Goal: Task Accomplishment & Management: Manage account settings

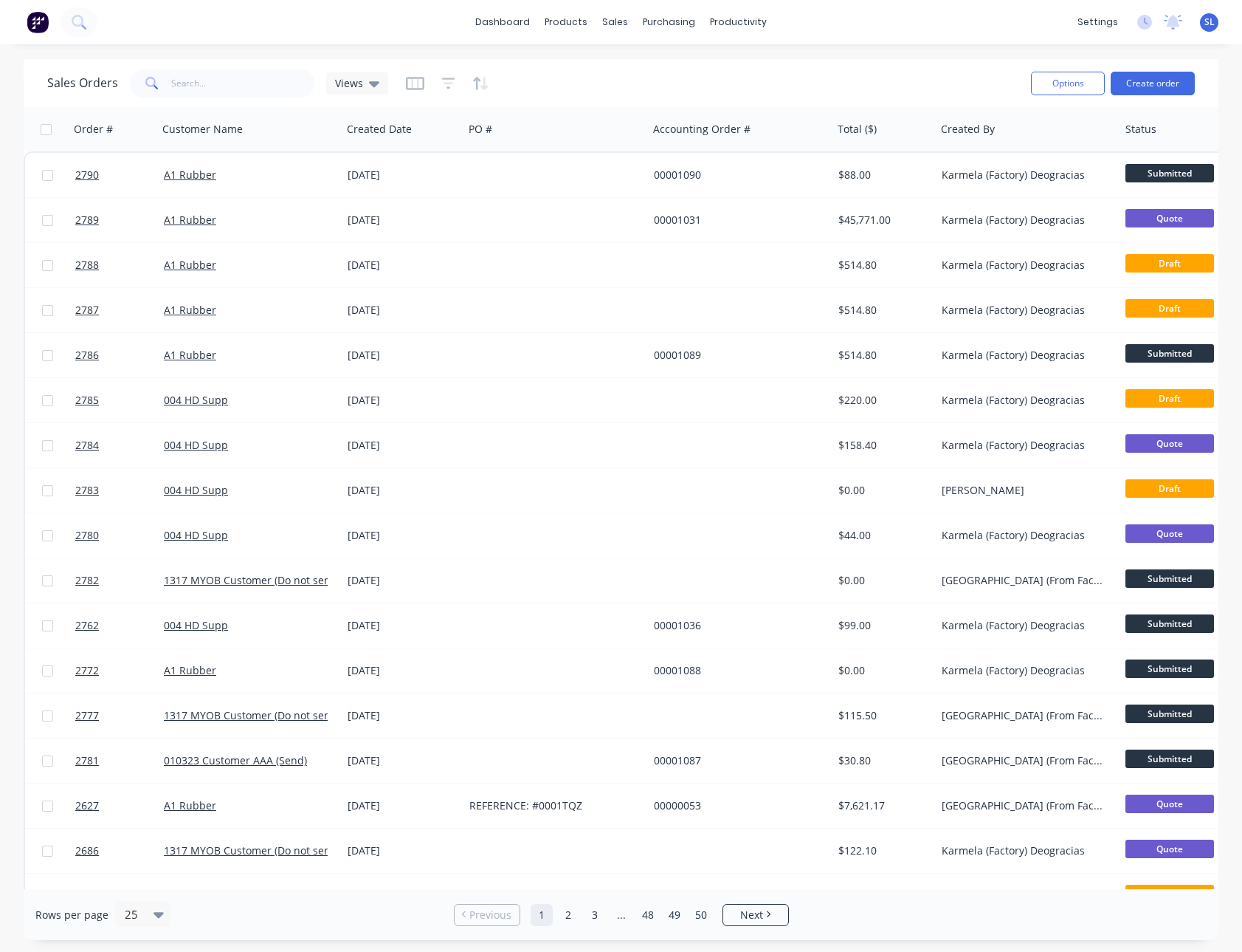
click at [675, 43] on div "dashboard products sales purchasing productivity dashboard products Product Cat…" at bounding box center [621, 22] width 1242 height 44
click at [697, 70] on div "Purchase Orders" at bounding box center [717, 70] width 78 height 13
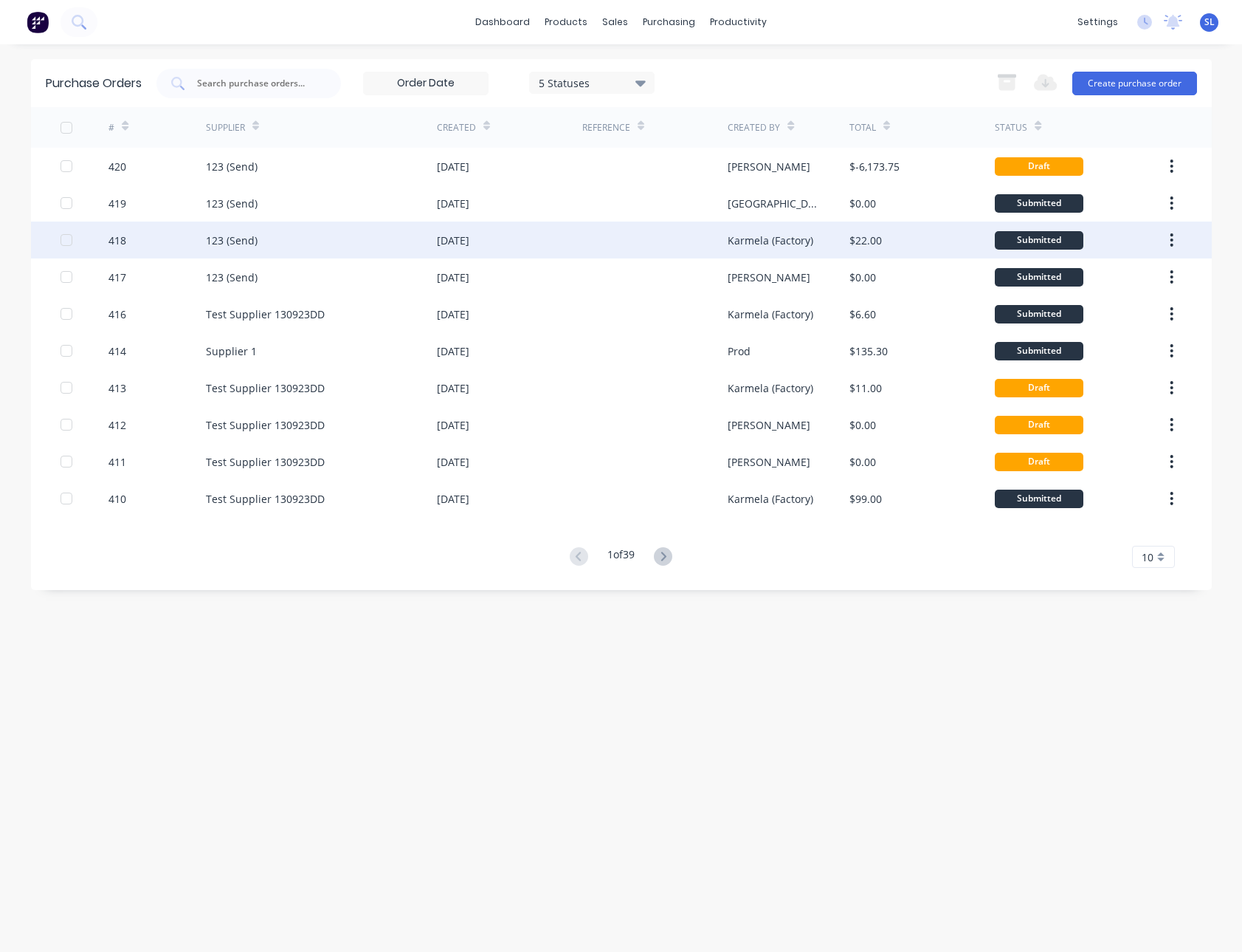
click at [164, 235] on div "418" at bounding box center [157, 240] width 98 height 37
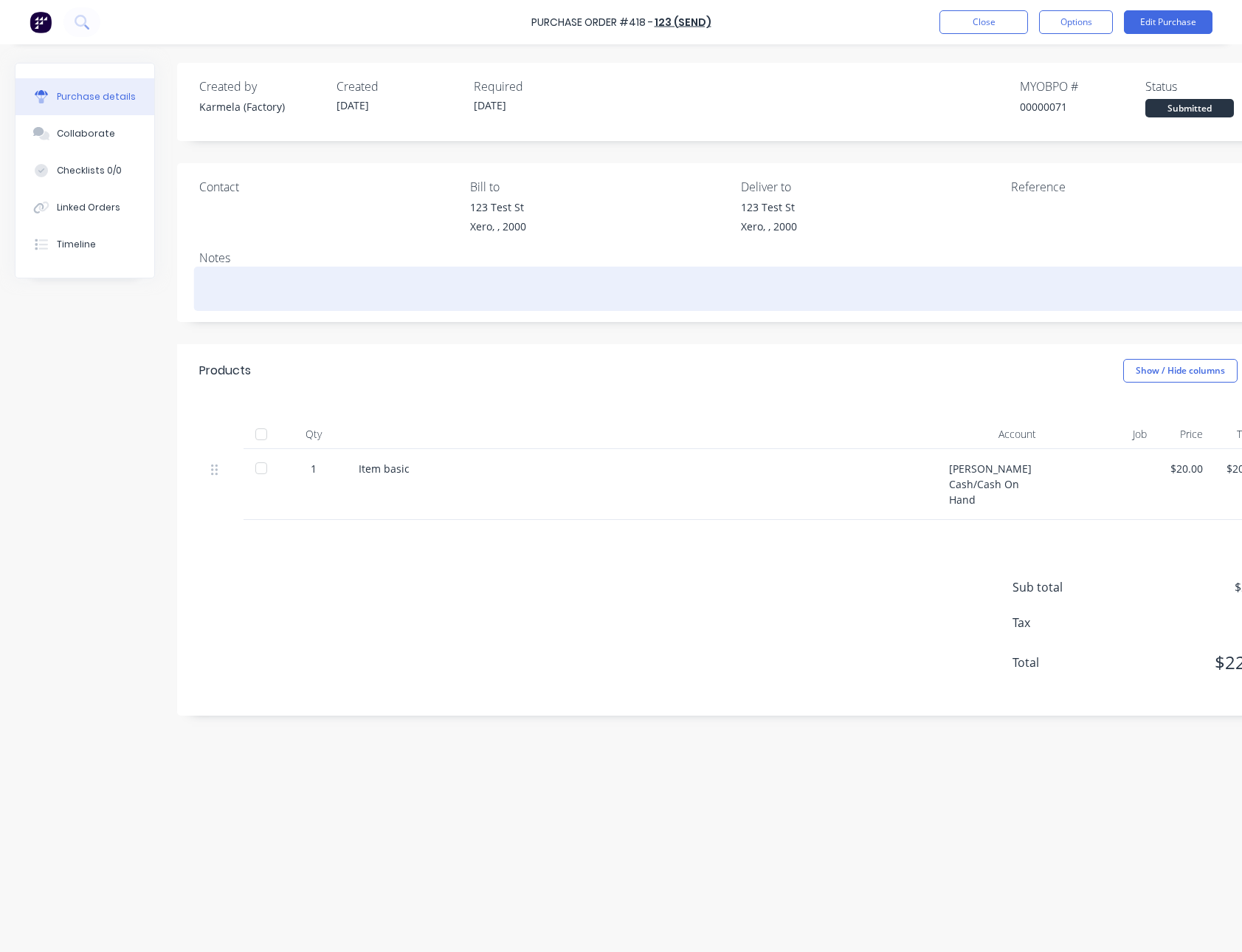
click at [1025, 271] on textarea at bounding box center [735, 287] width 1072 height 33
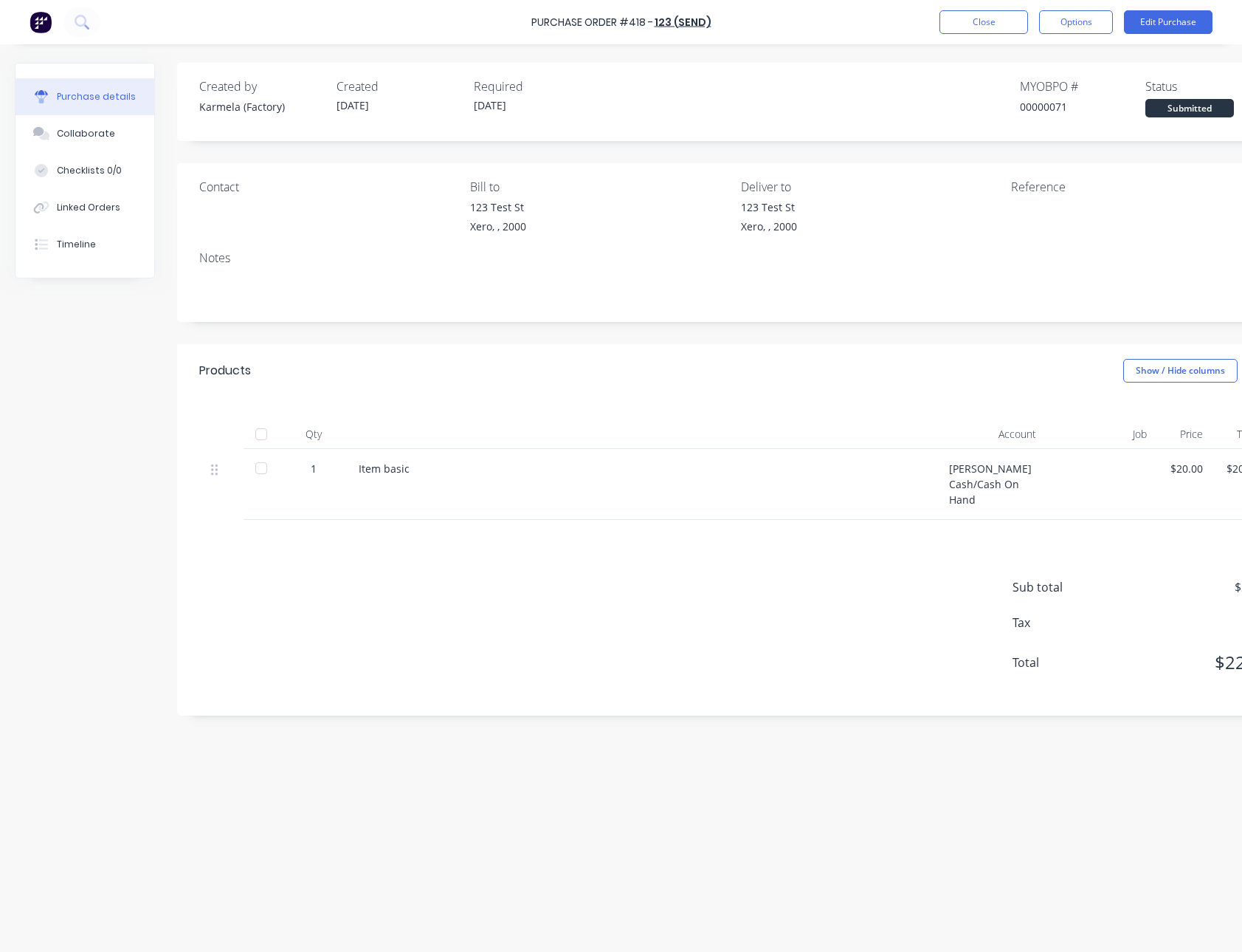
paste textarea "Nec nostrud dolorem bibendum assumenda! Assumenda, voluptatem semper consequat …"
type textarea "x"
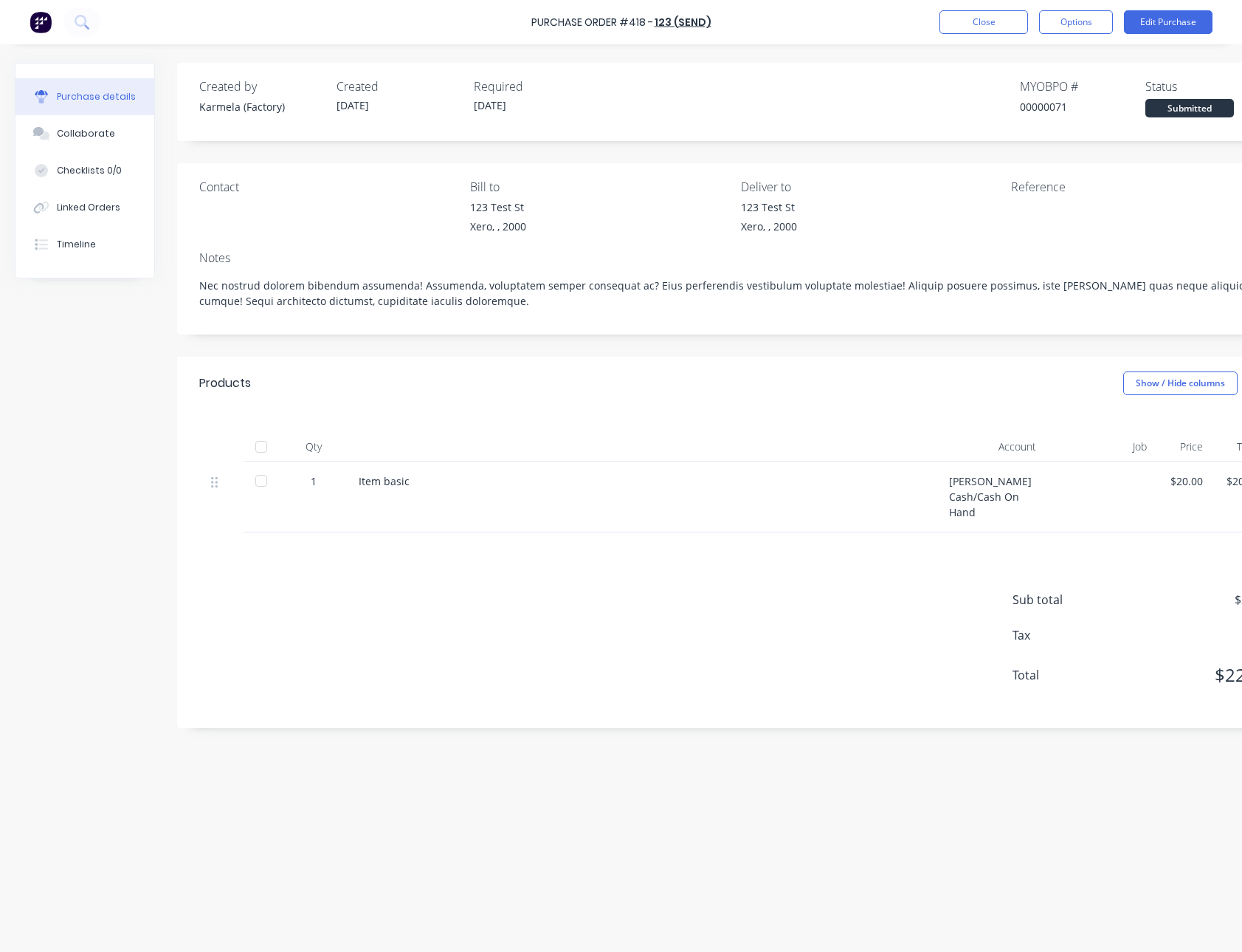
type textarea "Nec nostrud dolorem bibendum assumenda! Assumenda, voluptatem semper consequat …"
type textarea "x"
type textarea "Nec nostrud dolorem bibendum assumenda! Assumenda, voluptatem semper consequat …"
click at [900, 366] on div "Products Show / Hide columns" at bounding box center [735, 383] width 1116 height 53
click at [1182, 25] on button "Edit Purchase" at bounding box center [1168, 22] width 89 height 24
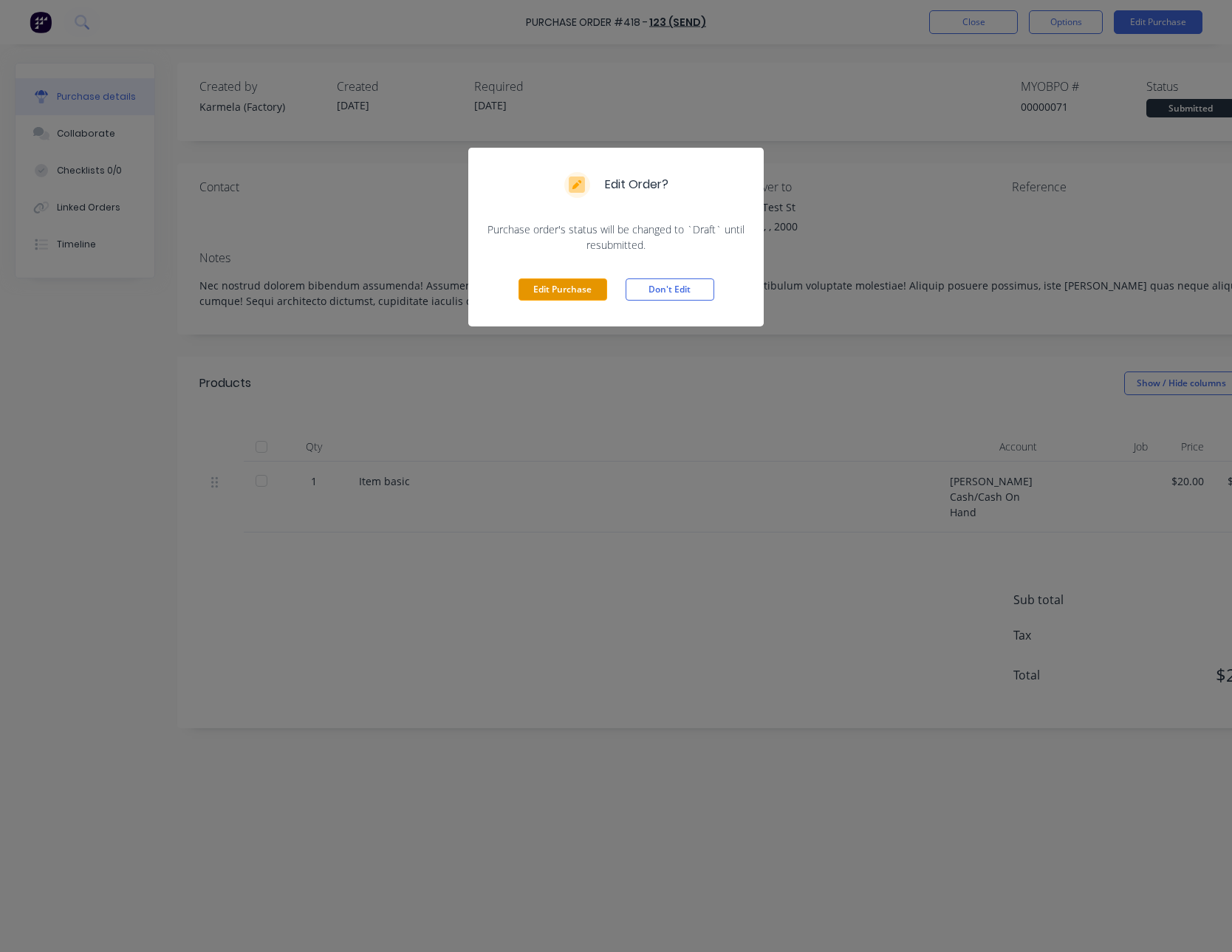
click at [551, 296] on button "Edit Purchase" at bounding box center [563, 289] width 89 height 22
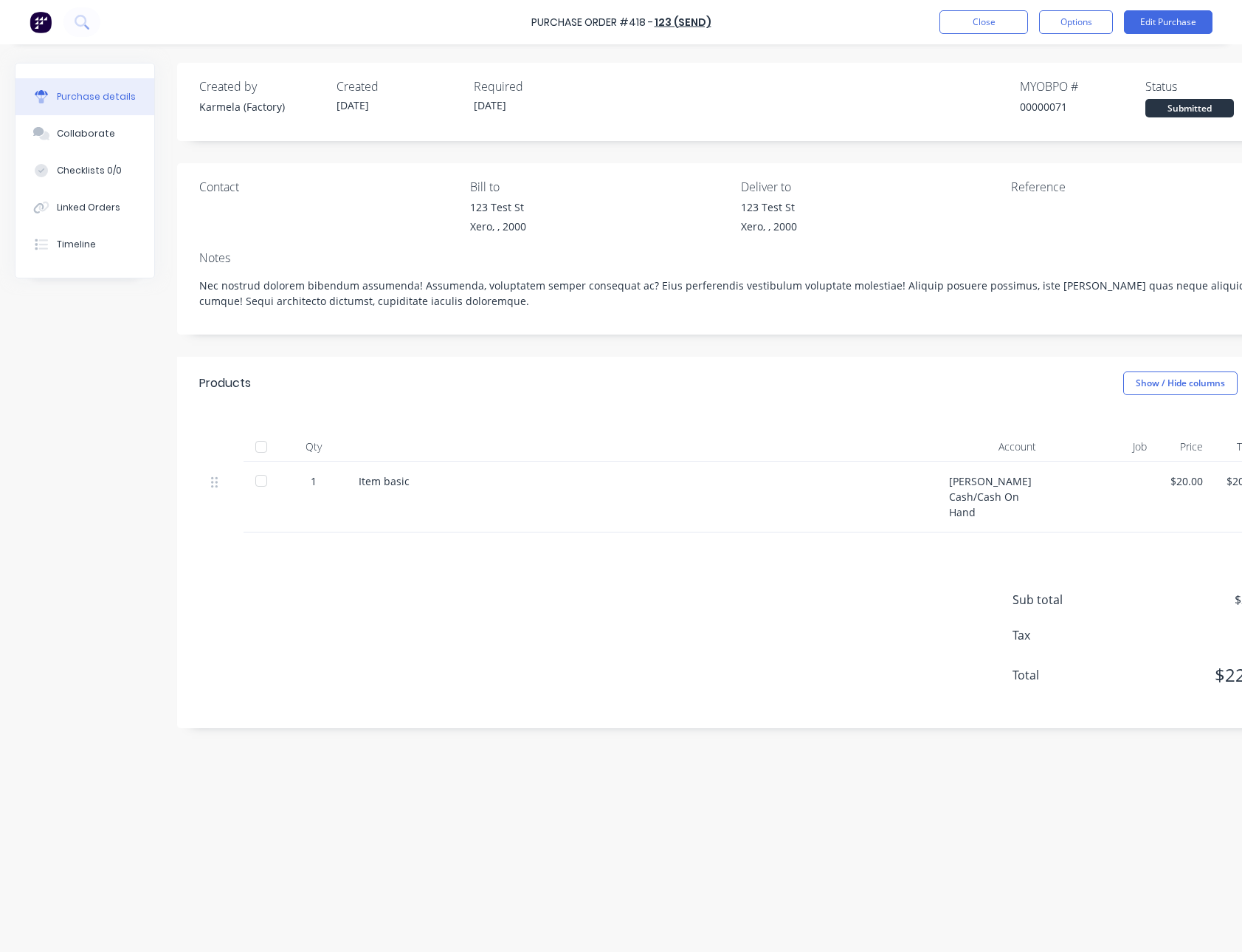
type textarea "x"
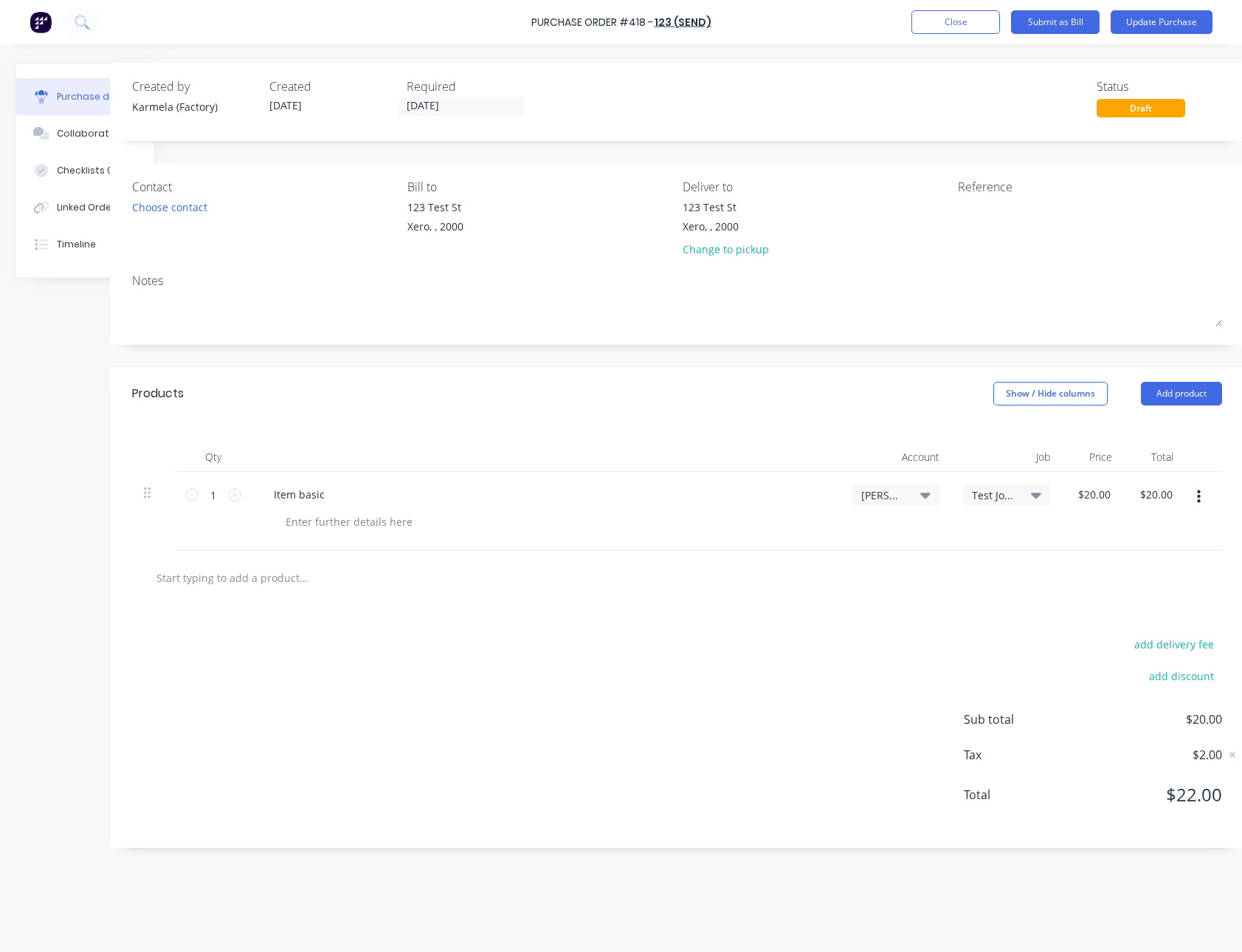
scroll to position [0, 69]
click at [1172, 407] on div "Products Show / Hide columns Add product" at bounding box center [674, 394] width 1135 height 53
click at [1159, 397] on button "Add product" at bounding box center [1180, 393] width 82 height 24
click at [1154, 417] on button "Product catalogue" at bounding box center [1150, 430] width 140 height 29
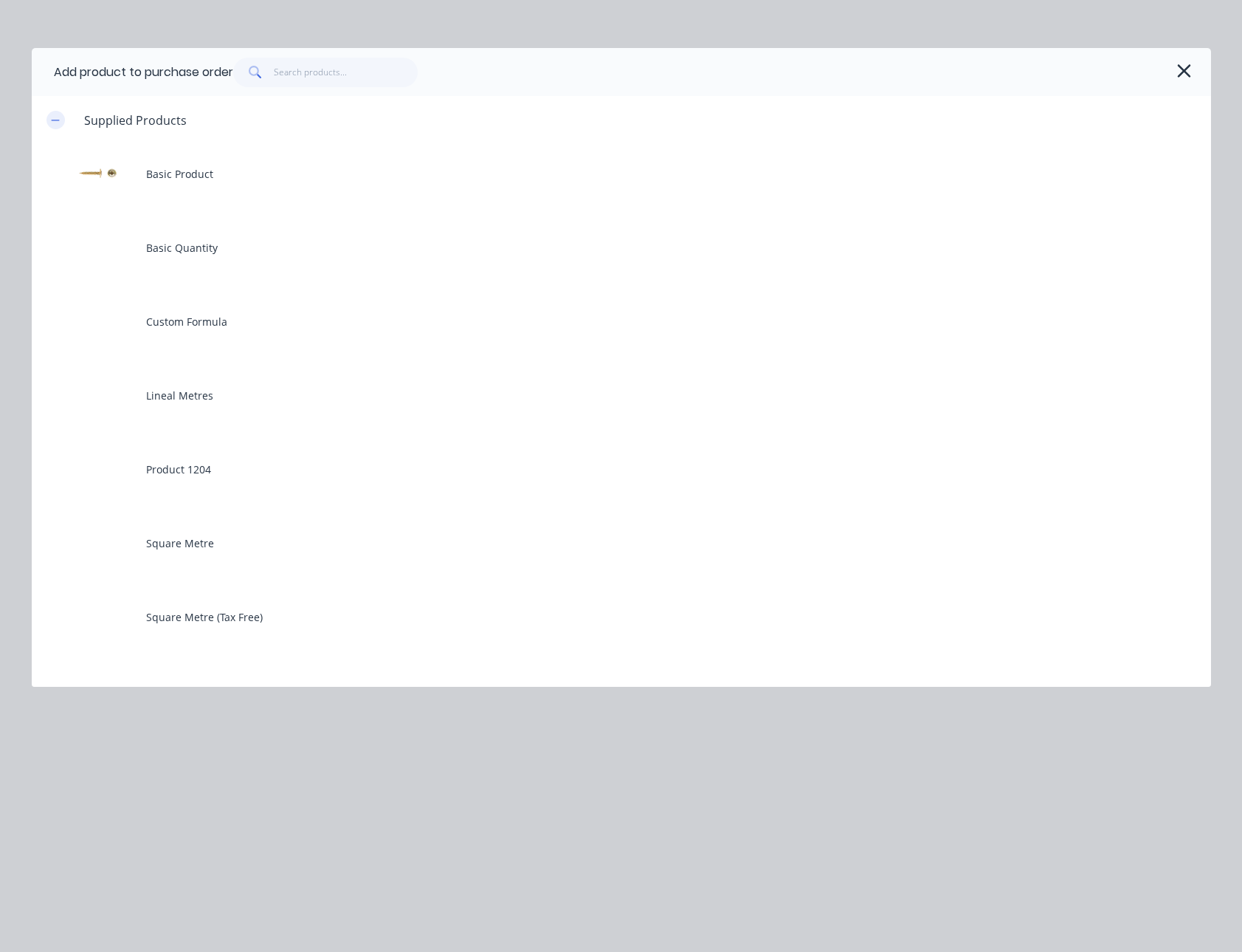
click at [51, 116] on icon "button" at bounding box center [55, 121] width 9 height 11
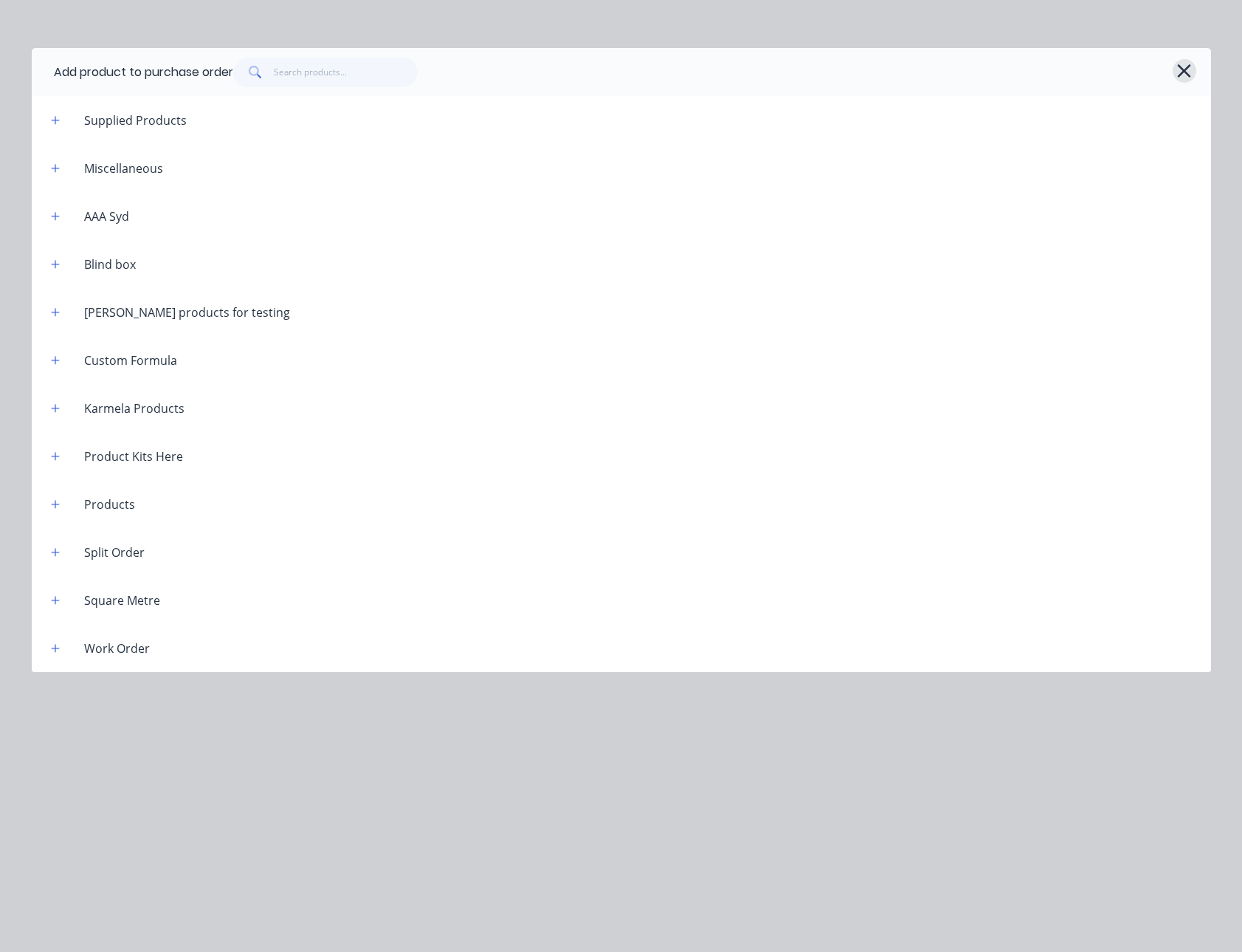
click at [1180, 76] on icon "button" at bounding box center [1184, 70] width 13 height 13
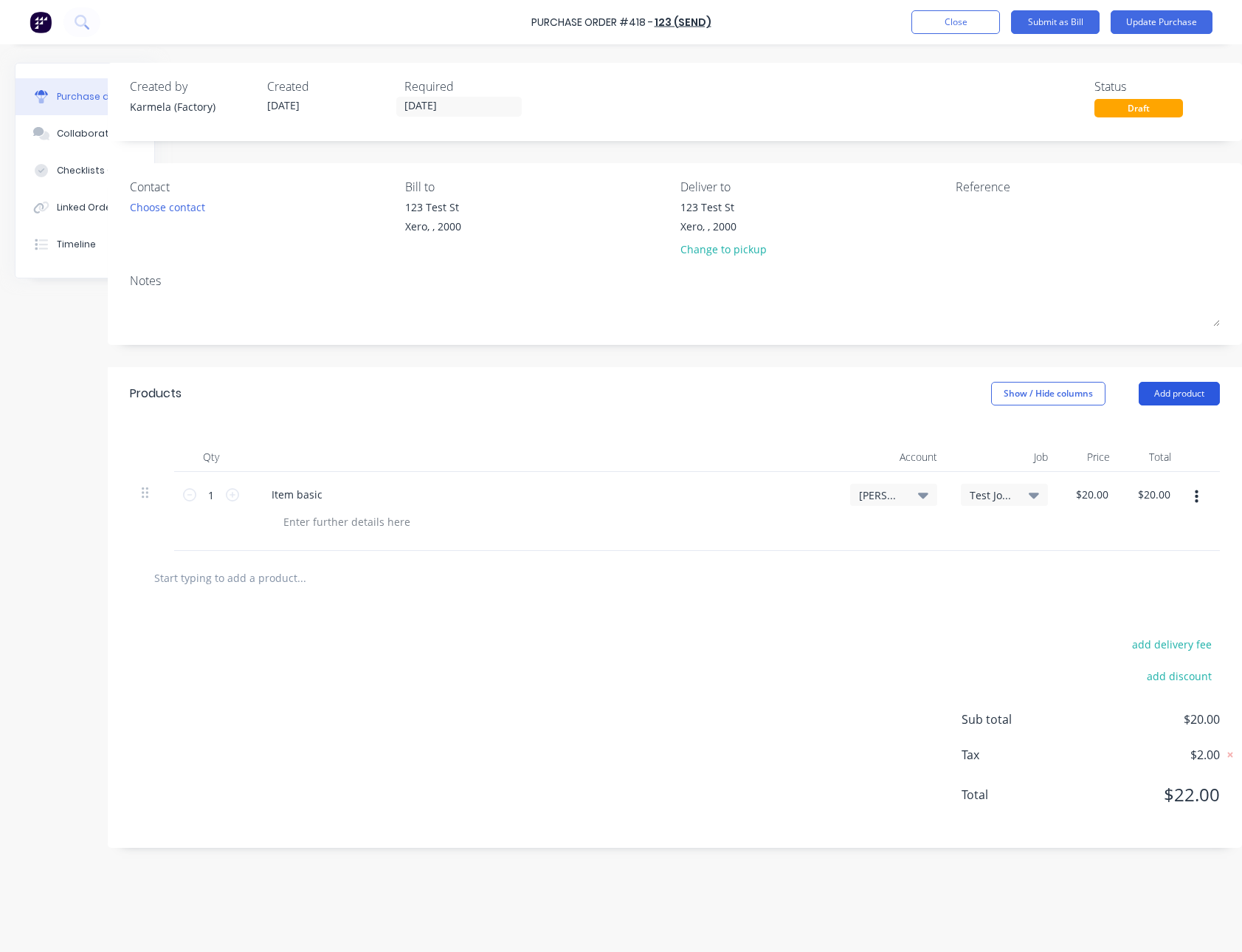
click at [1176, 382] on button "Add product" at bounding box center [1180, 393] width 82 height 24
click at [1163, 551] on div "Notes (Internal)" at bounding box center [1150, 549] width 114 height 21
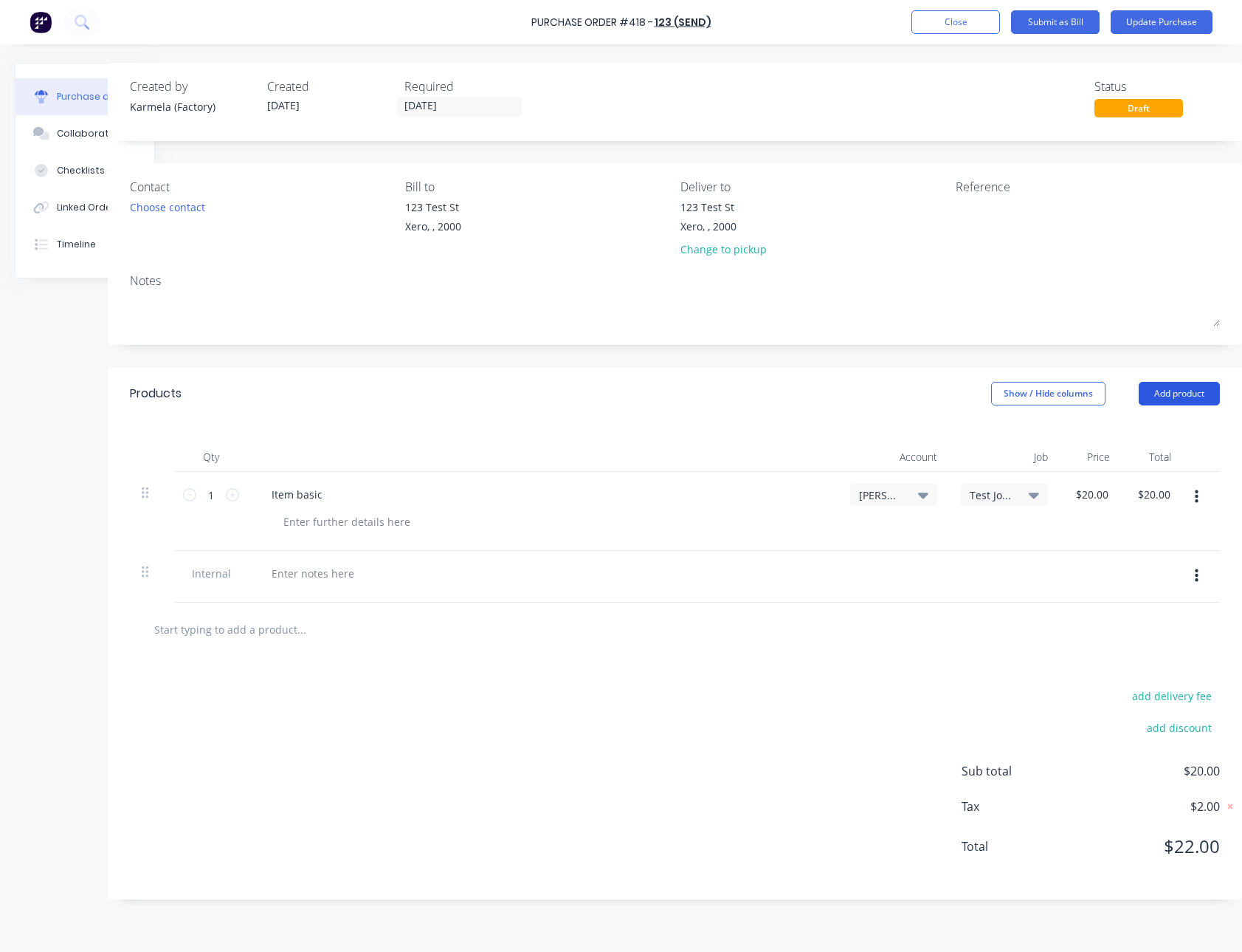
click at [1206, 384] on button "Add product" at bounding box center [1180, 393] width 82 height 24
click at [1127, 570] on div "Notes (External)" at bounding box center [1150, 579] width 114 height 21
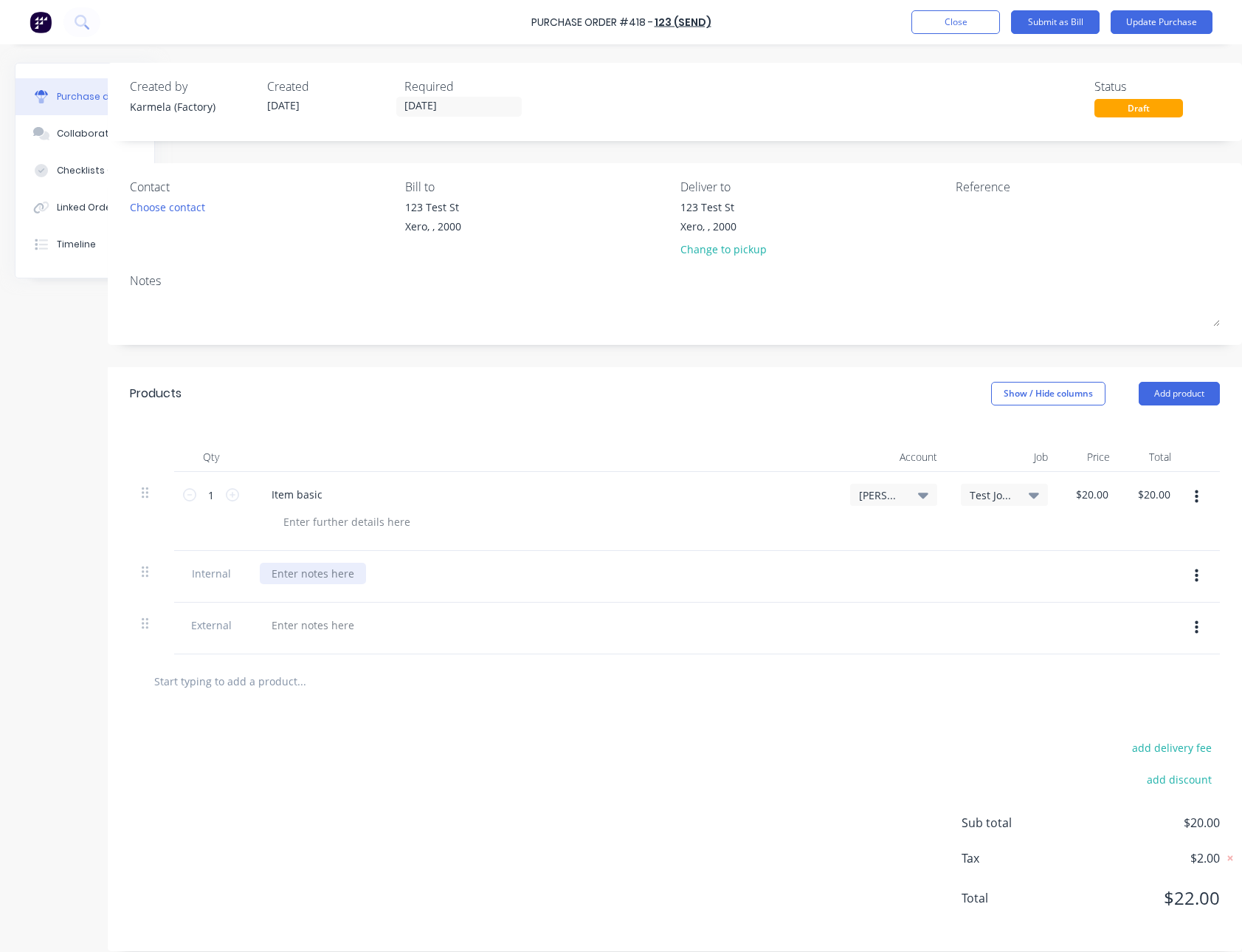
click at [336, 574] on div at bounding box center [313, 573] width 106 height 21
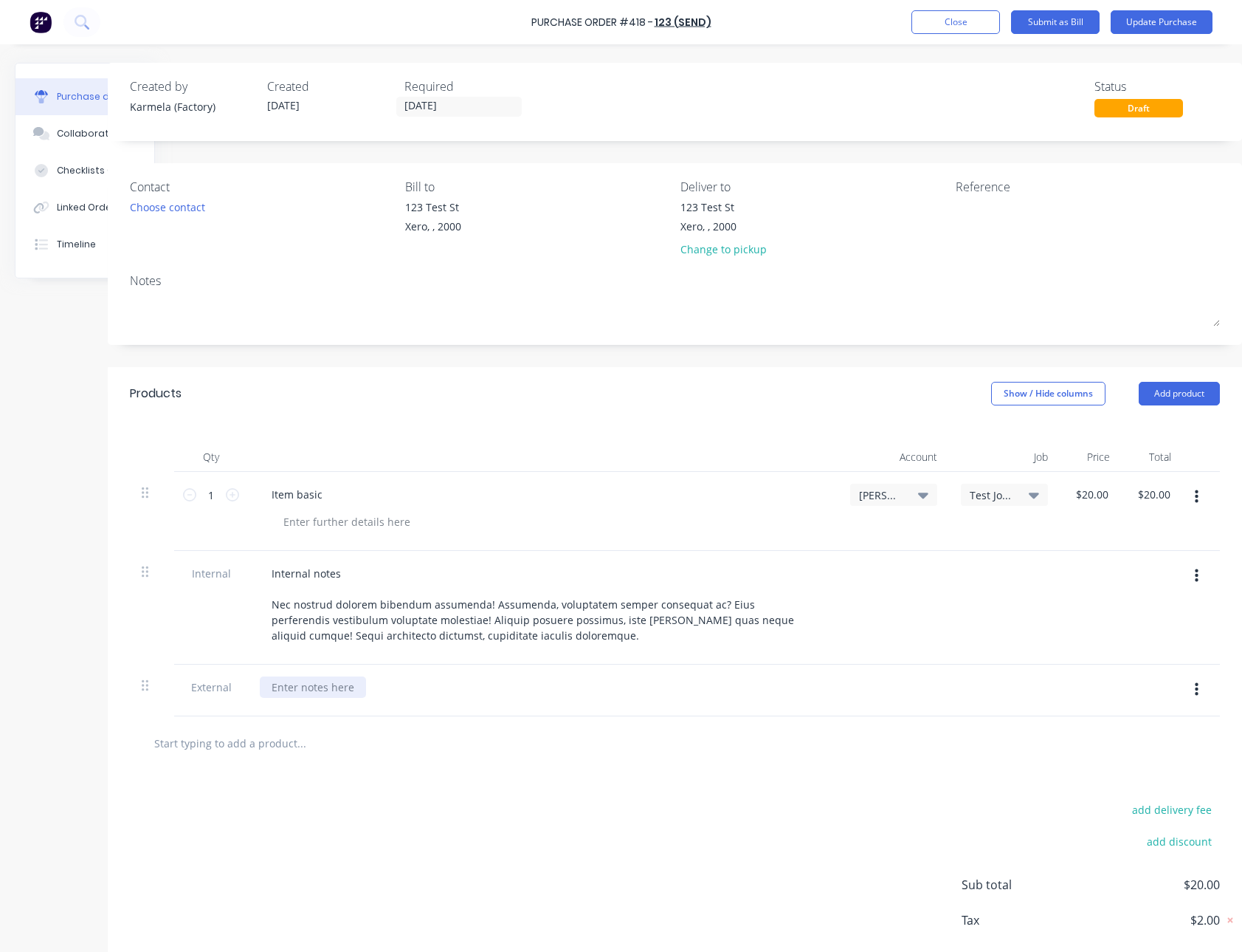
click at [313, 694] on div at bounding box center [313, 687] width 106 height 21
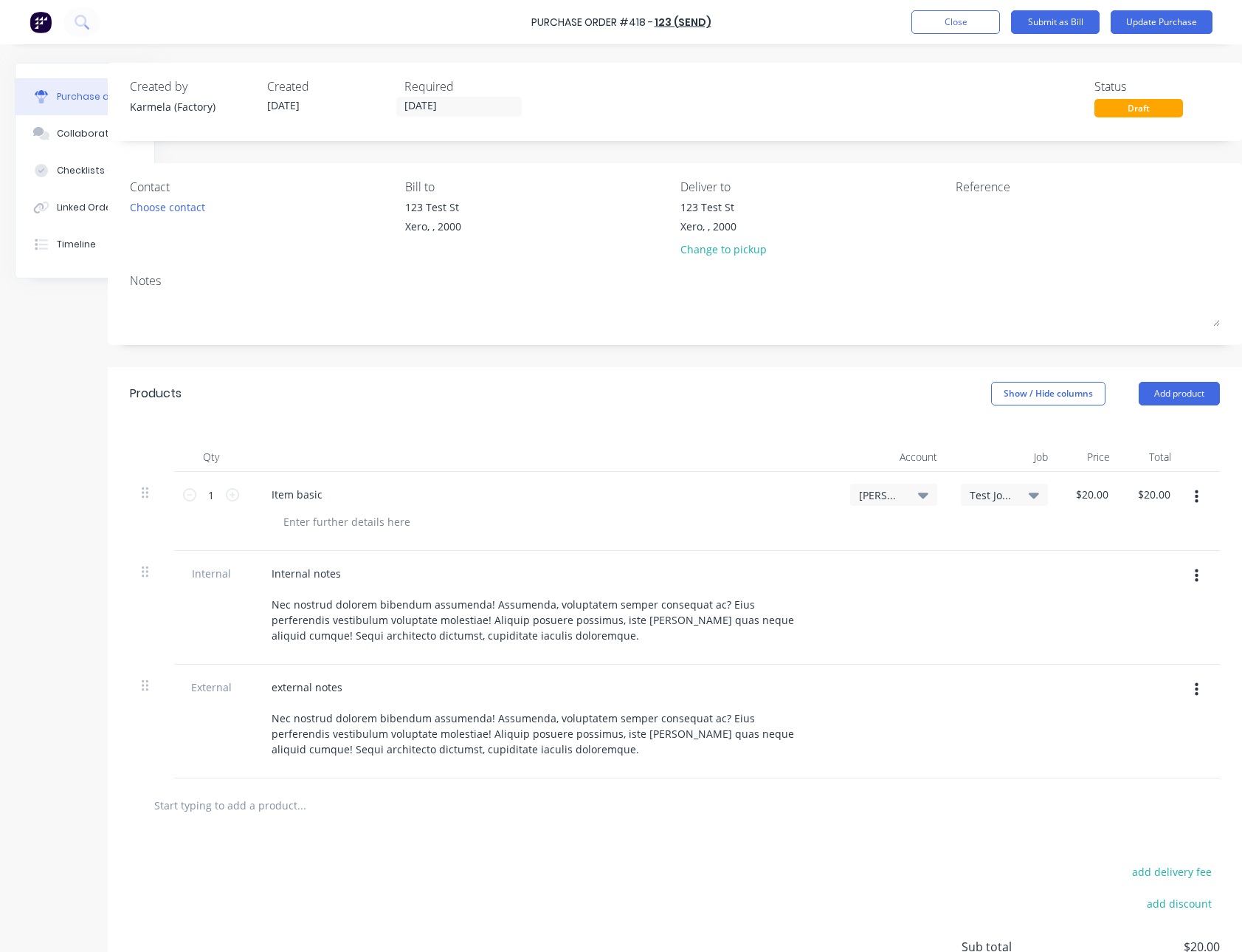
click at [473, 934] on div "add delivery fee add discount Sub total $20.00 Tax $2.00 Total $22.00" at bounding box center [674, 954] width 1135 height 243
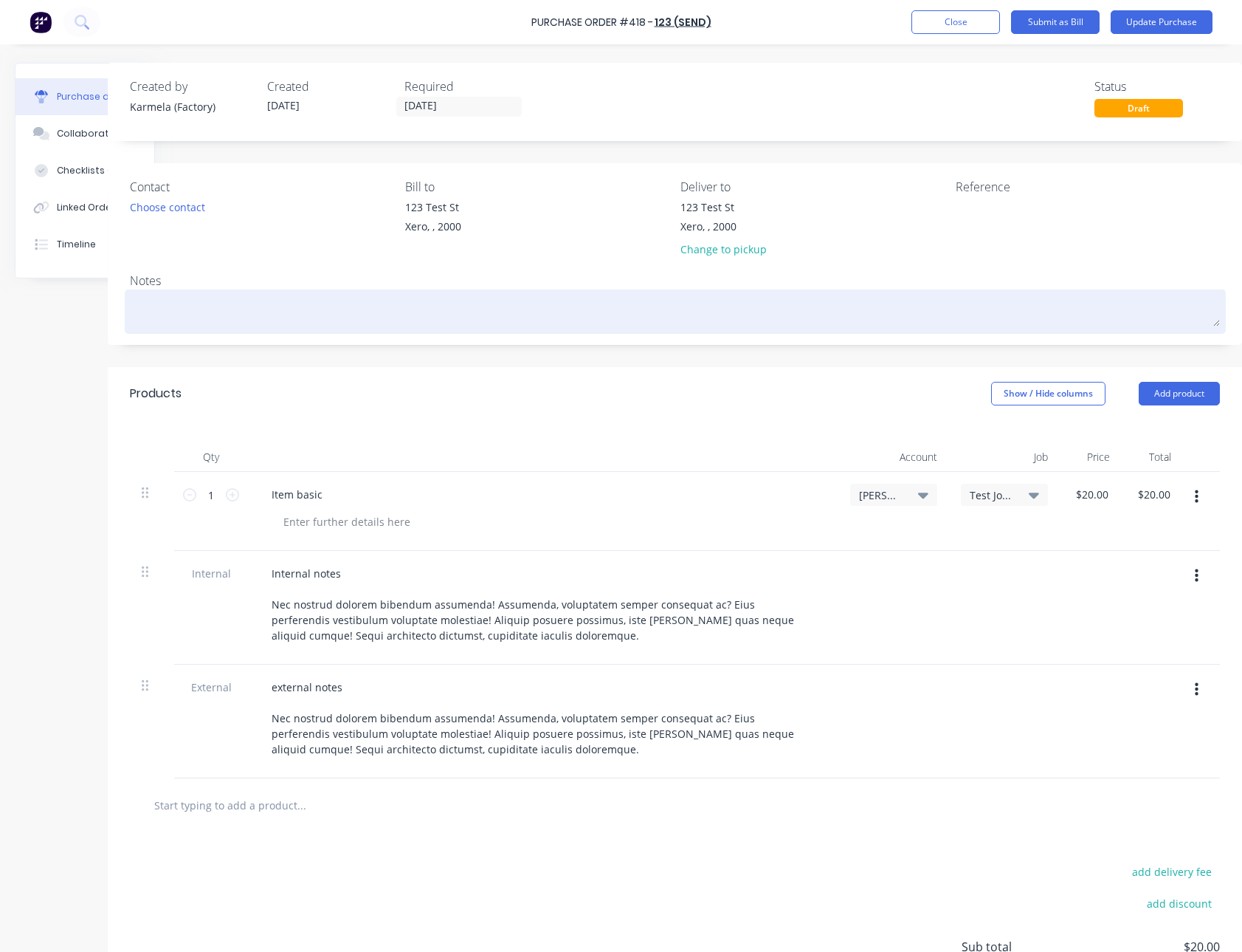
click at [285, 311] on textarea at bounding box center [674, 309] width 1090 height 33
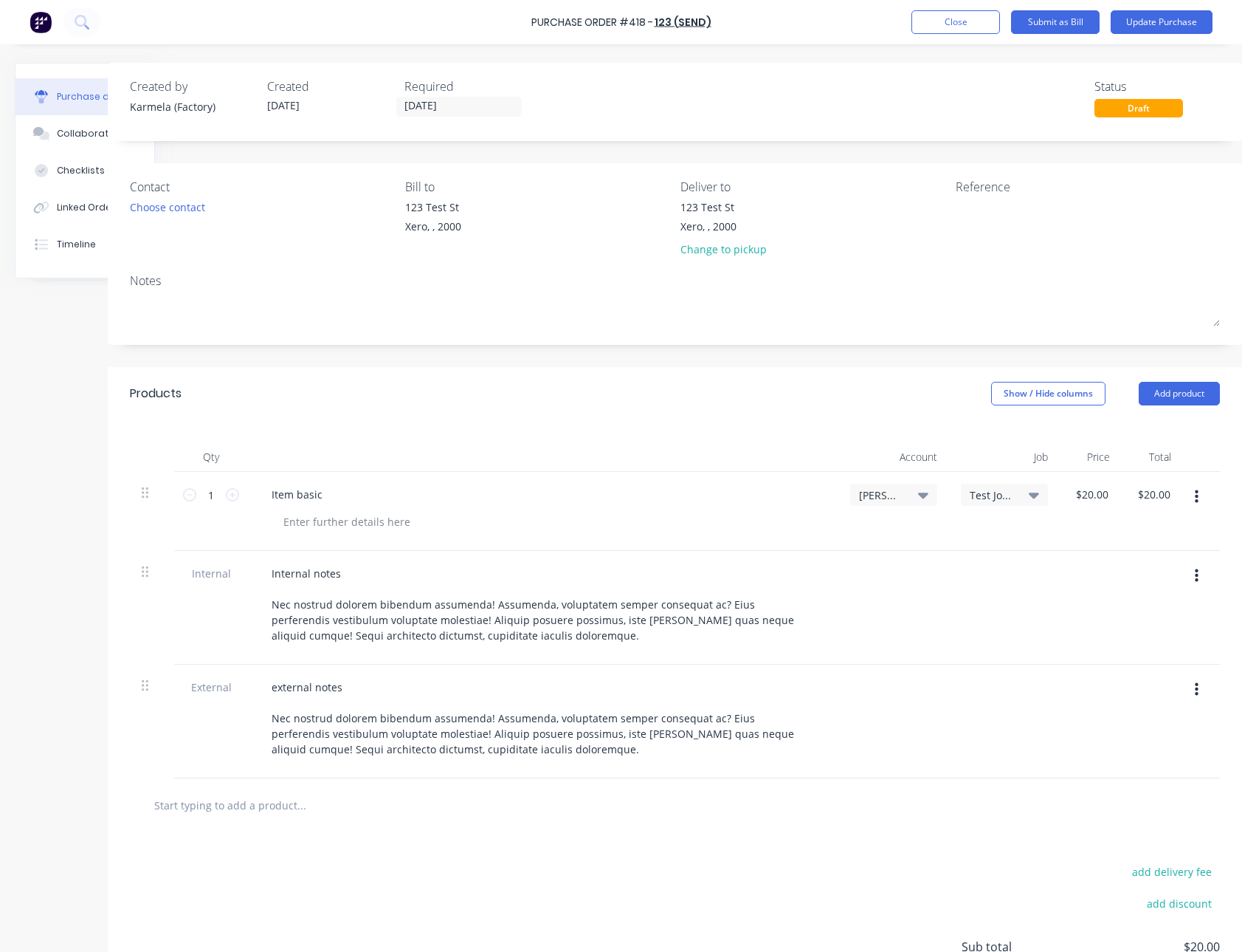
paste textarea "Nec nostrud dolorem bibendum assumenda! Assumenda, voluptatem semper consequat …"
type textarea "x"
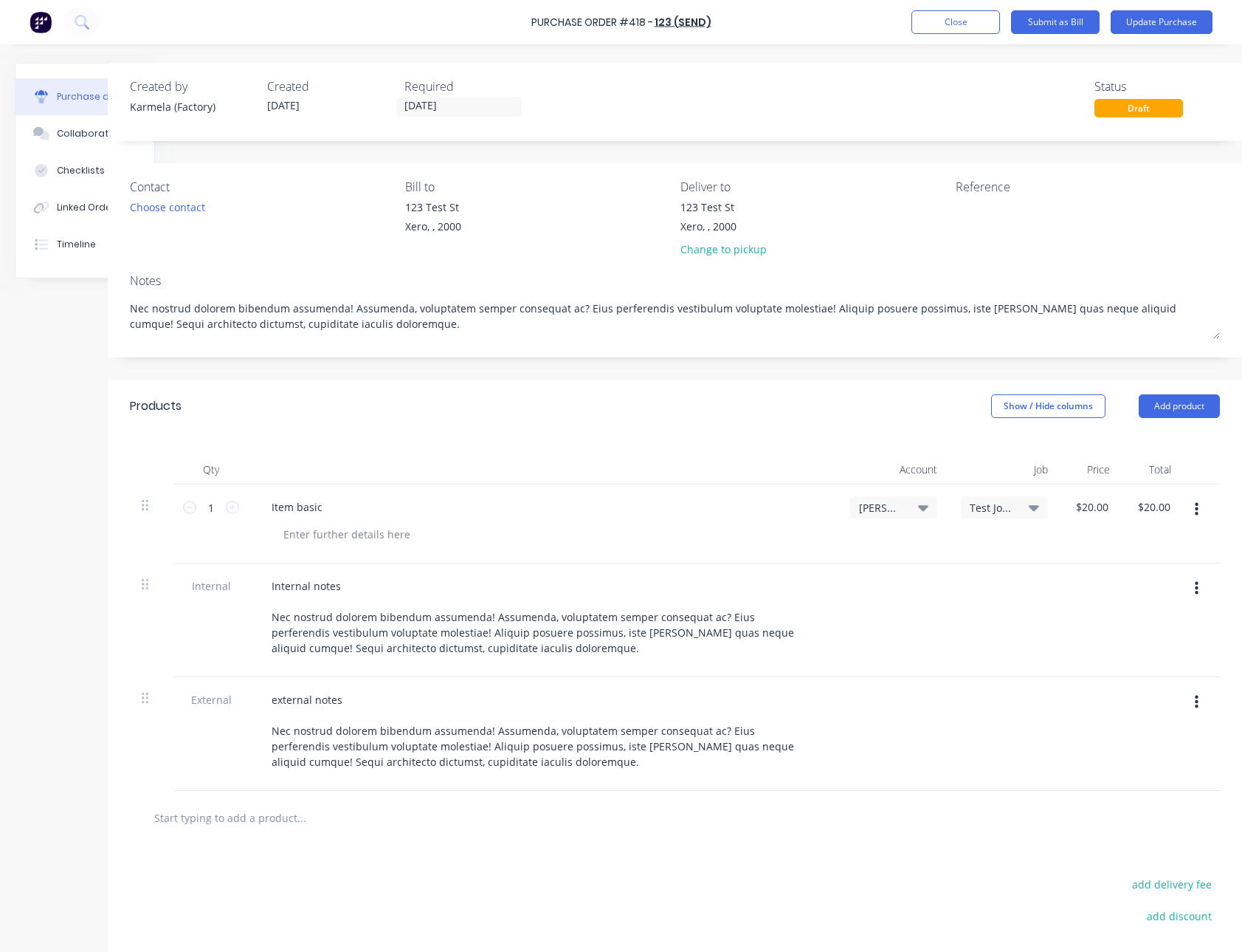
type textarea "Nec nostrud dolorem bibendum assumenda! Assumenda, voluptatem semper consequat …"
type textarea "x"
type textarea "Nec nostrud dolorem bibendum assumenda! Assumenda, voluptatem semper consequat …"
click at [99, 397] on div "Created by Karmela (Factory) Created 26/05/25 Required 26/05/25 Status Draft Co…" at bounding box center [593, 575] width 1297 height 1025
click at [1154, 28] on button "Update Purchase" at bounding box center [1161, 22] width 102 height 24
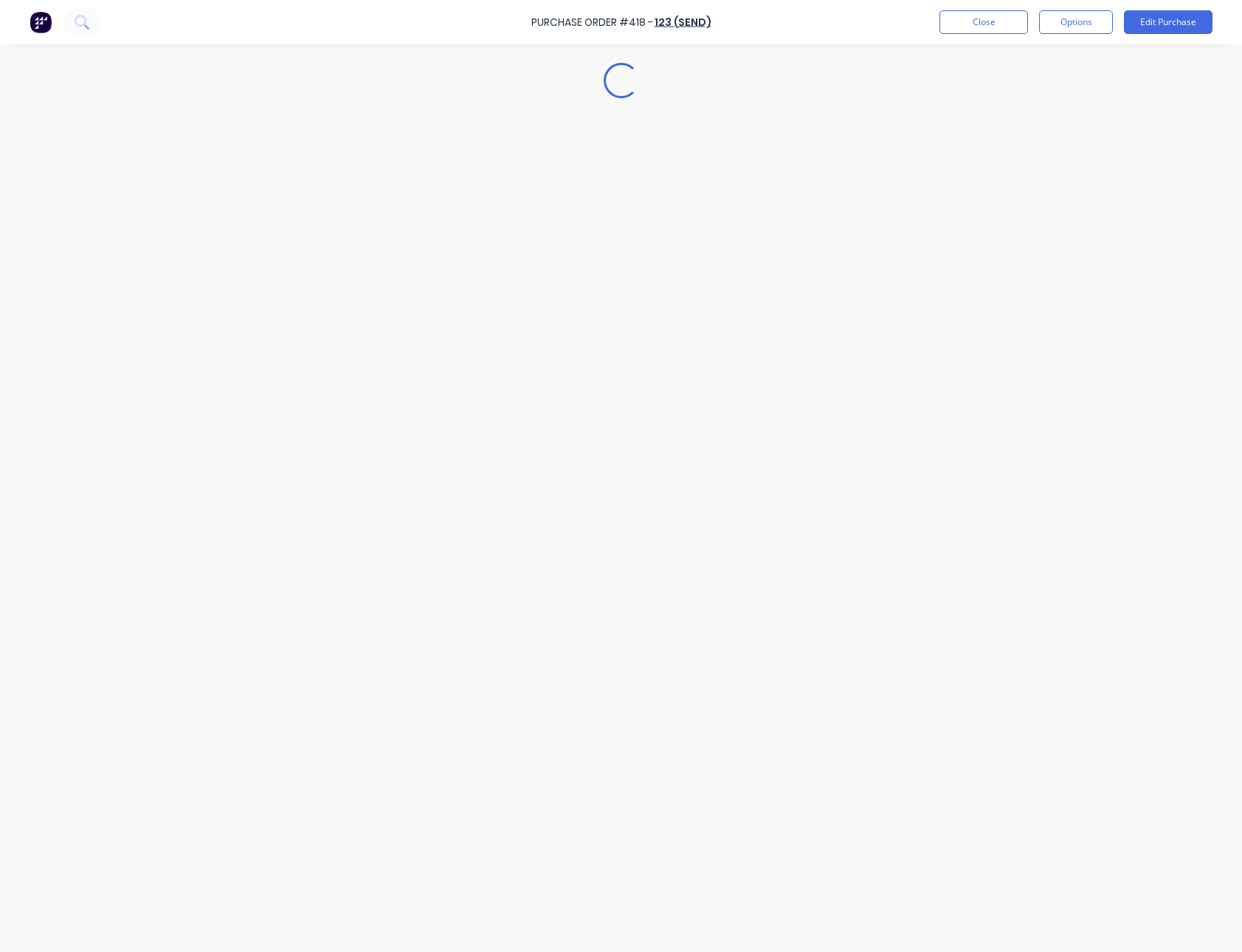
scroll to position [0, 0]
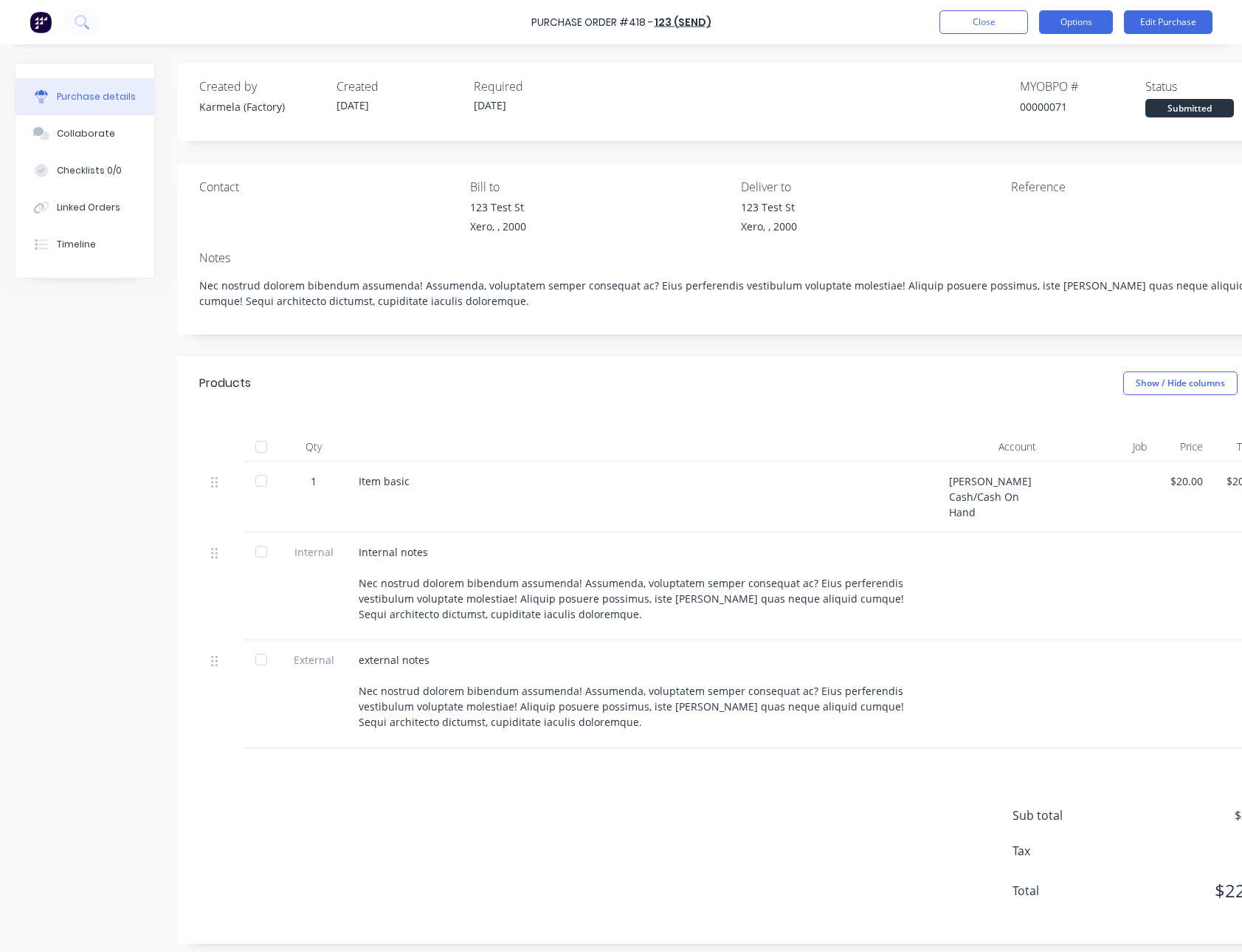
click at [1081, 31] on button "Options" at bounding box center [1076, 22] width 74 height 24
click at [1034, 68] on div "Print / Email" at bounding box center [1043, 60] width 114 height 21
click at [1024, 87] on div "With pricing" at bounding box center [1043, 90] width 114 height 21
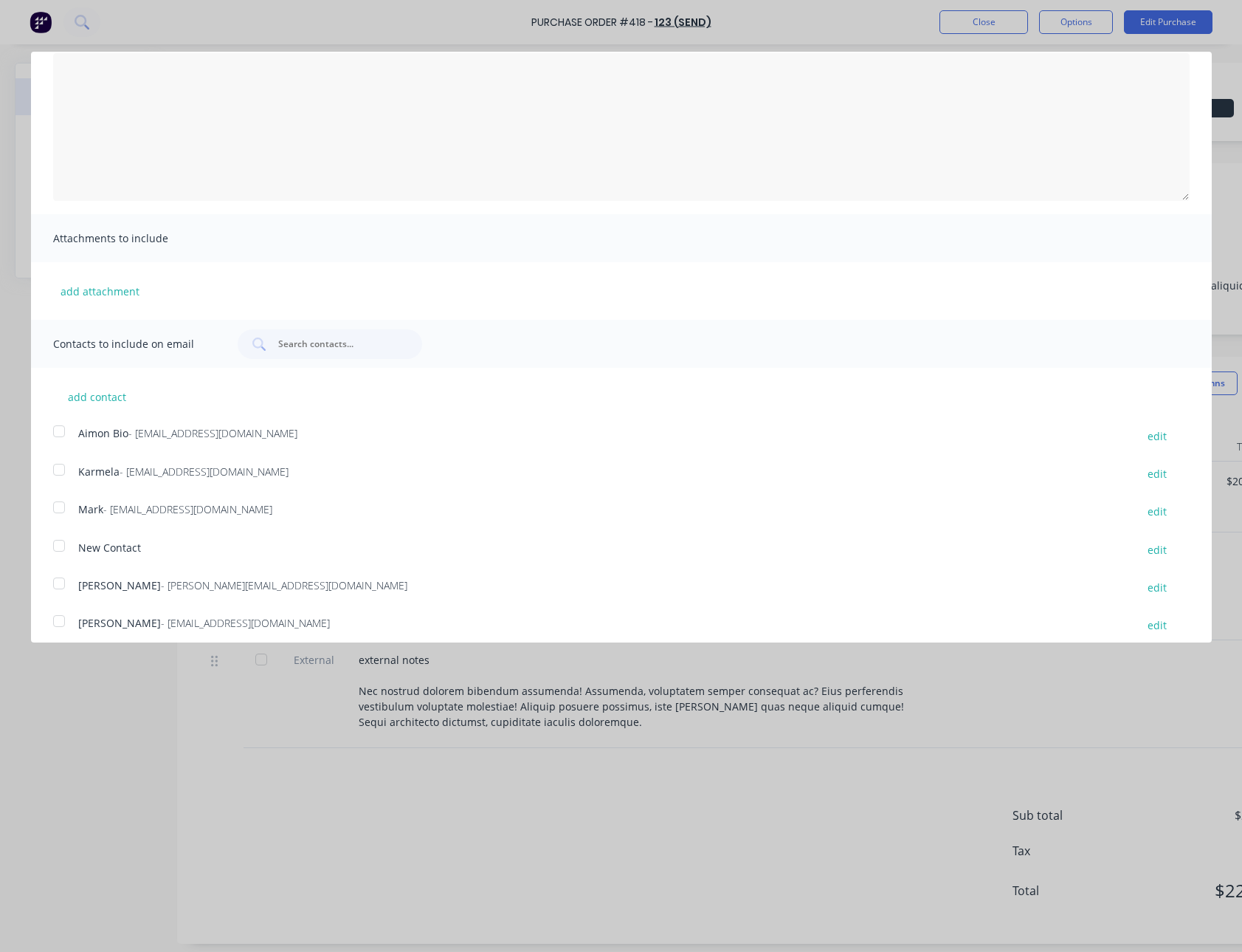
scroll to position [232, 0]
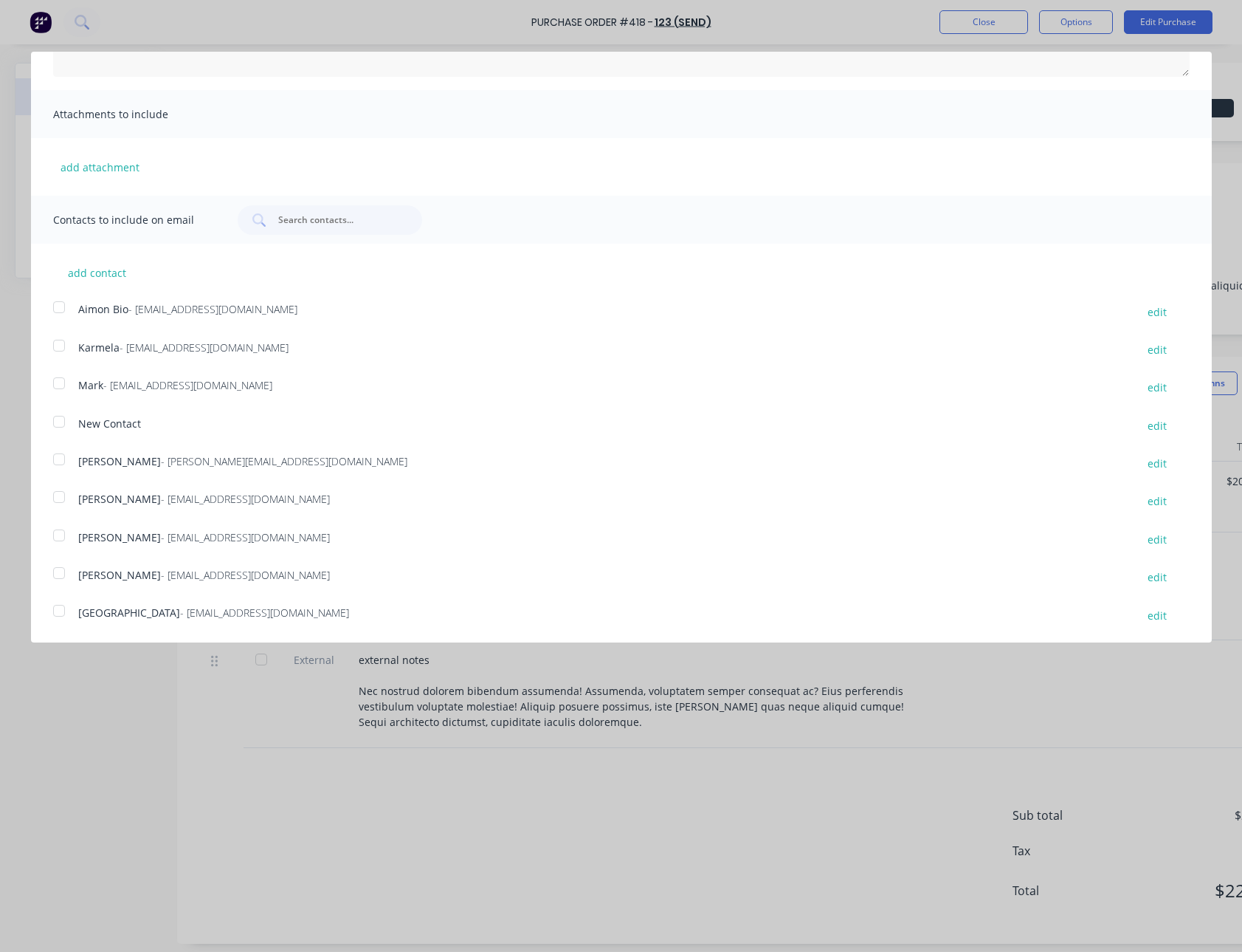
click at [64, 543] on div at bounding box center [59, 535] width 29 height 29
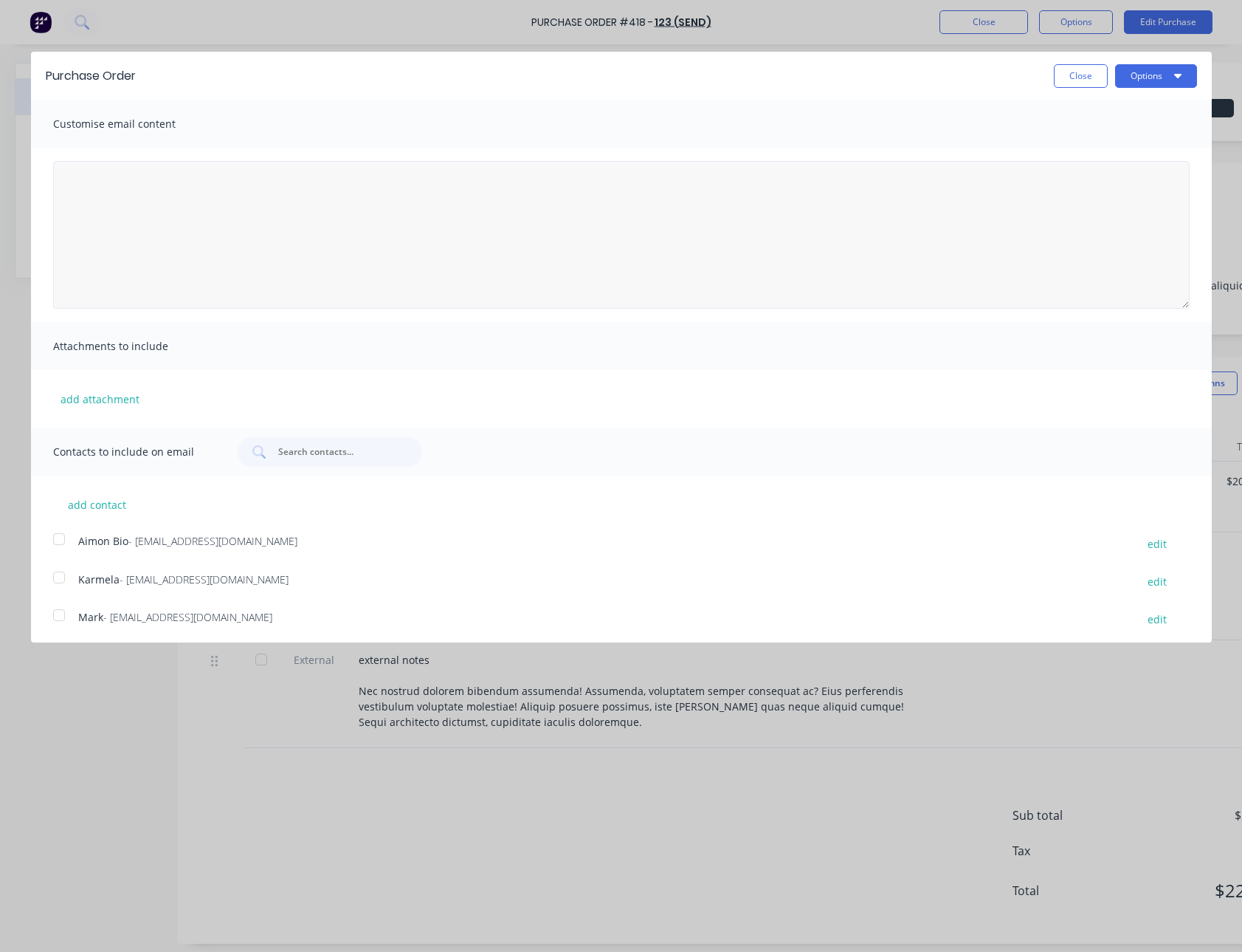
scroll to position [25, 0]
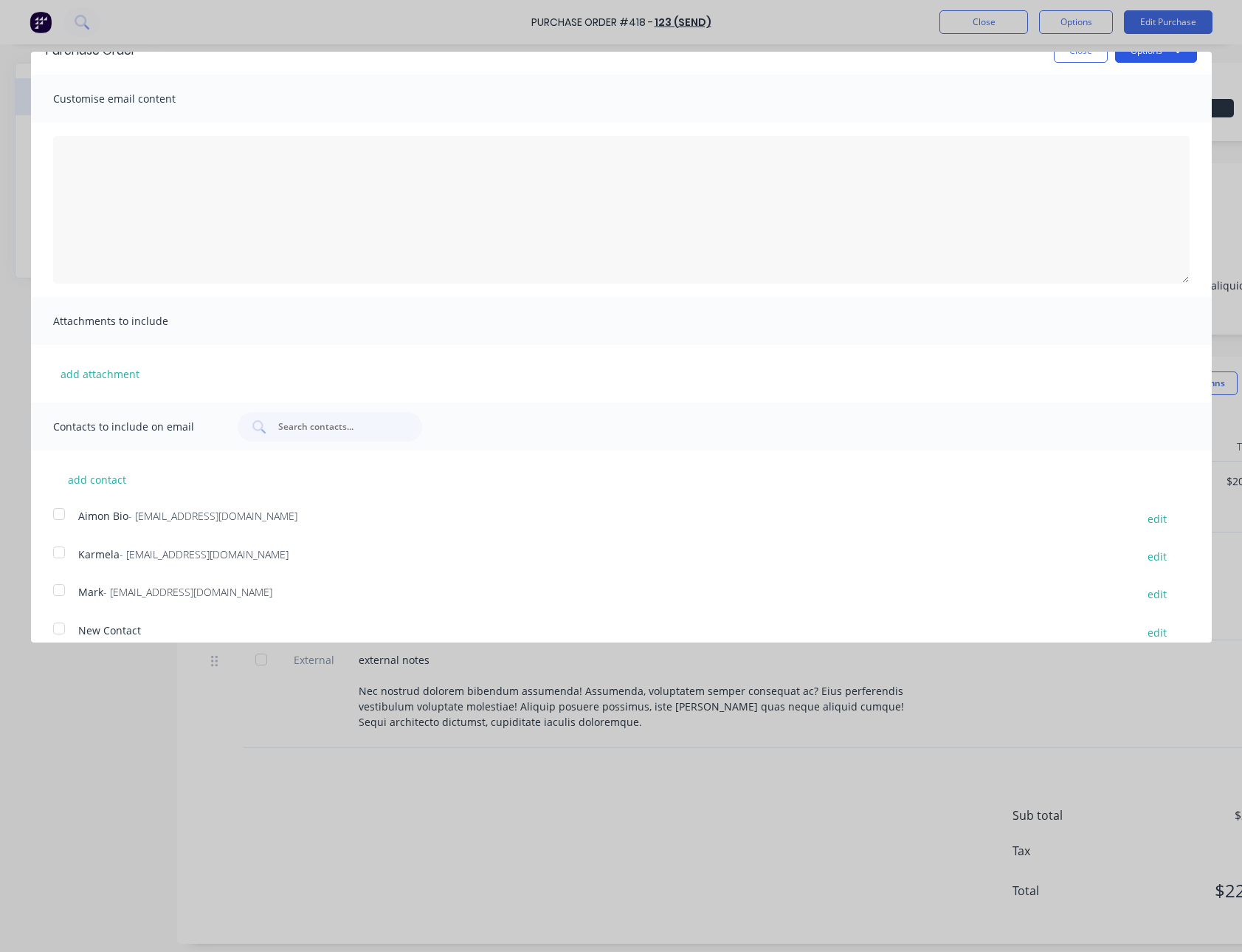
click at [1119, 59] on button "Options" at bounding box center [1156, 51] width 82 height 24
click at [1106, 115] on div "Email" at bounding box center [1128, 118] width 114 height 21
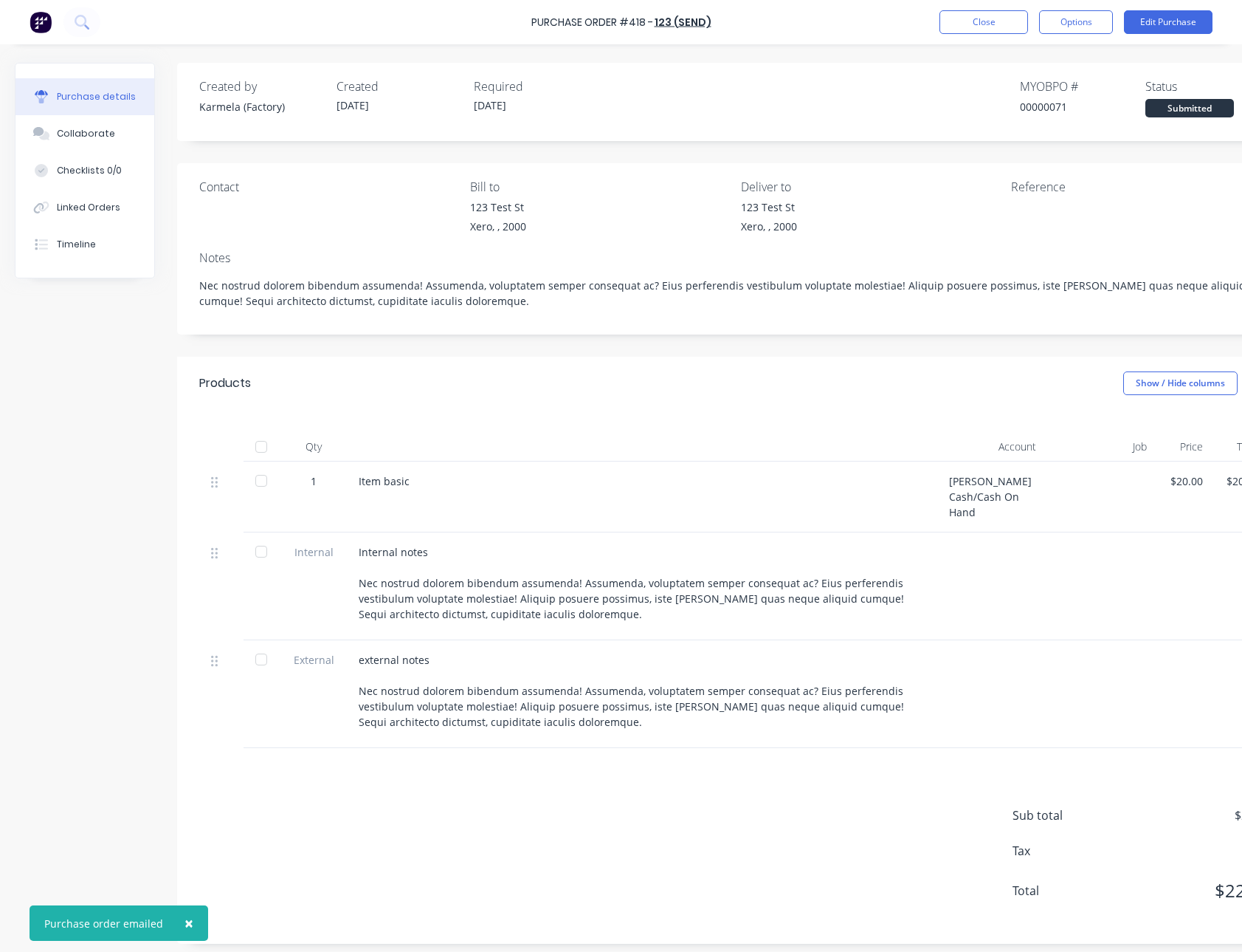
type textarea "x"
click at [987, 27] on button "Close" at bounding box center [984, 22] width 89 height 24
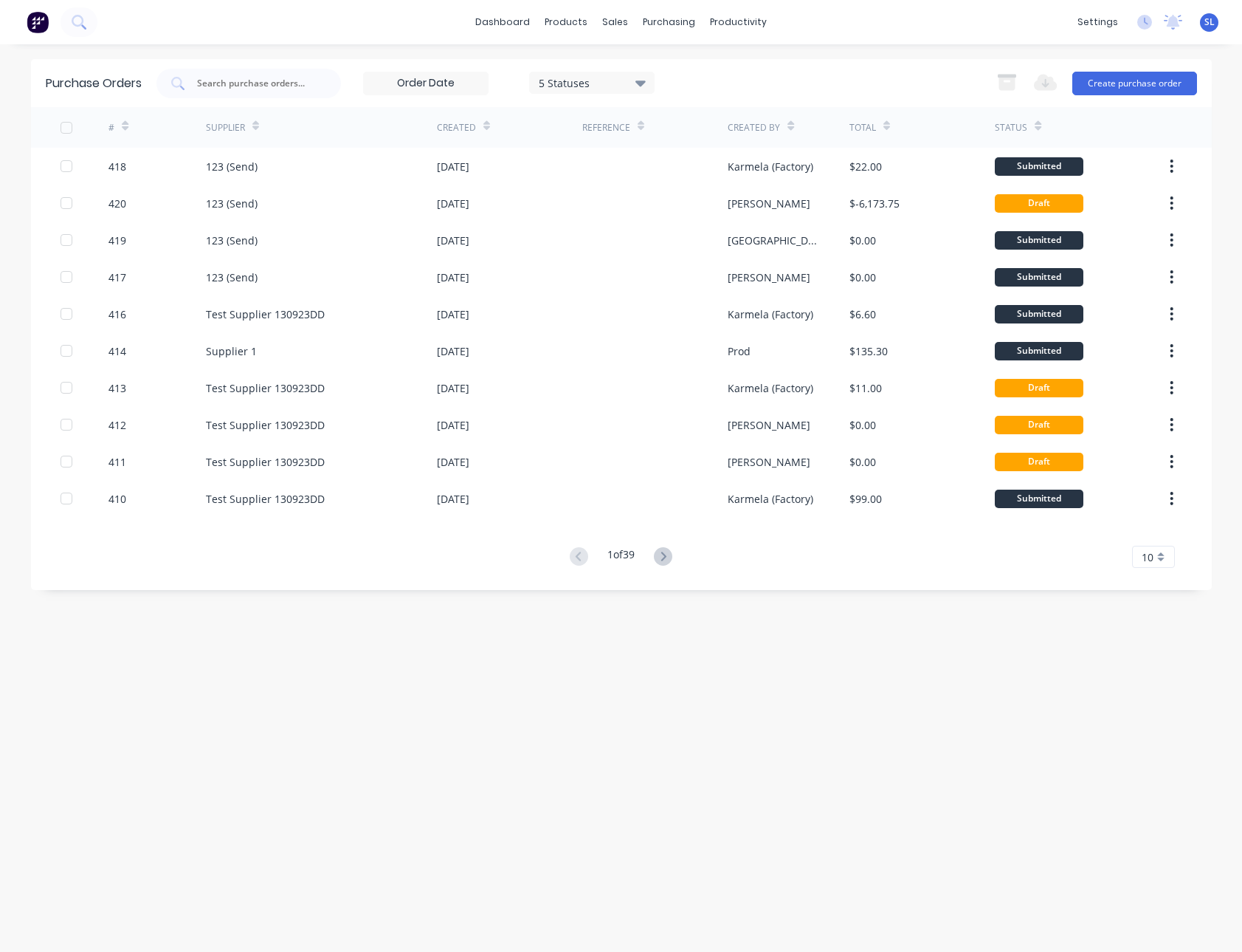
click at [903, 66] on div "Purchase Orders 5 Statuses 5 Statuses Export to Excel (XLSX) Create purchase or…" at bounding box center [621, 83] width 1181 height 48
click at [622, 64] on icon at bounding box center [619, 70] width 13 height 13
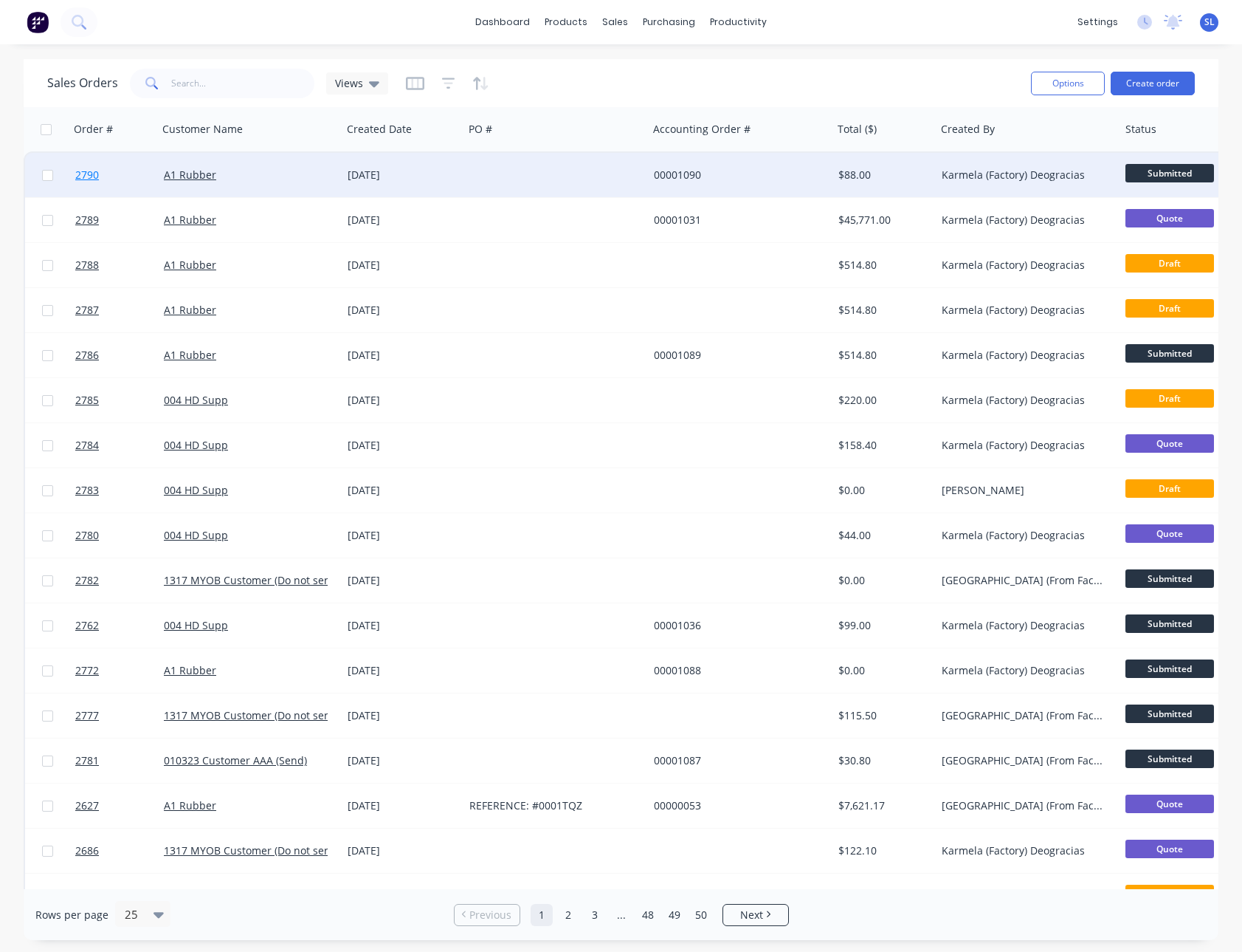
click at [102, 178] on link "2790" at bounding box center [120, 175] width 89 height 44
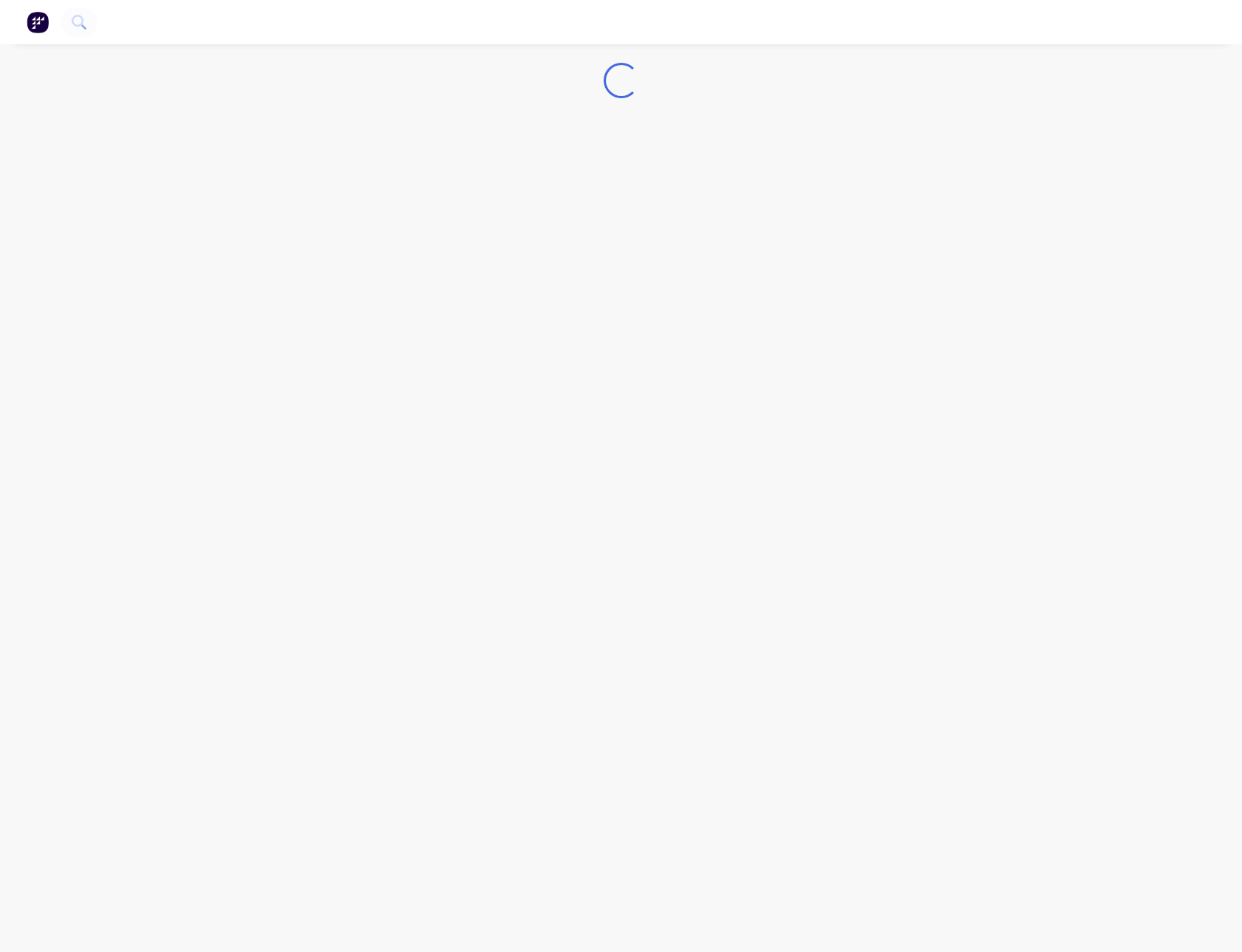
click at [877, 33] on nav at bounding box center [621, 22] width 1242 height 44
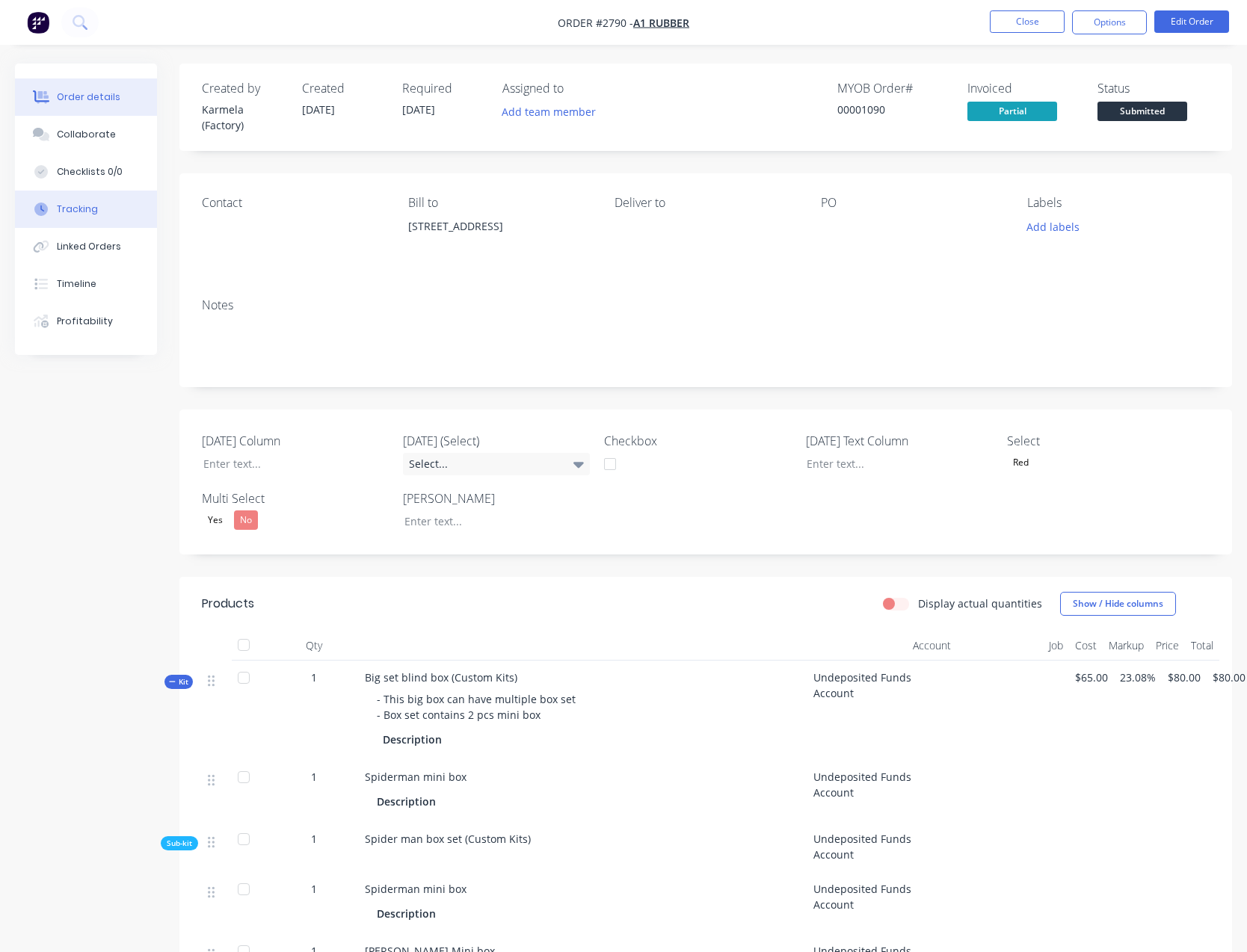
click at [78, 216] on button "Tracking" at bounding box center [86, 209] width 142 height 38
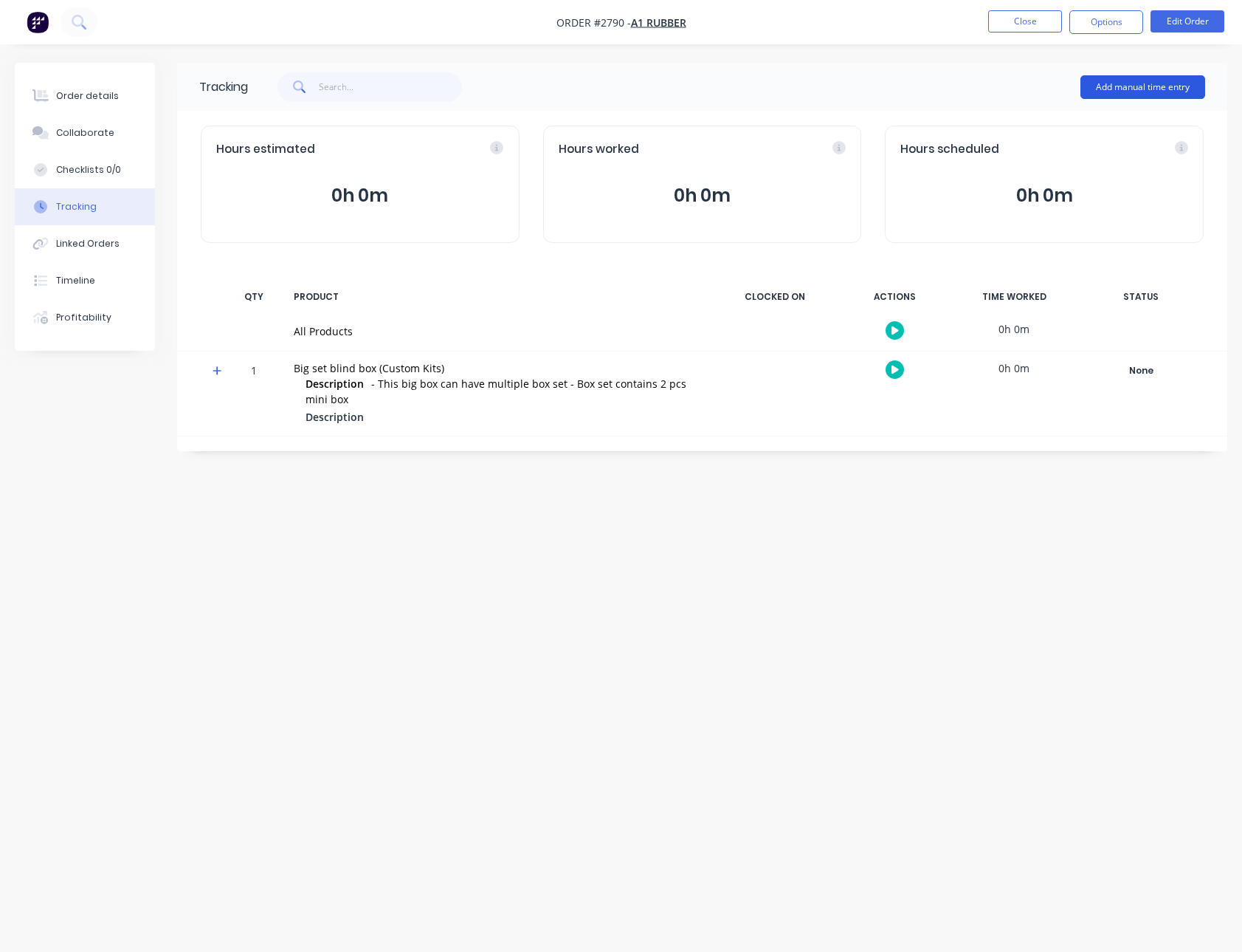
click at [1112, 90] on button "Add manual time entry" at bounding box center [1143, 87] width 125 height 24
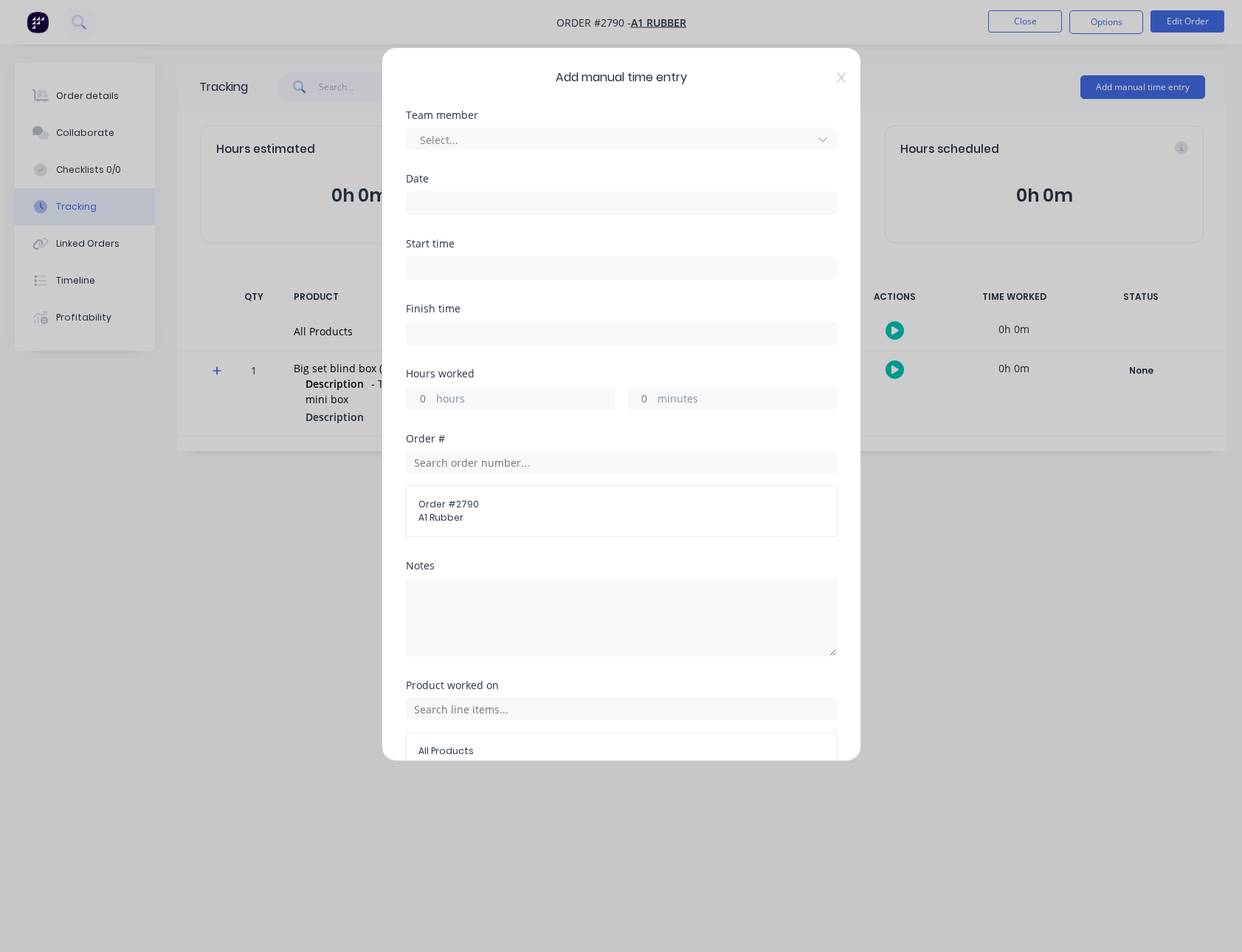
click at [486, 201] on input at bounding box center [621, 202] width 429 height 22
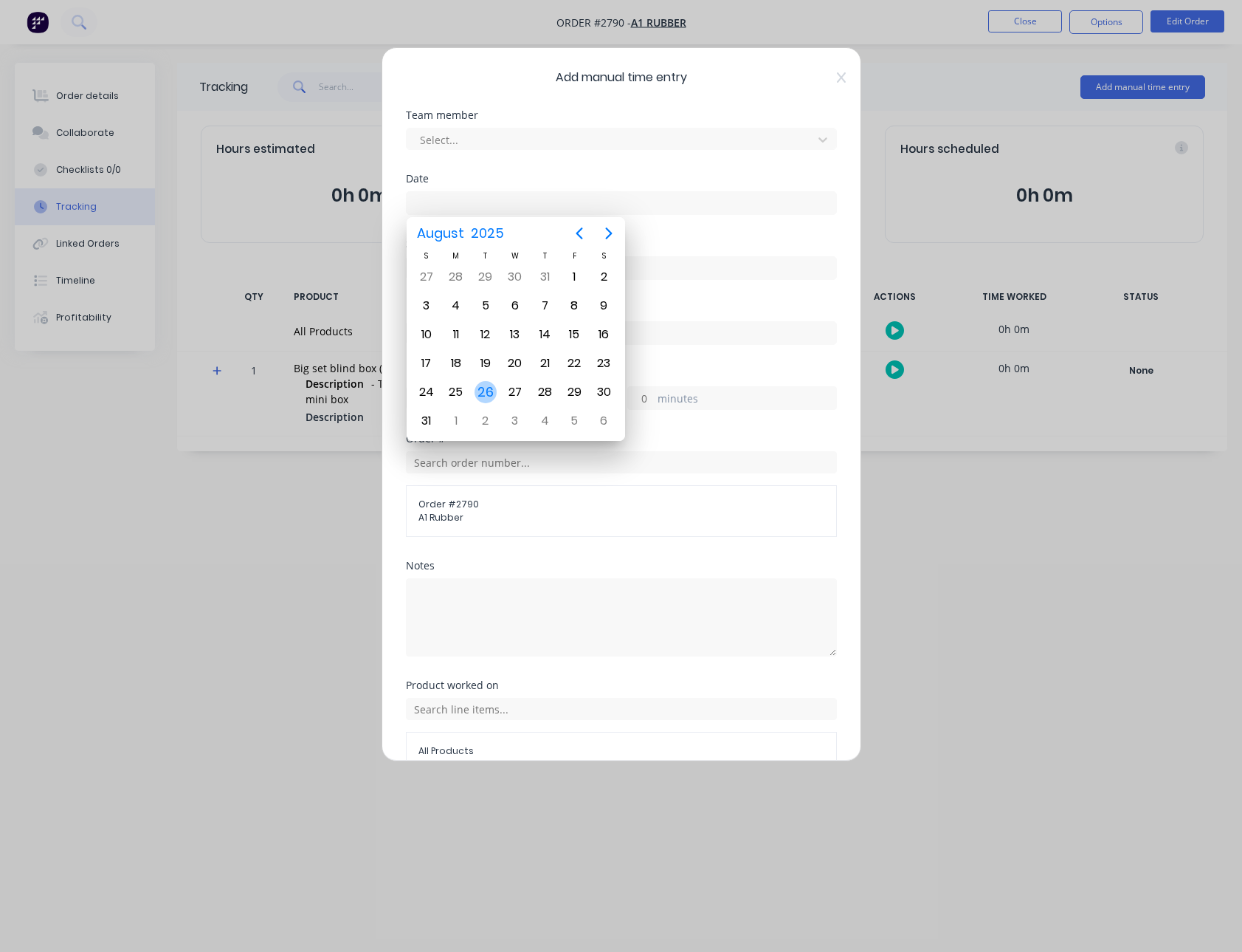
click at [494, 385] on div "26" at bounding box center [485, 391] width 22 height 22
type input "[DATE]"
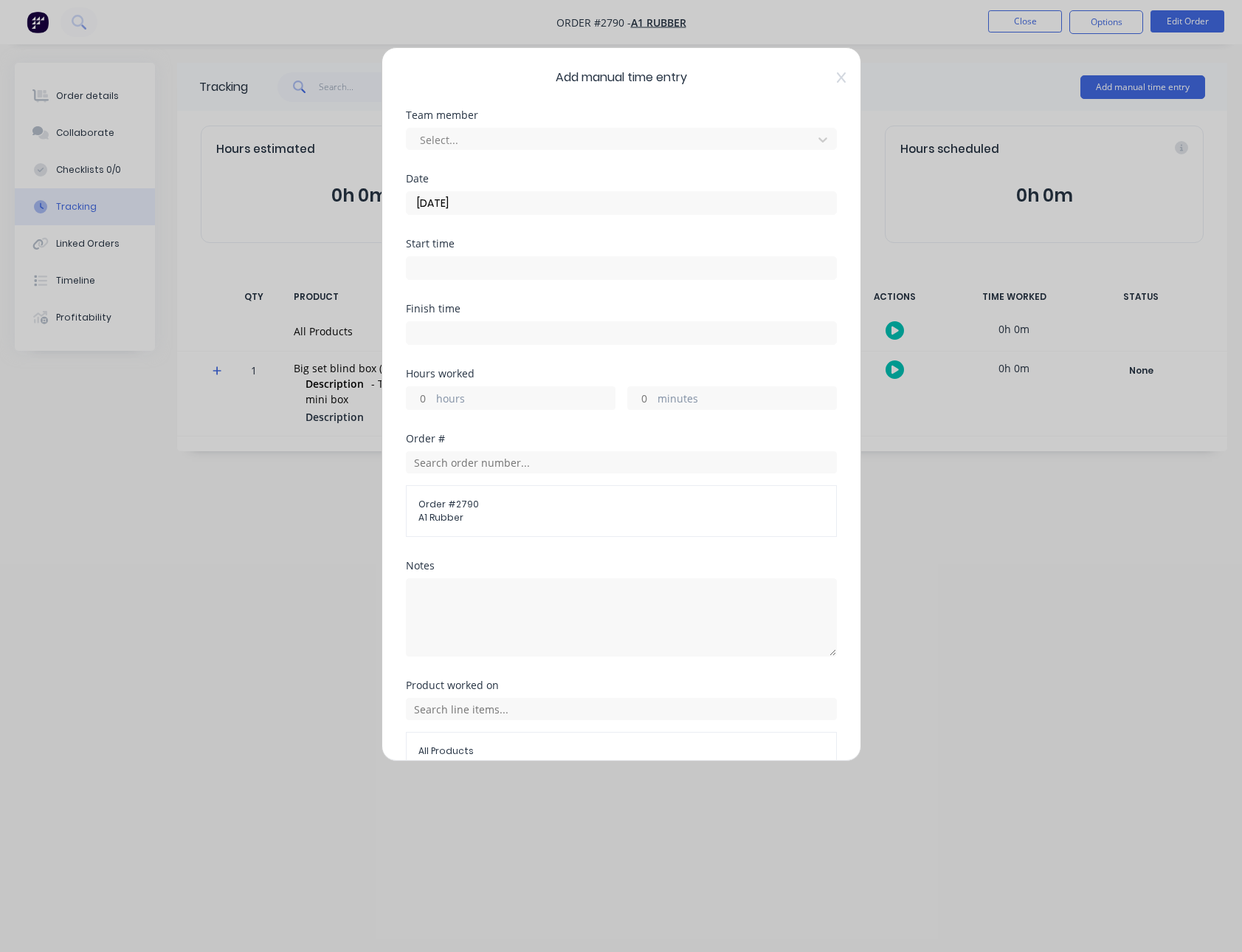
click at [452, 271] on input at bounding box center [621, 268] width 429 height 22
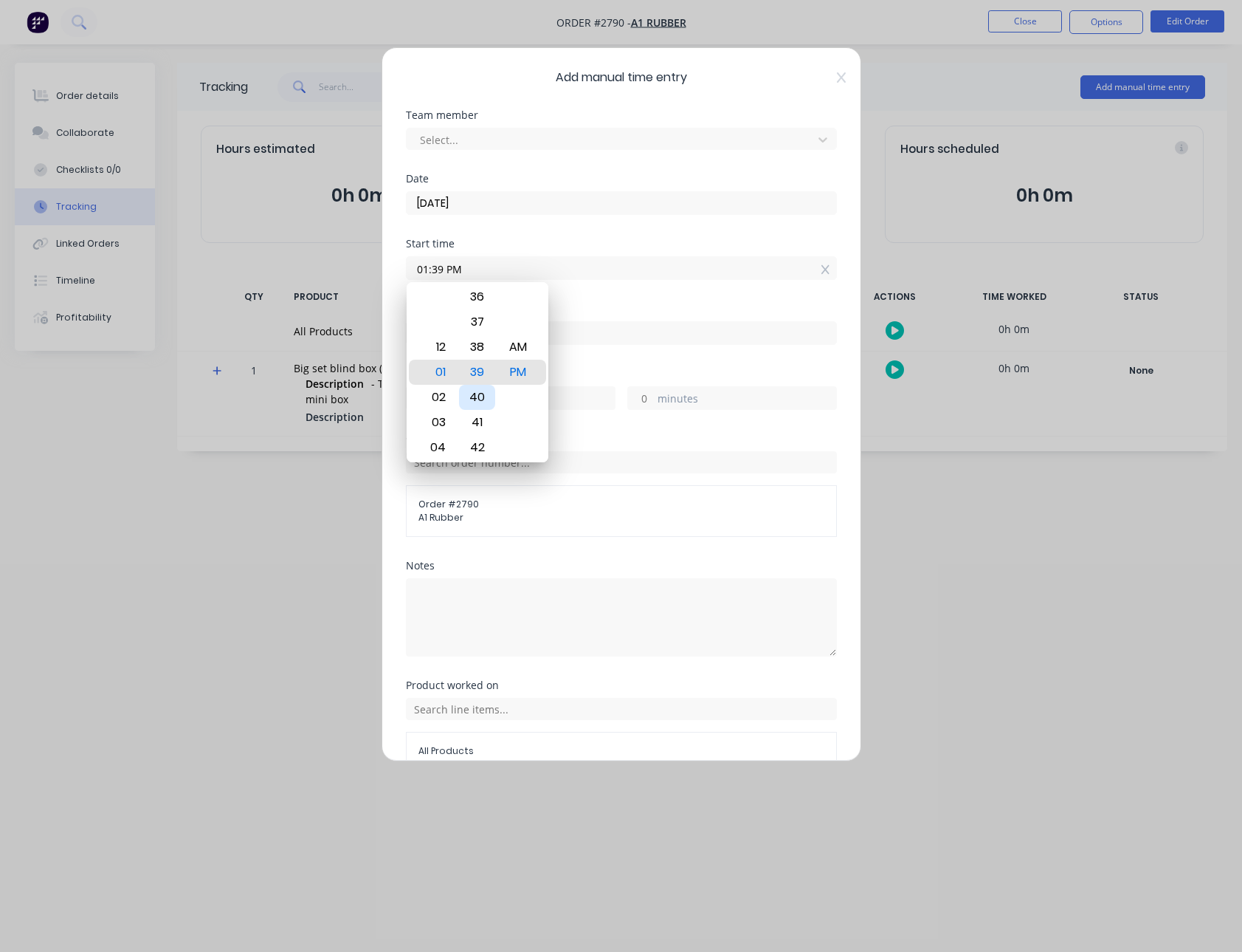
click at [476, 399] on div "40" at bounding box center [477, 397] width 36 height 25
type input "01:40 PM"
click at [631, 295] on div "Start time 01:40 PM" at bounding box center [622, 271] width 431 height 65
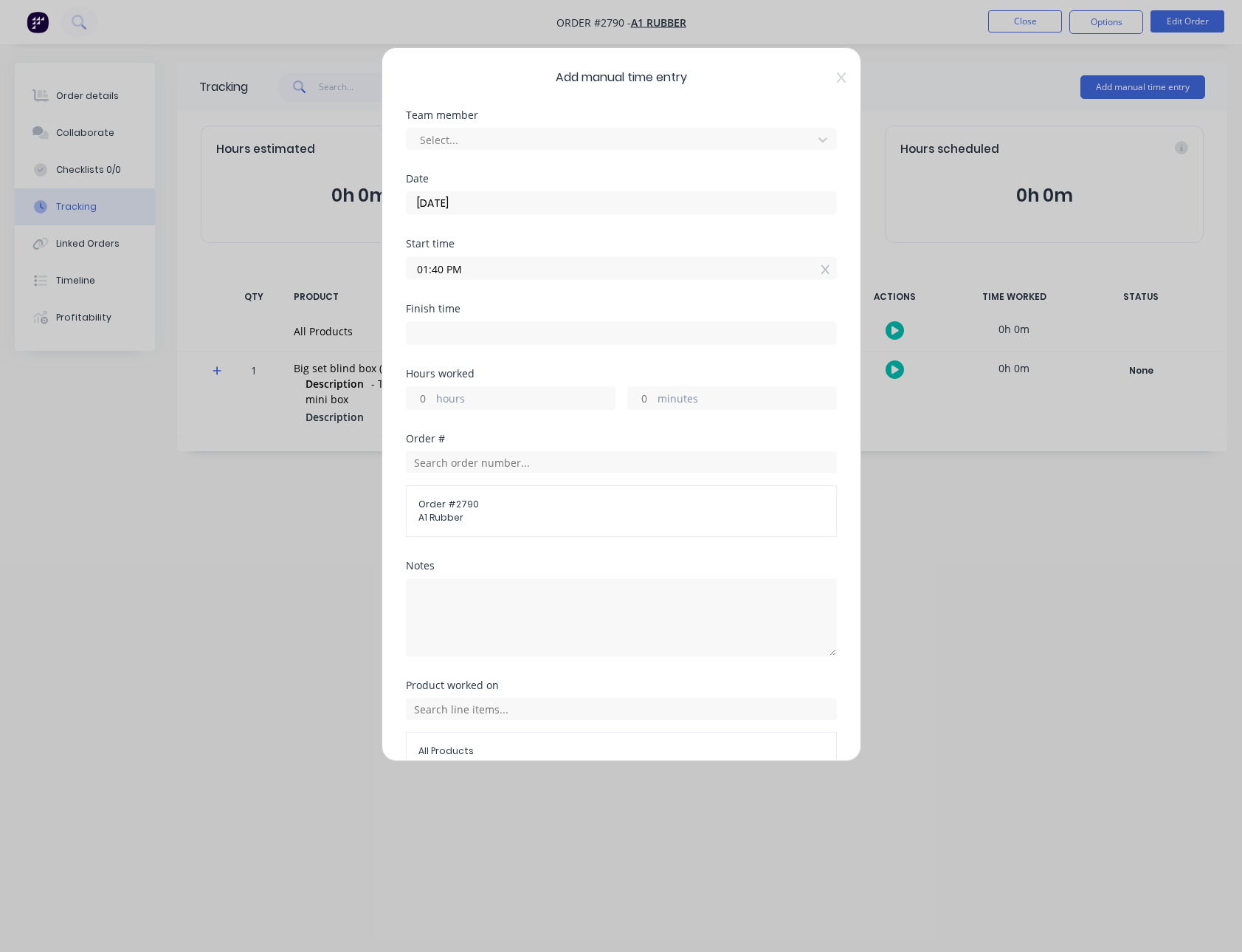
click at [418, 399] on input "hours" at bounding box center [419, 397] width 26 height 22
type input "1"
type input "02:40 PM"
click at [499, 366] on div "Finish time 02:40 PM" at bounding box center [622, 335] width 431 height 65
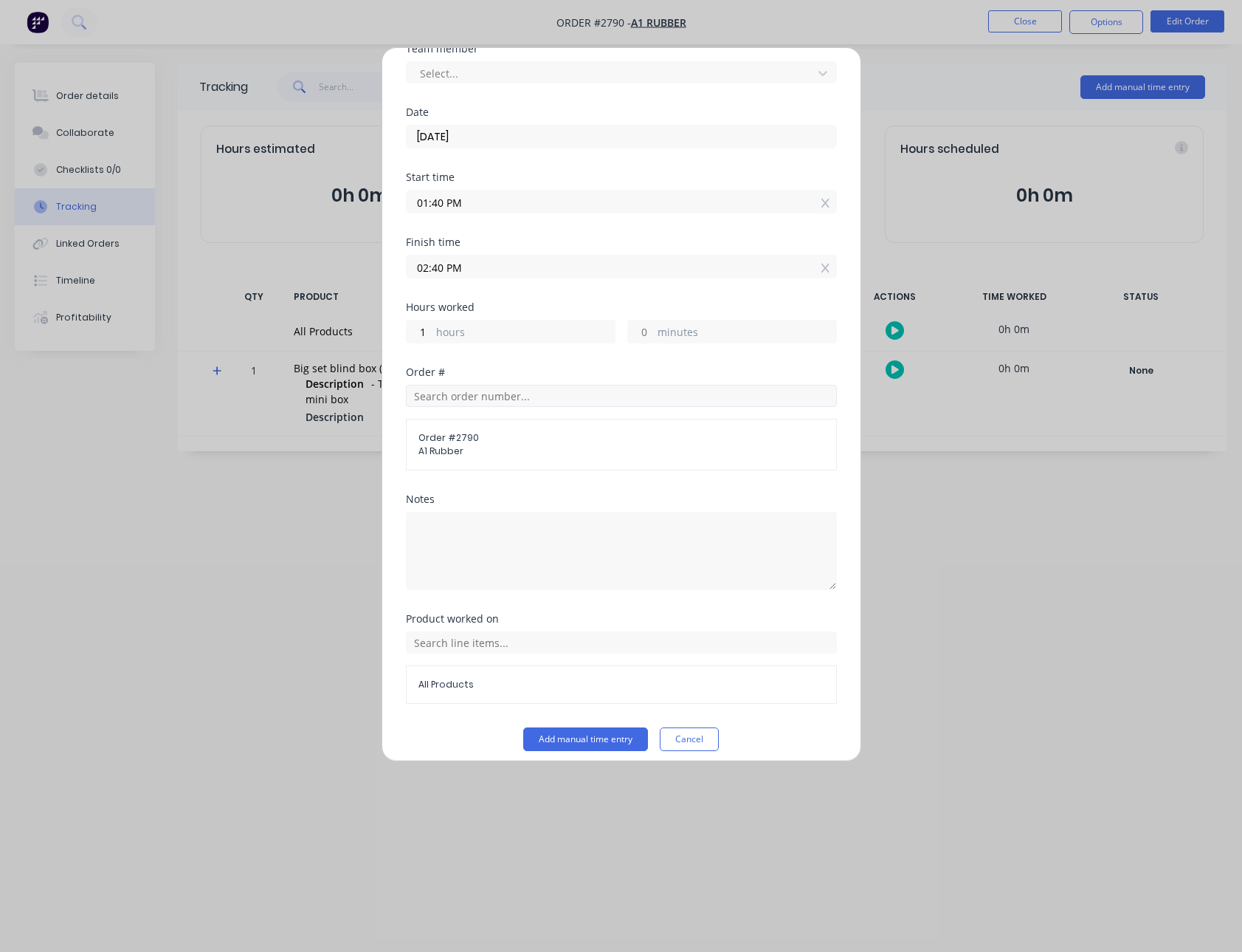
scroll to position [77, 0]
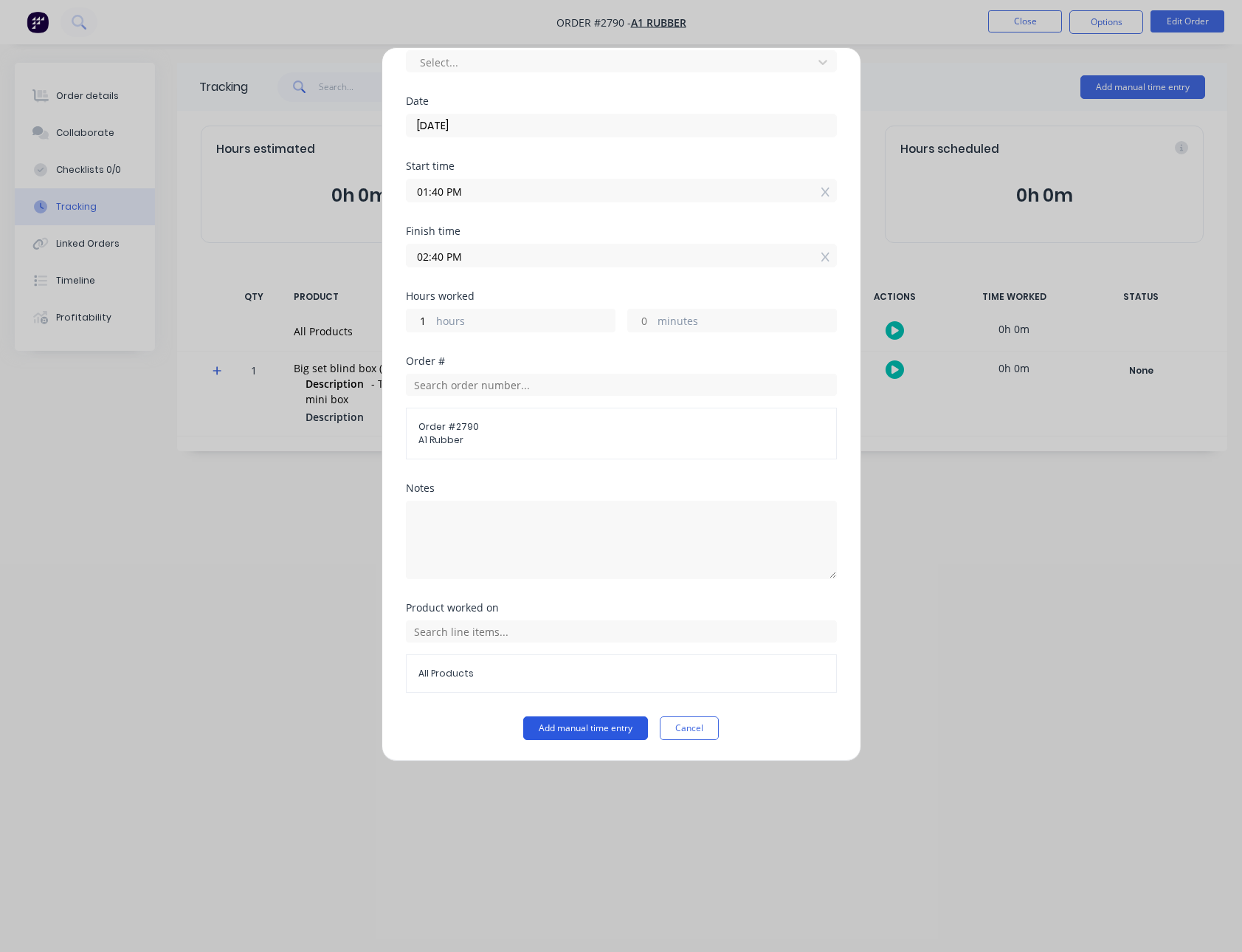
click at [584, 736] on button "Add manual time entry" at bounding box center [586, 728] width 125 height 24
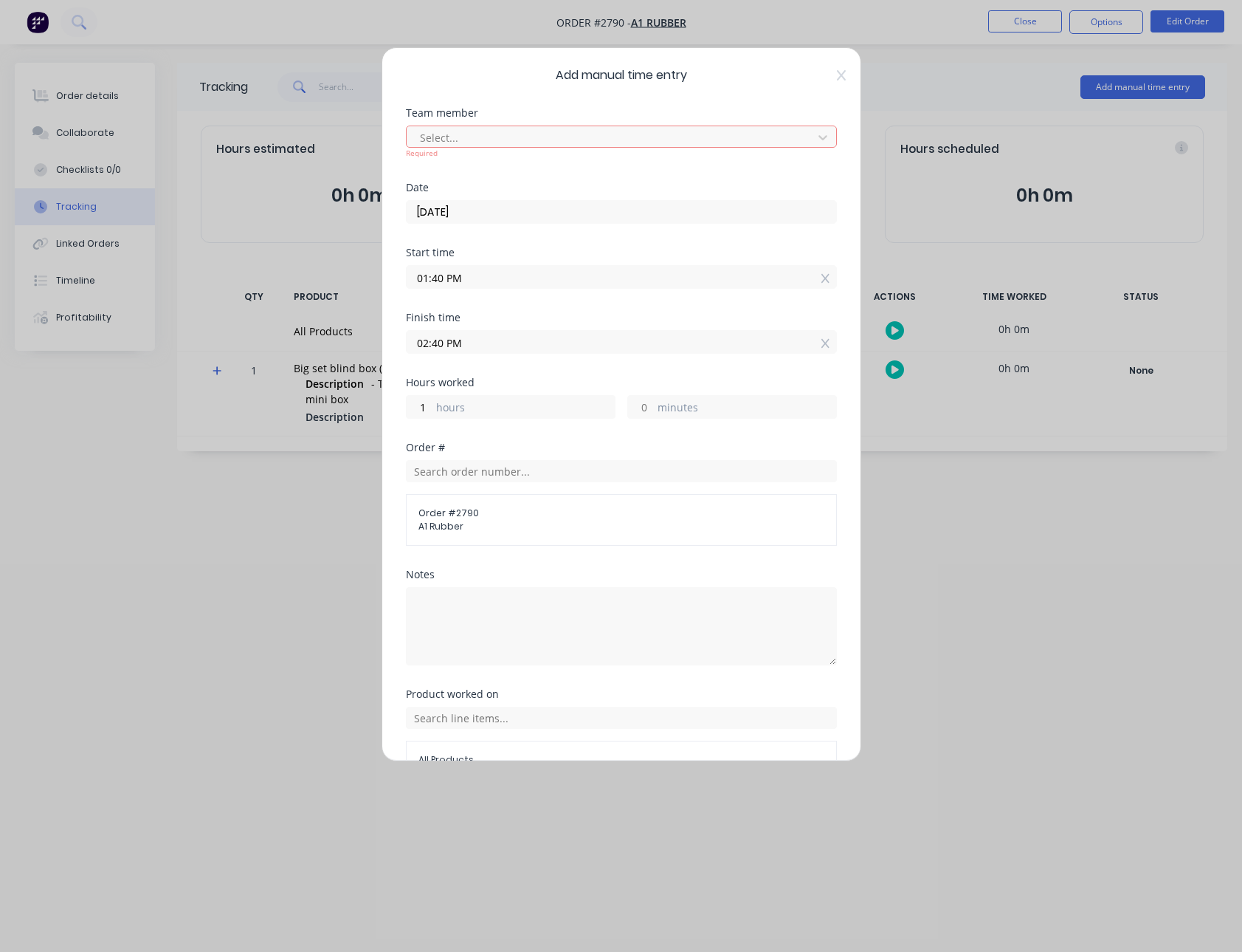
scroll to position [0, 0]
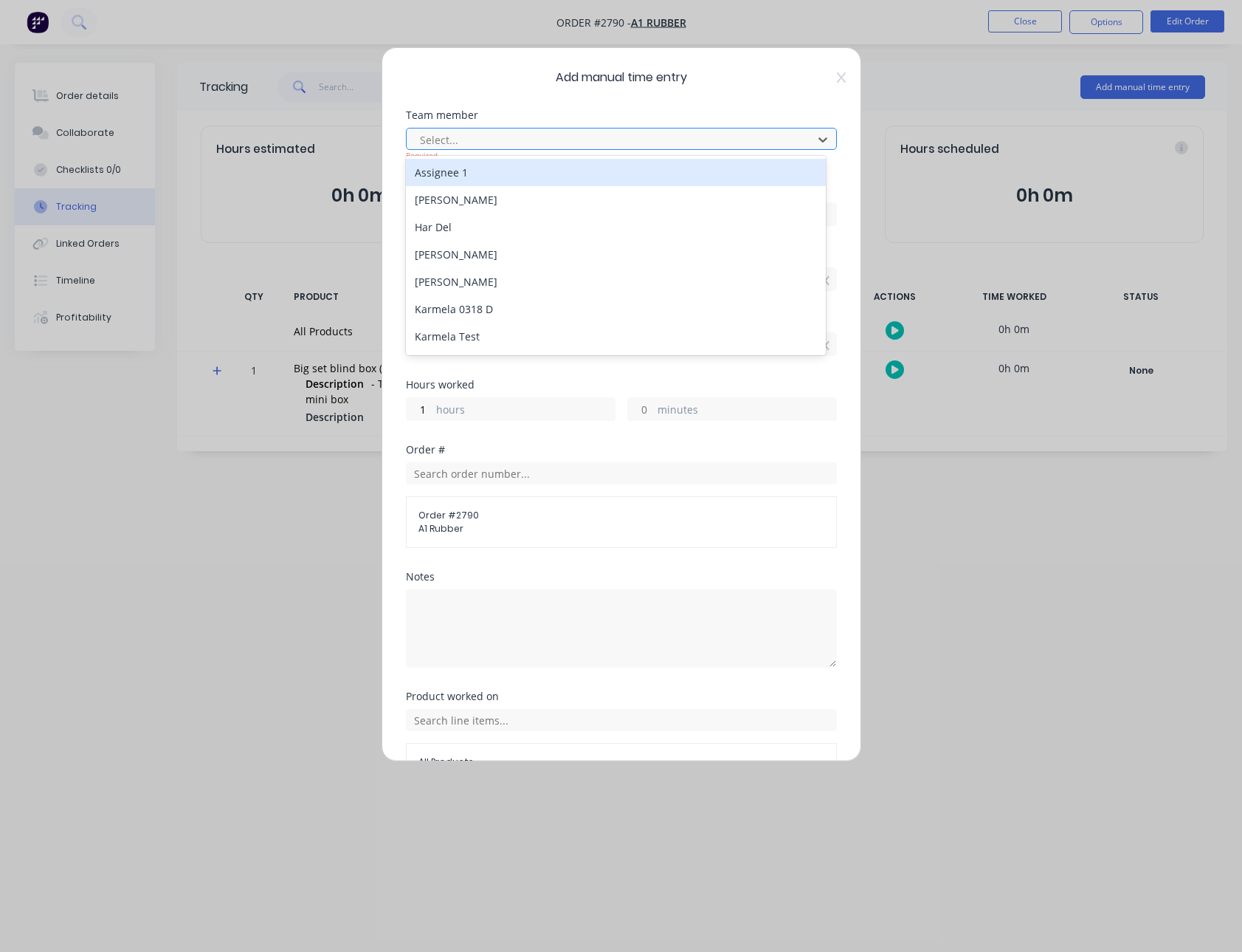
click at [523, 137] on div at bounding box center [612, 139] width 387 height 19
click at [473, 173] on div "Assignee 1" at bounding box center [616, 172] width 420 height 28
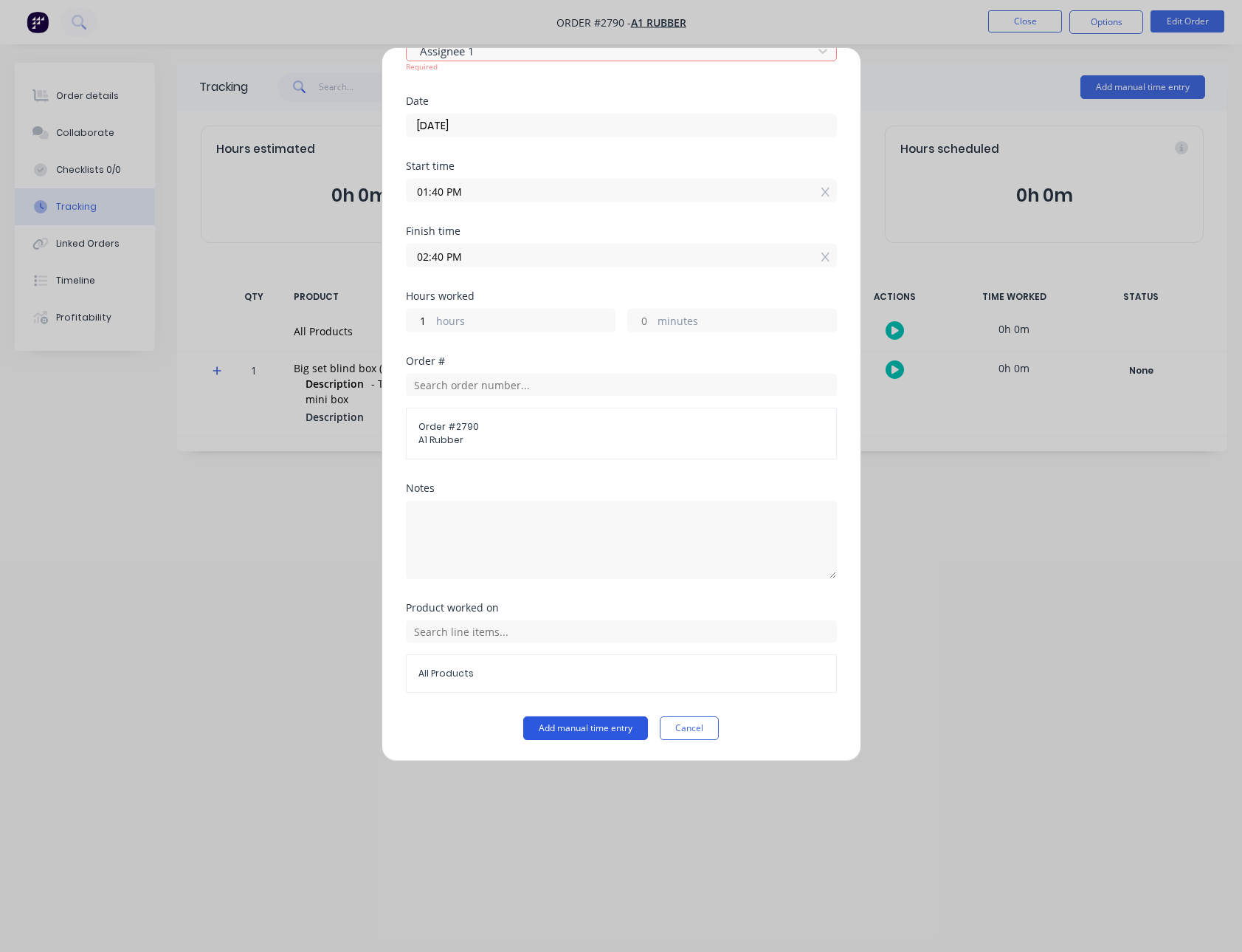
click at [570, 736] on button "Add manual time entry" at bounding box center [586, 728] width 125 height 24
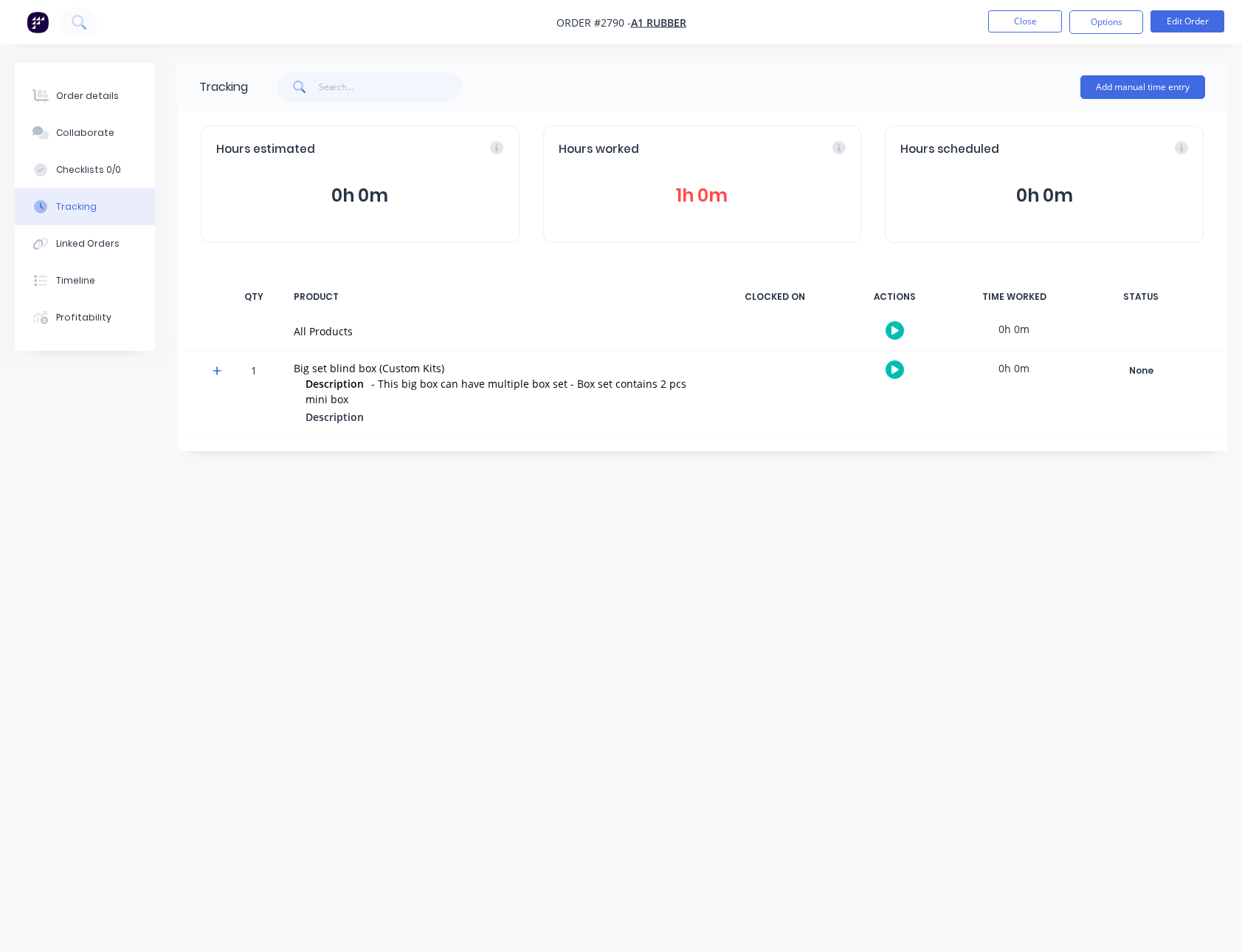
click at [687, 194] on button "1h 0m" at bounding box center [703, 196] width 288 height 28
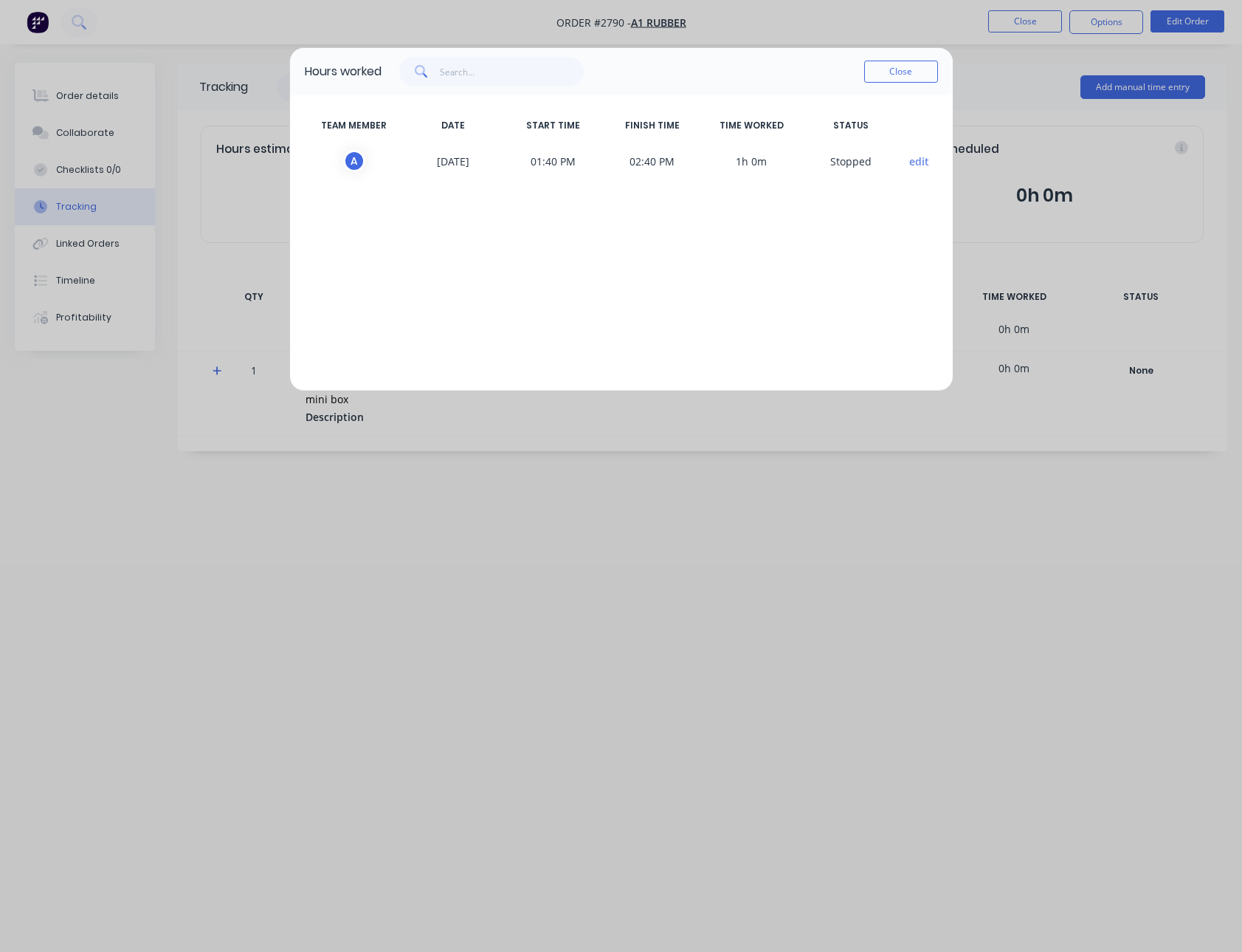
click at [909, 160] on button "edit" at bounding box center [919, 161] width 20 height 15
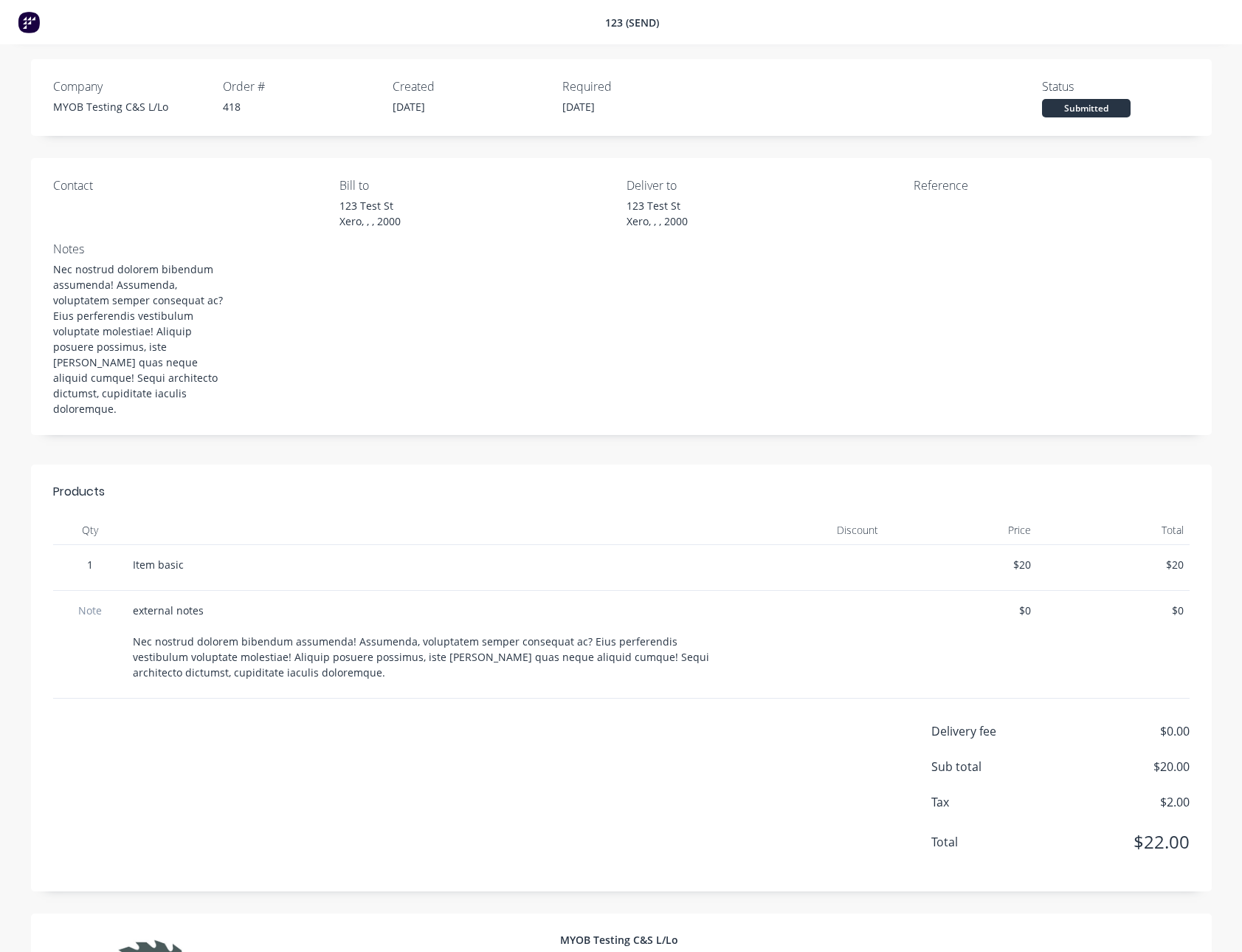
click at [459, 388] on div "Contact Bill to 123 Test St Xero, , , 2000 Deliver to 123 Test St Xero, , , 200…" at bounding box center [621, 296] width 1181 height 277
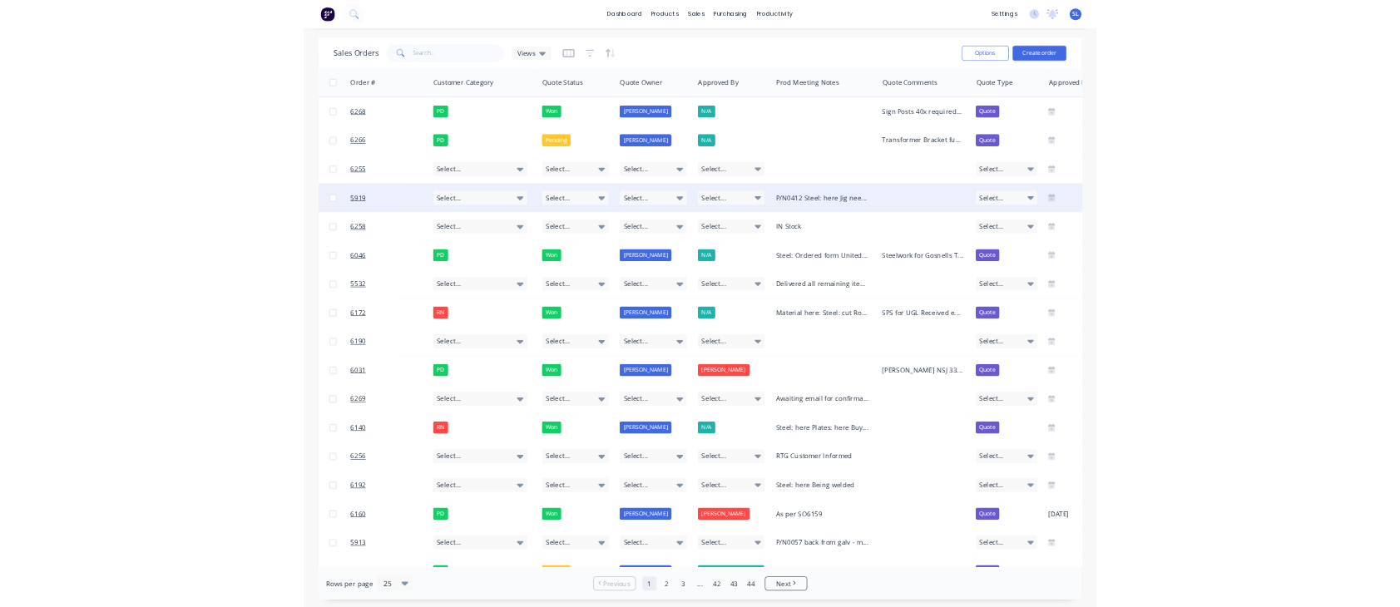
scroll to position [0, 1360]
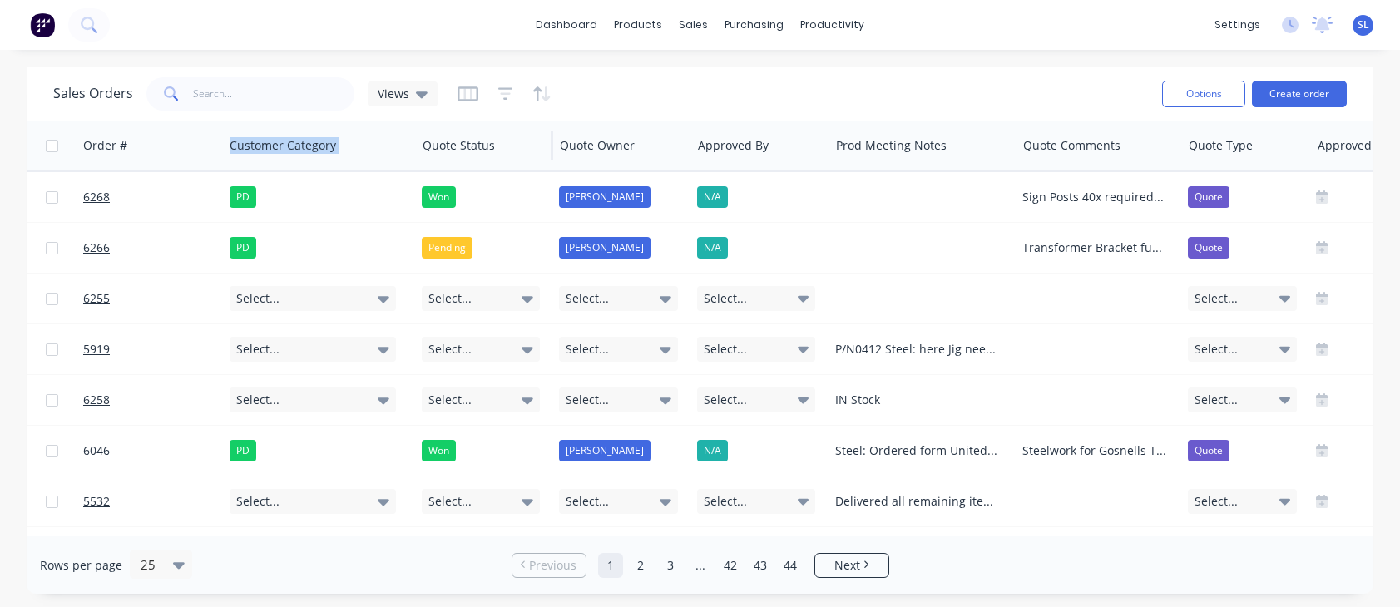
drag, startPoint x: 465, startPoint y: 155, endPoint x: 434, endPoint y: 123, distance: 44.1
click at [434, 123] on div "Quote Status" at bounding box center [484, 146] width 137 height 50
drag, startPoint x: 462, startPoint y: 142, endPoint x: 408, endPoint y: 70, distance: 90.4
click at [408, 70] on div "Sales Orders Views Options Create order Order # Customer Name Created Date PO #…" at bounding box center [700, 331] width 1347 height 528
drag, startPoint x: 461, startPoint y: 139, endPoint x: 617, endPoint y: 59, distance: 175.7
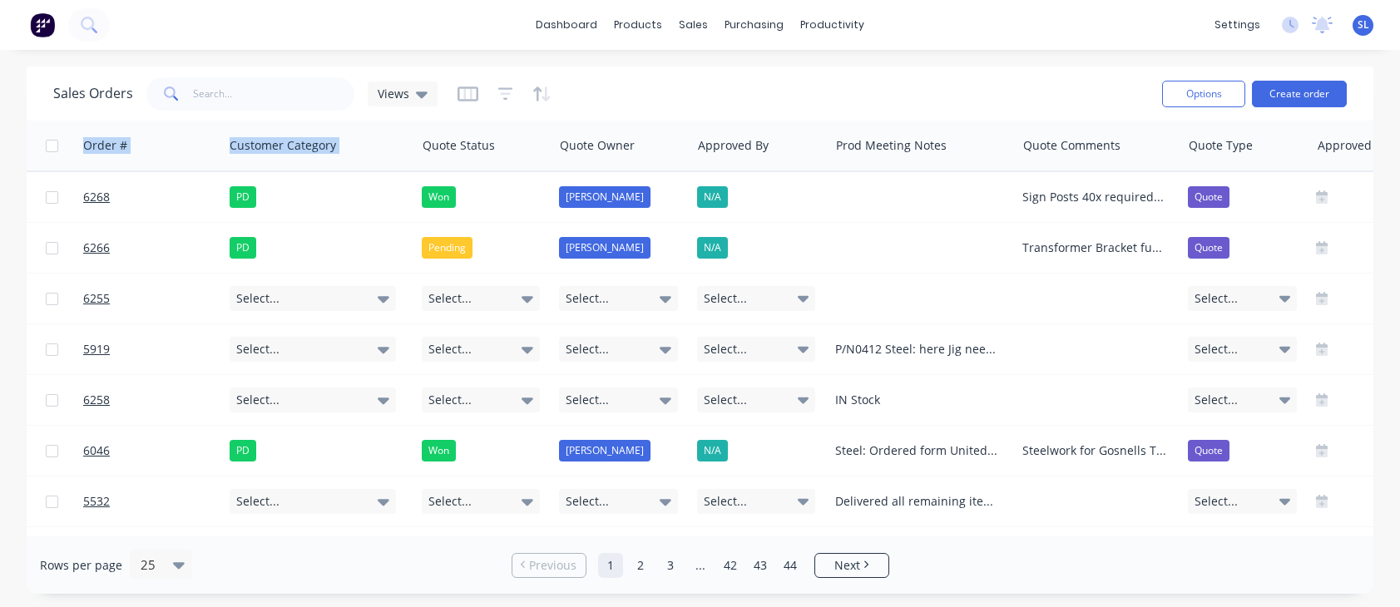
click at [617, 59] on div "dashboard products sales purchasing productivity dashboard products Product Cat…" at bounding box center [700, 303] width 1400 height 607
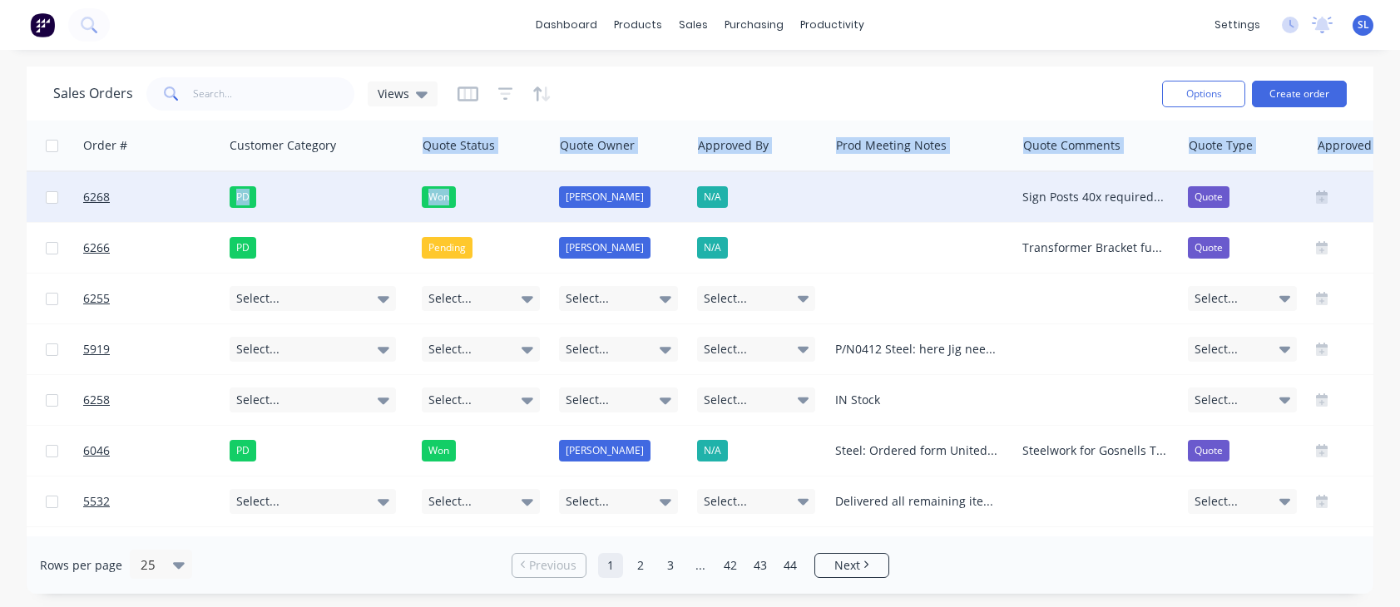
drag, startPoint x: 489, startPoint y: 152, endPoint x: 502, endPoint y: 187, distance: 37.1
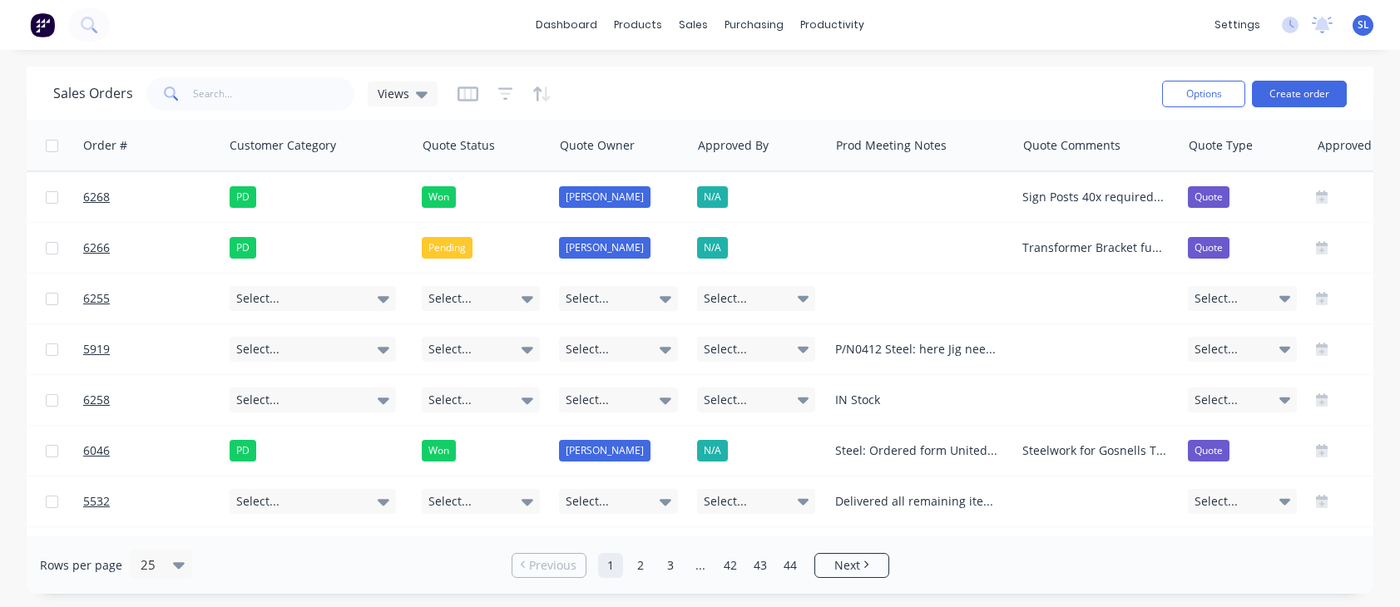
click at [766, 89] on div "Sales Orders Views" at bounding box center [601, 93] width 1096 height 41
drag, startPoint x: 745, startPoint y: 159, endPoint x: 919, endPoint y: 91, distance: 186.8
click at [919, 91] on div "Sales Orders Views Options Create order Order # Customer Name Created Date PO #…" at bounding box center [700, 331] width 1347 height 528
drag, startPoint x: 899, startPoint y: 148, endPoint x: 1065, endPoint y: 52, distance: 192.4
click at [1065, 52] on div "dashboard products sales purchasing productivity dashboard products Product Cat…" at bounding box center [700, 303] width 1400 height 607
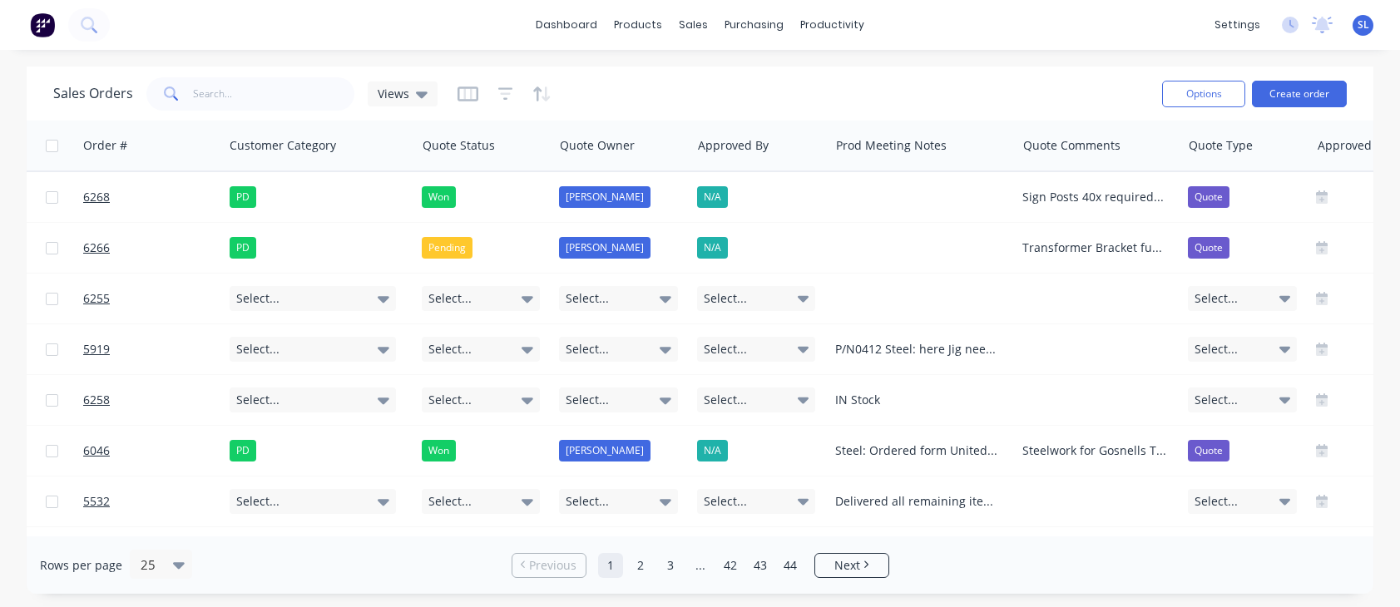
click at [914, 81] on div "Sales Orders Views" at bounding box center [601, 93] width 1096 height 41
click at [1053, 54] on div "dashboard products sales purchasing productivity dashboard products Product Cat…" at bounding box center [700, 303] width 1400 height 607
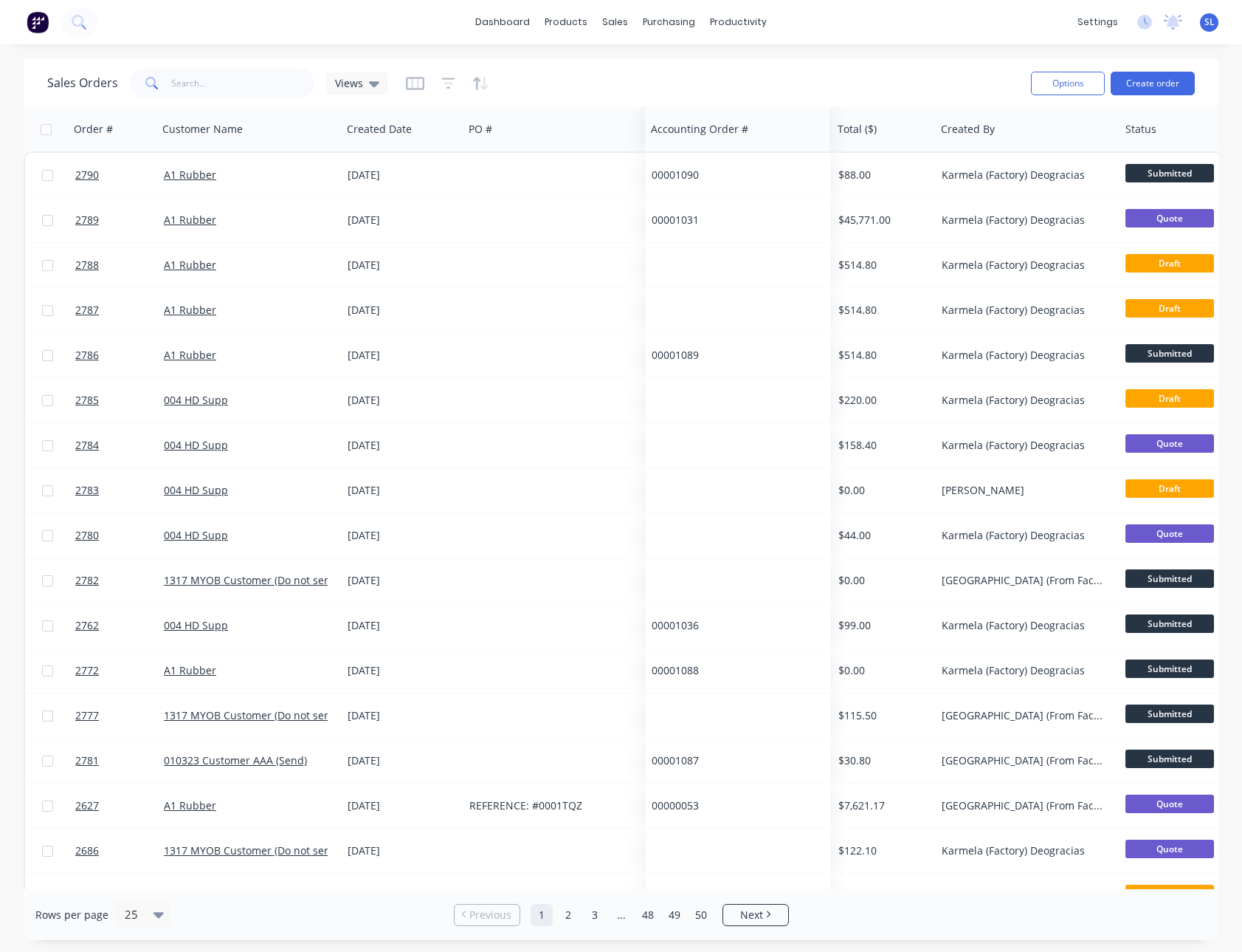
drag, startPoint x: 710, startPoint y: 128, endPoint x: 708, endPoint y: 98, distance: 30.1
click at [708, 98] on div "Sales Orders Views Options Create order Order # Customer Name Created Date PO #…" at bounding box center [621, 500] width 1195 height 881
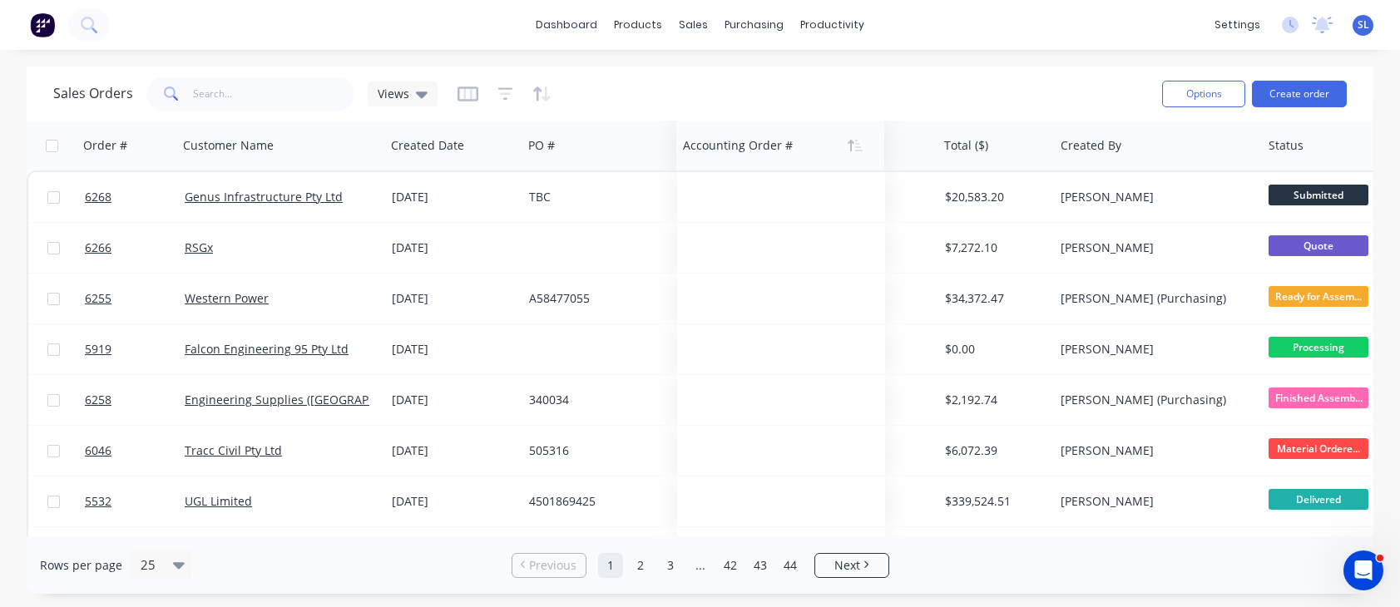
drag, startPoint x: 830, startPoint y: 141, endPoint x: 777, endPoint y: 145, distance: 53.4
click at [777, 145] on div at bounding box center [775, 145] width 185 height 33
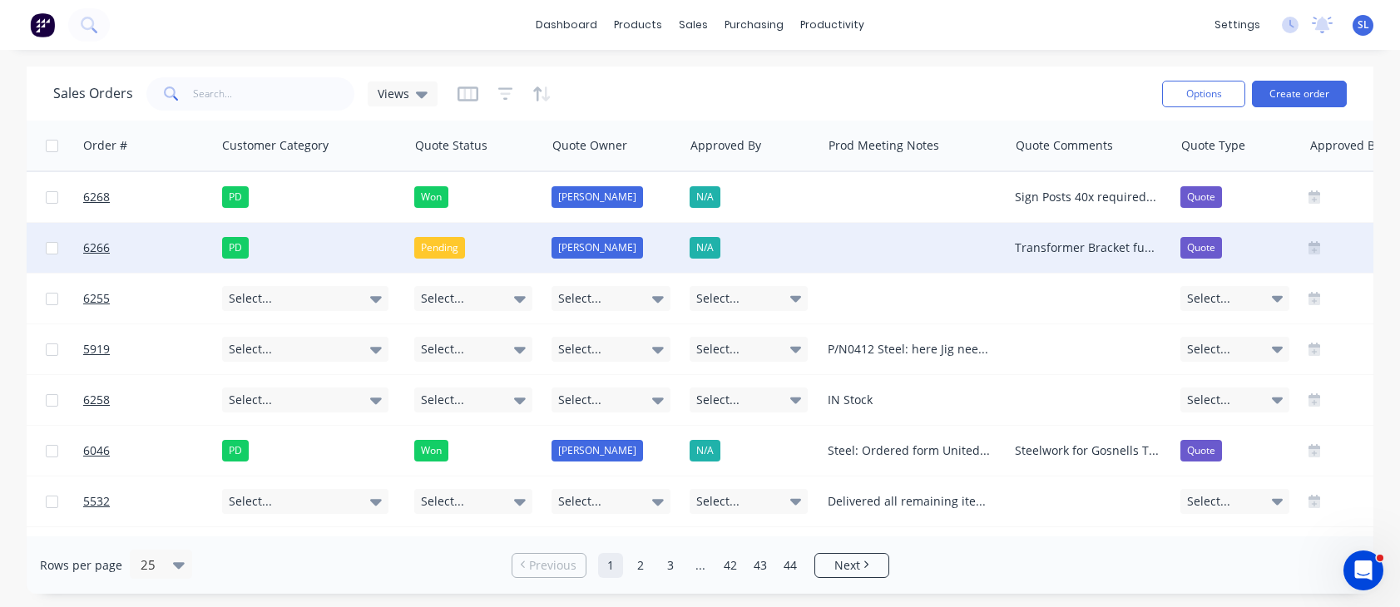
scroll to position [0, 1431]
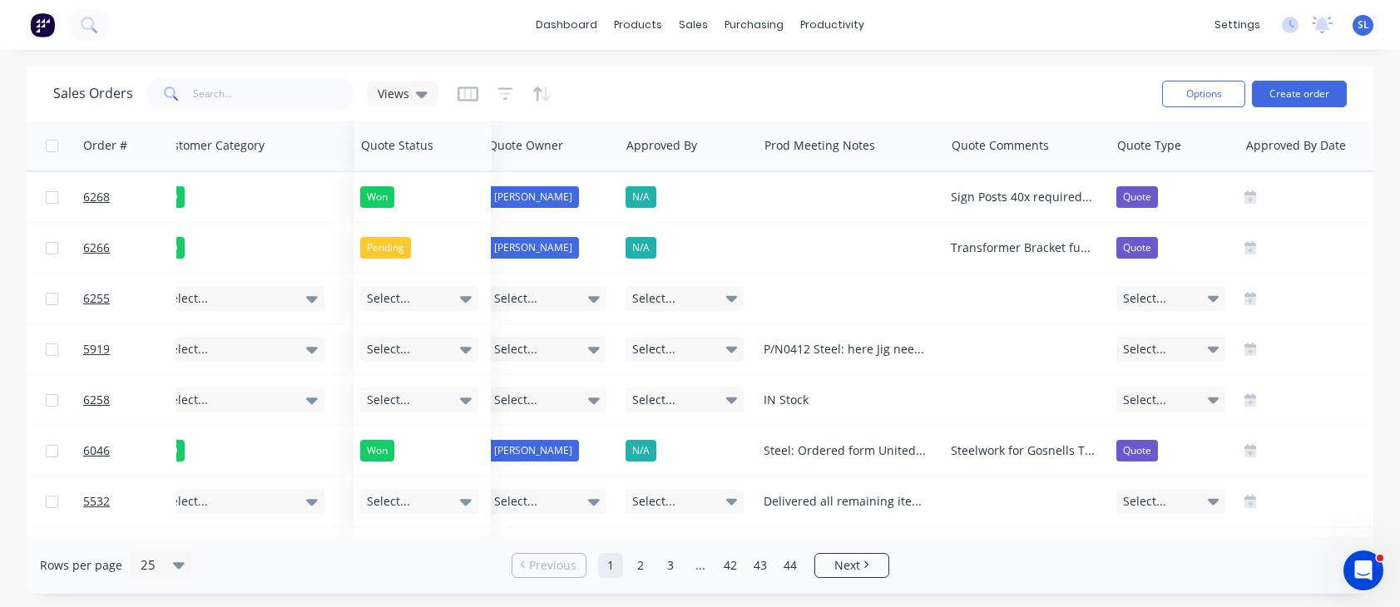
drag, startPoint x: 417, startPoint y: 142, endPoint x: 427, endPoint y: 118, distance: 26.1
click at [427, 118] on div "Sales Orders Views Options Create order Order # Customer Name Created Date PO #…" at bounding box center [700, 331] width 1347 height 528
click at [517, 146] on div at bounding box center [546, 145] width 119 height 33
click at [798, 82] on div "Sales Orders Views" at bounding box center [601, 93] width 1096 height 41
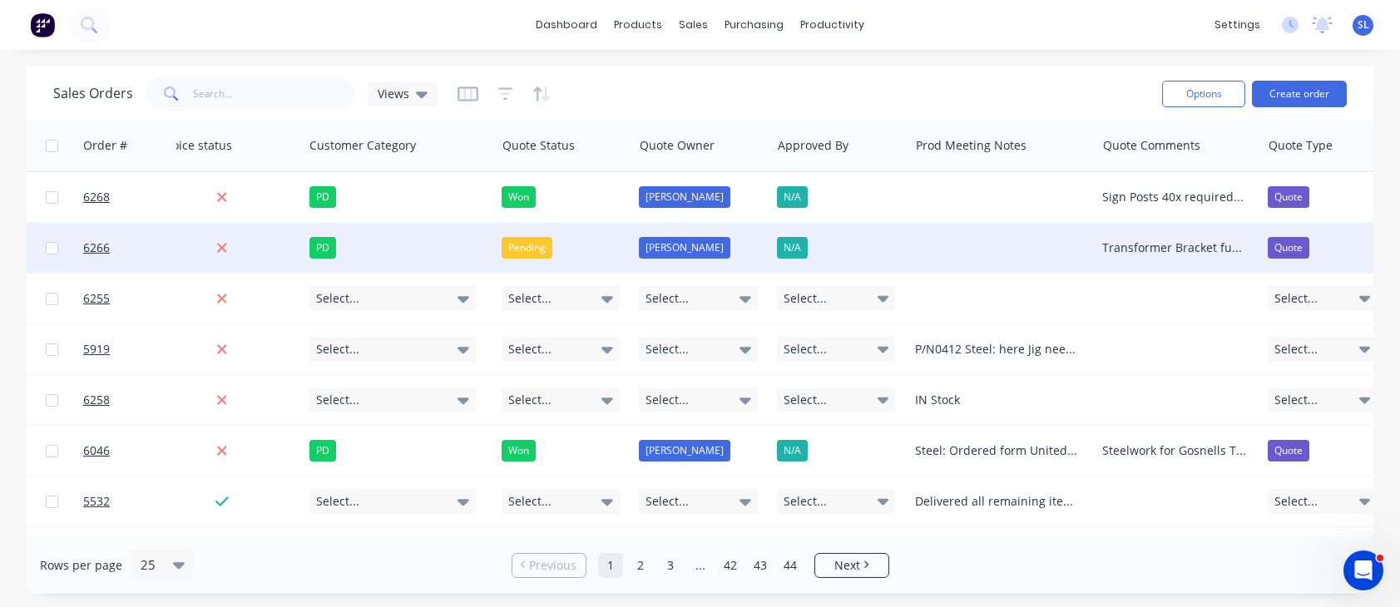
scroll to position [0, 1298]
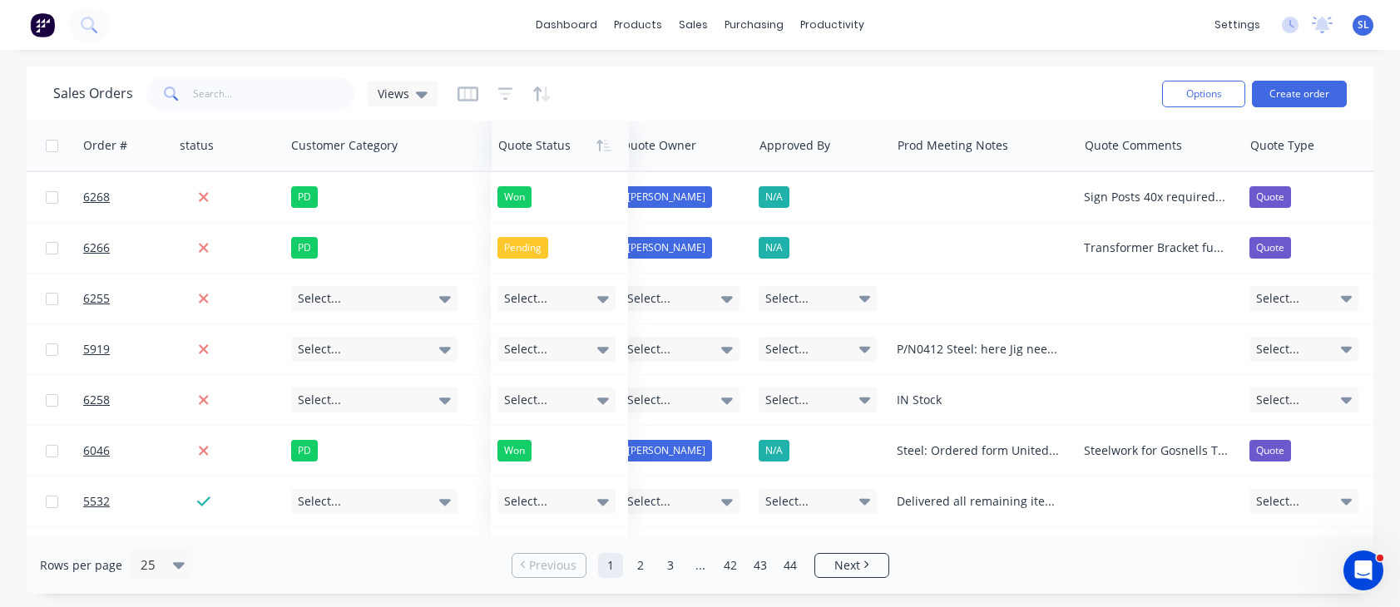
drag, startPoint x: 527, startPoint y: 148, endPoint x: 541, endPoint y: 136, distance: 18.9
click at [541, 136] on div at bounding box center [557, 145] width 118 height 33
drag, startPoint x: 562, startPoint y: 146, endPoint x: 573, endPoint y: 134, distance: 17.1
click at [573, 134] on div at bounding box center [555, 145] width 118 height 33
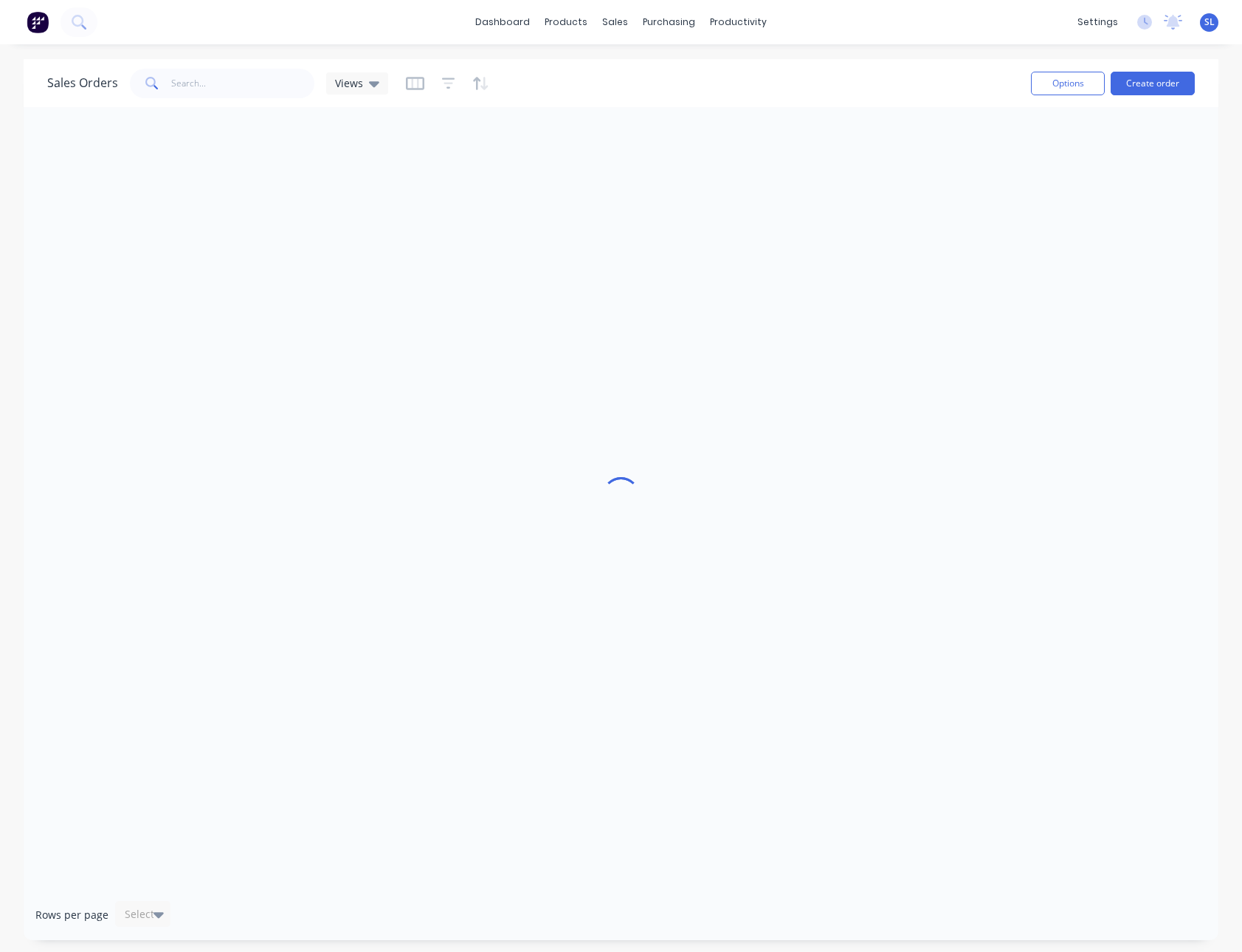
click at [644, 90] on div "Sales Orders Views" at bounding box center [533, 83] width 972 height 36
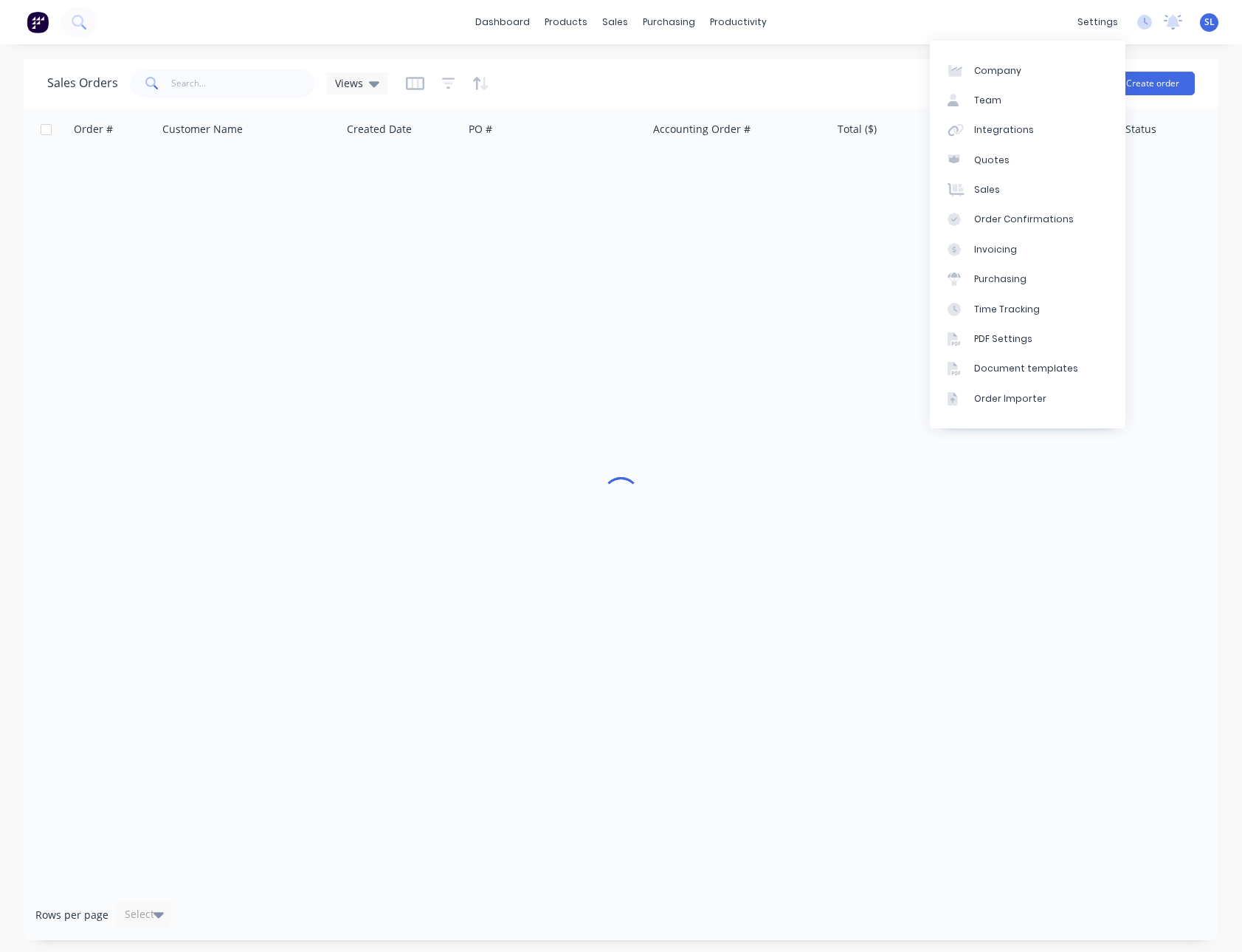
click at [644, 77] on div "Sales Orders Views" at bounding box center [533, 83] width 972 height 36
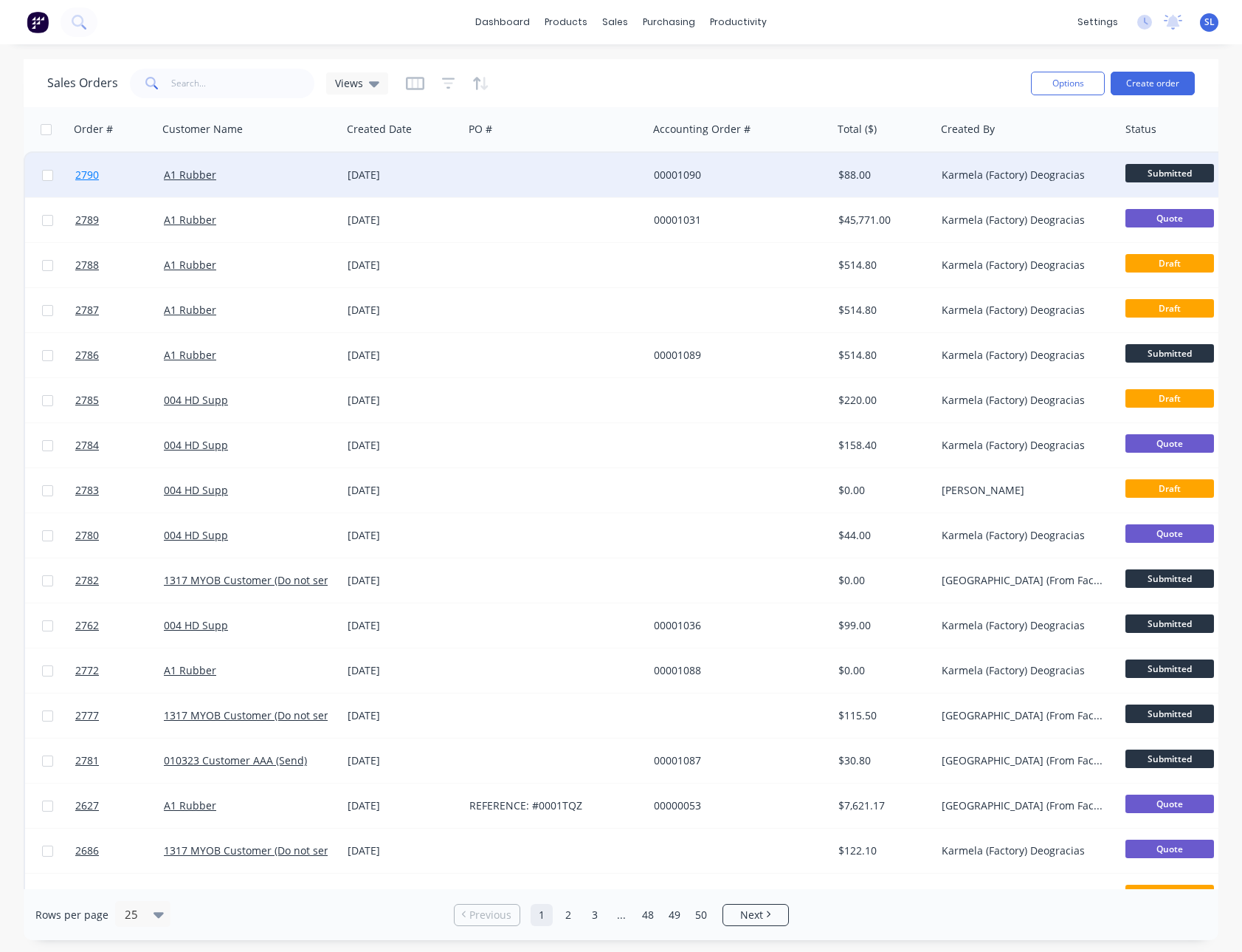
click at [86, 178] on span "2790" at bounding box center [87, 175] width 24 height 15
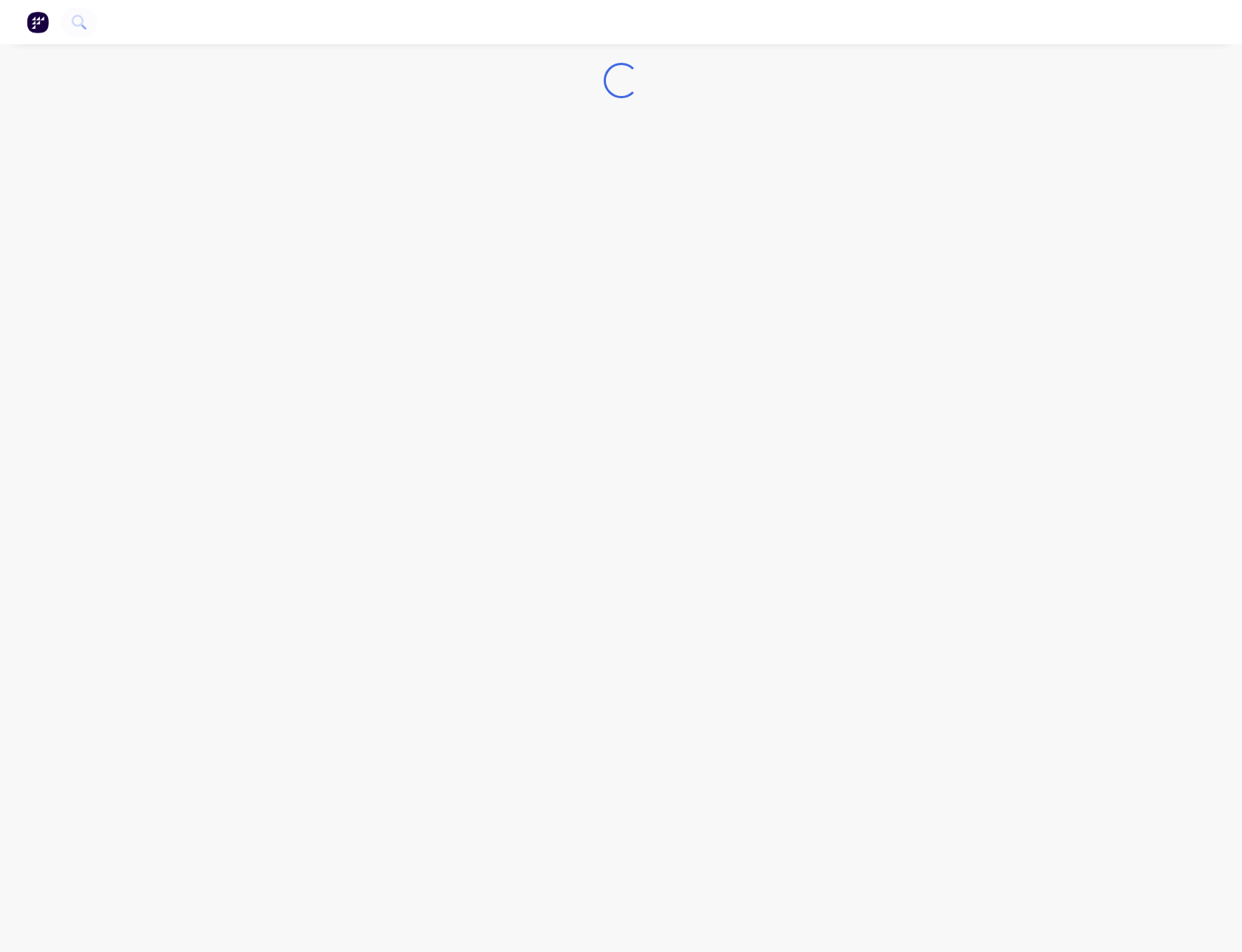
click at [463, 42] on nav at bounding box center [621, 22] width 1242 height 44
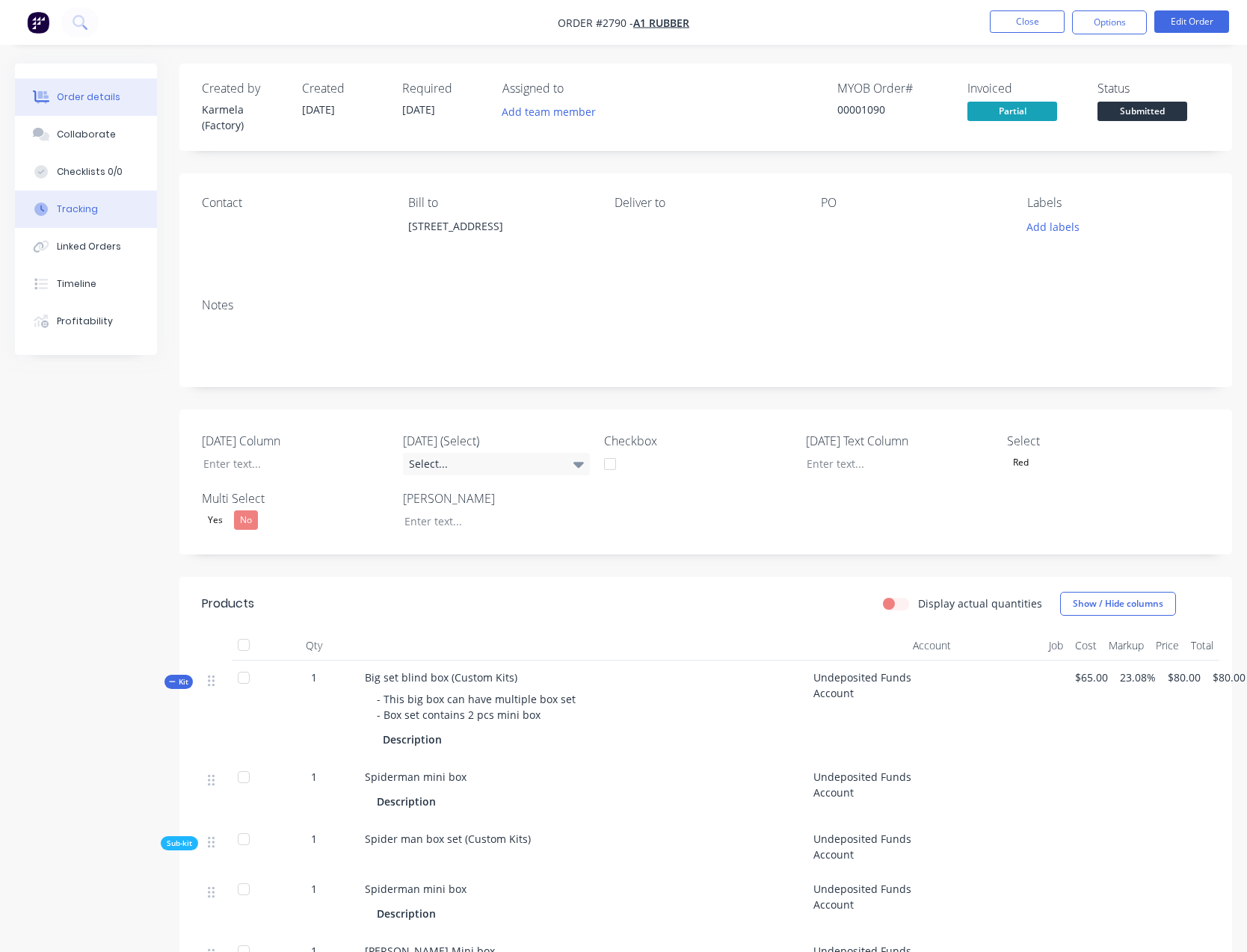
click at [84, 216] on button "Tracking" at bounding box center [86, 209] width 142 height 38
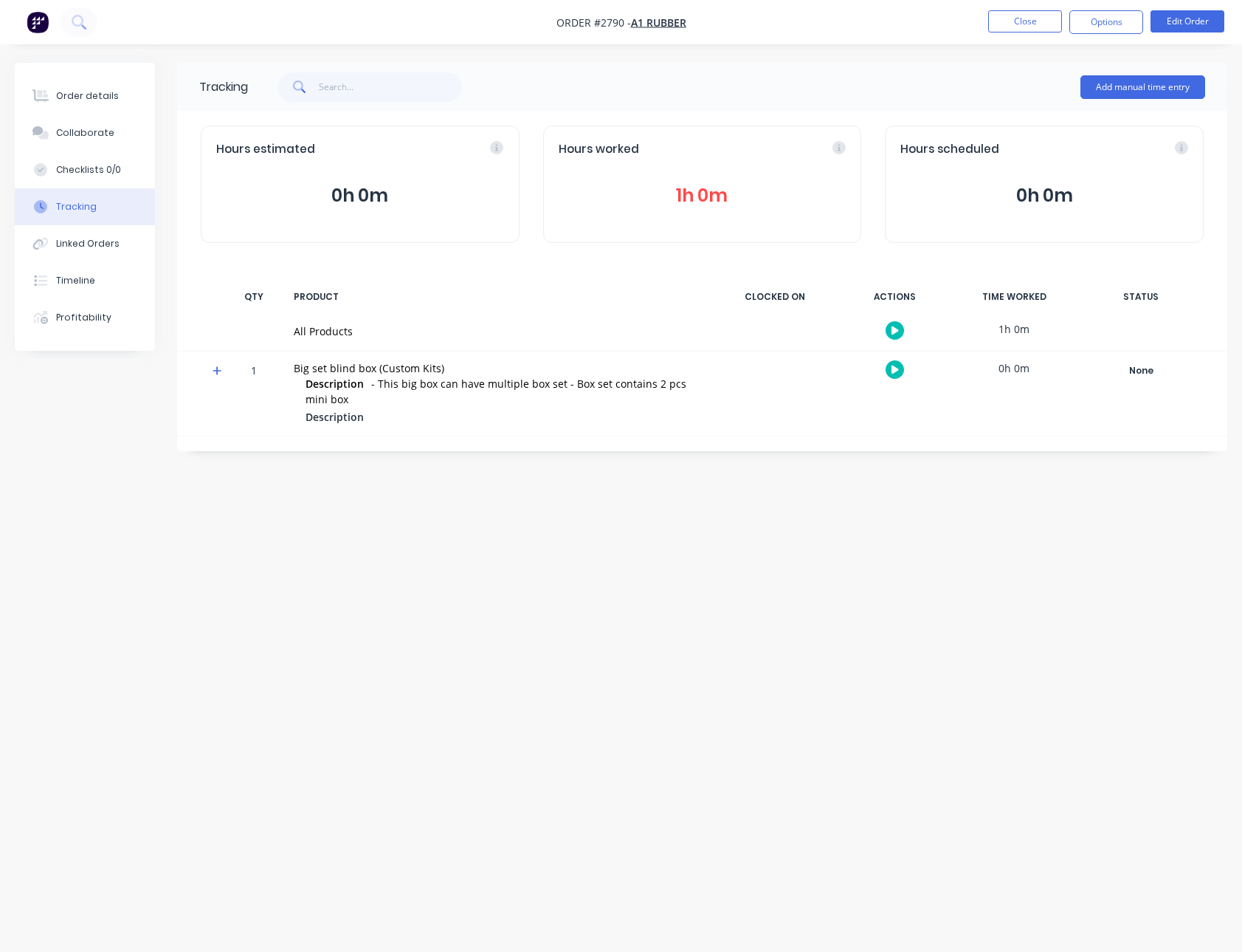
click at [693, 195] on button "1h 0m" at bounding box center [703, 196] width 288 height 28
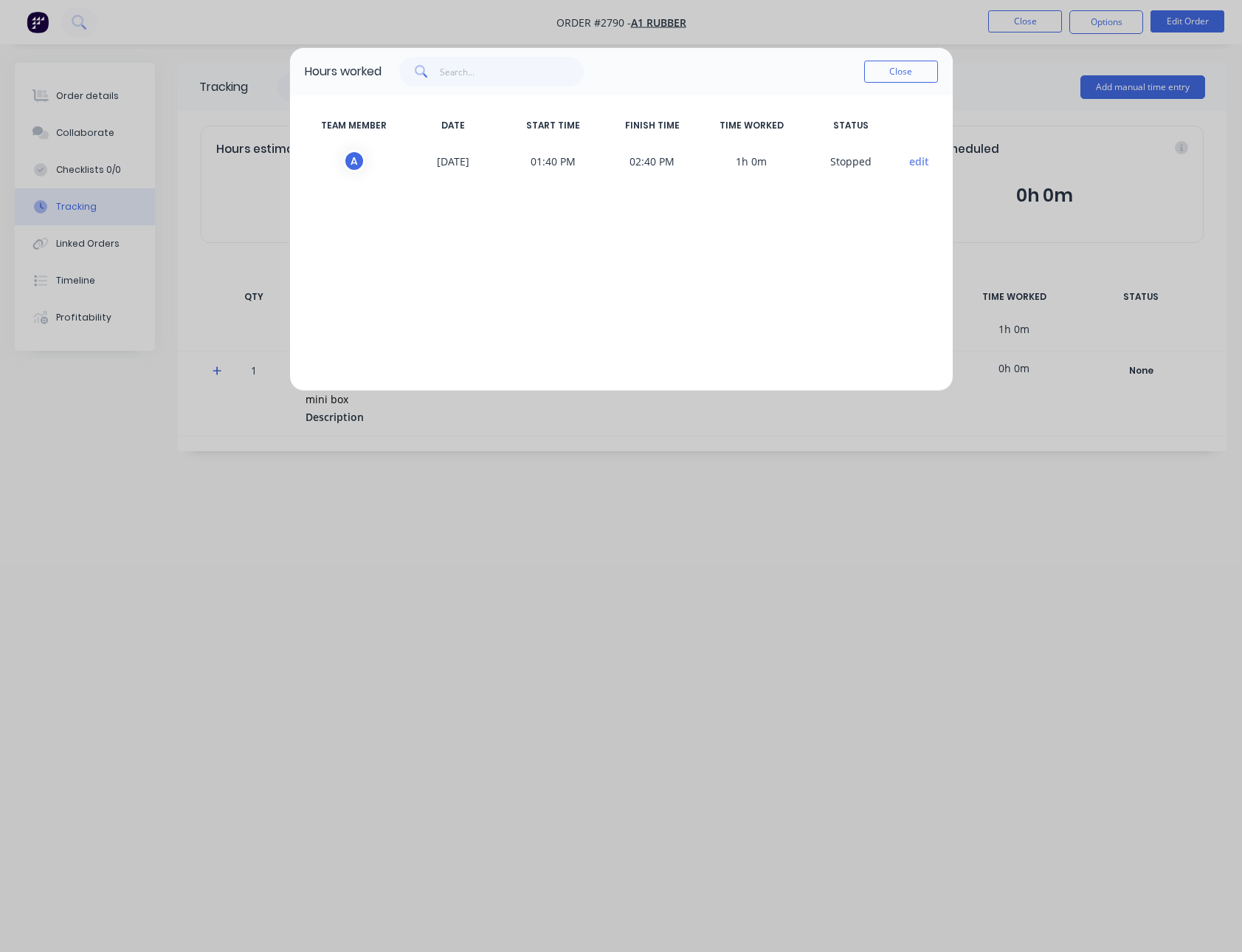
click at [919, 162] on button "edit" at bounding box center [919, 161] width 20 height 15
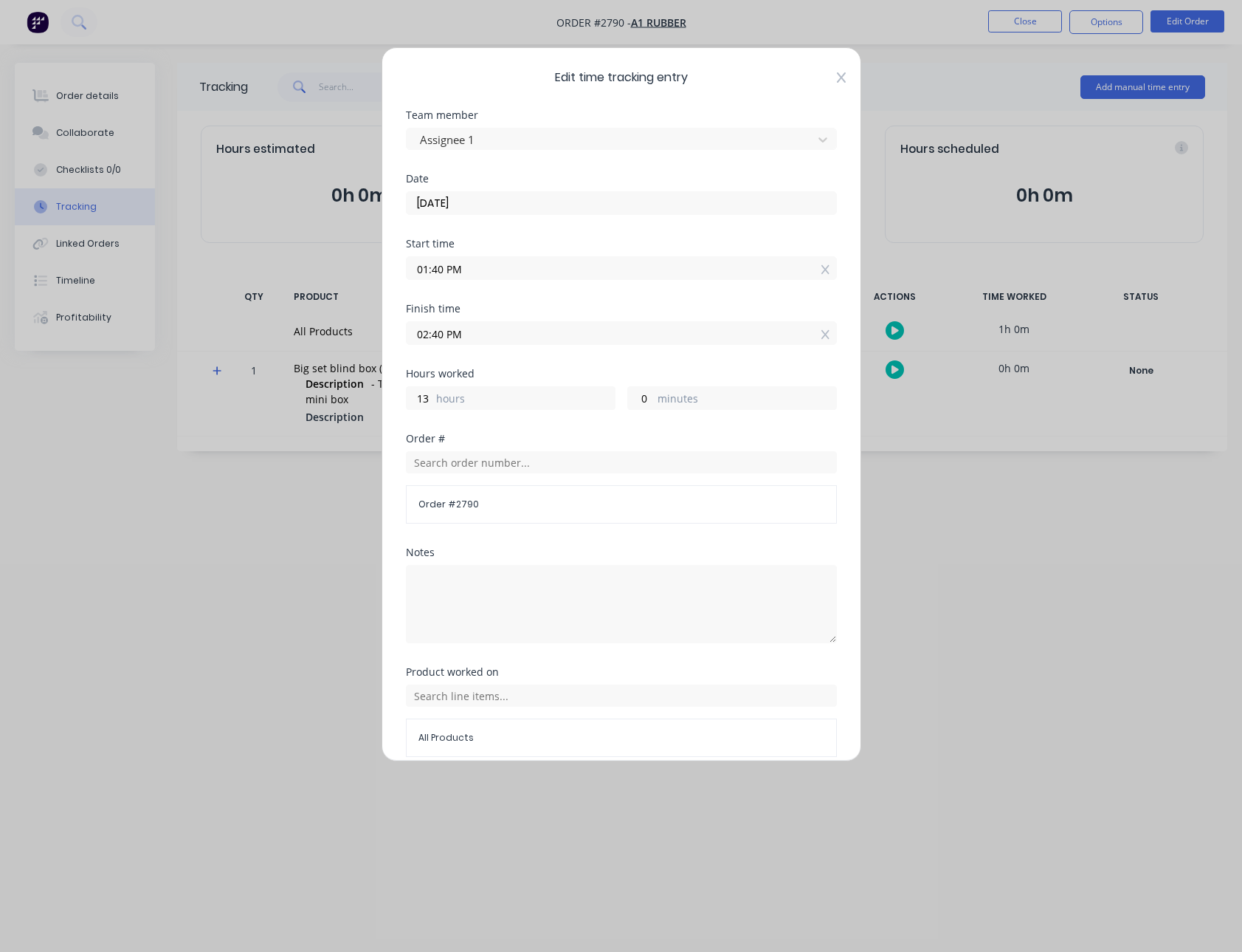
click at [837, 76] on icon at bounding box center [842, 77] width 9 height 12
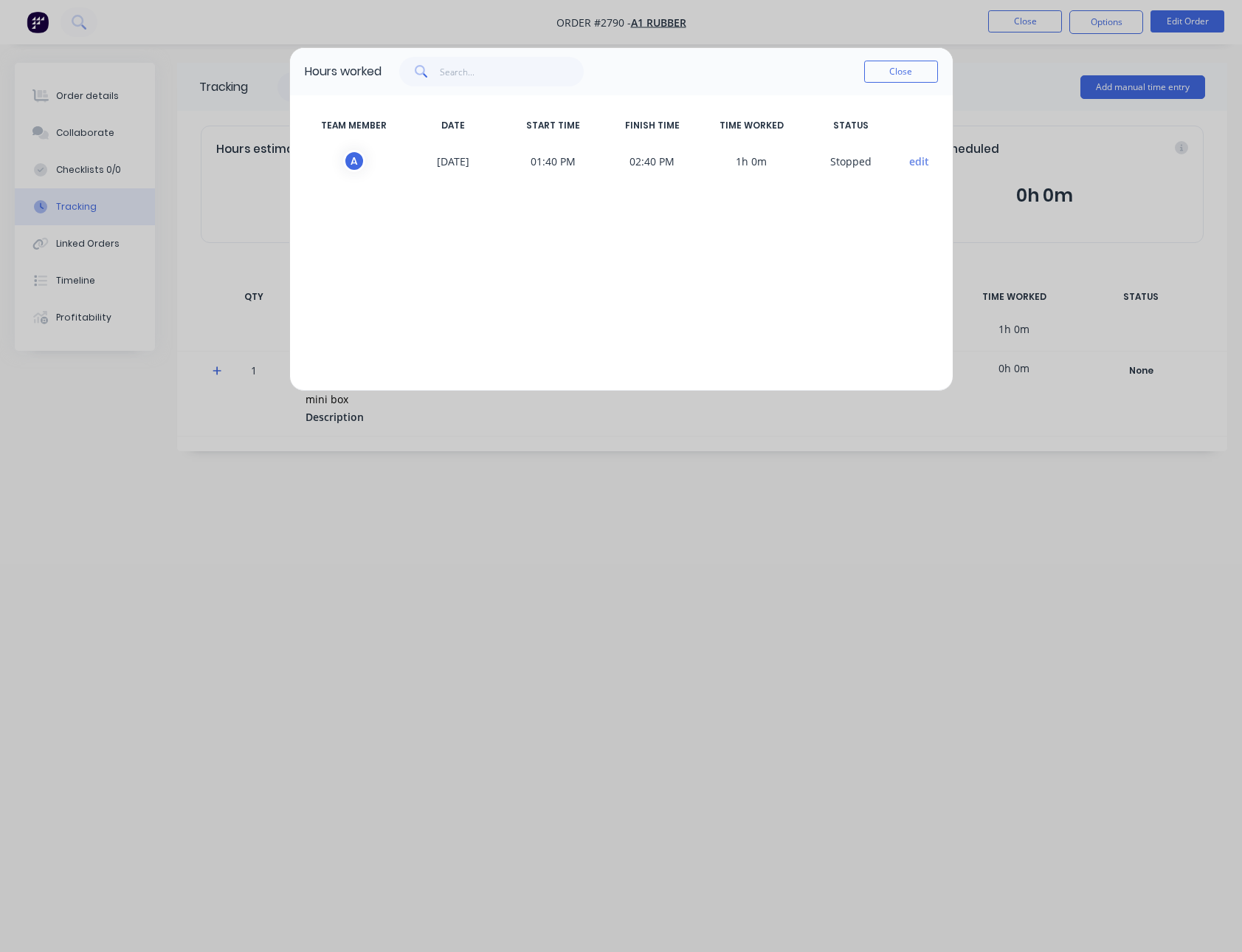
click at [927, 77] on button "Close" at bounding box center [900, 71] width 74 height 22
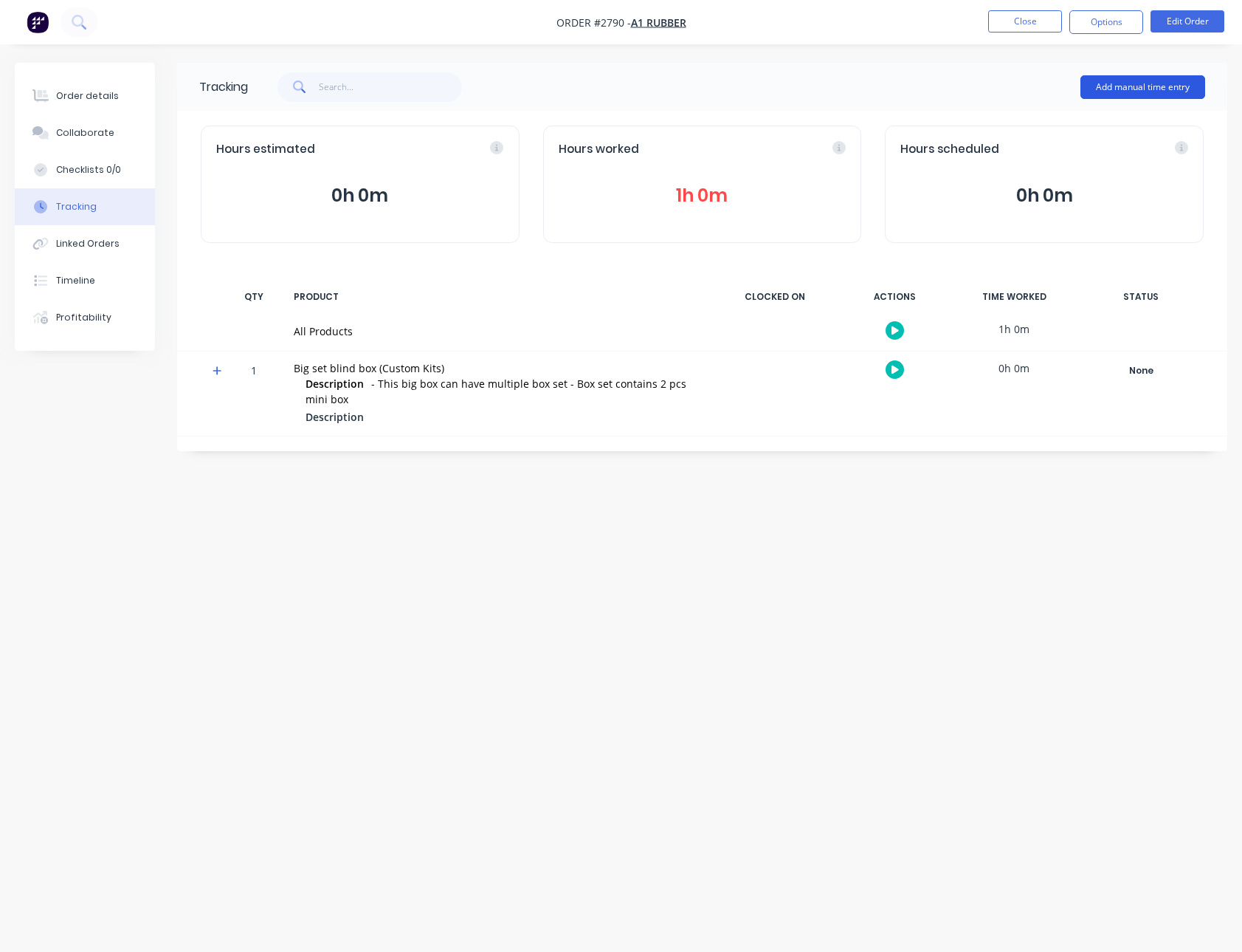
click at [1122, 78] on button "Add manual time entry" at bounding box center [1143, 87] width 125 height 24
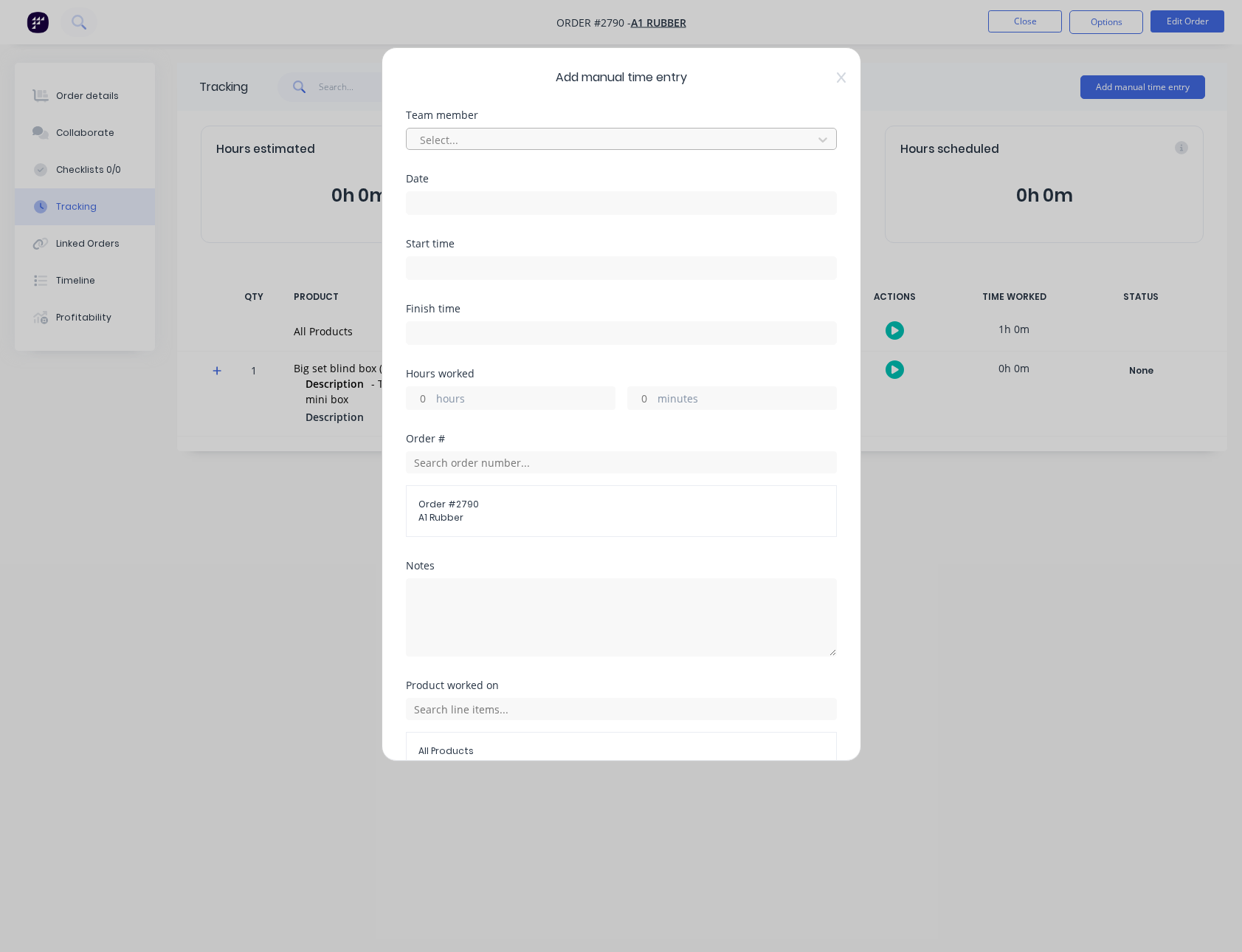
click at [532, 134] on div at bounding box center [612, 139] width 387 height 19
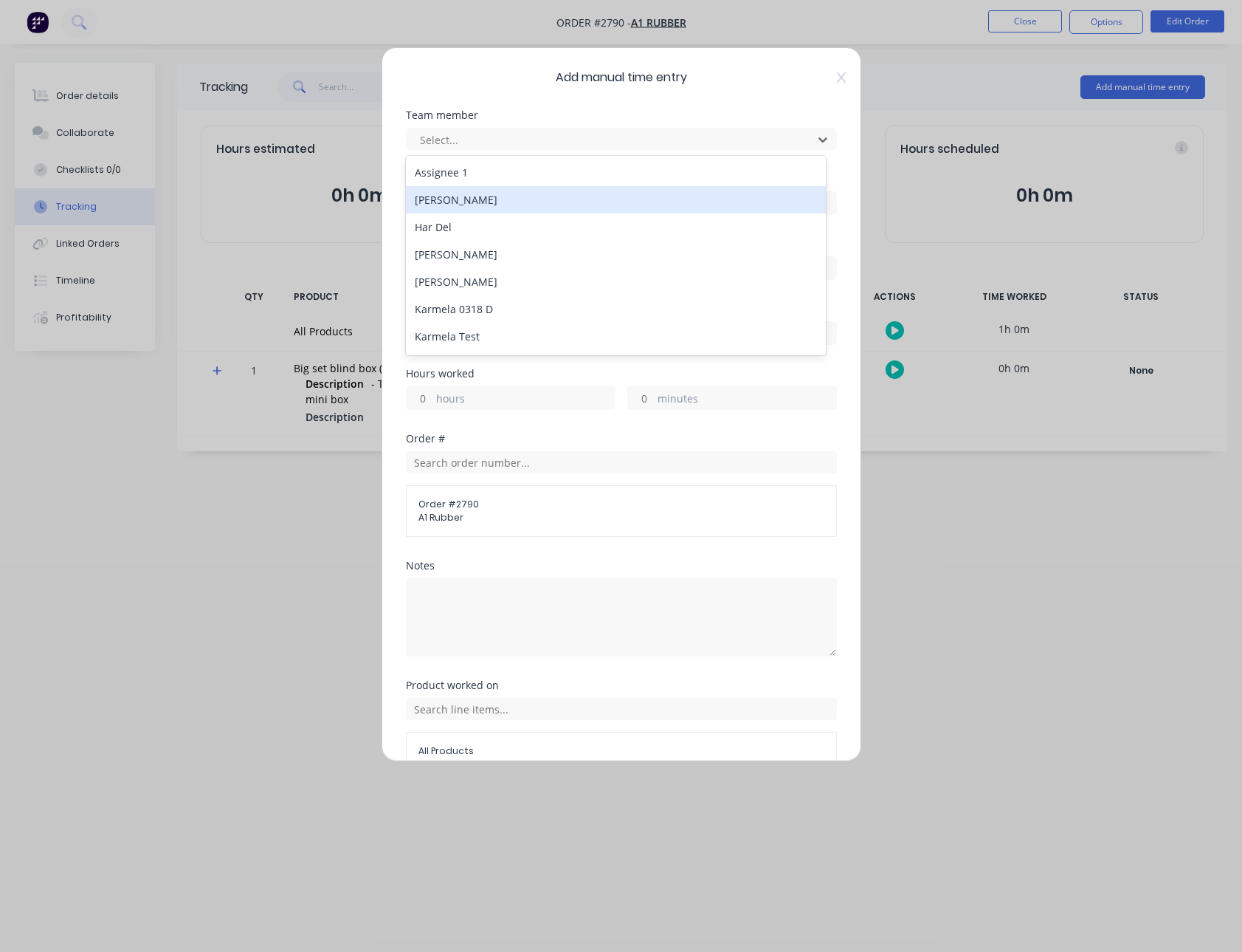
click at [483, 191] on div "[PERSON_NAME]" at bounding box center [616, 200] width 420 height 28
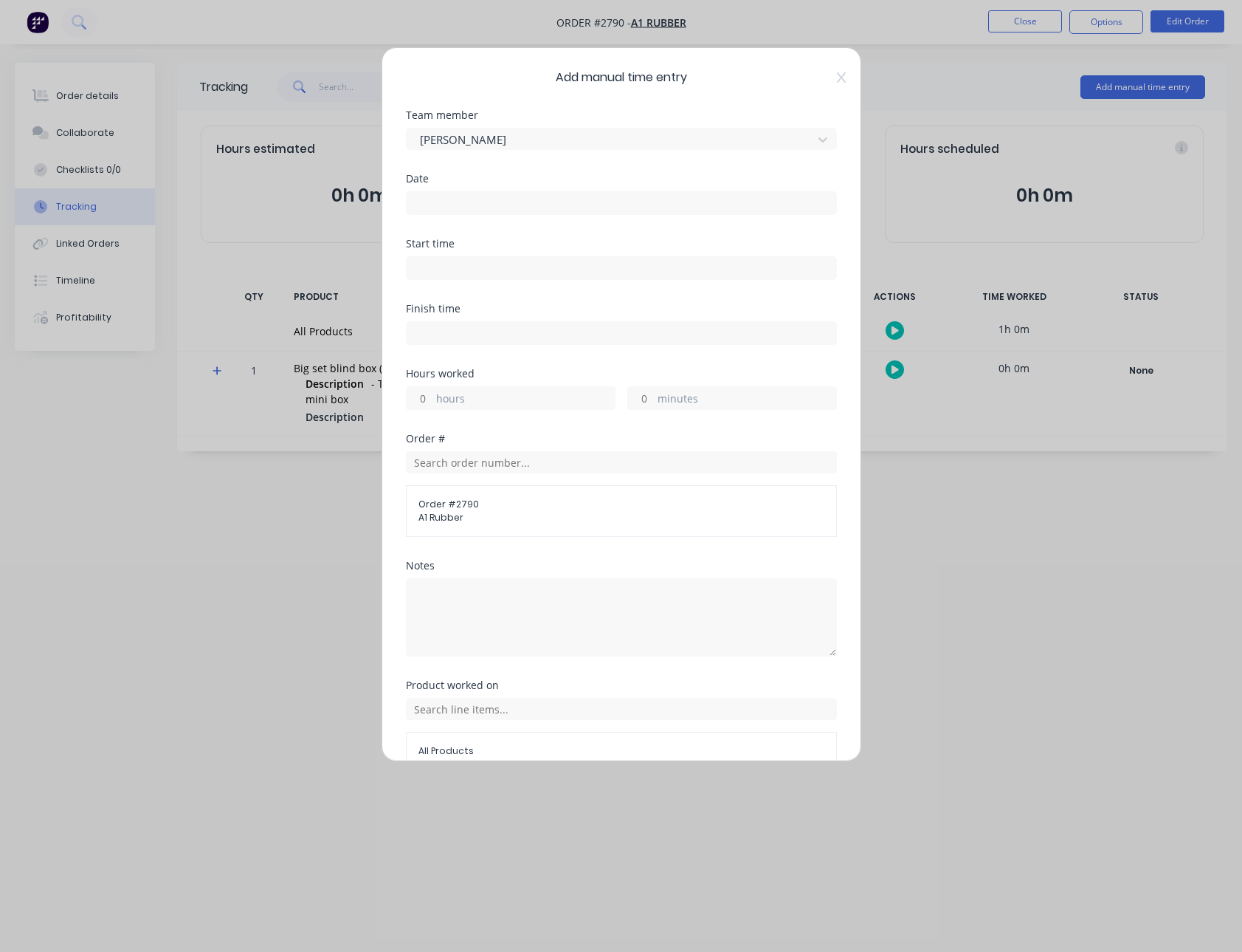
click at [481, 193] on input at bounding box center [621, 202] width 429 height 22
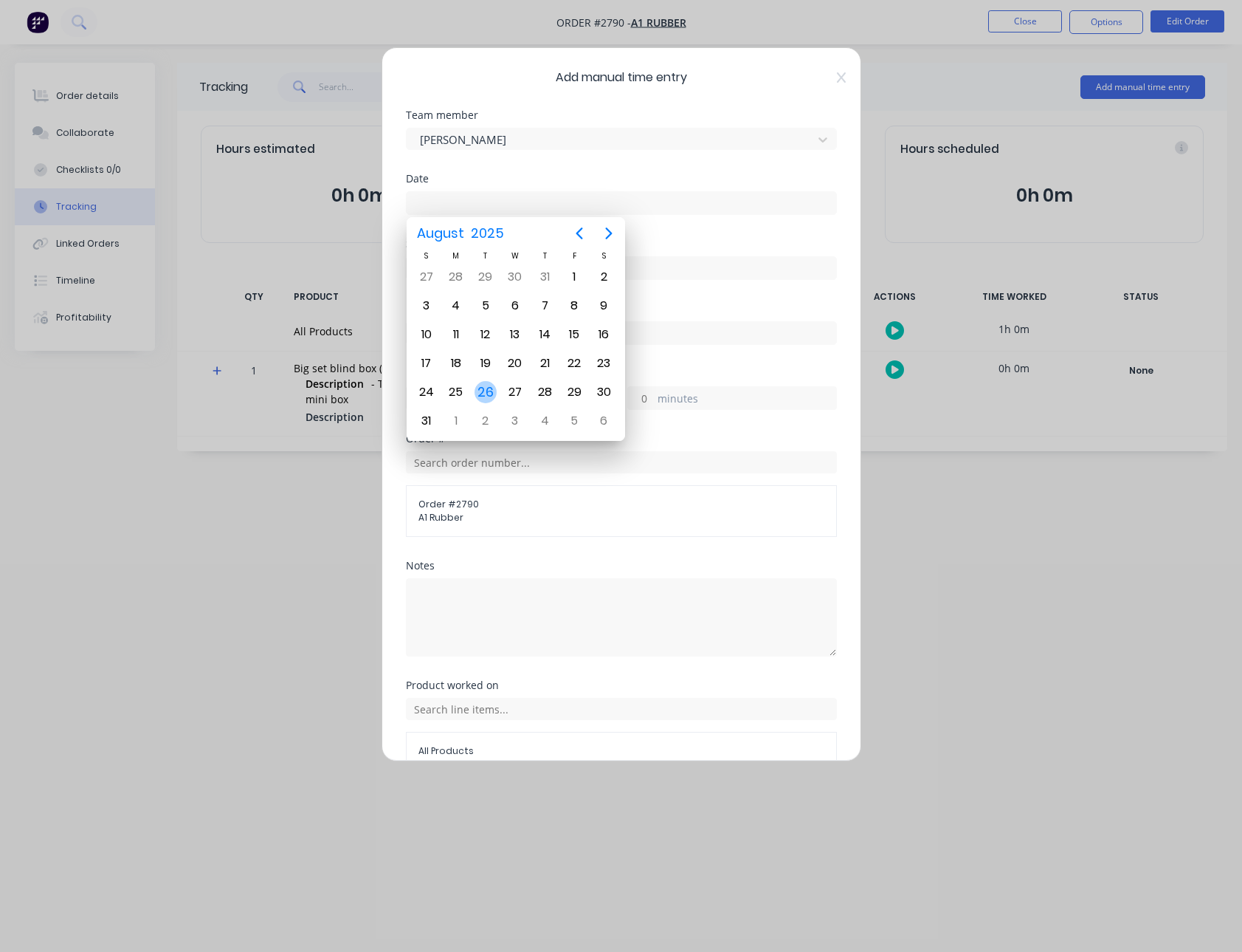
click at [490, 380] on div "26" at bounding box center [485, 392] width 29 height 28
type input "26/08/2025"
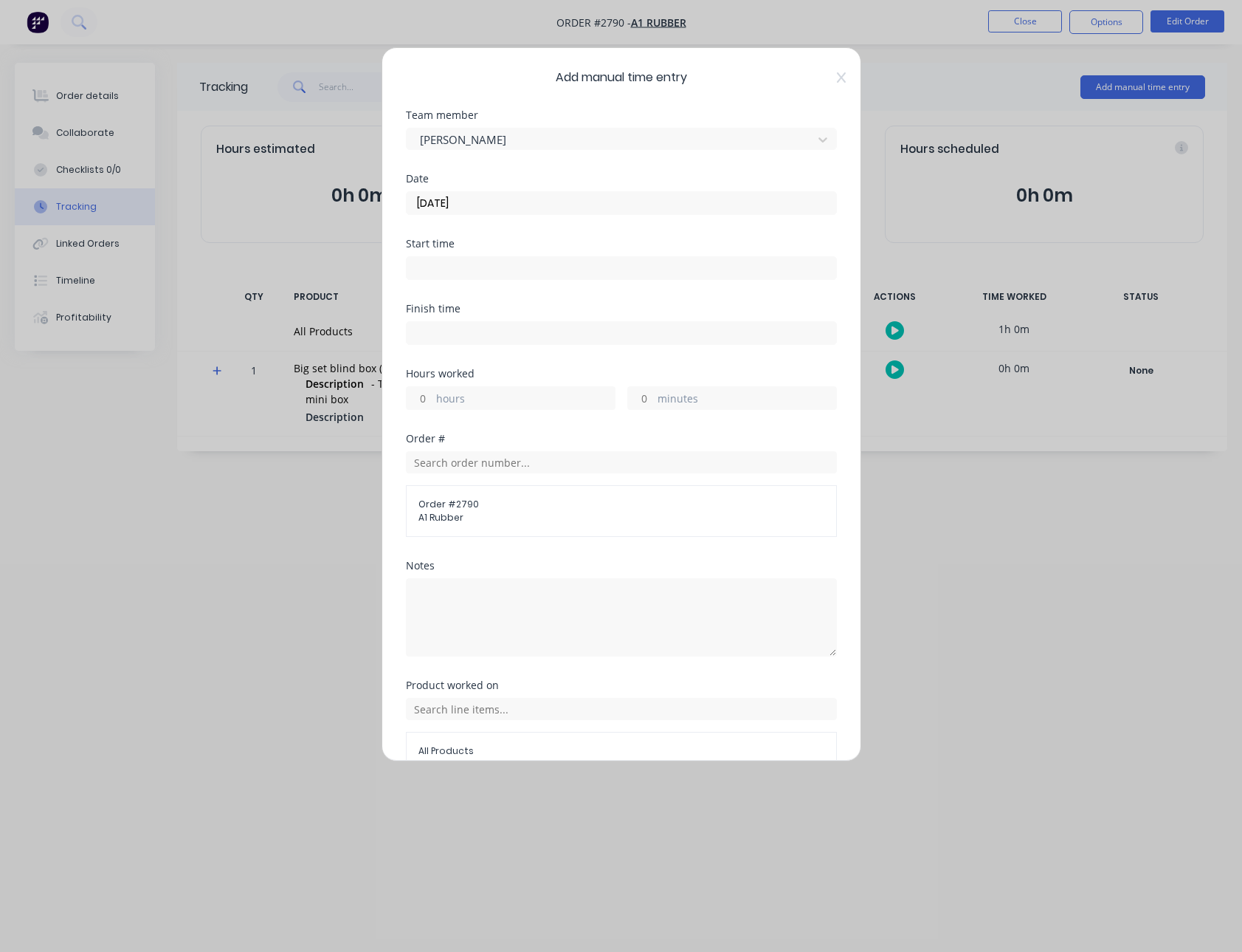
click at [455, 268] on input at bounding box center [621, 268] width 429 height 22
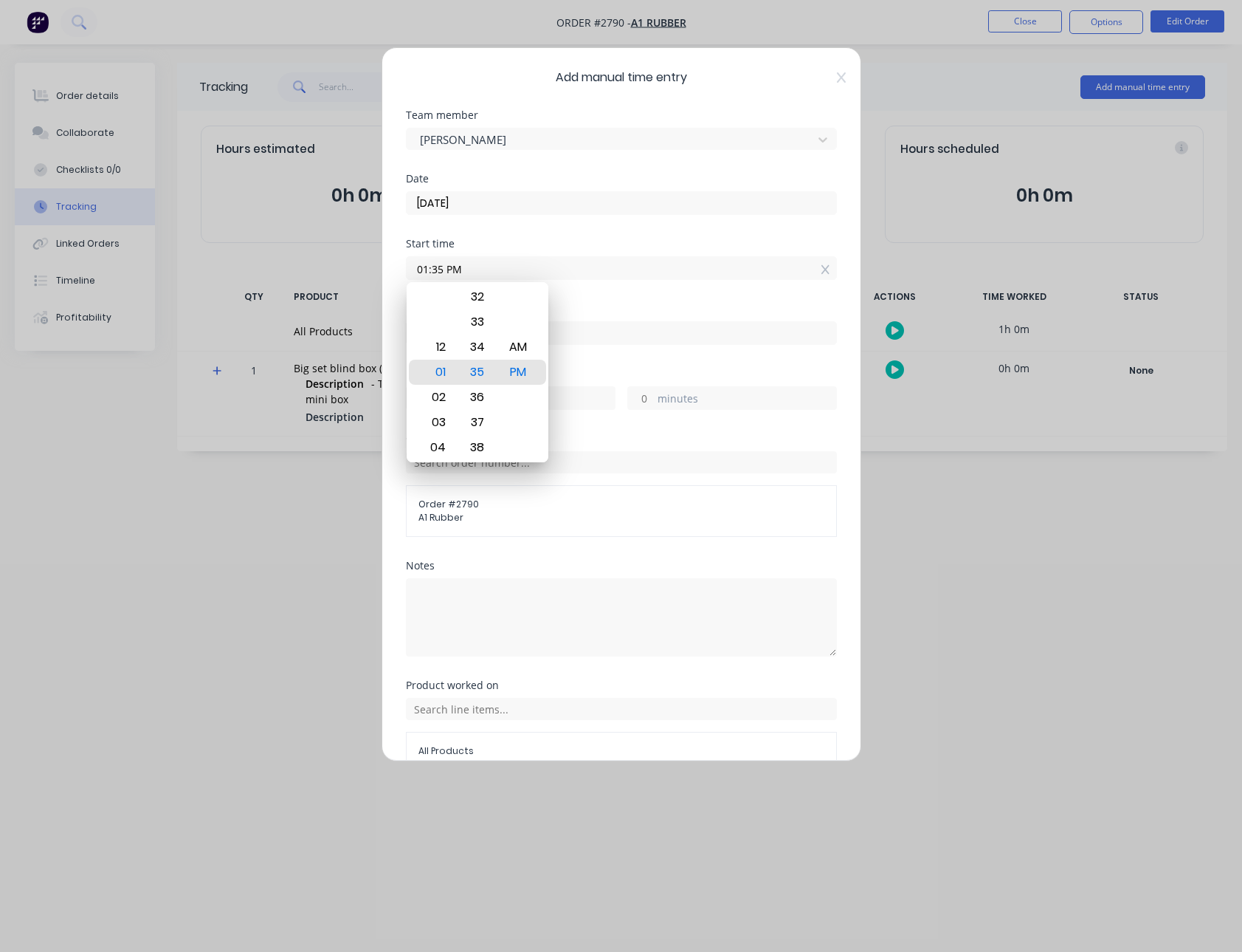
type input ":"
type input "01:40 PM"
click at [640, 305] on div "Finish time" at bounding box center [622, 309] width 431 height 11
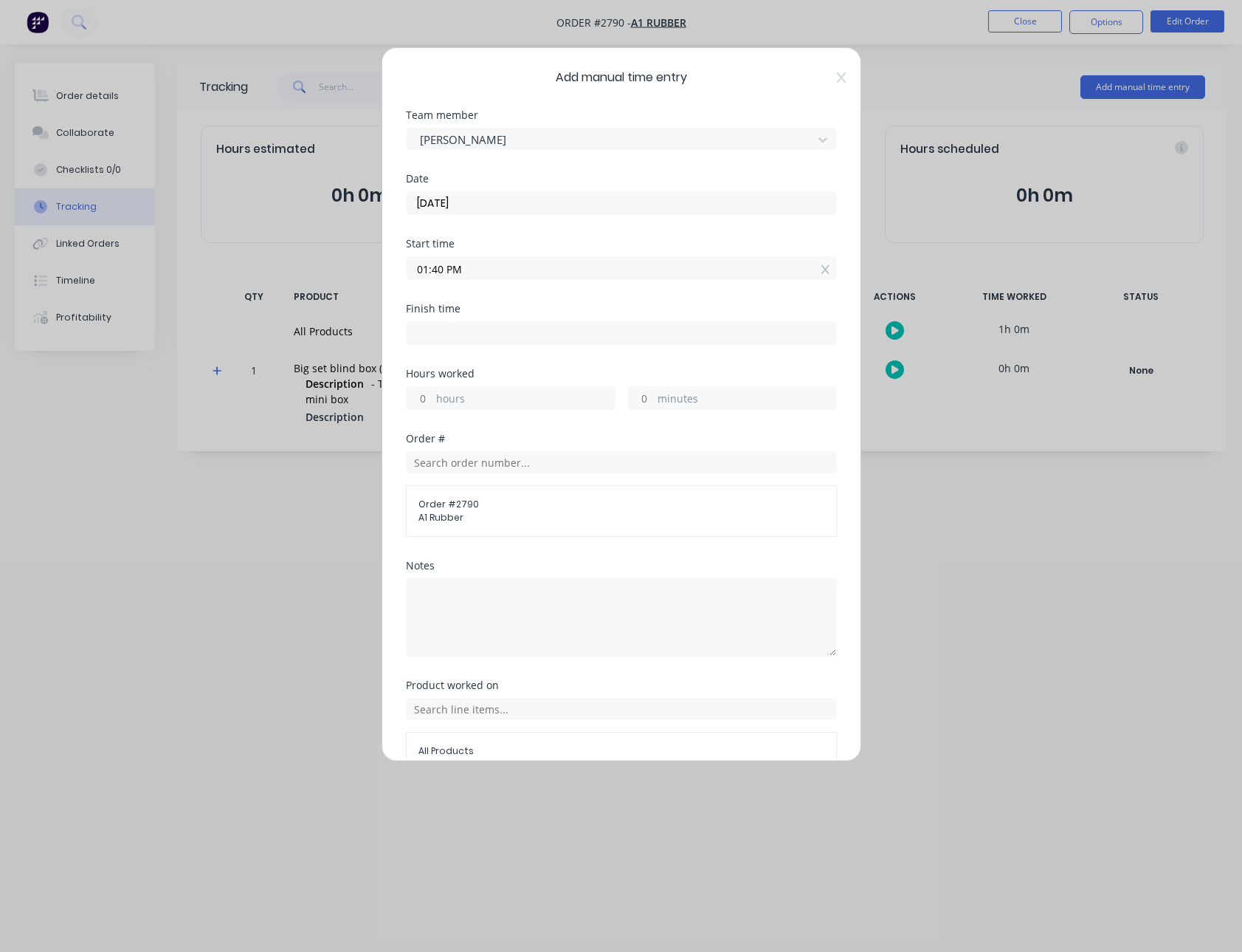
click at [432, 402] on input "hours" at bounding box center [419, 397] width 26 height 22
type input "1"
type input "02:40 PM"
click at [548, 364] on div "Finish time 02:40 PM" at bounding box center [622, 335] width 431 height 65
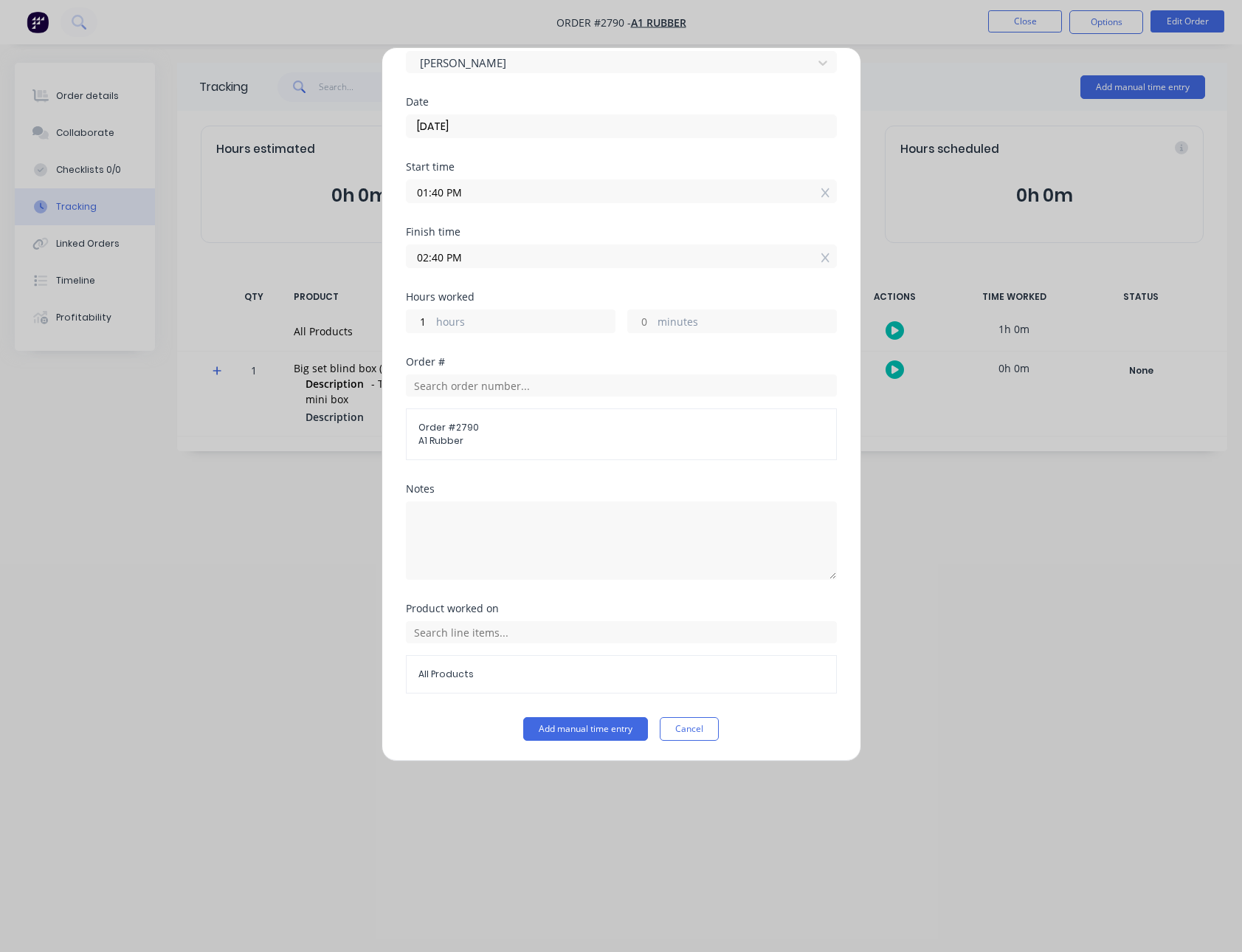
scroll to position [77, 0]
click at [555, 728] on button "Add manual time entry" at bounding box center [586, 728] width 125 height 24
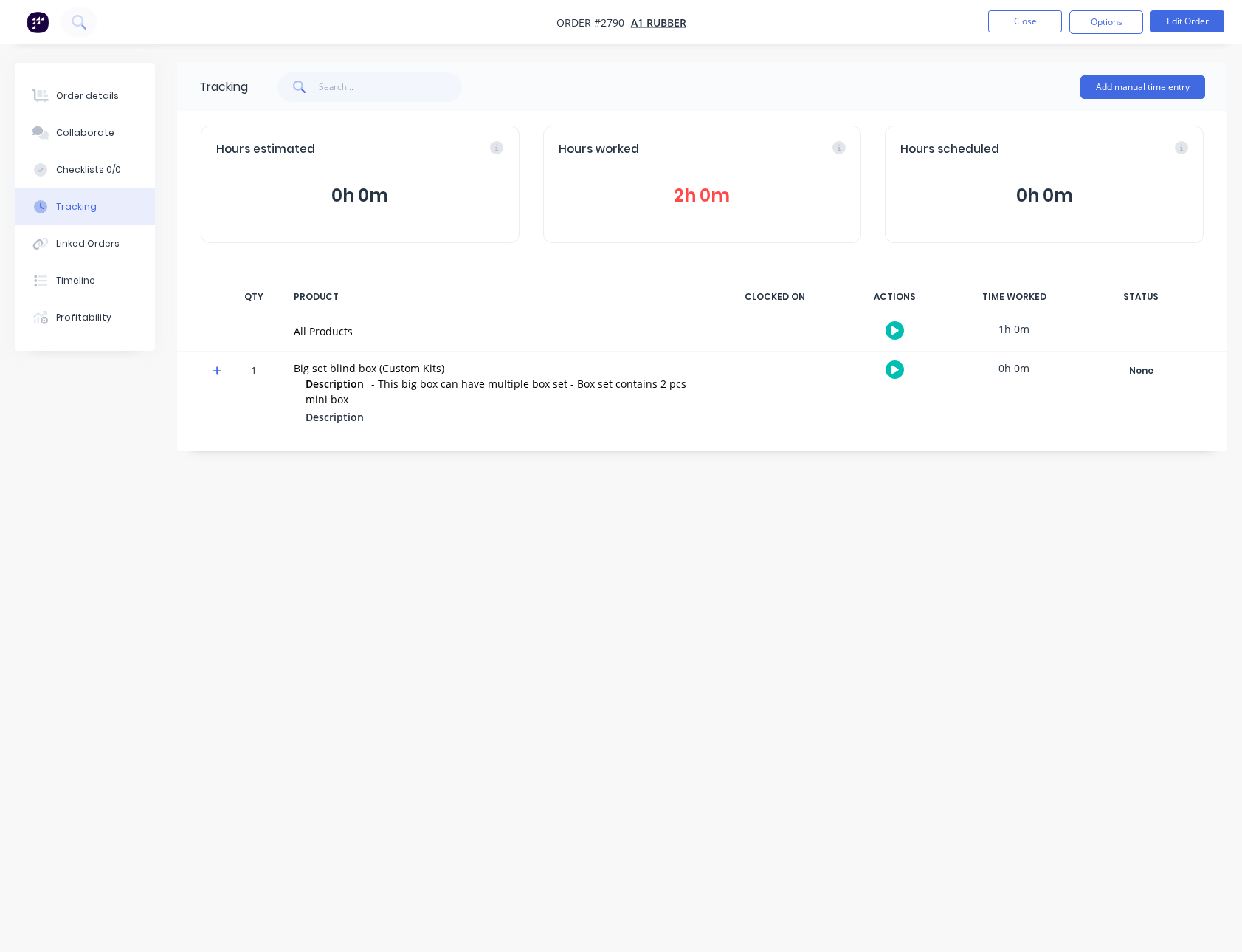
click at [726, 195] on button "2h 0m" at bounding box center [703, 196] width 288 height 28
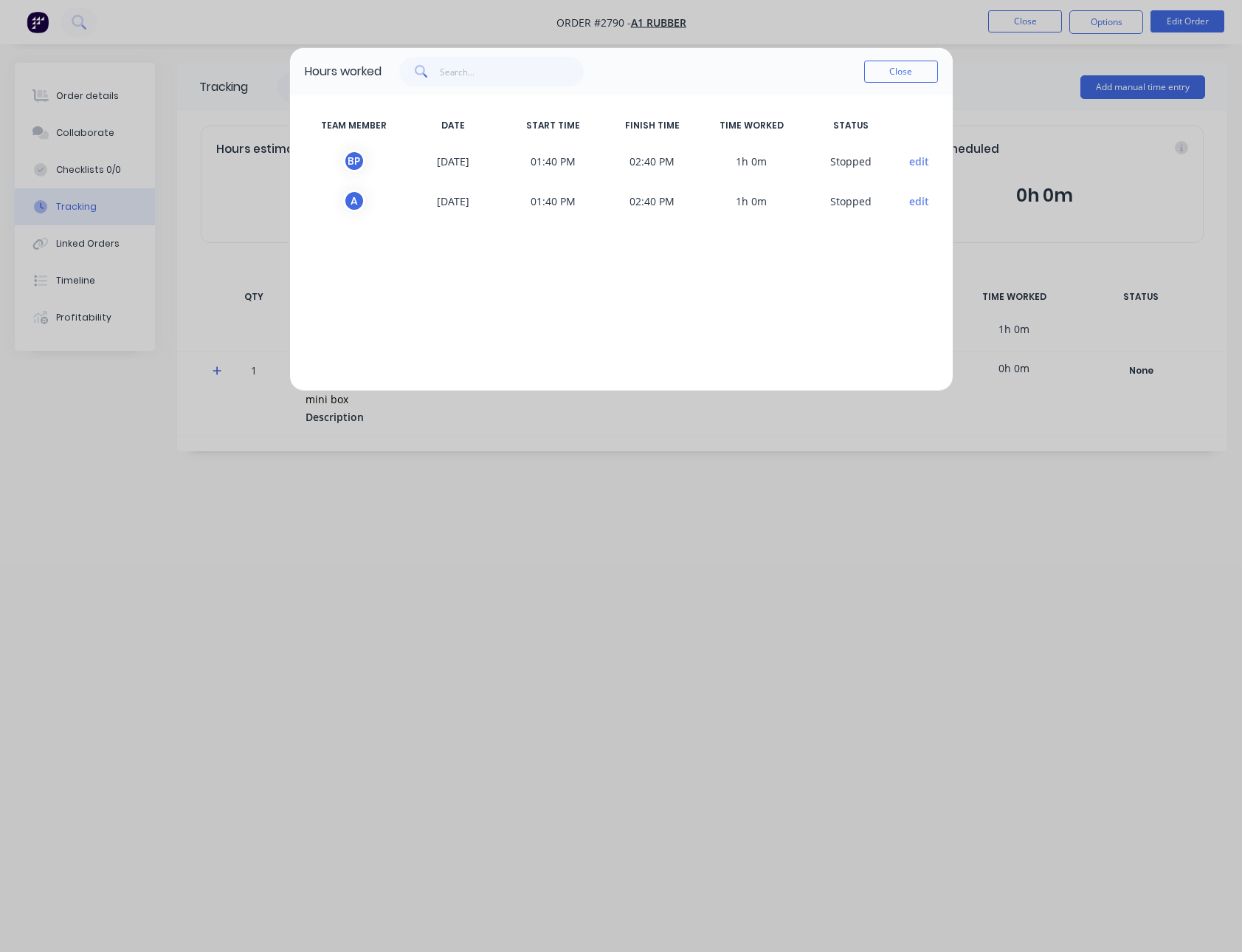
click at [922, 156] on button "edit" at bounding box center [919, 161] width 20 height 15
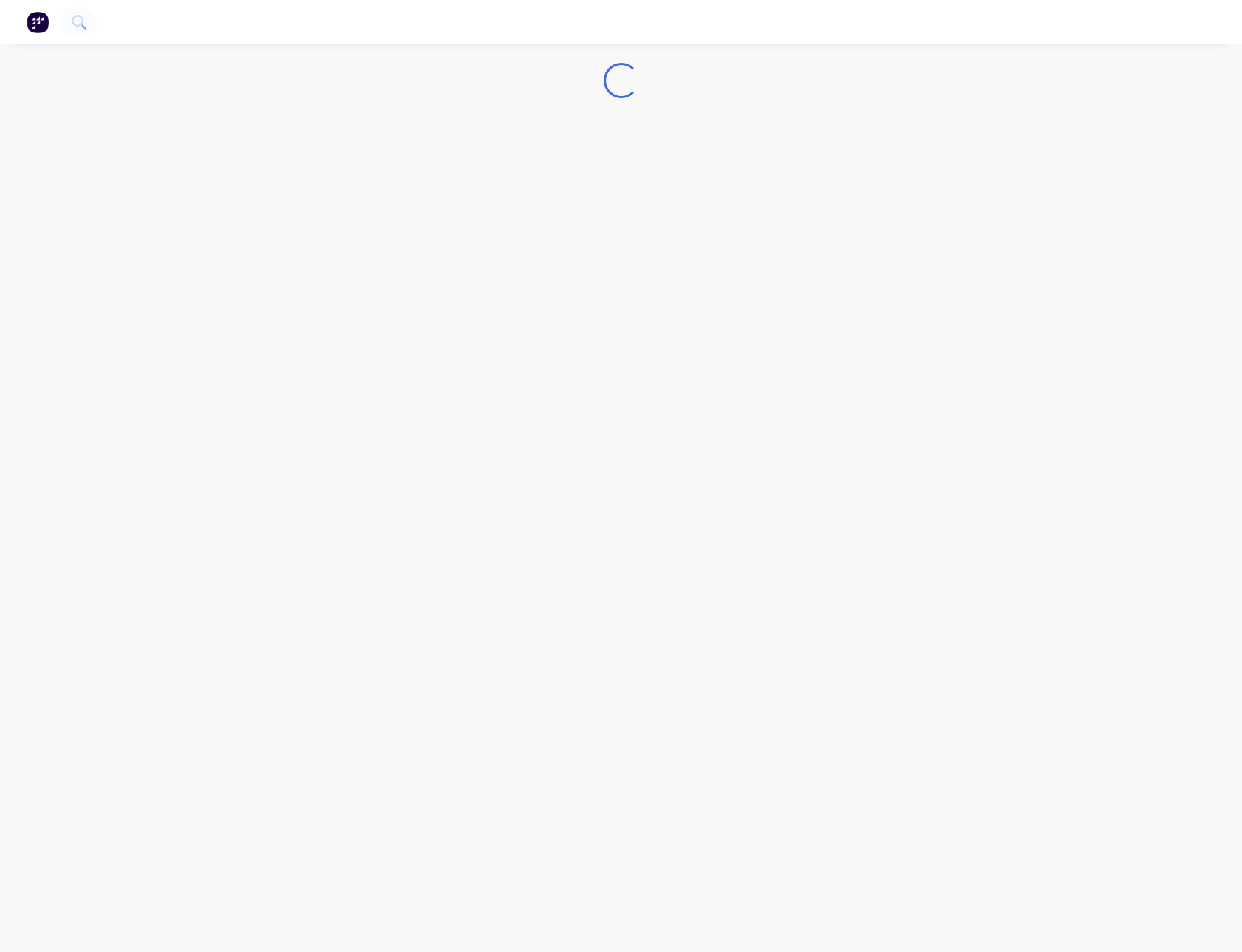
click at [837, 41] on nav at bounding box center [621, 22] width 1242 height 44
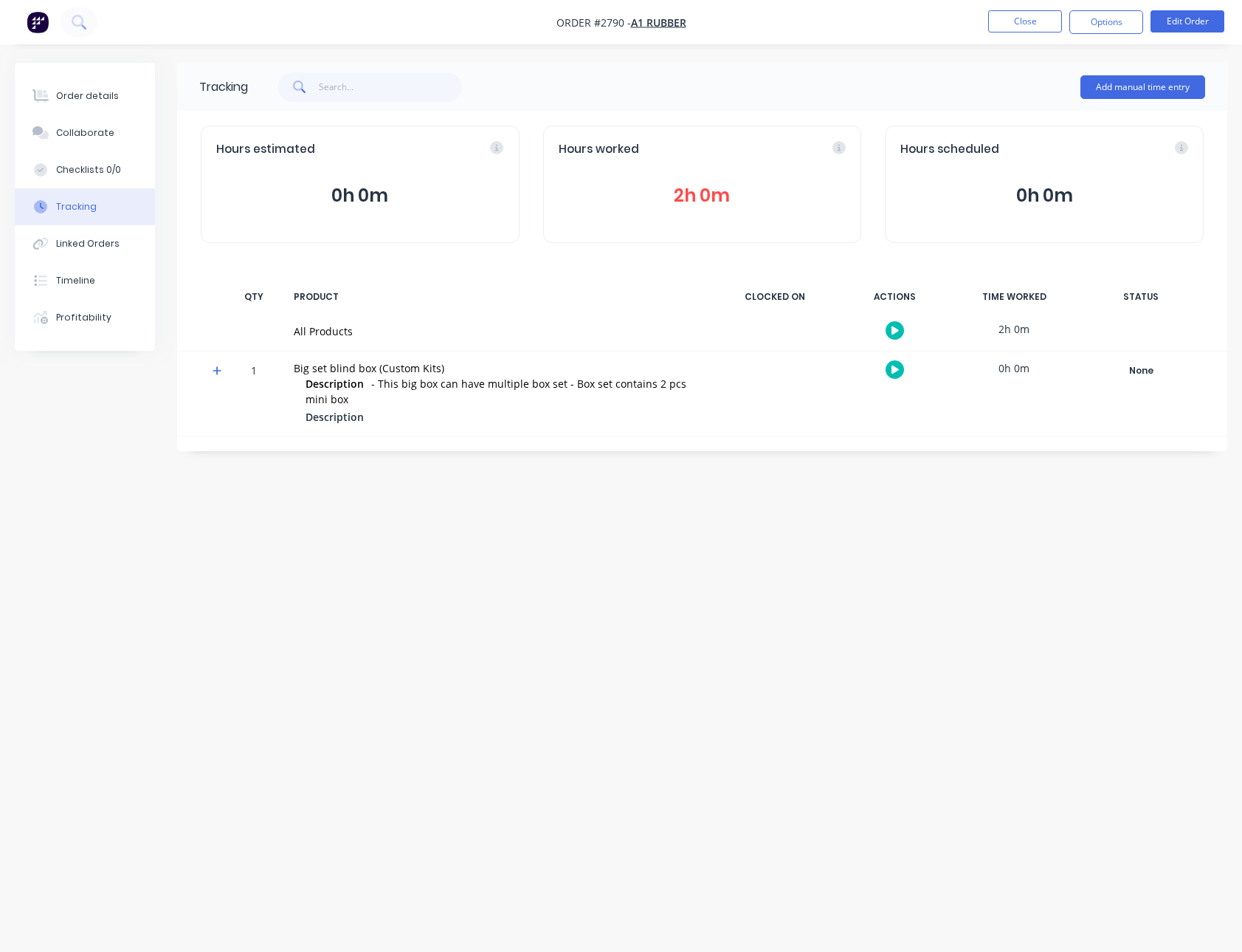
click at [697, 194] on button "2h 0m" at bounding box center [703, 196] width 288 height 28
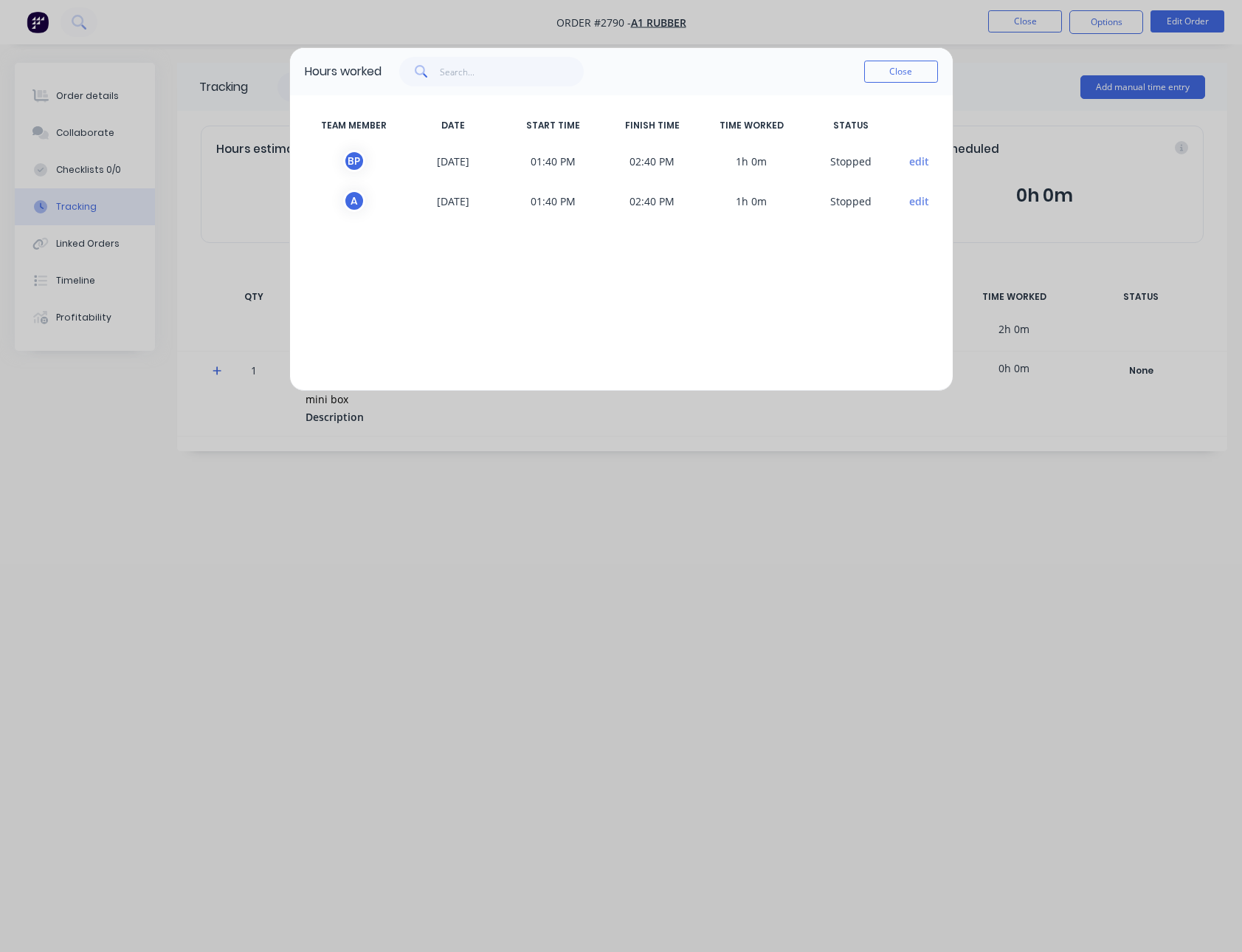
click at [909, 160] on button "edit" at bounding box center [919, 161] width 20 height 15
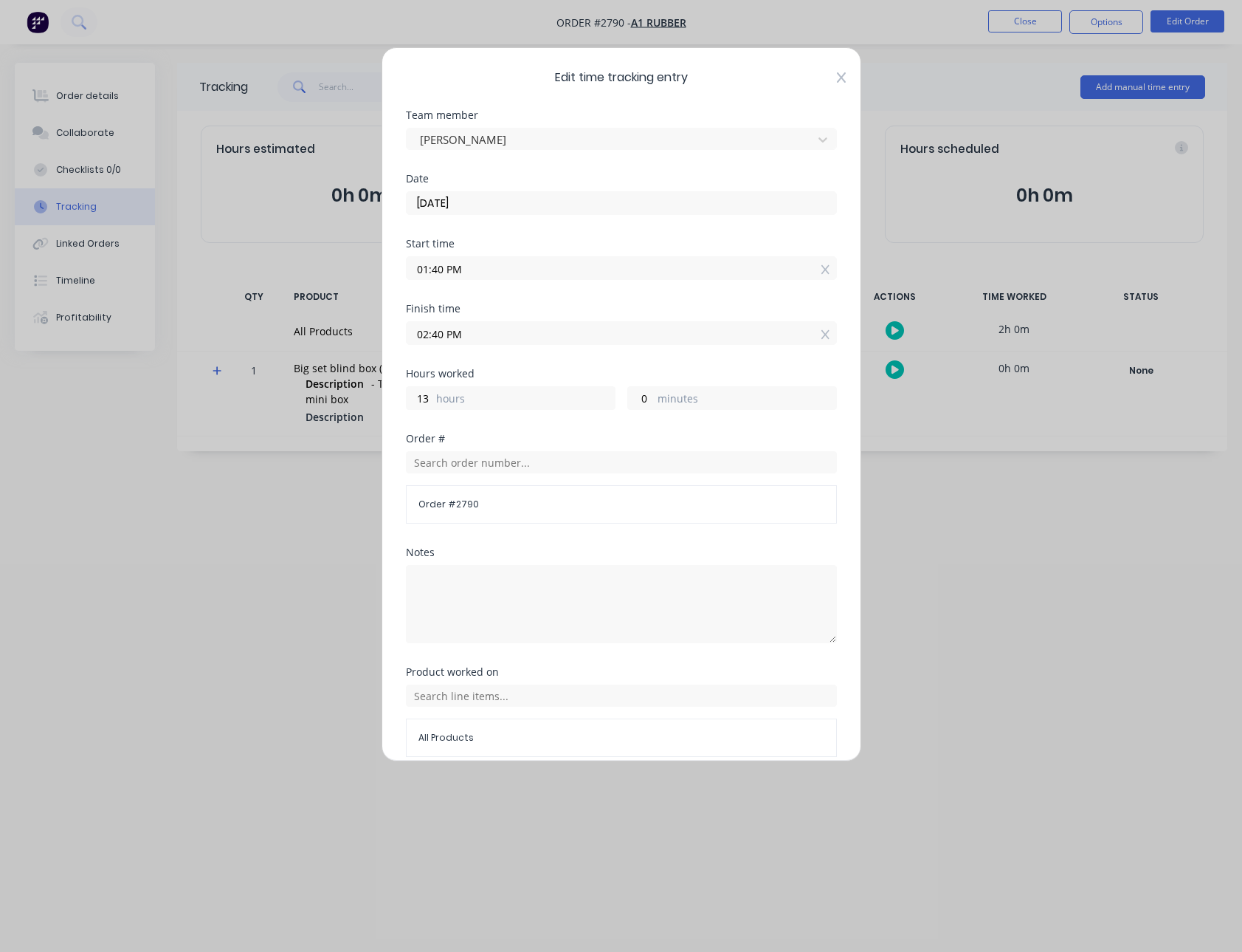
click at [837, 75] on icon at bounding box center [842, 77] width 9 height 12
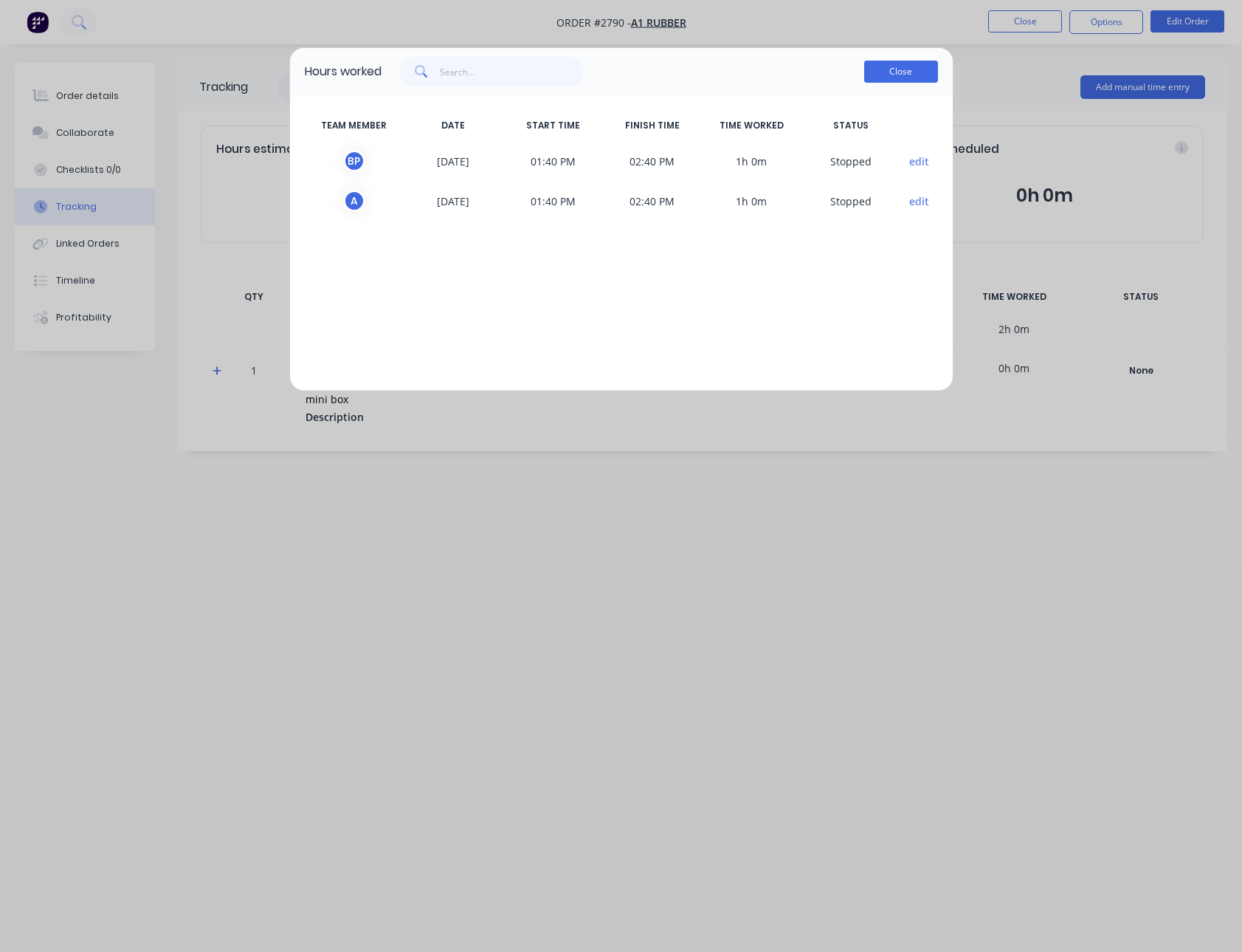
click at [902, 82] on button "Close" at bounding box center [900, 71] width 74 height 22
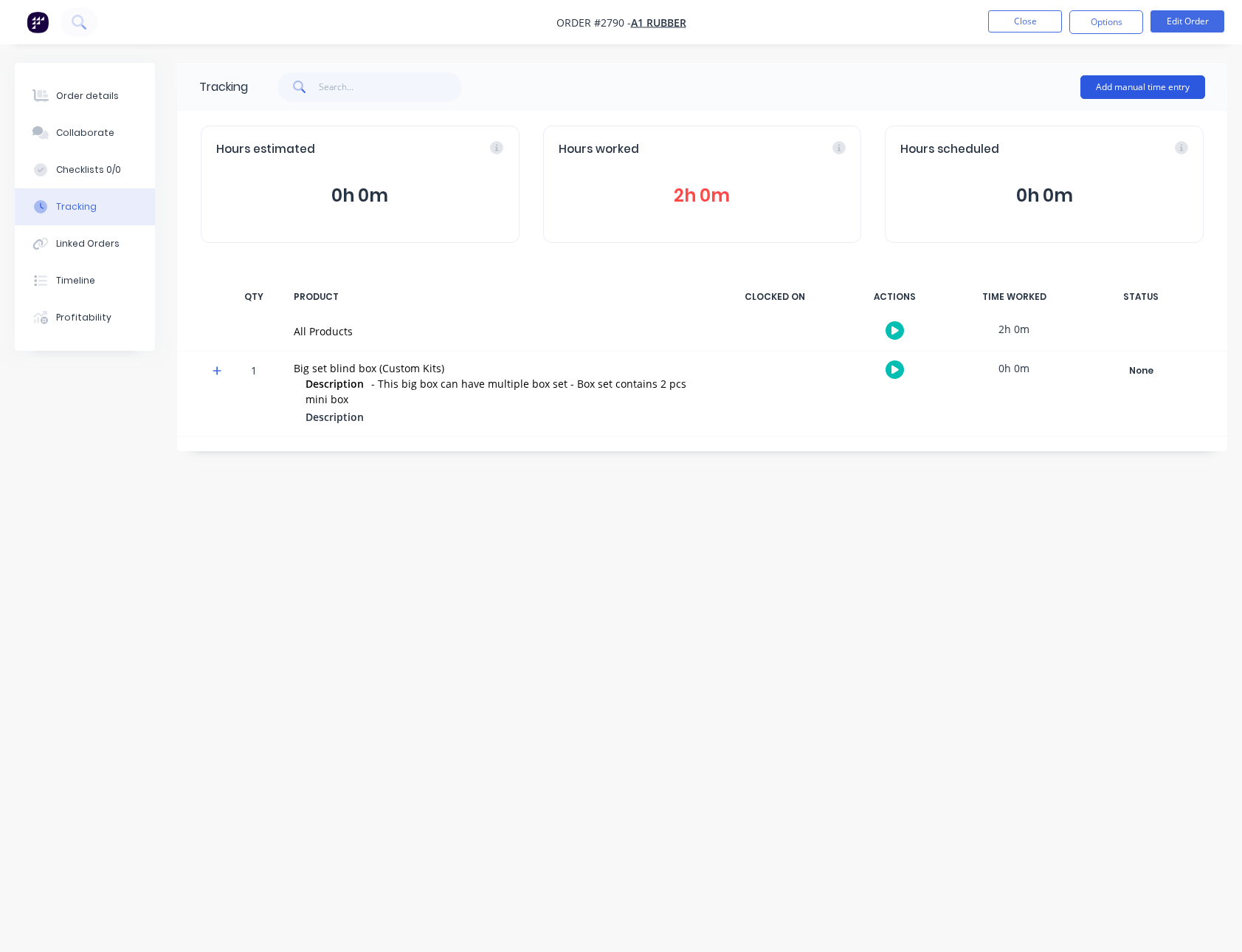
click at [1110, 86] on button "Add manual time entry" at bounding box center [1143, 87] width 125 height 24
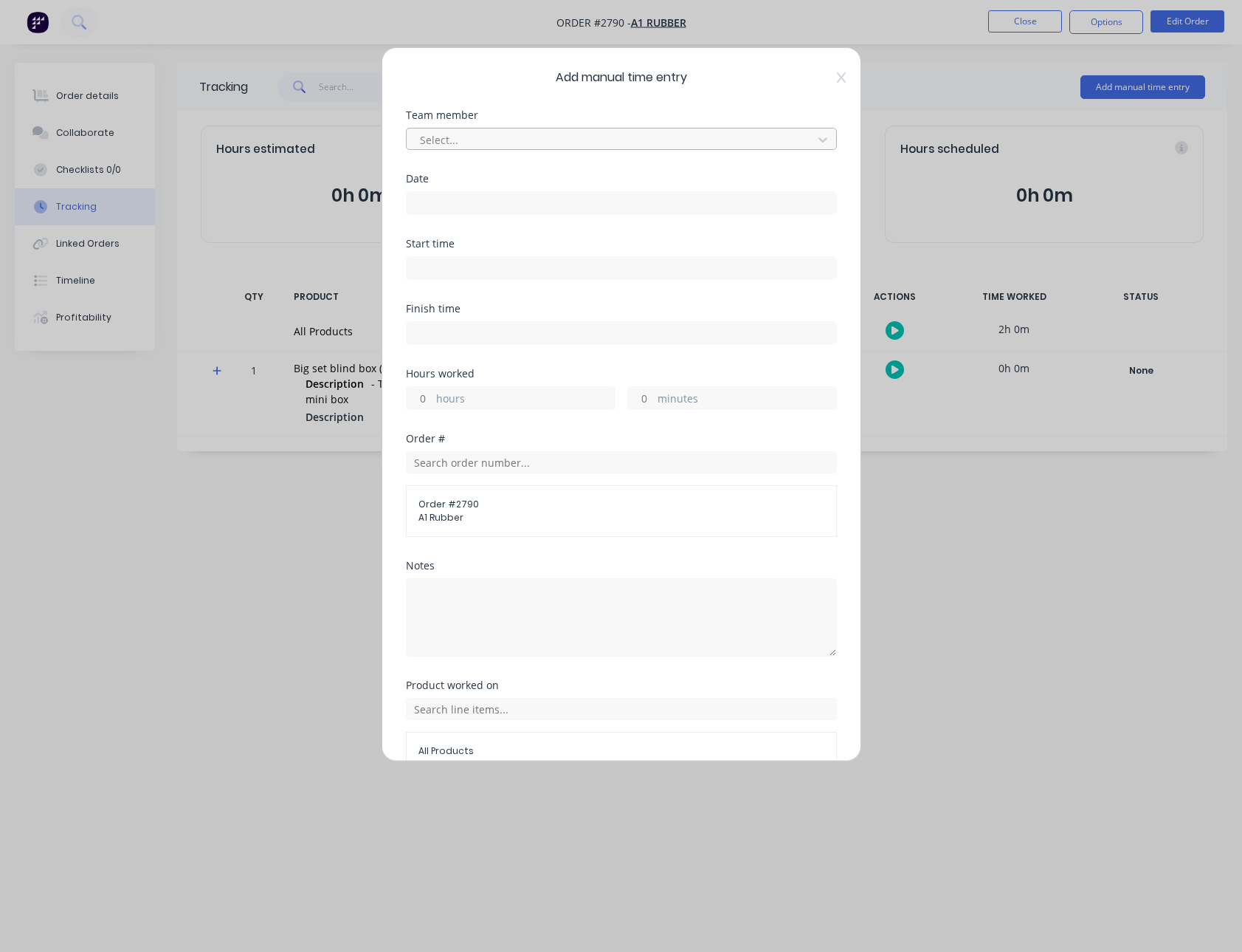
click at [562, 141] on div at bounding box center [612, 139] width 387 height 19
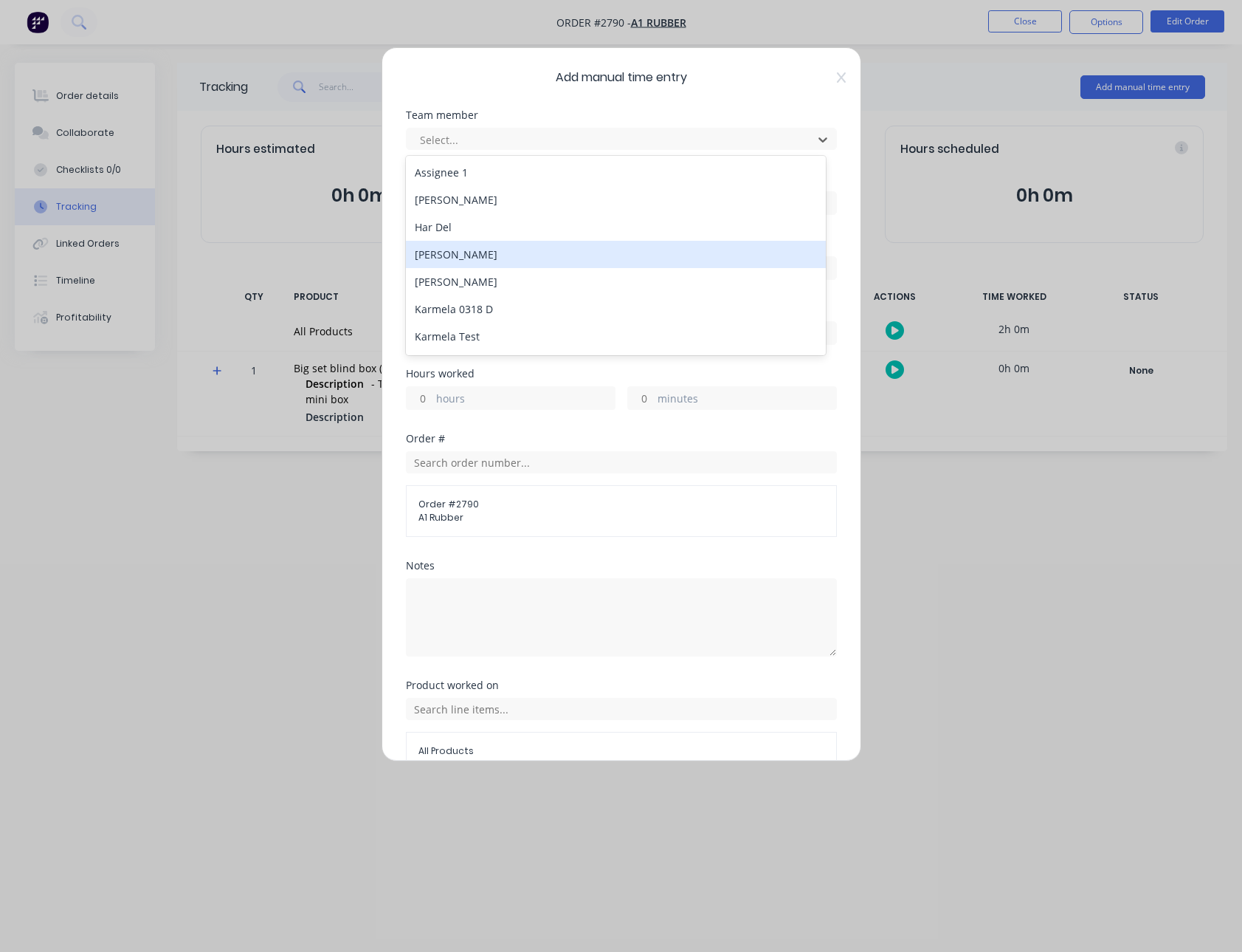
click at [430, 248] on div "Harold Prod" at bounding box center [616, 254] width 420 height 28
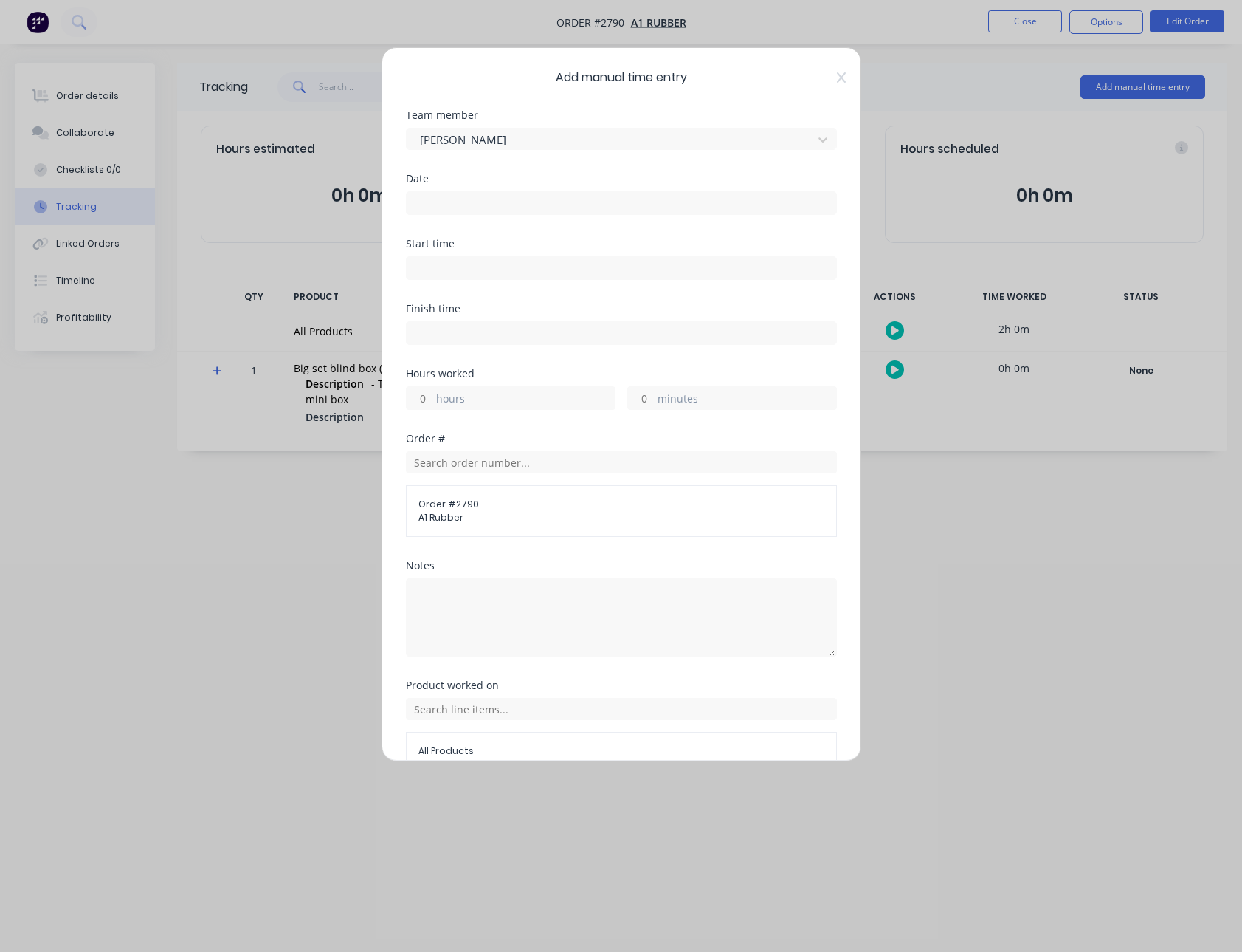
click at [436, 212] on input at bounding box center [621, 202] width 429 height 22
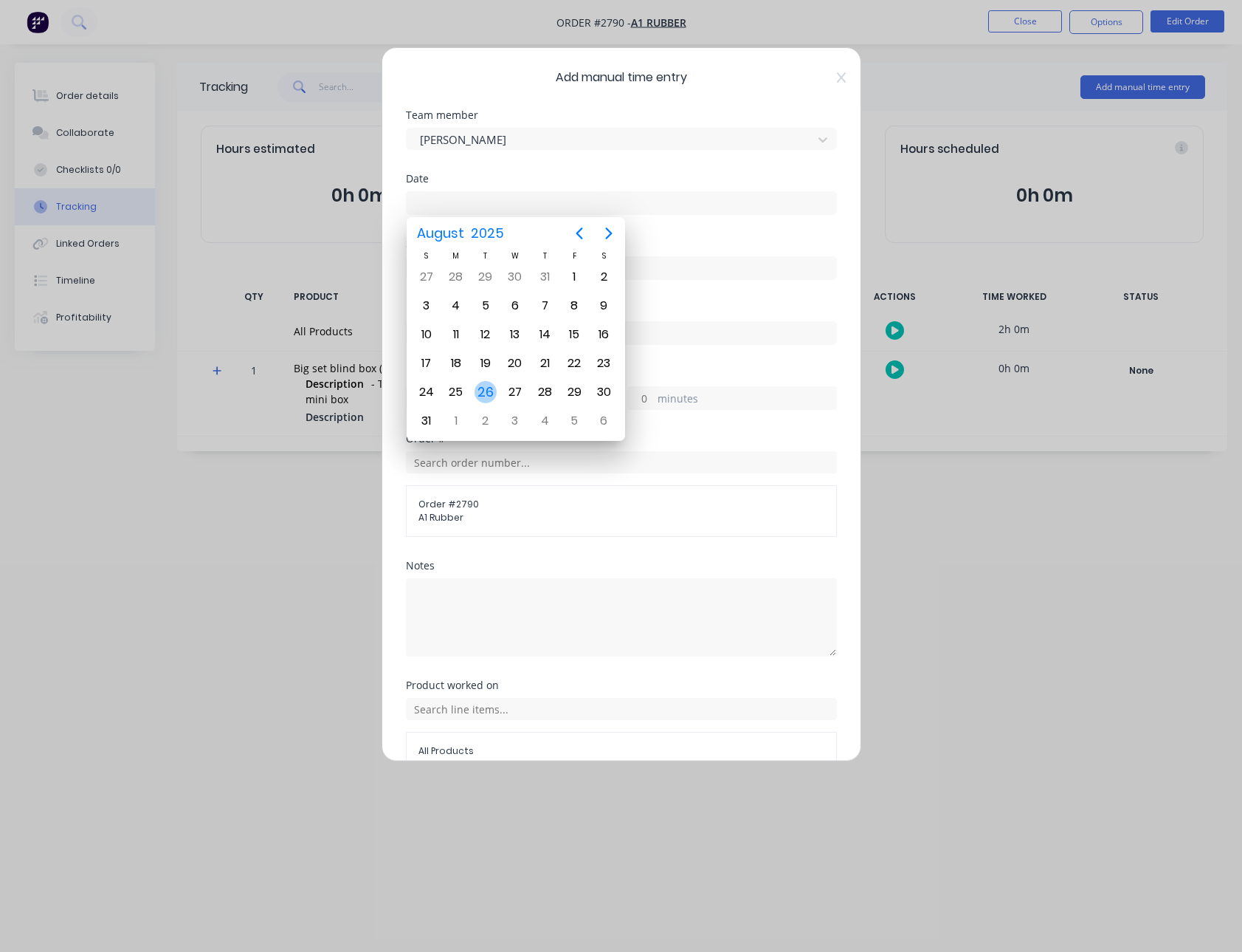
click at [494, 383] on div "26" at bounding box center [485, 392] width 29 height 28
type input "26/08/2025"
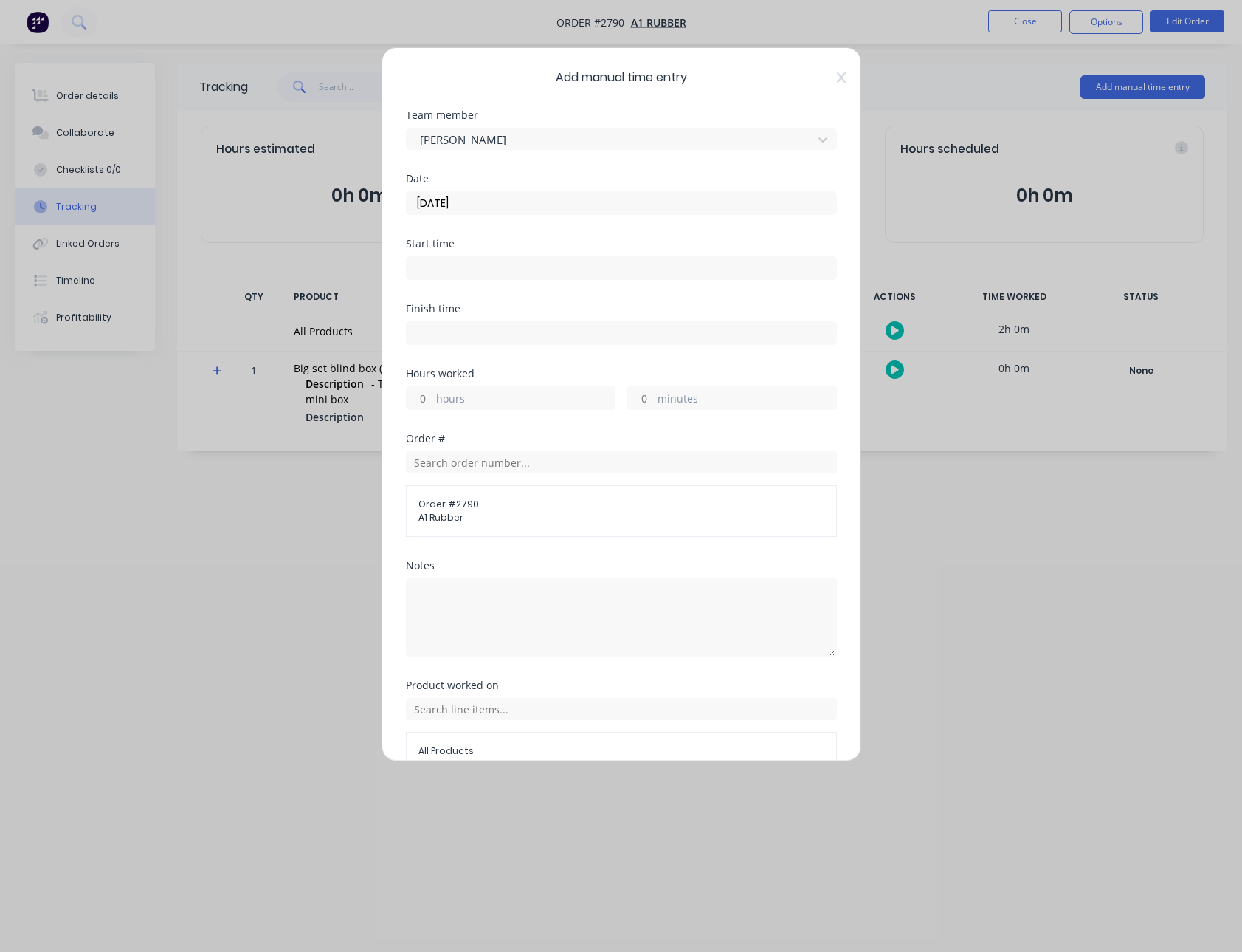
click at [447, 268] on input at bounding box center [621, 268] width 429 height 22
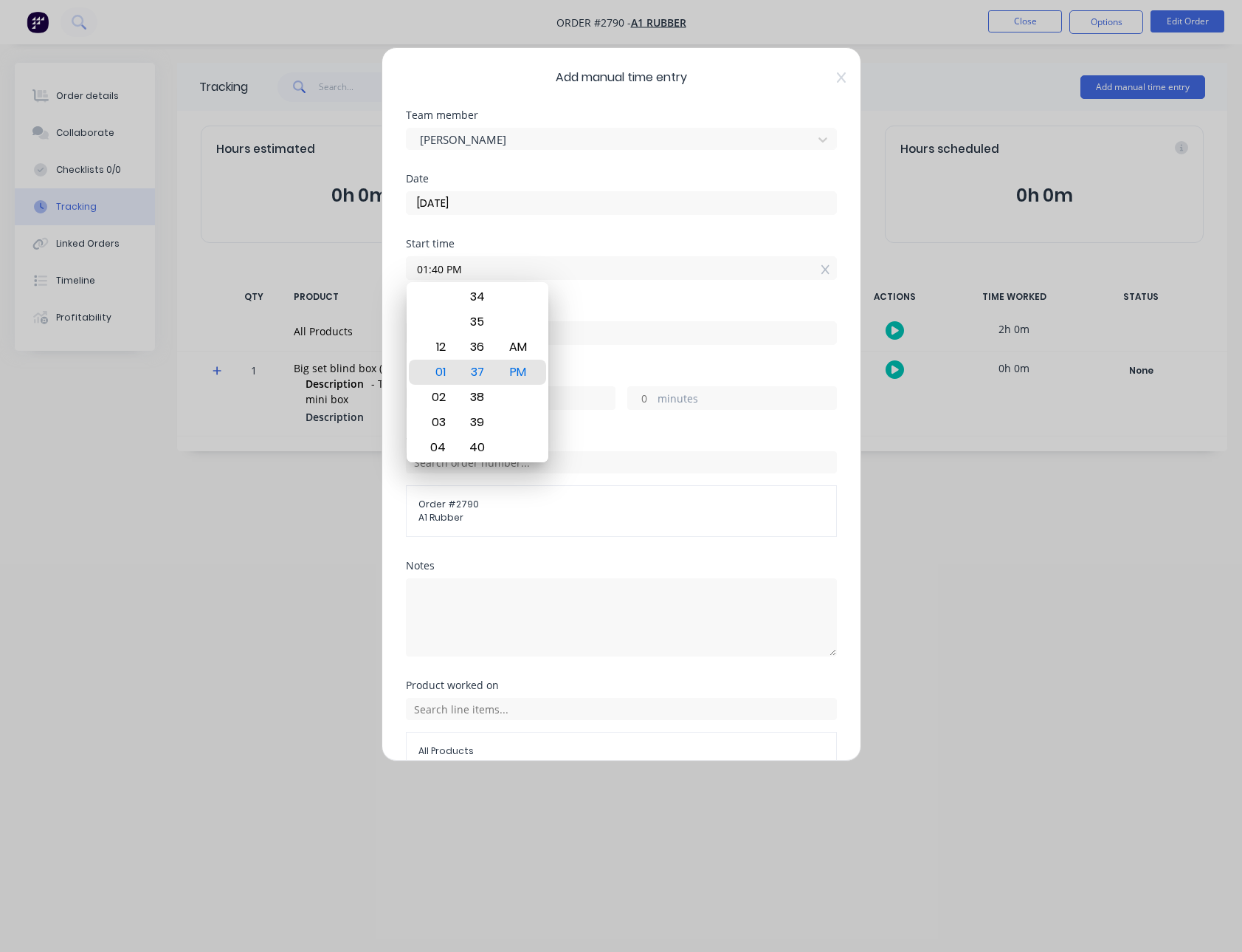
type input "01:40 PM"
click at [612, 321] on label at bounding box center [622, 333] width 431 height 24
click at [612, 322] on input at bounding box center [621, 333] width 429 height 22
type input "01:37 PM"
type input "0"
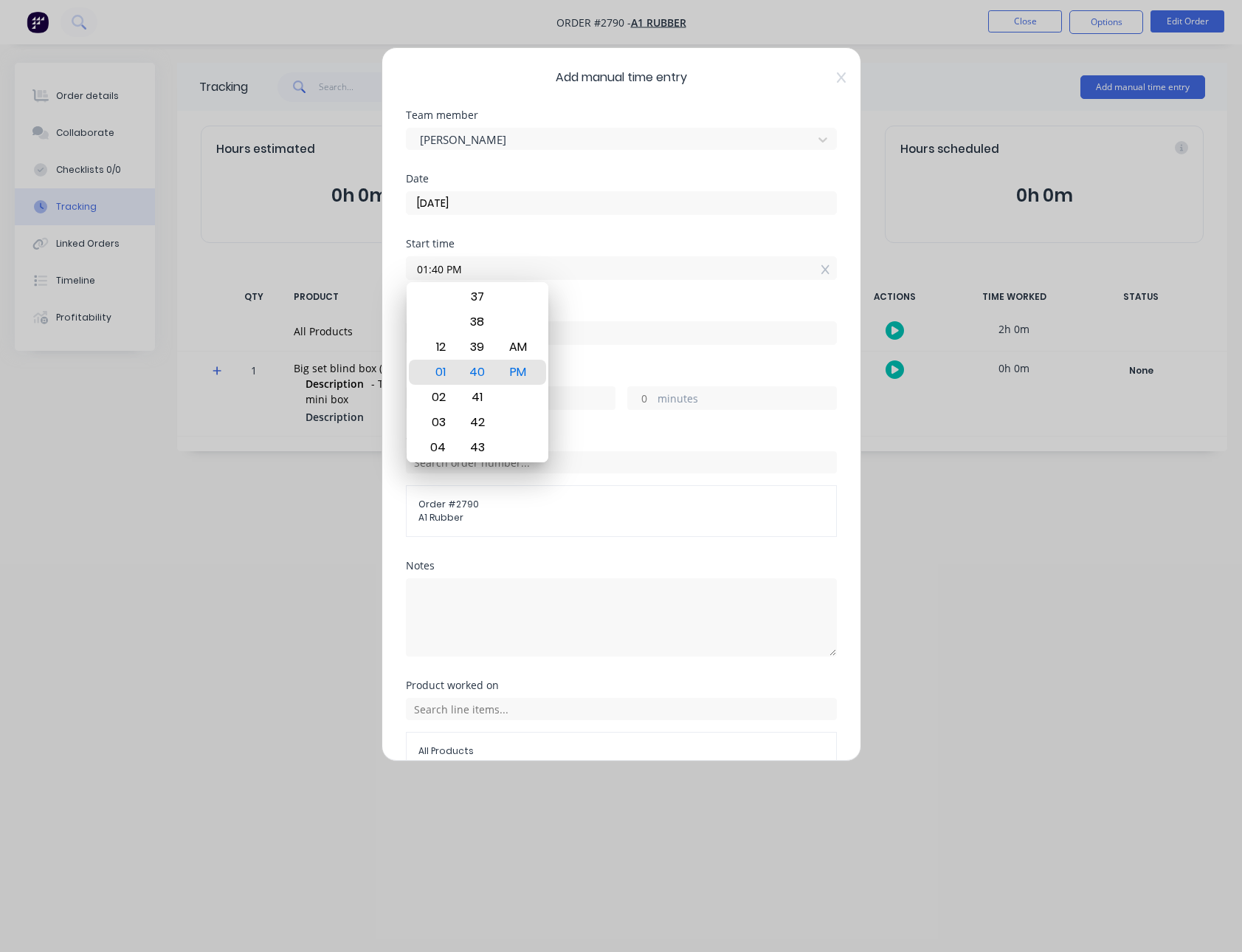
type input "-3"
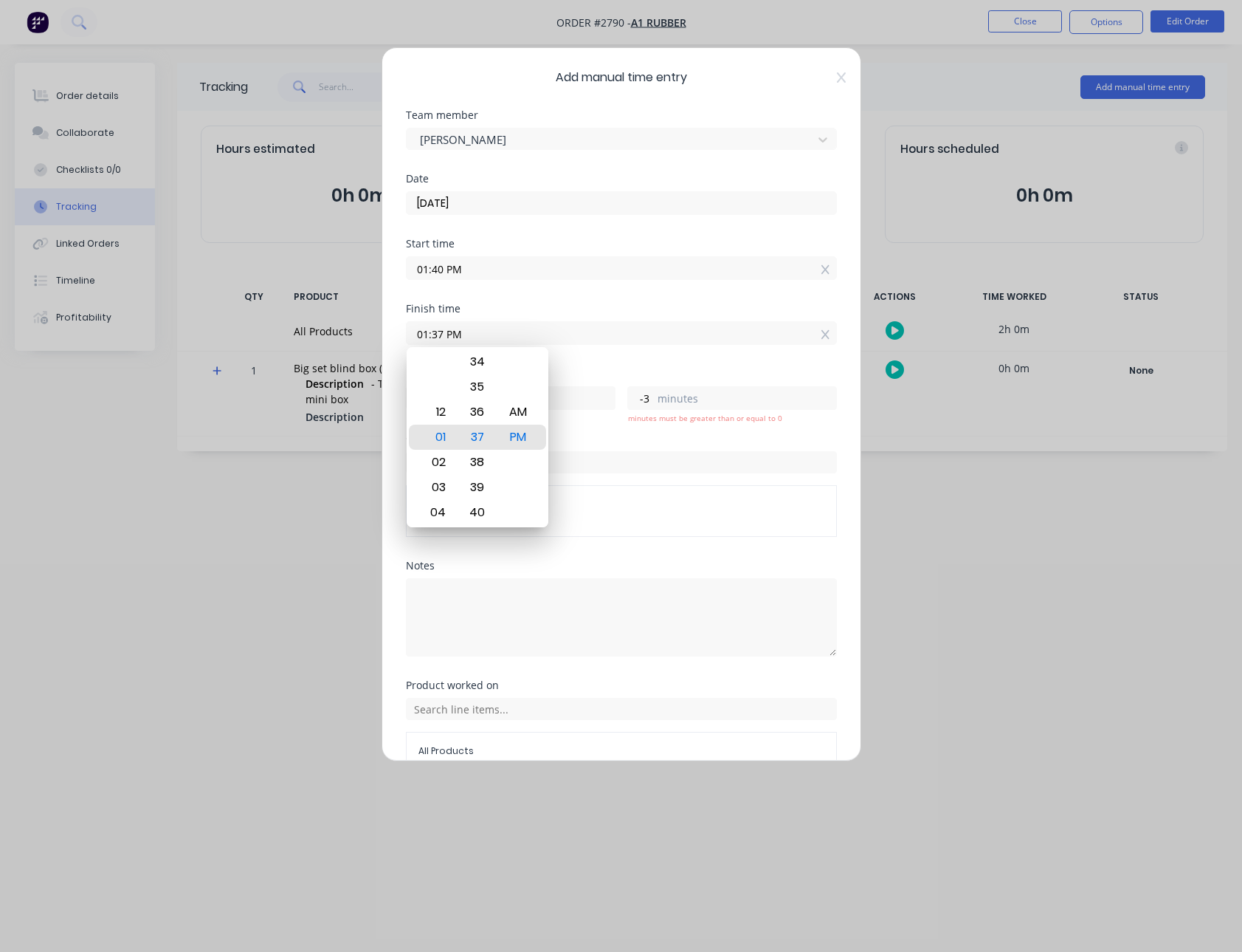
click at [595, 310] on div "Finish time" at bounding box center [622, 309] width 431 height 11
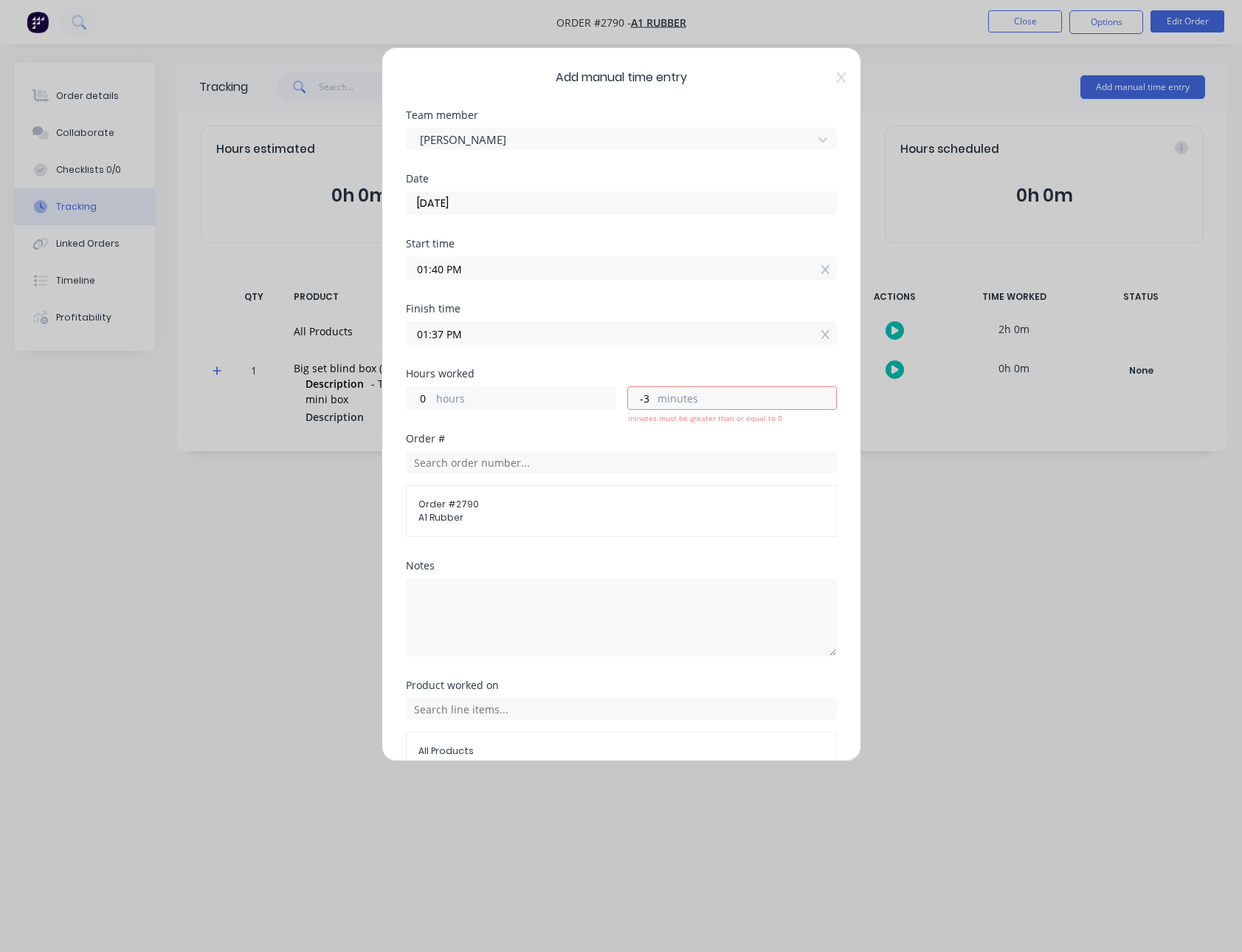
click at [665, 392] on label "minutes" at bounding box center [746, 399] width 178 height 19
click at [654, 392] on input "-3" at bounding box center [641, 397] width 26 height 22
type input "01:40 PM"
click at [615, 342] on div "Finish time 01:40 PM" at bounding box center [622, 333] width 431 height 65
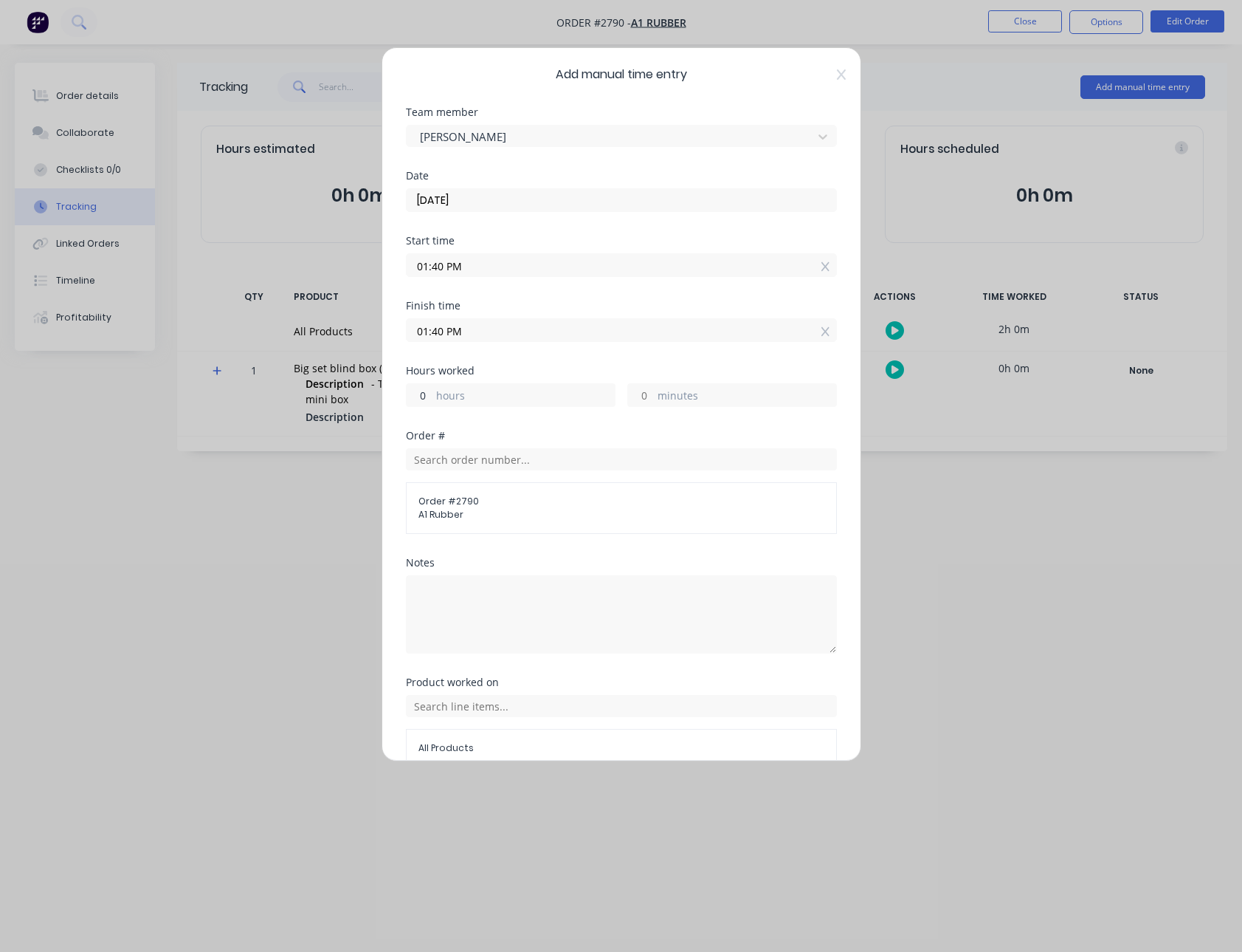
click at [418, 398] on input "0" at bounding box center [419, 395] width 26 height 22
type input "10"
type input "11:40 PM"
click at [554, 360] on div "Finish time 11:40 PM" at bounding box center [622, 333] width 431 height 65
click at [429, 392] on input "10" at bounding box center [419, 395] width 26 height 22
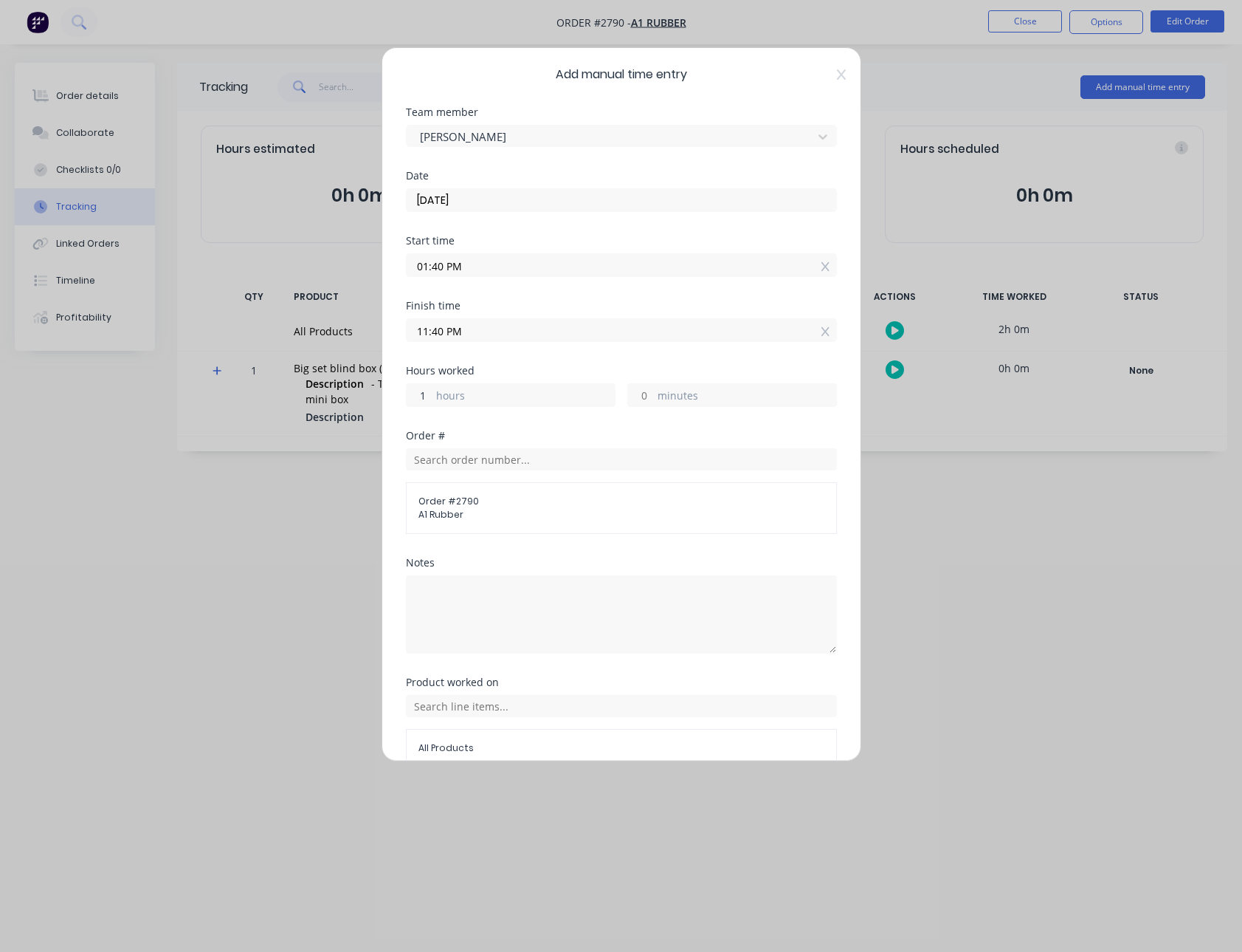
type input "1"
type input "02:40 PM"
click at [571, 350] on div "Finish time 02:40 PM" at bounding box center [622, 333] width 431 height 65
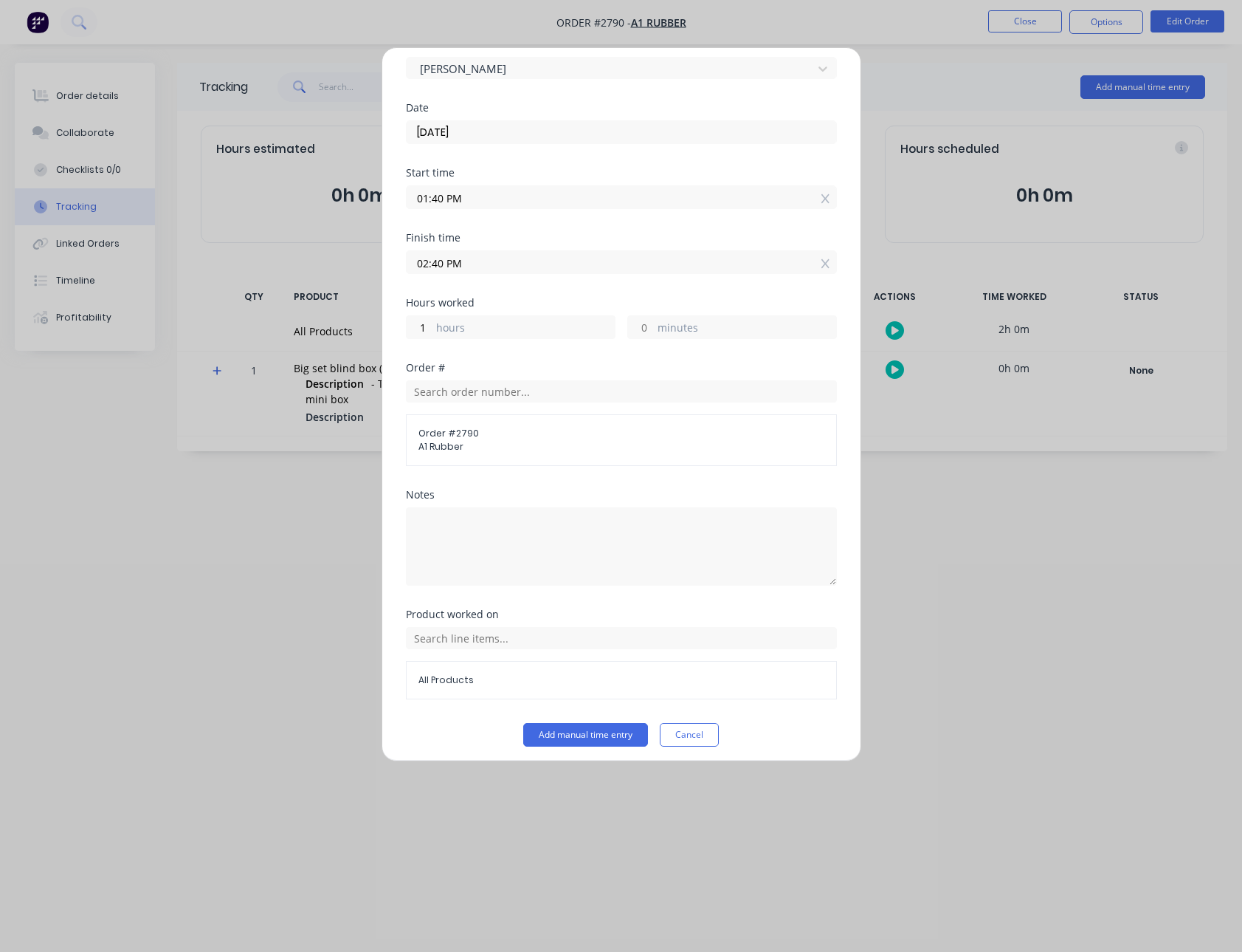
scroll to position [77, 0]
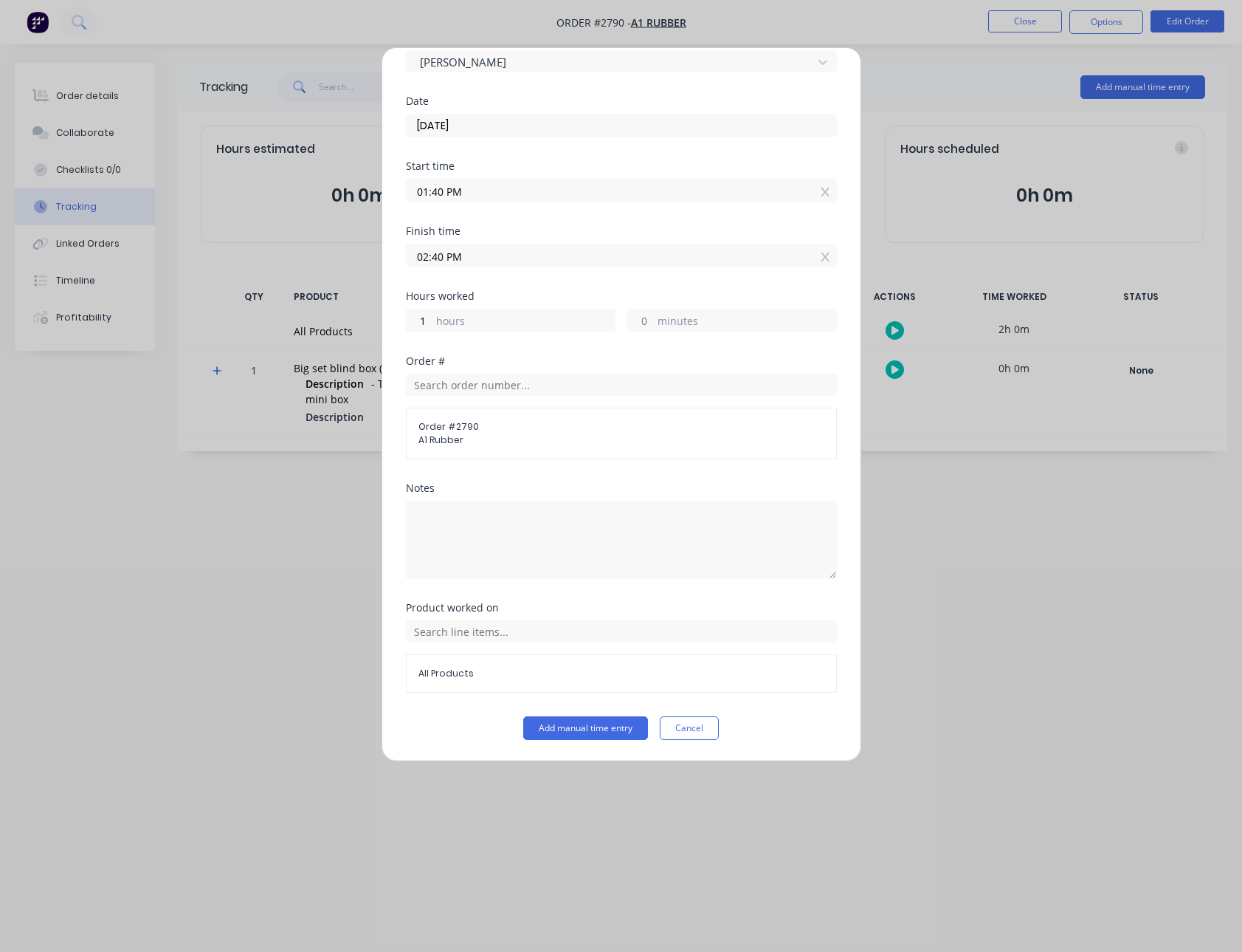
click at [577, 741] on div "Add manual time entry Team member Harold Prod Date 26/08/2025 Start time 01:40 …" at bounding box center [621, 404] width 480 height 714
click at [578, 729] on button "Add manual time entry" at bounding box center [586, 728] width 125 height 24
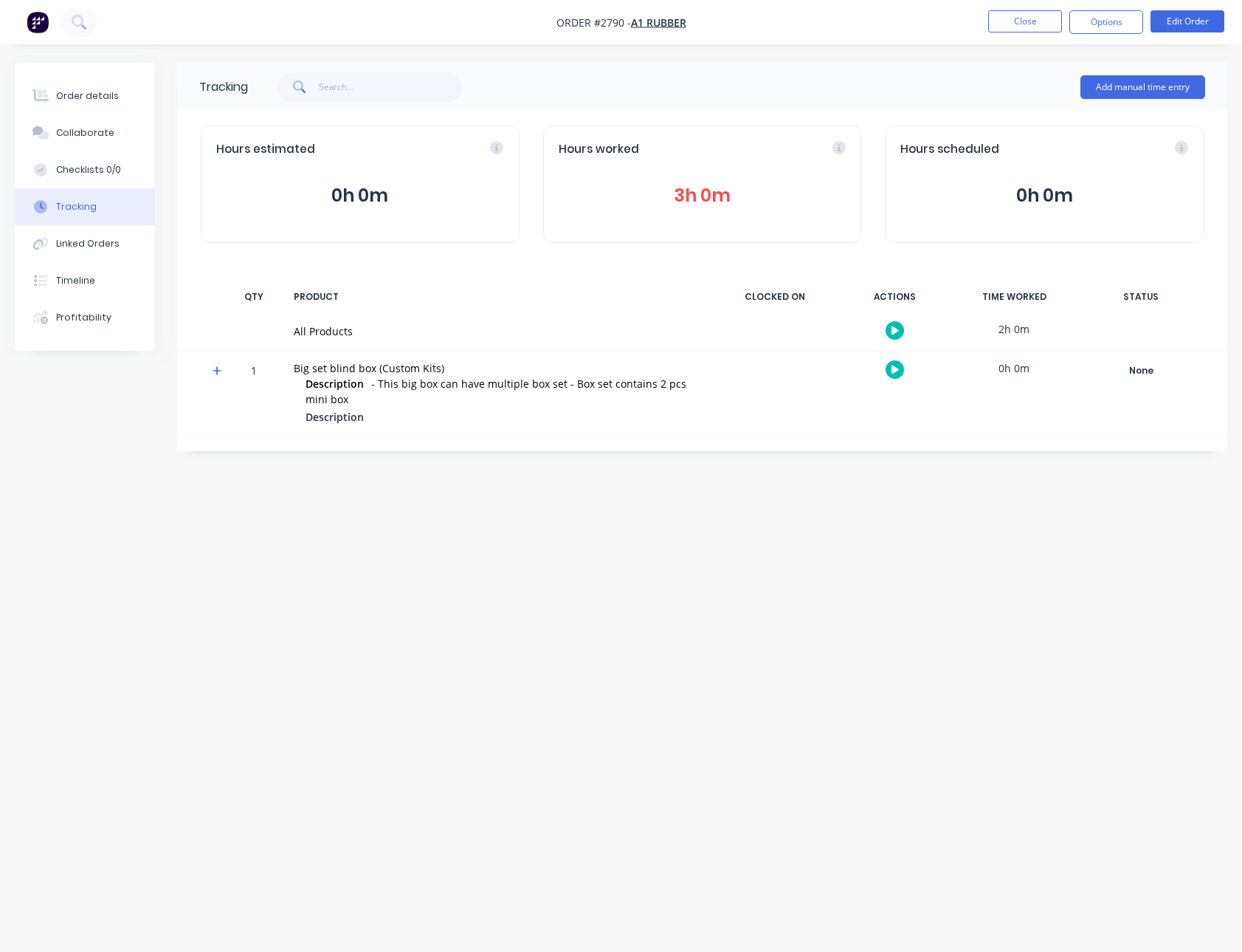
click at [619, 633] on div "Tracking Add manual time entry Hours estimated 0h 0m Hours worked 3h 0m Hours s…" at bounding box center [621, 448] width 1213 height 770
click at [704, 192] on button "3h 0m" at bounding box center [703, 196] width 288 height 28
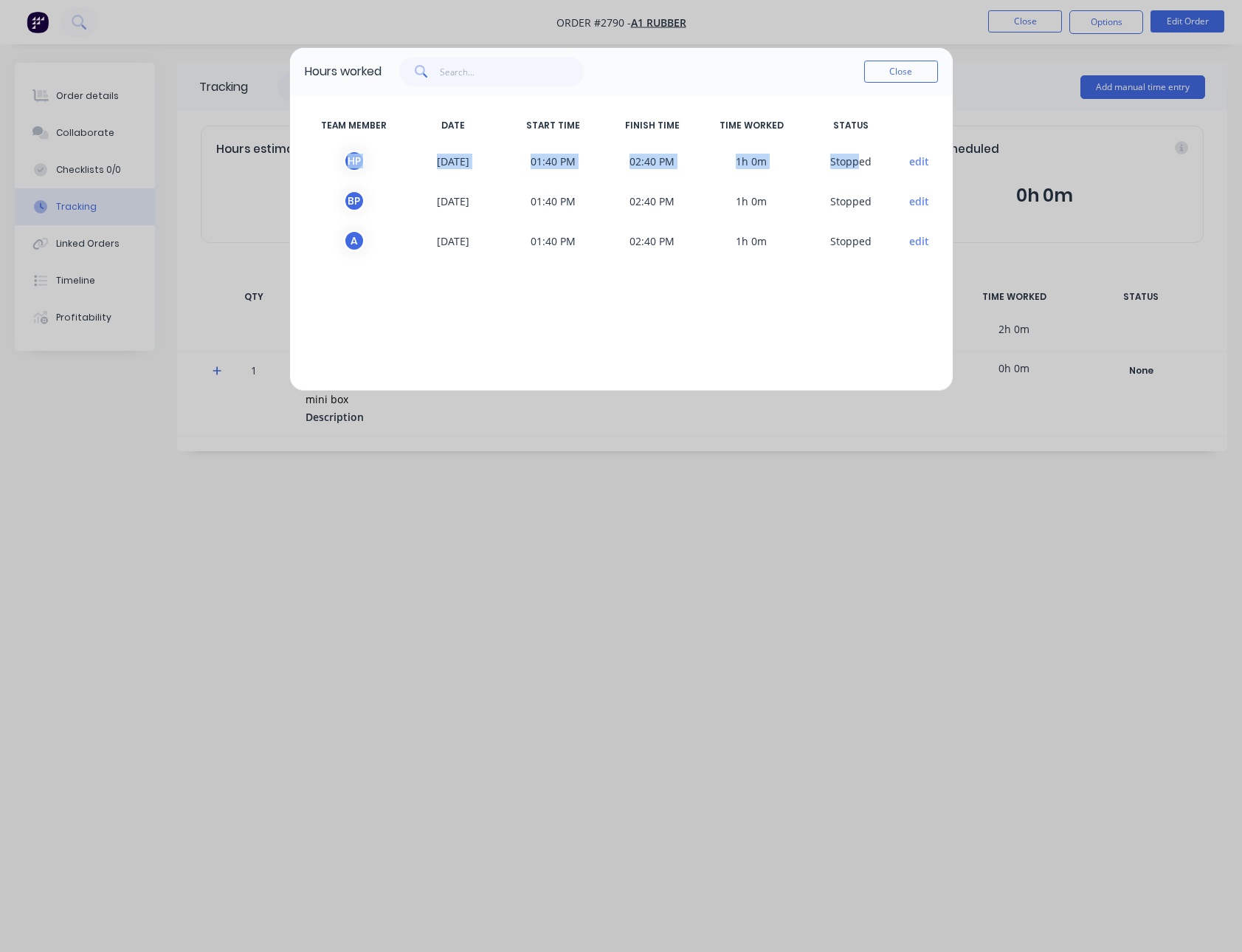
drag, startPoint x: 334, startPoint y: 157, endPoint x: 858, endPoint y: 155, distance: 524.0
click at [858, 156] on div "H P 26/08/2025 01:40 PM 02:40 PM 1h 0m S topped edit" at bounding box center [622, 161] width 633 height 40
click at [837, 160] on span "S topped" at bounding box center [852, 161] width 99 height 22
click at [921, 160] on button "edit" at bounding box center [919, 161] width 20 height 15
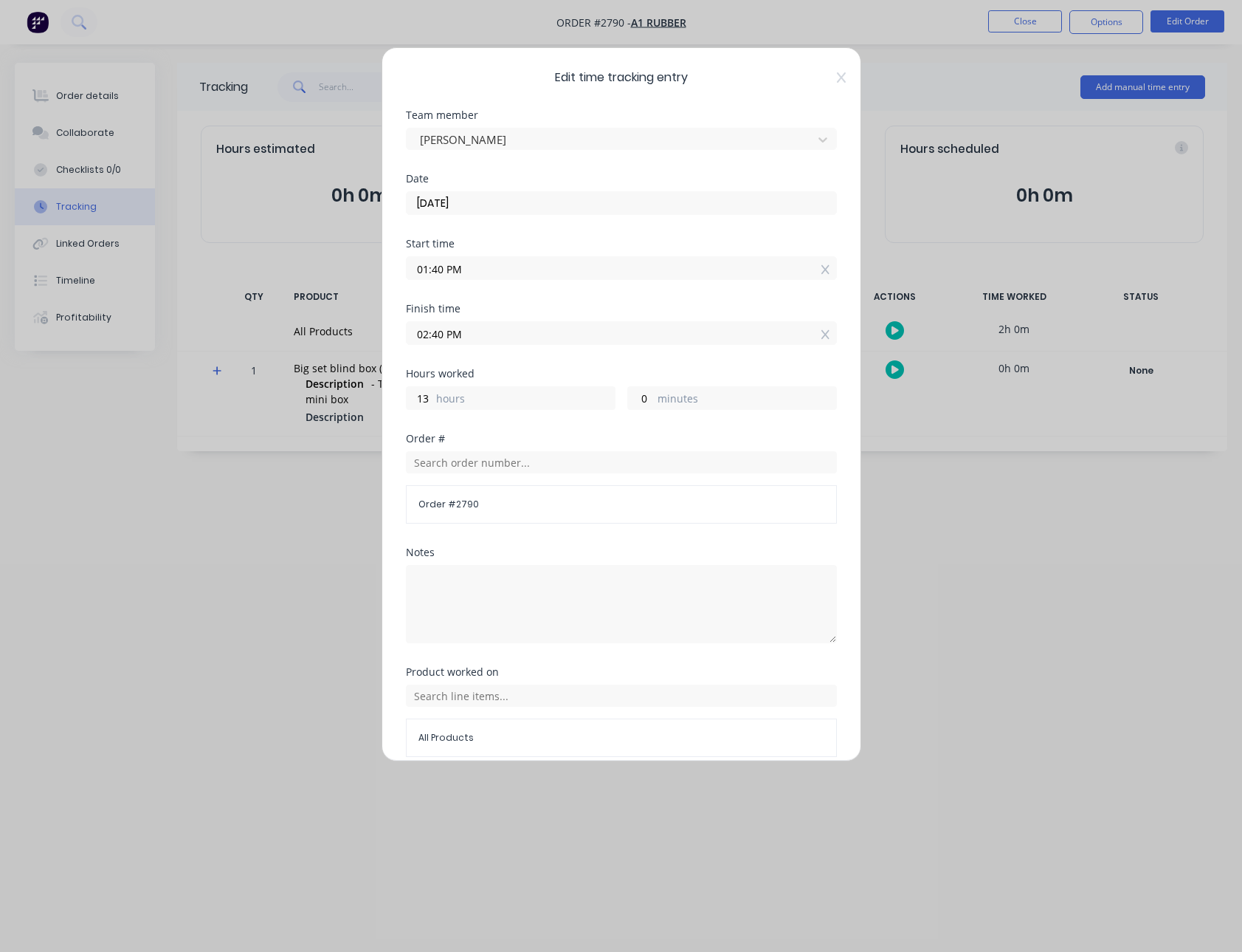
click at [488, 82] on span "Edit time tracking entry" at bounding box center [622, 77] width 431 height 18
click at [837, 76] on icon at bounding box center [842, 77] width 9 height 12
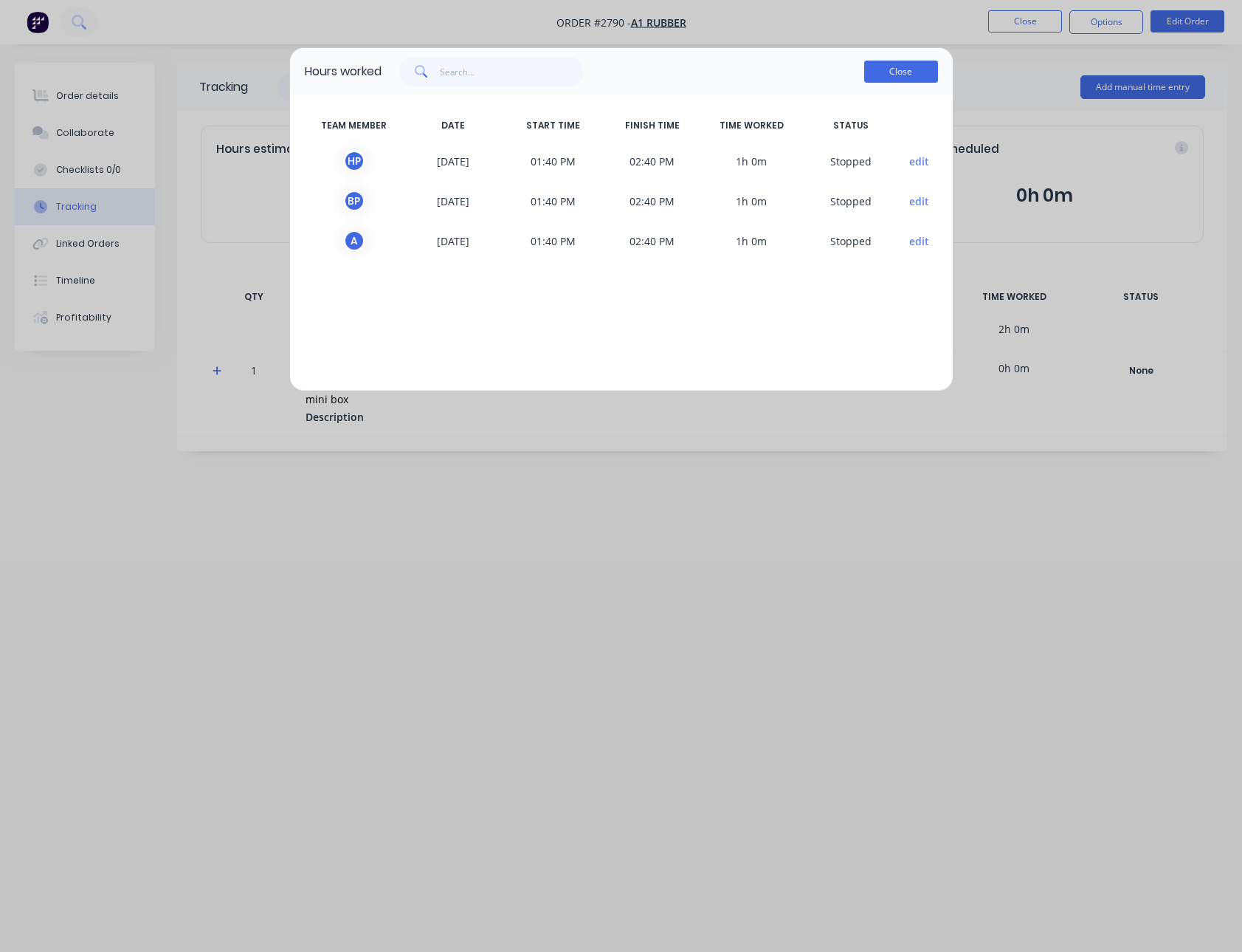
click at [919, 73] on button "Close" at bounding box center [900, 71] width 74 height 22
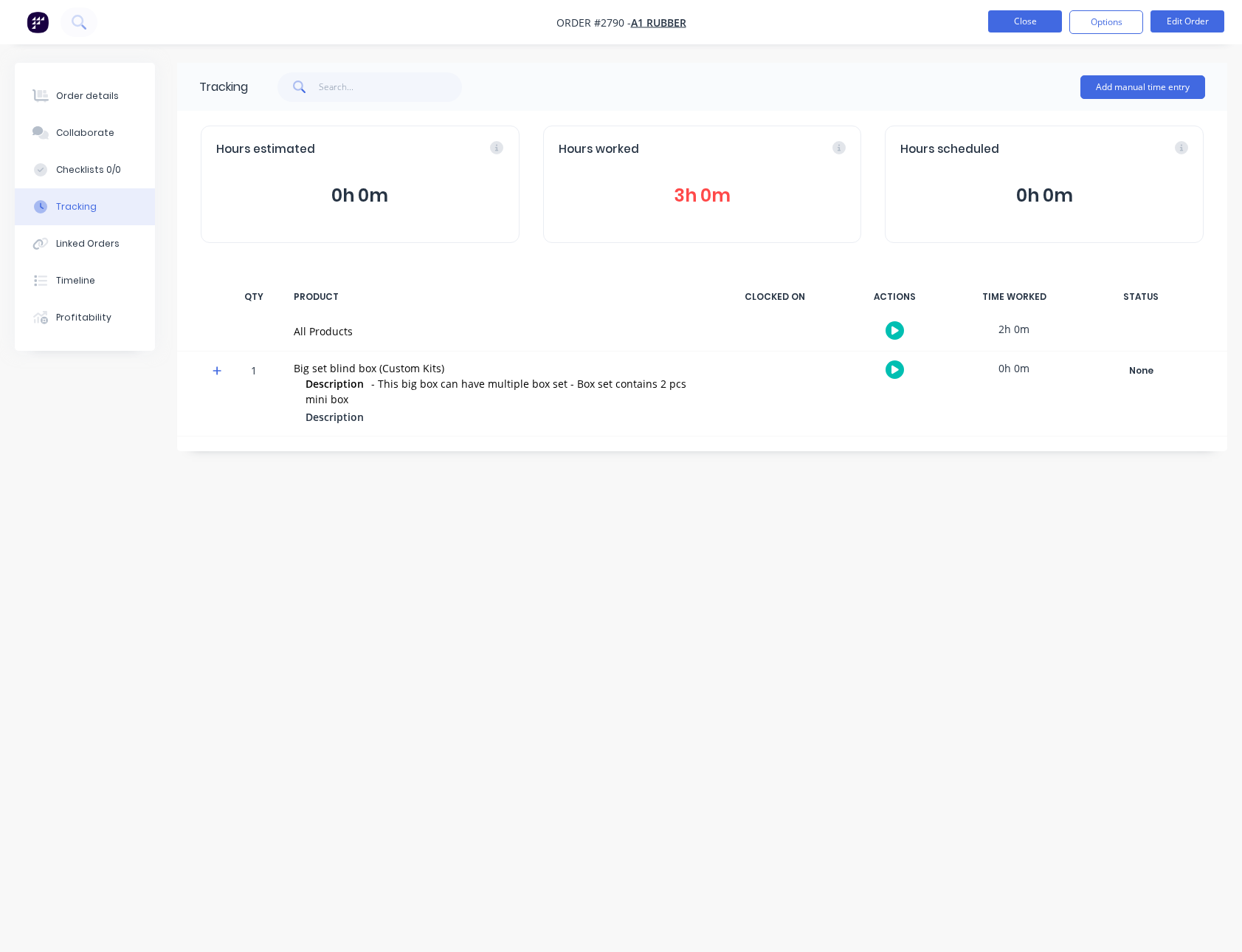
click at [1014, 26] on button "Close" at bounding box center [1025, 21] width 74 height 22
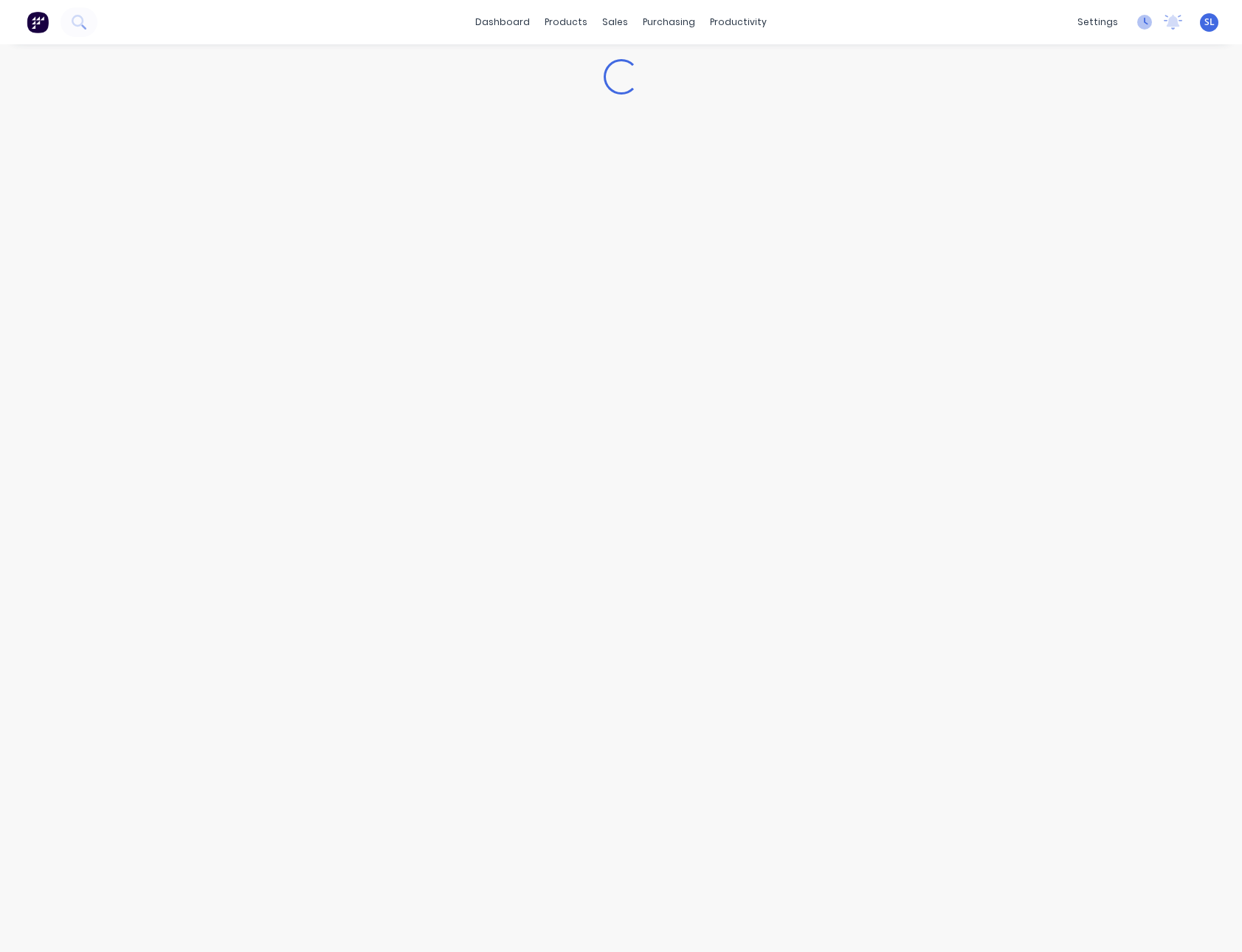
click at [1137, 27] on icon at bounding box center [1144, 22] width 15 height 15
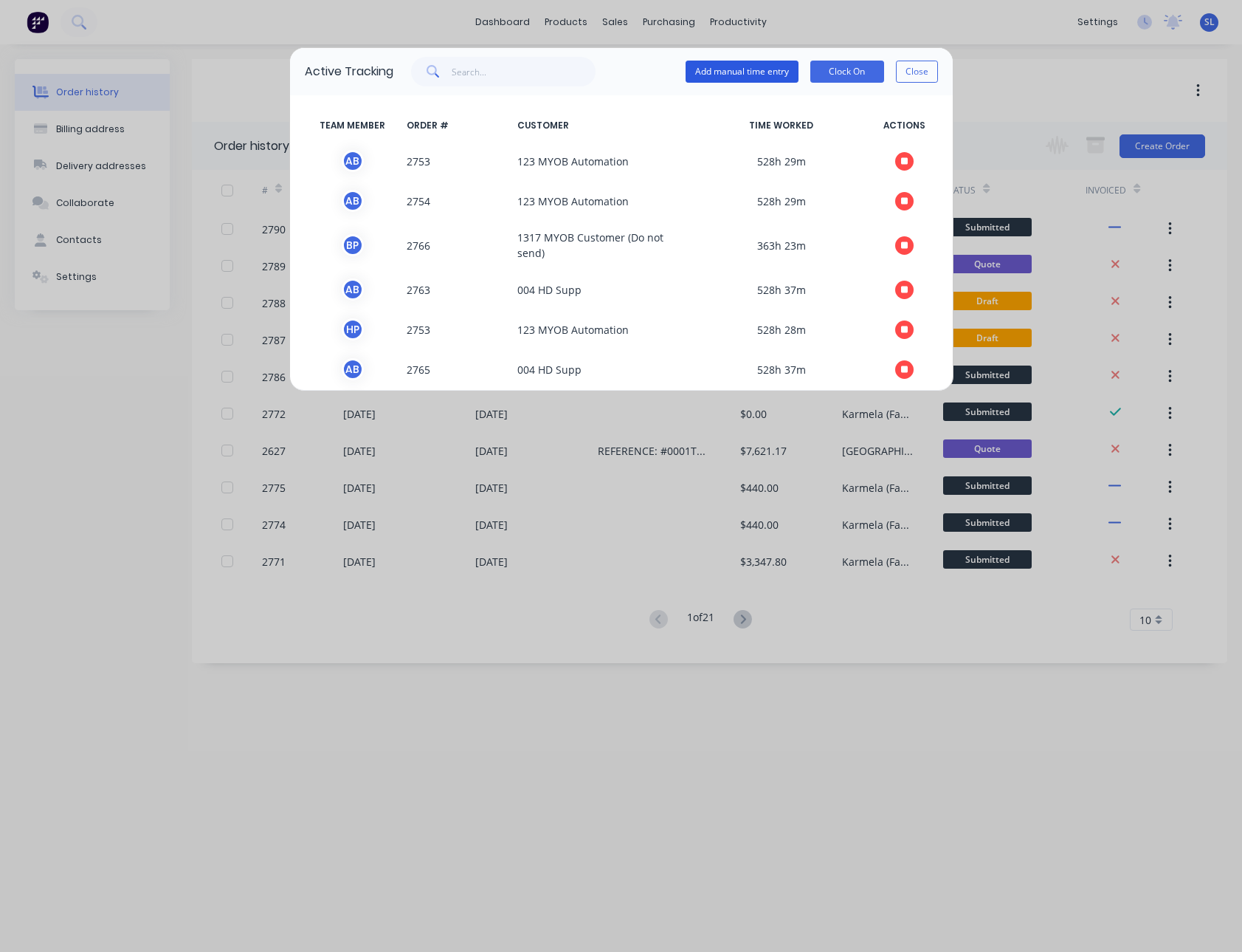
click at [794, 75] on button "Add manual time entry" at bounding box center [742, 71] width 113 height 22
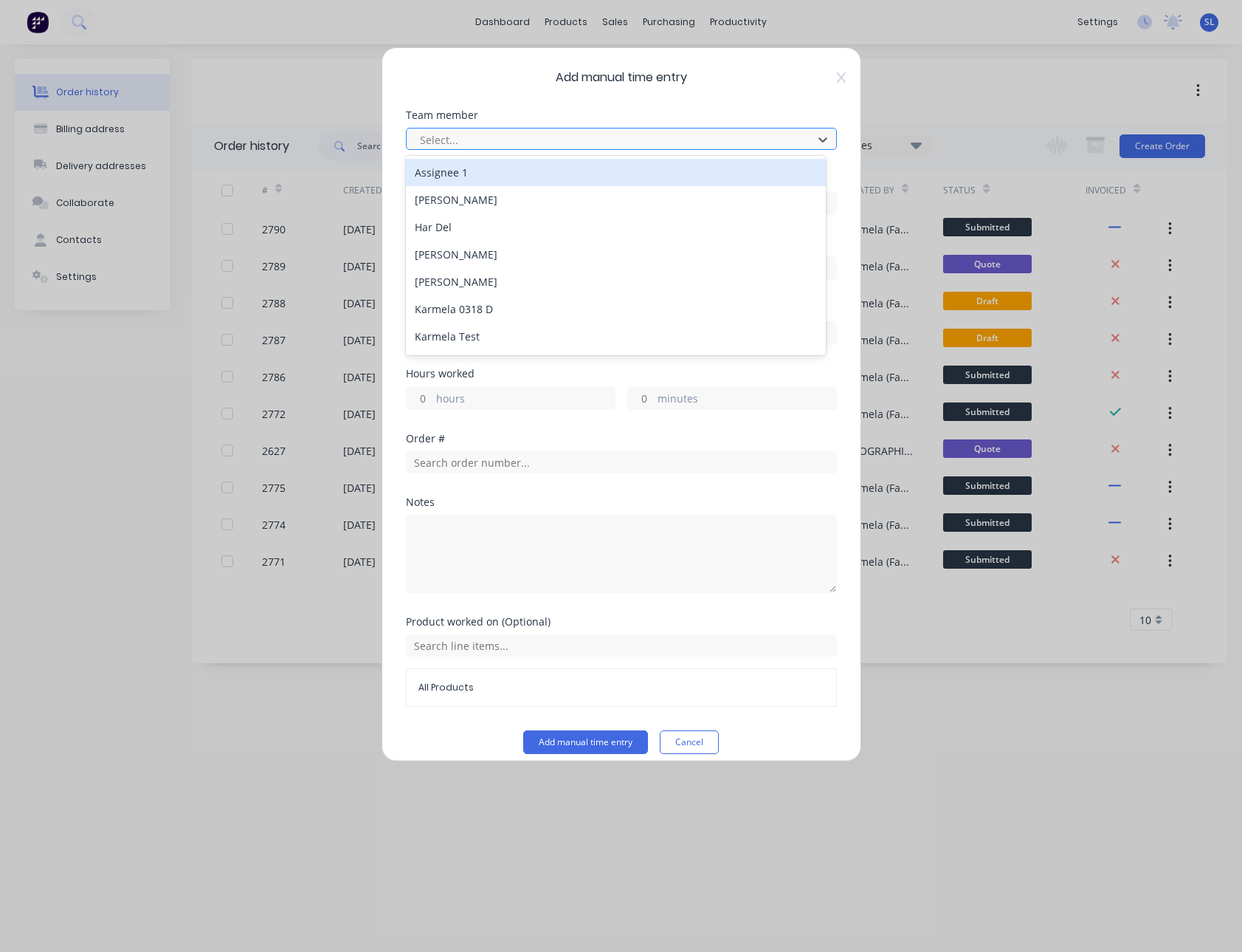
click at [543, 139] on div at bounding box center [612, 139] width 387 height 19
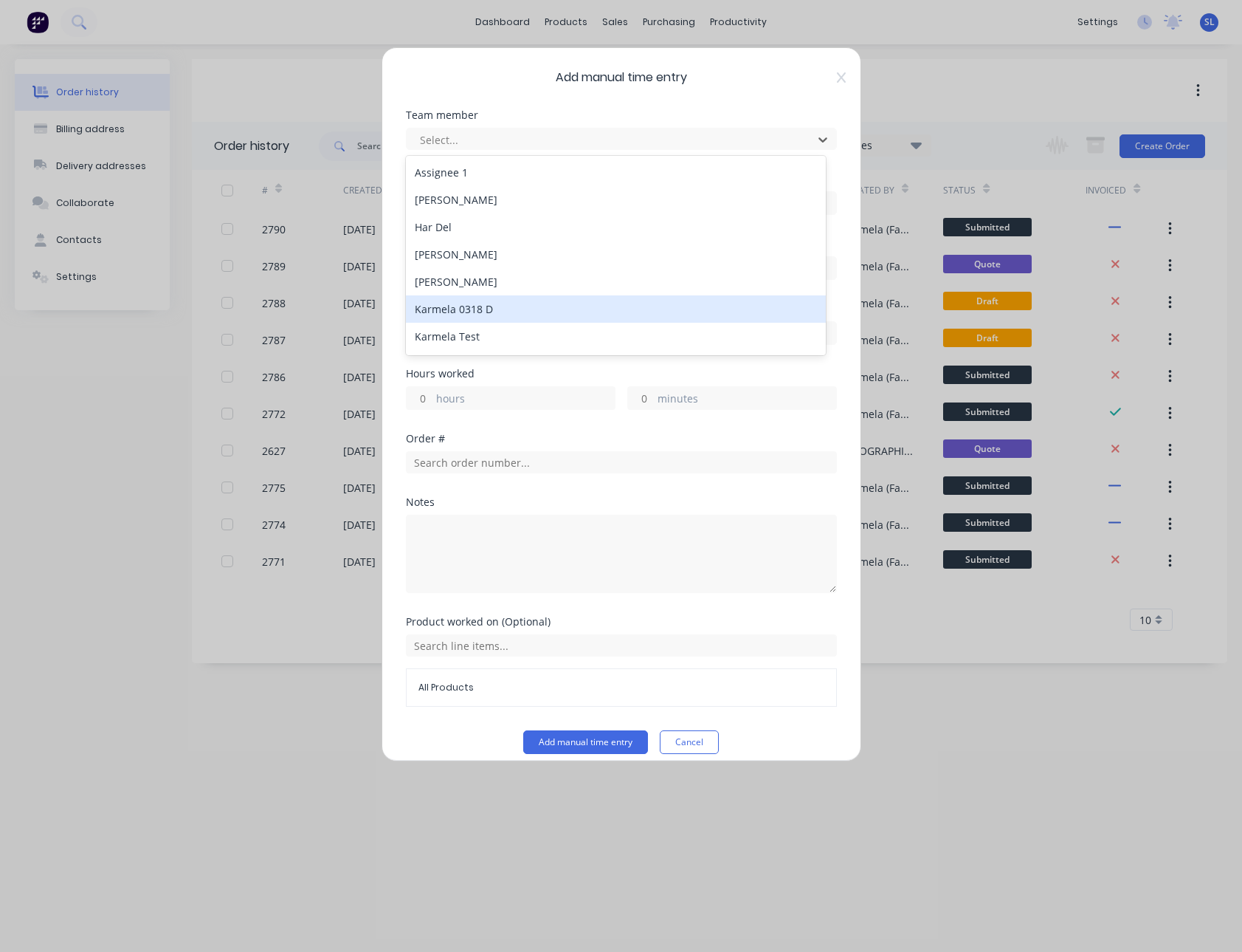
click at [488, 313] on div "Karmela 0318 D" at bounding box center [616, 309] width 420 height 28
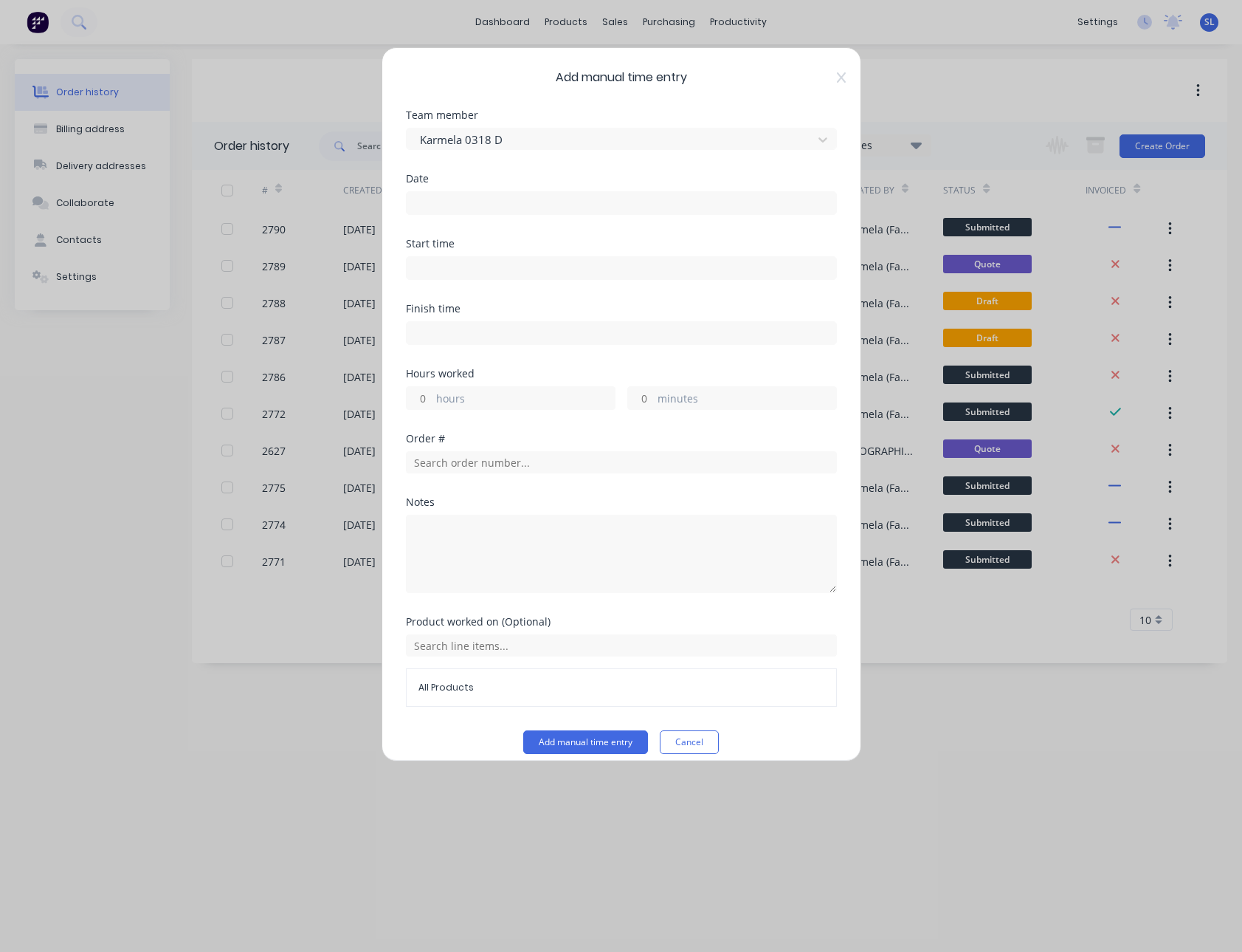
click at [470, 211] on input at bounding box center [621, 202] width 429 height 22
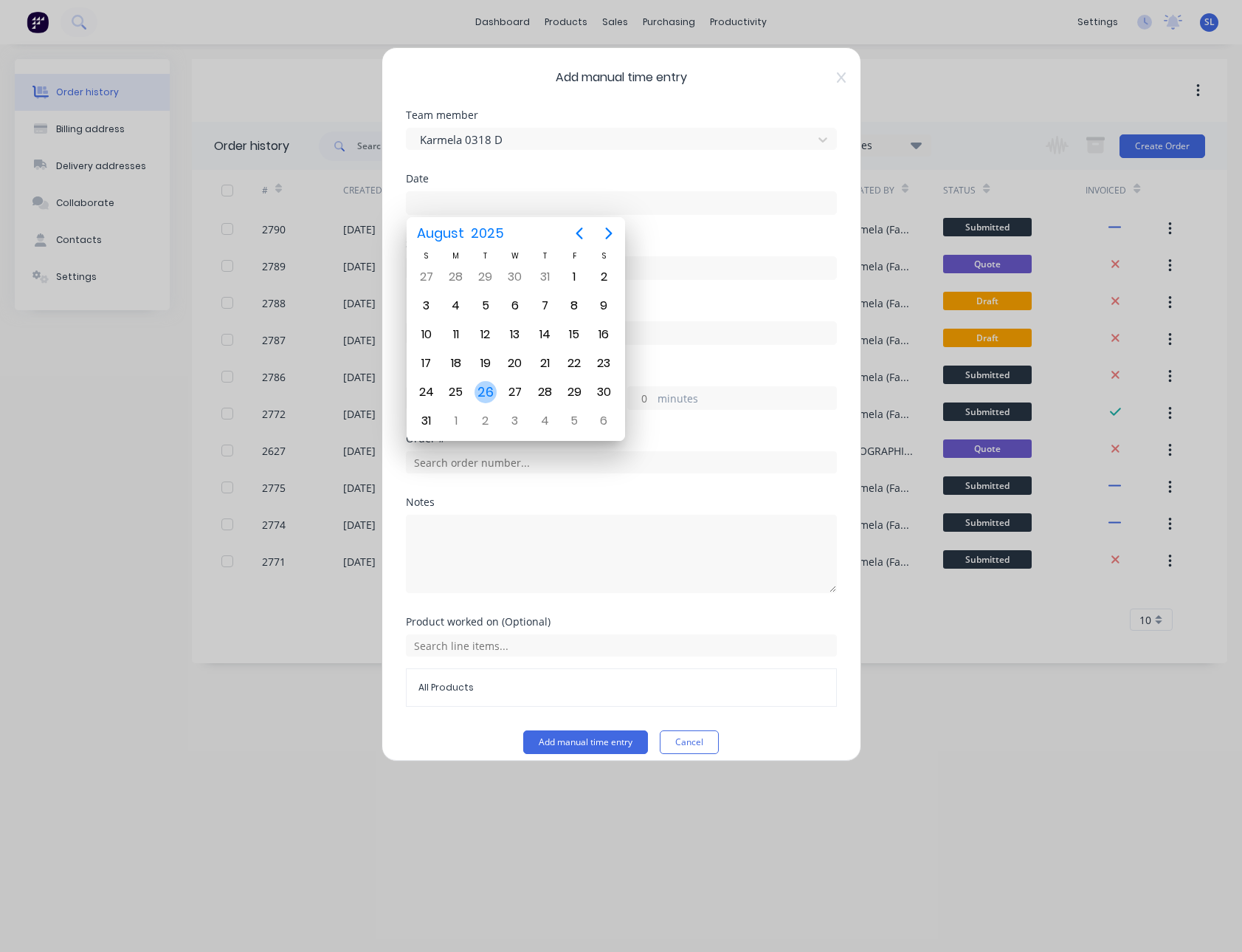
click at [490, 392] on div "26" at bounding box center [485, 391] width 22 height 22
type input "[DATE]"
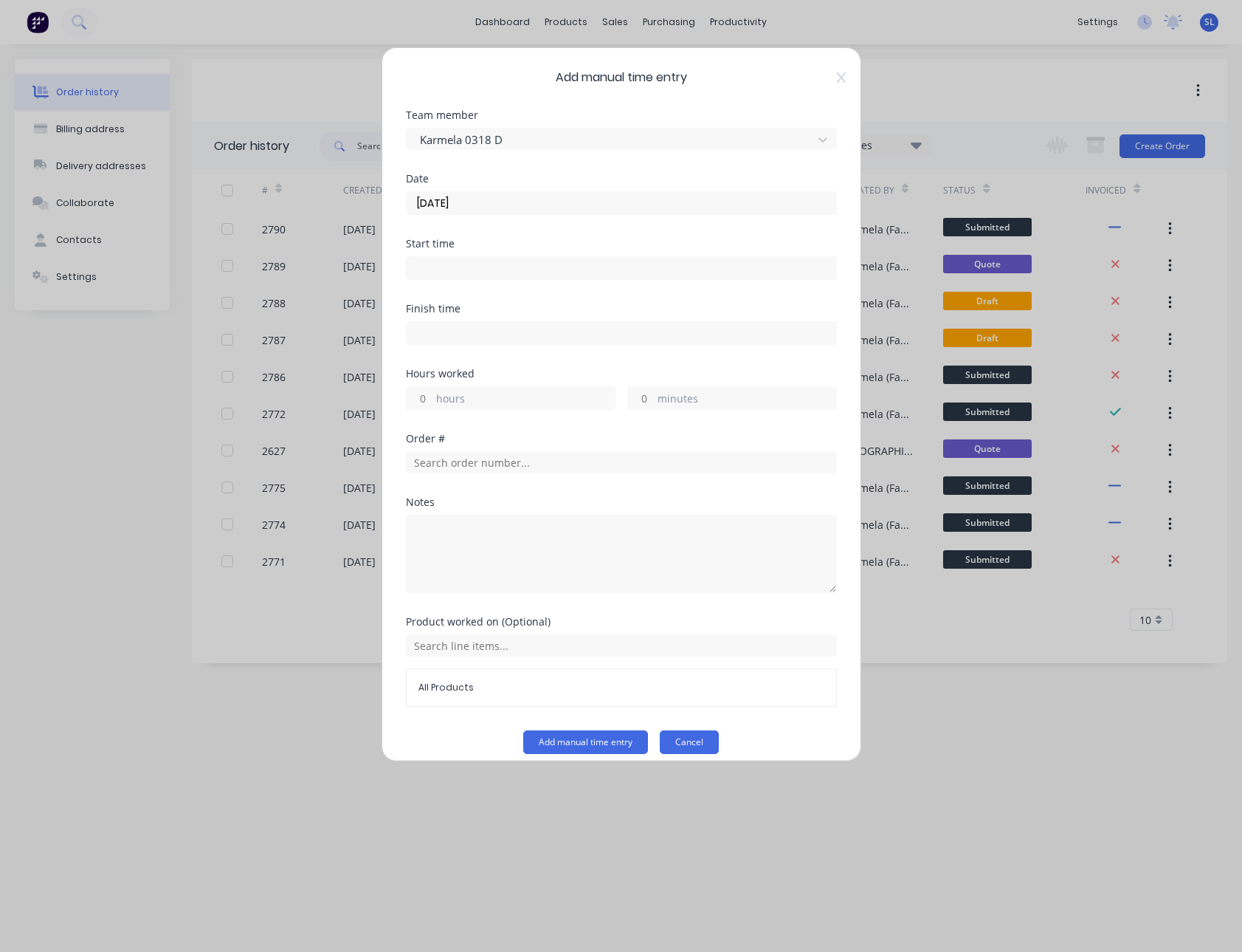
click at [679, 745] on button "Cancel" at bounding box center [689, 742] width 59 height 24
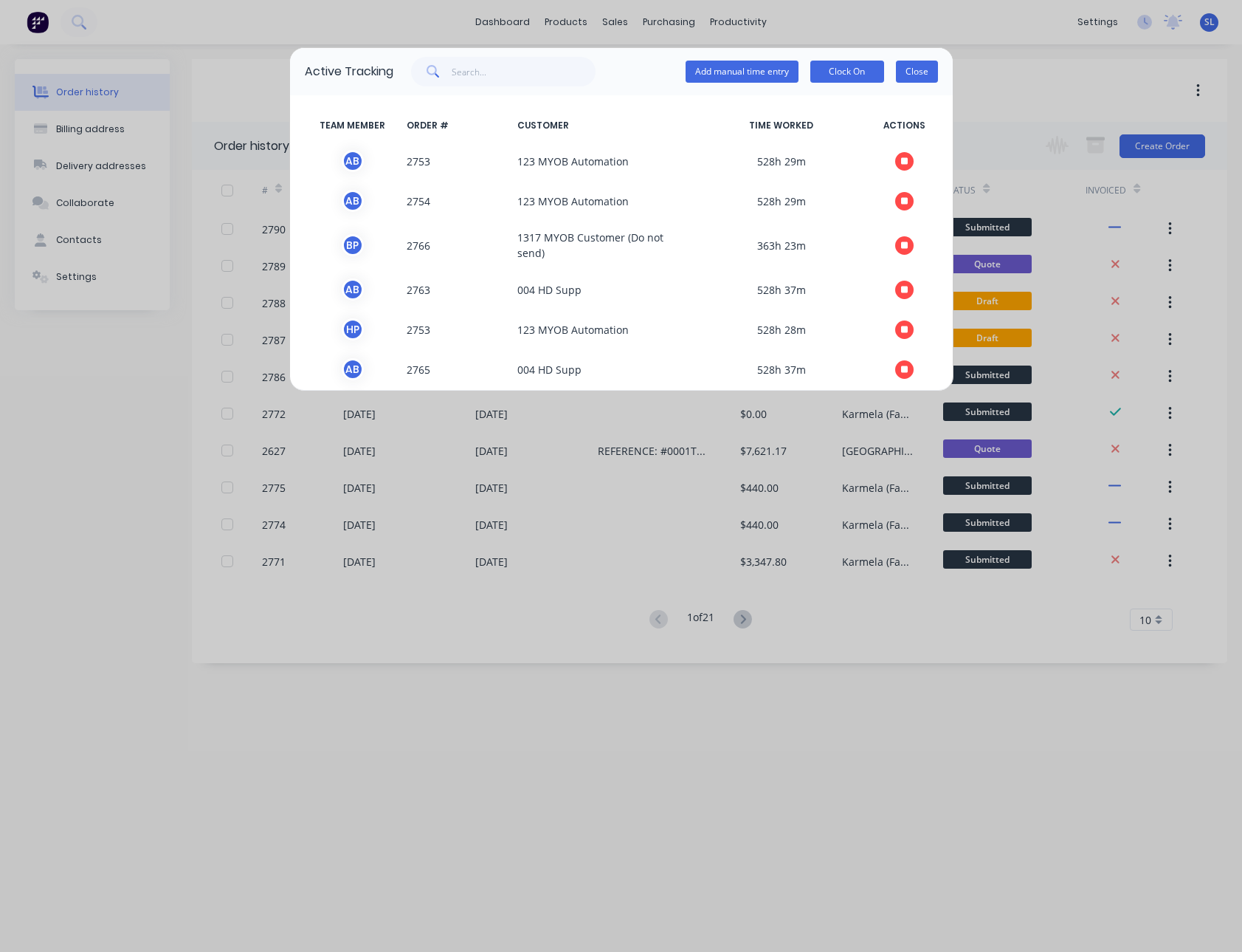
click at [907, 75] on button "Close" at bounding box center [916, 71] width 42 height 22
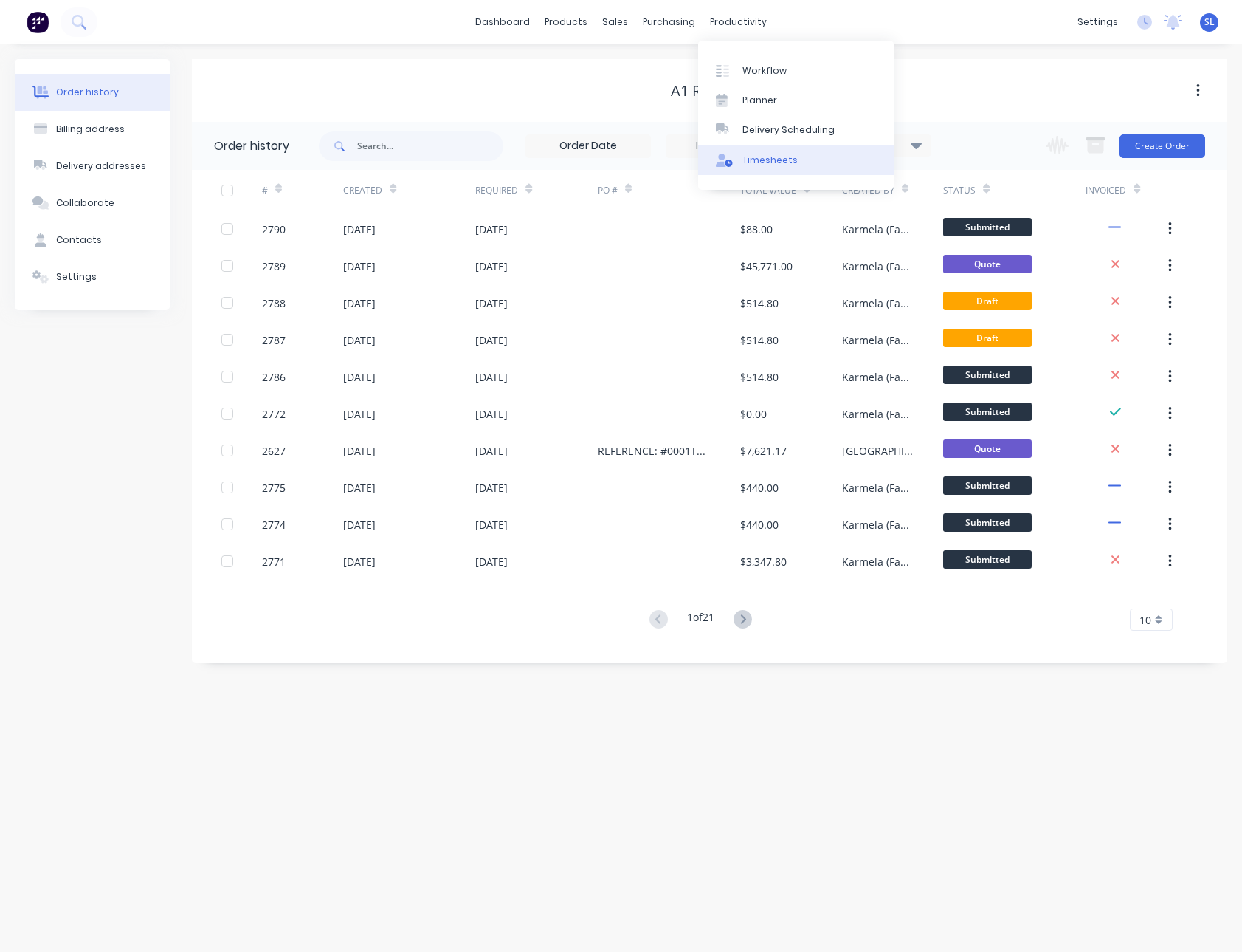
click at [769, 156] on div "Timesheets" at bounding box center [770, 160] width 55 height 13
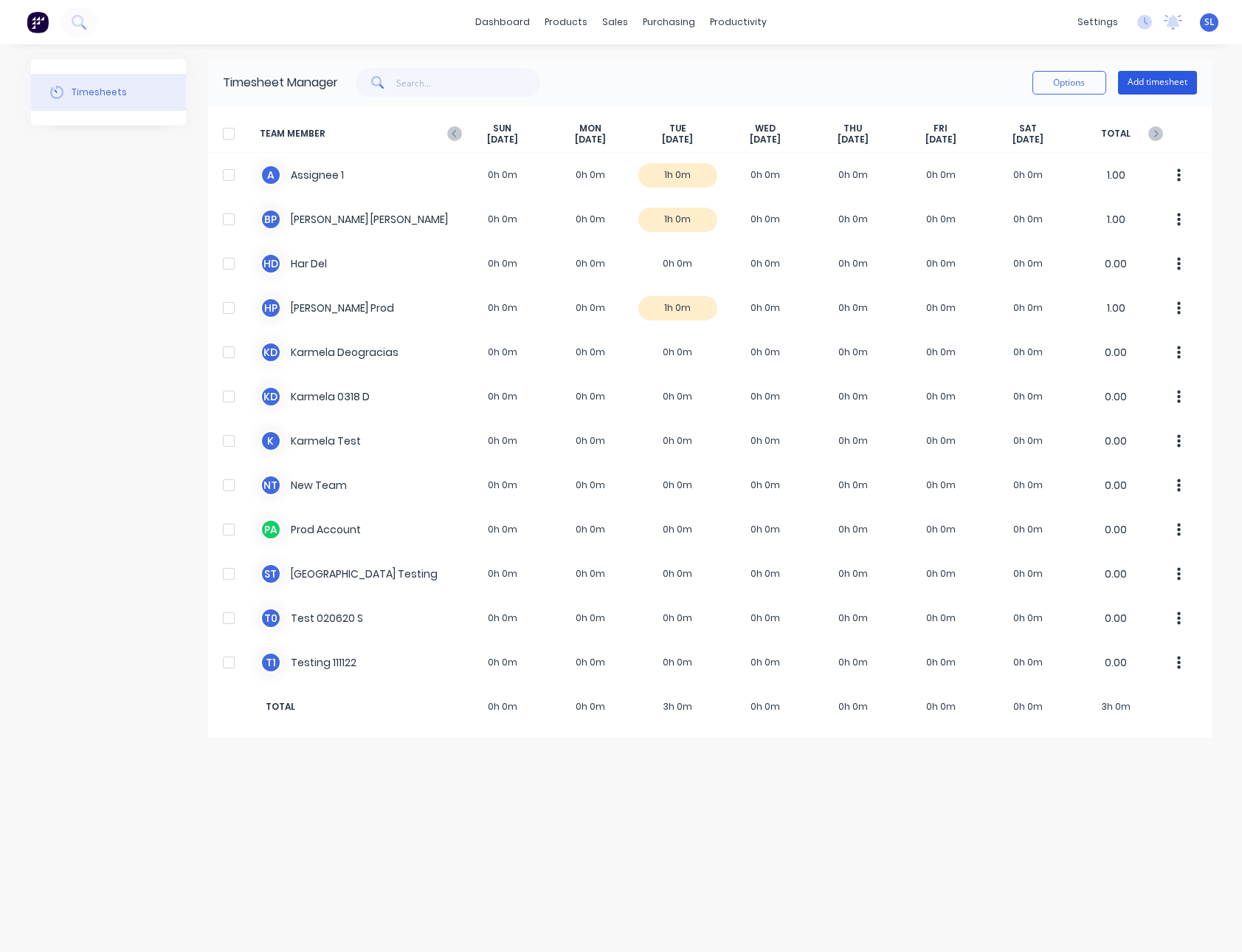
click at [1160, 83] on button "Add timesheet" at bounding box center [1158, 83] width 79 height 24
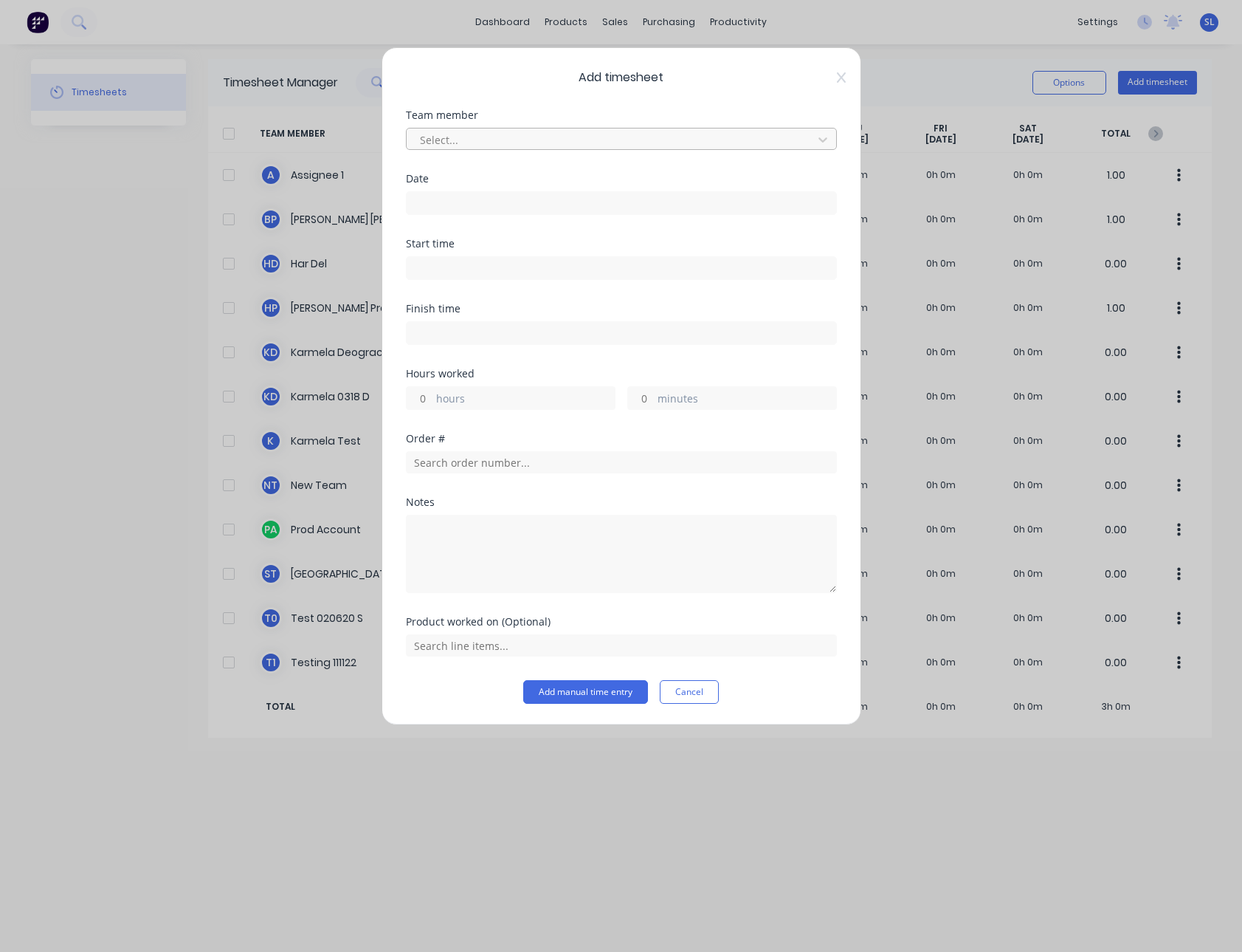
click at [447, 136] on div at bounding box center [612, 139] width 387 height 19
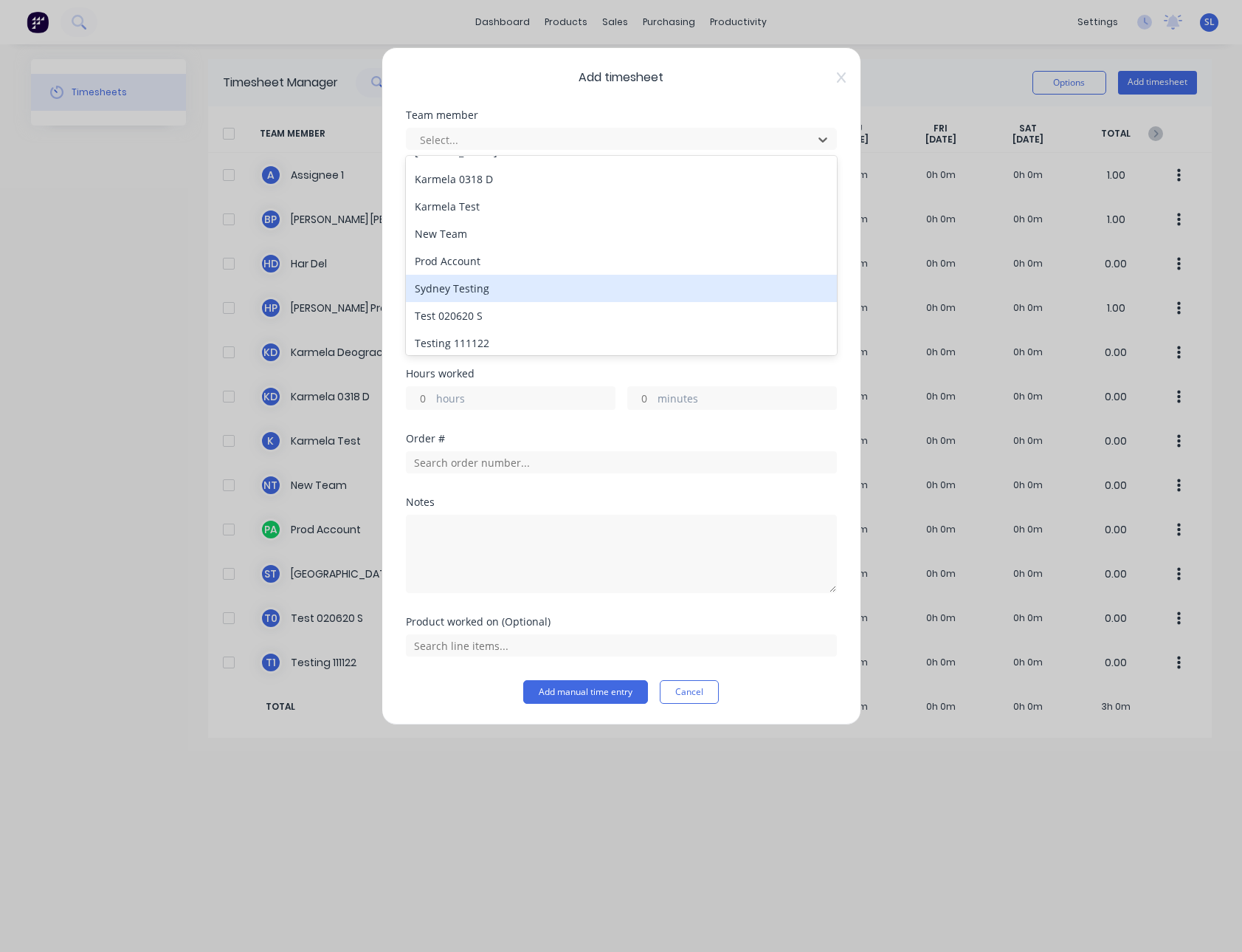
scroll to position [134, 0]
click at [492, 275] on div "Sydney Testing" at bounding box center [622, 284] width 431 height 28
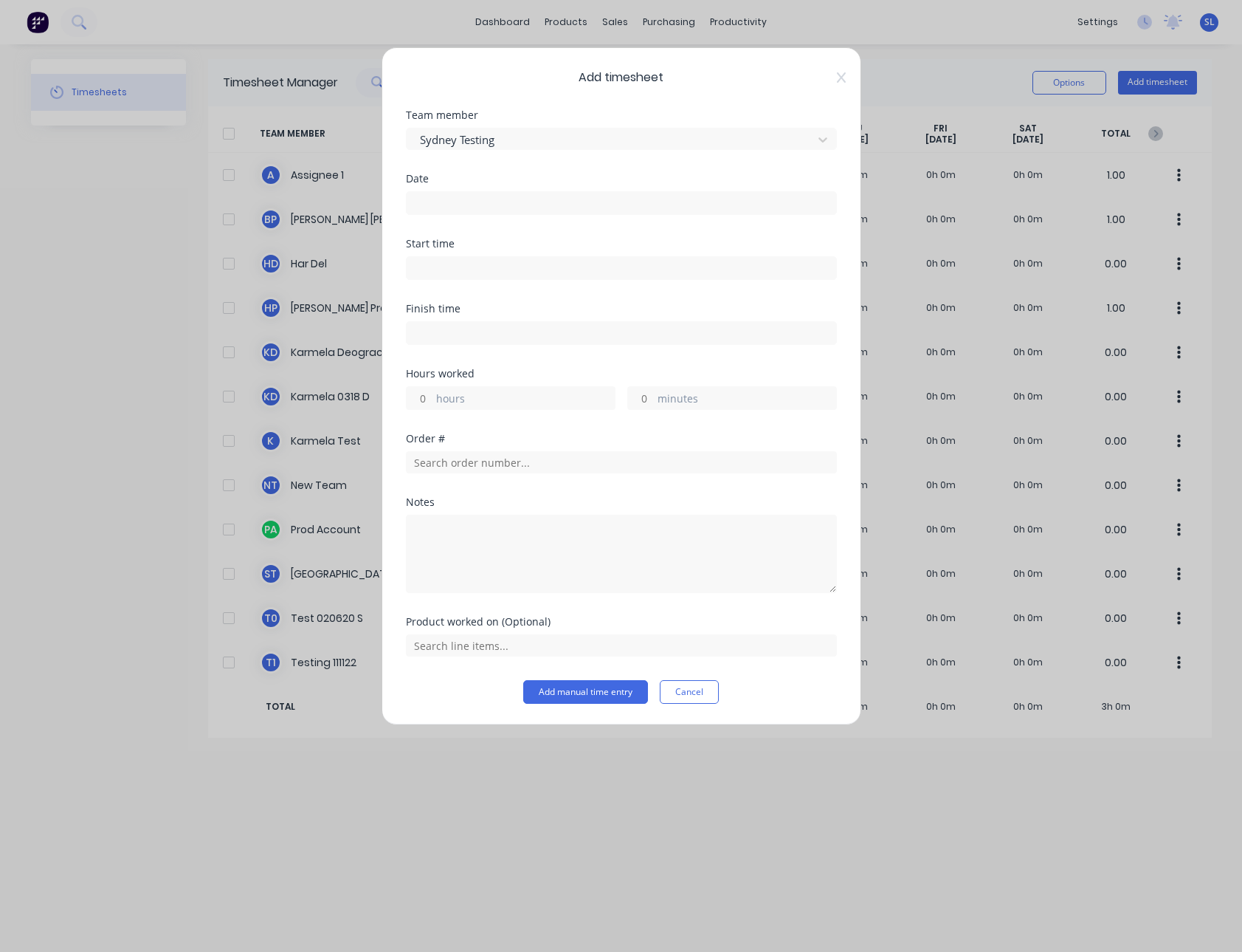
click at [460, 204] on input at bounding box center [621, 202] width 429 height 22
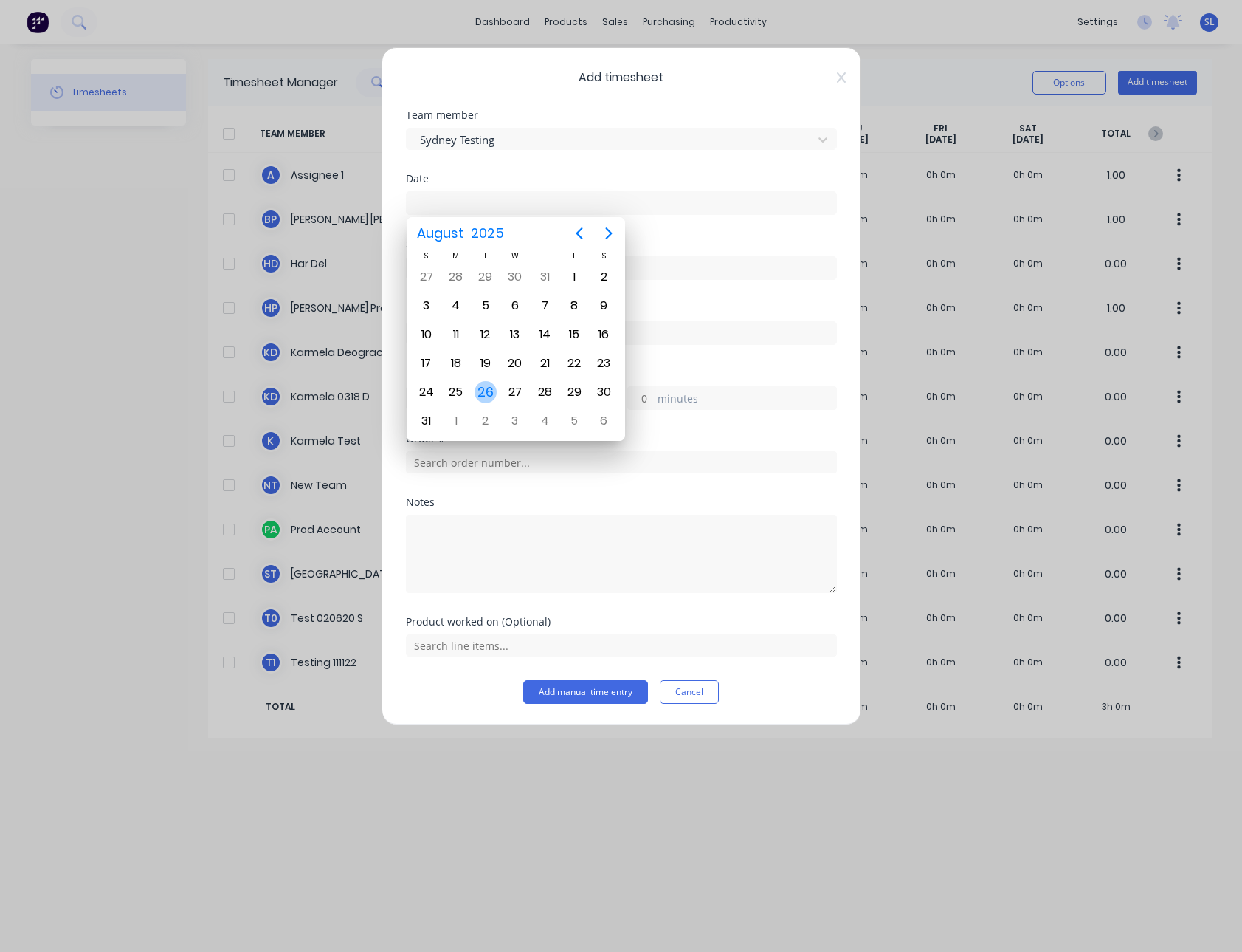
click at [482, 395] on div "26" at bounding box center [485, 391] width 22 height 22
type input "26/08/2025"
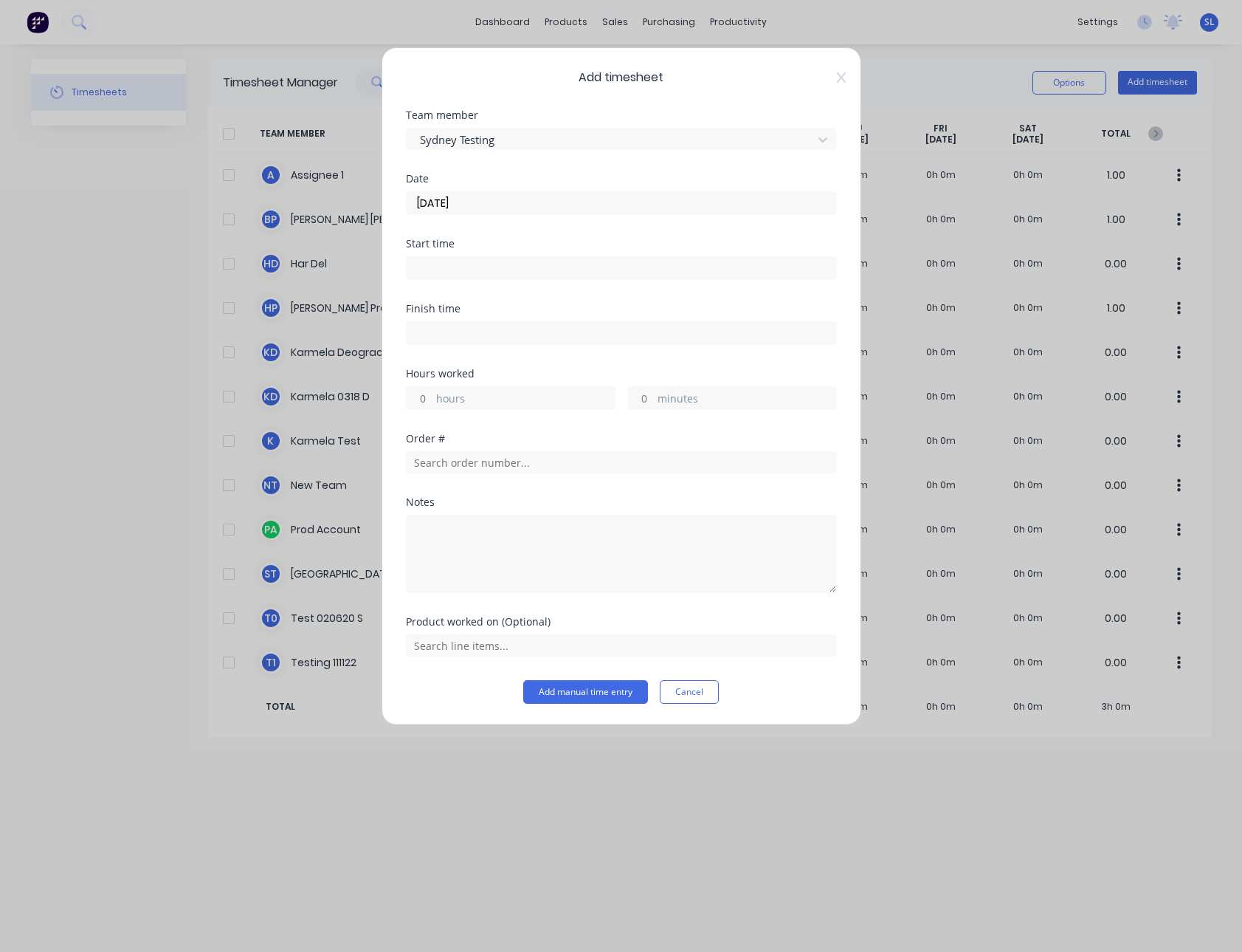
click at [419, 265] on input at bounding box center [621, 268] width 429 height 22
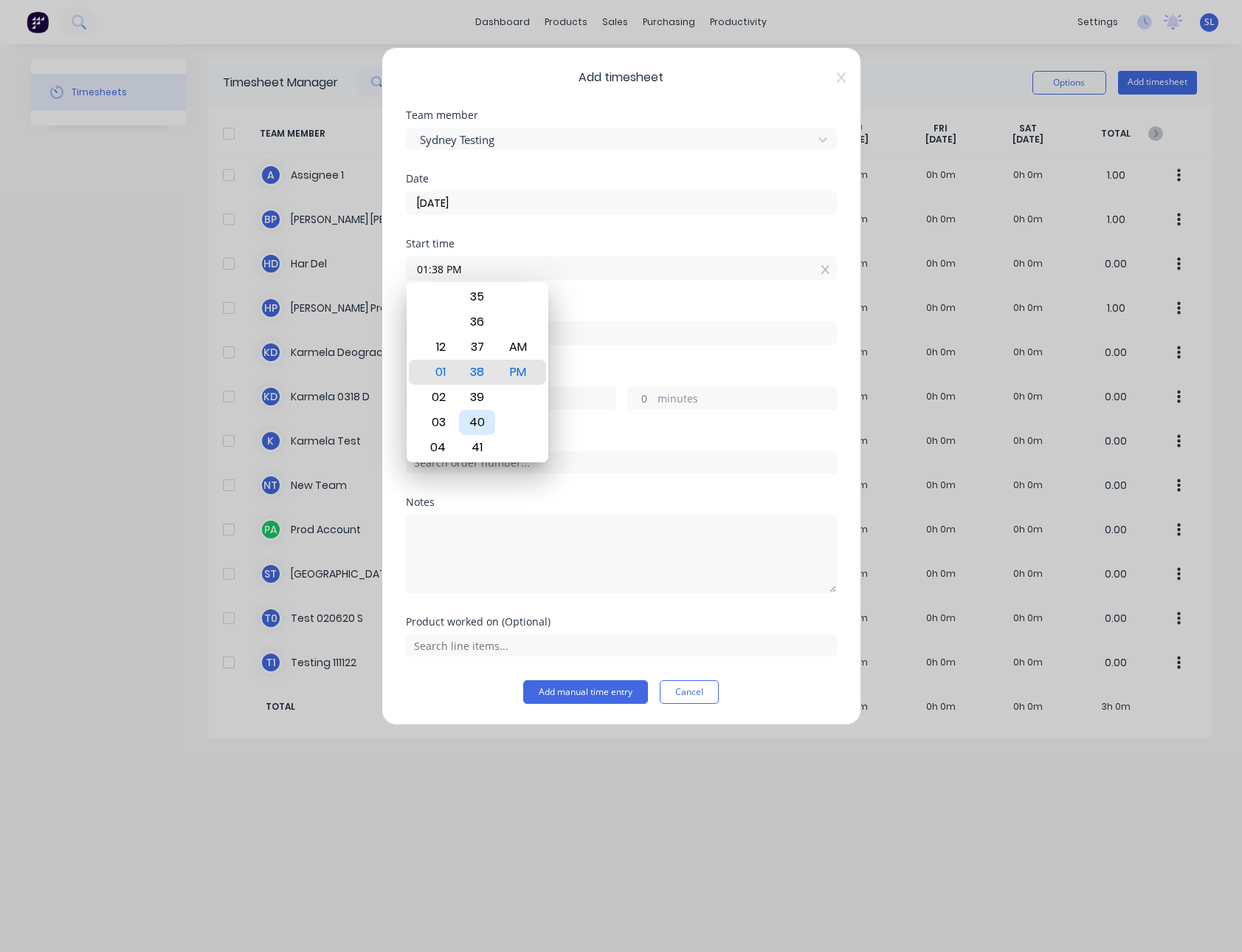
click at [477, 412] on div "40" at bounding box center [477, 422] width 36 height 25
type input "01:40 PM"
click at [657, 305] on div "Finish time" at bounding box center [622, 309] width 431 height 11
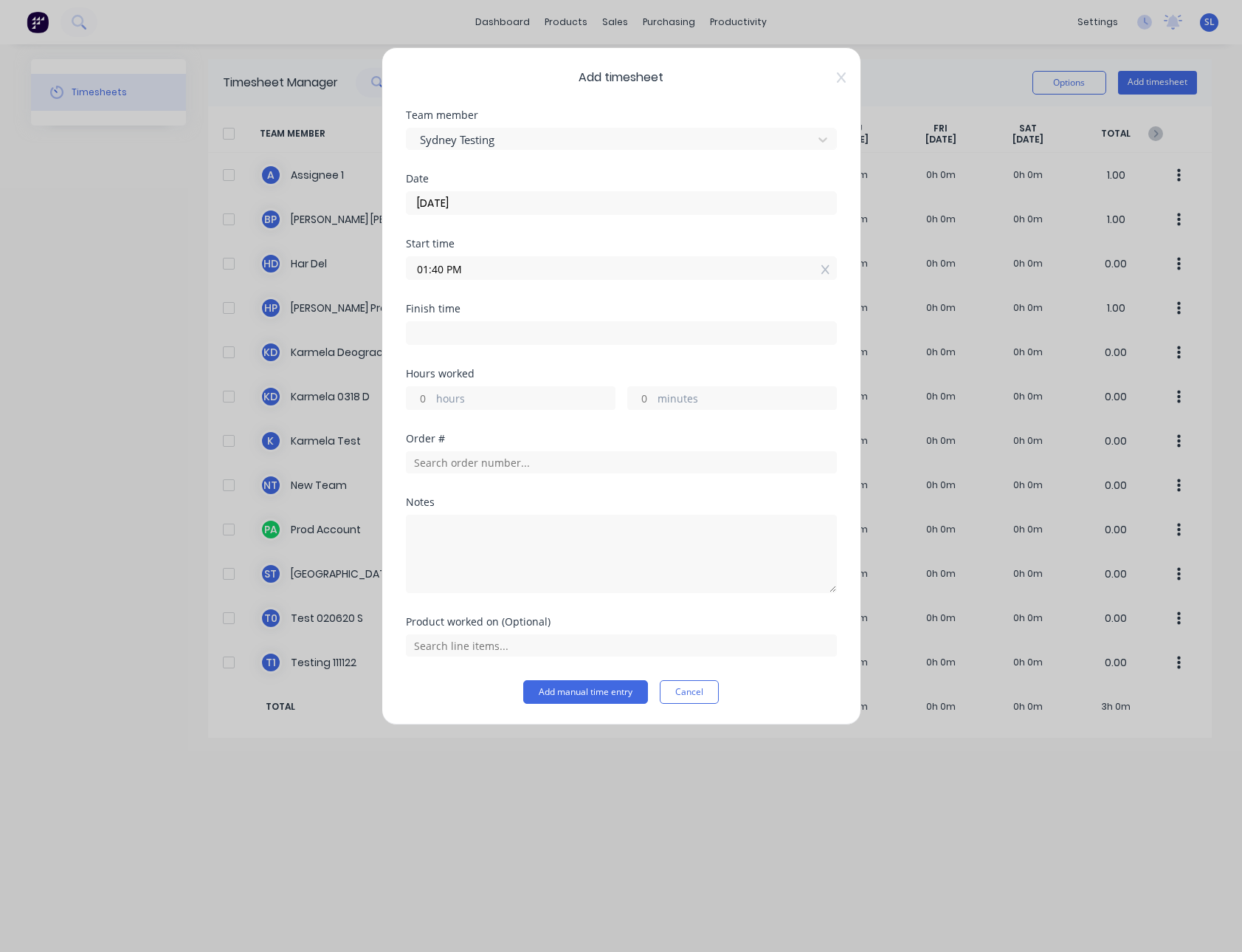
click at [418, 396] on input "hours" at bounding box center [419, 397] width 26 height 22
type input "1"
type input "02:40 PM"
click at [490, 363] on div "Finish time 02:40 PM" at bounding box center [622, 335] width 431 height 65
click at [573, 694] on button "Add manual time entry" at bounding box center [586, 691] width 125 height 24
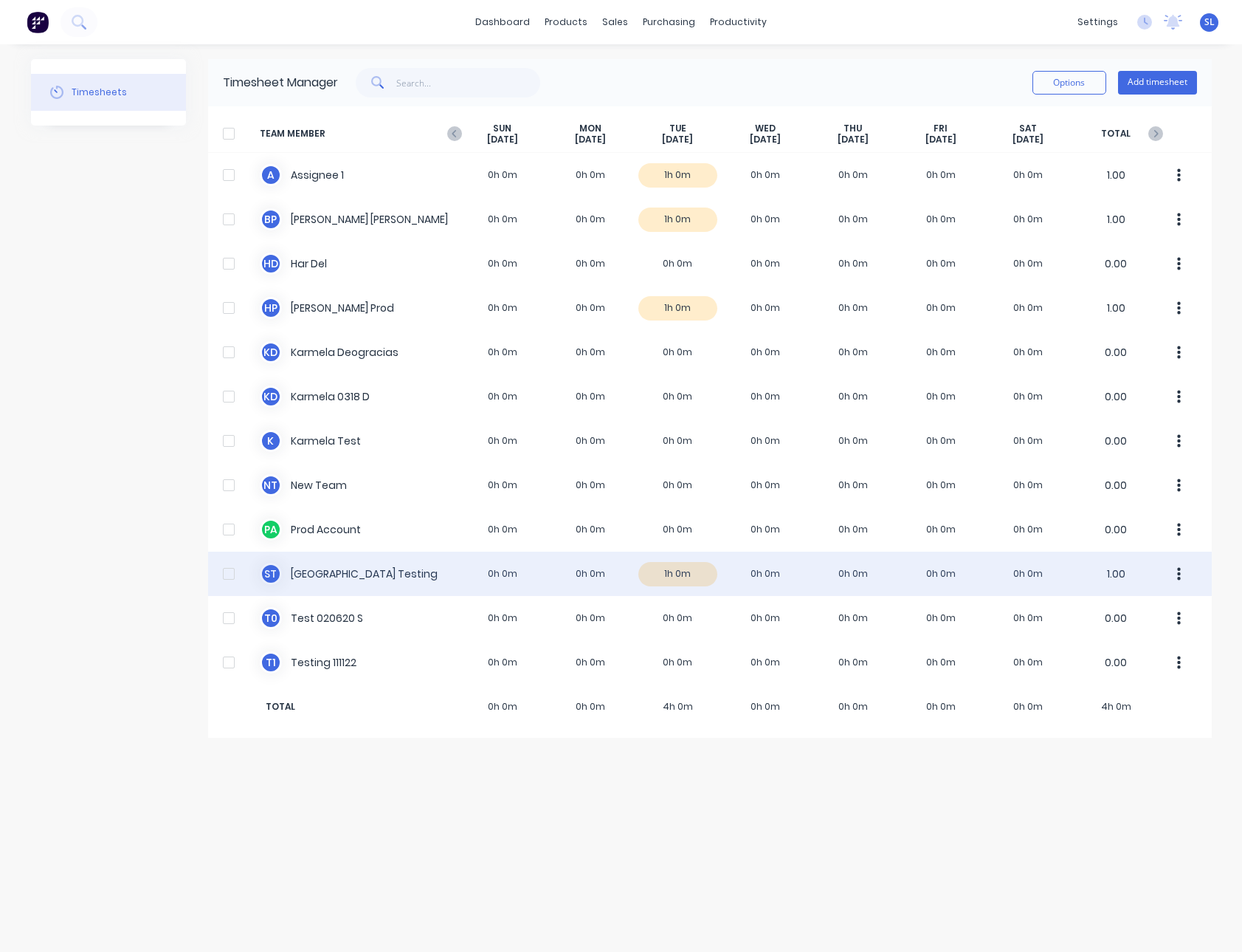
click at [327, 574] on div "S T Sydney Testing 0h 0m 0h 0m 1h 0m 0h 0m 0h 0m 0h 0m 0h 0m 1.00" at bounding box center [711, 574] width 1004 height 44
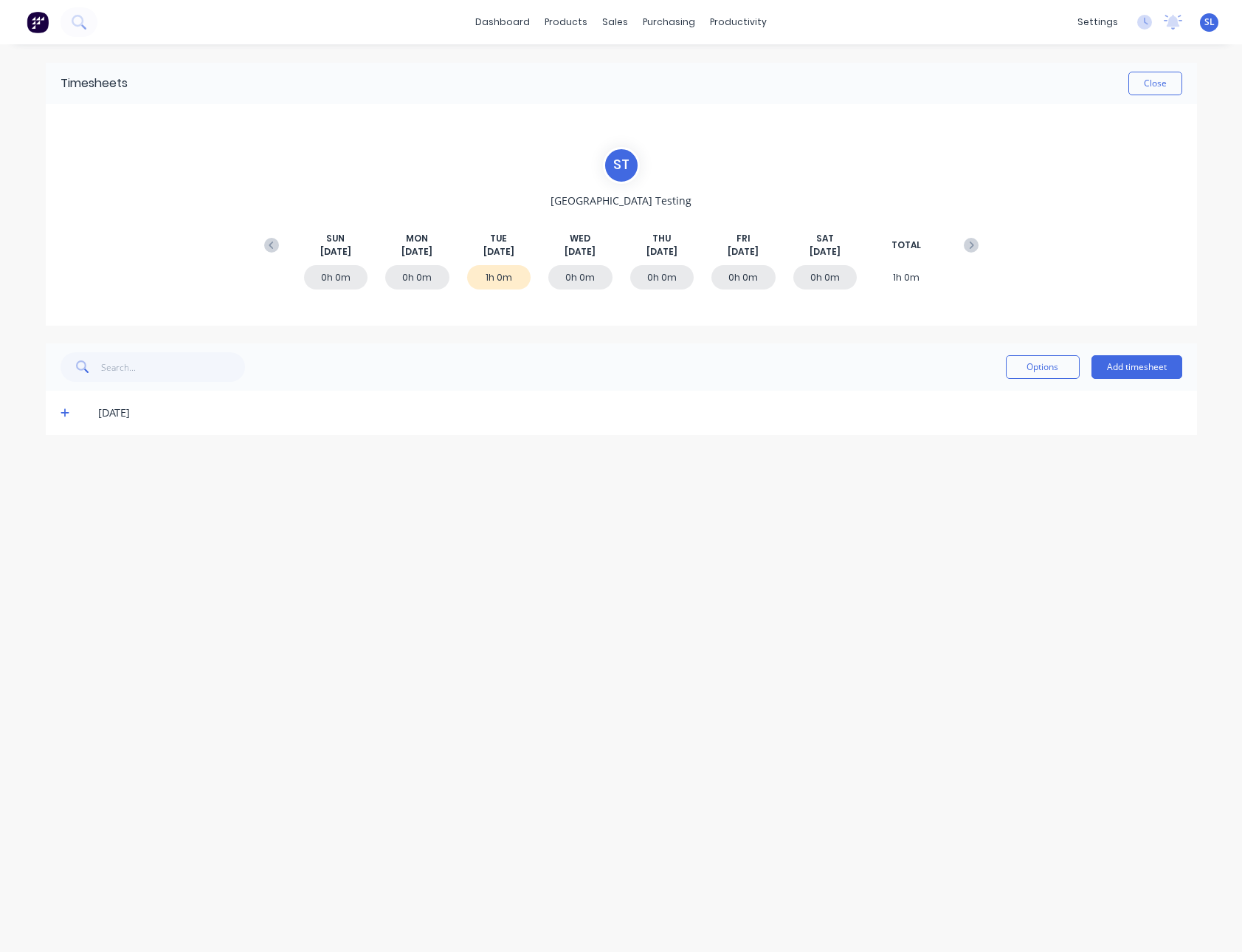
click at [69, 417] on span at bounding box center [67, 413] width 15 height 15
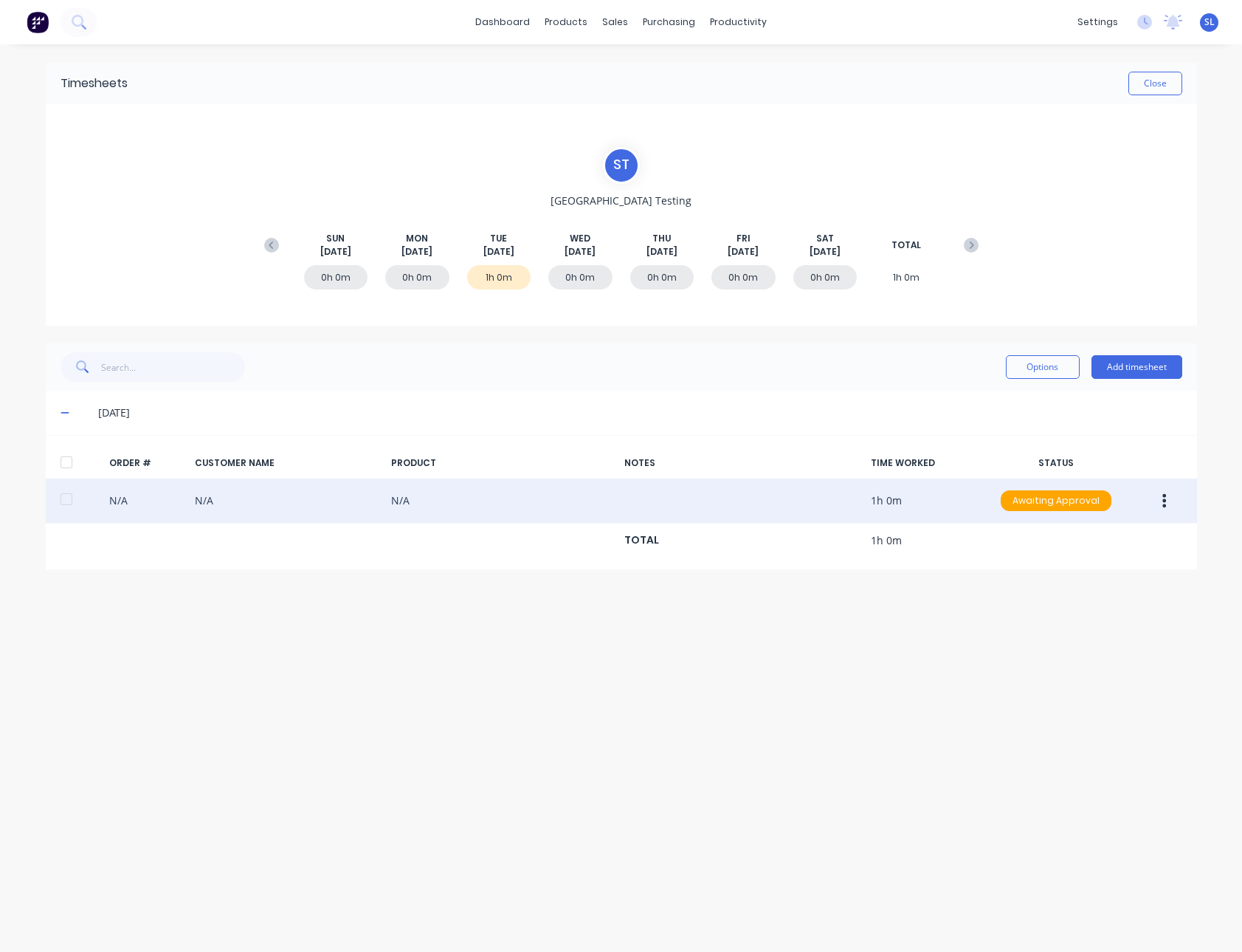
click at [1158, 509] on button "button" at bounding box center [1164, 500] width 35 height 27
click at [1091, 595] on div "Edit" at bounding box center [1112, 598] width 114 height 21
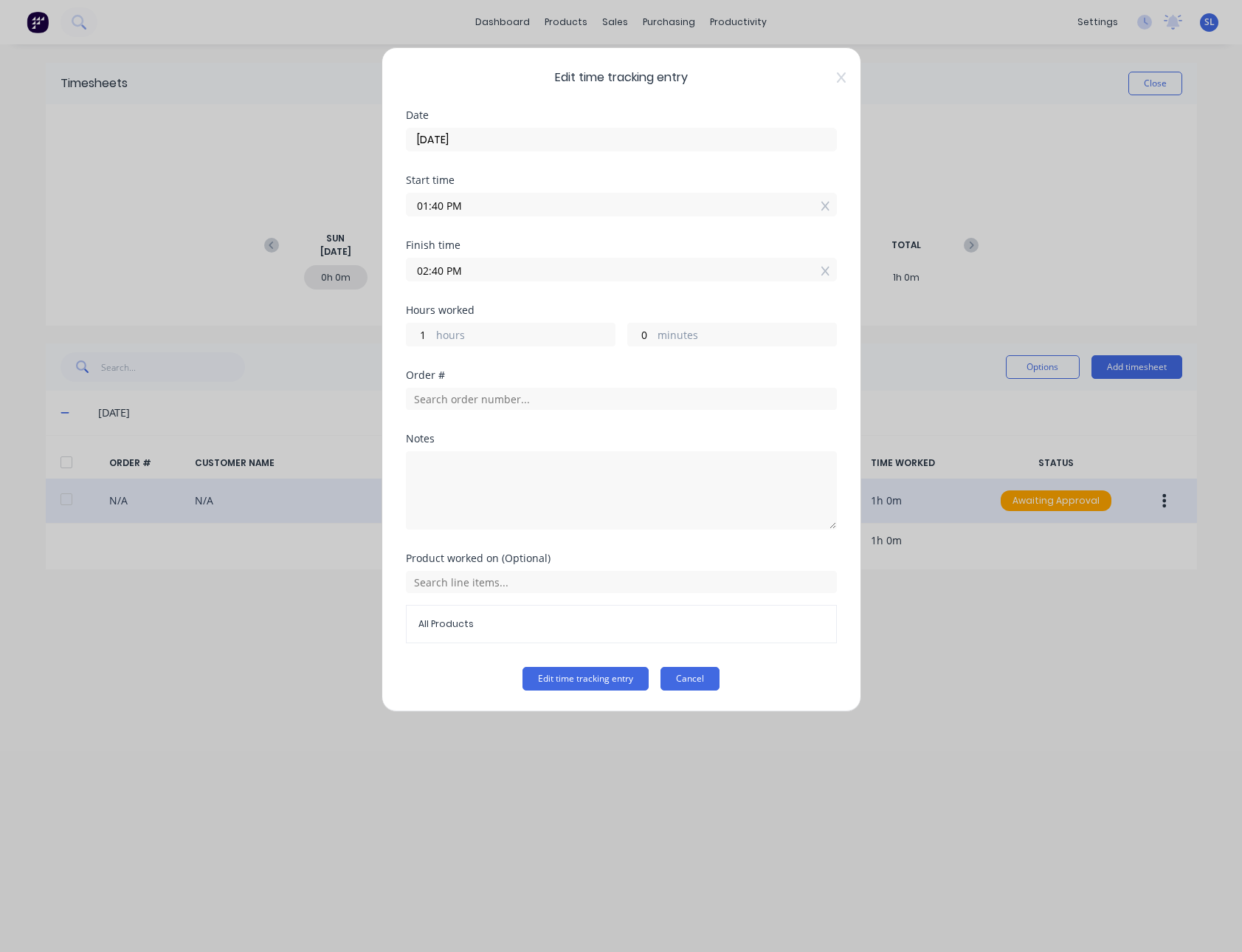
click at [691, 673] on button "Cancel" at bounding box center [690, 678] width 59 height 24
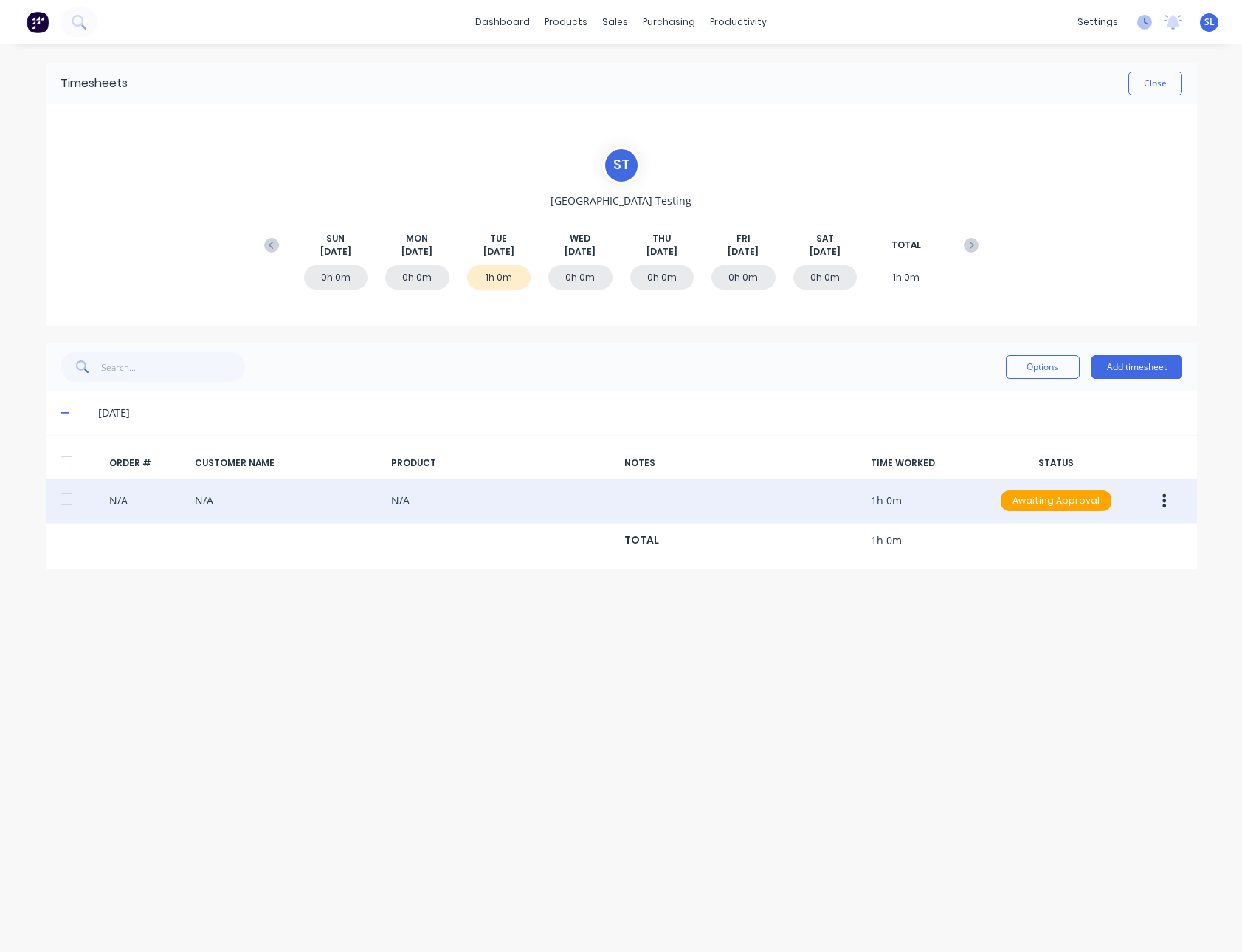
click at [1148, 28] on icon at bounding box center [1144, 22] width 15 height 15
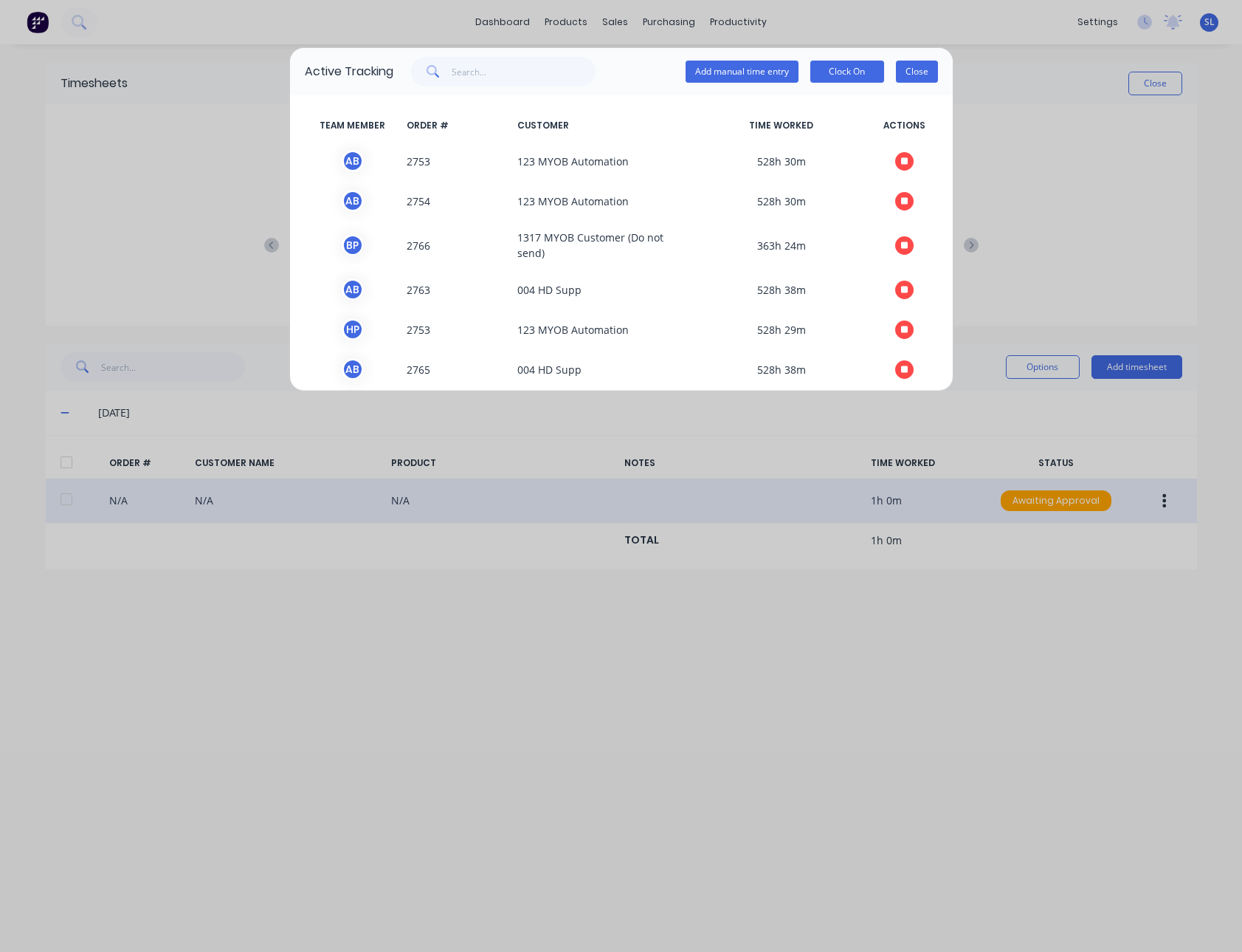
click at [900, 64] on button "Close" at bounding box center [916, 71] width 42 height 22
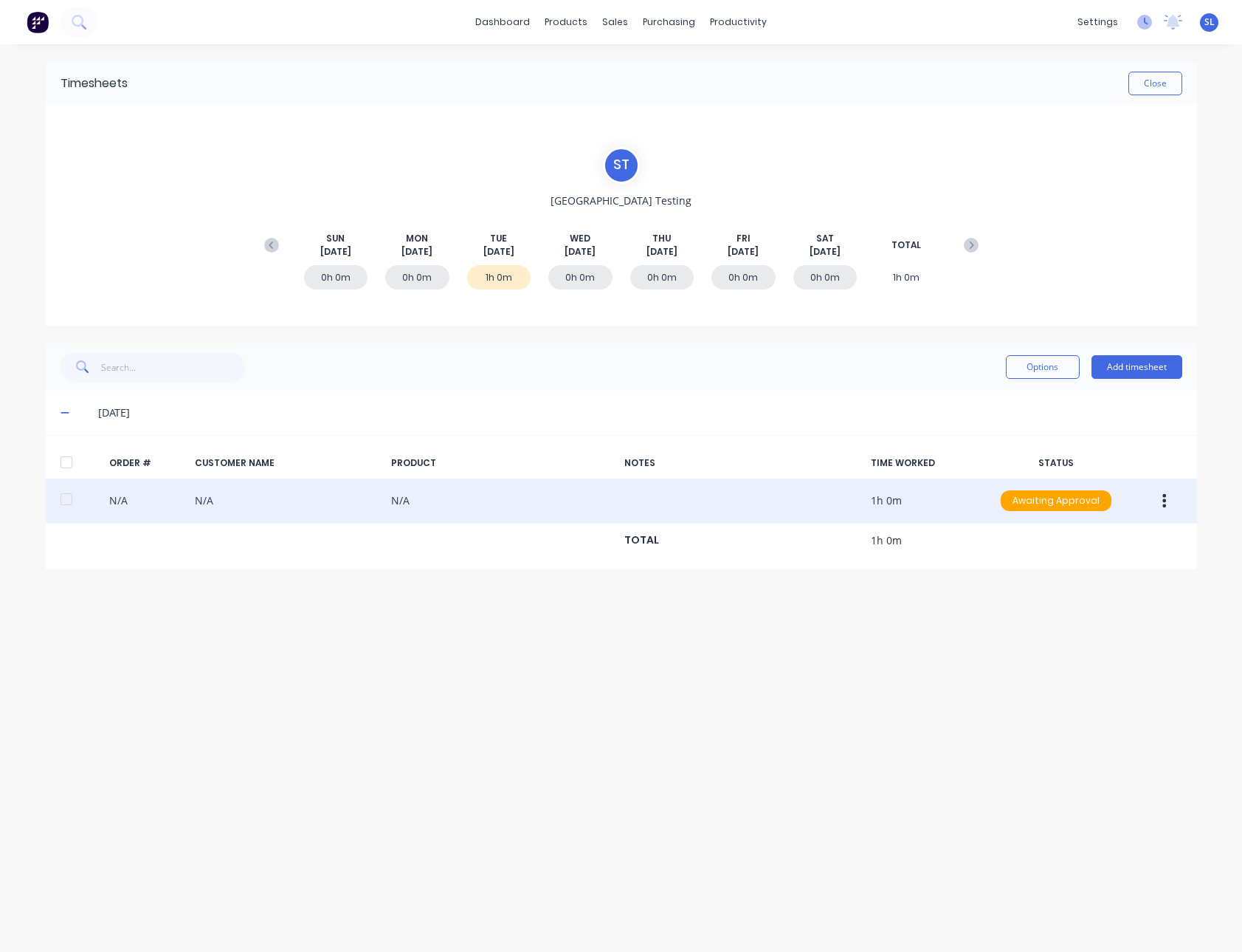
click at [1139, 20] on icon at bounding box center [1144, 22] width 15 height 15
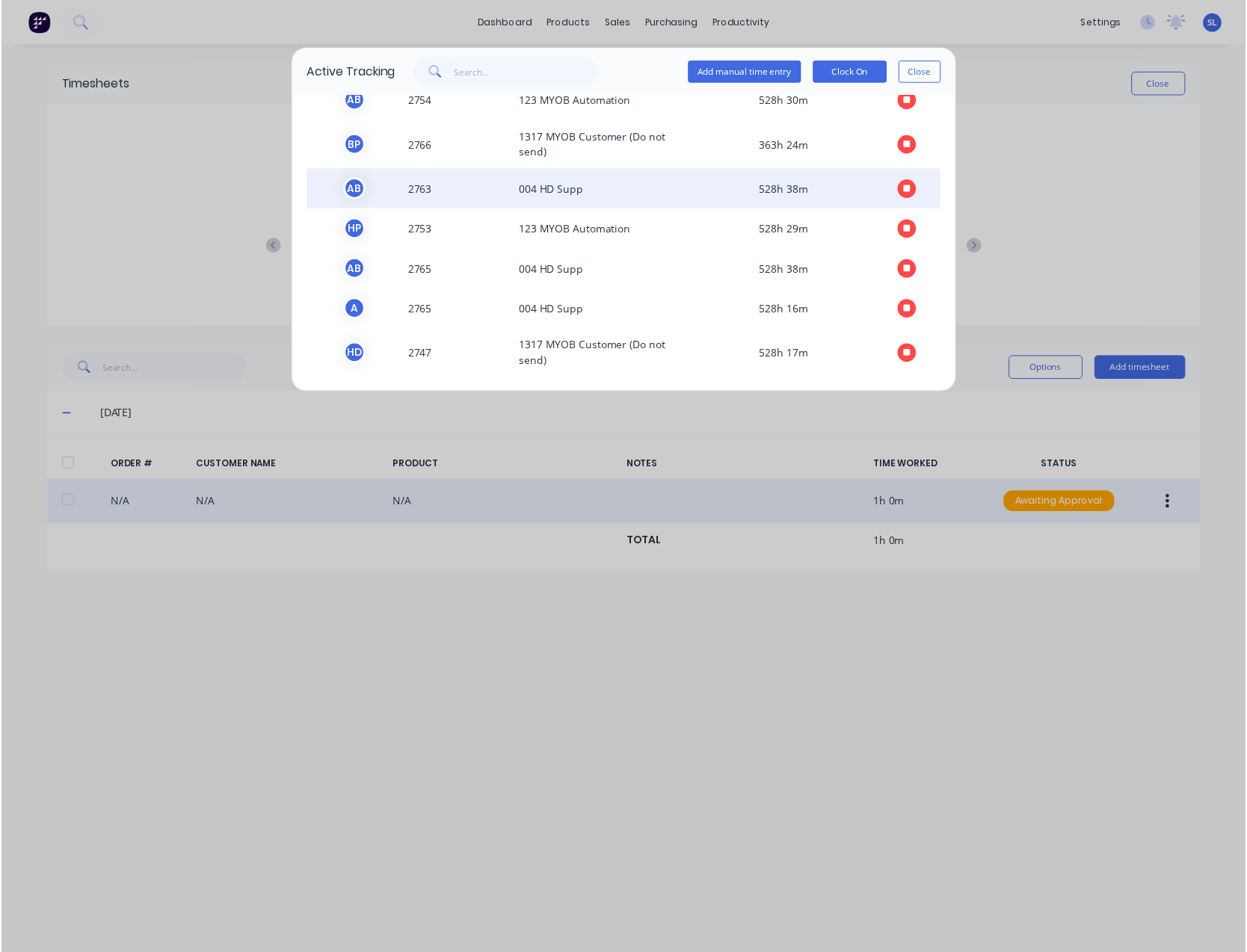
scroll to position [103, 0]
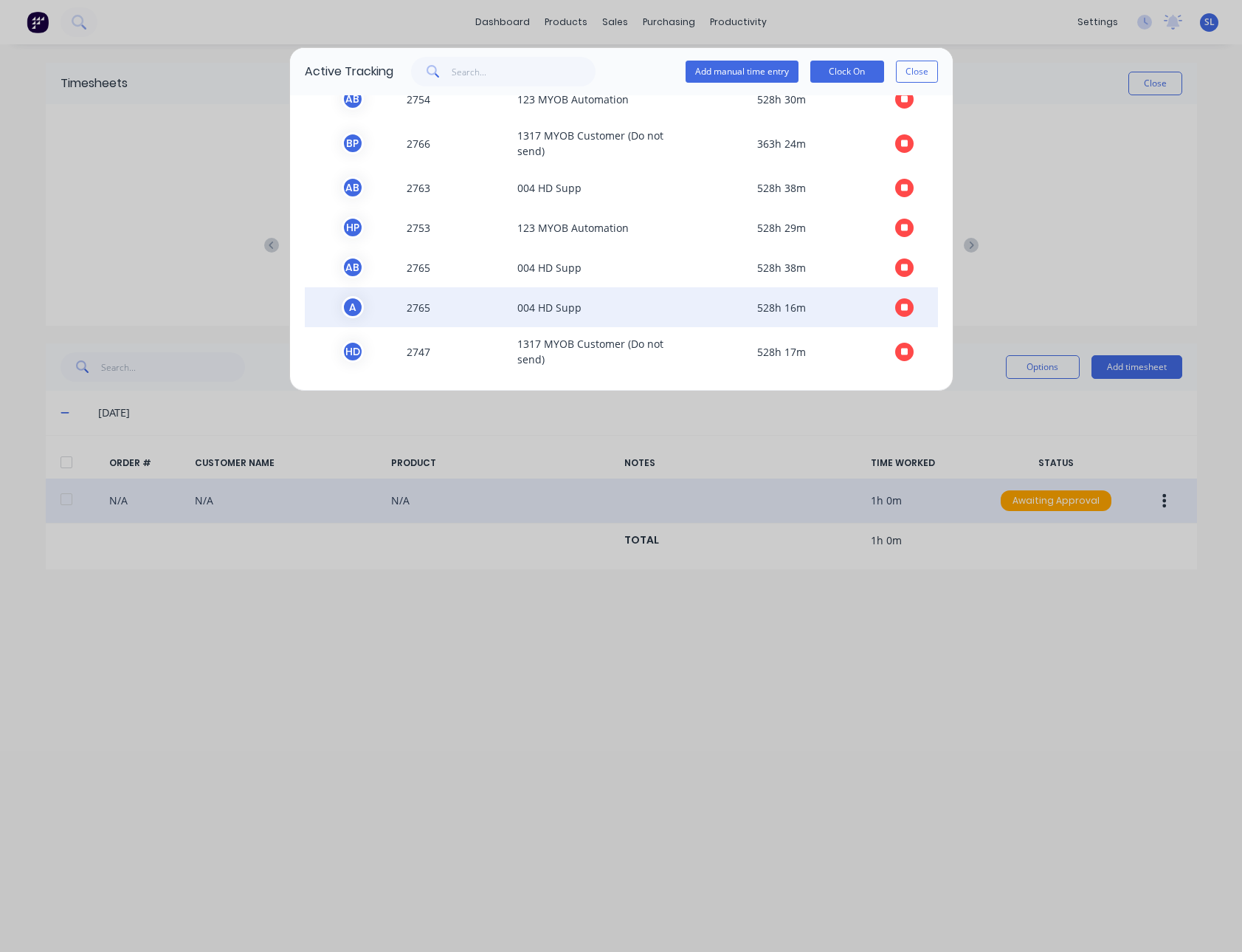
click at [653, 287] on div "A 2765 004 HD Supp 528h 16m" at bounding box center [622, 307] width 633 height 40
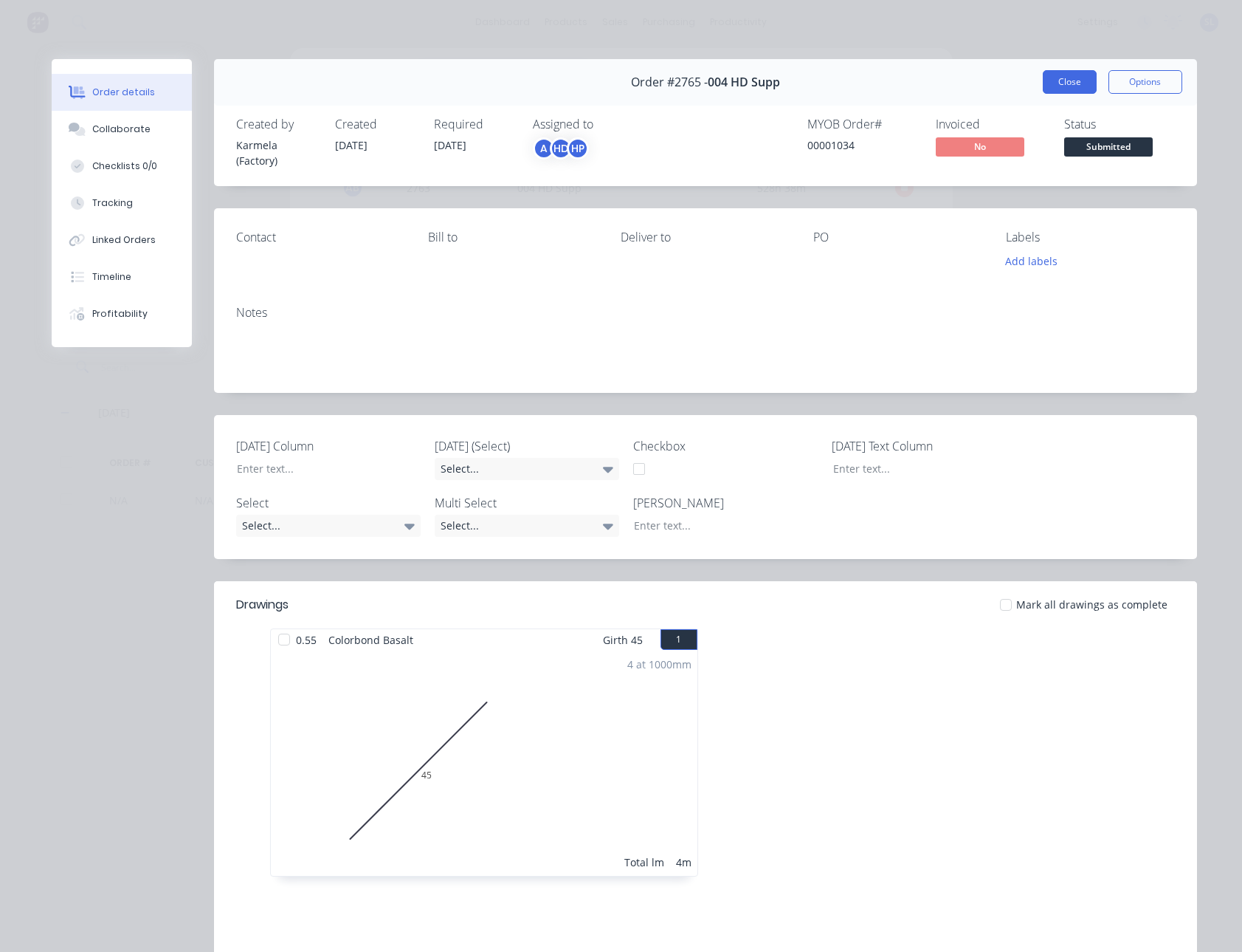
click at [1053, 83] on button "Close" at bounding box center [1070, 82] width 54 height 24
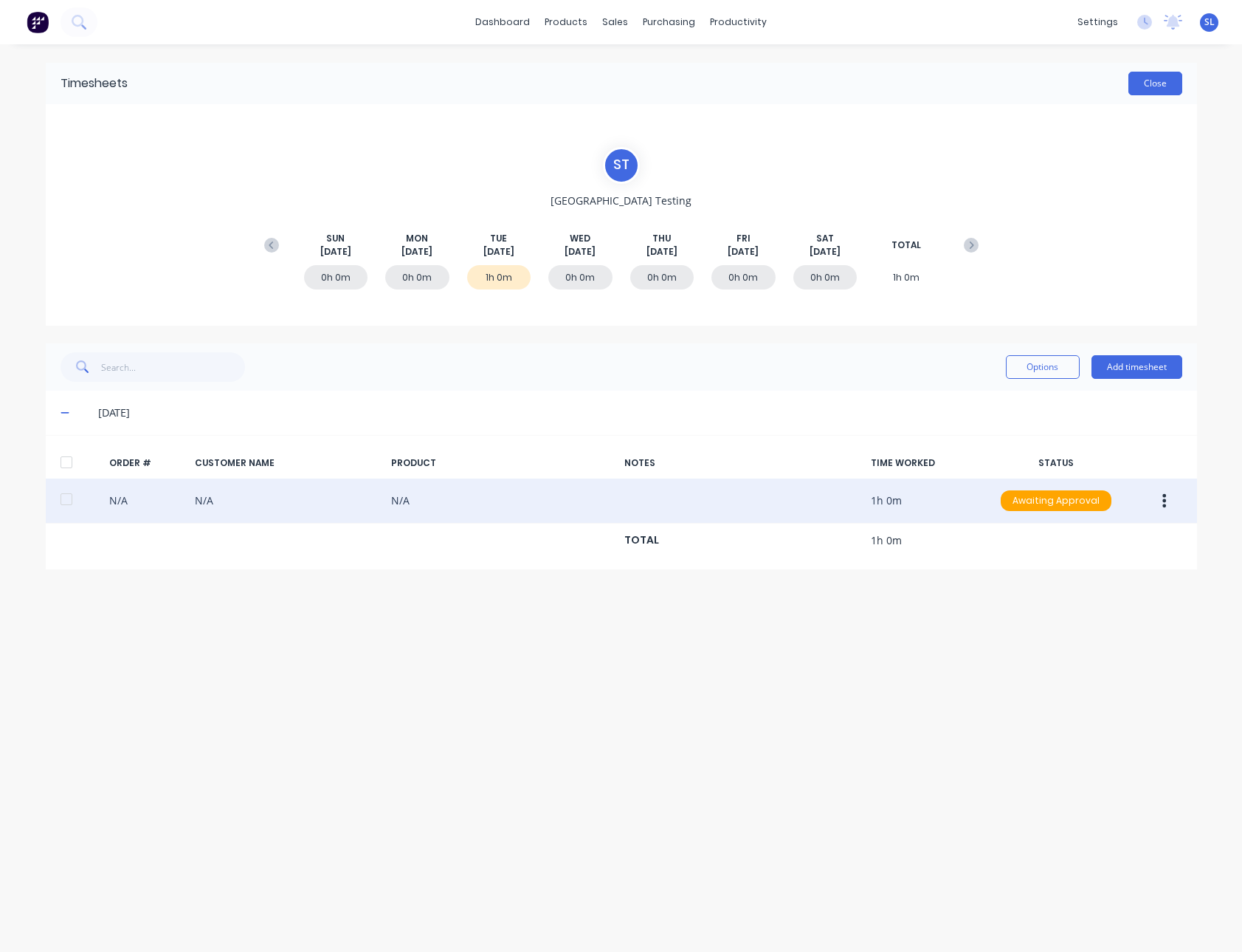
click at [1131, 87] on button "Close" at bounding box center [1155, 83] width 54 height 24
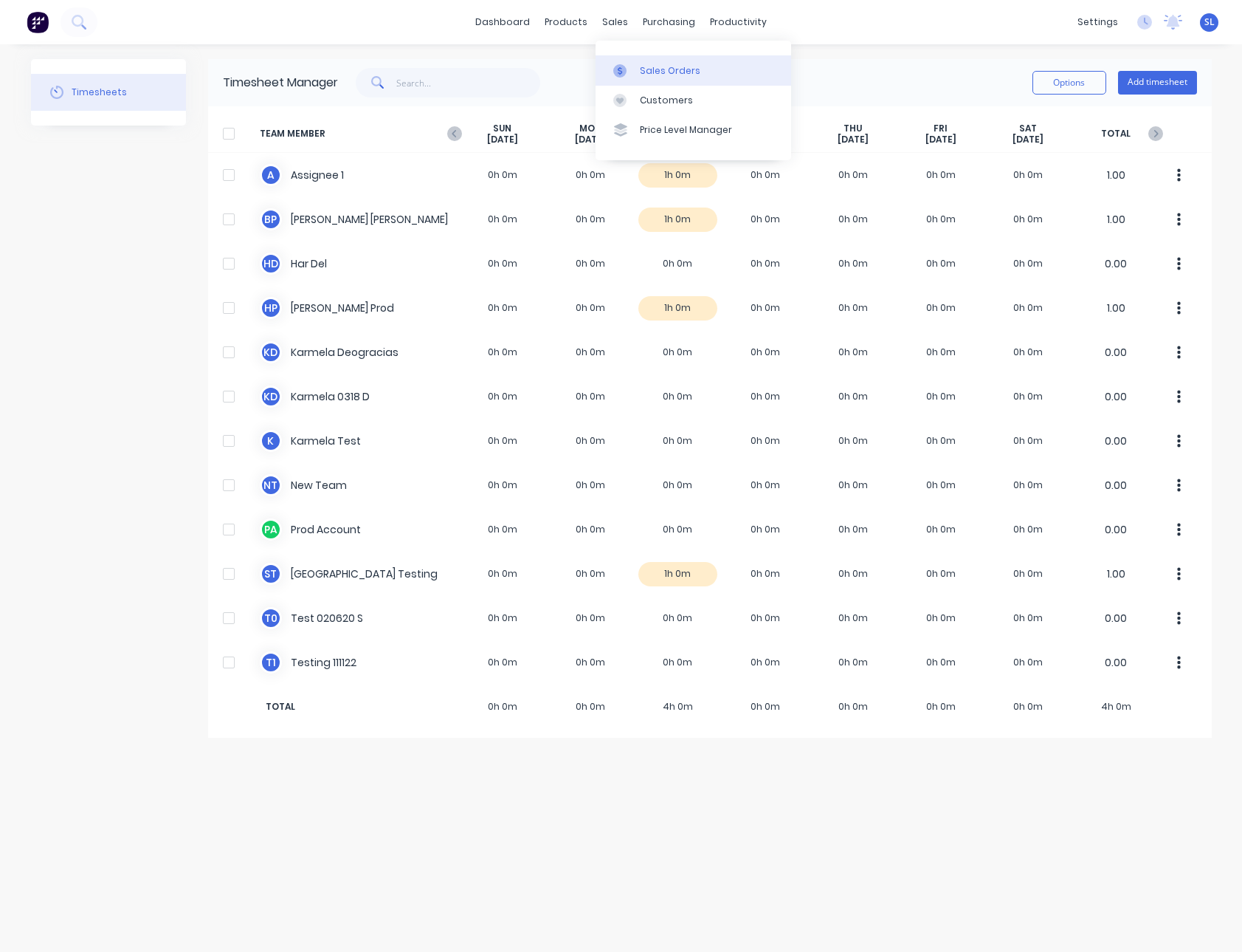
click at [643, 71] on div "Sales Orders" at bounding box center [670, 70] width 60 height 13
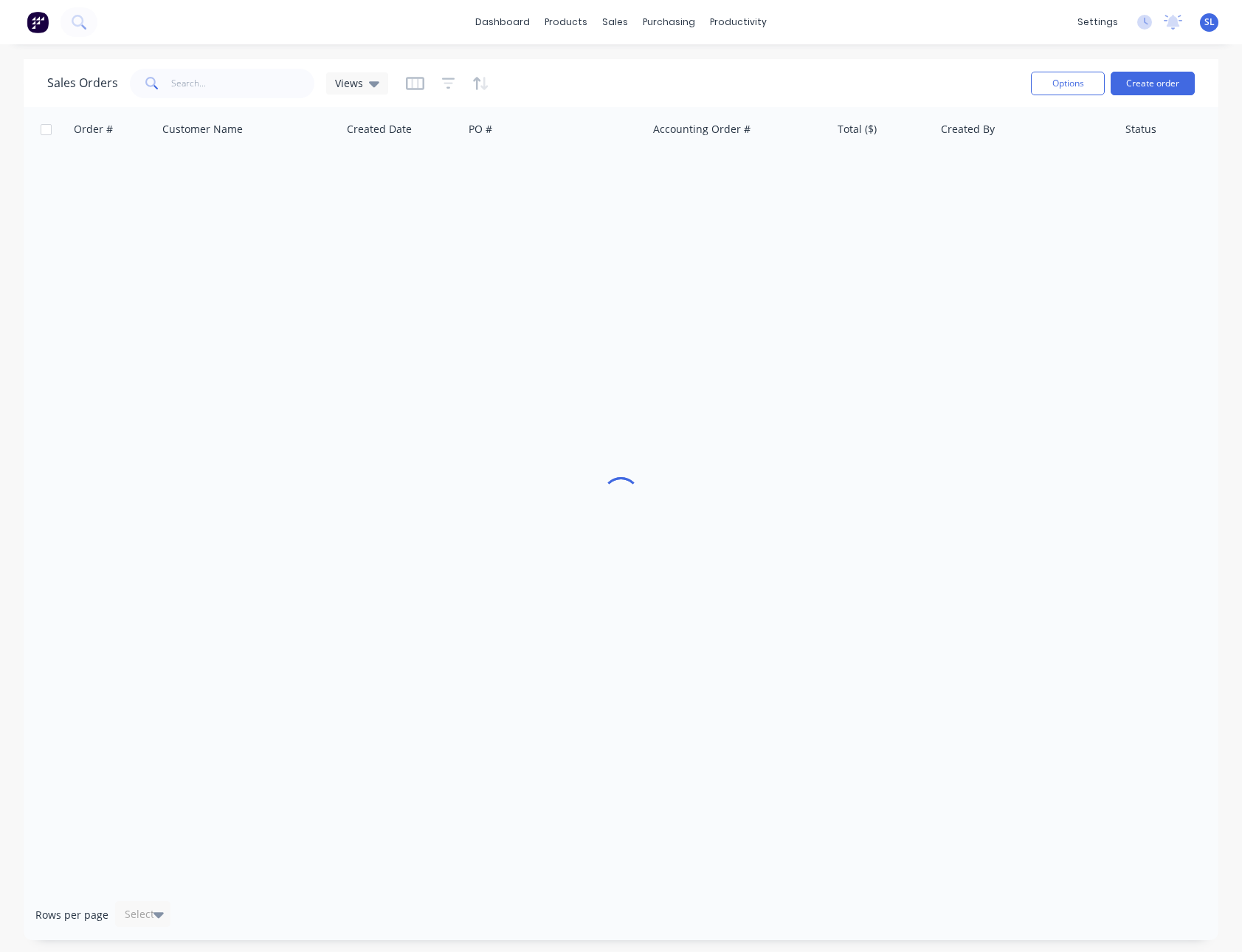
click at [603, 68] on div "Sales Orders Views" at bounding box center [533, 83] width 972 height 36
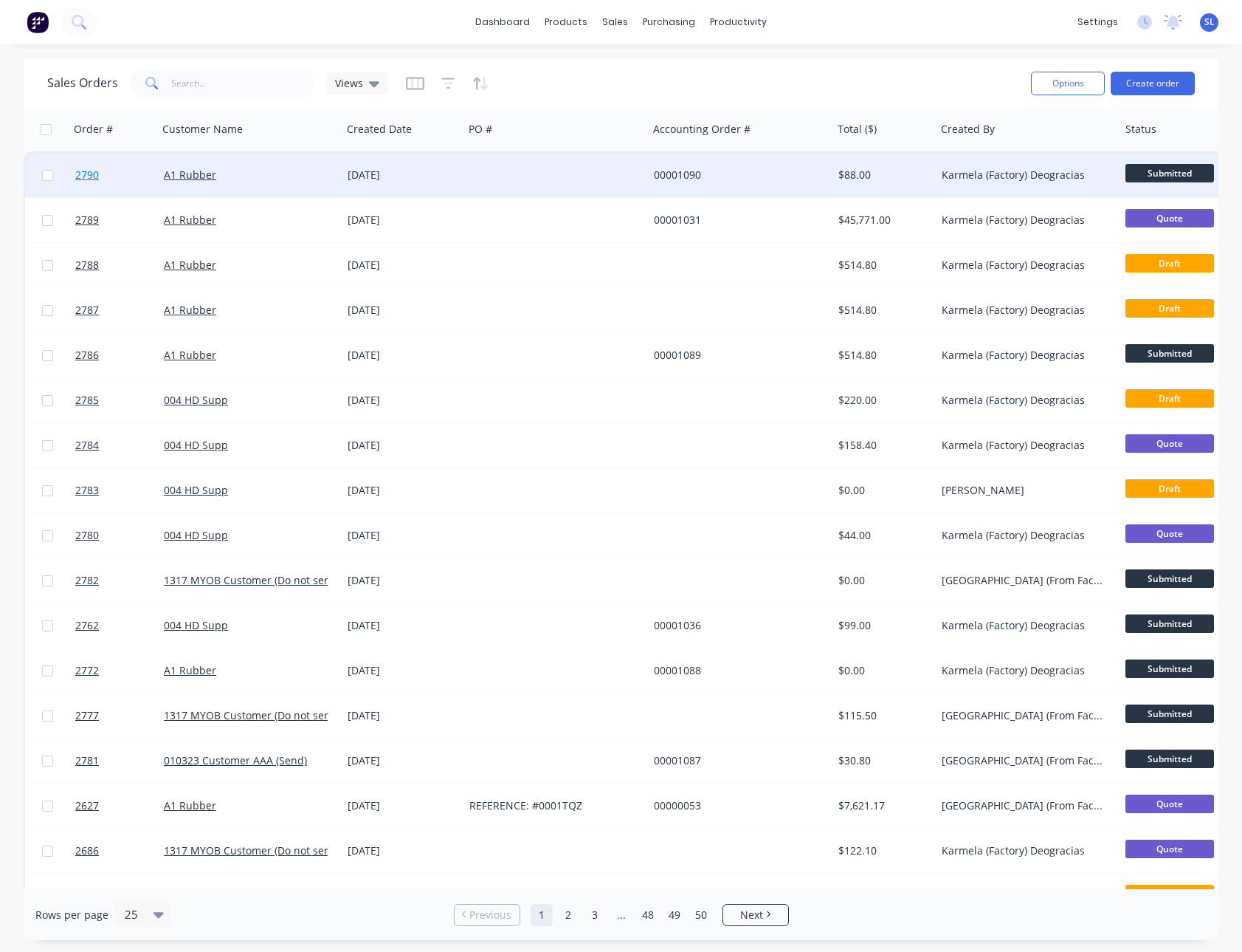
click at [95, 174] on span "2790" at bounding box center [87, 175] width 24 height 15
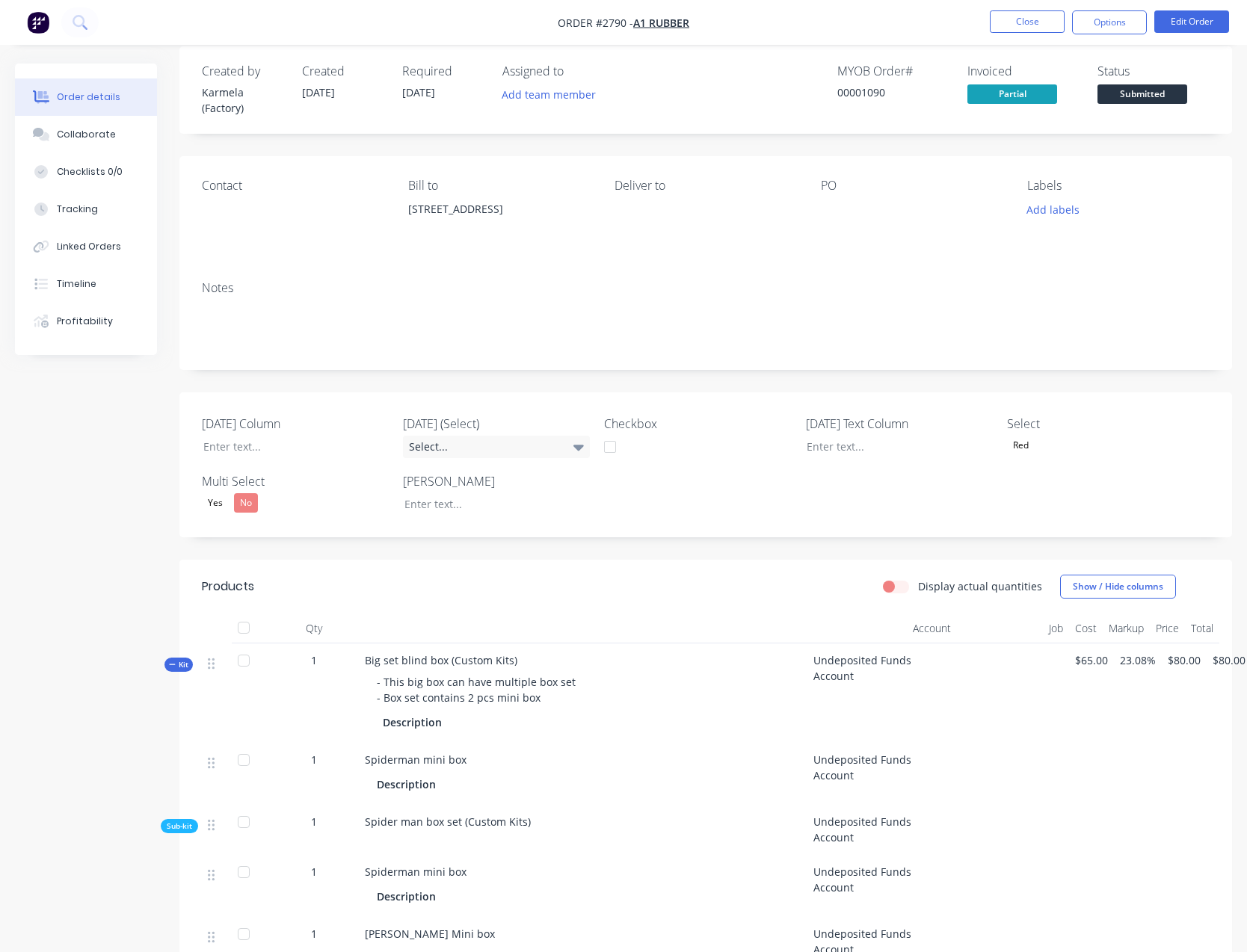
scroll to position [18, 0]
click at [1010, 25] on button "Close" at bounding box center [1027, 22] width 75 height 22
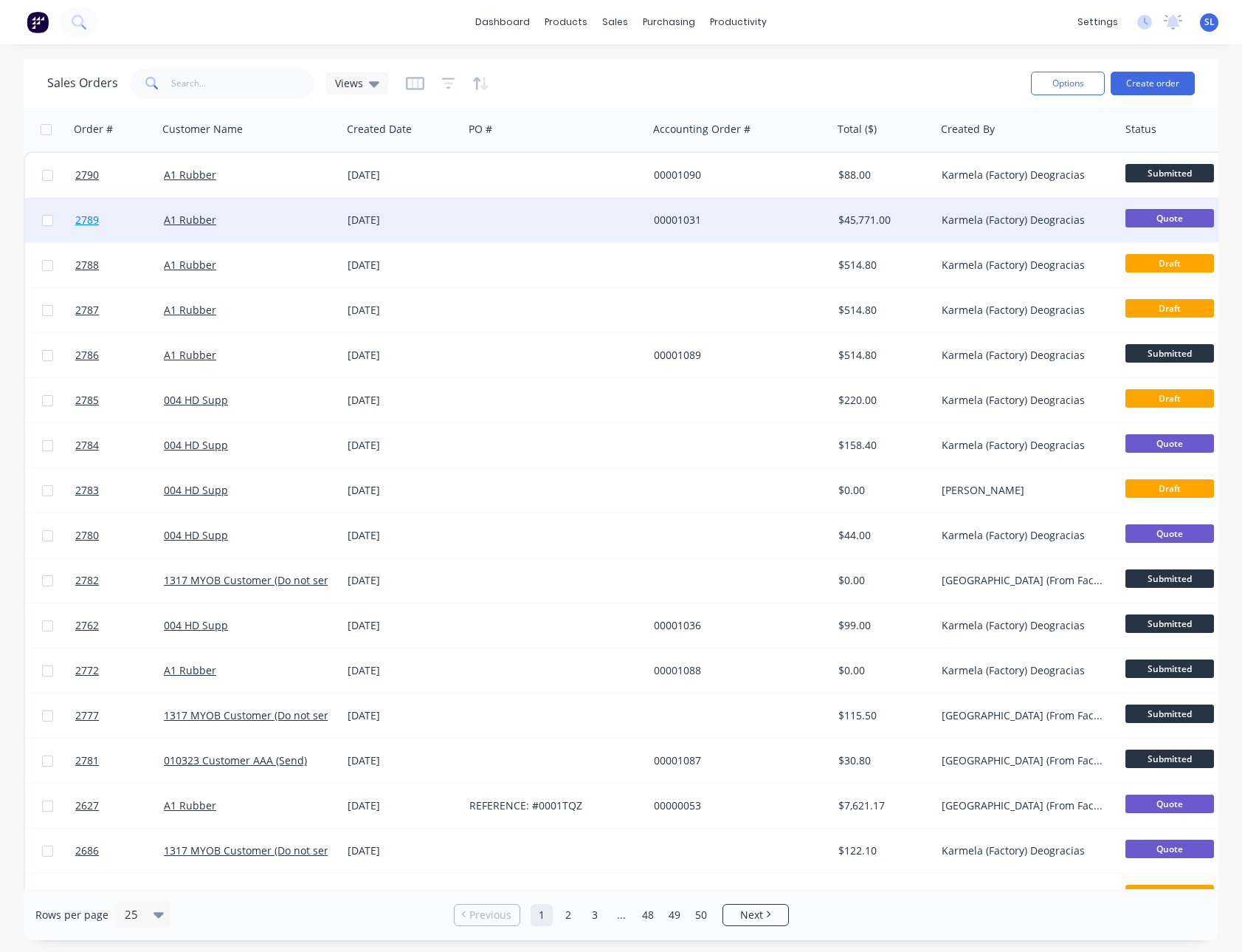
click at [84, 215] on span "2789" at bounding box center [87, 220] width 24 height 15
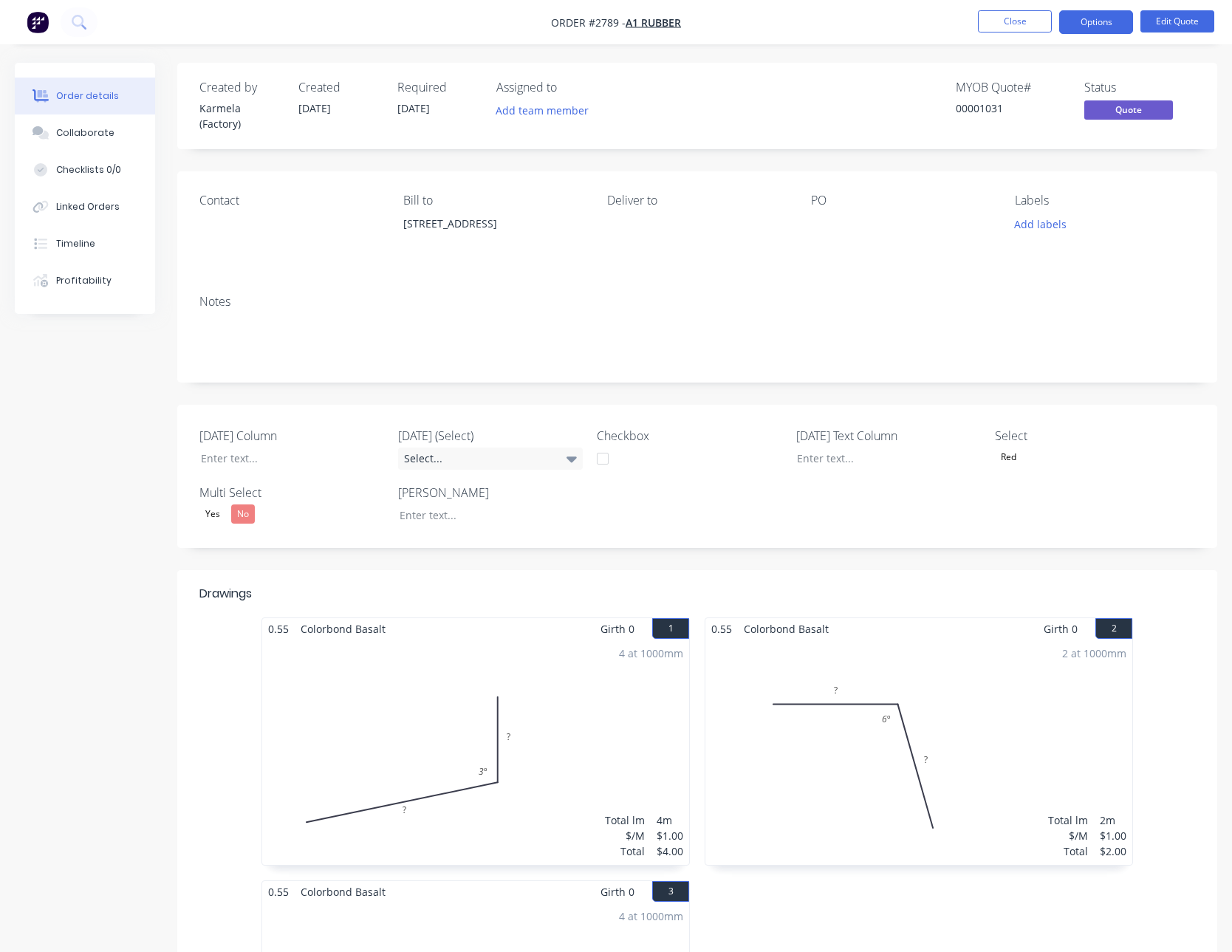
click at [719, 21] on nav "Order #2789 - A1 Rubber Close Options Edit Quote" at bounding box center [616, 22] width 1232 height 44
click at [77, 279] on div "Profitability" at bounding box center [83, 280] width 55 height 13
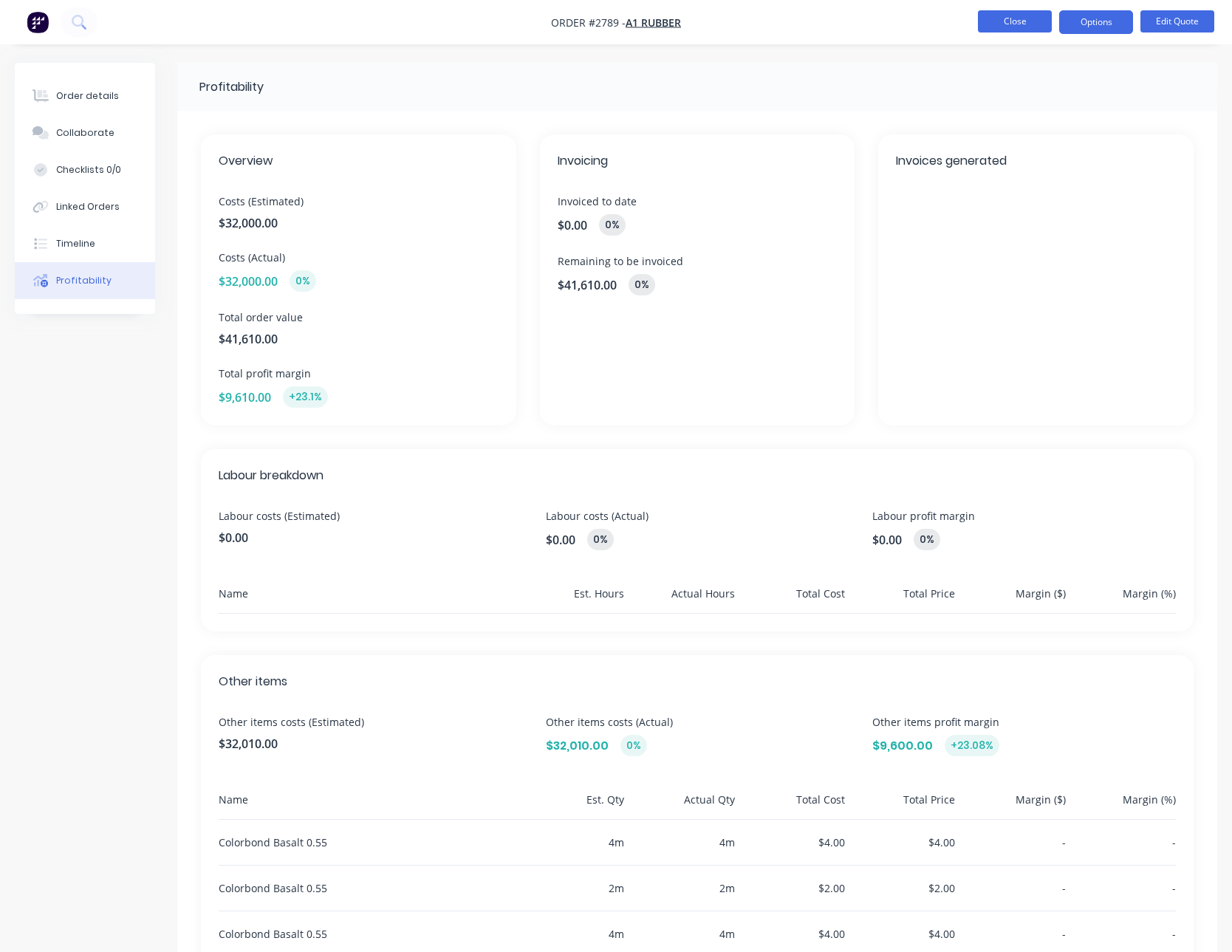
click at [1007, 20] on button "Close" at bounding box center [1015, 21] width 74 height 22
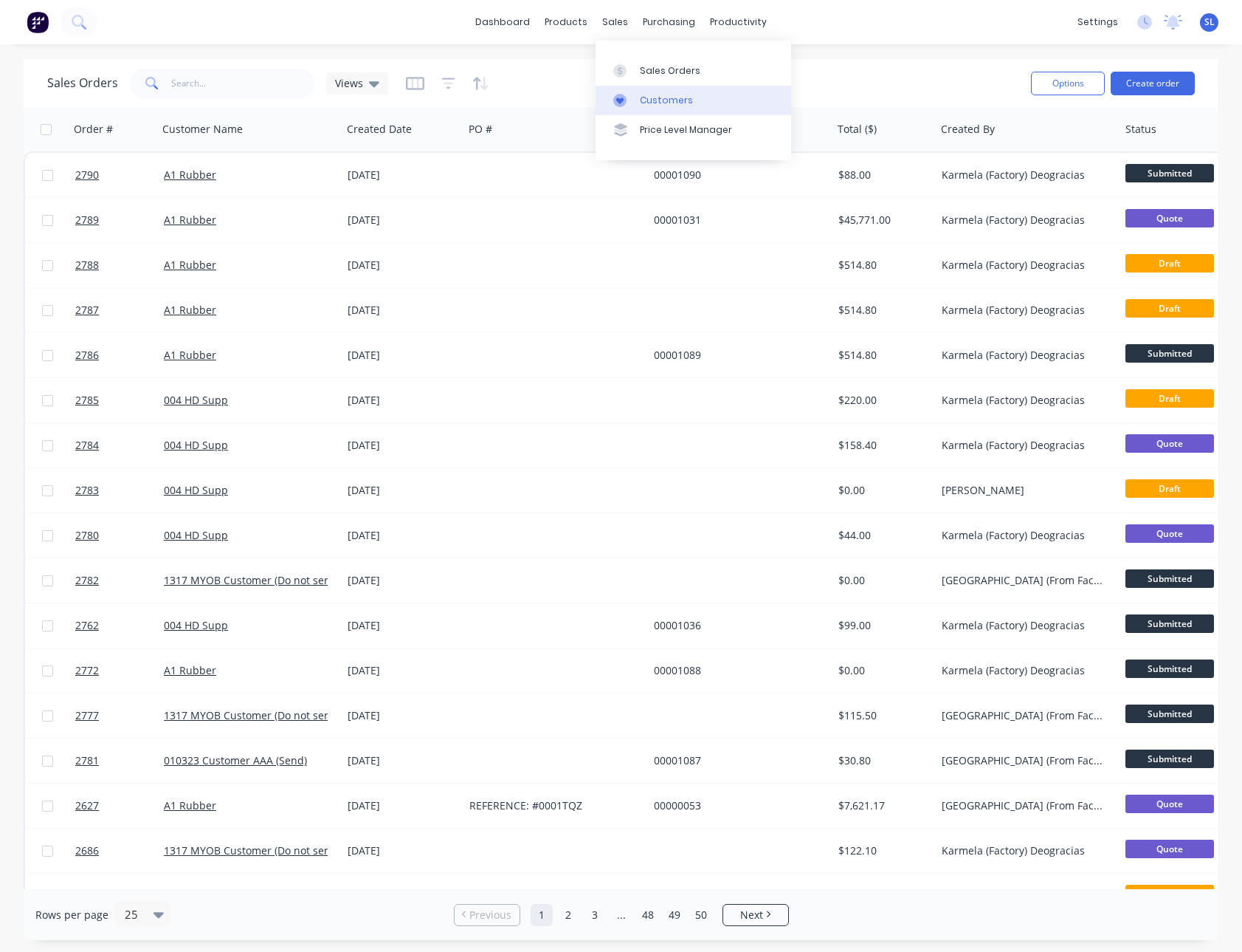
click at [634, 112] on link "Customers" at bounding box center [694, 100] width 196 height 29
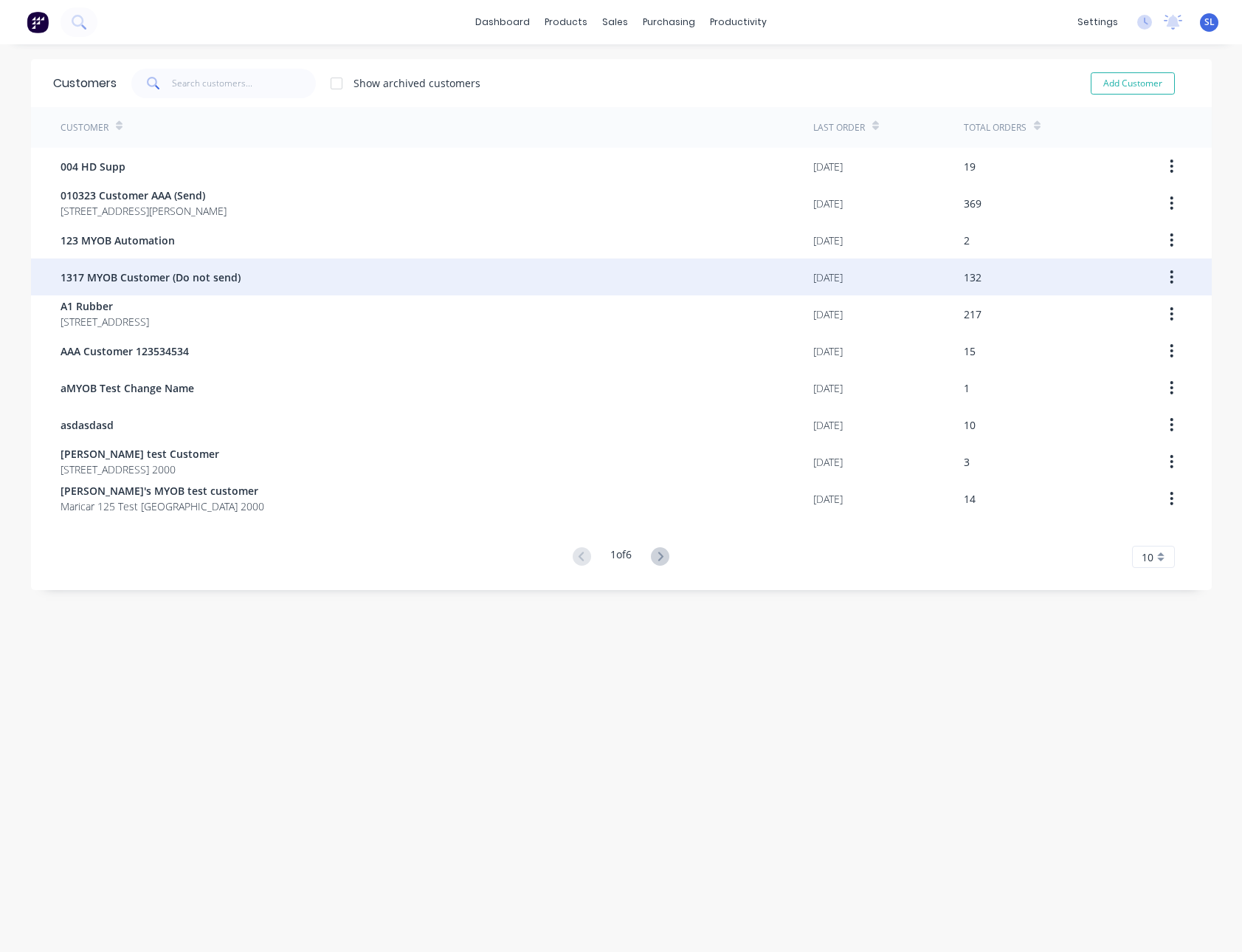
click at [147, 284] on span "1317 MYOB Customer (Do not send)" at bounding box center [150, 277] width 180 height 15
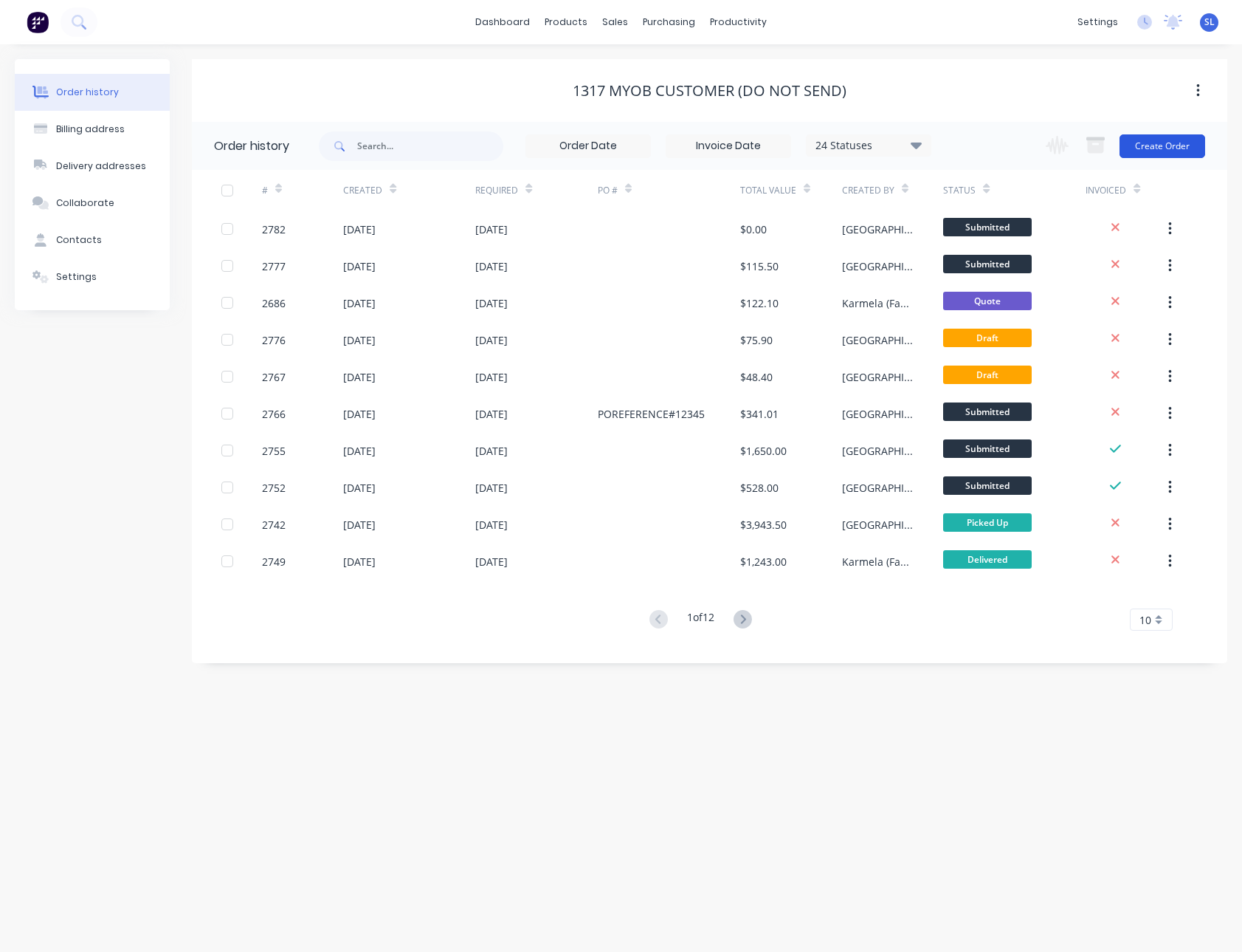
click at [1167, 146] on button "Create Order" at bounding box center [1162, 146] width 86 height 24
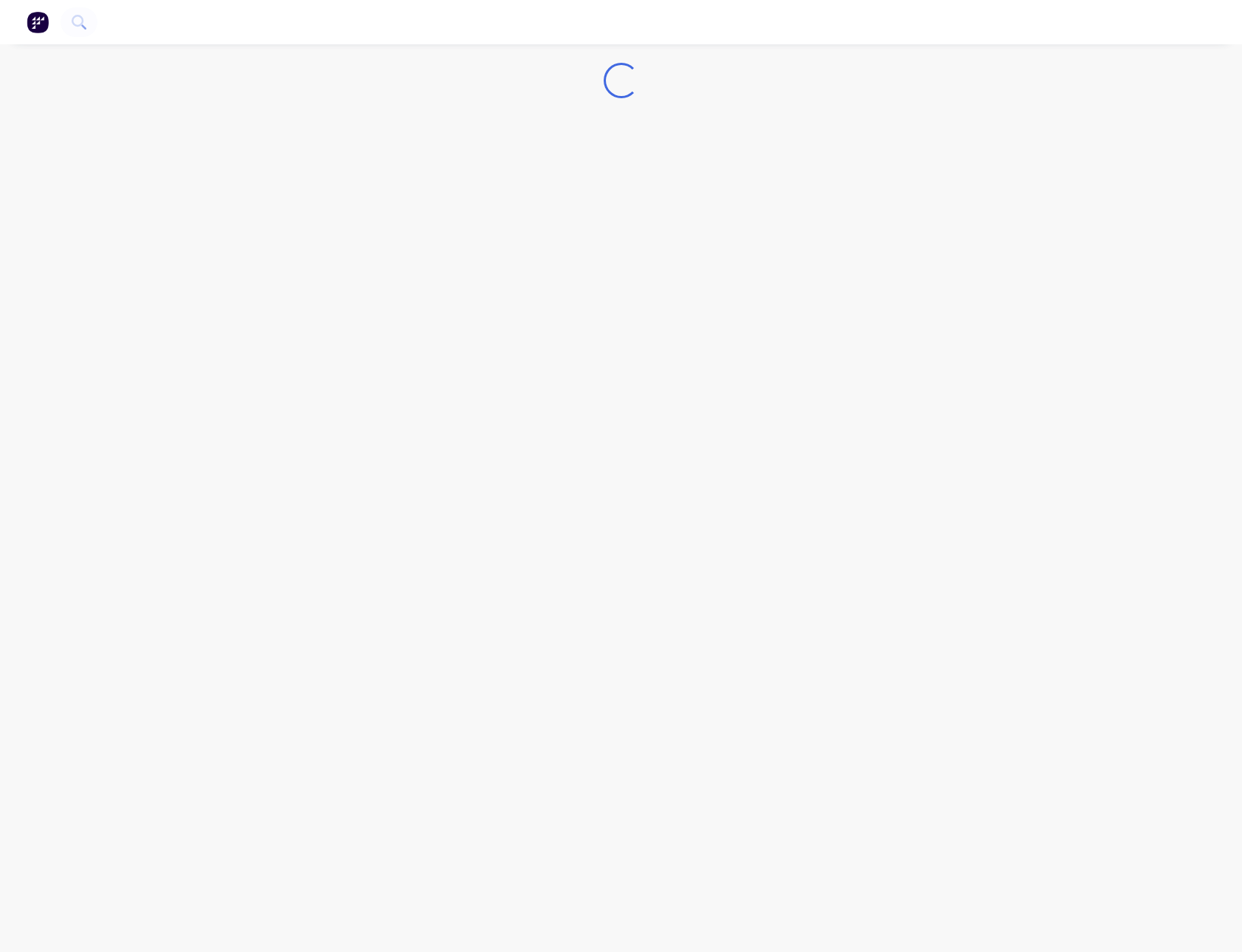
click at [670, 27] on nav at bounding box center [621, 22] width 1242 height 44
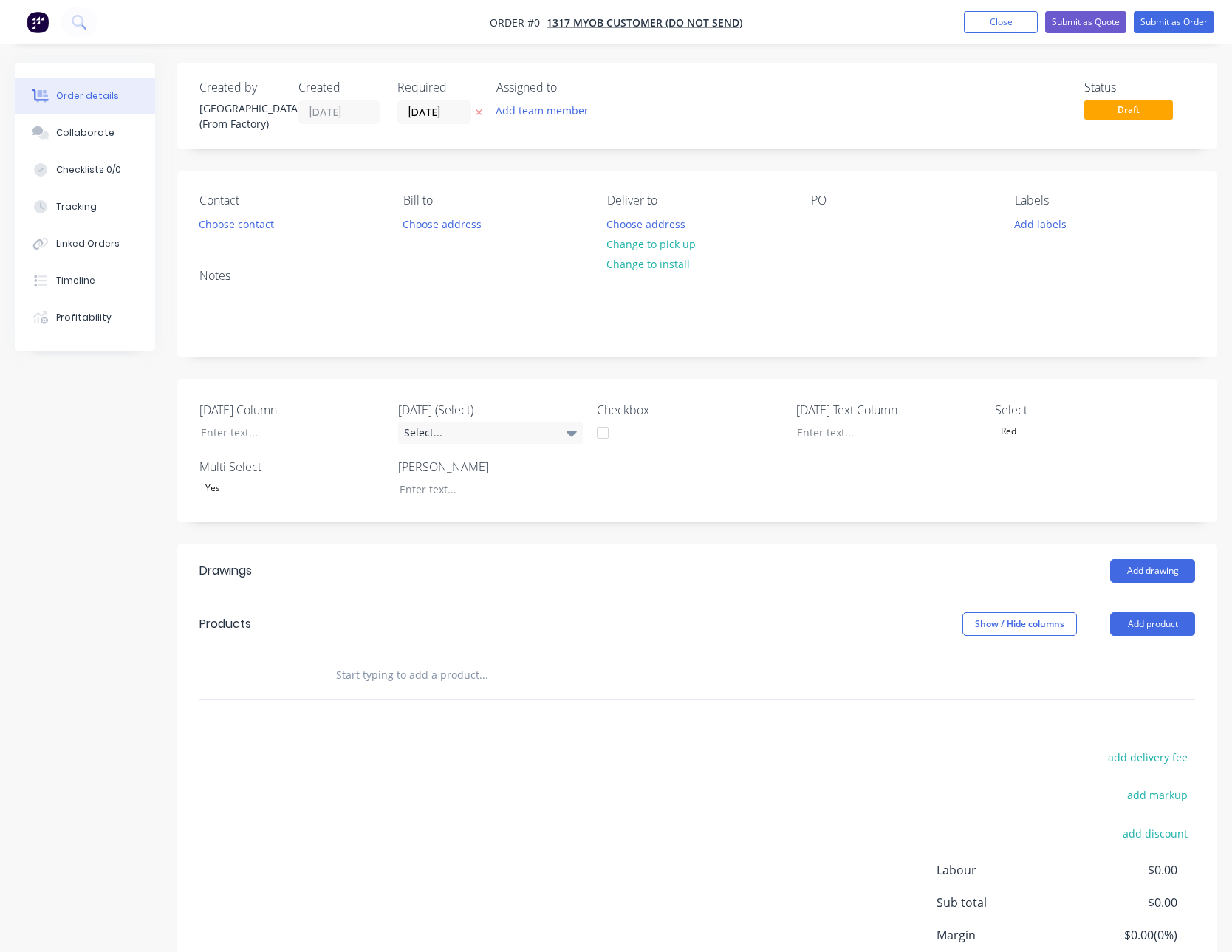
click at [1107, 621] on div "Show / Hide columns" at bounding box center [1036, 624] width 147 height 24
drag, startPoint x: 1163, startPoint y: 658, endPoint x: 1159, endPoint y: 637, distance: 21.4
click at [1163, 658] on div at bounding box center [698, 675] width 996 height 48
click at [1157, 633] on button "Add product" at bounding box center [1153, 624] width 85 height 24
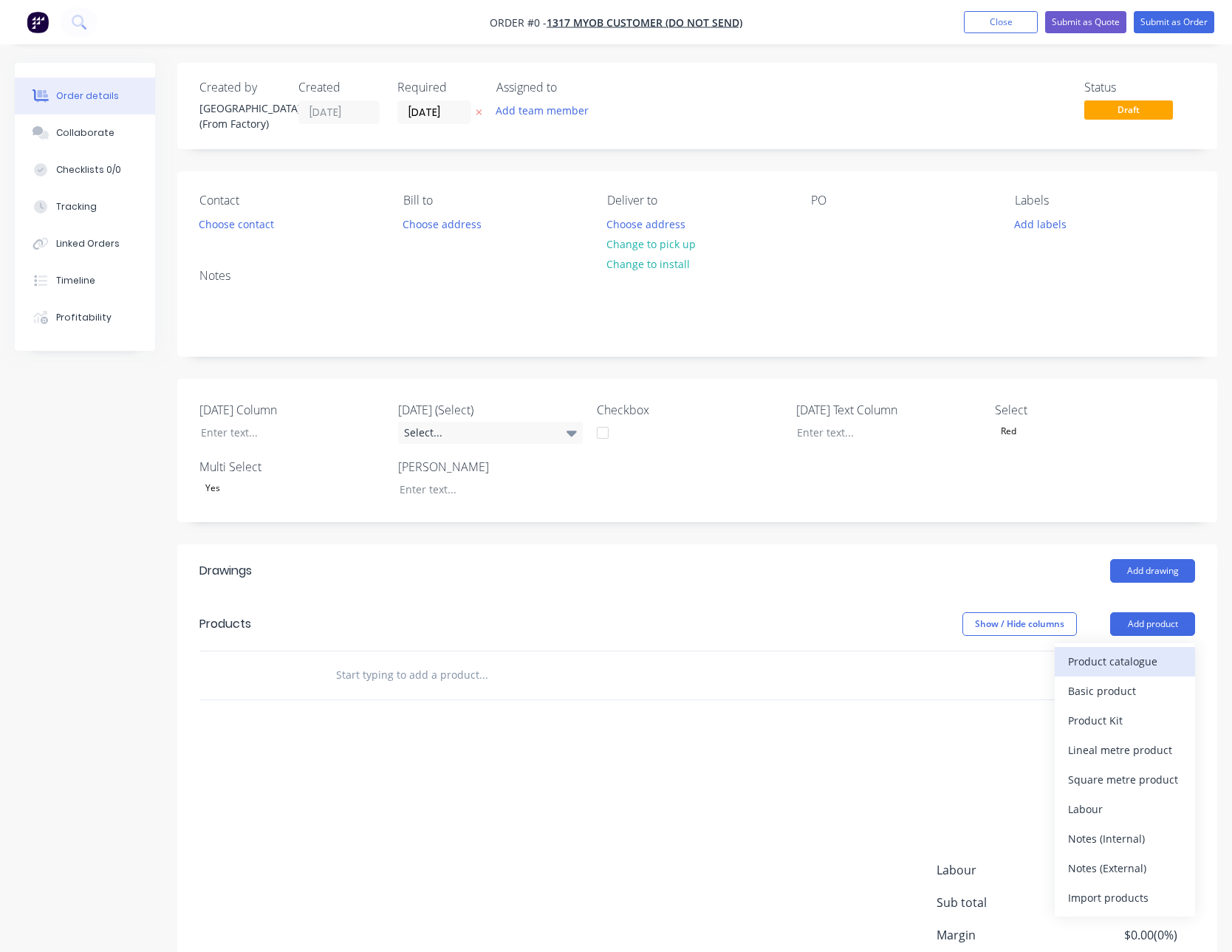
click at [1116, 662] on div "Product catalogue" at bounding box center [1125, 661] width 114 height 21
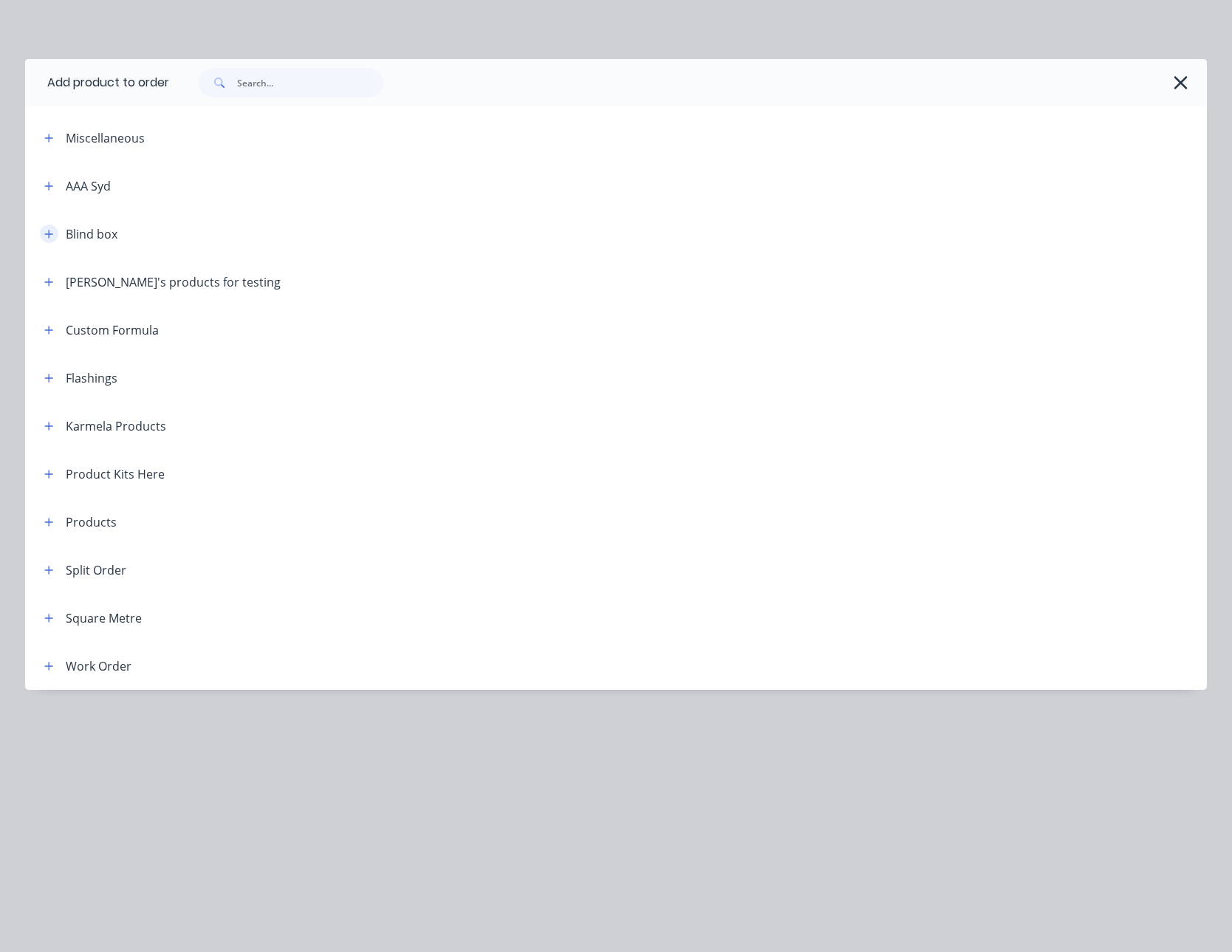
click at [45, 232] on icon "button" at bounding box center [49, 234] width 9 height 11
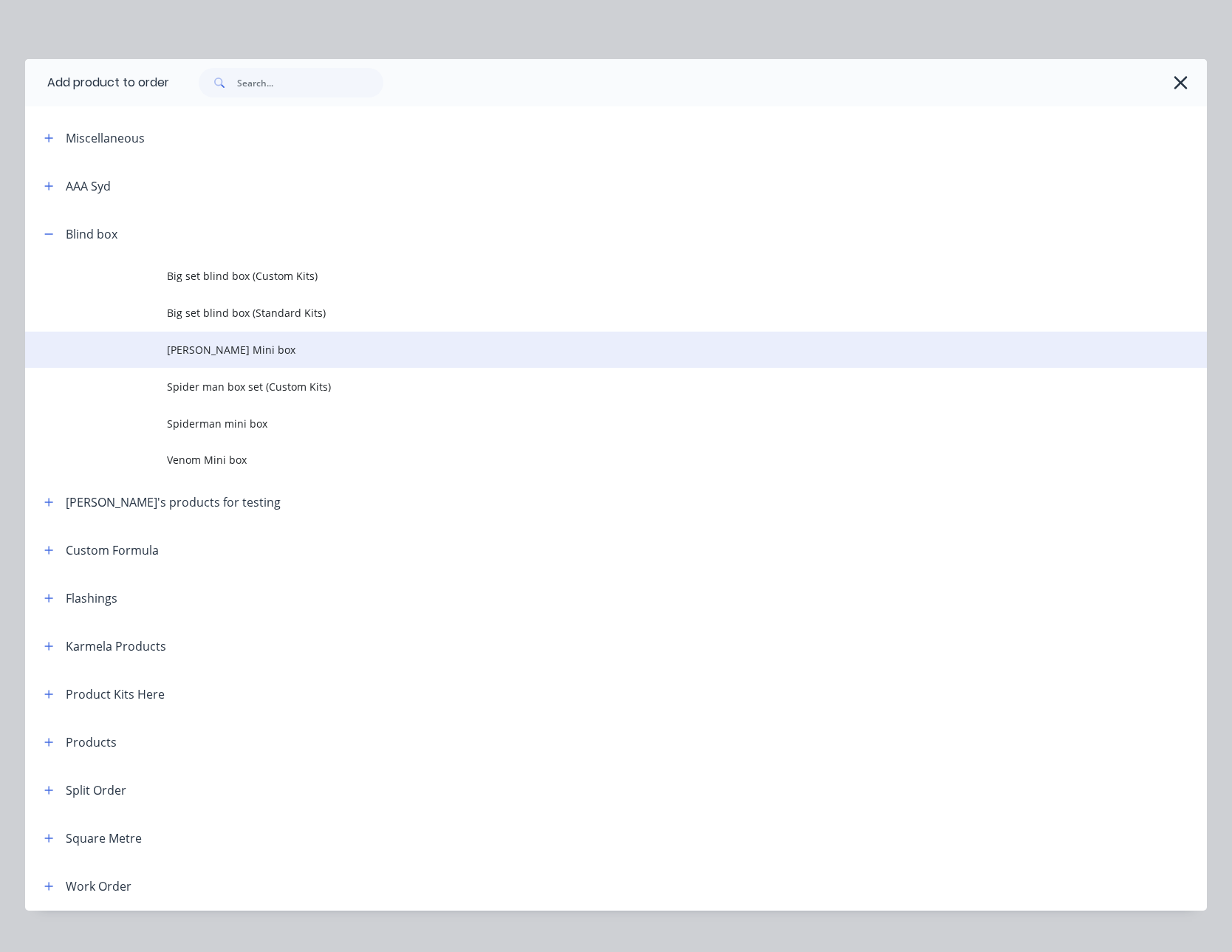
click at [192, 336] on td "Peter Parker Mini box" at bounding box center [687, 350] width 1040 height 37
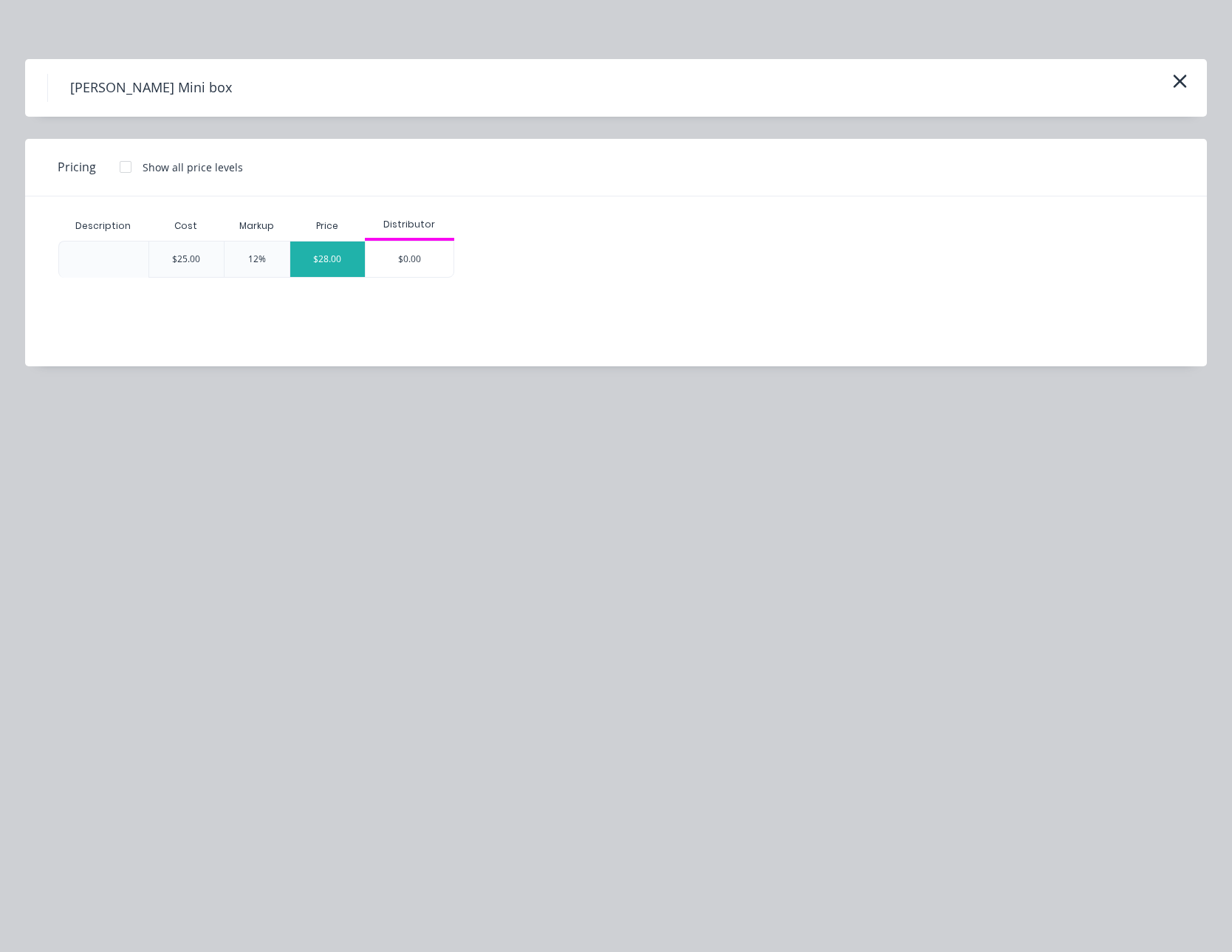
click at [340, 263] on div "$28.00" at bounding box center [328, 259] width 75 height 35
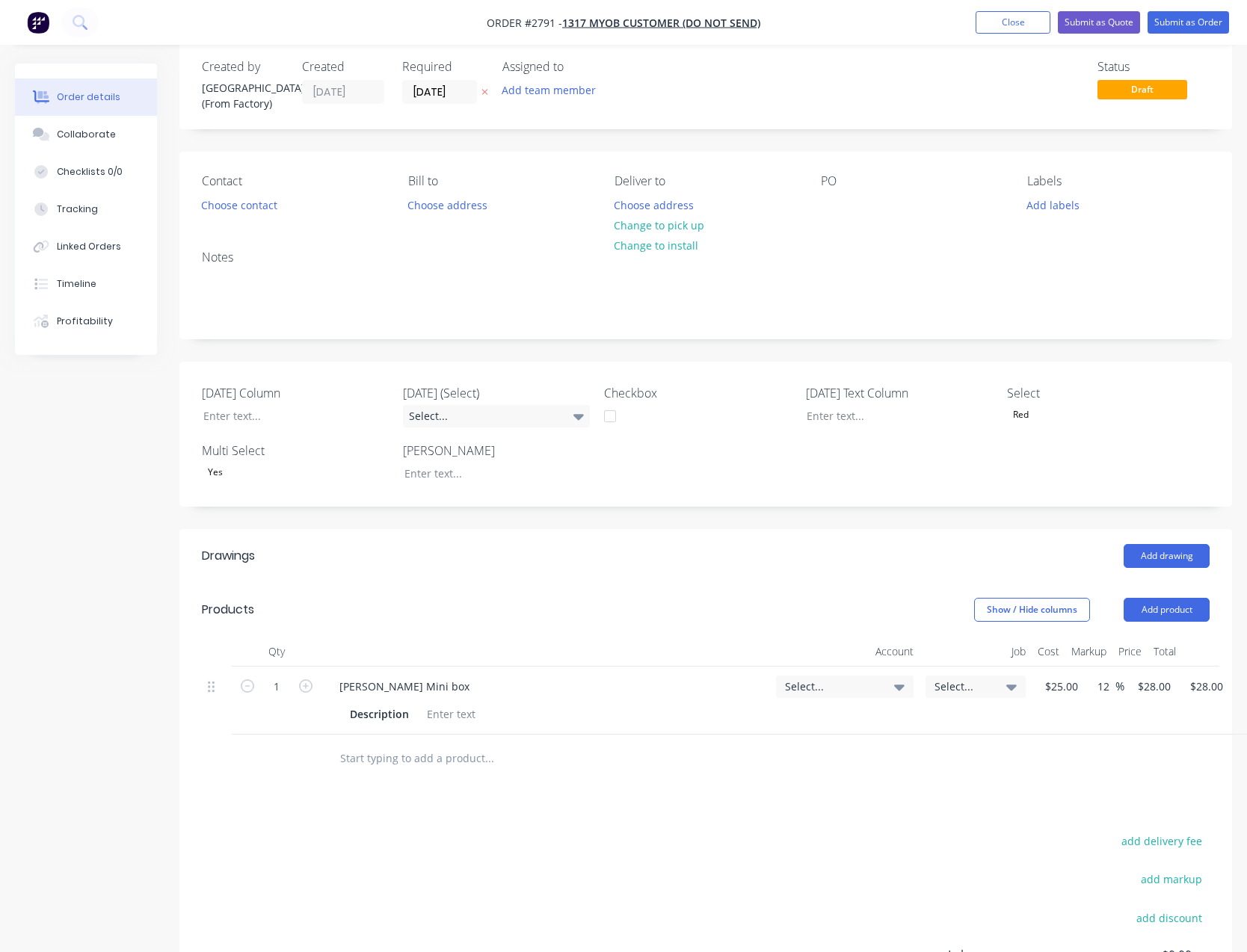
scroll to position [24, 0]
click at [1181, 621] on header "Products Show / Hide columns Add product" at bounding box center [706, 607] width 1053 height 54
click at [1175, 613] on button "Add product" at bounding box center [1167, 606] width 86 height 24
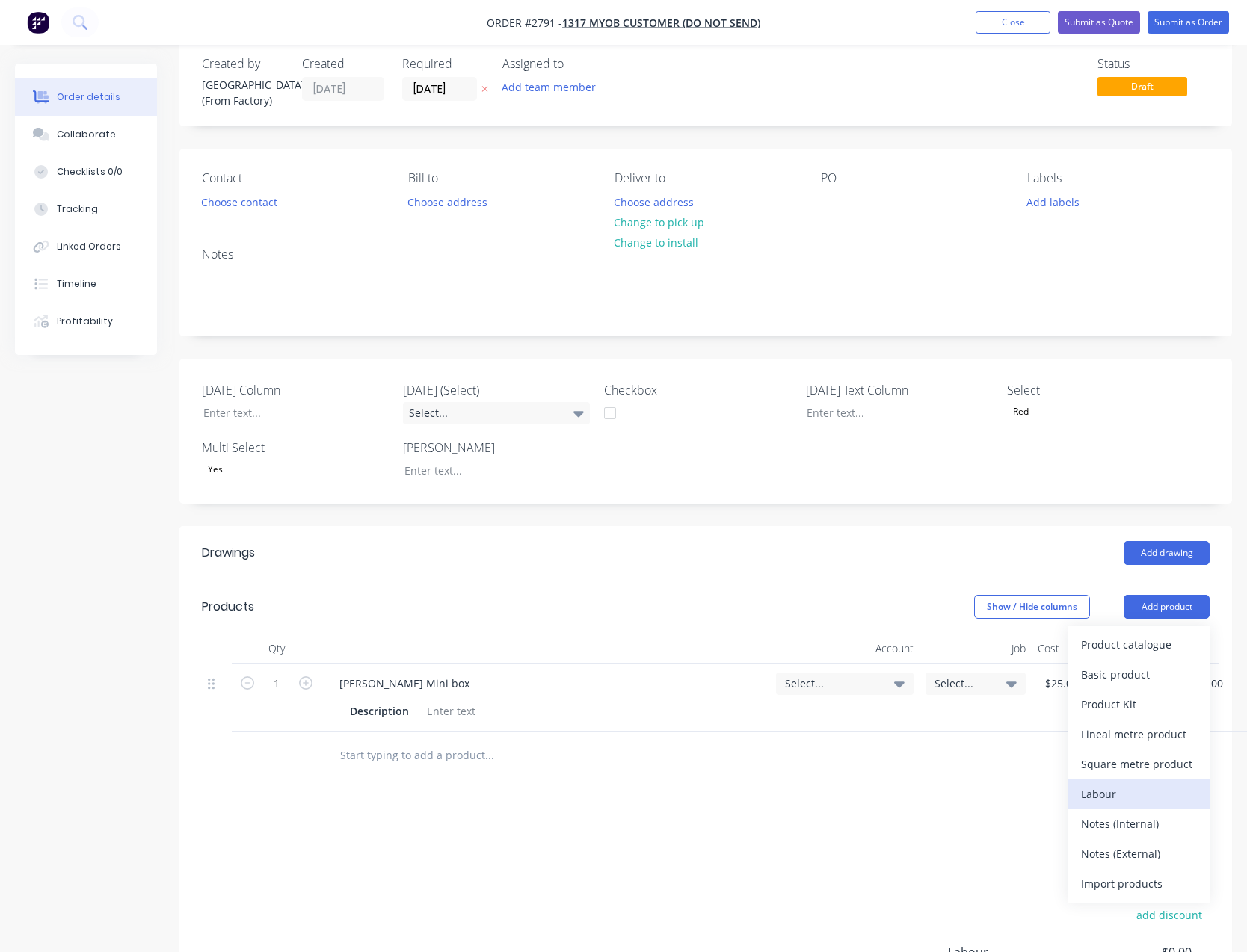
click at [1116, 786] on div "Labour" at bounding box center [1138, 794] width 115 height 22
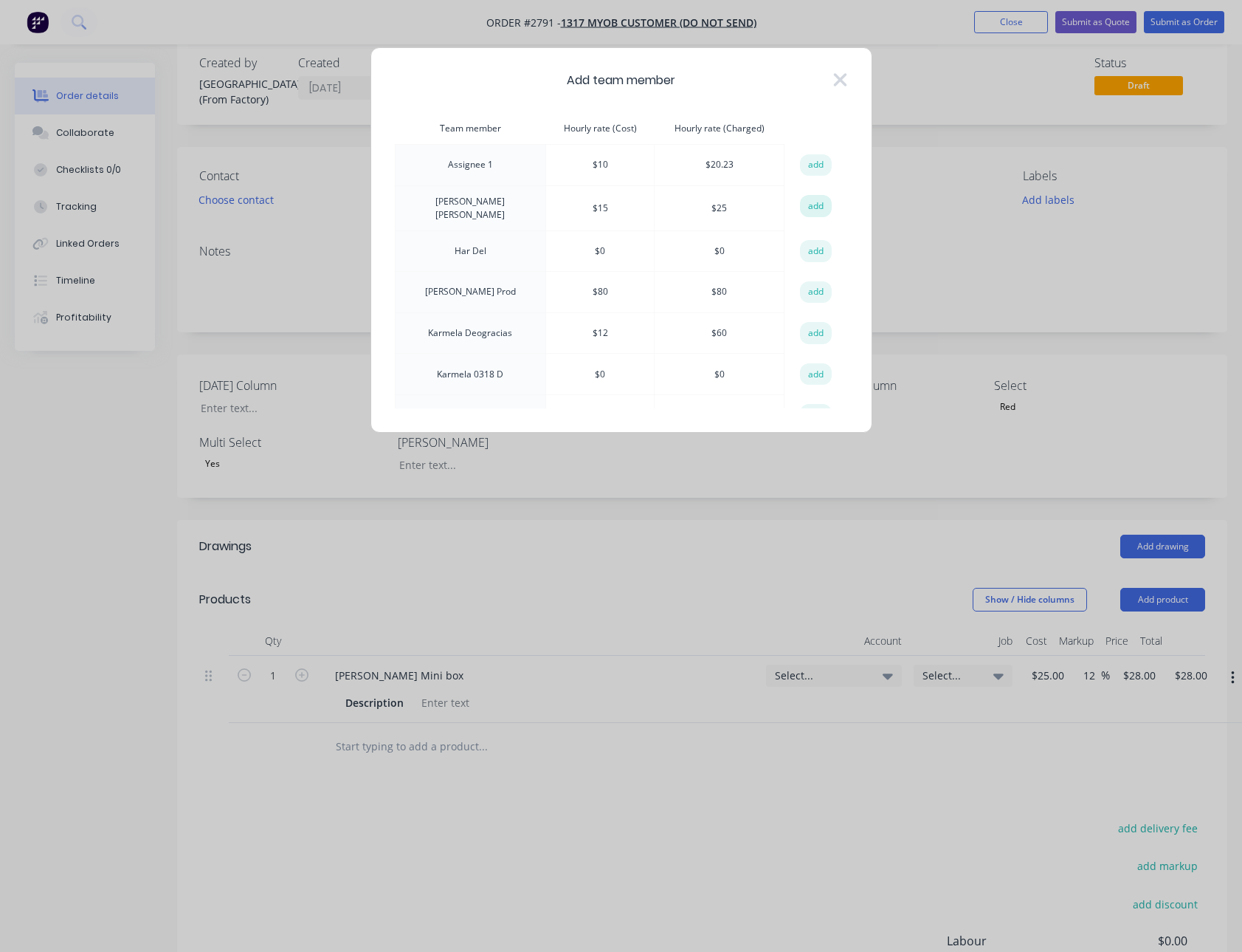
click at [809, 200] on button "add" at bounding box center [816, 206] width 33 height 22
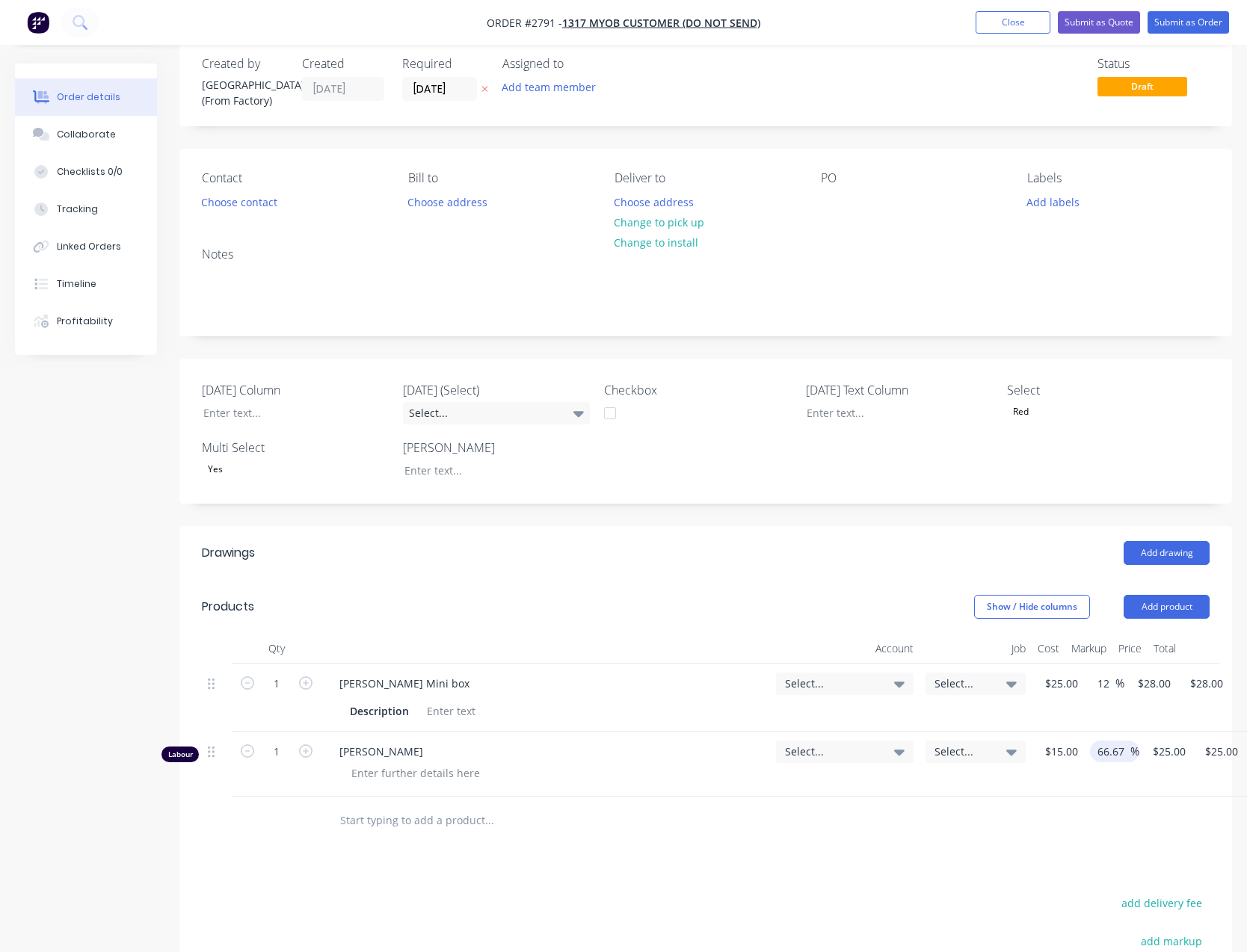
click at [1111, 754] on input "66.67" at bounding box center [1113, 752] width 34 height 22
click at [1162, 834] on div at bounding box center [706, 821] width 1008 height 48
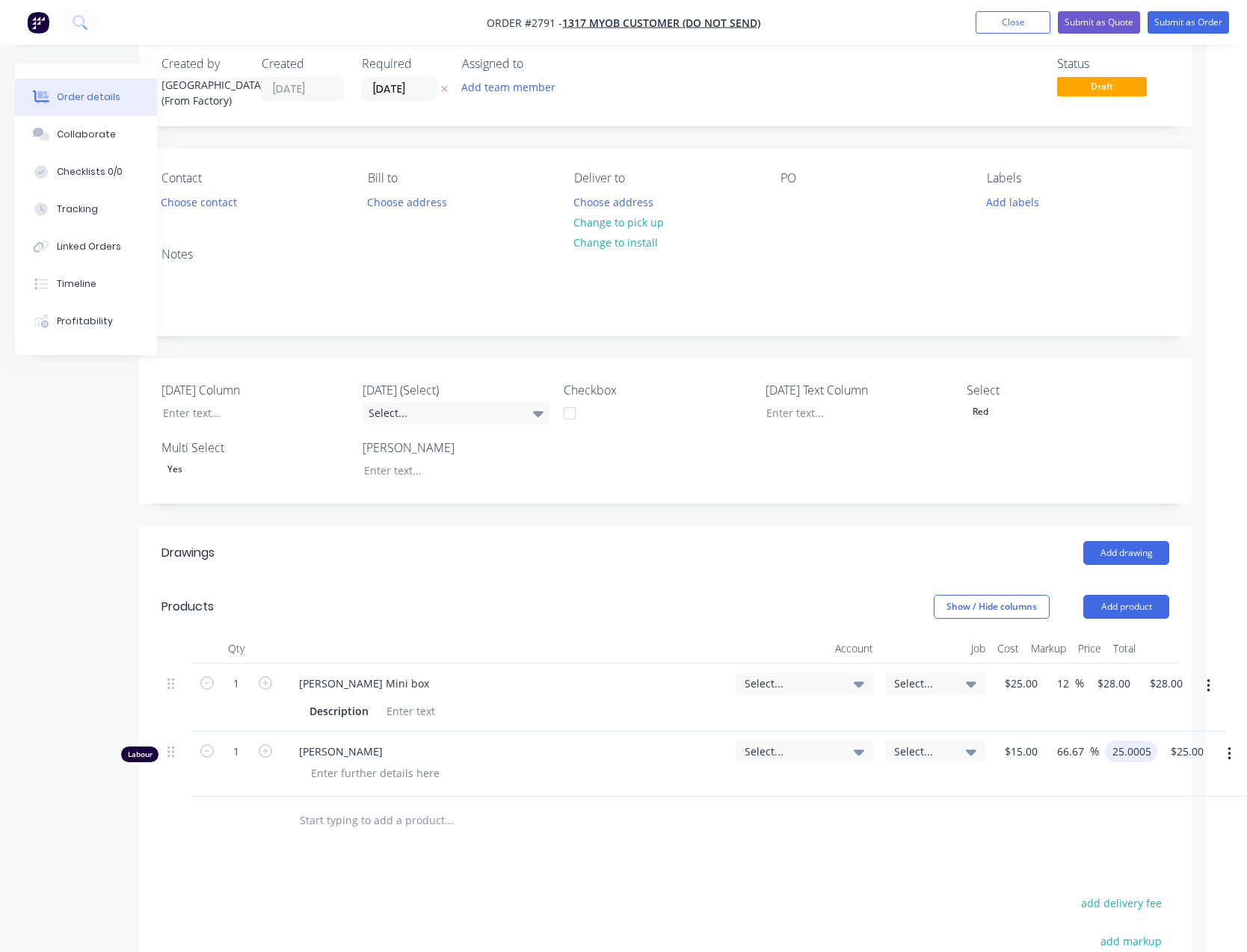
click at [1131, 752] on input "25.0005" at bounding box center [1135, 752] width 47 height 22
type input "$25.0005"
click at [1139, 785] on div "$25.0005 25.0005" at bounding box center [1128, 764] width 58 height 65
click at [1181, 762] on div "$25.00 $25.00" at bounding box center [1190, 764] width 52 height 65
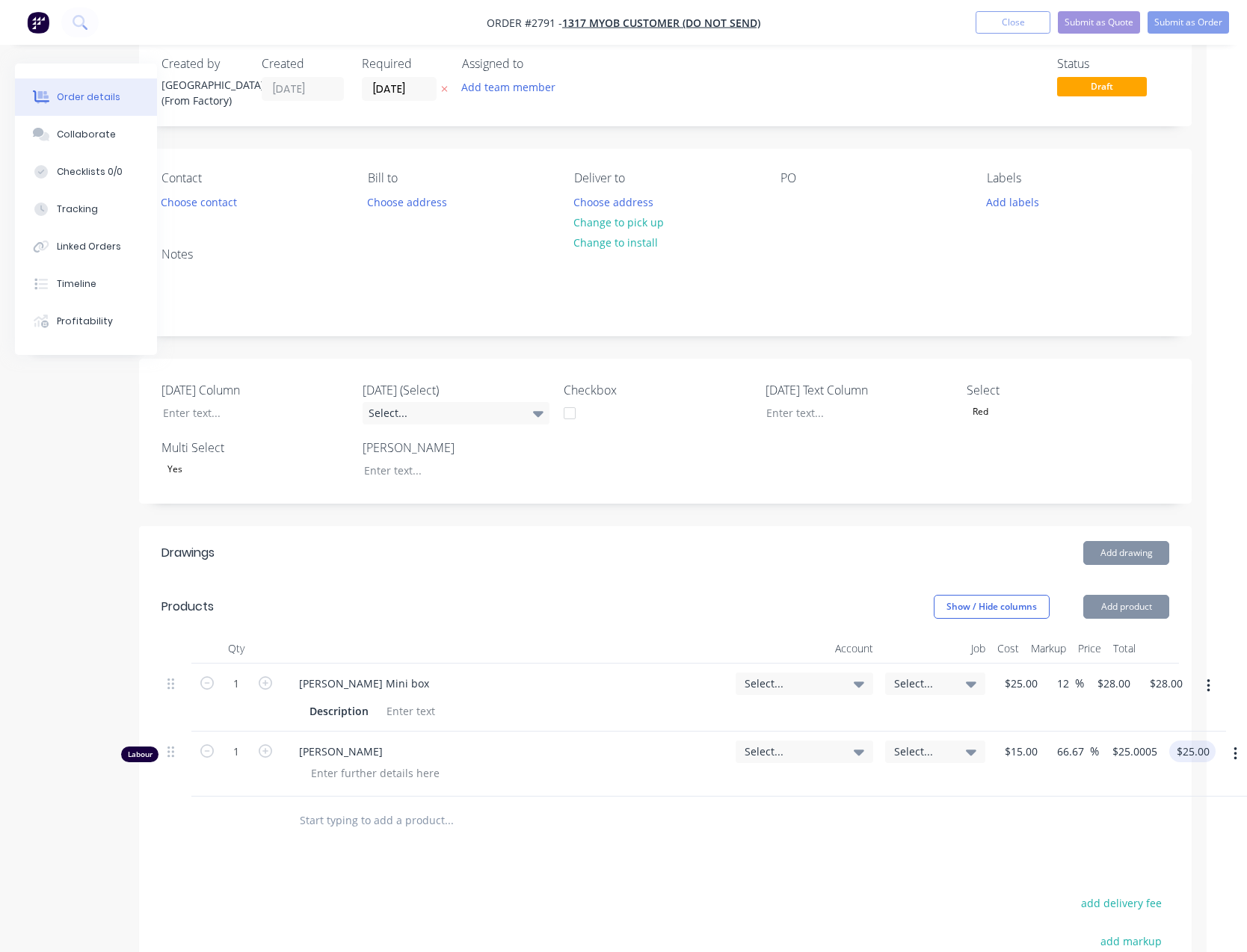
type input "25.00"
click at [1182, 759] on input "25.00" at bounding box center [1192, 752] width 34 height 22
type input "$25.00"
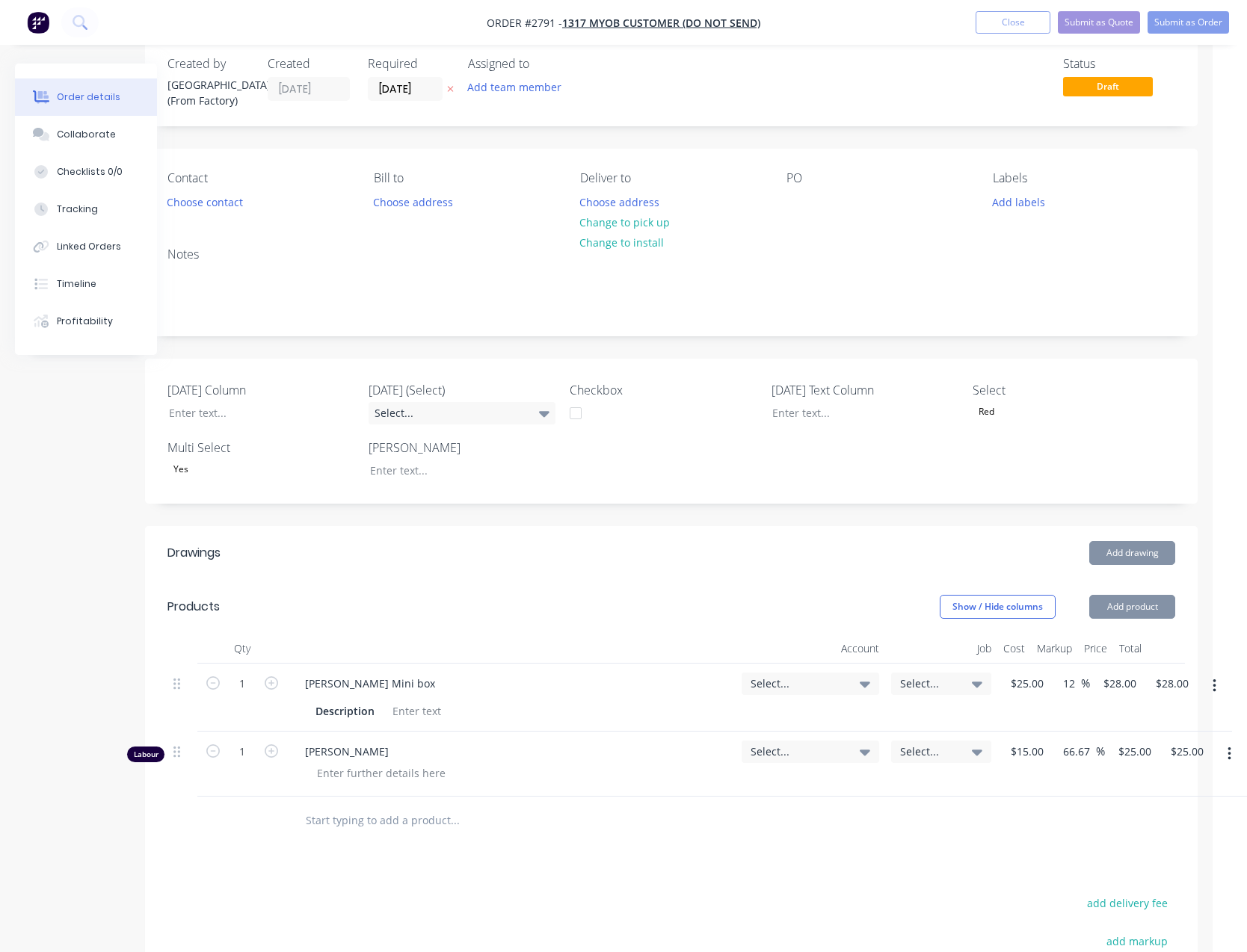
click at [1164, 789] on div "$25.00 $25.00" at bounding box center [1183, 764] width 52 height 65
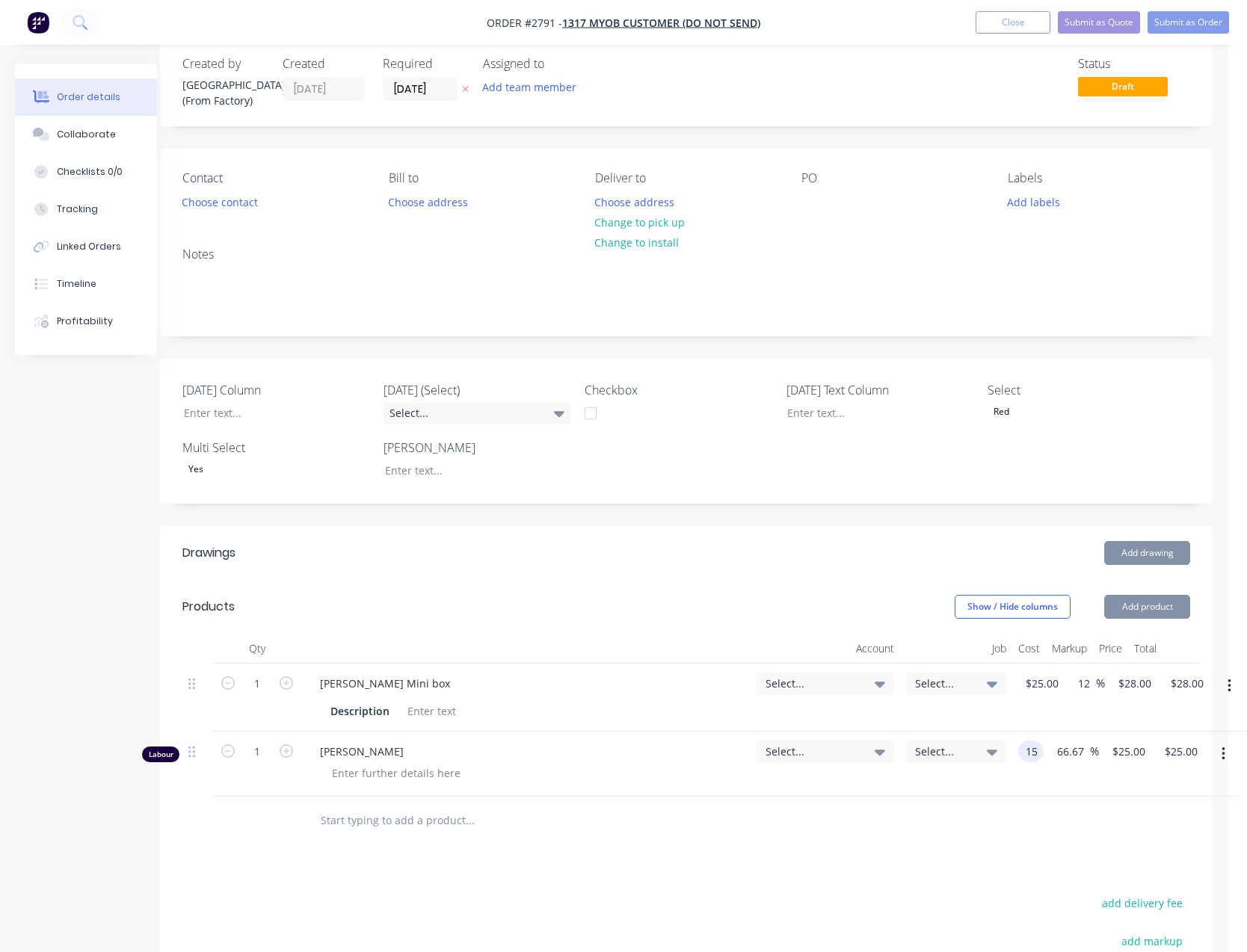
scroll to position [24, 20]
click at [1030, 745] on input "15" at bounding box center [1034, 752] width 20 height 22
type input "$15.00"
click at [1037, 813] on div at bounding box center [686, 821] width 1008 height 48
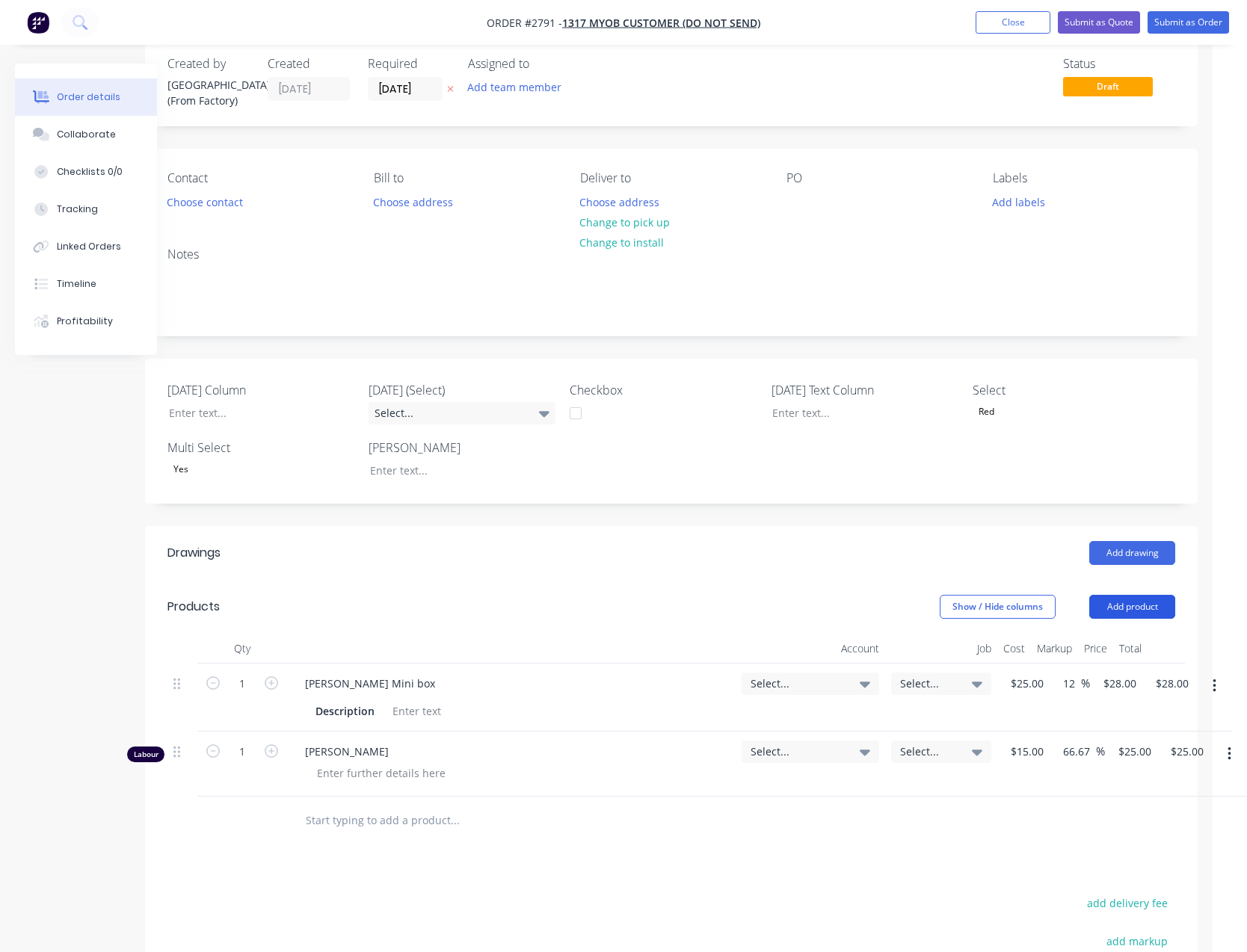
click at [1111, 617] on button "Add product" at bounding box center [1132, 606] width 86 height 24
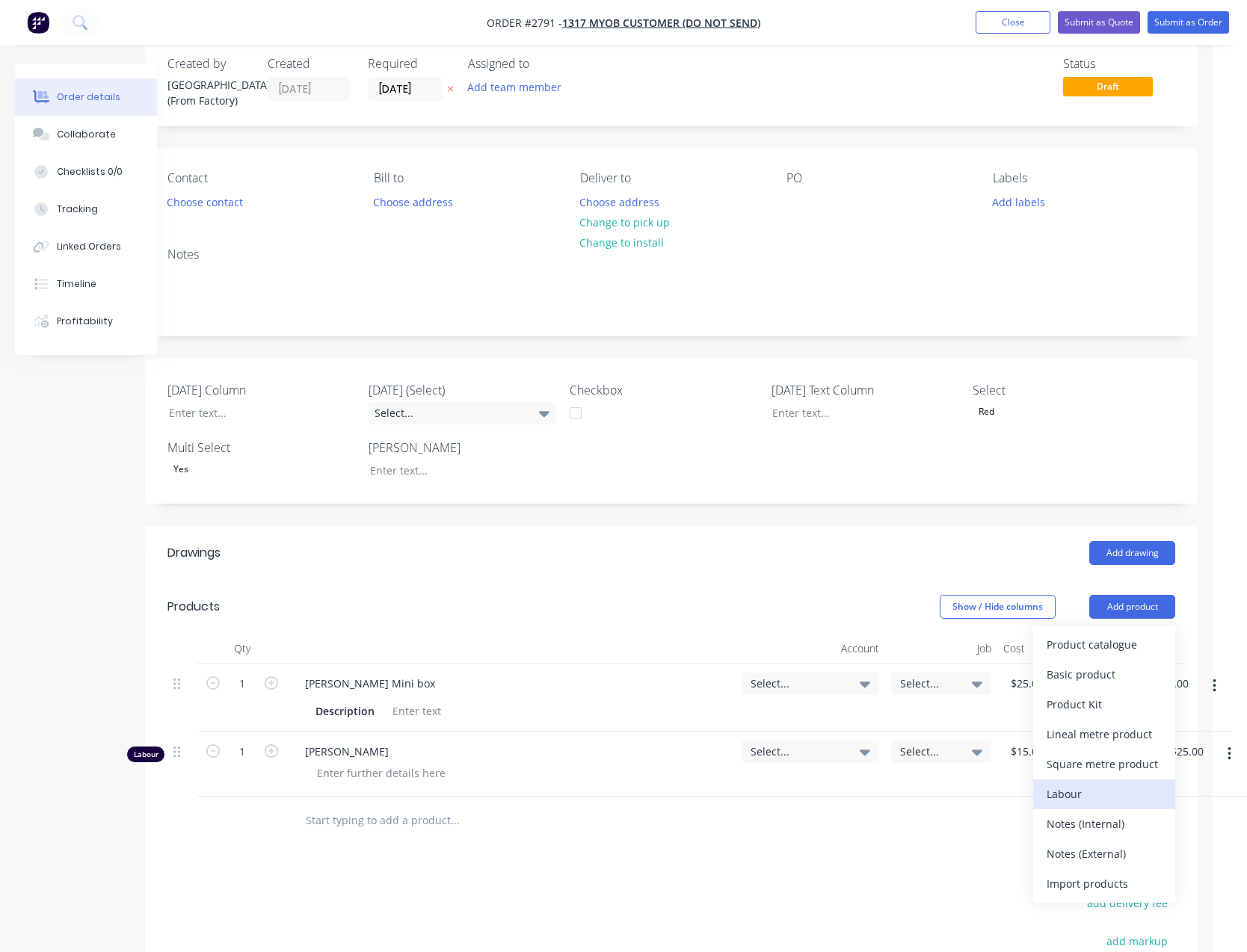
click at [1092, 790] on div "Labour" at bounding box center [1104, 794] width 115 height 22
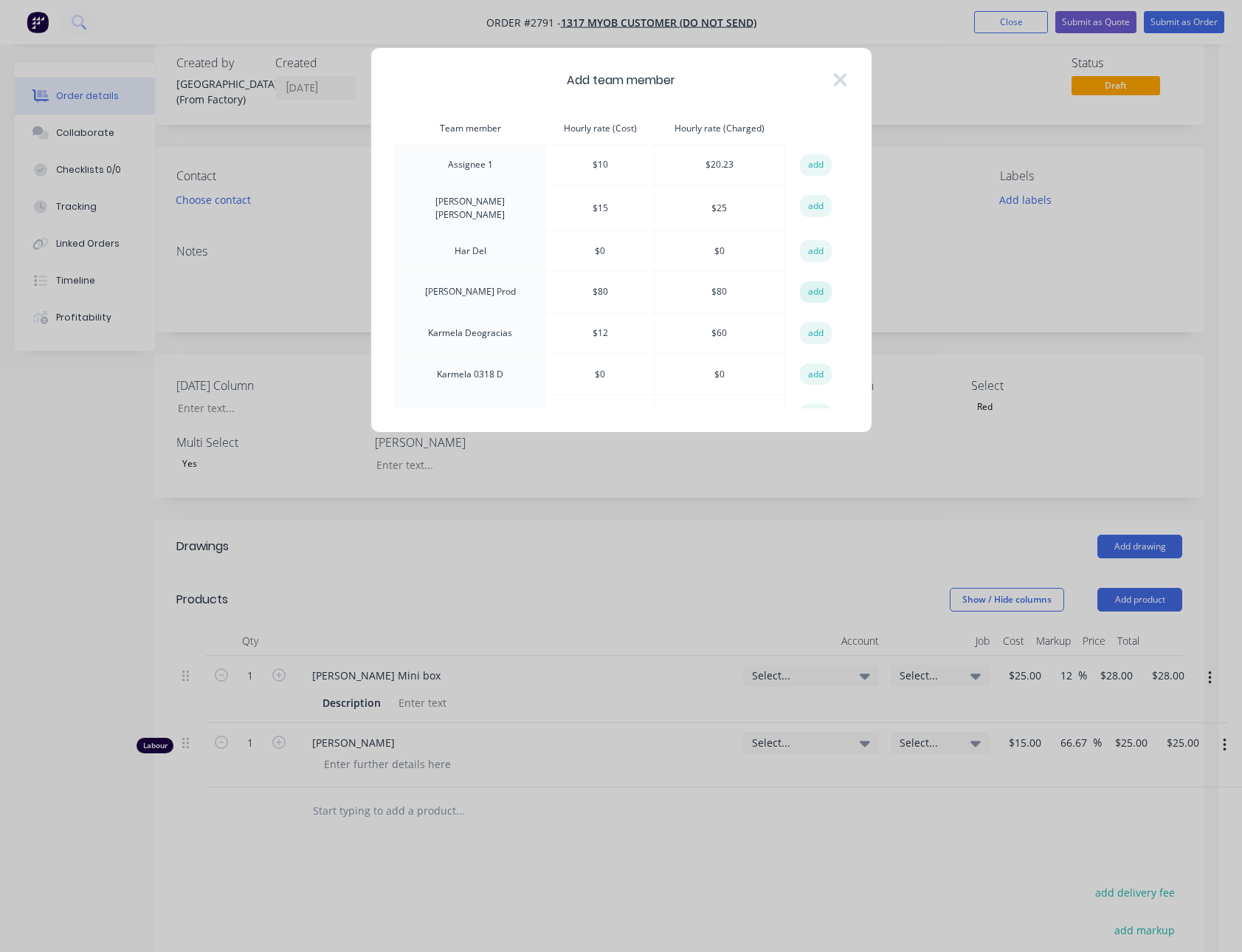
click at [804, 284] on button "add" at bounding box center [816, 292] width 33 height 22
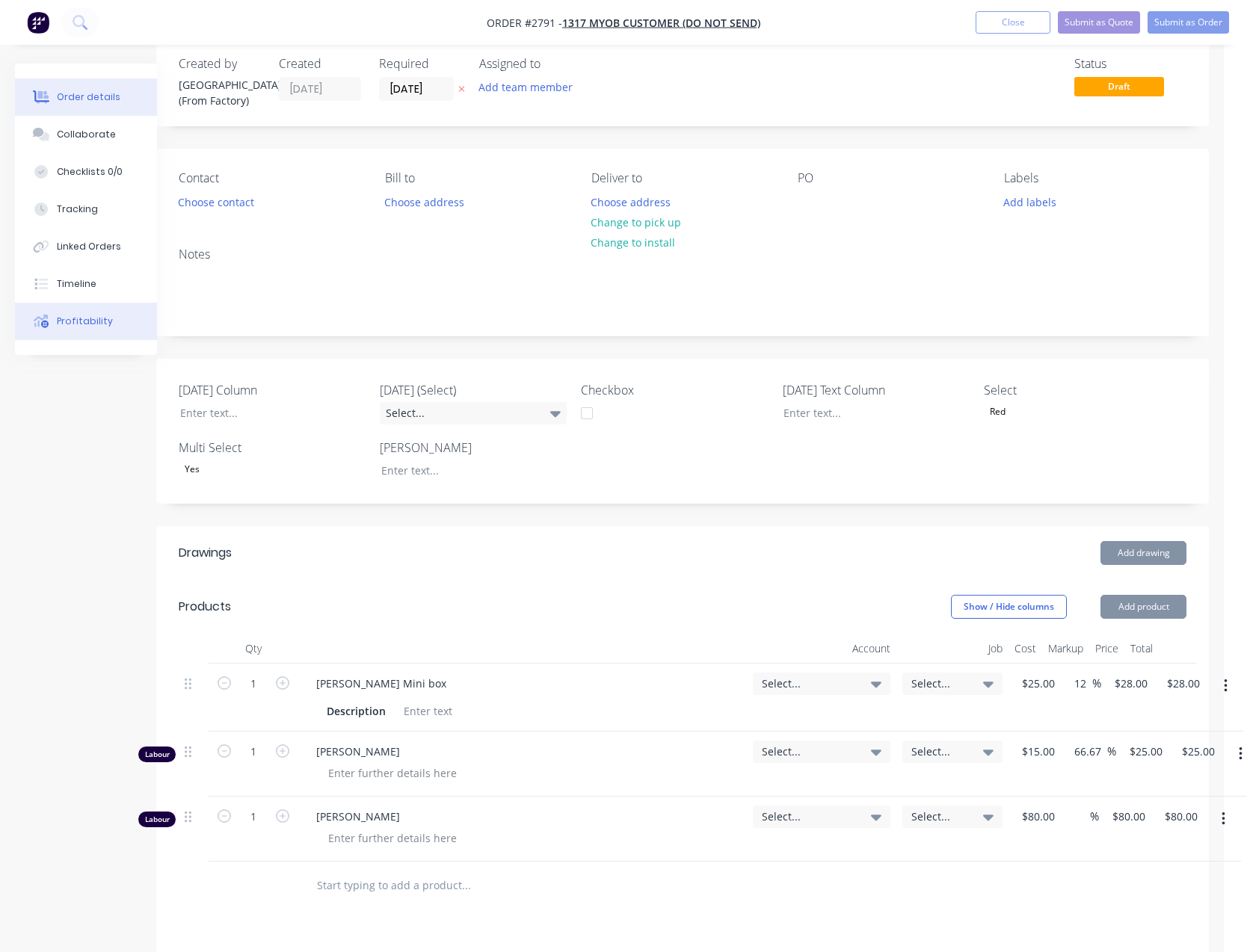
click at [79, 322] on div "Profitability" at bounding box center [84, 321] width 56 height 13
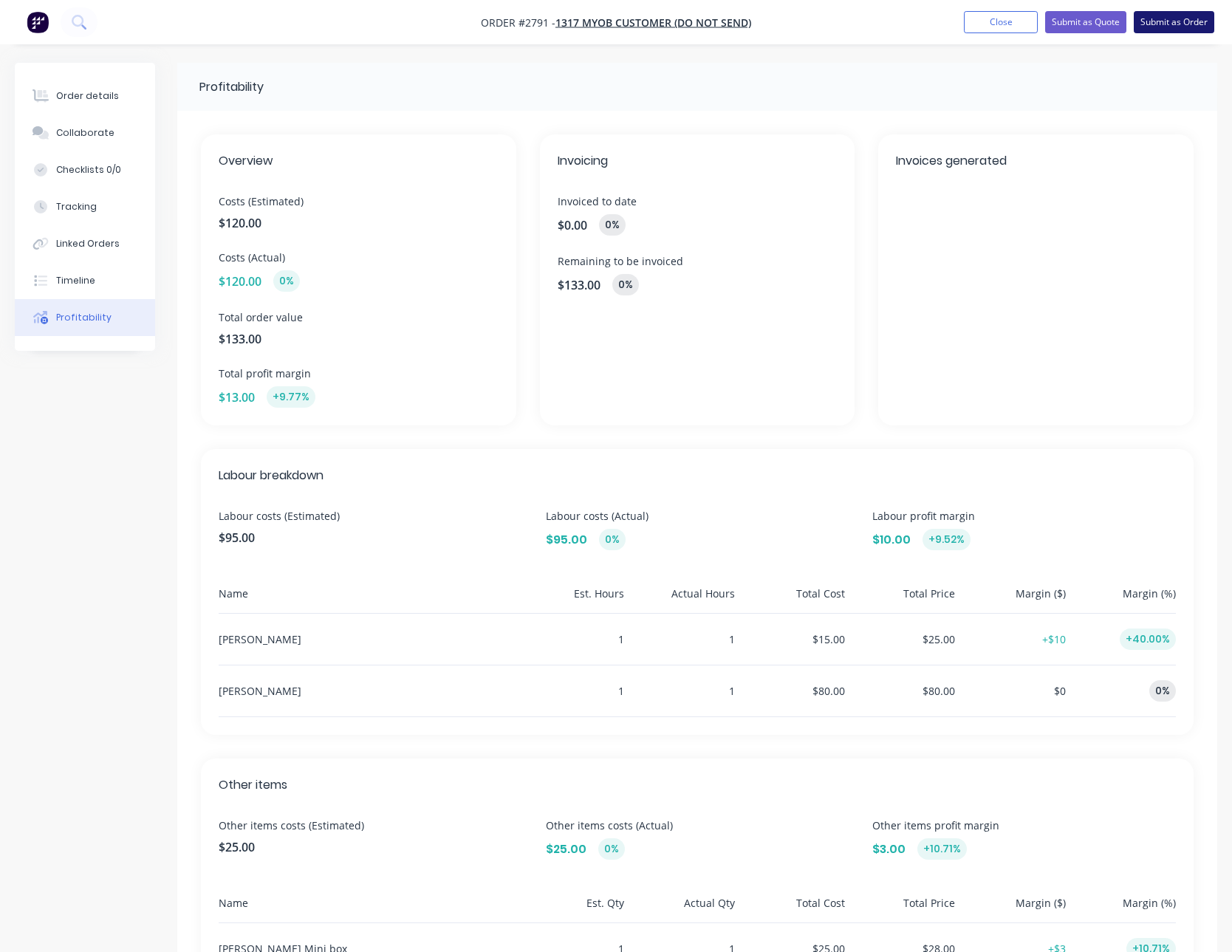
click at [1194, 21] on button "Submit as Order" at bounding box center [1173, 21] width 81 height 22
click at [97, 99] on div "Order details" at bounding box center [87, 96] width 63 height 13
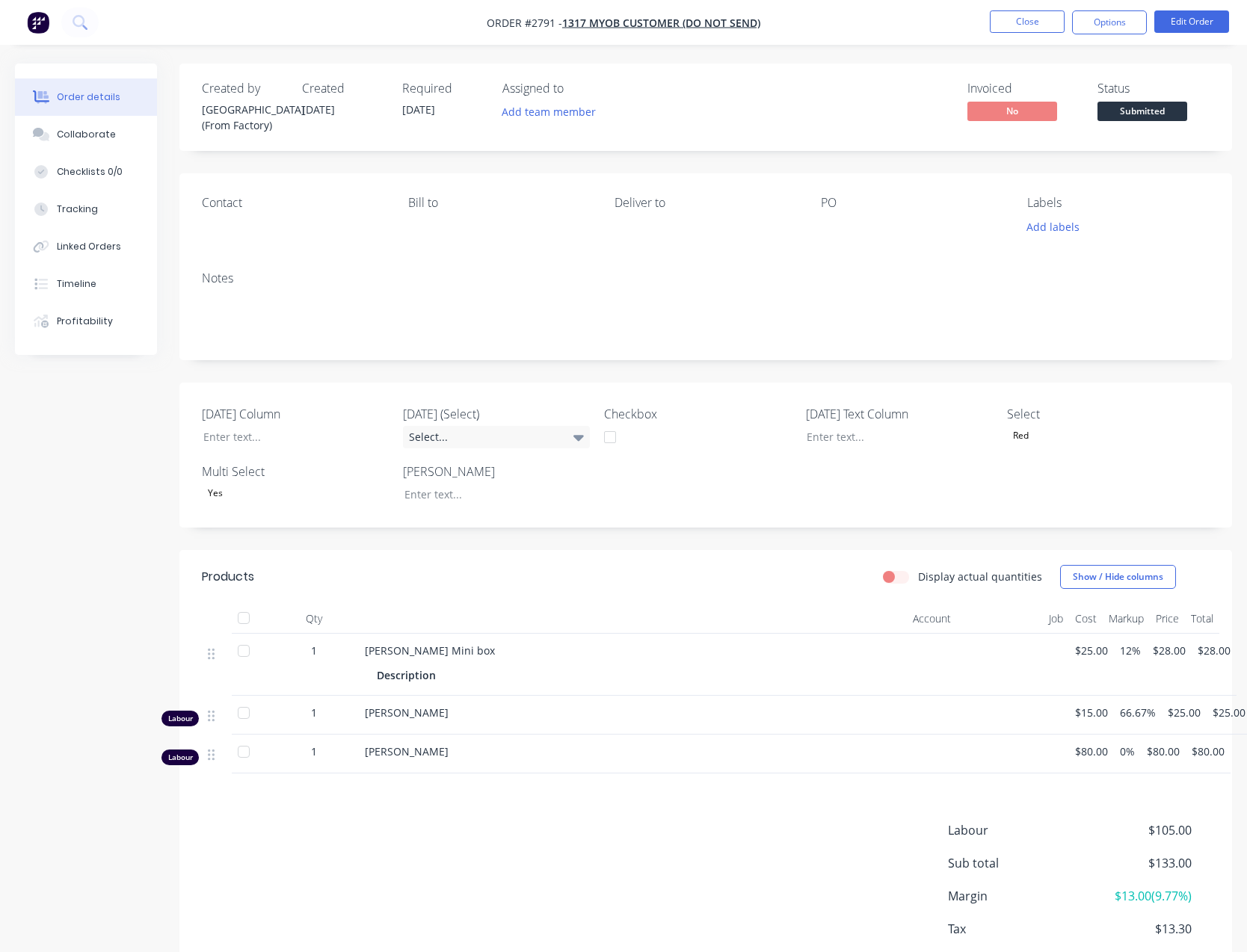
click at [918, 577] on label "Display actual quantities" at bounding box center [980, 576] width 124 height 15
click at [893, 577] on input "Display actual quantities" at bounding box center [889, 576] width 12 height 14
checkbox input "true"
click at [343, 649] on icon "button" at bounding box center [342, 653] width 13 height 13
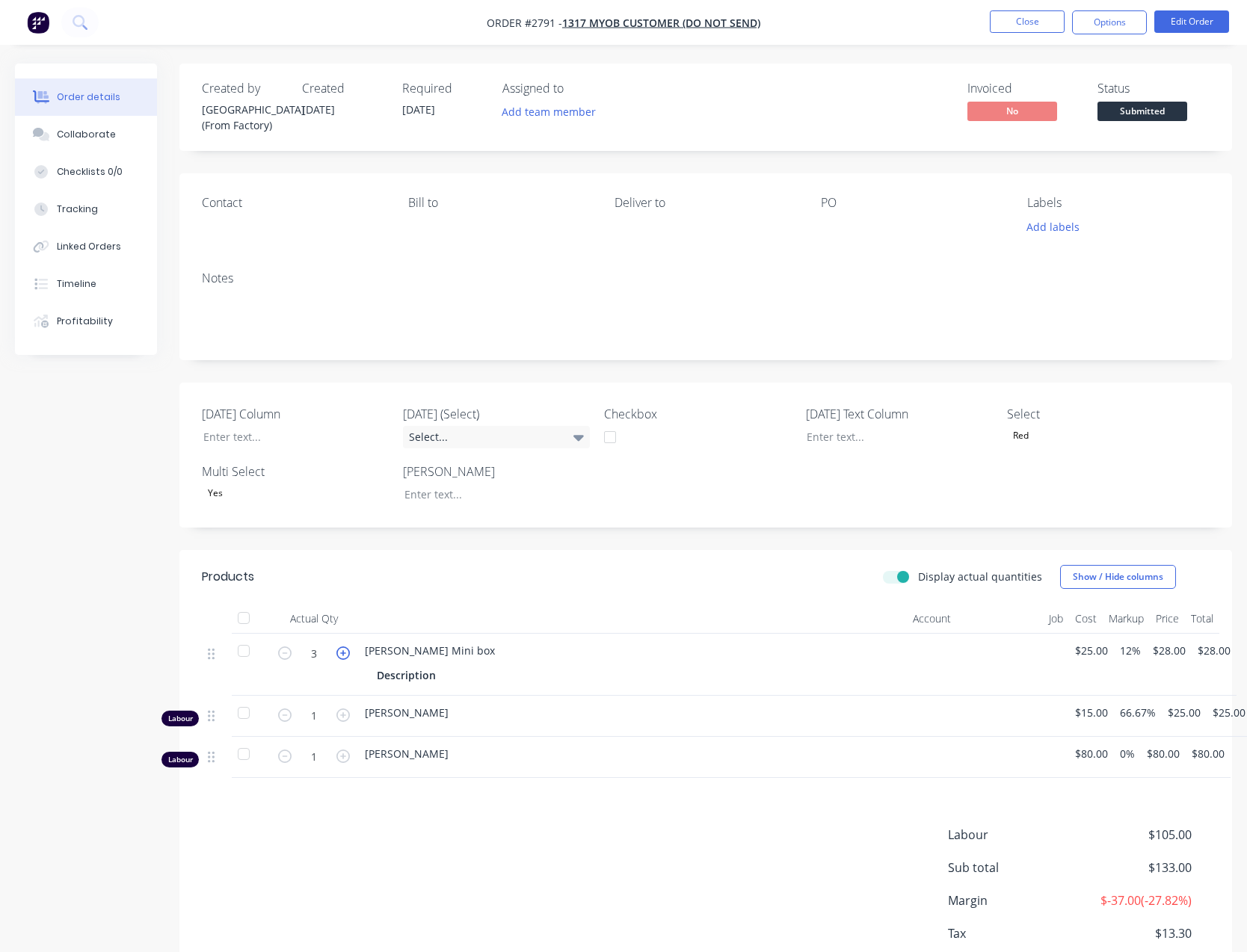
click at [343, 649] on icon "button" at bounding box center [342, 653] width 13 height 13
type input "5"
click at [123, 567] on div "Created by Sydney (From Factory) Created 26/08/25 Required 26/08/25 Assigned to…" at bounding box center [624, 554] width 1217 height 981
click at [103, 319] on div "Profitability" at bounding box center [84, 321] width 56 height 13
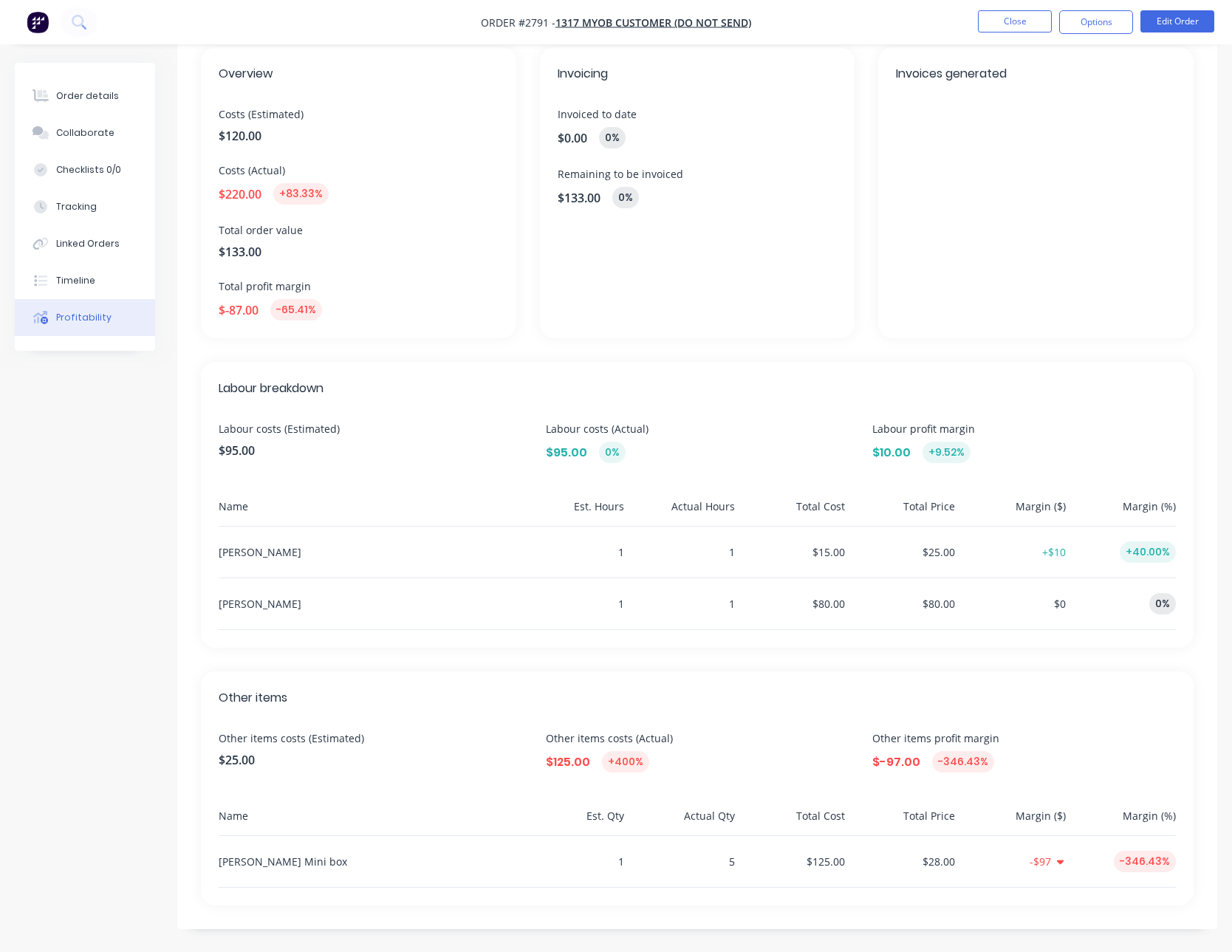
scroll to position [88, 0]
click at [80, 120] on button "Collaborate" at bounding box center [85, 133] width 140 height 37
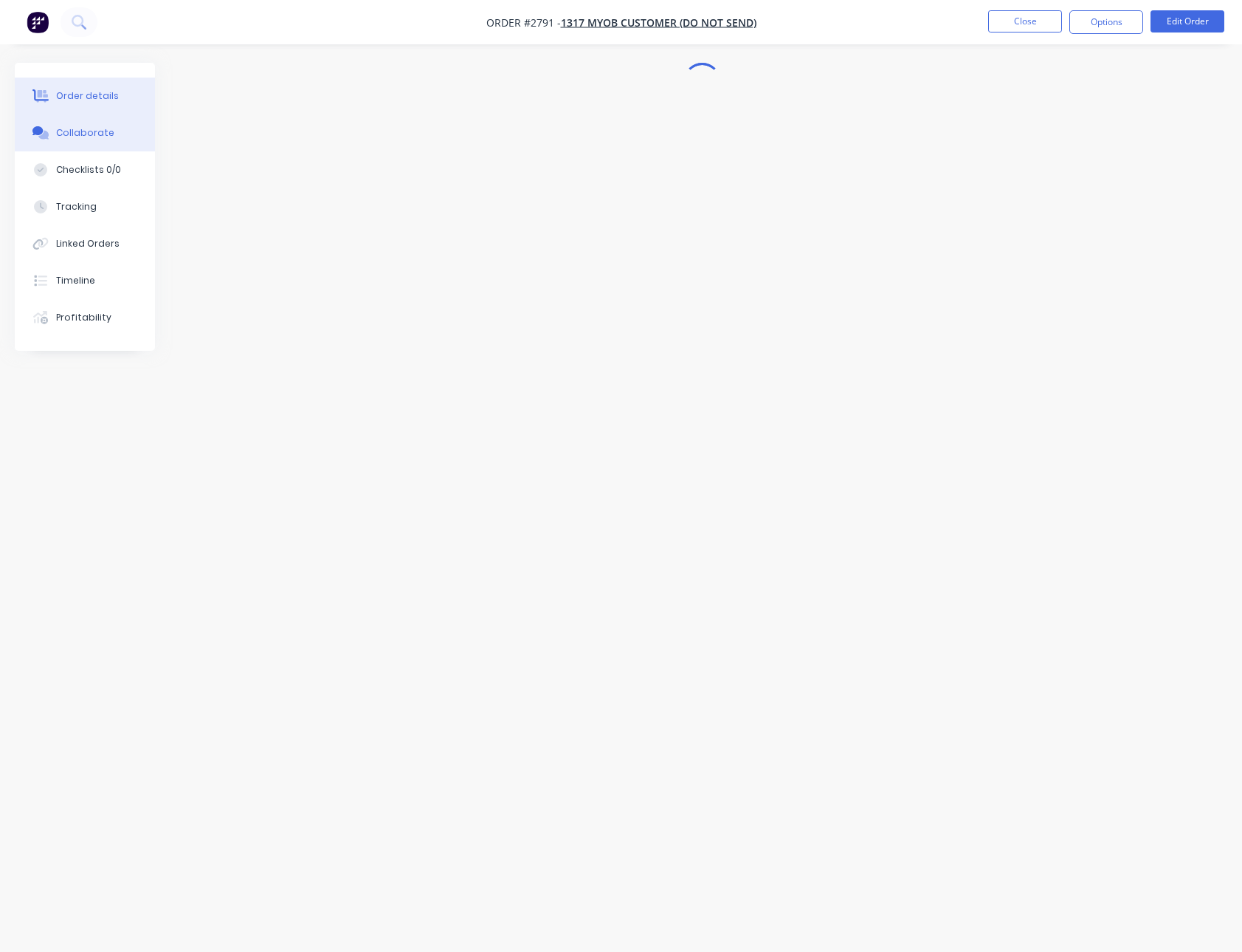
click at [92, 95] on div "Order details" at bounding box center [87, 96] width 63 height 13
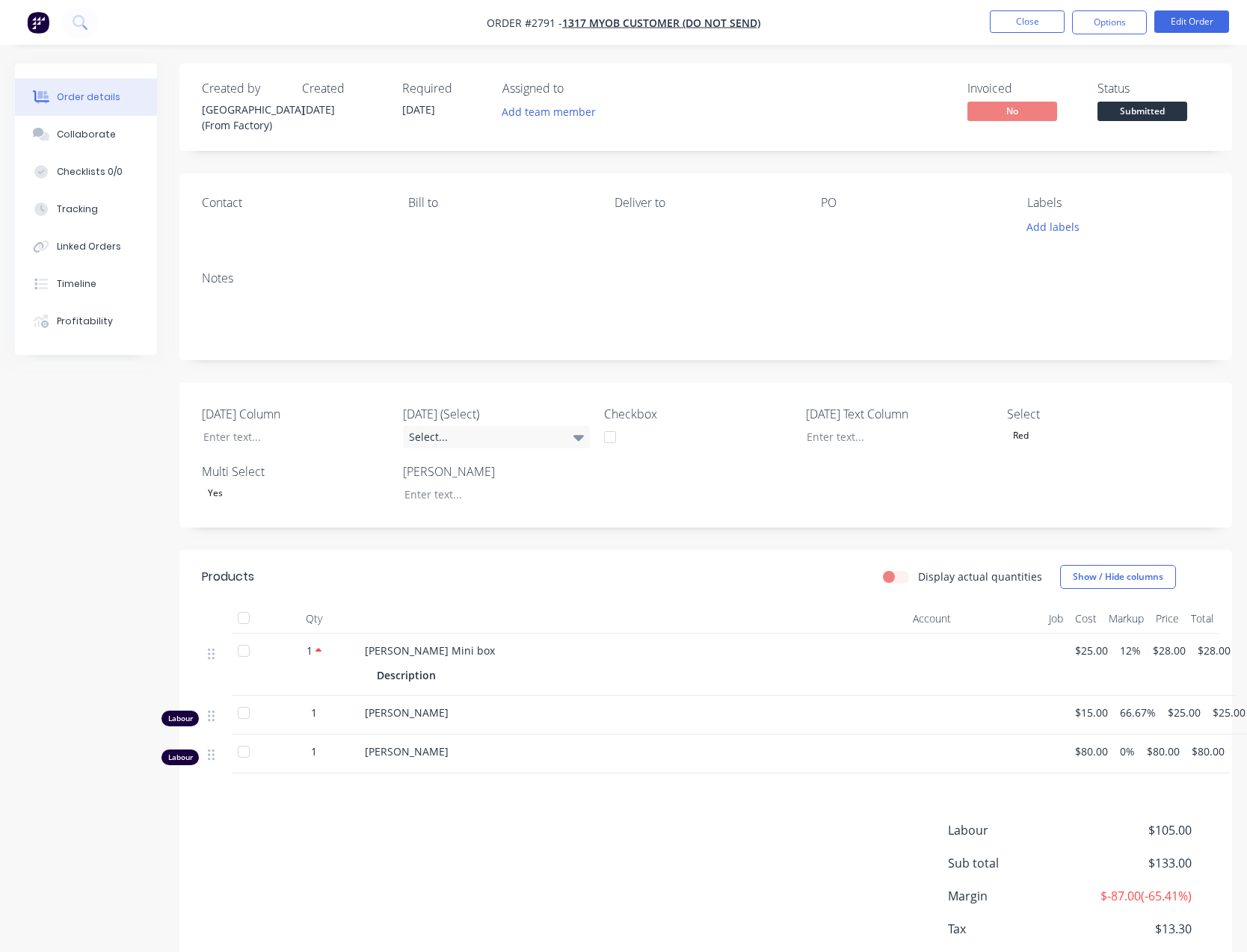
click at [918, 579] on label "Display actual quantities" at bounding box center [980, 576] width 124 height 15
click at [895, 579] on input "Display actual quantities" at bounding box center [889, 576] width 12 height 14
checkbox input "true"
click at [349, 751] on icon "button" at bounding box center [342, 756] width 13 height 13
type input "2"
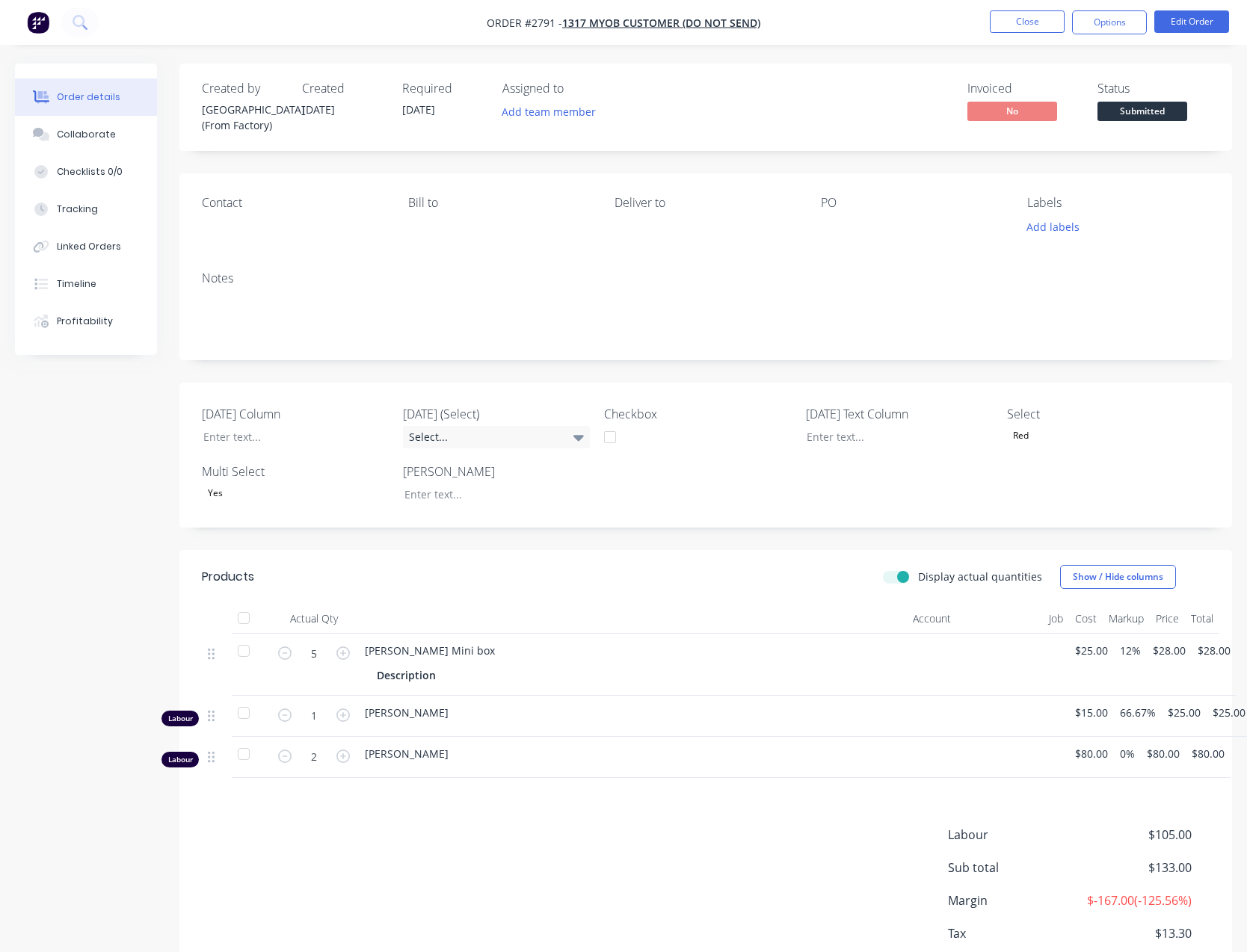
click at [393, 839] on div "Labour $105.00 Sub total $133.00 Margin $-167.00 ( -125.56 %) Tax $13.30 Total …" at bounding box center [706, 912] width 1008 height 173
click at [99, 315] on div "Profitability" at bounding box center [84, 321] width 56 height 13
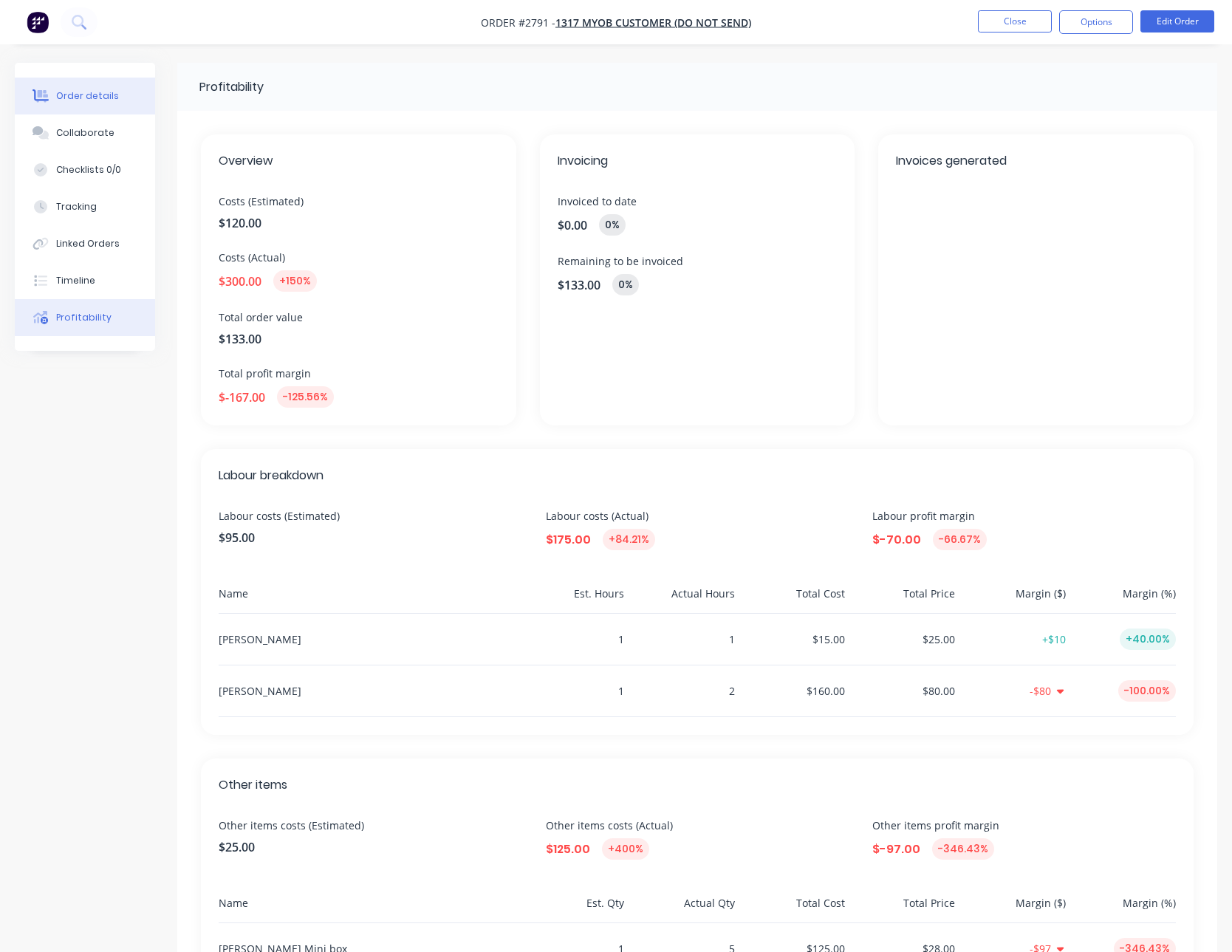
click at [85, 105] on button "Order details" at bounding box center [85, 96] width 140 height 37
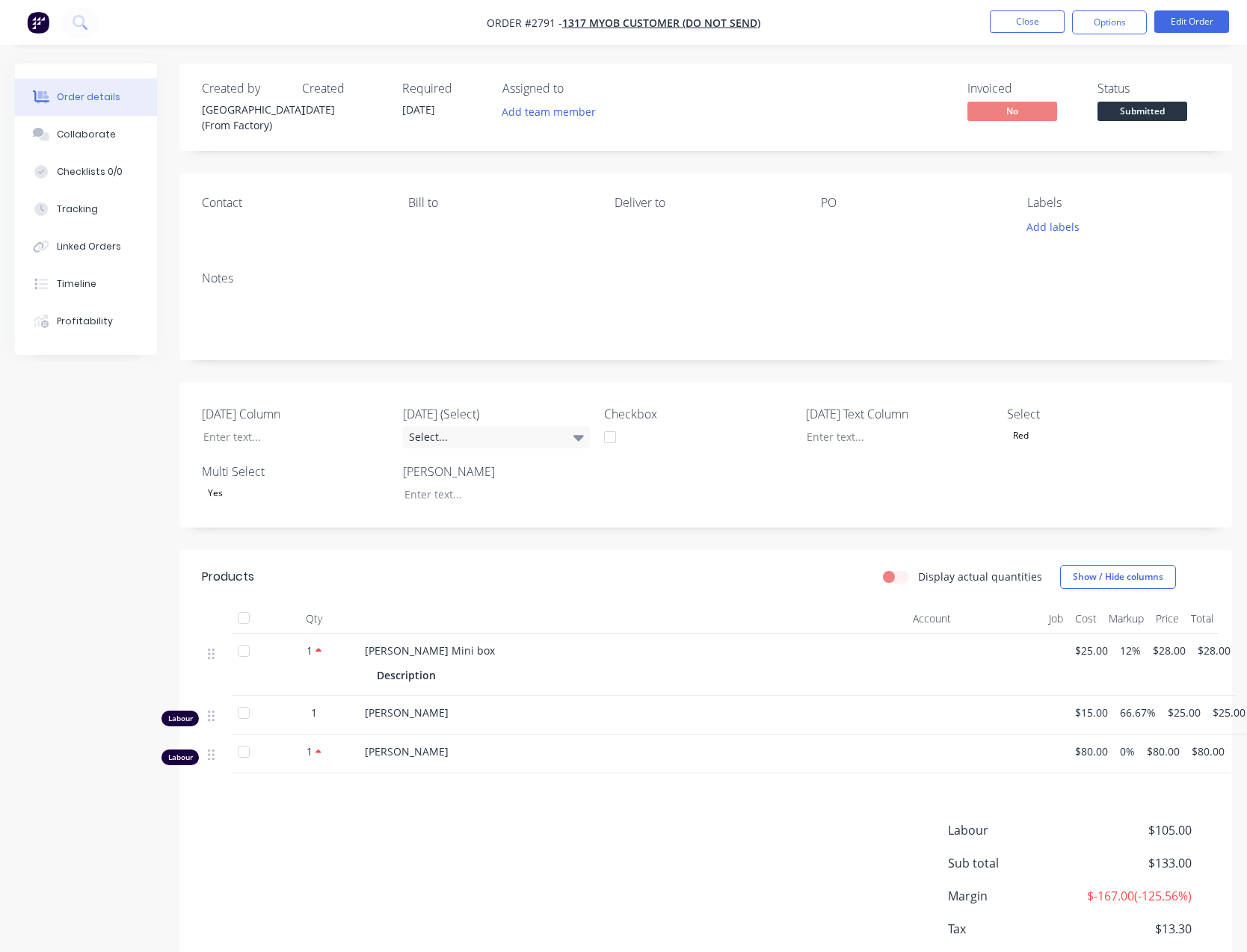
click at [918, 575] on label "Display actual quantities" at bounding box center [980, 576] width 124 height 15
click at [895, 575] on input "Display actual quantities" at bounding box center [889, 576] width 12 height 14
checkbox input "true"
click at [348, 714] on icon "button" at bounding box center [342, 715] width 13 height 13
type input "2"
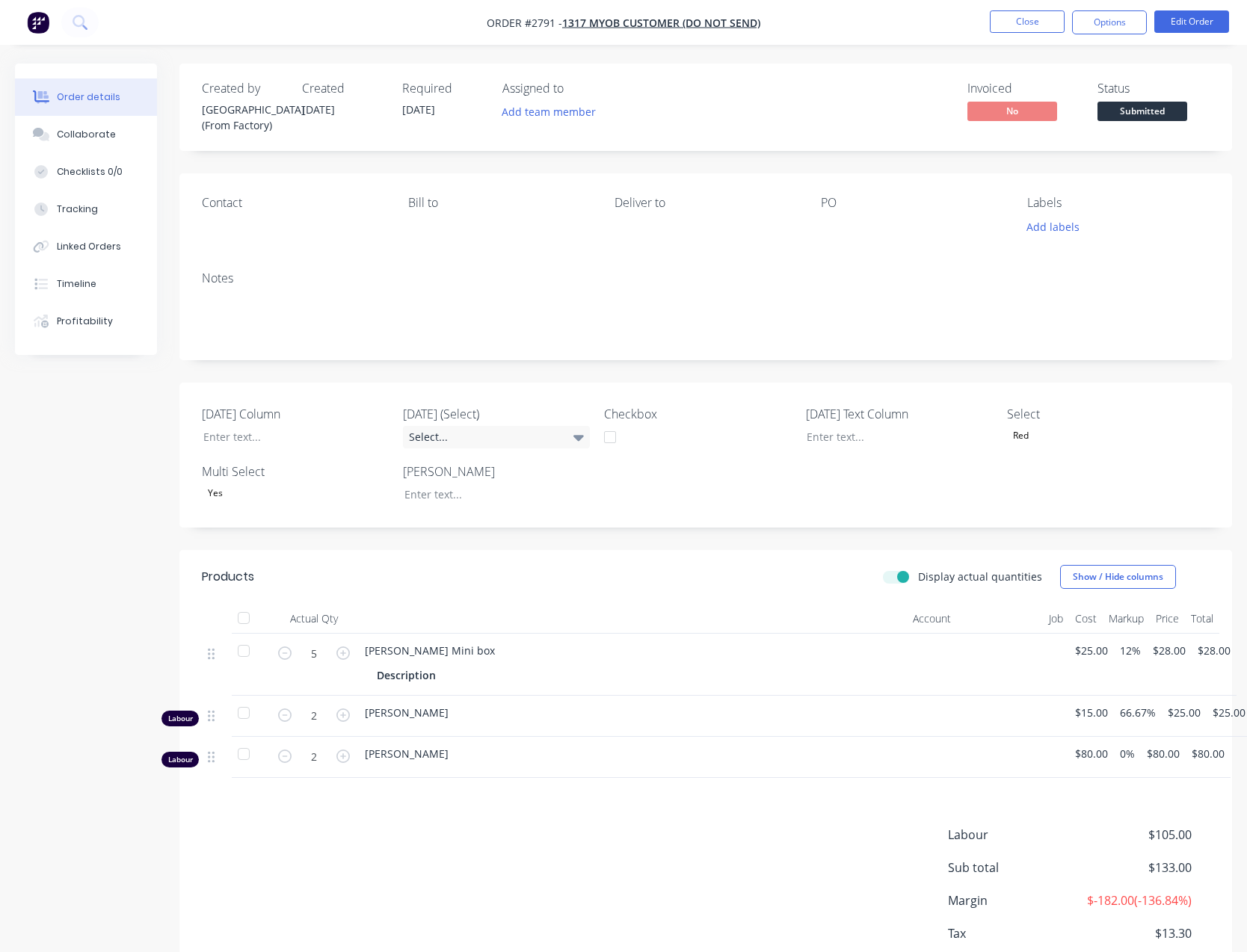
click at [335, 839] on div "Labour $105.00 Sub total $133.00 Margin $-182.00 ( -136.84 %) Tax $13.30 Total …" at bounding box center [706, 912] width 1008 height 173
click at [62, 314] on div "Profitability" at bounding box center [84, 321] width 56 height 13
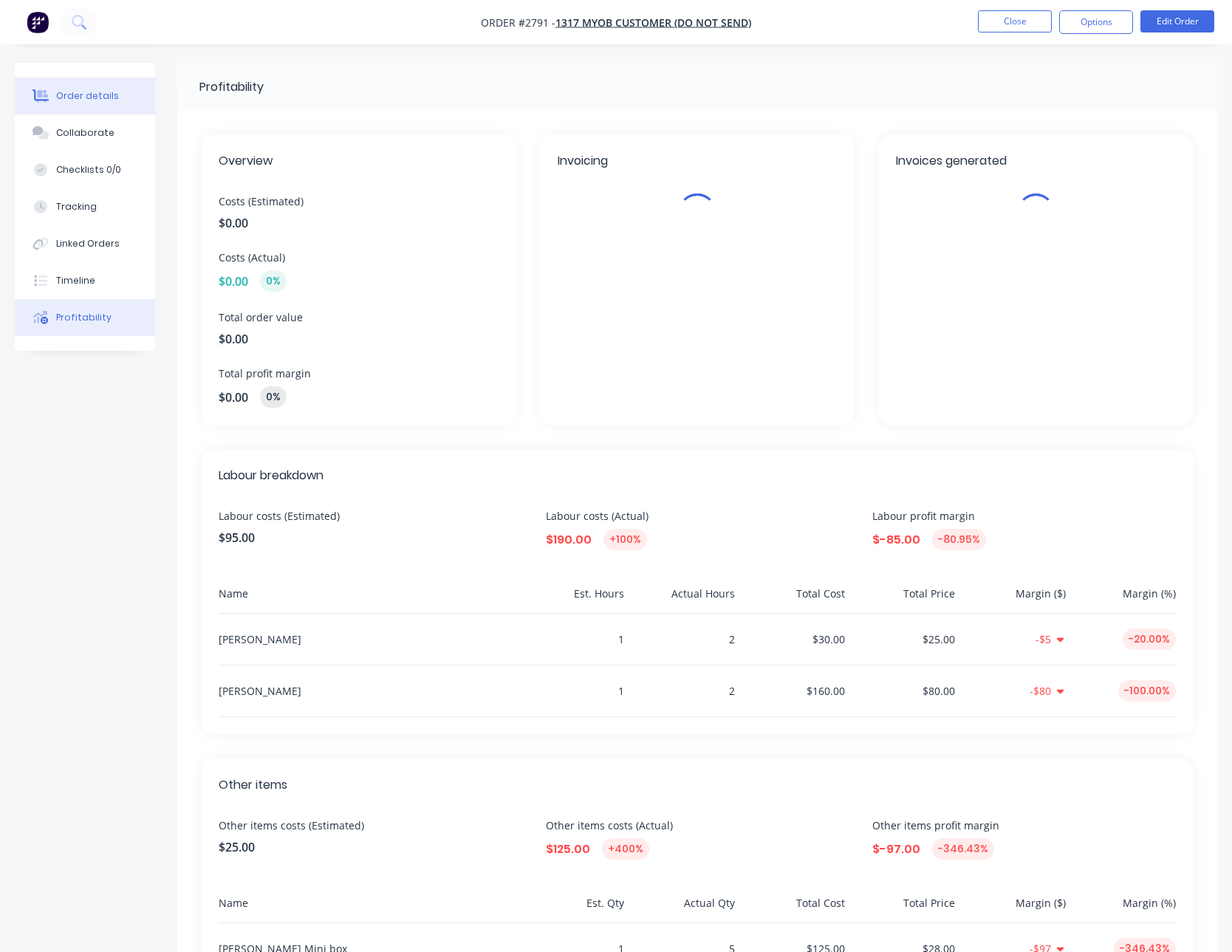
click at [81, 86] on button "Order details" at bounding box center [85, 96] width 140 height 37
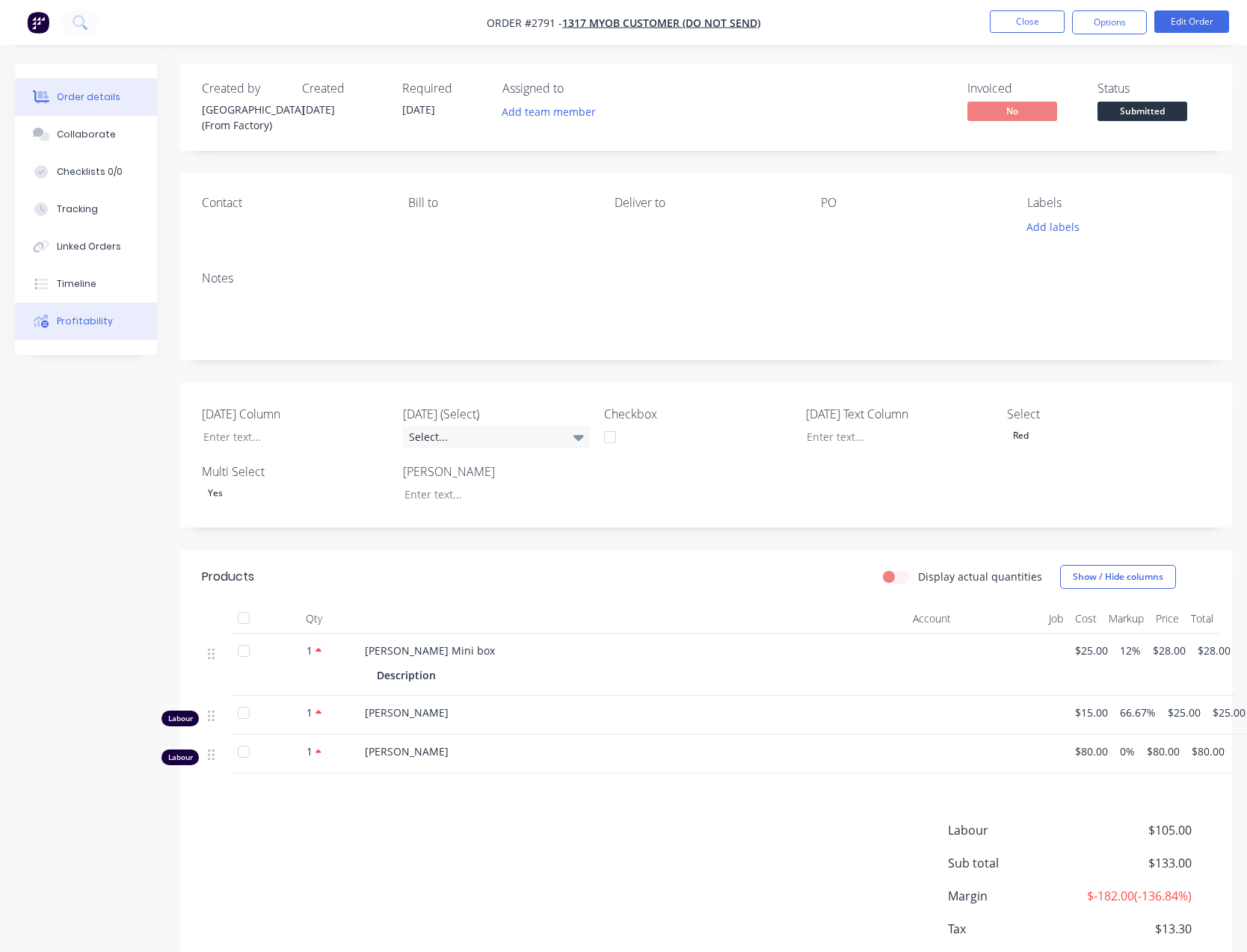
click at [96, 316] on div "Profitability" at bounding box center [84, 321] width 56 height 13
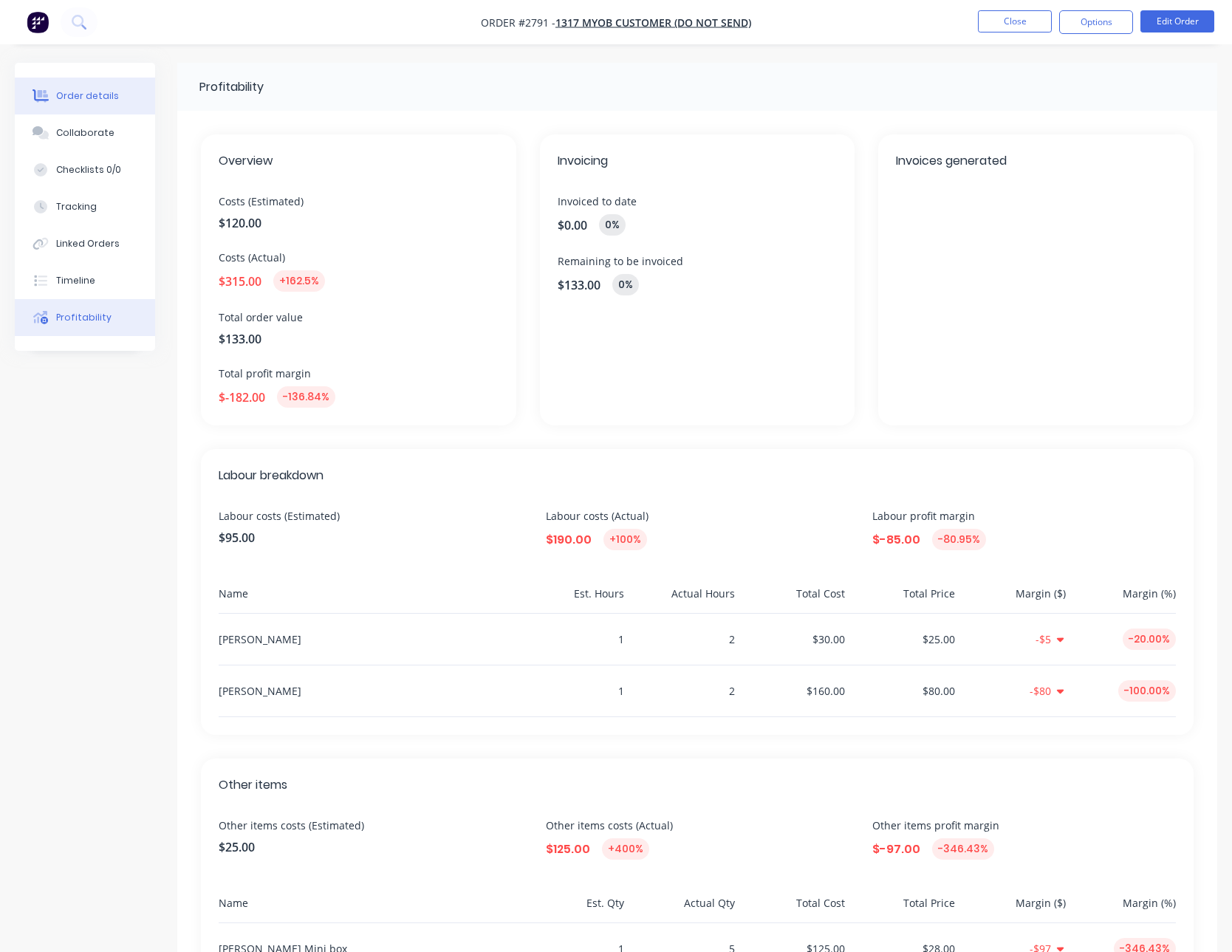
click at [64, 82] on button "Order details" at bounding box center [85, 96] width 140 height 37
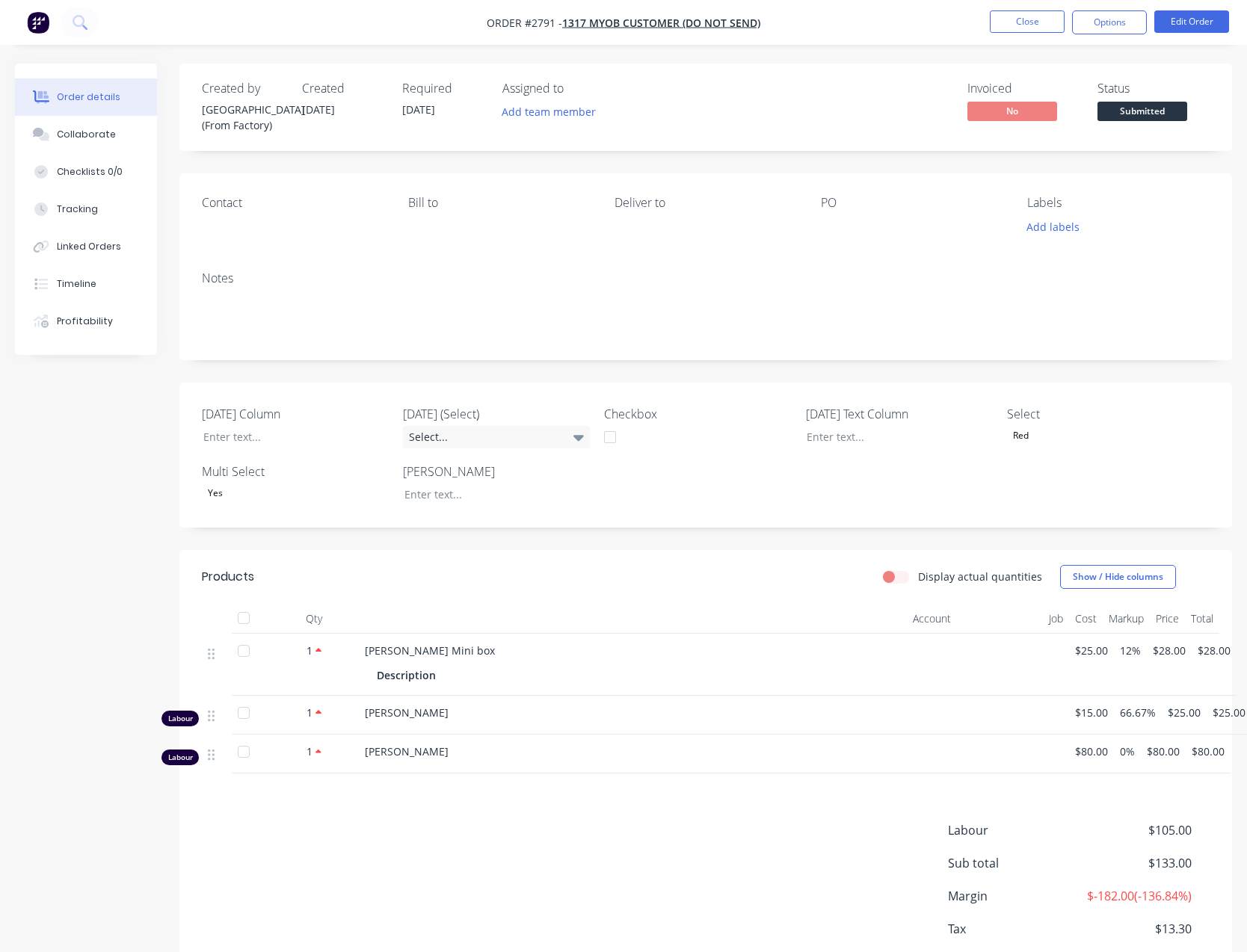
click at [112, 630] on div "Created by Sydney (From Factory) Created 26/08/25 Required 26/08/25 Assigned to…" at bounding box center [624, 551] width 1217 height 976
click at [92, 336] on button "Profitability" at bounding box center [86, 322] width 142 height 38
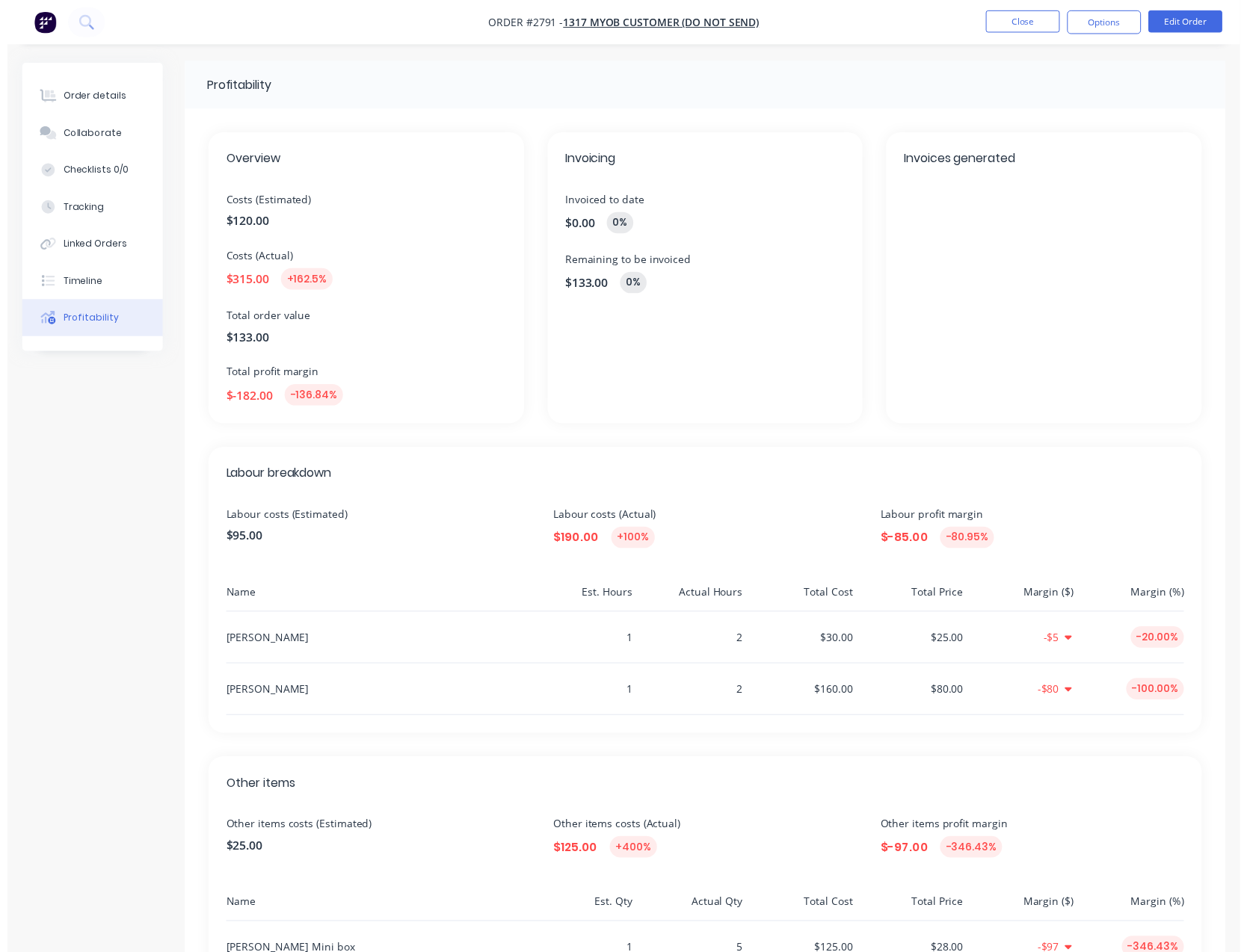
scroll to position [3, 0]
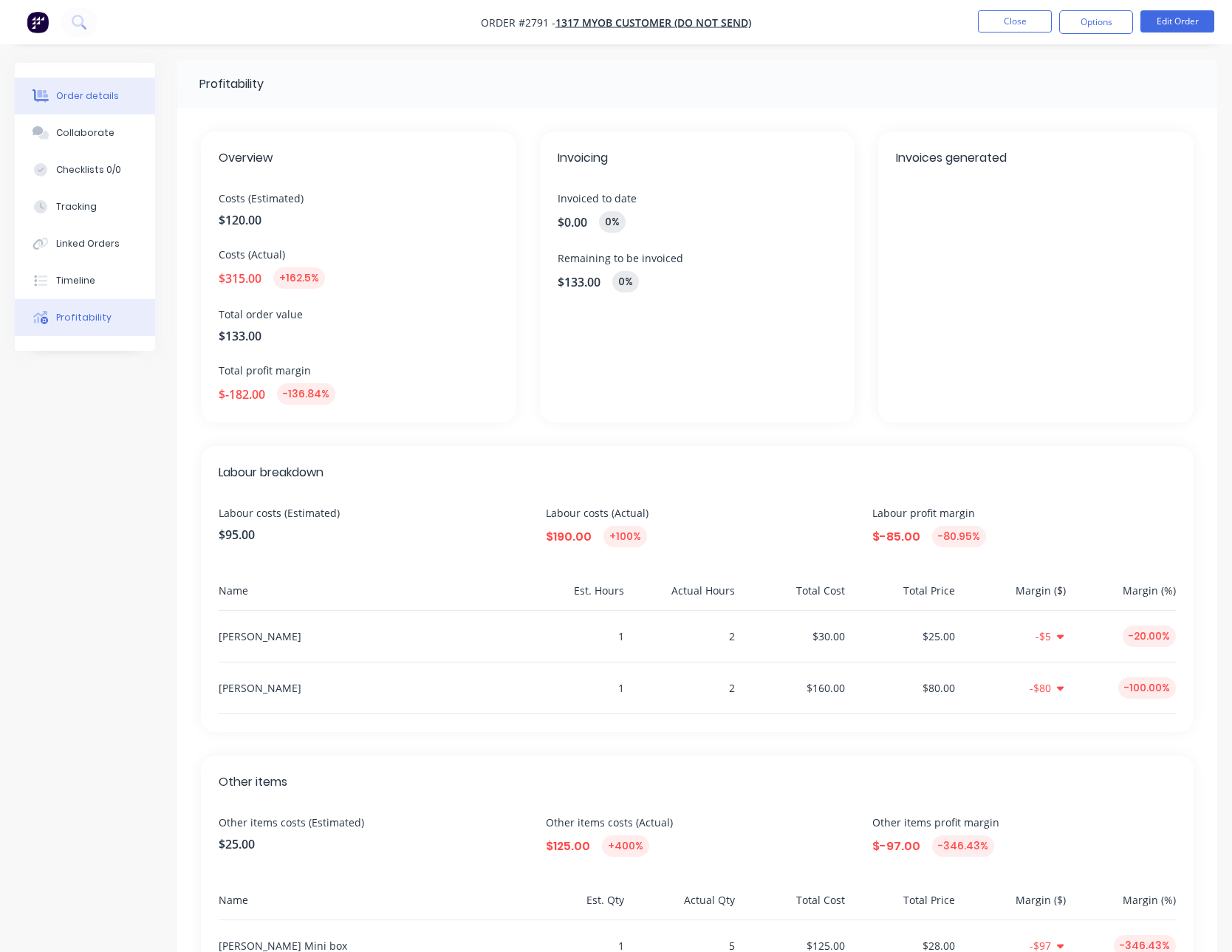
click at [121, 86] on button "Order details" at bounding box center [85, 96] width 140 height 37
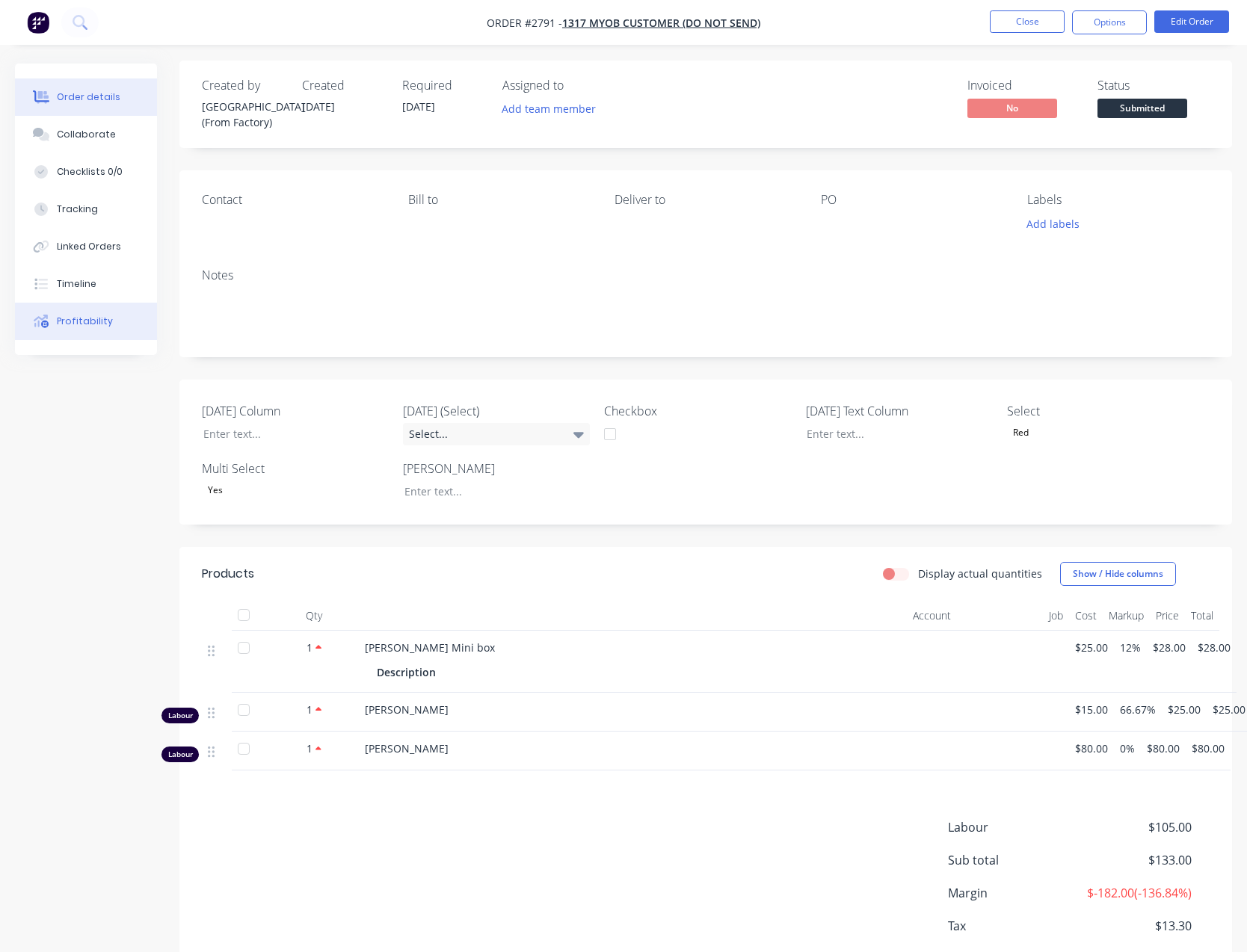
click at [70, 309] on button "Profitability" at bounding box center [86, 322] width 142 height 38
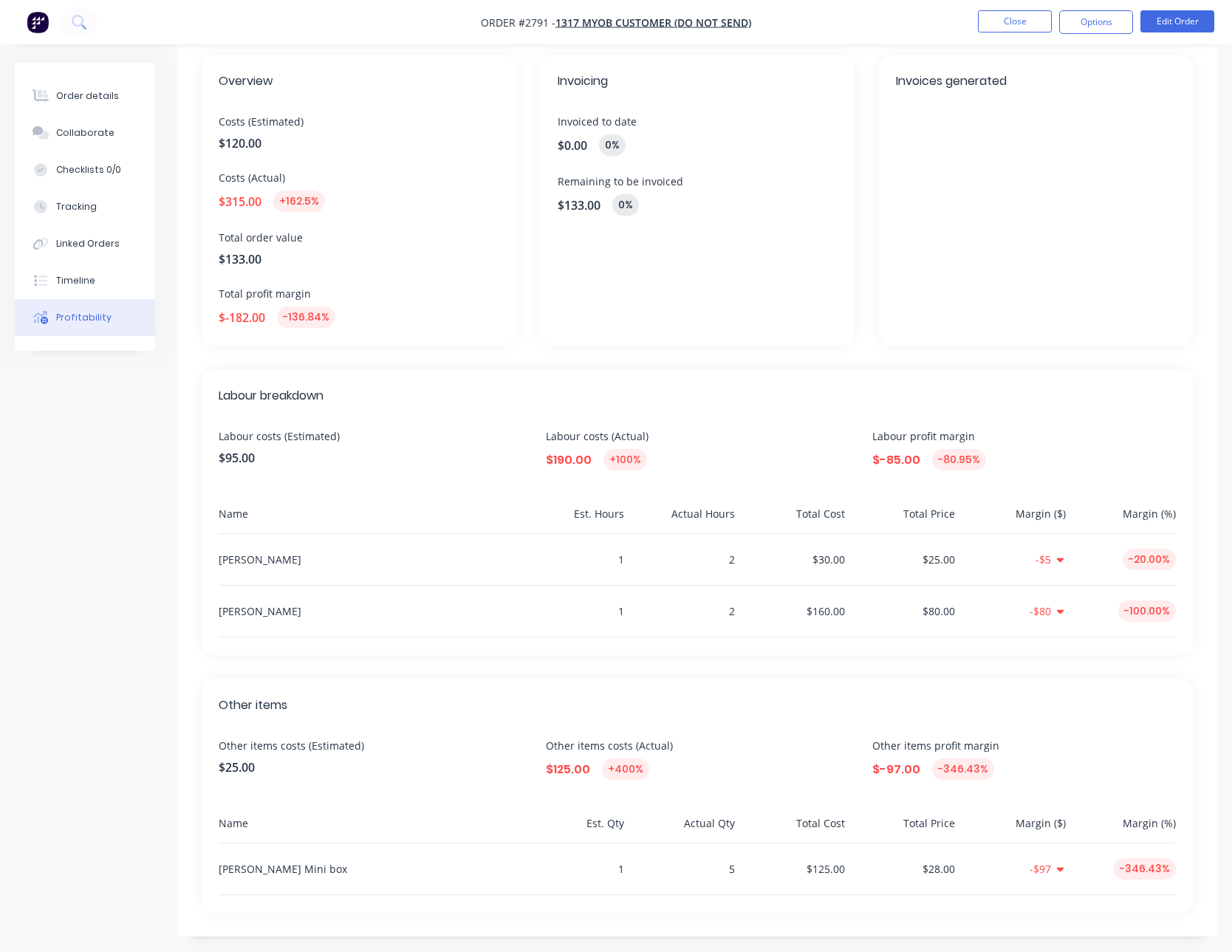
scroll to position [88, 0]
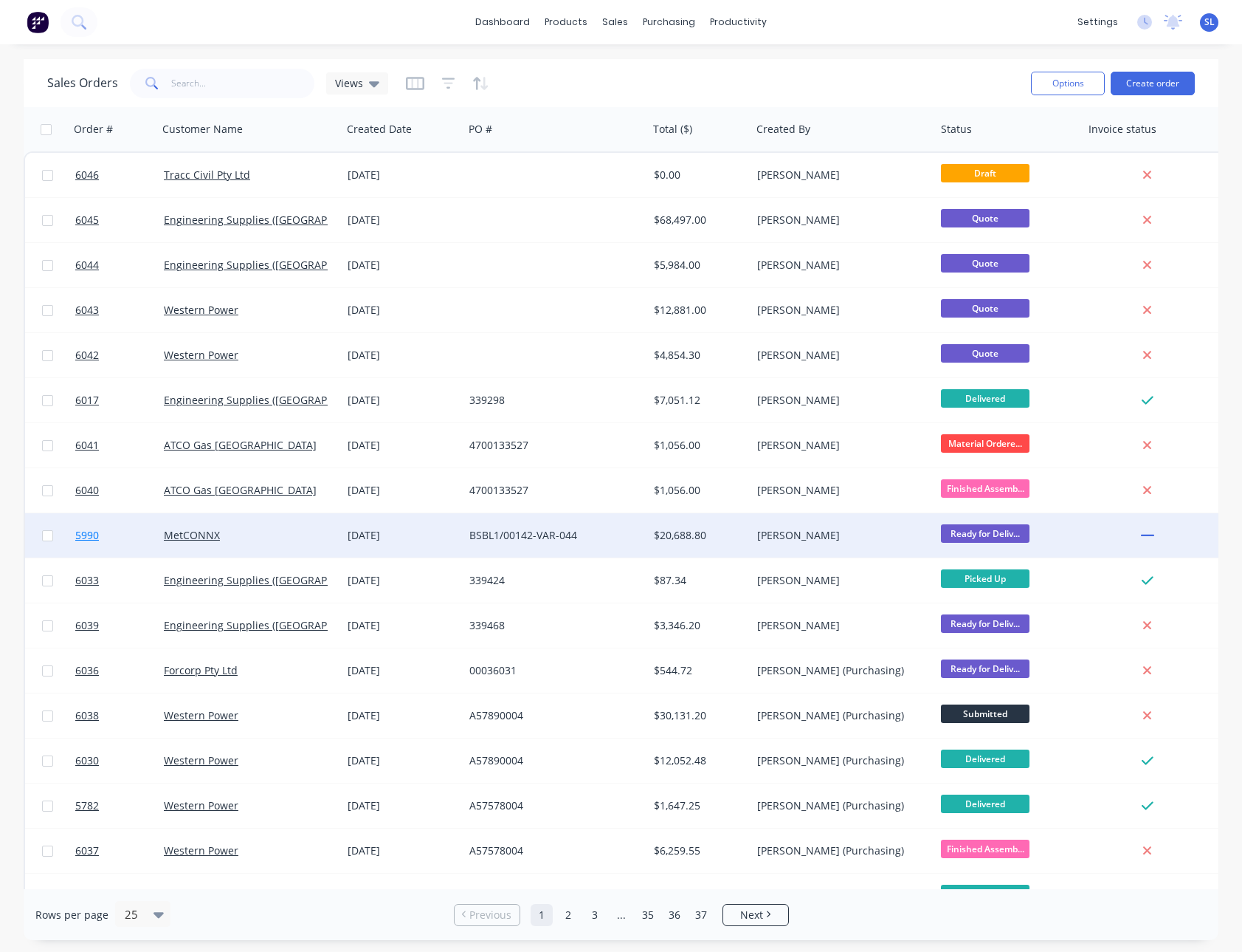
click at [90, 531] on span "5990" at bounding box center [87, 535] width 24 height 15
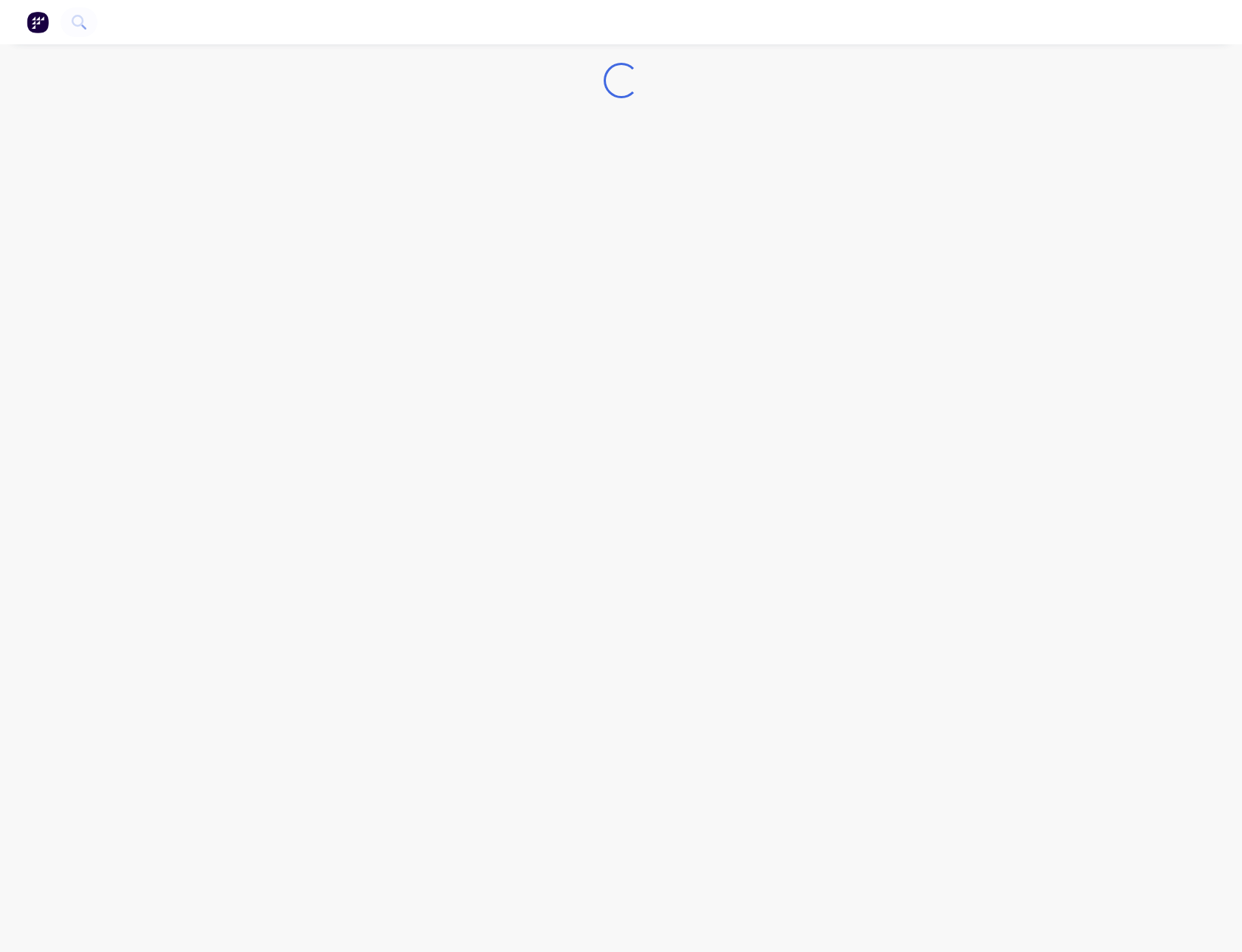
click at [887, 64] on div "Loading..." at bounding box center [621, 81] width 1242 height 35
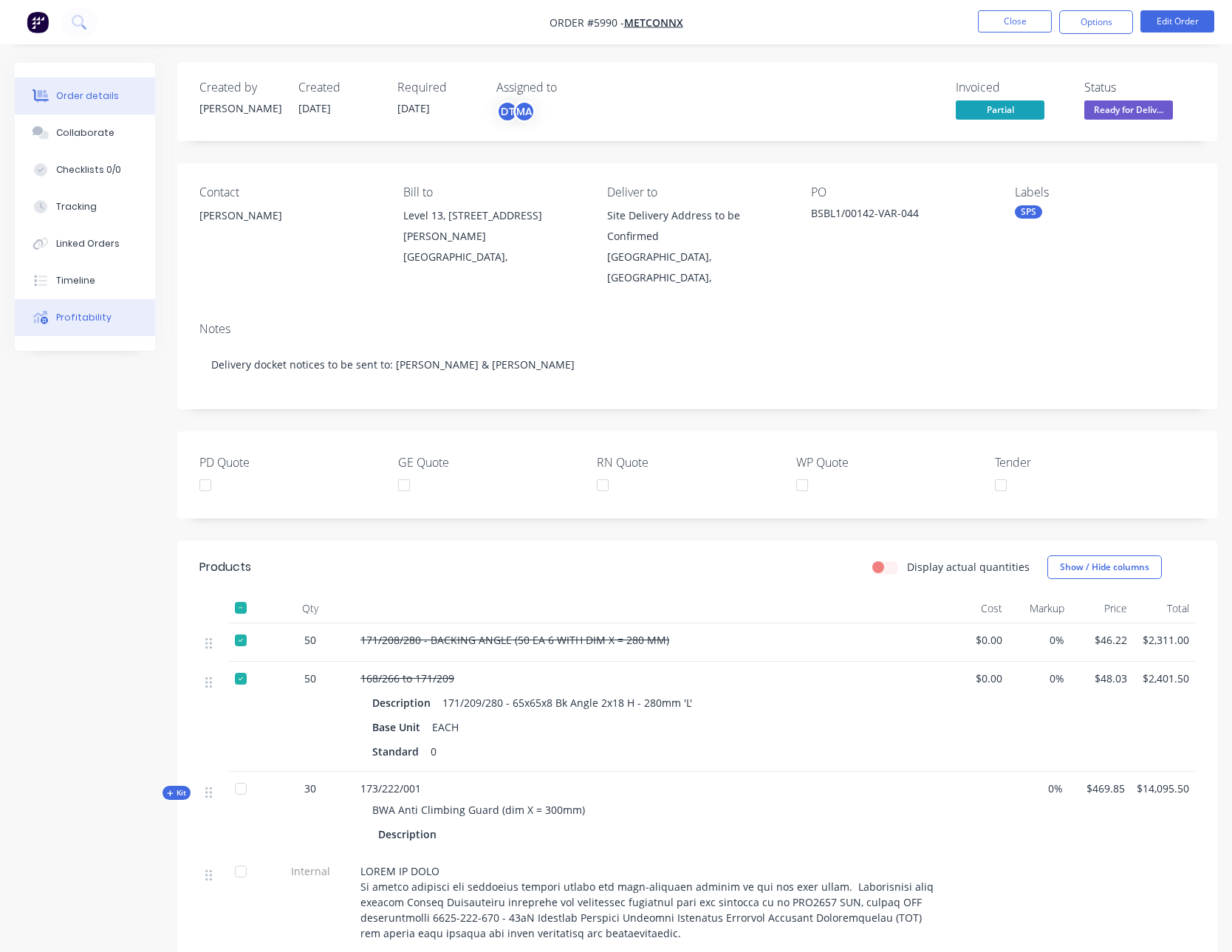
click at [59, 311] on div "Profitability" at bounding box center [83, 317] width 55 height 13
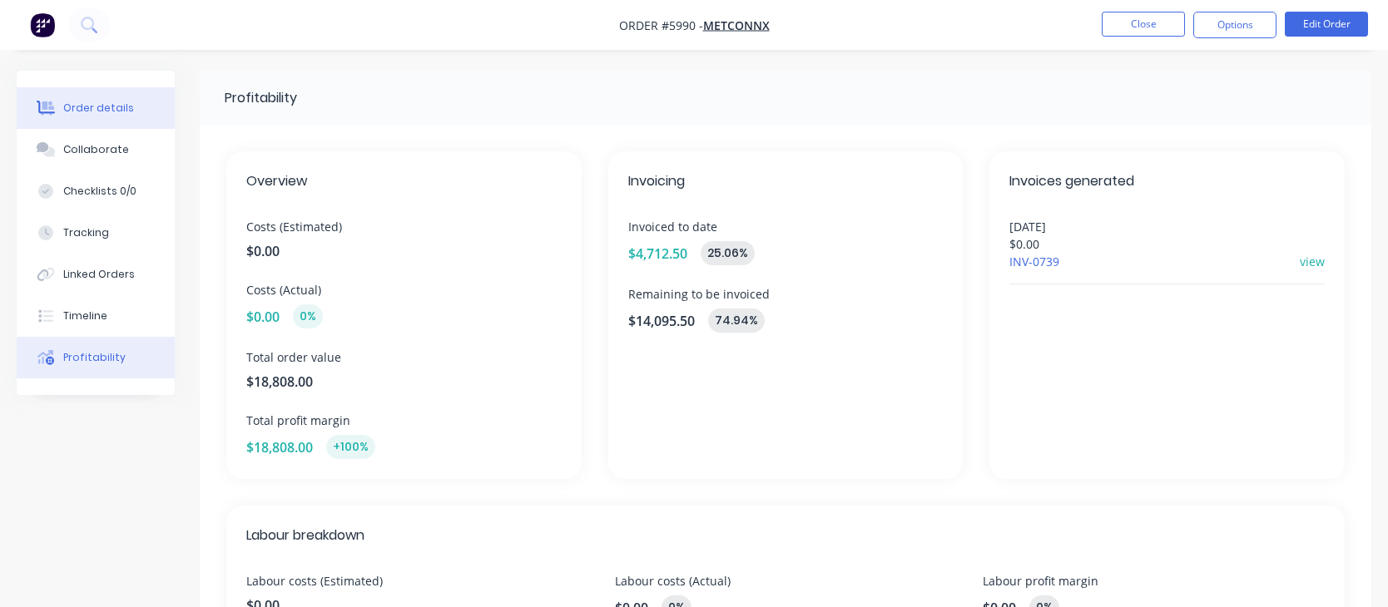
click at [137, 117] on button "Order details" at bounding box center [96, 108] width 158 height 42
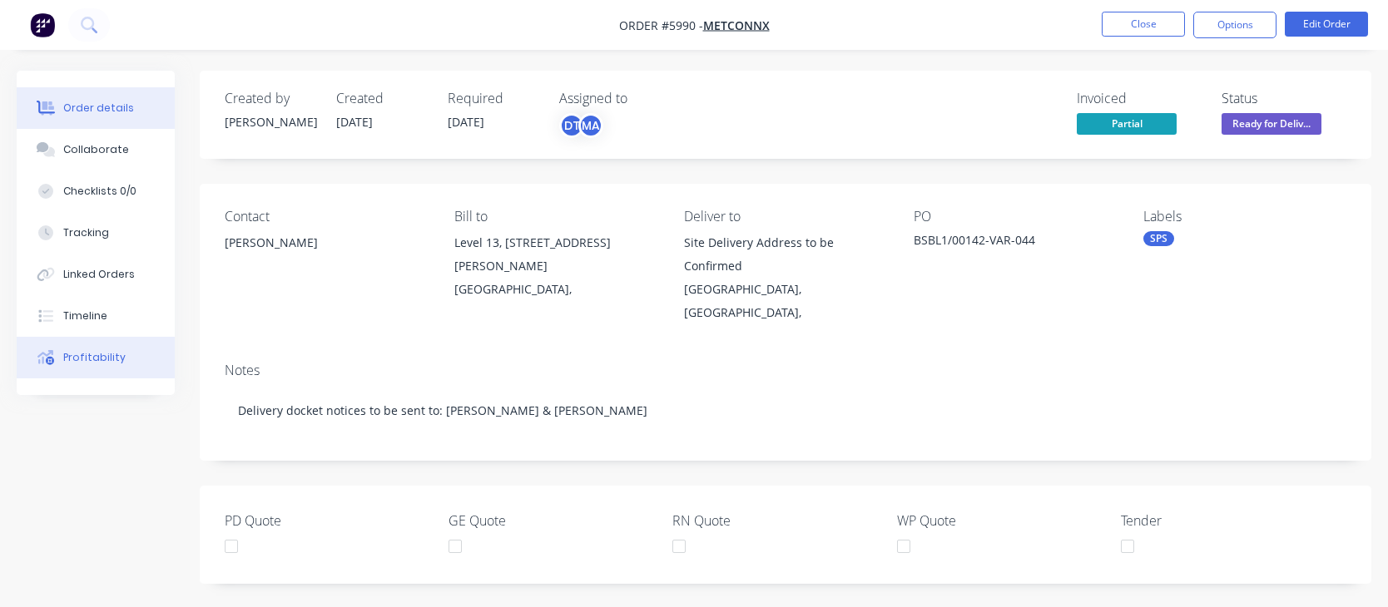
click at [76, 349] on button "Profitability" at bounding box center [96, 358] width 158 height 42
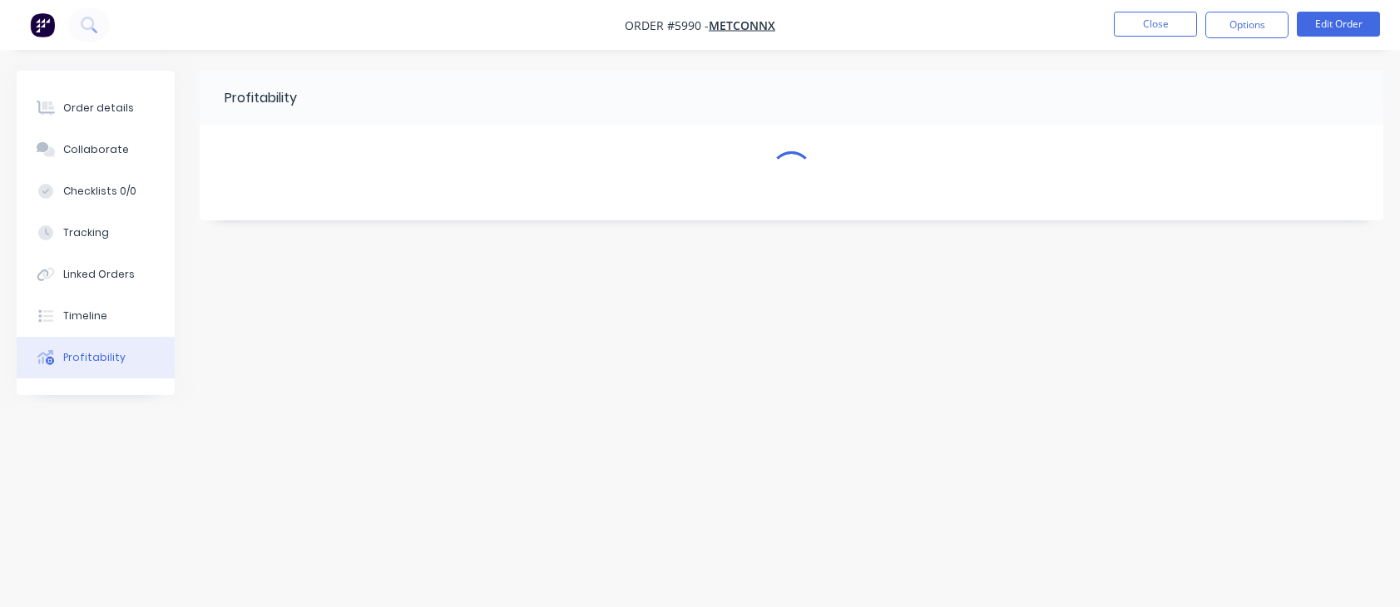
click at [926, 51] on div "Order details Collaborate Checklists 0/0 Tracking Linked Orders Timeline Profit…" at bounding box center [700, 303] width 1400 height 607
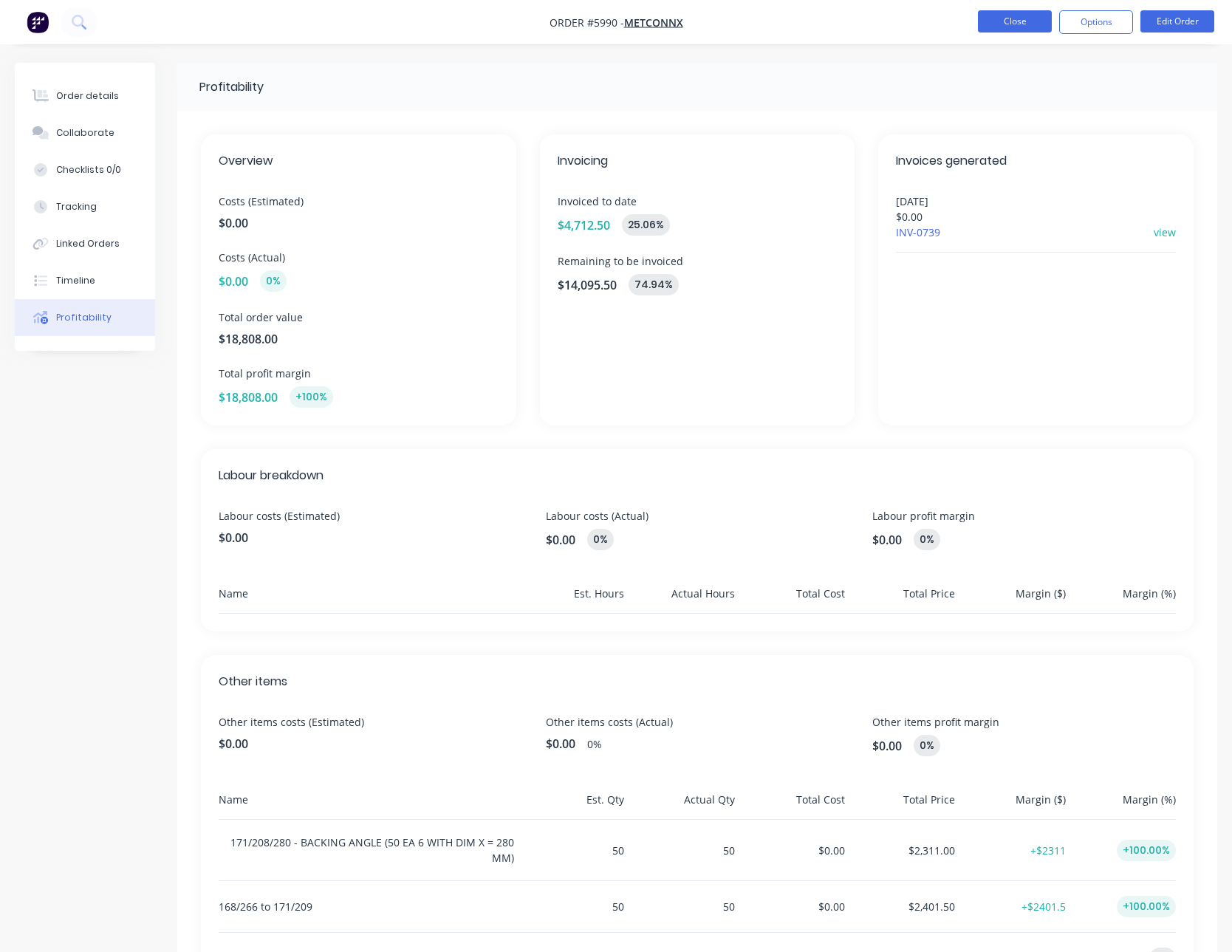
click at [982, 26] on button "Close" at bounding box center [1015, 21] width 74 height 22
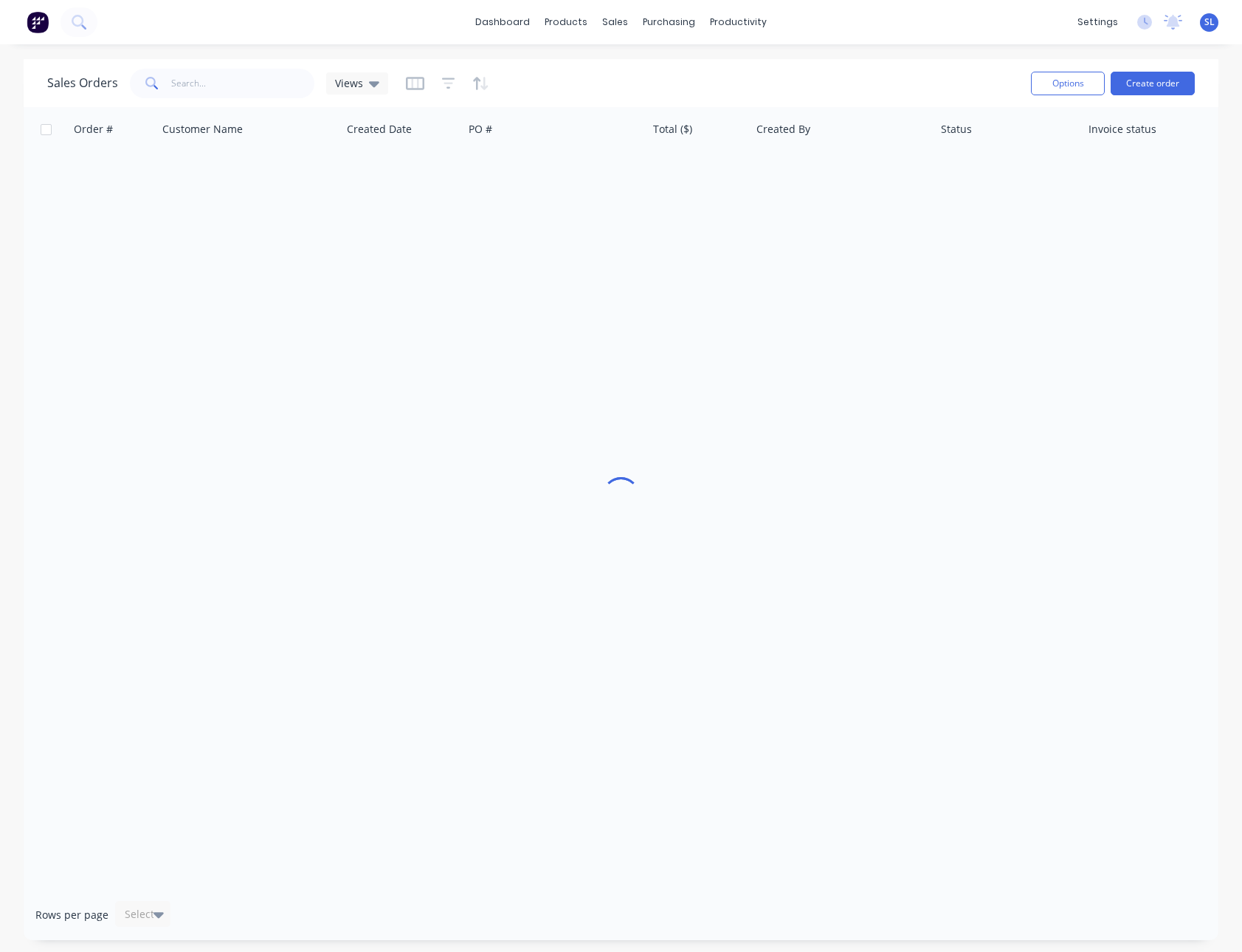
click at [599, 55] on div "dashboard products sales purchasing productivity dashboard products Product Cat…" at bounding box center [621, 476] width 1242 height 952
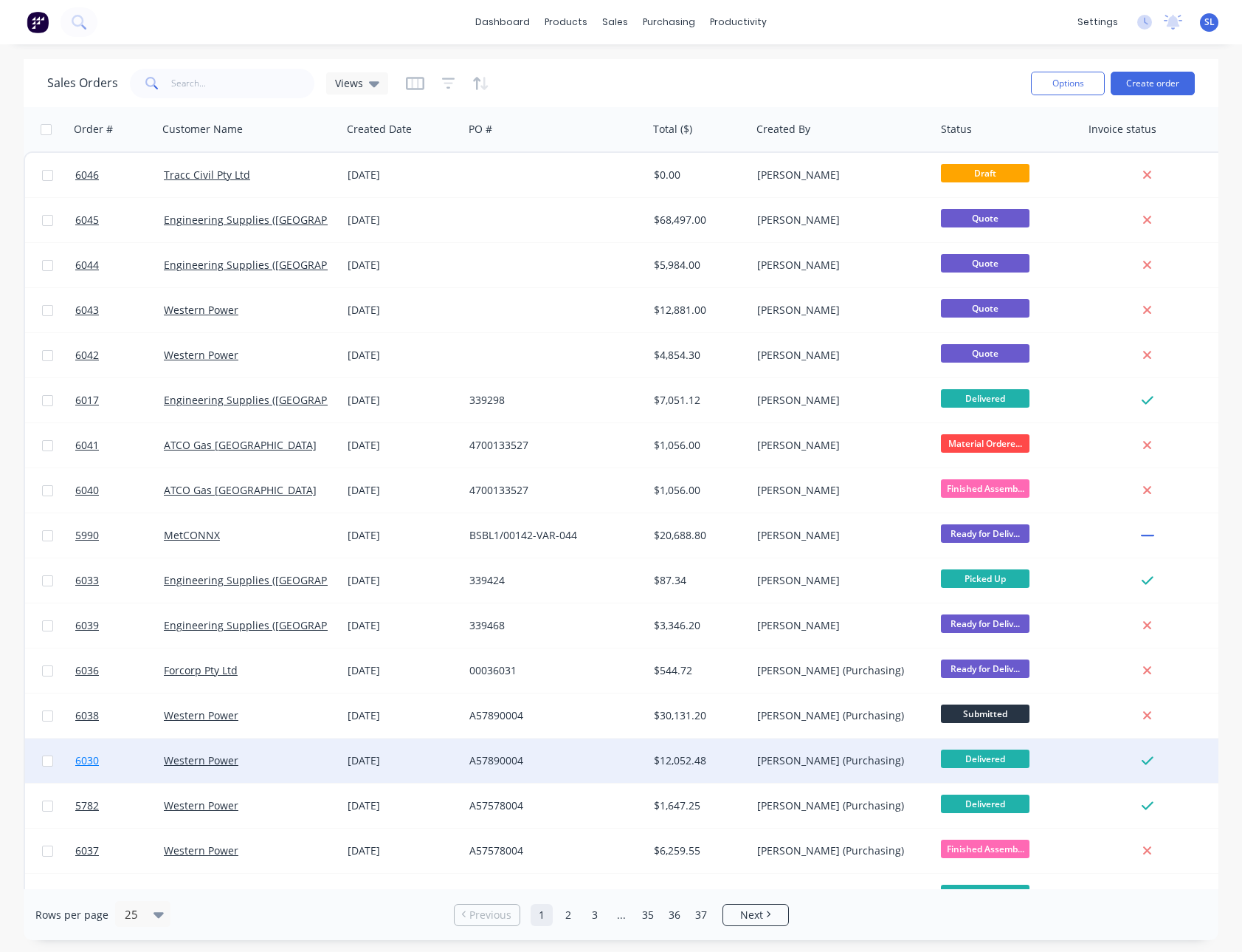
click at [94, 539] on span "6030" at bounding box center [87, 760] width 24 height 15
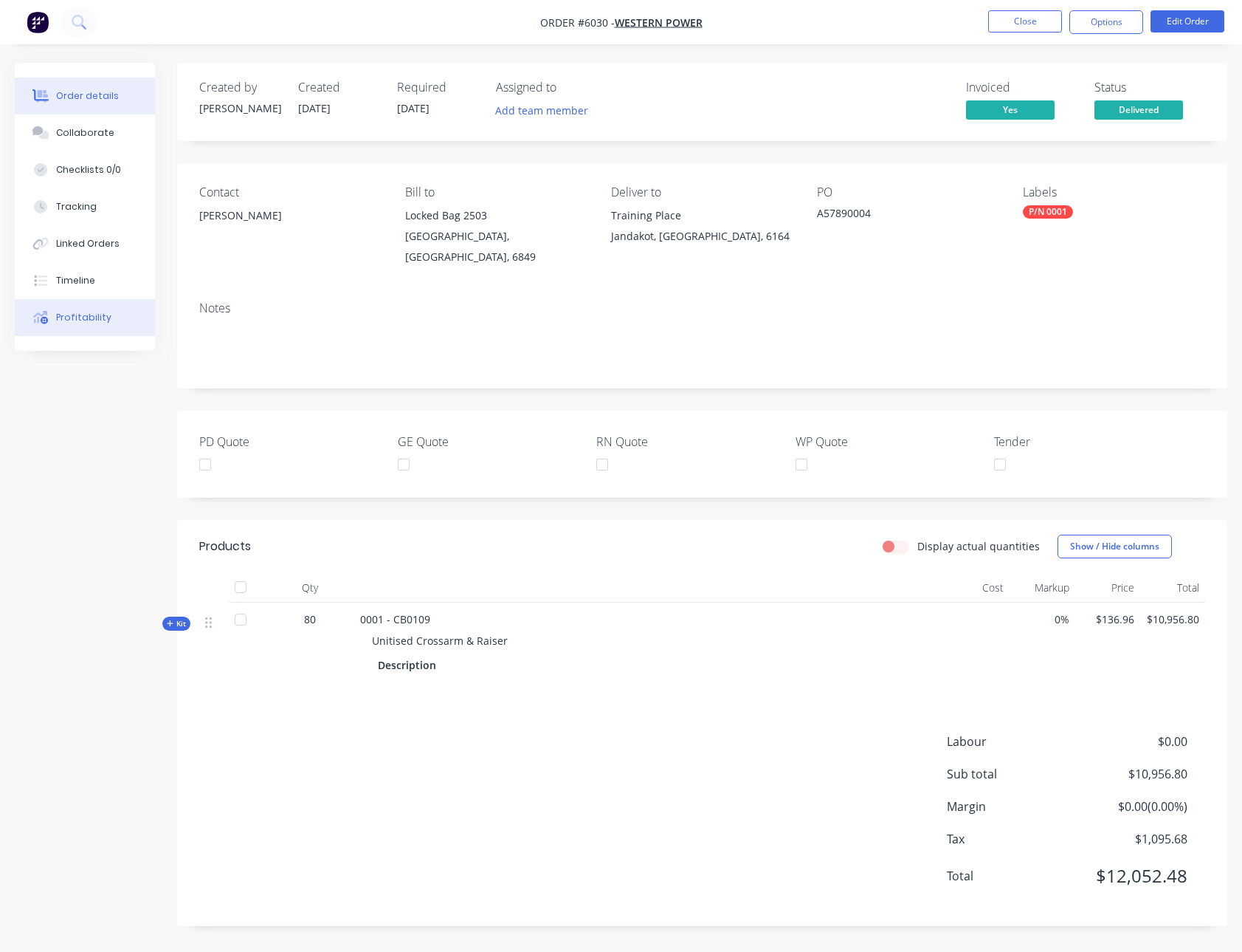
click at [106, 320] on button "Profitability" at bounding box center [85, 318] width 140 height 37
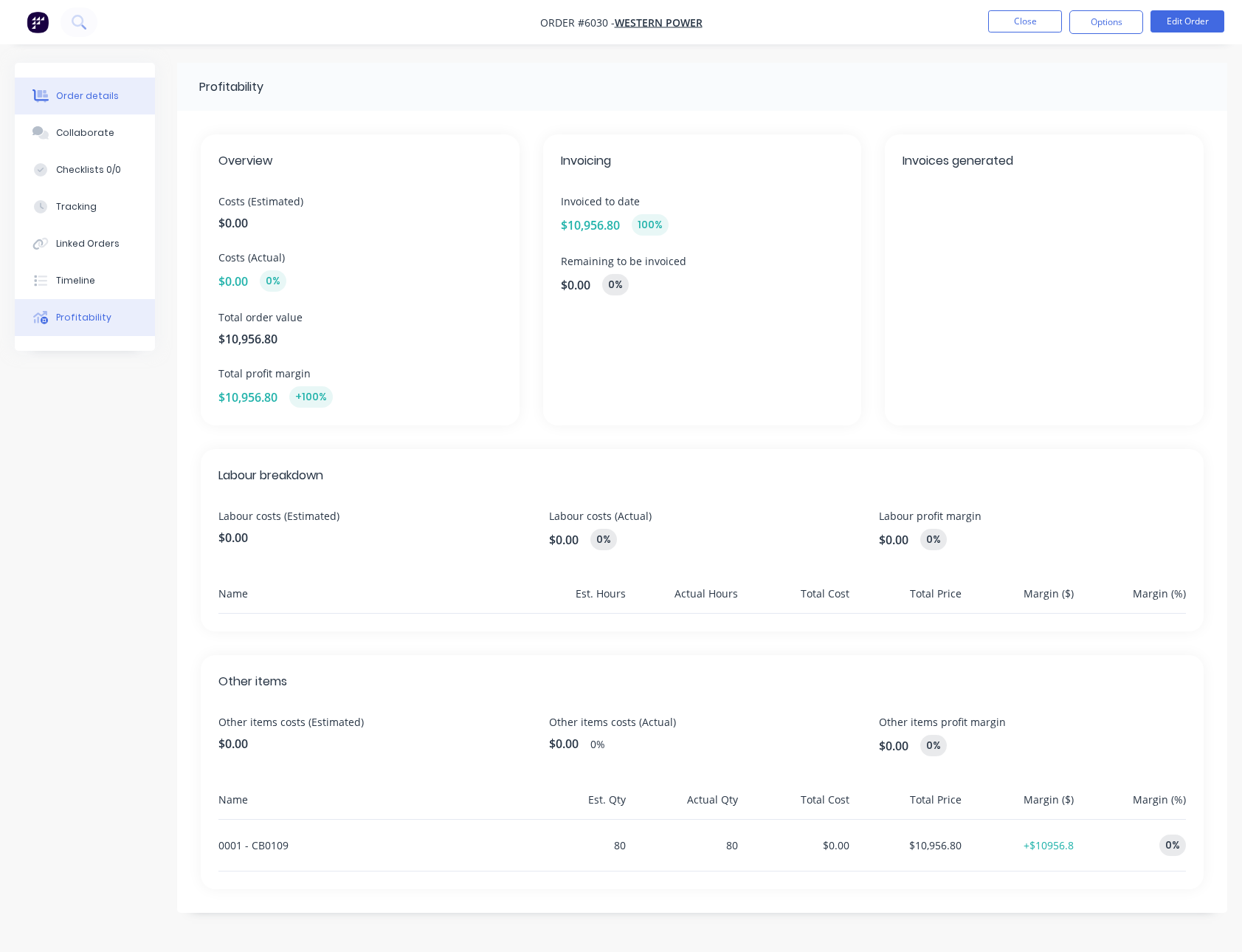
click at [85, 93] on div "Order details" at bounding box center [87, 96] width 63 height 13
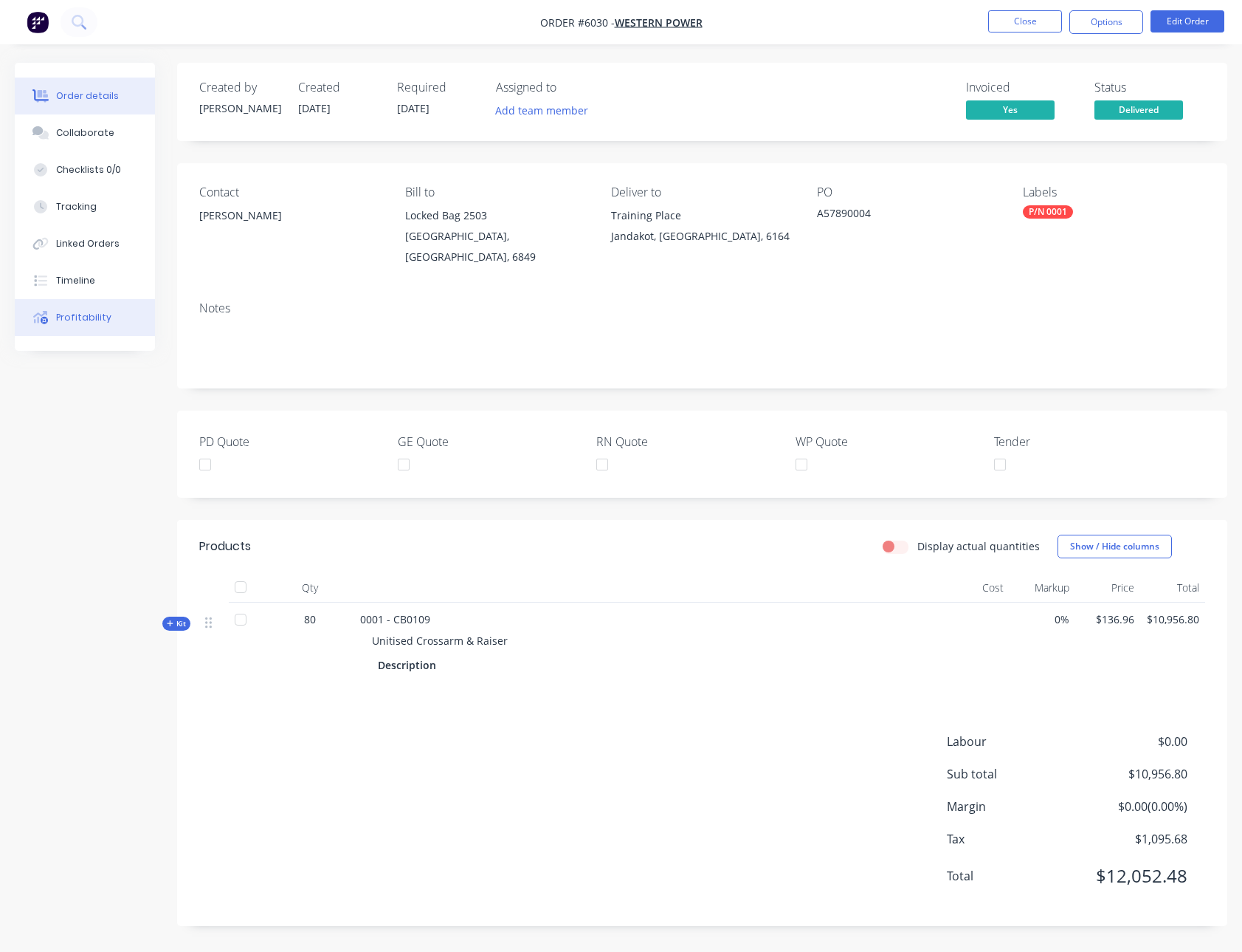
click at [75, 330] on button "Profitability" at bounding box center [85, 318] width 140 height 37
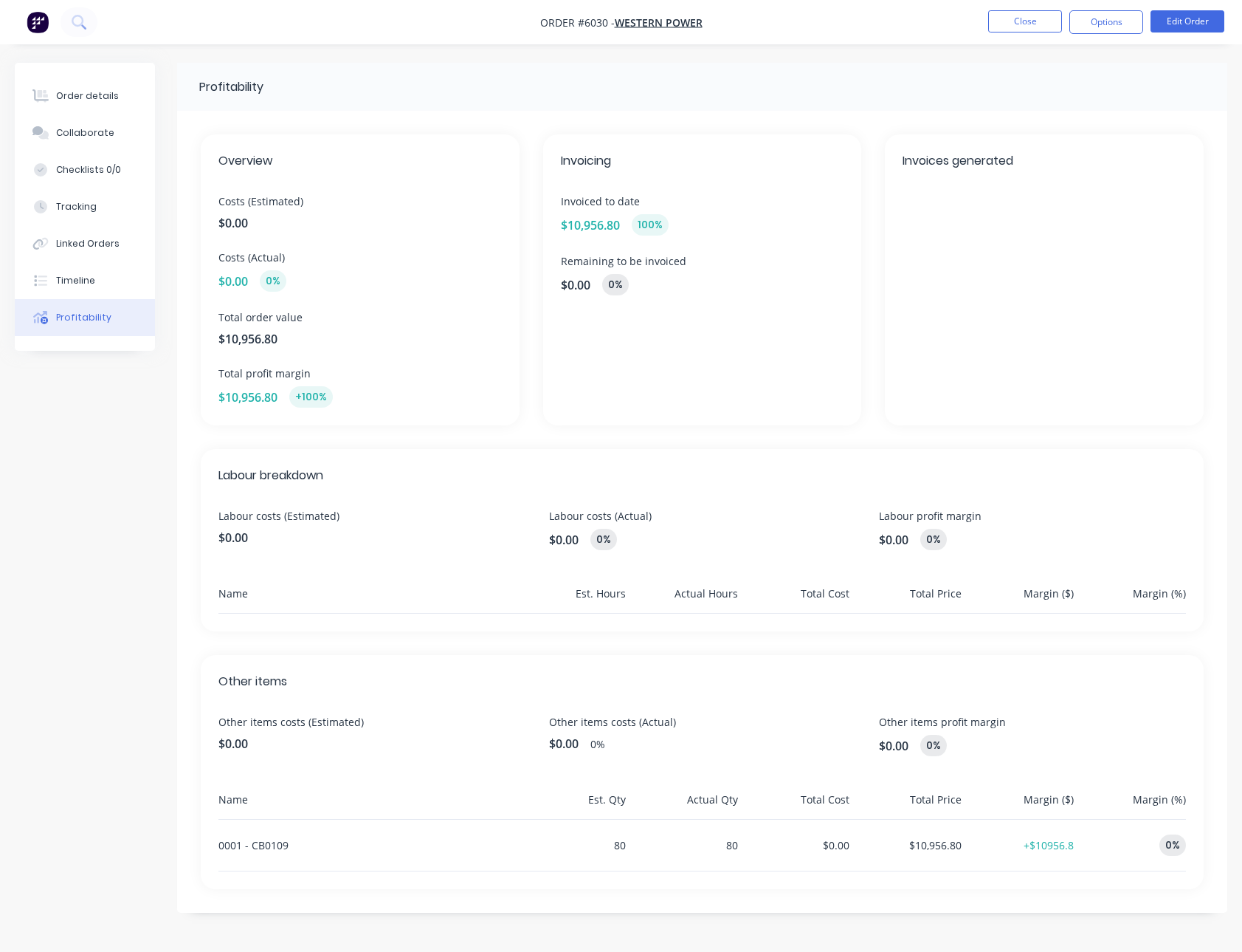
click at [538, 539] on div "Labour costs (Estimated) $0.00 Labour costs (Actual) $0.00 0% Labour profit mar…" at bounding box center [702, 528] width 968 height 42
click at [219, 539] on div "0001 - CB0109" at bounding box center [366, 845] width 295 height 51
copy div "0001 - CB0109"
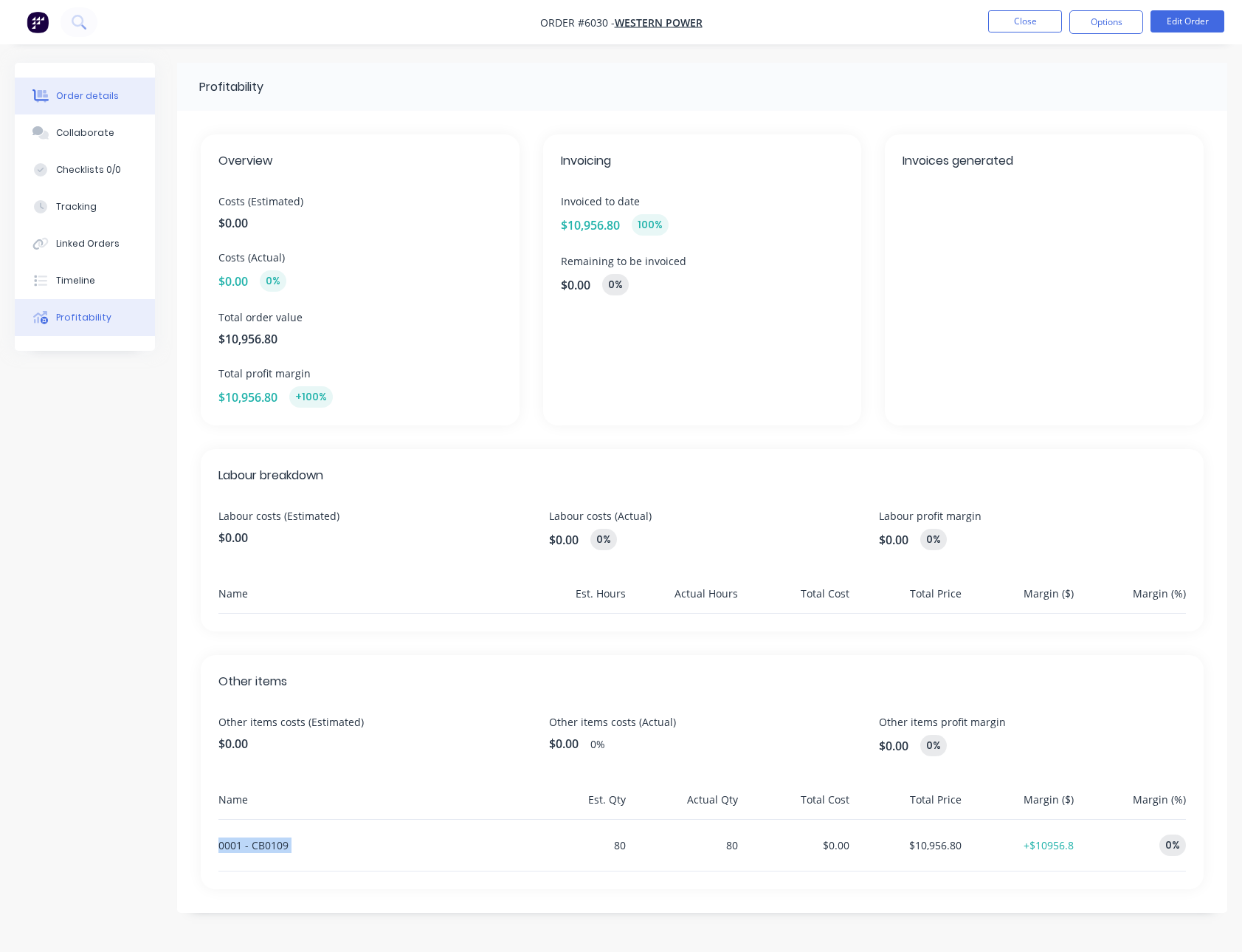
click at [42, 86] on button "Order details" at bounding box center [85, 96] width 140 height 37
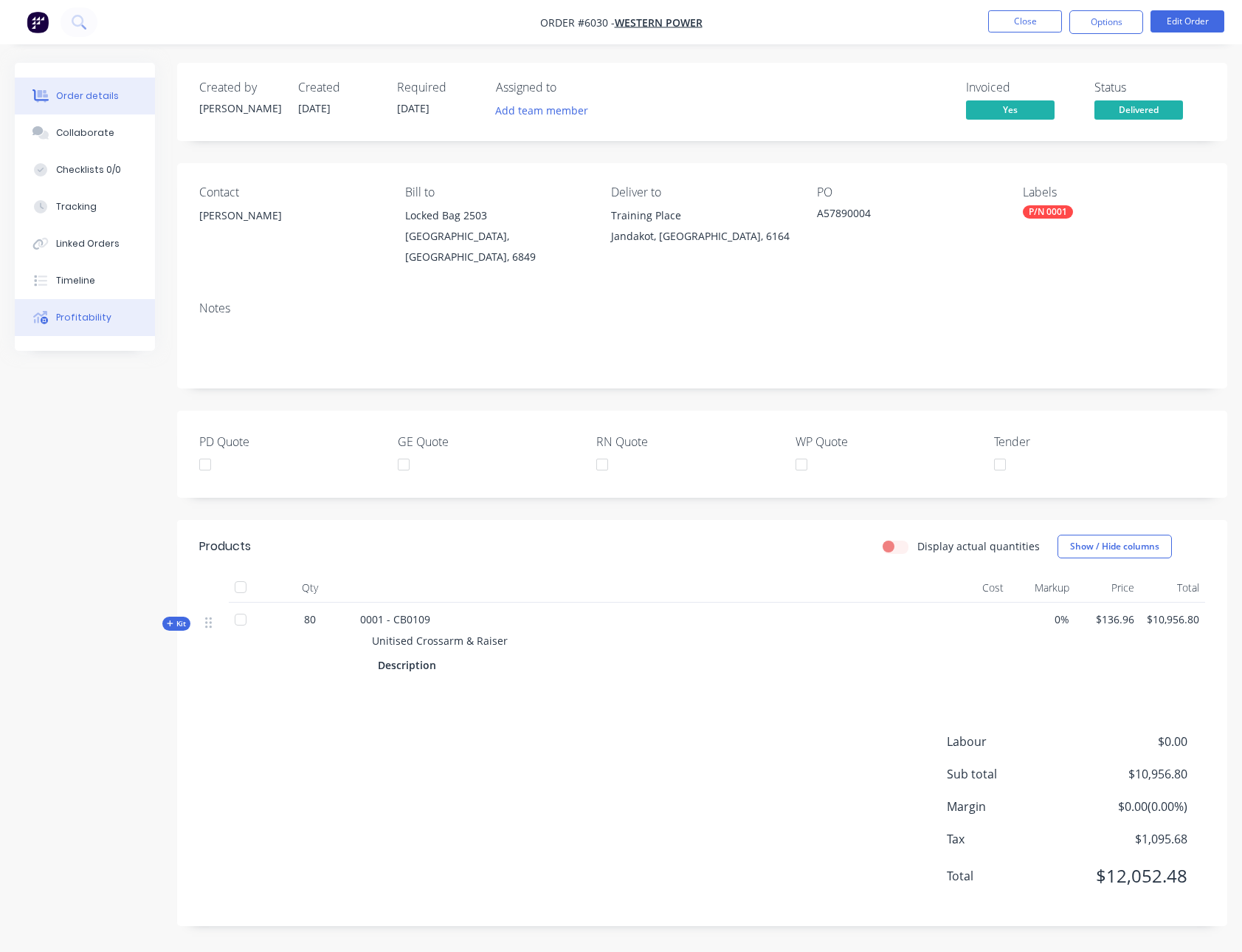
click at [95, 319] on div "Profitability" at bounding box center [83, 317] width 55 height 13
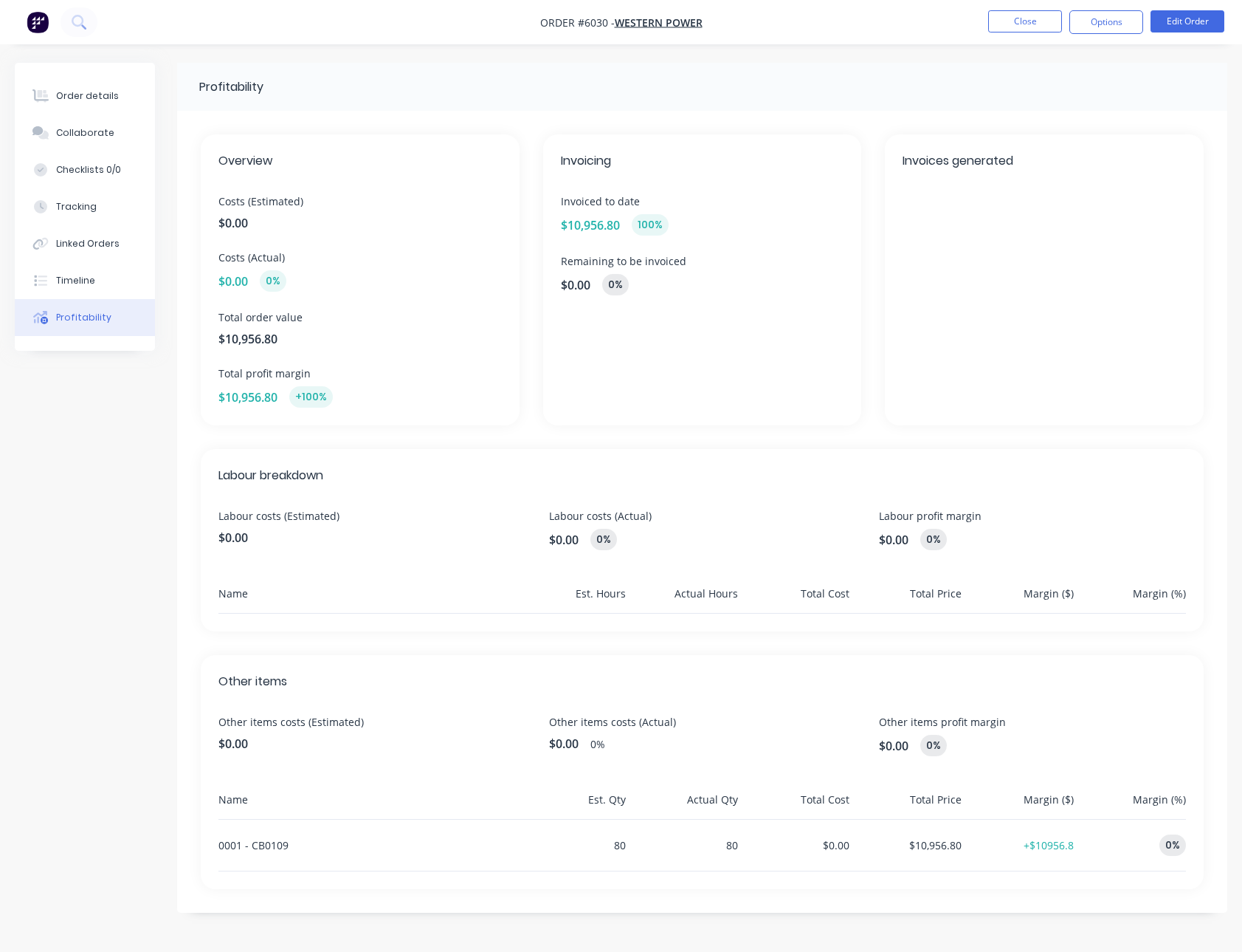
click at [257, 539] on span "$0.00" at bounding box center [372, 744] width 307 height 18
drag, startPoint x: 216, startPoint y: 736, endPoint x: 934, endPoint y: 744, distance: 718.0
click at [934, 539] on div "Other items Other items costs (Estimated) $0.00 Other items costs (Actual) $0.0…" at bounding box center [702, 772] width 1003 height 234
click at [992, 539] on div "$0.00 0%" at bounding box center [1033, 745] width 307 height 21
click at [973, 539] on div "Other items Other items costs (Estimated) $0.00 Other items costs (Actual) $0.0…" at bounding box center [702, 772] width 1003 height 234
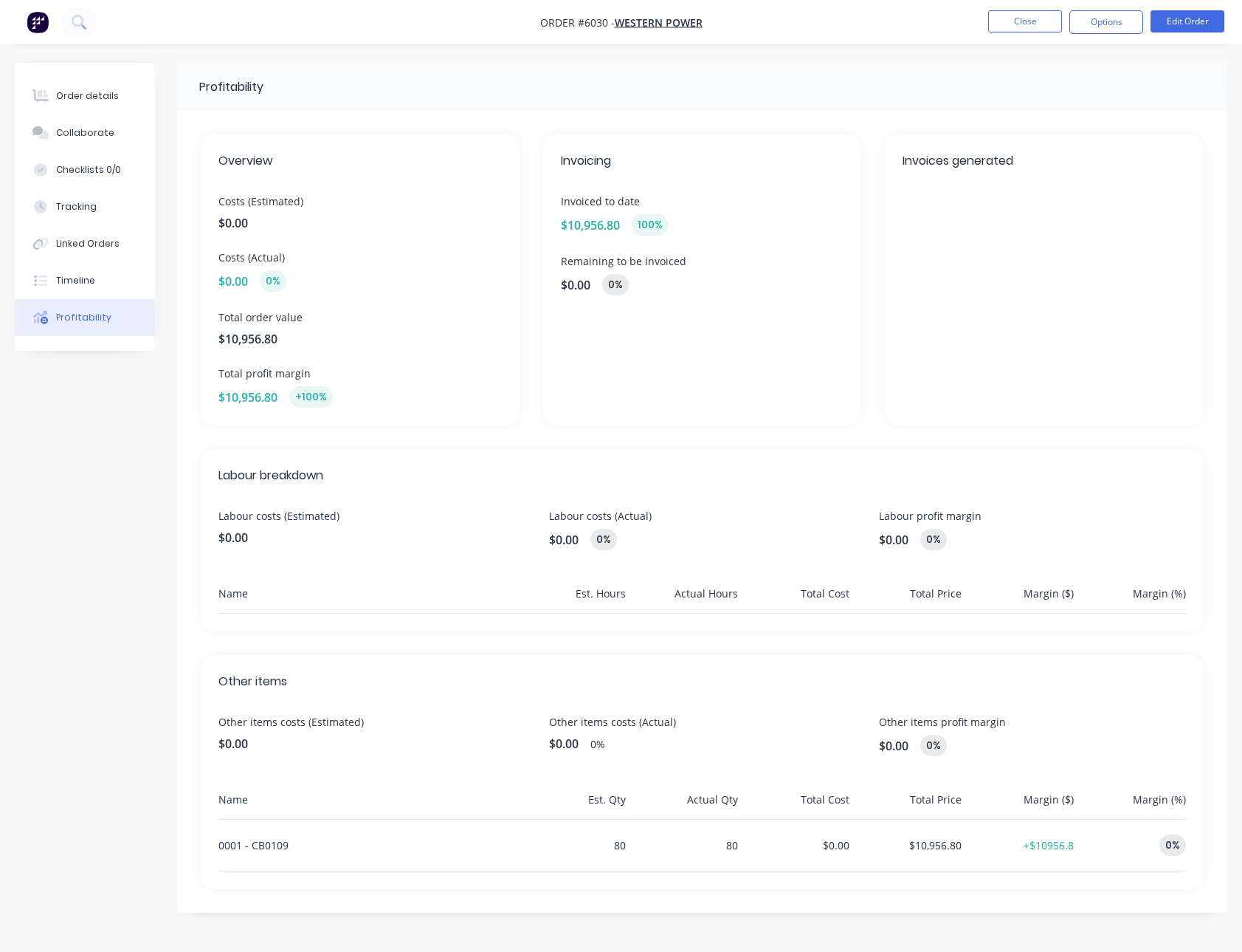
click at [790, 99] on div "Profitability" at bounding box center [703, 87] width 1050 height 48
click at [69, 92] on div "Order details" at bounding box center [87, 96] width 63 height 13
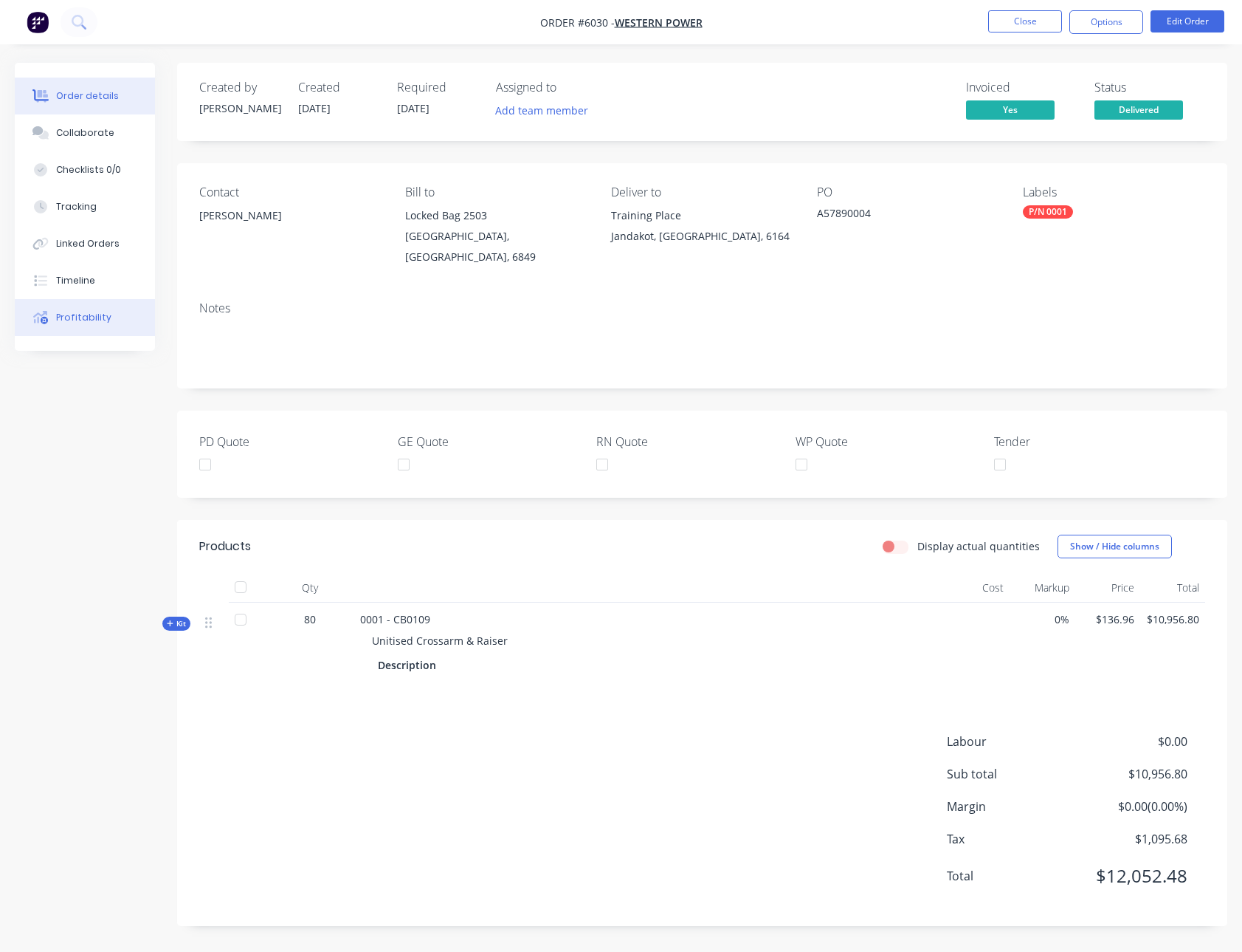
click at [98, 334] on button "Profitability" at bounding box center [85, 318] width 140 height 37
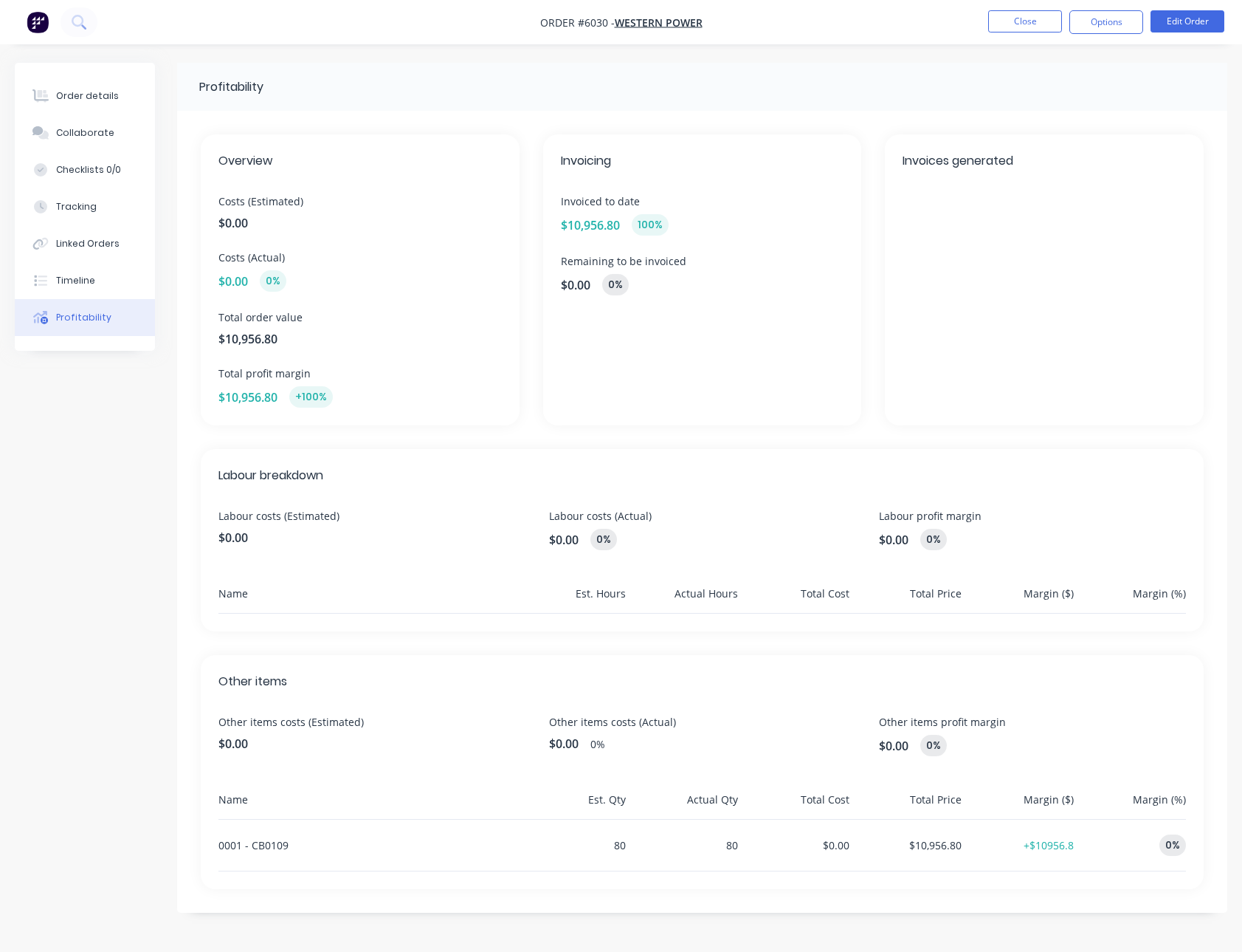
click at [701, 120] on div "Overview Costs (Estimated) $0.00 Costs (Actual) $0.00 0% Total order value $10,…" at bounding box center [703, 512] width 1050 height 802
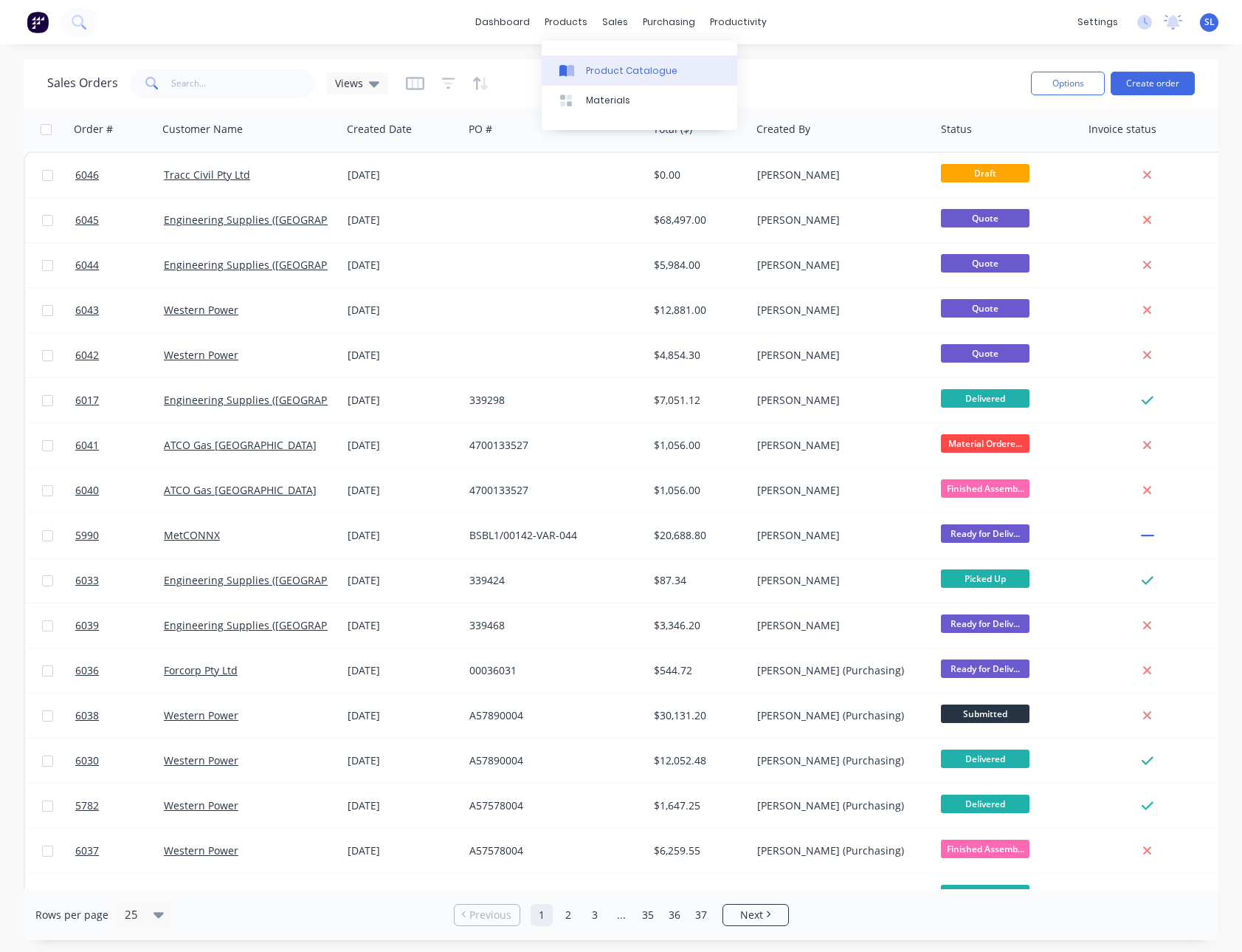
click at [570, 61] on link "Product Catalogue" at bounding box center [640, 69] width 196 height 29
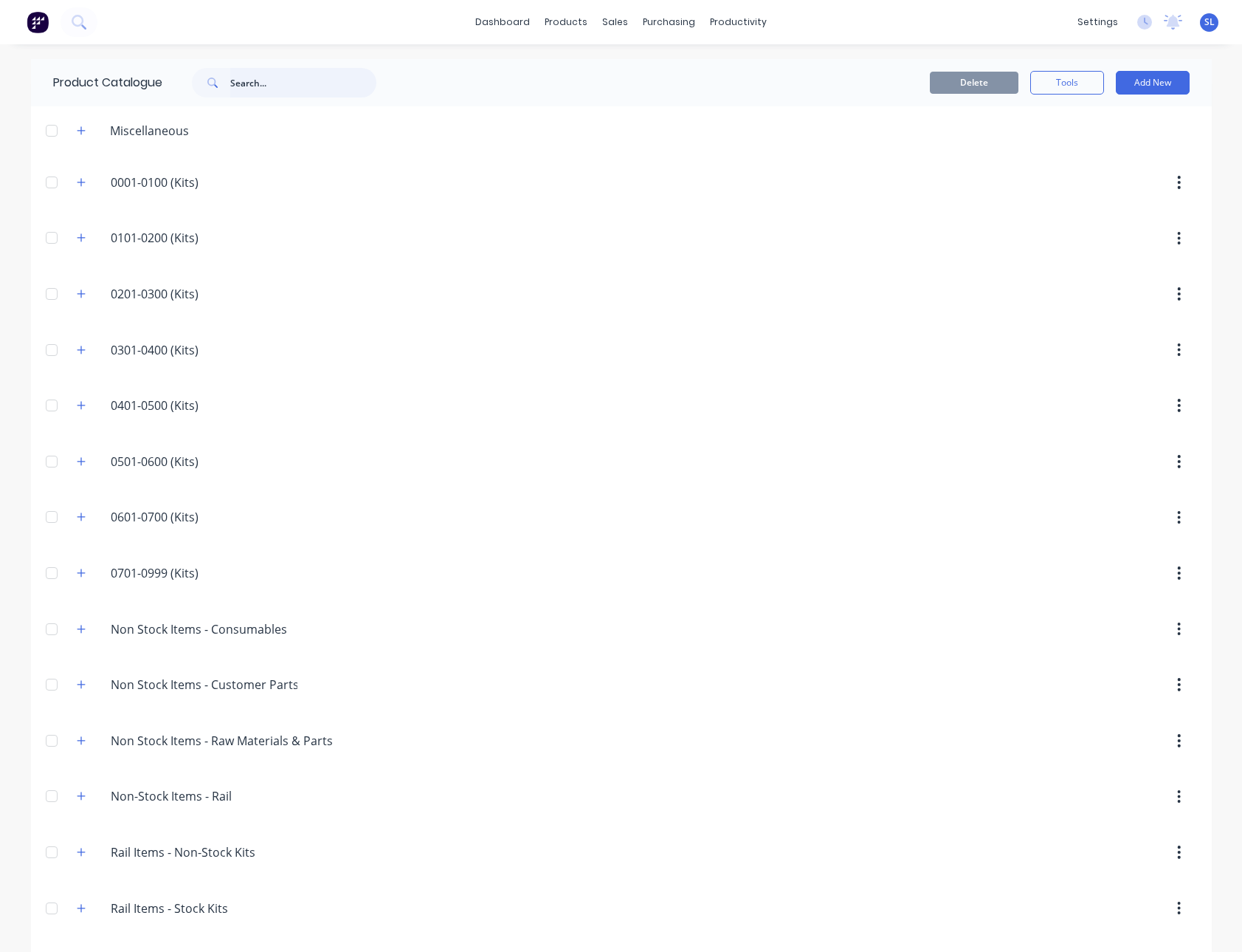
click at [274, 82] on input "text" at bounding box center [303, 83] width 146 height 29
paste input "0001 - CB0109"
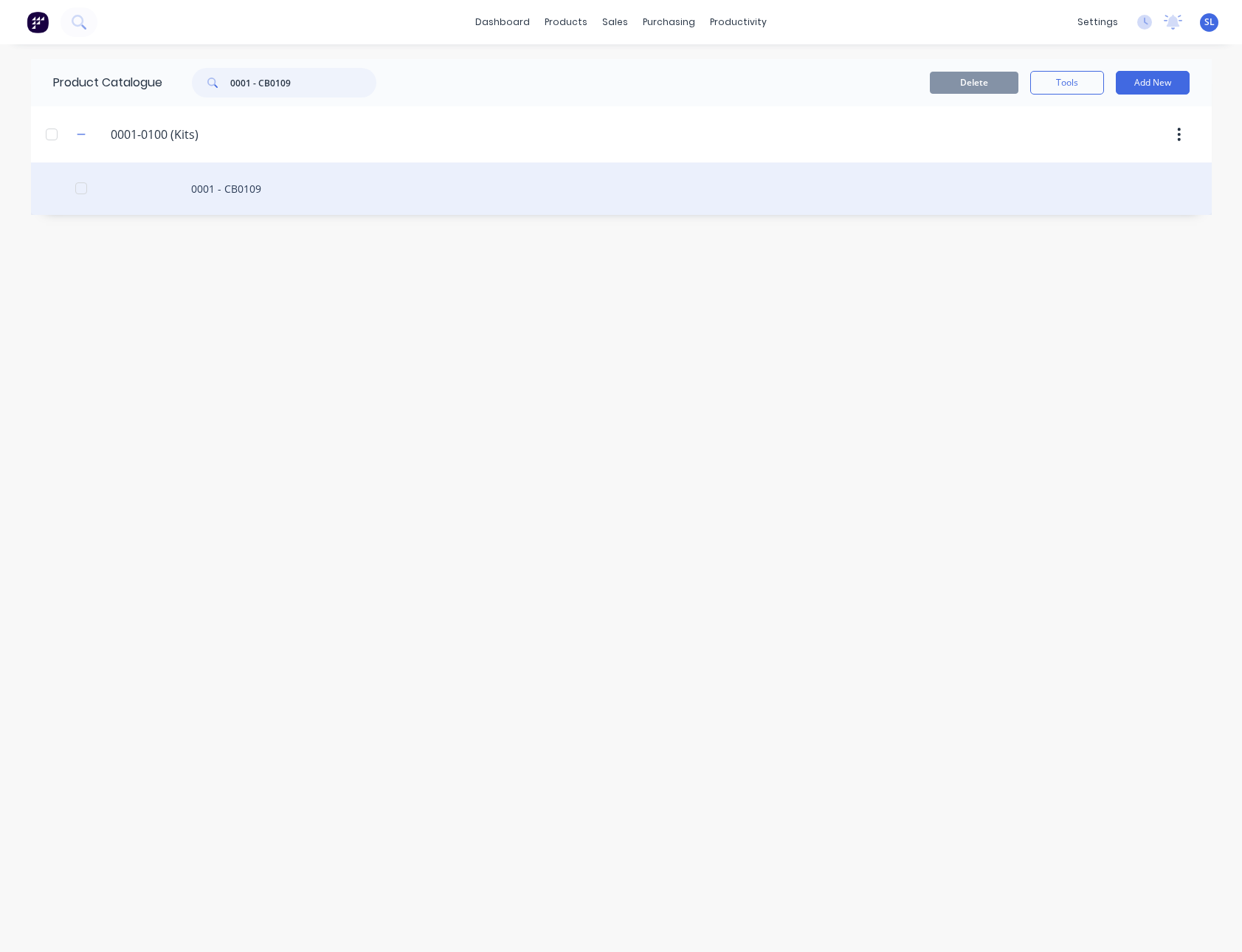
type input "0001 - CB0109"
click at [175, 190] on div "0001 - CB0109" at bounding box center [621, 188] width 1181 height 52
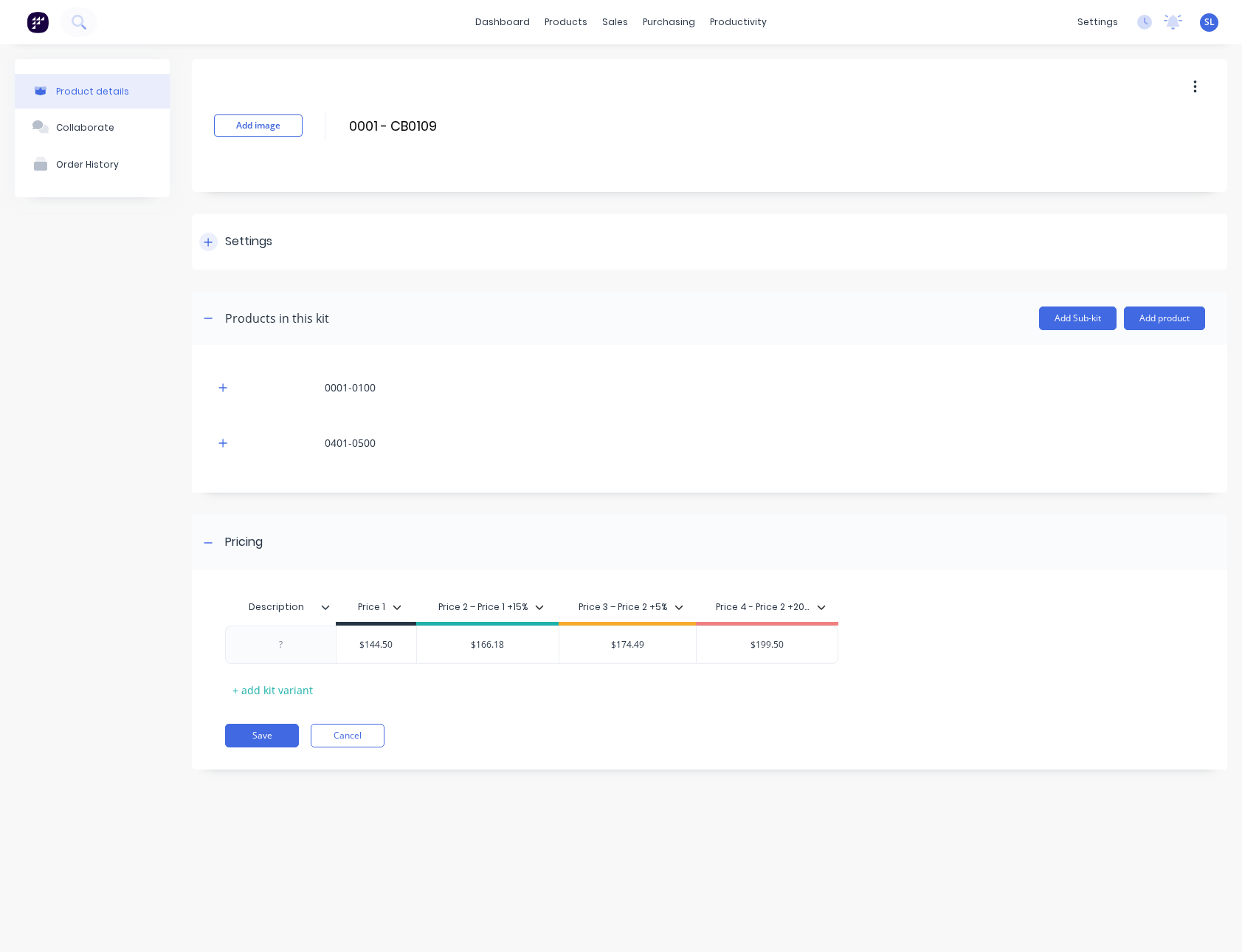
click at [200, 244] on div at bounding box center [208, 241] width 19 height 19
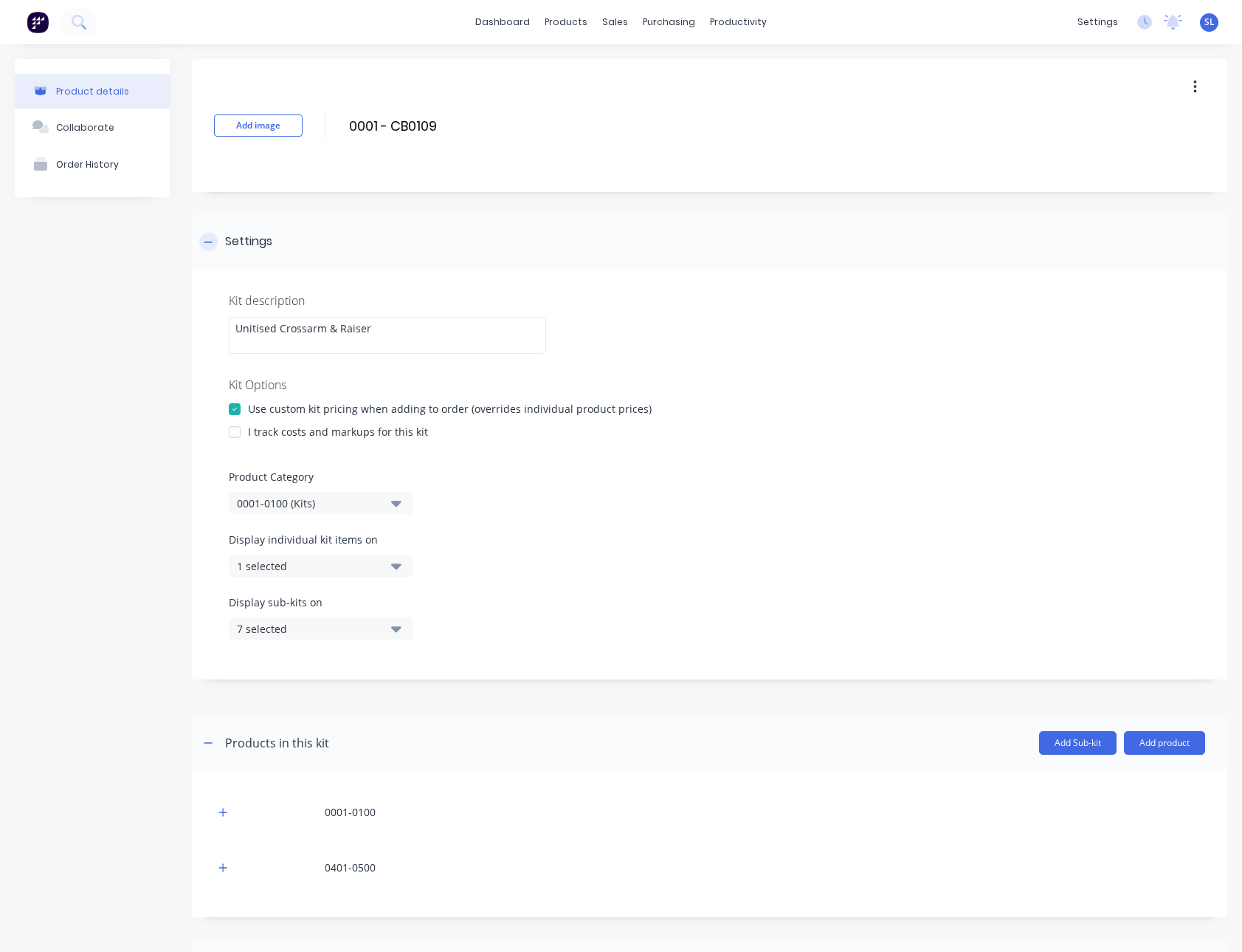
click at [200, 244] on div at bounding box center [208, 241] width 19 height 19
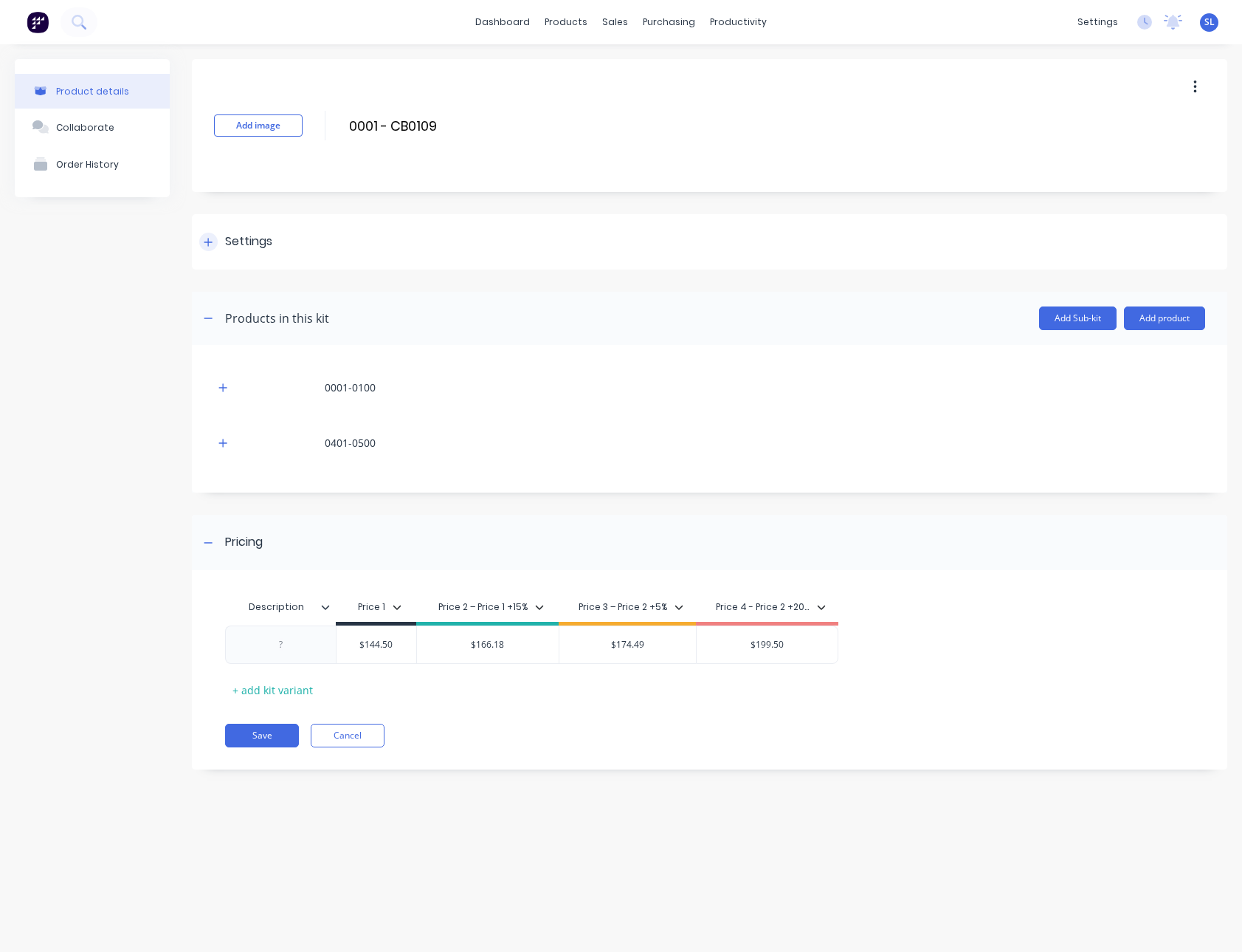
click at [229, 243] on div "Settings" at bounding box center [248, 241] width 47 height 19
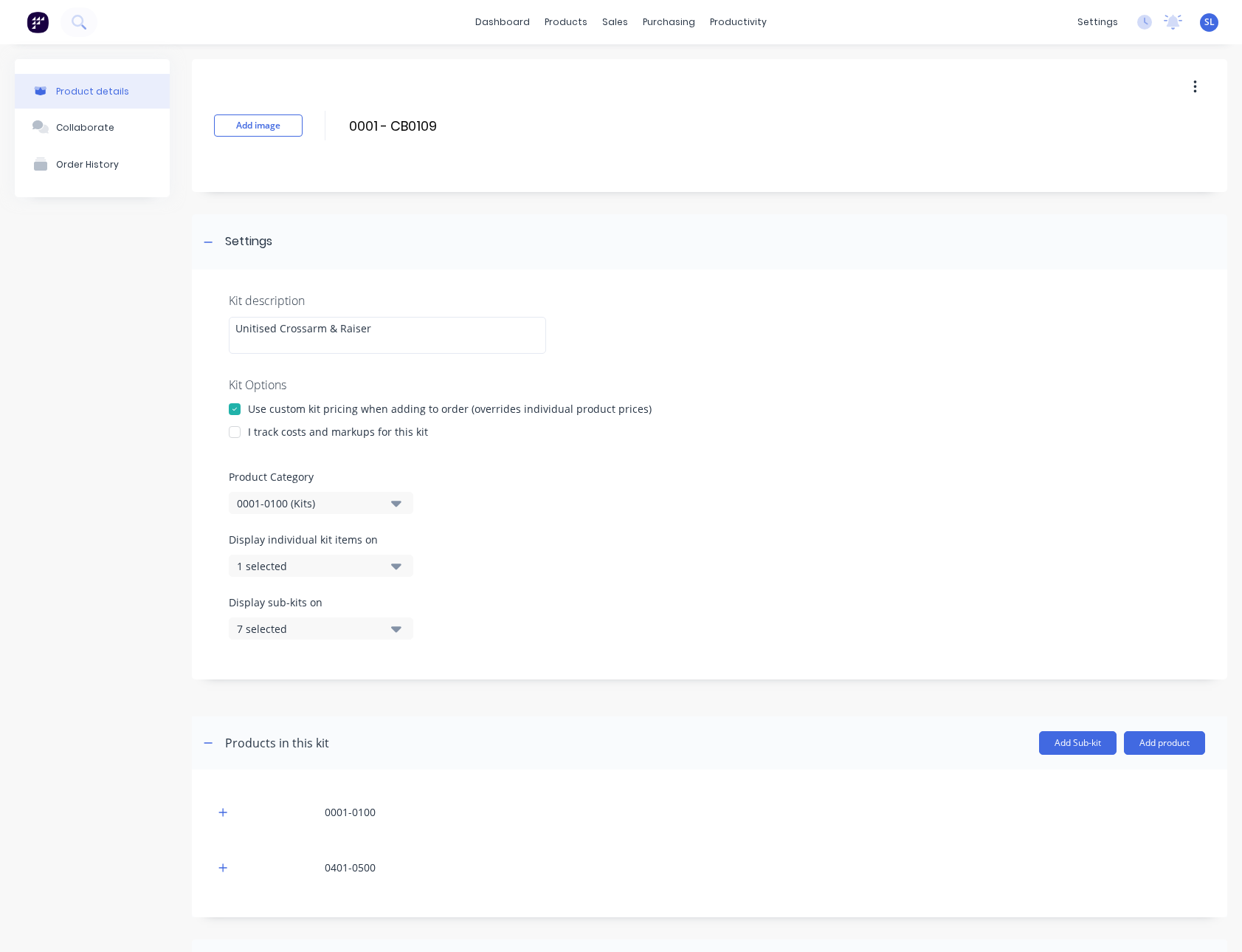
drag, startPoint x: 248, startPoint y: 429, endPoint x: 404, endPoint y: 427, distance: 156.0
click at [403, 427] on div "I track costs and markups for this kit" at bounding box center [710, 431] width 962 height 15
drag, startPoint x: 443, startPoint y: 429, endPoint x: 335, endPoint y: 438, distance: 108.4
click at [335, 438] on div "I track costs and markups for this kit" at bounding box center [710, 431] width 962 height 15
click at [327, 434] on div "I track costs and markups for this kit" at bounding box center [338, 431] width 180 height 15
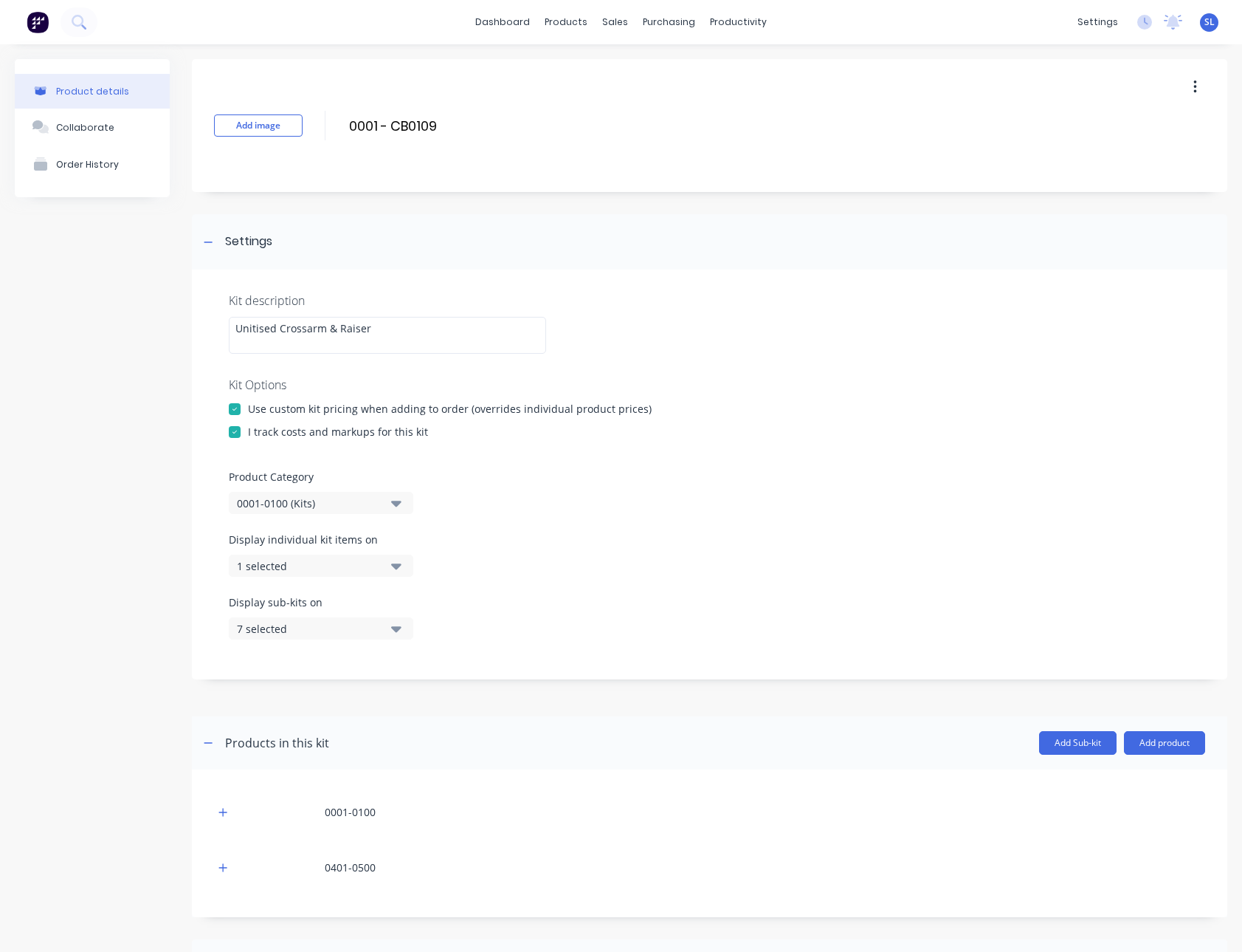
click at [327, 434] on div "I track costs and markups for this kit" at bounding box center [338, 431] width 180 height 15
click at [538, 107] on div "Add image 0001 - CB0109 0001 - CB0109 Enter kit name" at bounding box center [709, 126] width 1035 height 133
click at [530, 121] on input "0001 - CB0109" at bounding box center [478, 126] width 262 height 21
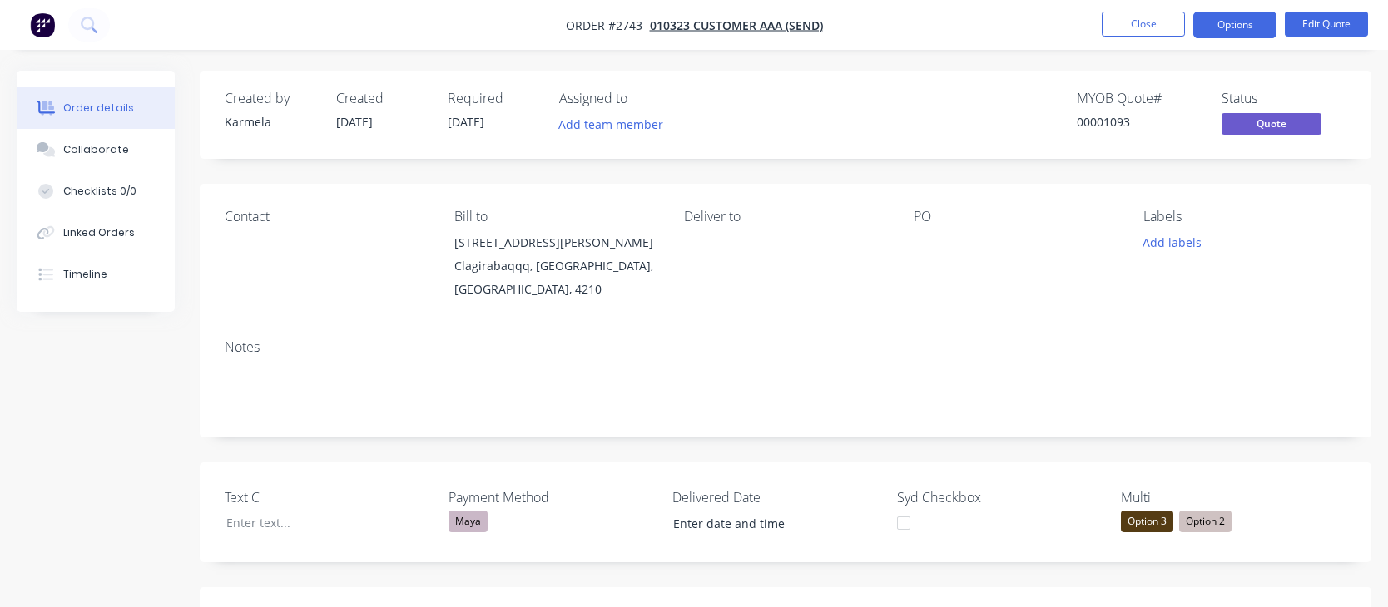
click at [477, 528] on div "Maya" at bounding box center [468, 522] width 39 height 22
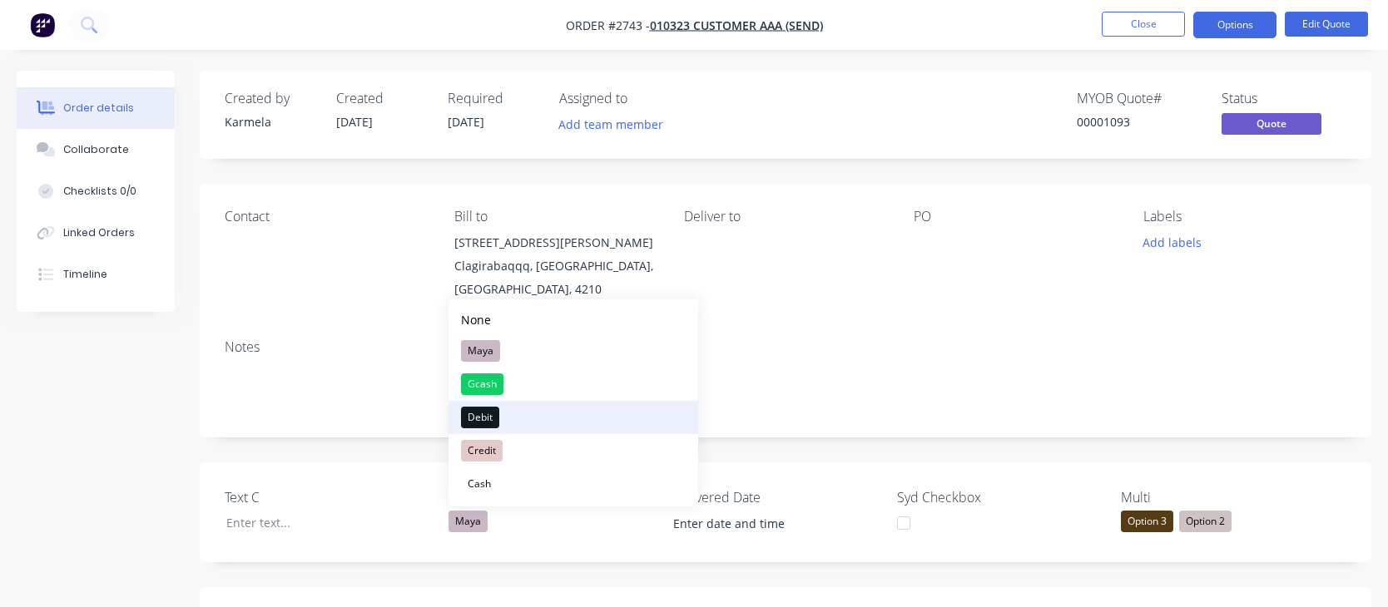
click at [488, 418] on div "Debit" at bounding box center [480, 418] width 38 height 22
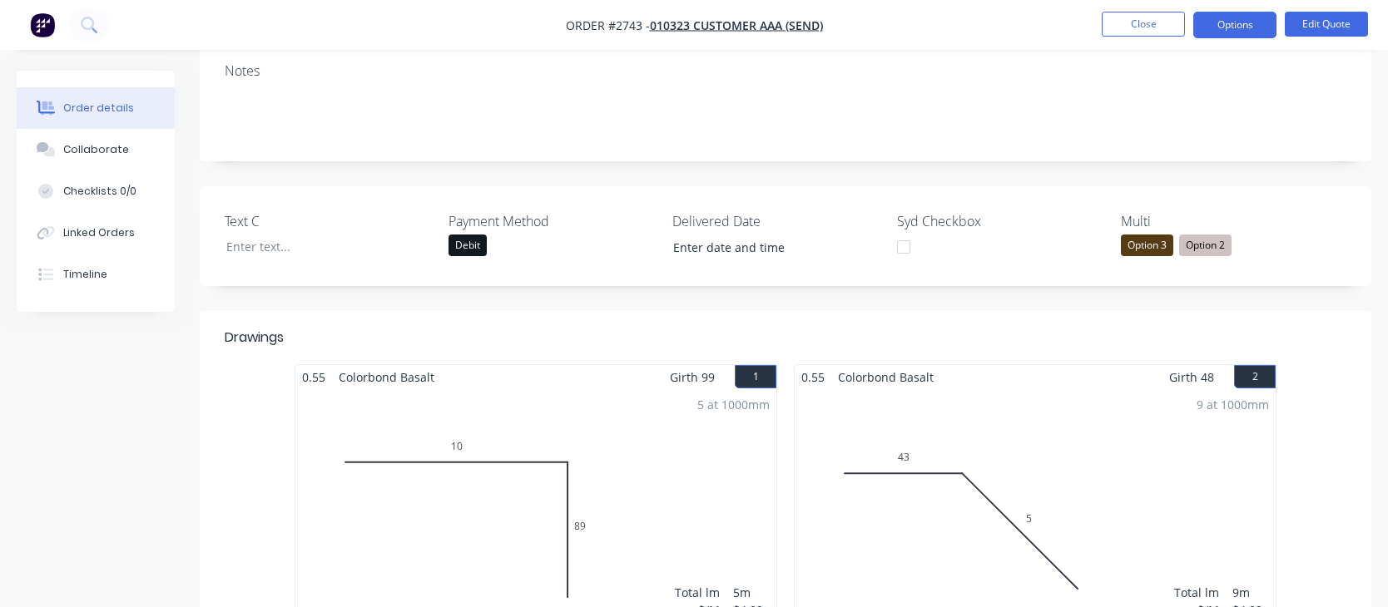
scroll to position [280, 0]
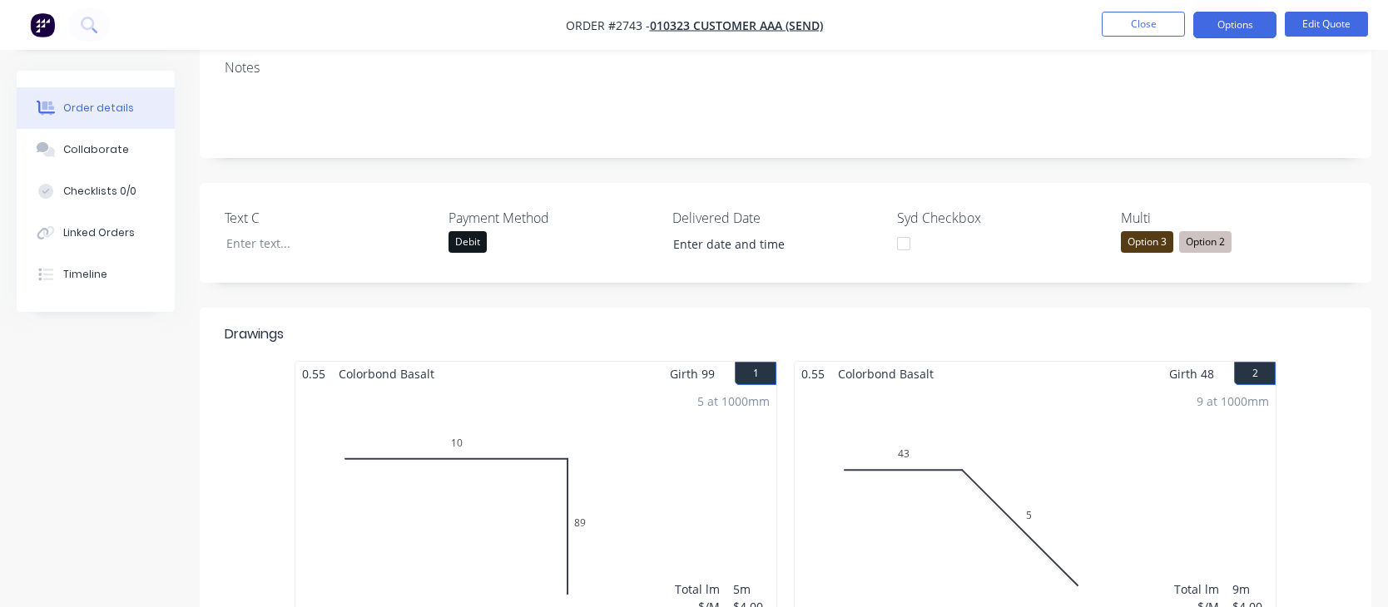
click at [464, 243] on div "Debit" at bounding box center [468, 242] width 38 height 22
click at [480, 439] on div "5 at 1000mm Total lm $/M Total 5m $4.00 $20.00" at bounding box center [535, 513] width 481 height 254
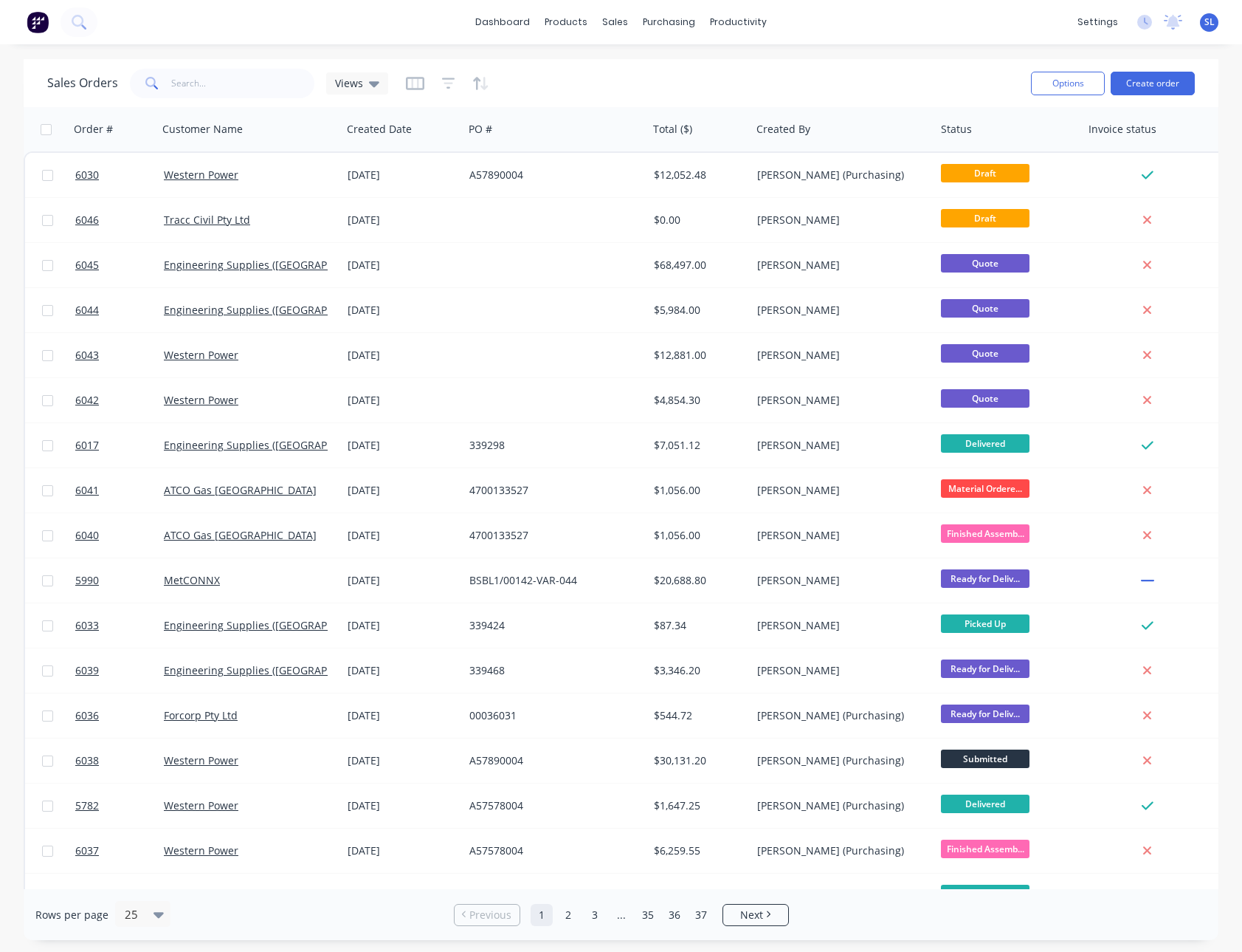
click at [885, 48] on div "dashboard products sales purchasing productivity dashboard products Product Cat…" at bounding box center [621, 476] width 1242 height 952
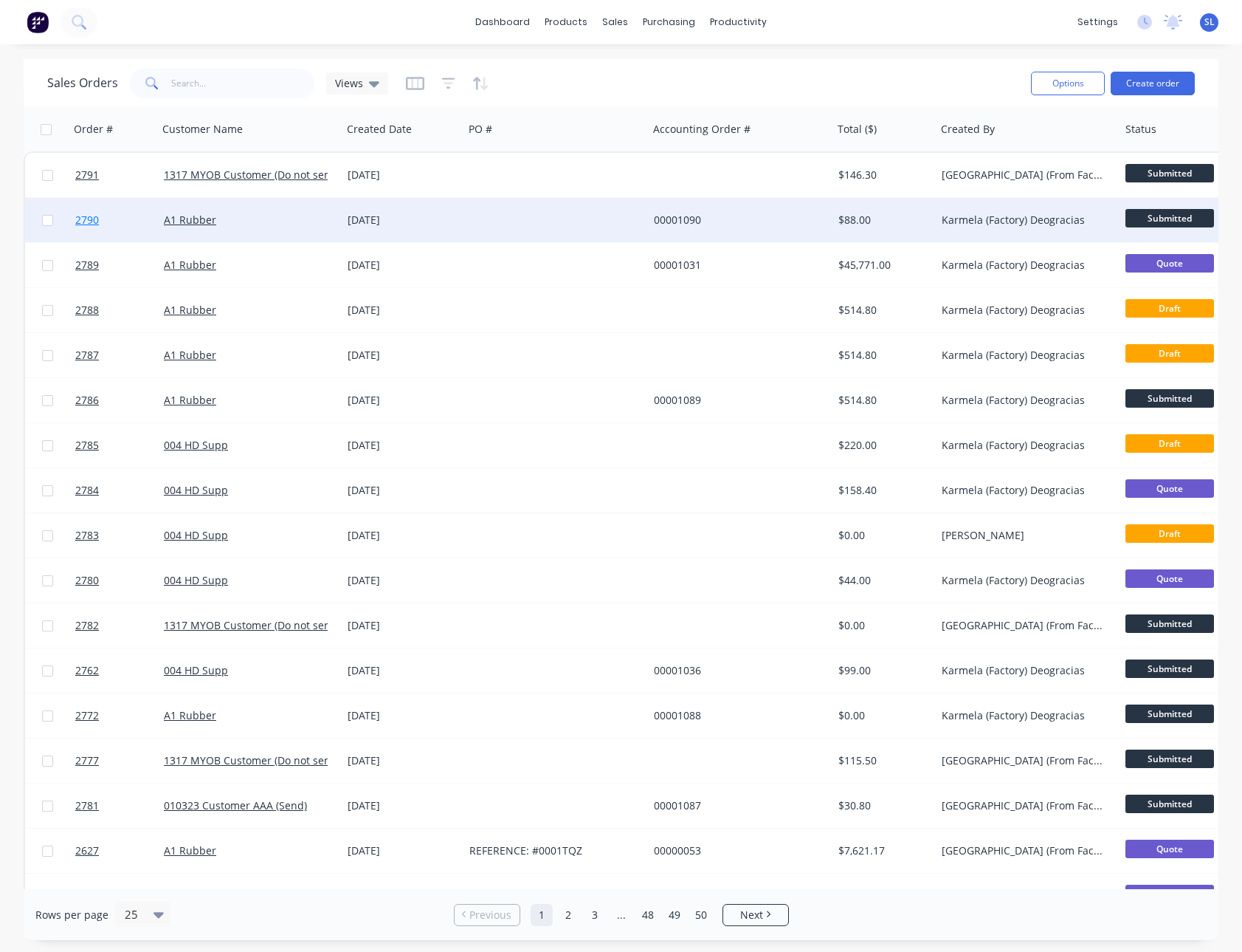
click at [81, 221] on span "2790" at bounding box center [87, 220] width 24 height 15
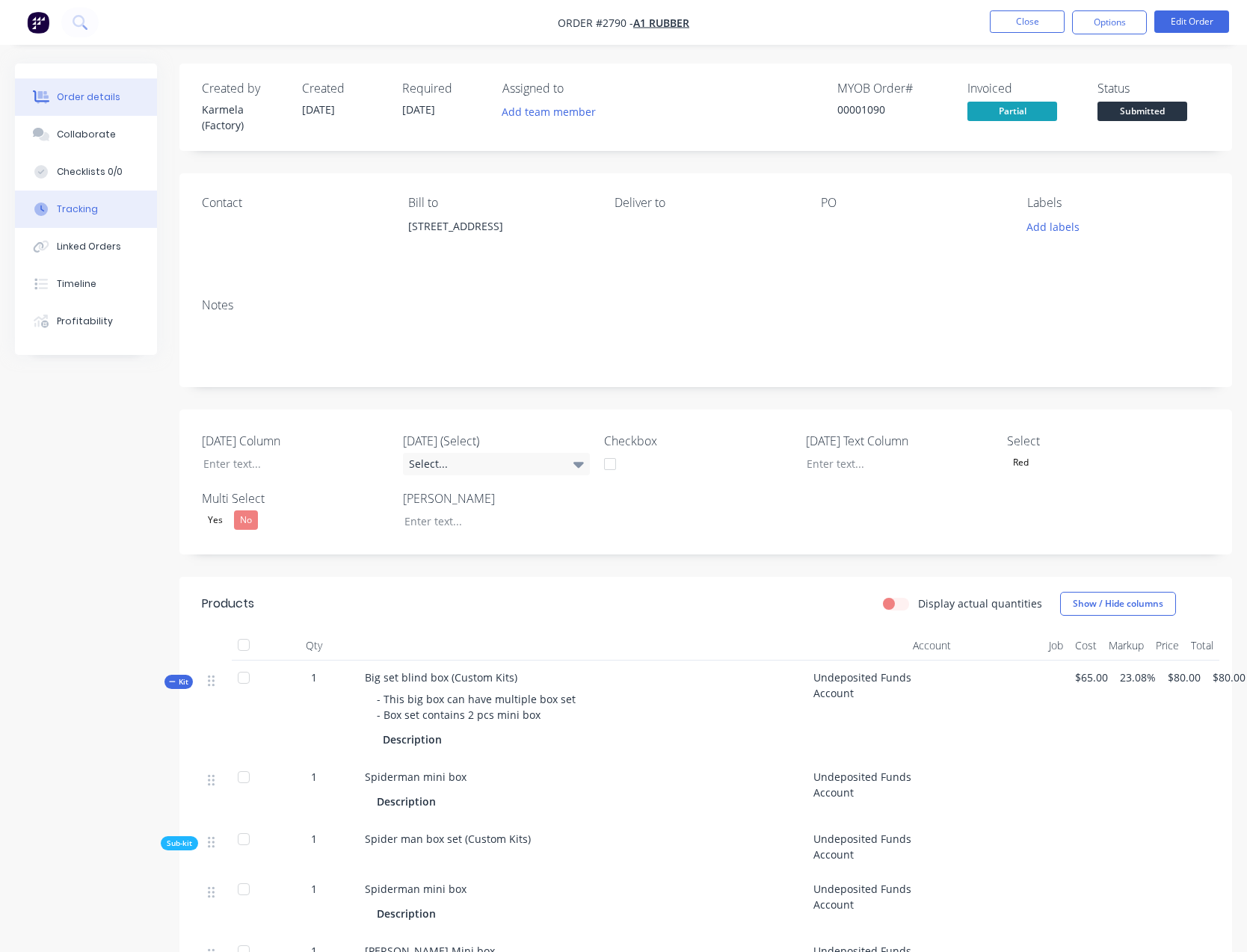
click at [84, 204] on div "Tracking" at bounding box center [77, 209] width 41 height 13
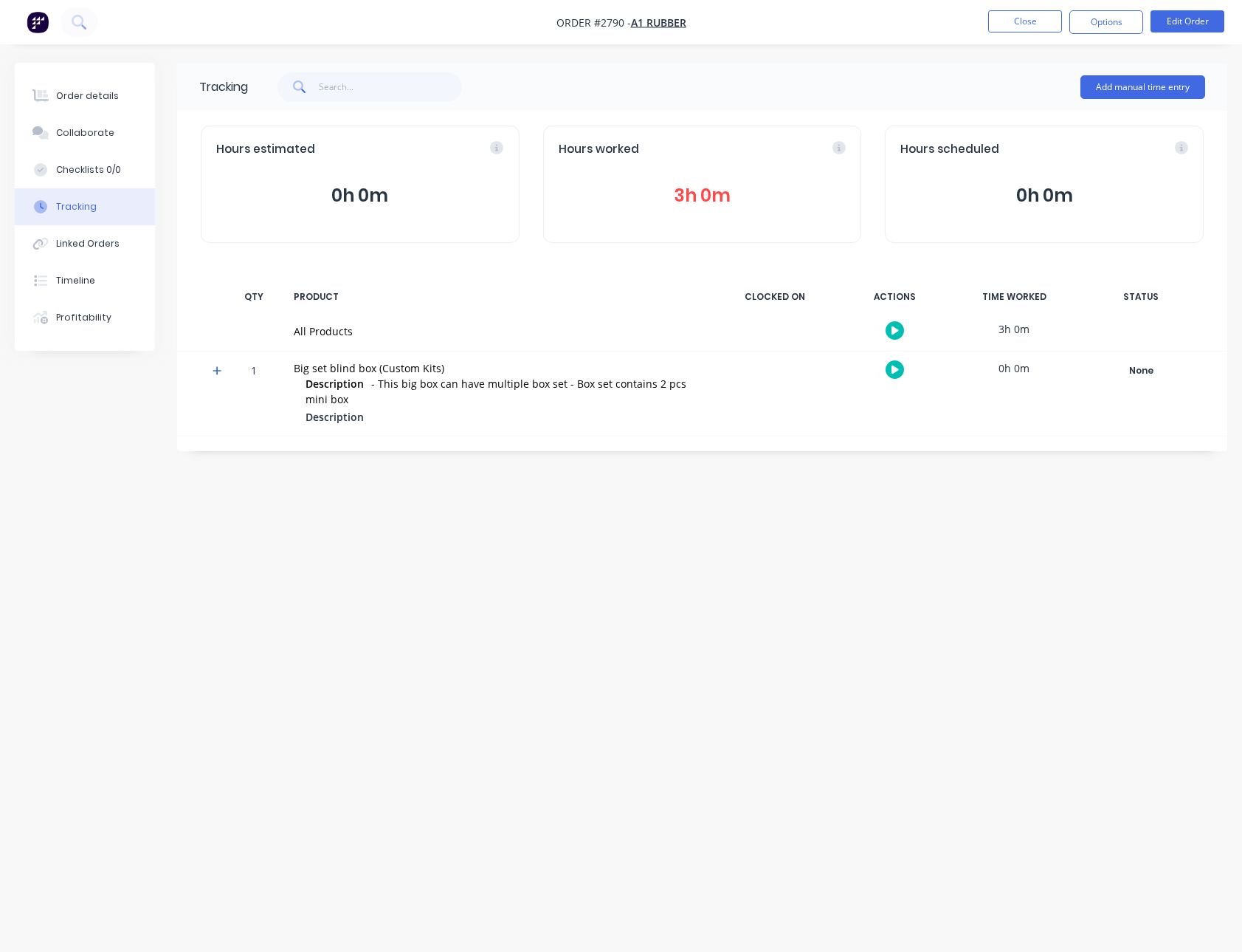
click at [702, 195] on button "3h 0m" at bounding box center [703, 196] width 288 height 28
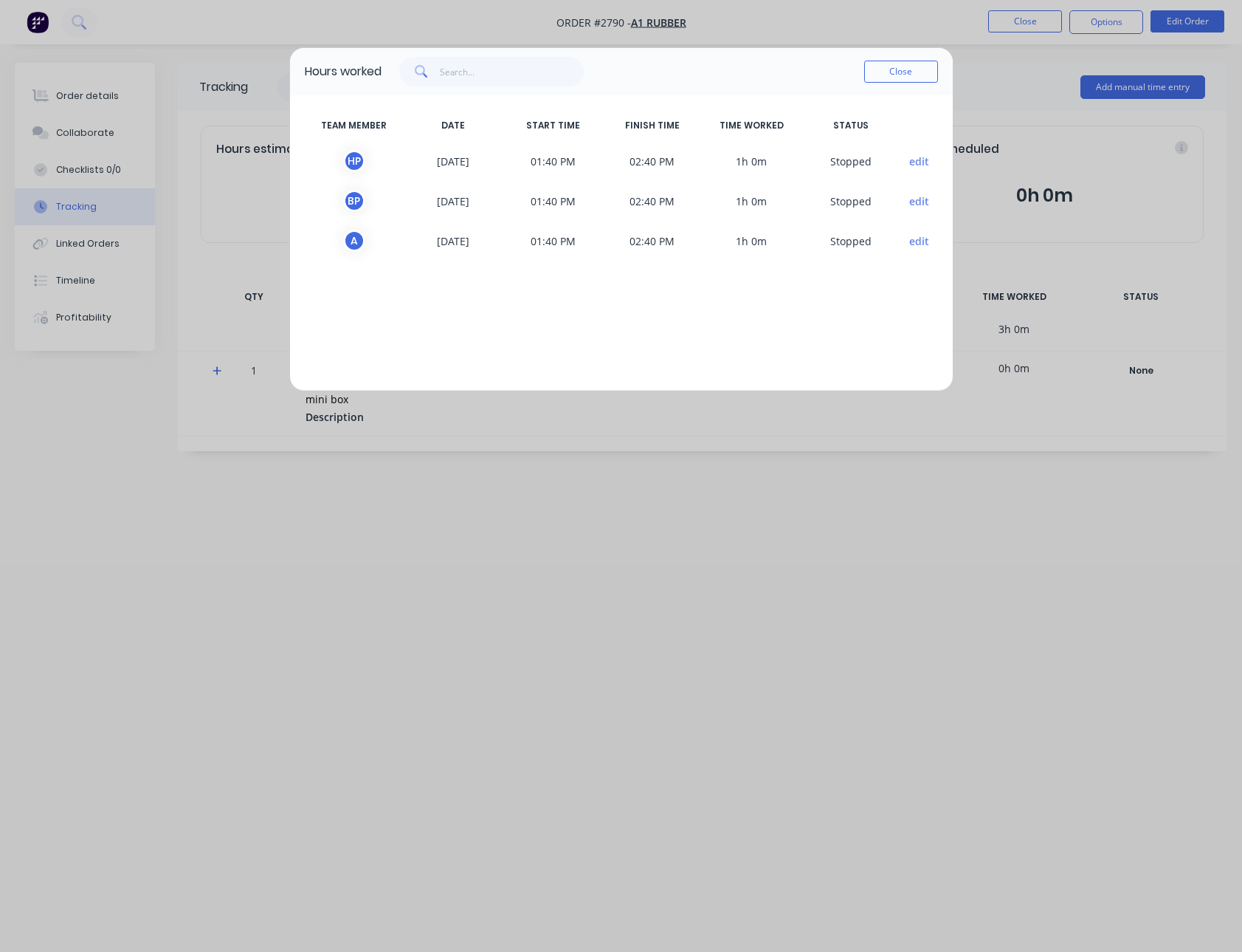
click at [895, 162] on span "S topped" at bounding box center [852, 161] width 99 height 22
click at [931, 160] on span "edit" at bounding box center [920, 161] width 37 height 22
click at [919, 160] on button "edit" at bounding box center [919, 161] width 20 height 15
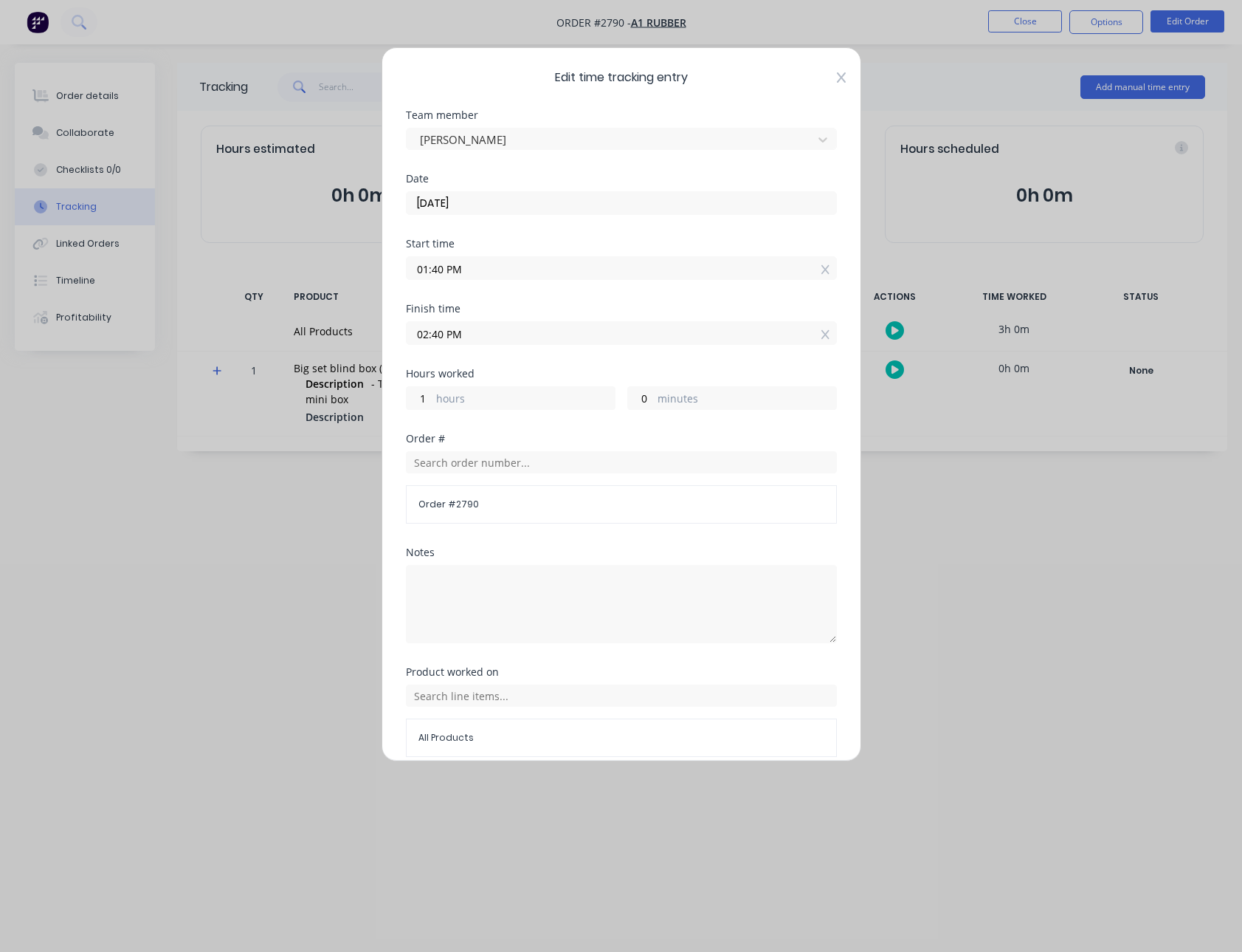
click at [837, 73] on icon at bounding box center [842, 77] width 9 height 12
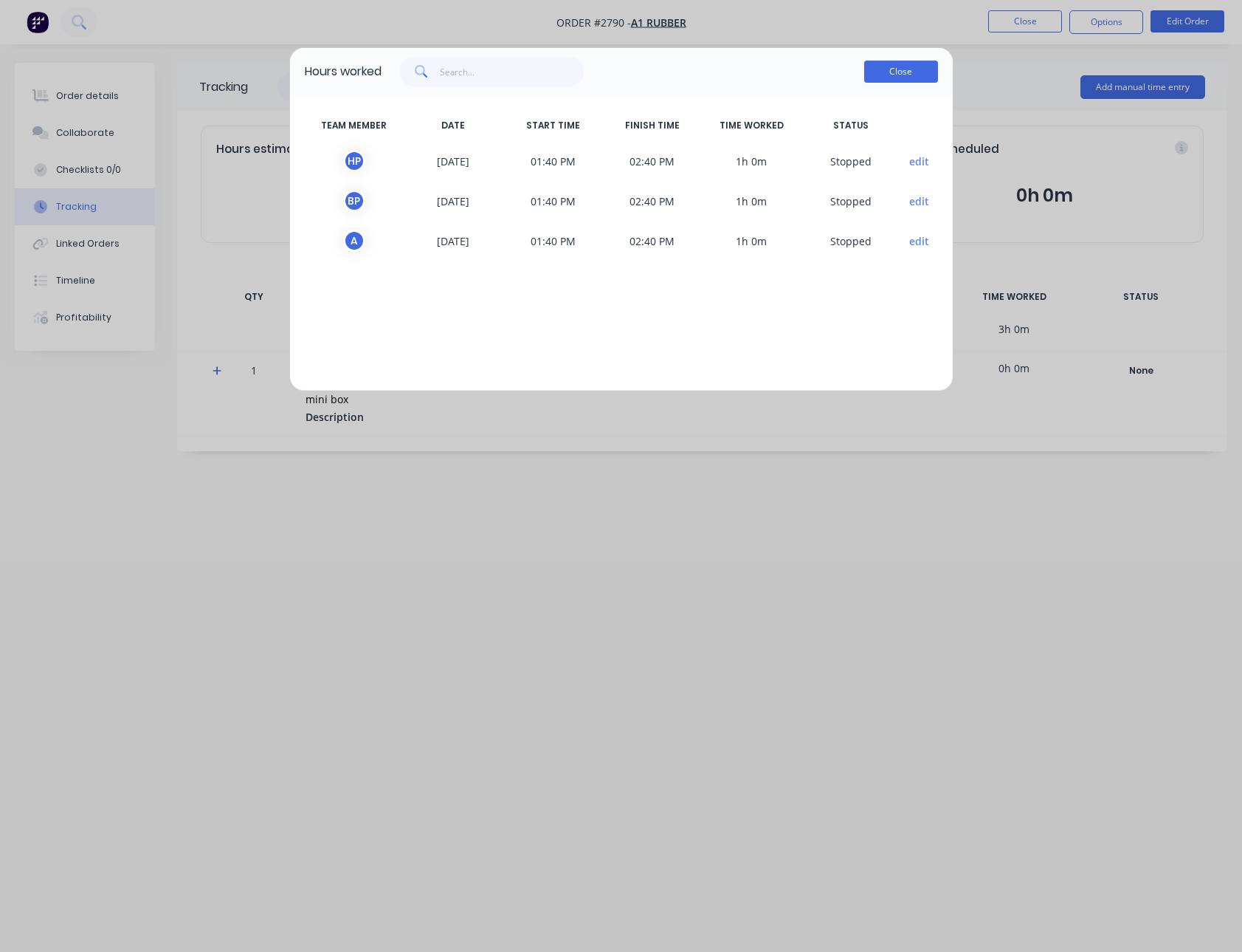
click at [908, 81] on button "Close" at bounding box center [900, 71] width 74 height 22
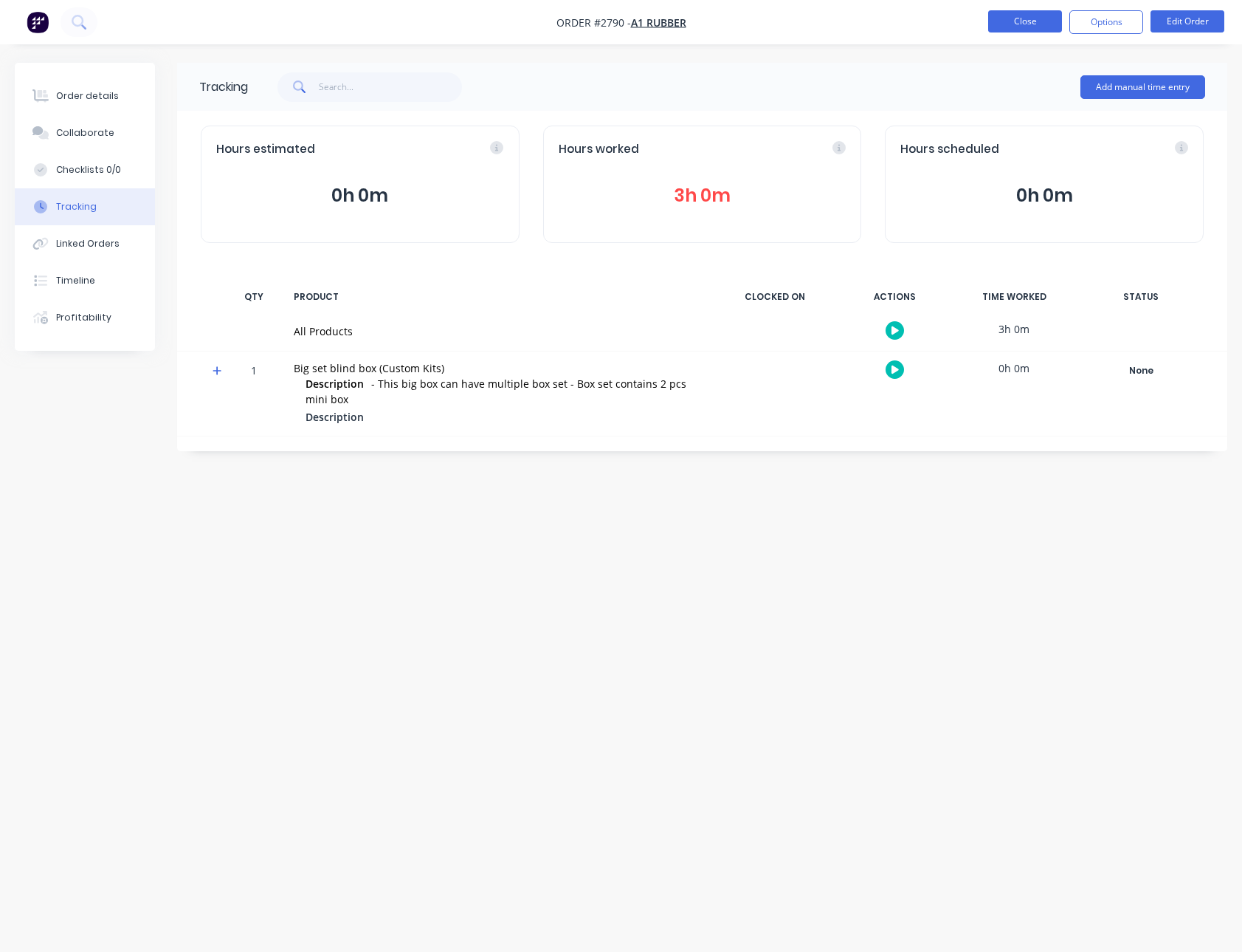
click at [1010, 31] on button "Close" at bounding box center [1025, 21] width 74 height 22
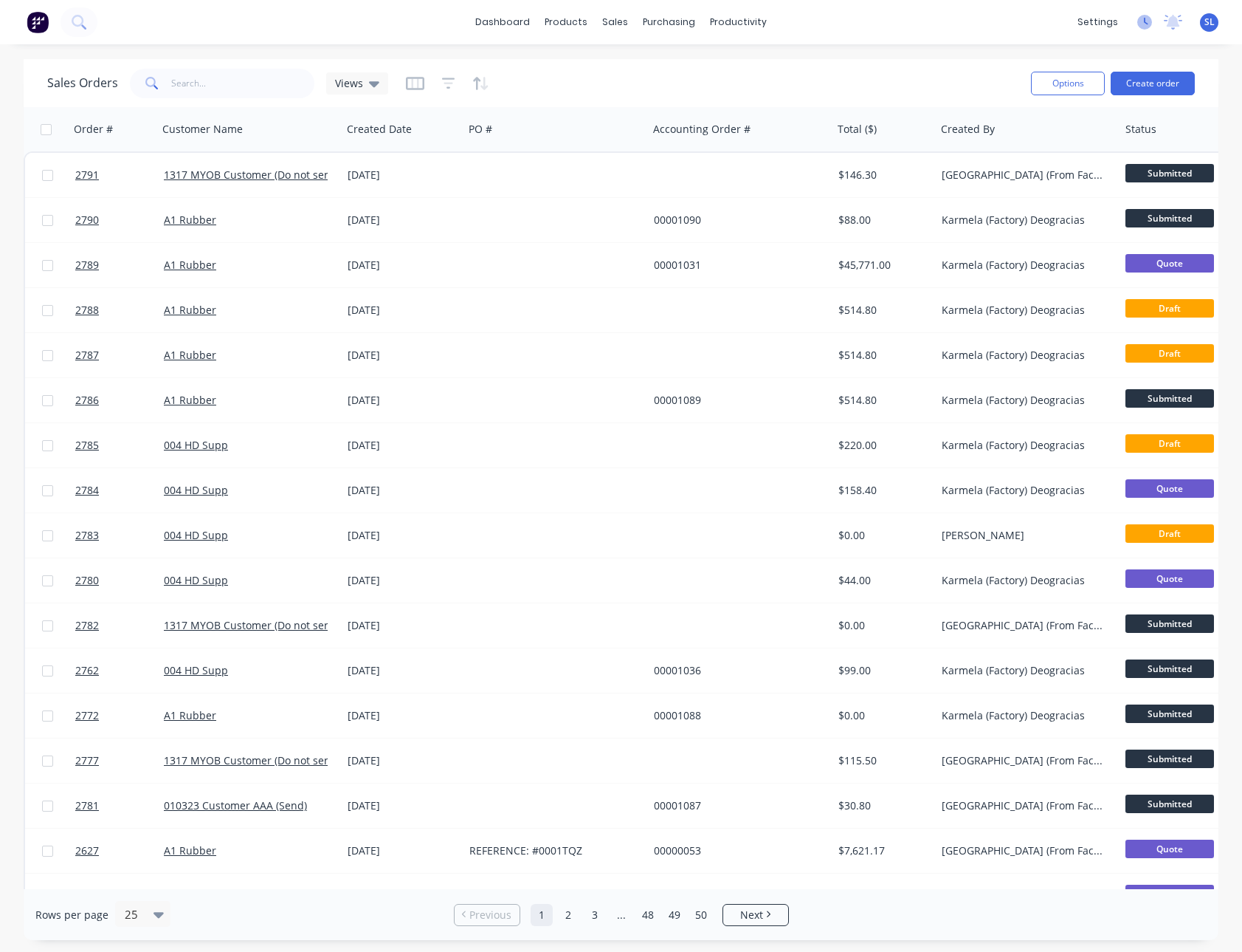
click at [1142, 22] on icon at bounding box center [1144, 22] width 15 height 15
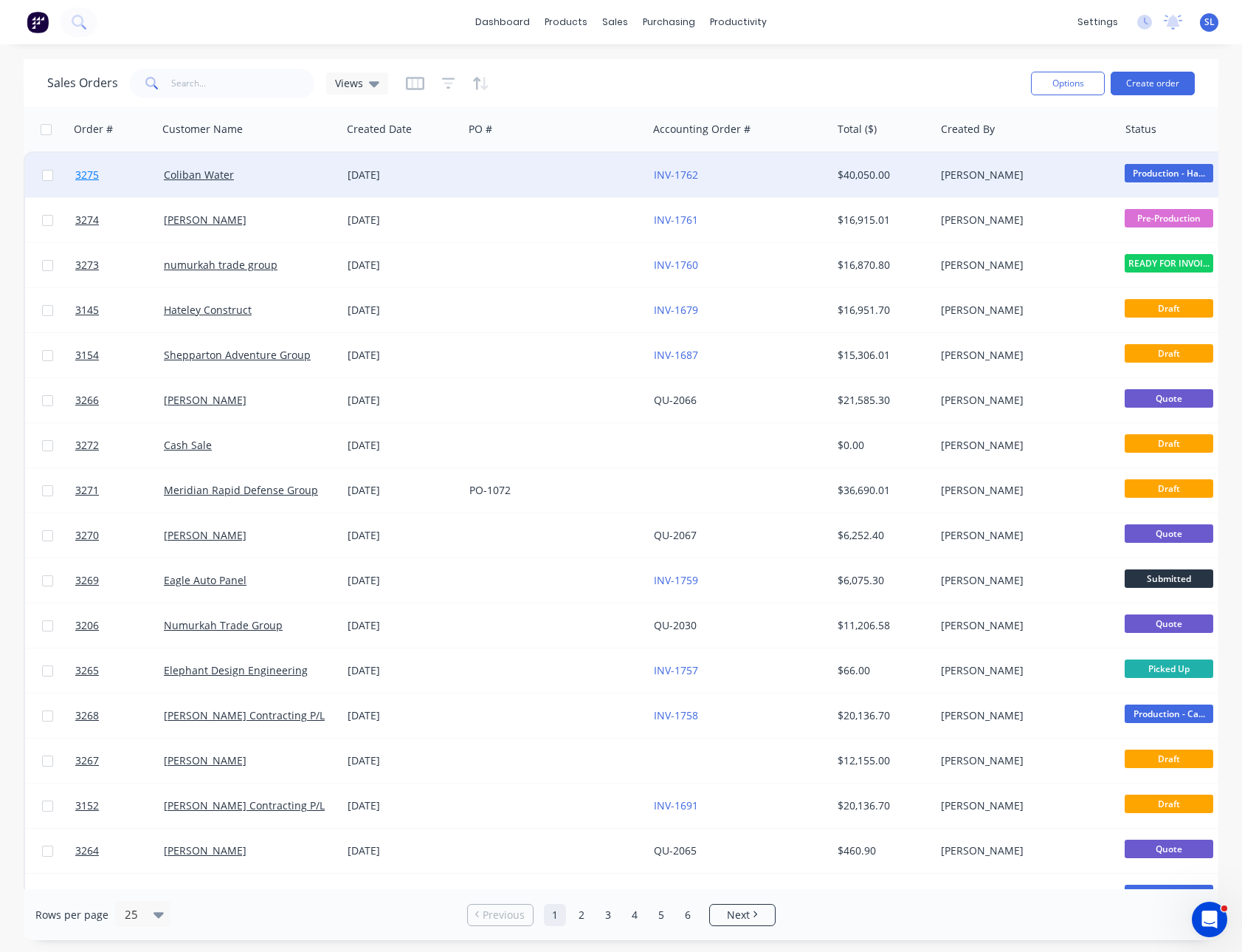
click at [94, 175] on span "3275" at bounding box center [87, 175] width 24 height 15
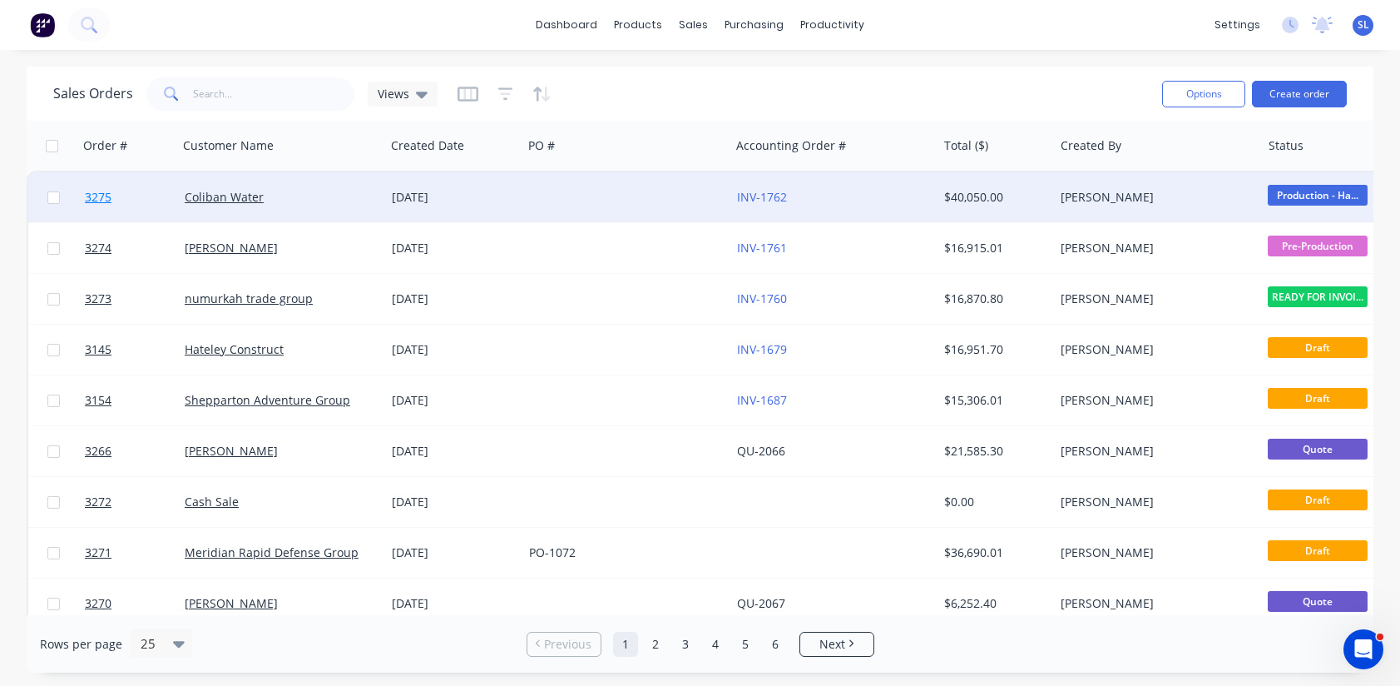
click at [97, 197] on span "3275" at bounding box center [98, 197] width 27 height 17
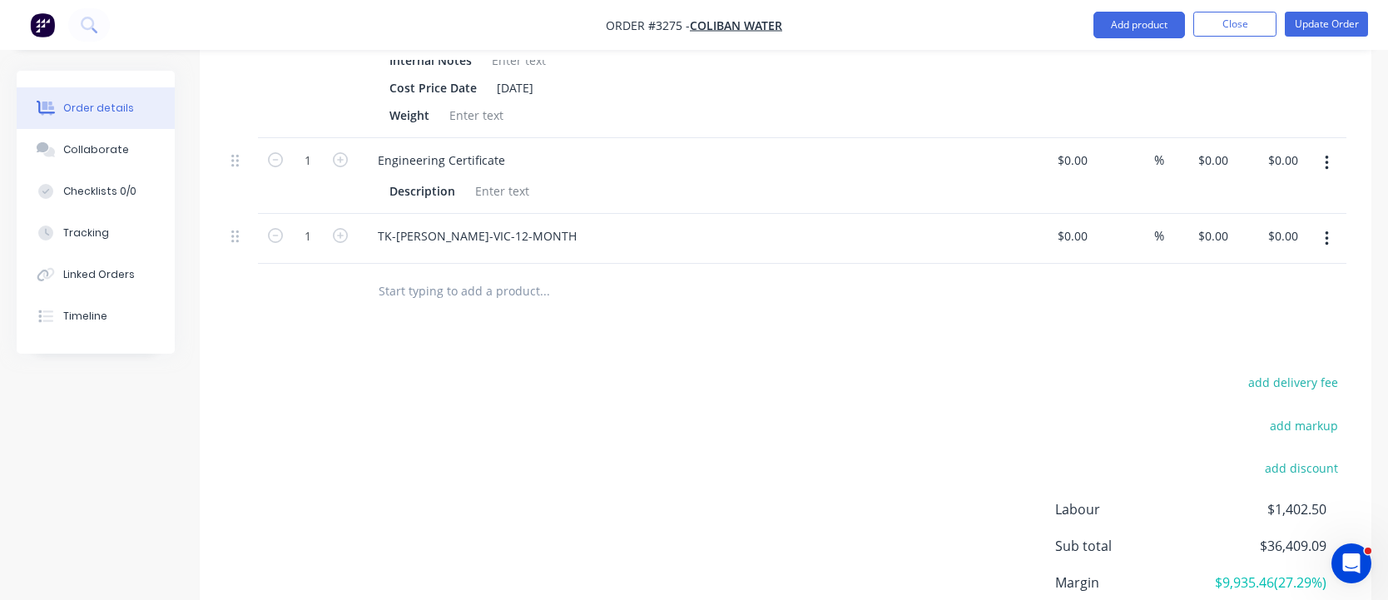
scroll to position [1730, 0]
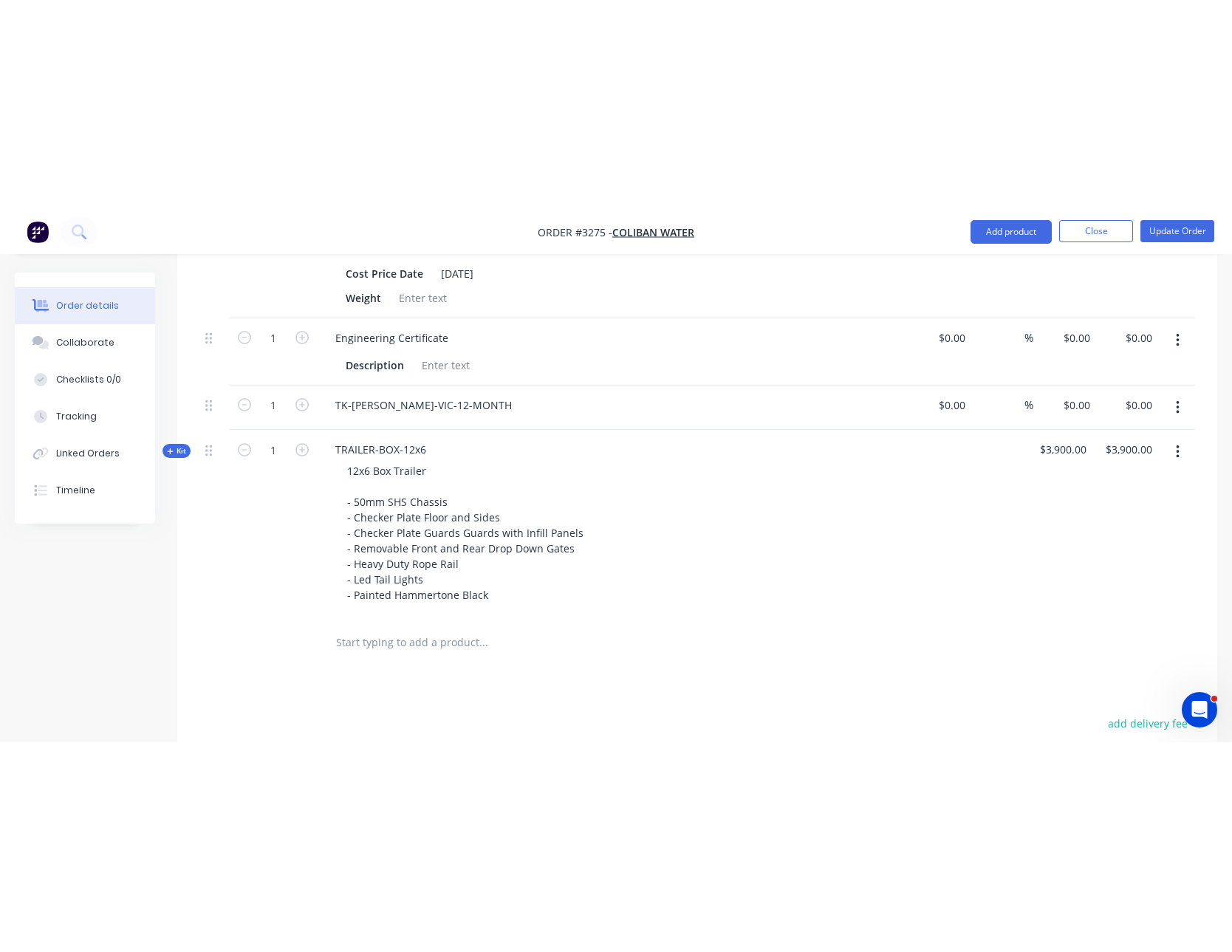
scroll to position [1365, 0]
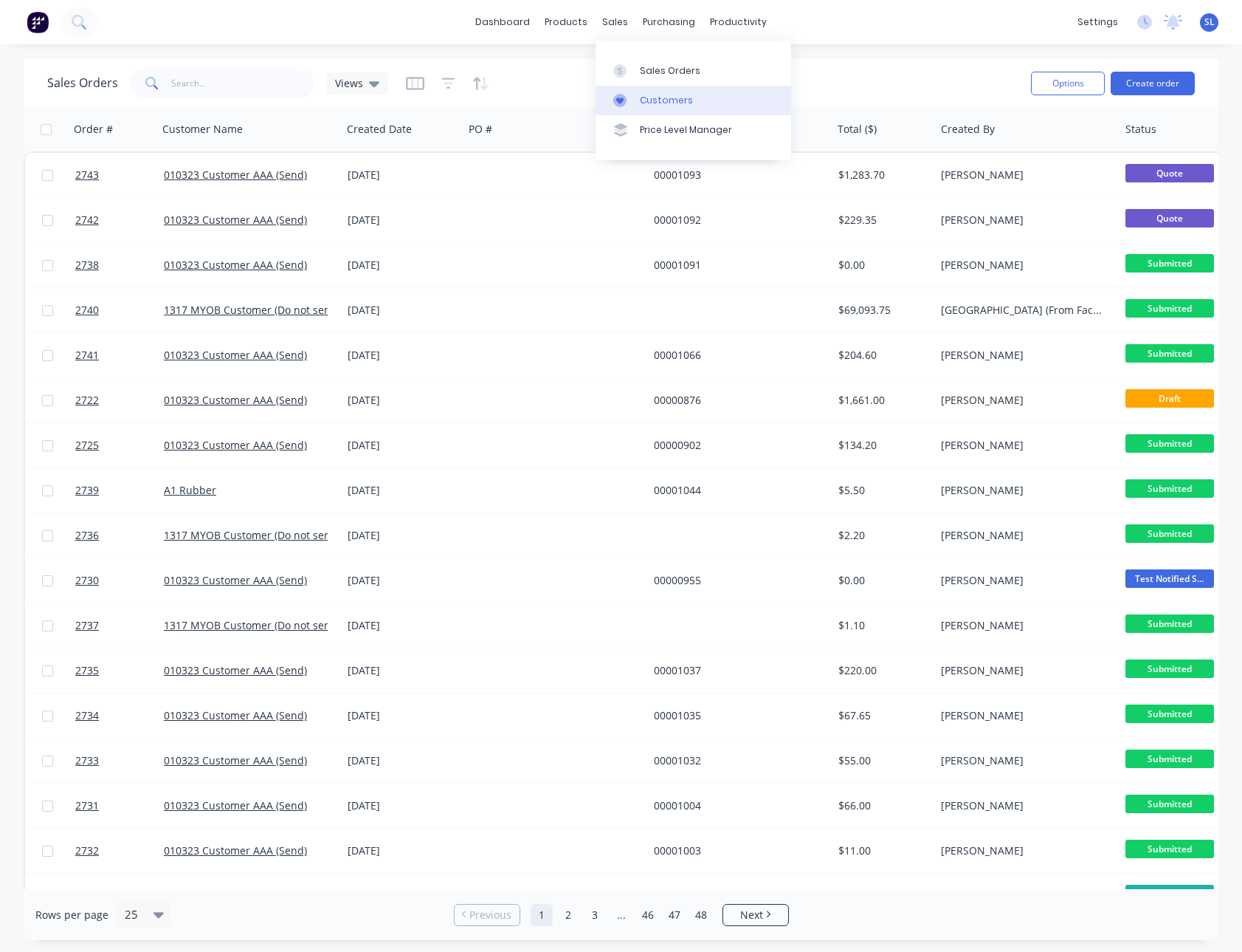
click at [628, 102] on div at bounding box center [624, 100] width 22 height 13
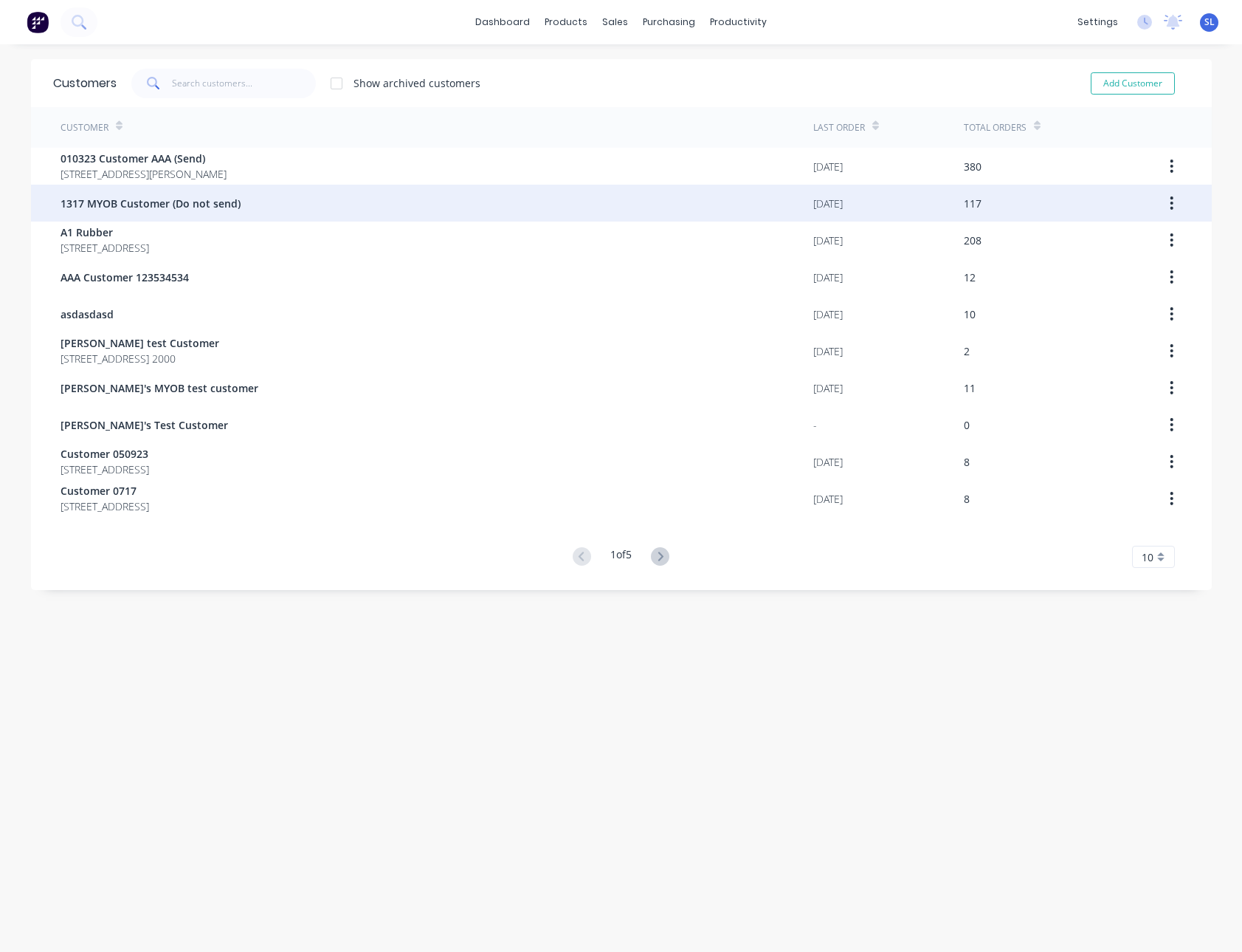
click at [222, 201] on span "1317 MYOB Customer (Do not send)" at bounding box center [150, 203] width 180 height 15
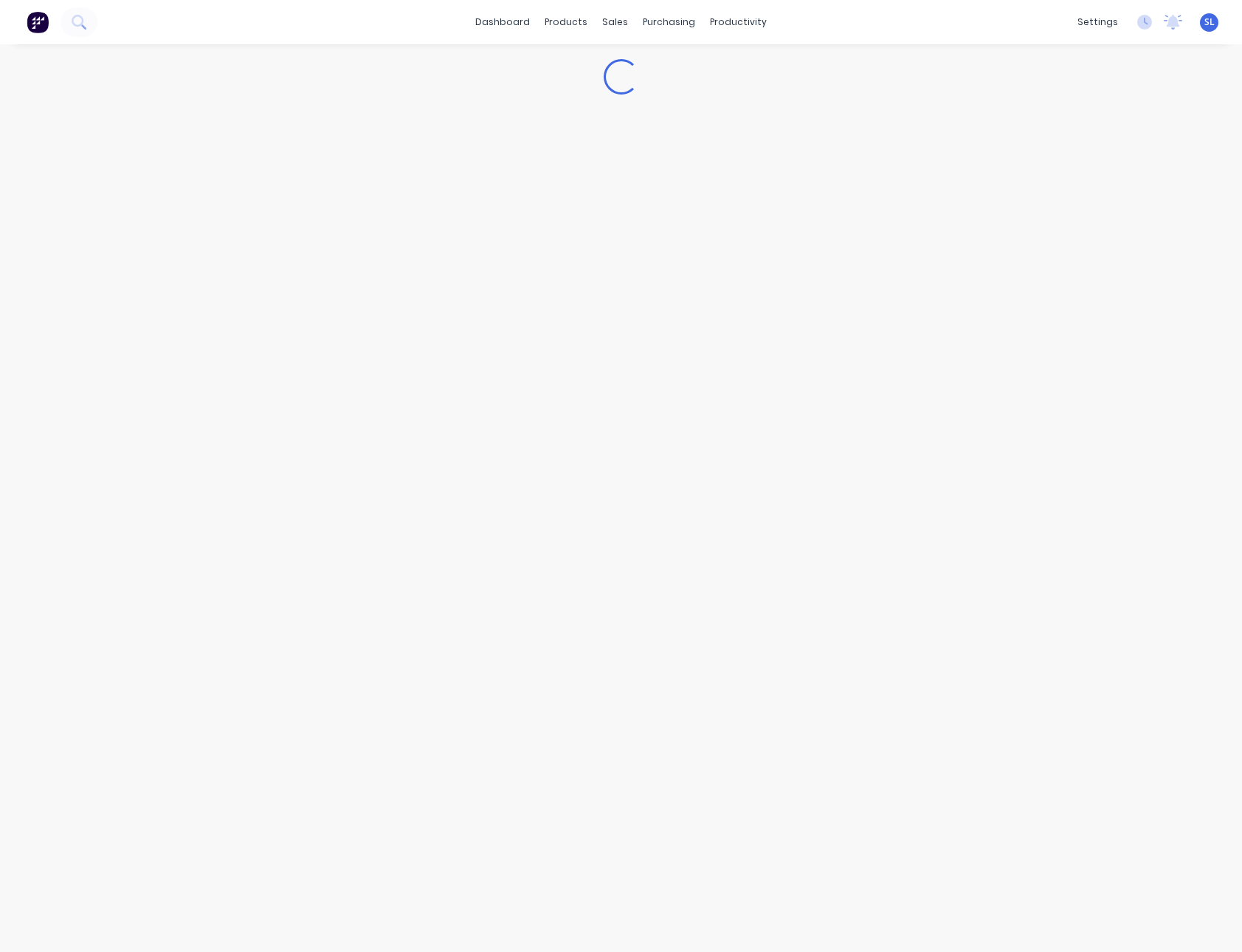
click at [900, 52] on div "Loading..." at bounding box center [621, 498] width 1242 height 908
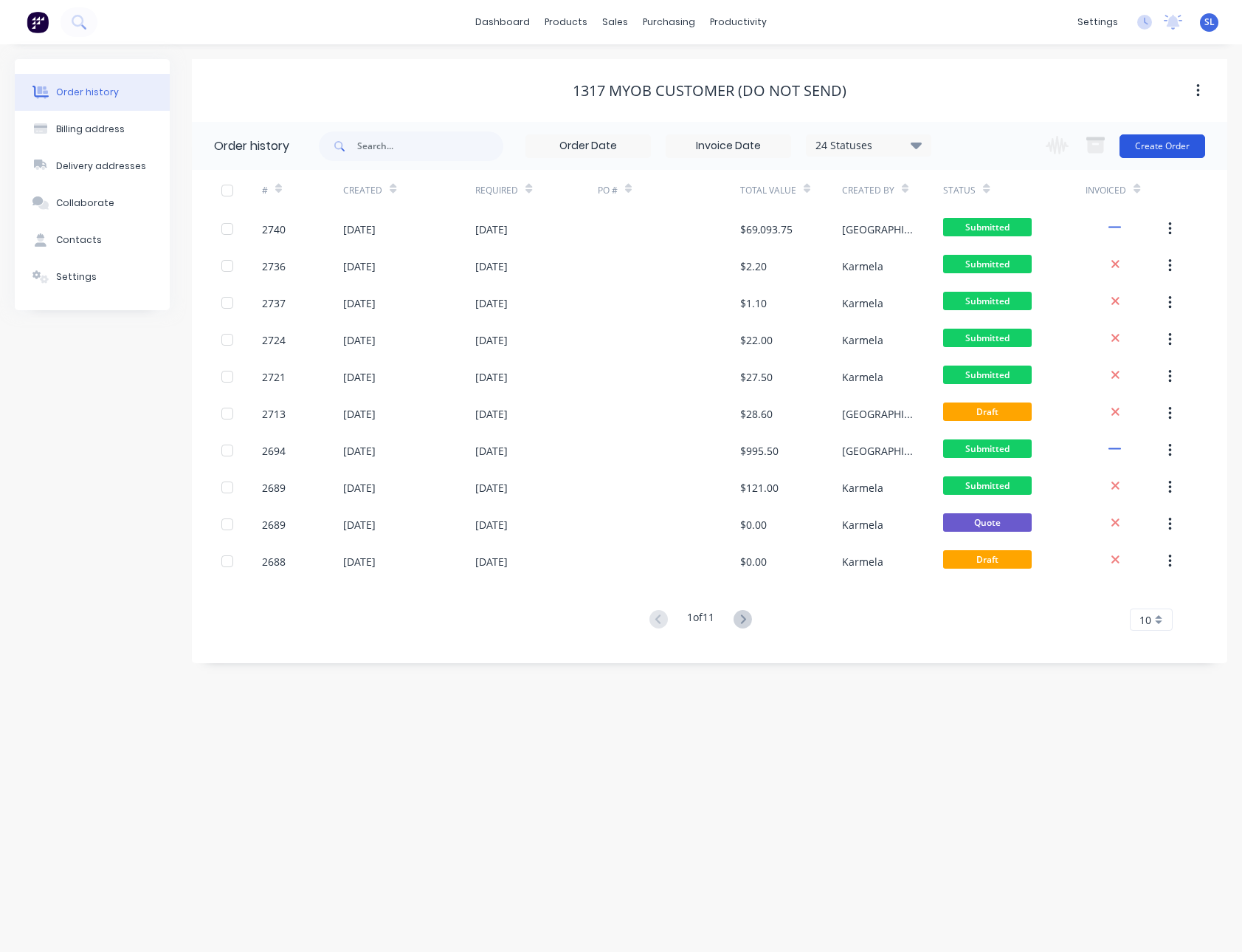
click at [1172, 144] on button "Create Order" at bounding box center [1162, 146] width 86 height 24
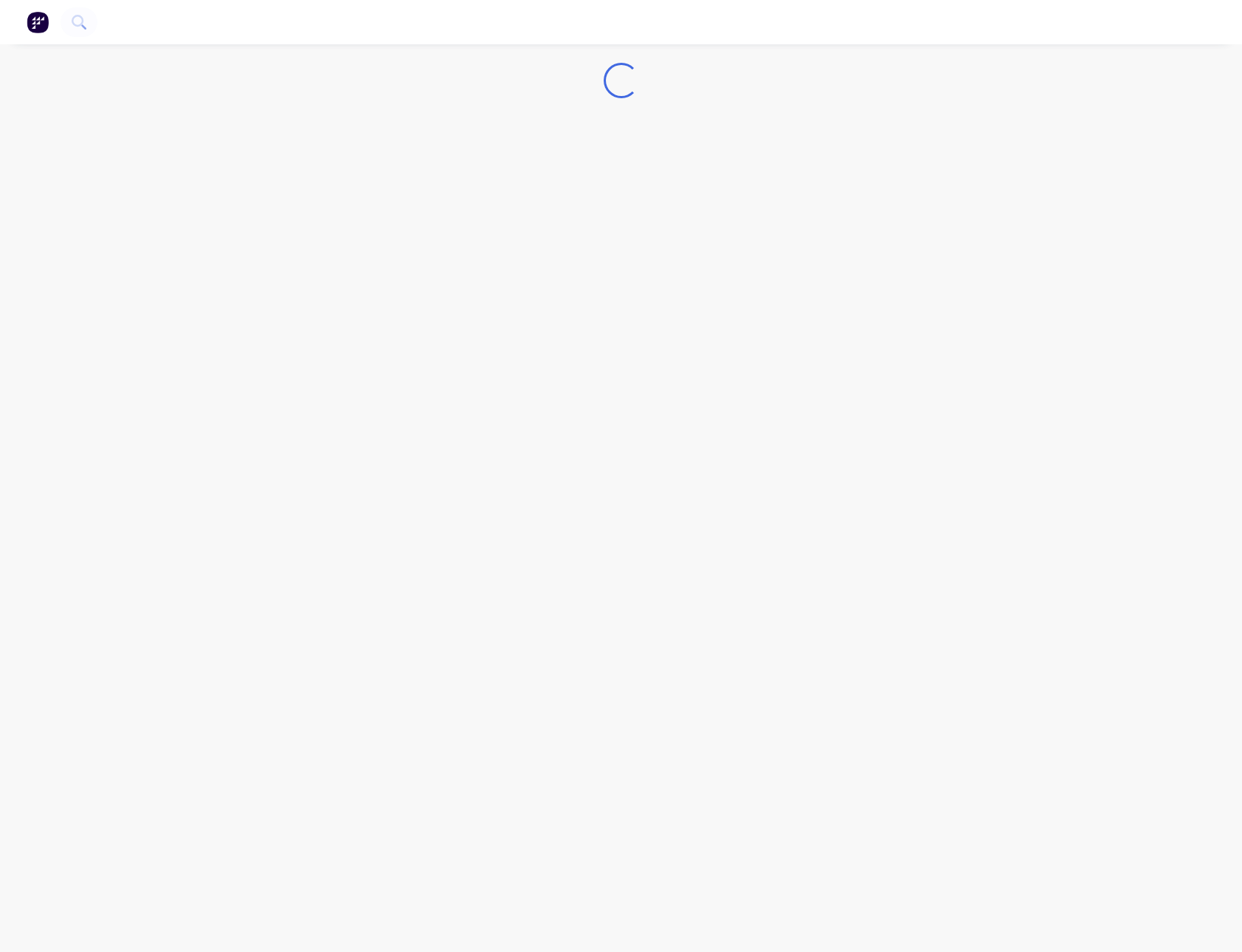
click at [817, 51] on div "Loading..." at bounding box center [621, 476] width 1242 height 952
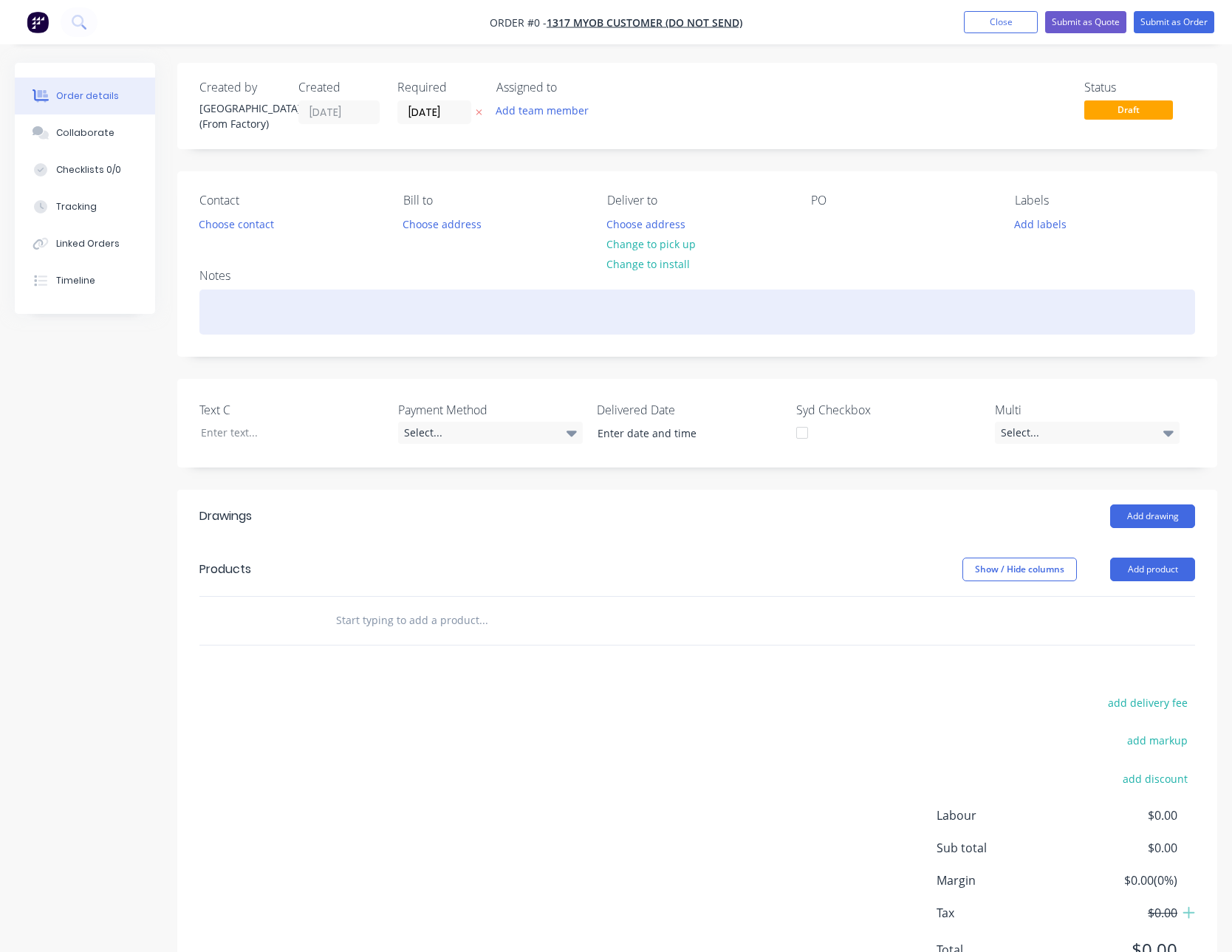
click at [275, 314] on div at bounding box center [698, 311] width 996 height 45
paste div
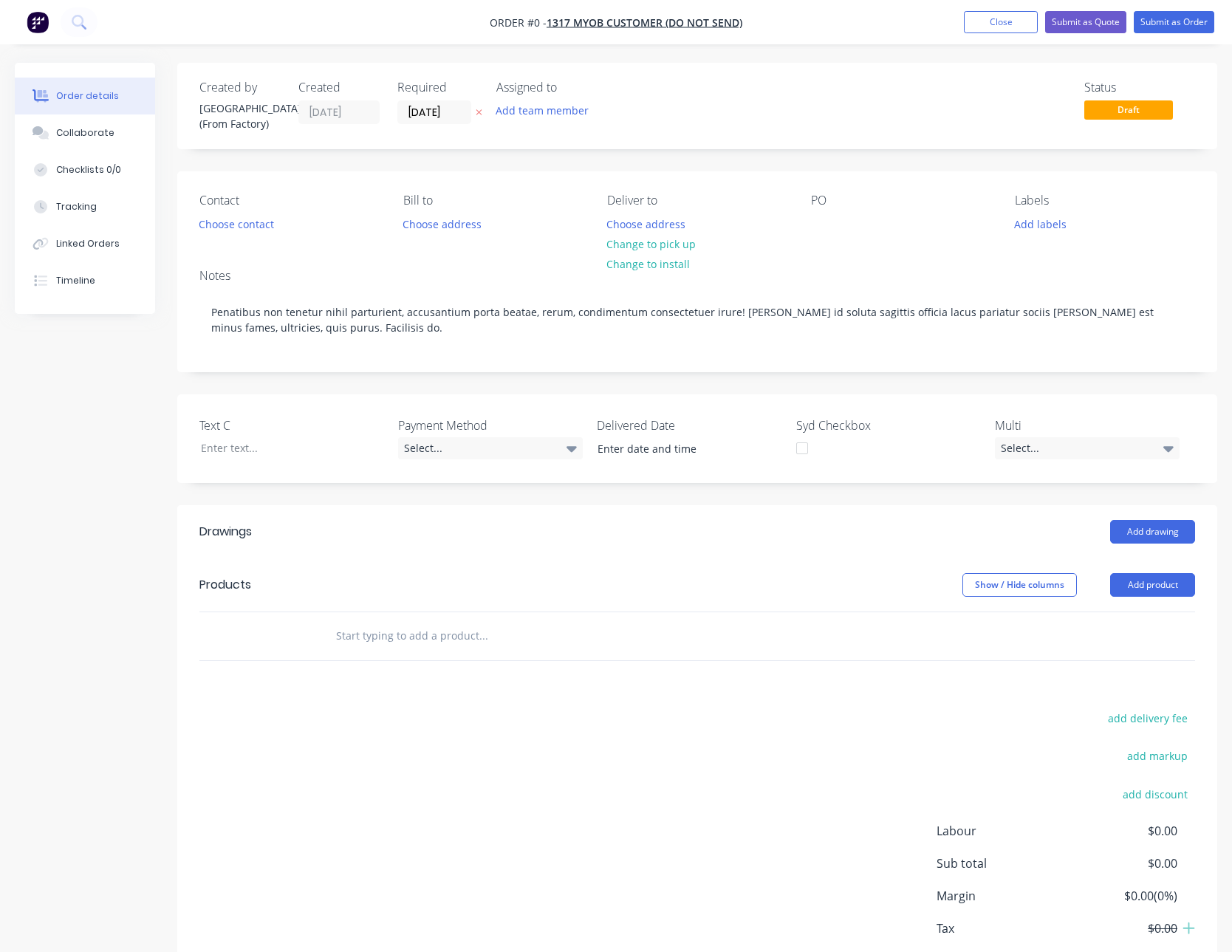
click at [599, 785] on div "Order details Collaborate Checklists 0/0 Tracking Linked Orders Timeline Order …" at bounding box center [616, 550] width 1232 height 974
click at [1168, 586] on button "Add product" at bounding box center [1153, 585] width 85 height 24
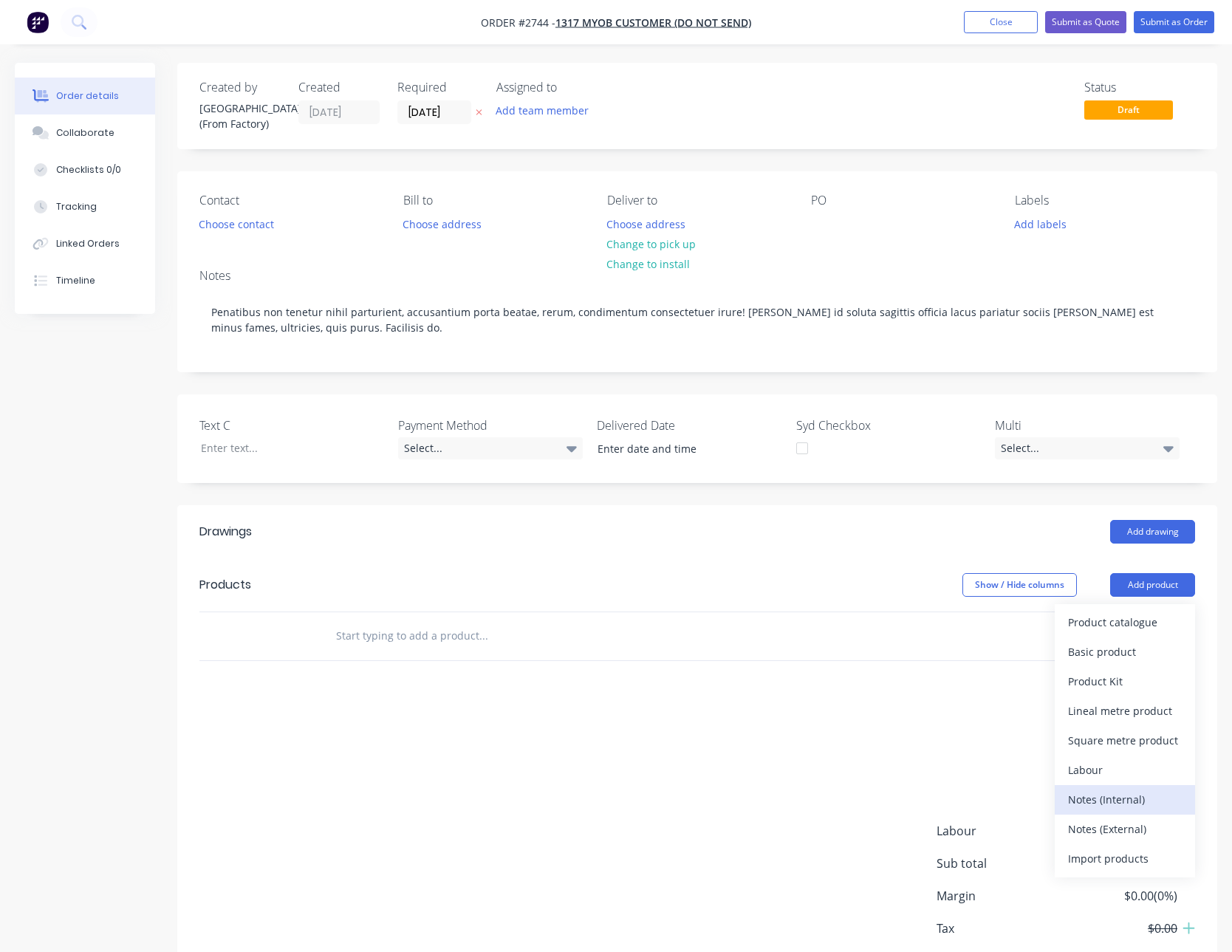
click at [1123, 789] on div "Notes (Internal)" at bounding box center [1125, 799] width 114 height 21
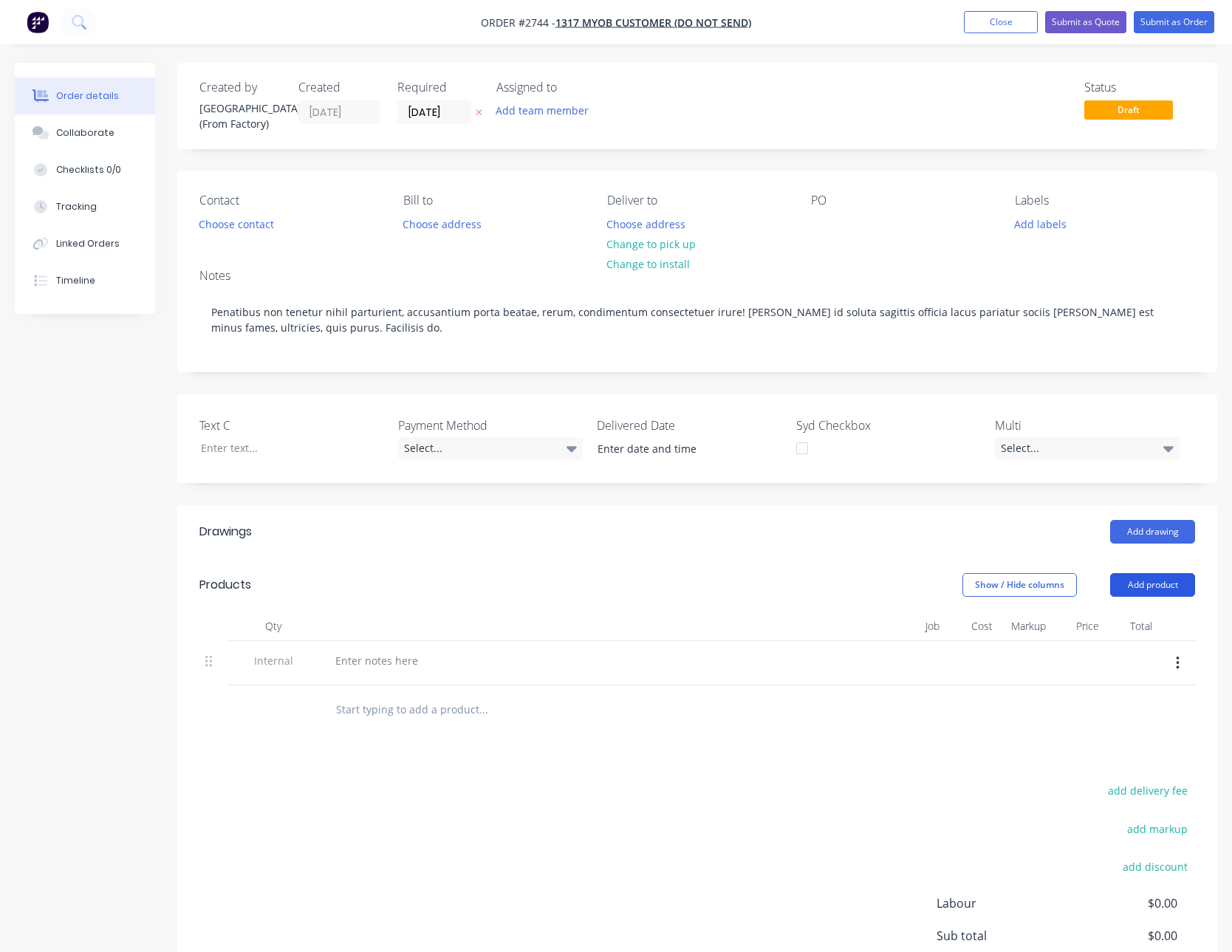
click at [1152, 591] on button "Add product" at bounding box center [1153, 585] width 85 height 24
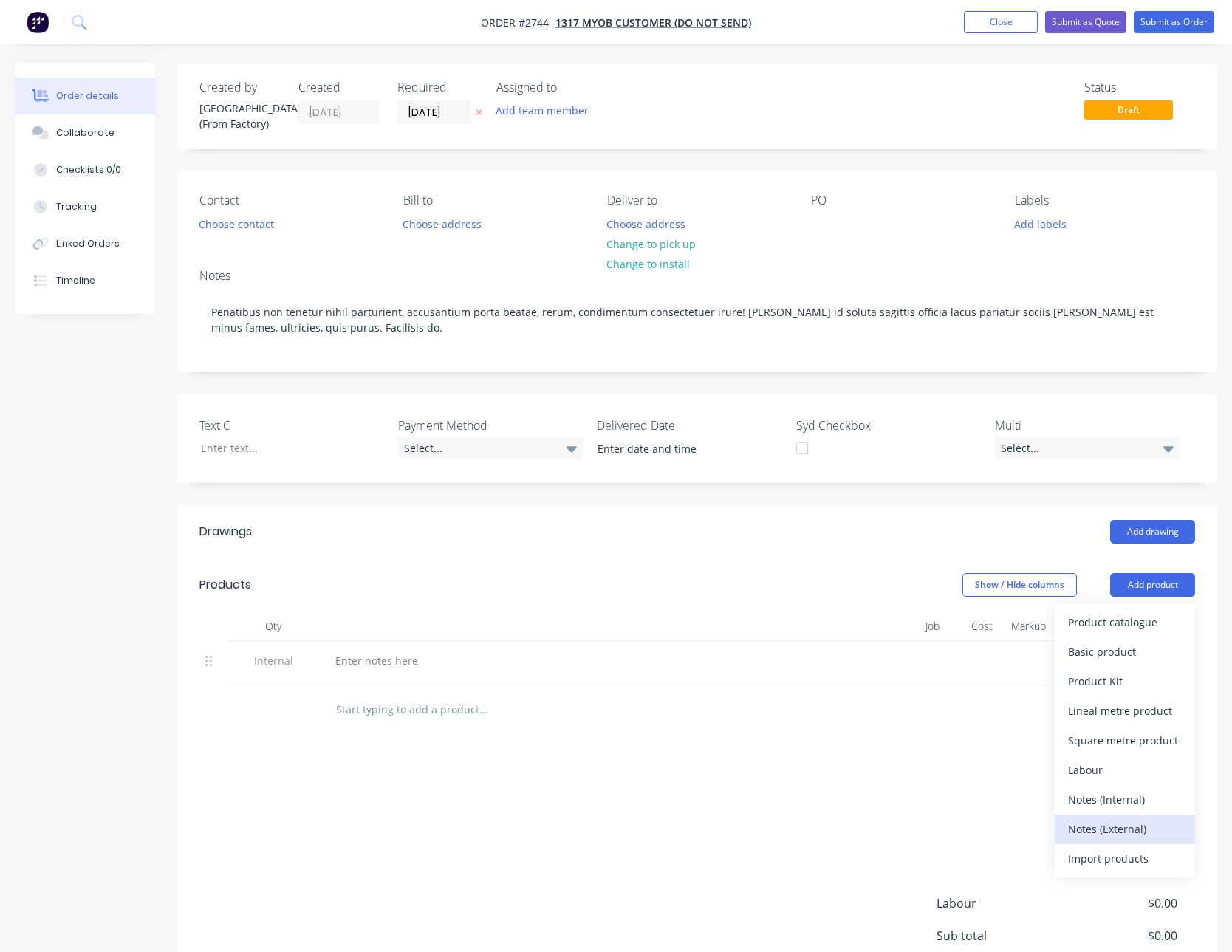
click at [1138, 824] on div "Notes (External)" at bounding box center [1125, 829] width 114 height 21
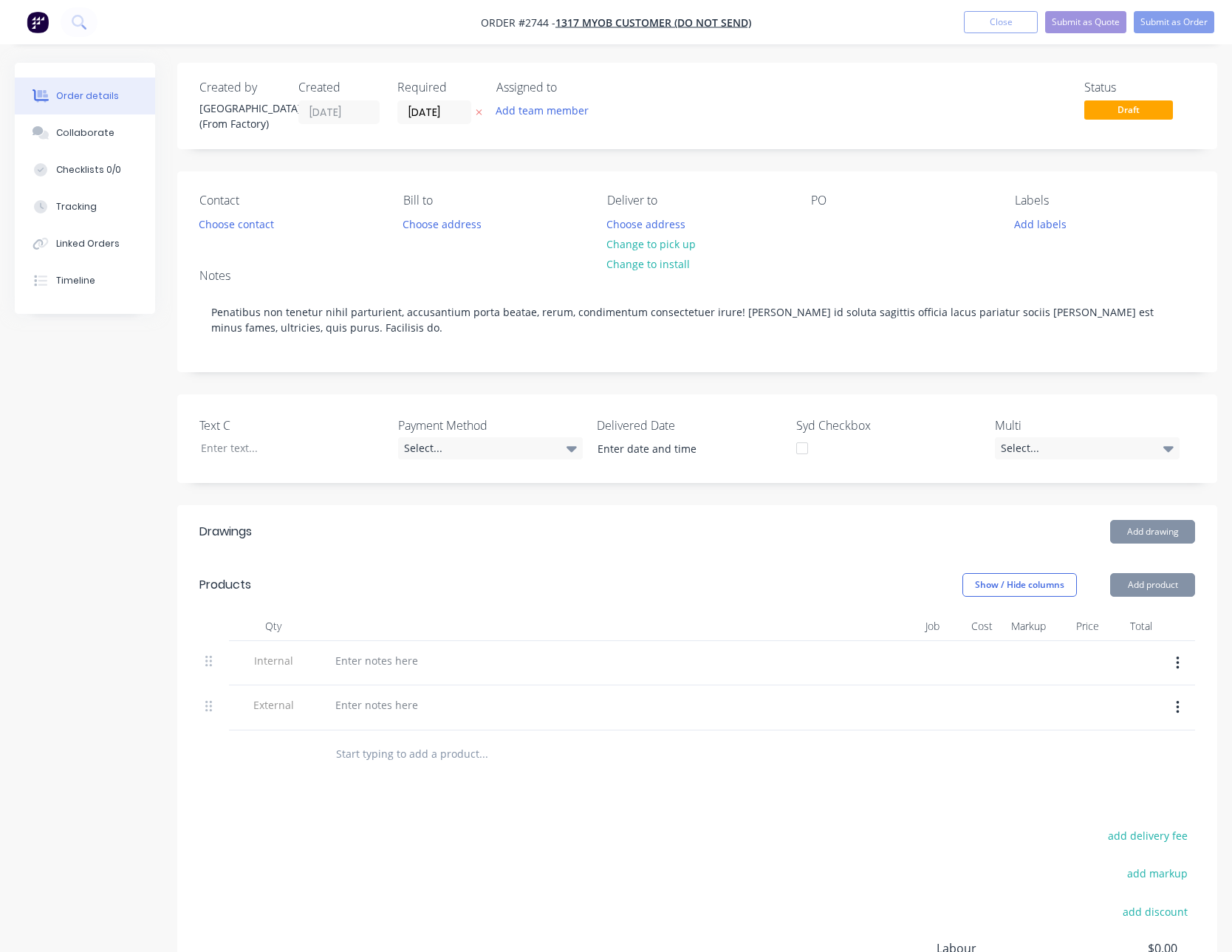
click at [403, 676] on div at bounding box center [576, 663] width 517 height 45
click at [401, 666] on div at bounding box center [376, 660] width 107 height 21
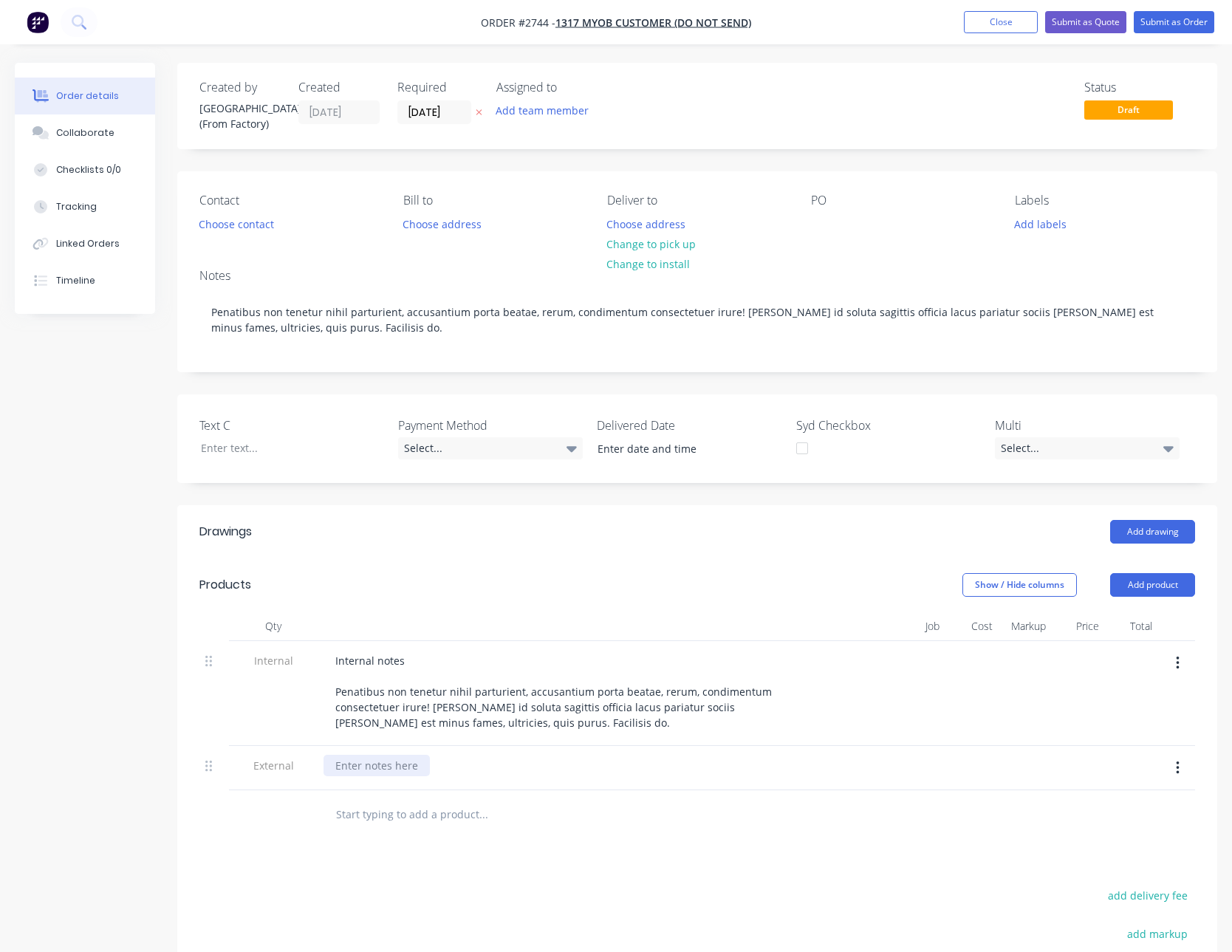
click at [372, 754] on div at bounding box center [376, 765] width 107 height 21
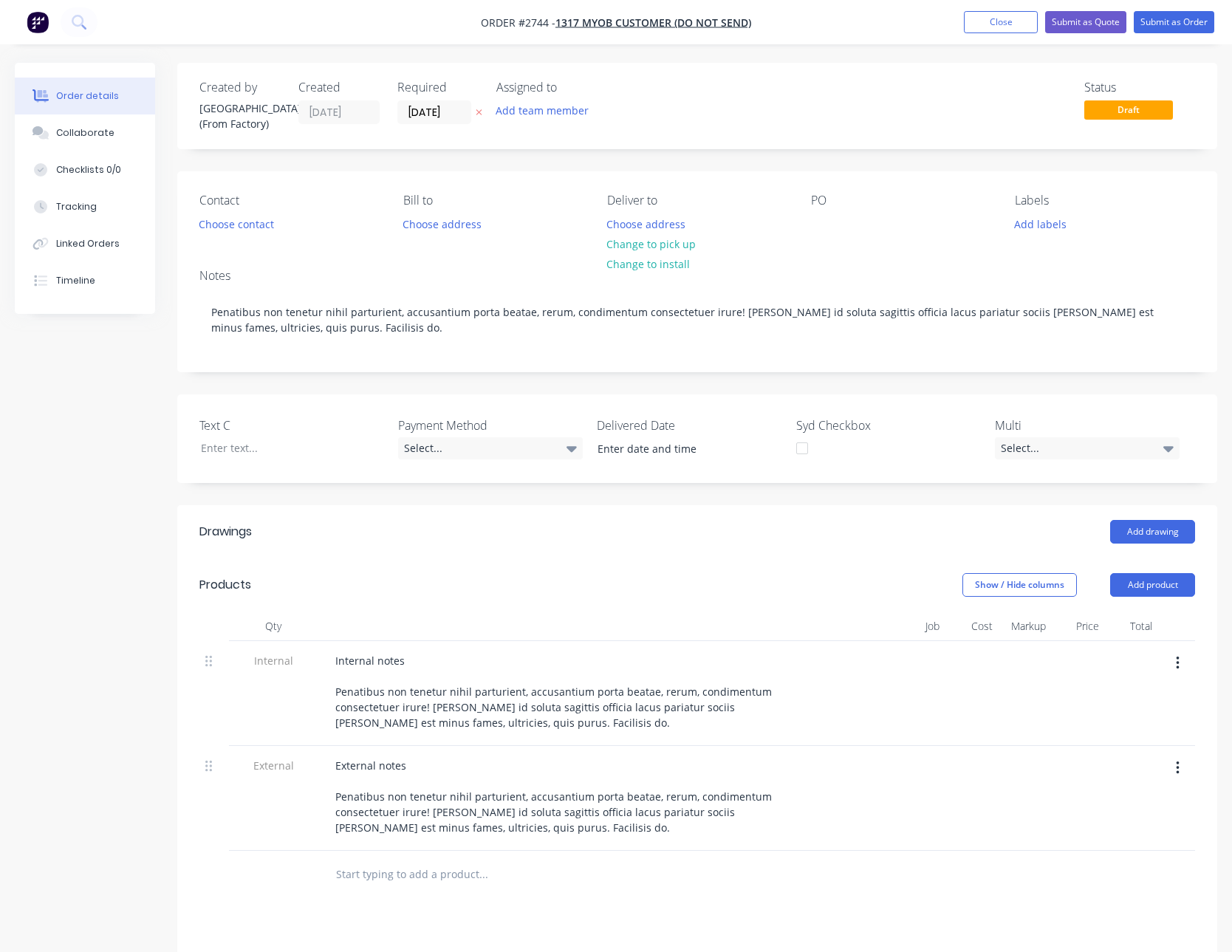
click at [942, 636] on div "Job" at bounding box center [889, 625] width 111 height 29
click at [1164, 582] on button "Add product" at bounding box center [1153, 585] width 85 height 24
click at [1128, 693] on button "Product Kit" at bounding box center [1125, 681] width 140 height 29
click at [1122, 652] on div "Standard pricing" at bounding box center [1125, 651] width 114 height 21
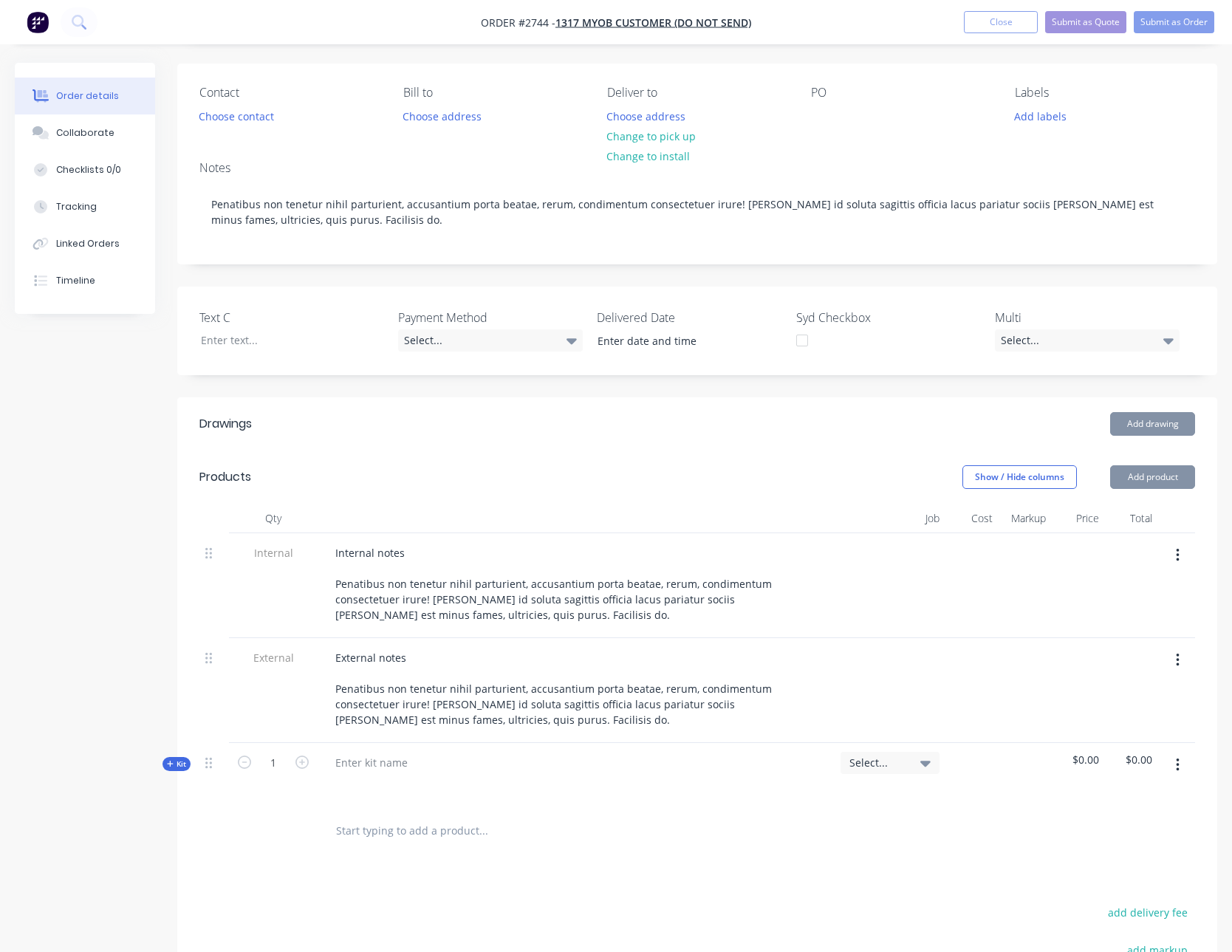
scroll to position [279, 0]
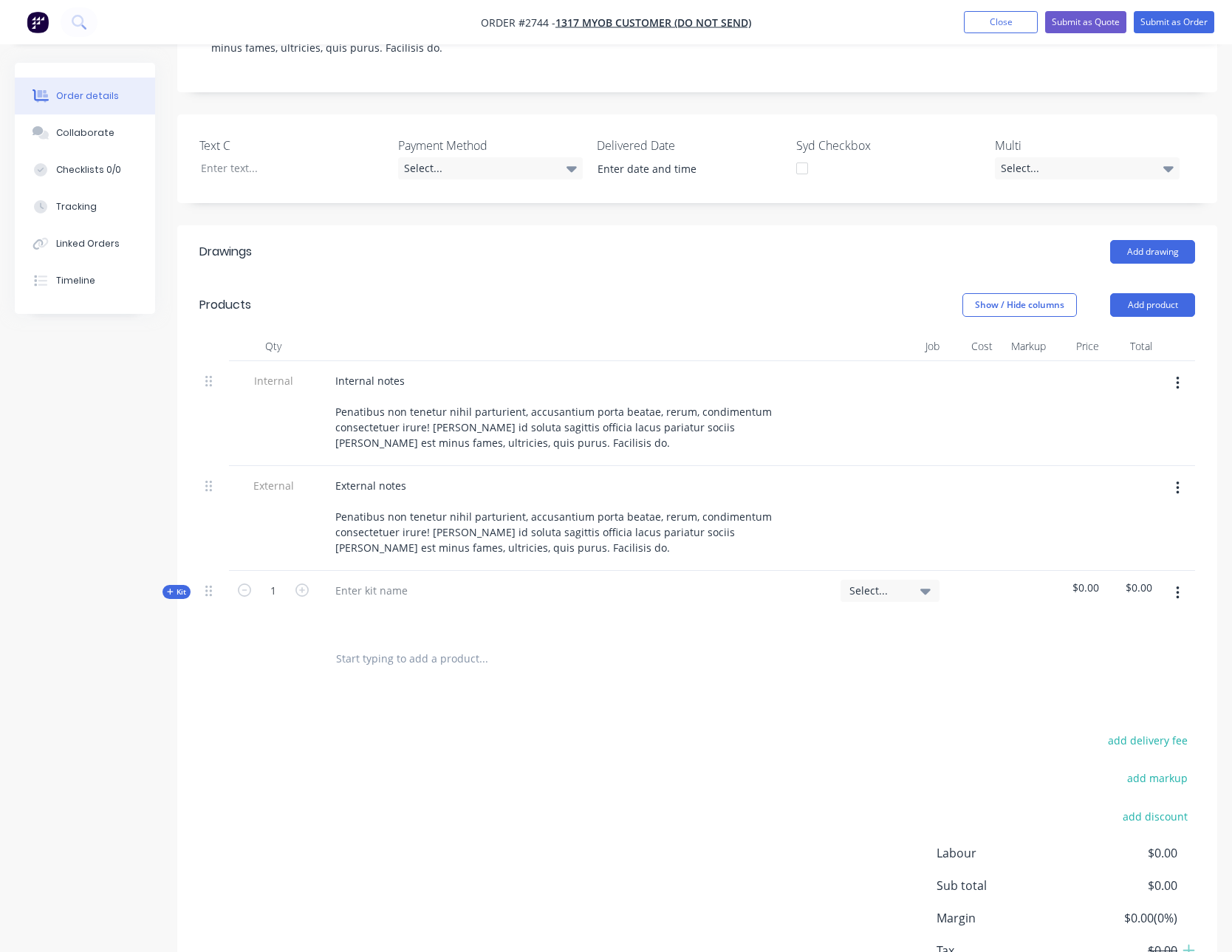
click at [1171, 596] on button "button" at bounding box center [1177, 593] width 35 height 27
click at [1128, 685] on div "Add sub kit to kit" at bounding box center [1125, 690] width 114 height 21
click at [1183, 598] on button "button" at bounding box center [1177, 593] width 35 height 27
click at [1145, 684] on div "Add sub kit to kit" at bounding box center [1125, 690] width 114 height 21
click at [1173, 604] on button "button" at bounding box center [1177, 593] width 35 height 27
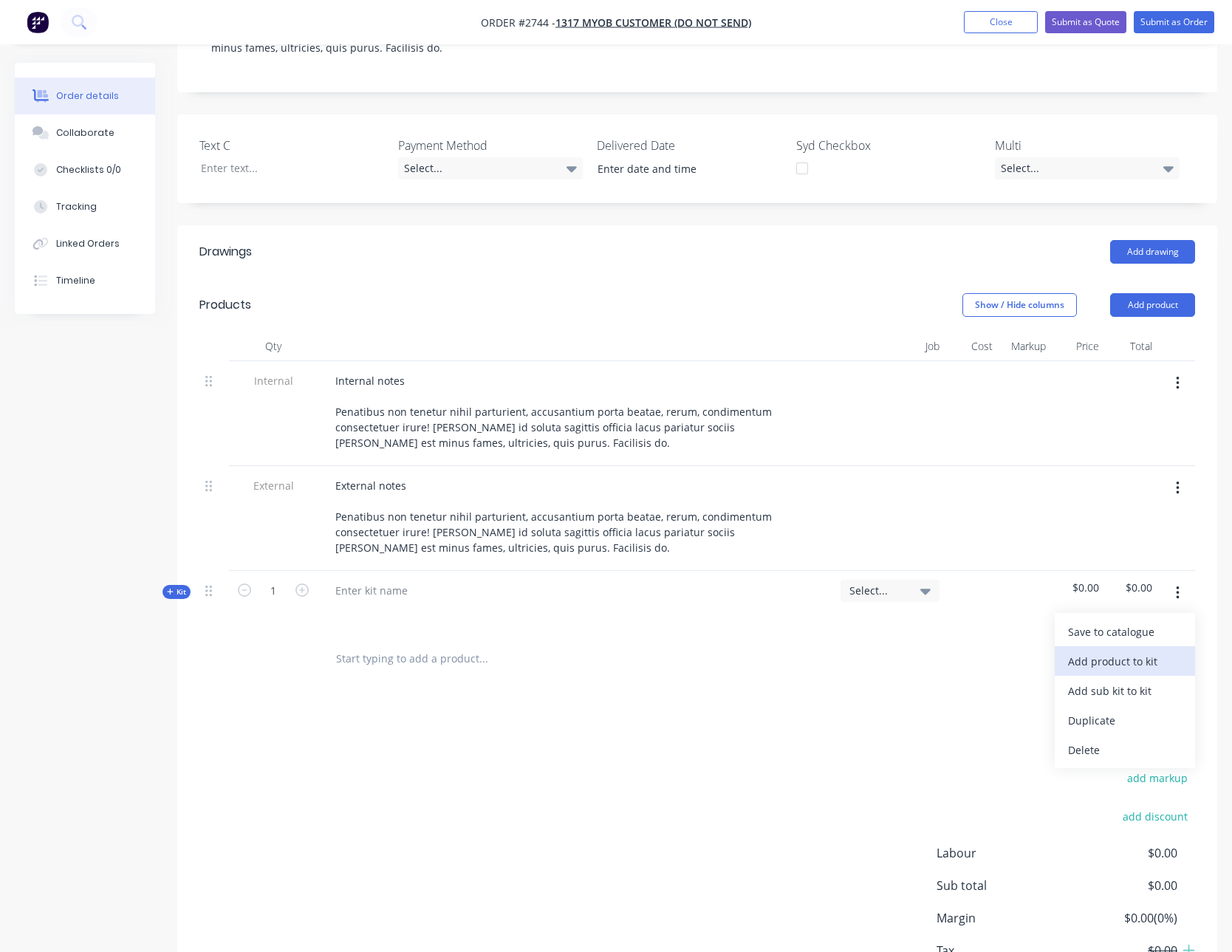
click at [1140, 658] on div "Add product to kit" at bounding box center [1125, 661] width 114 height 21
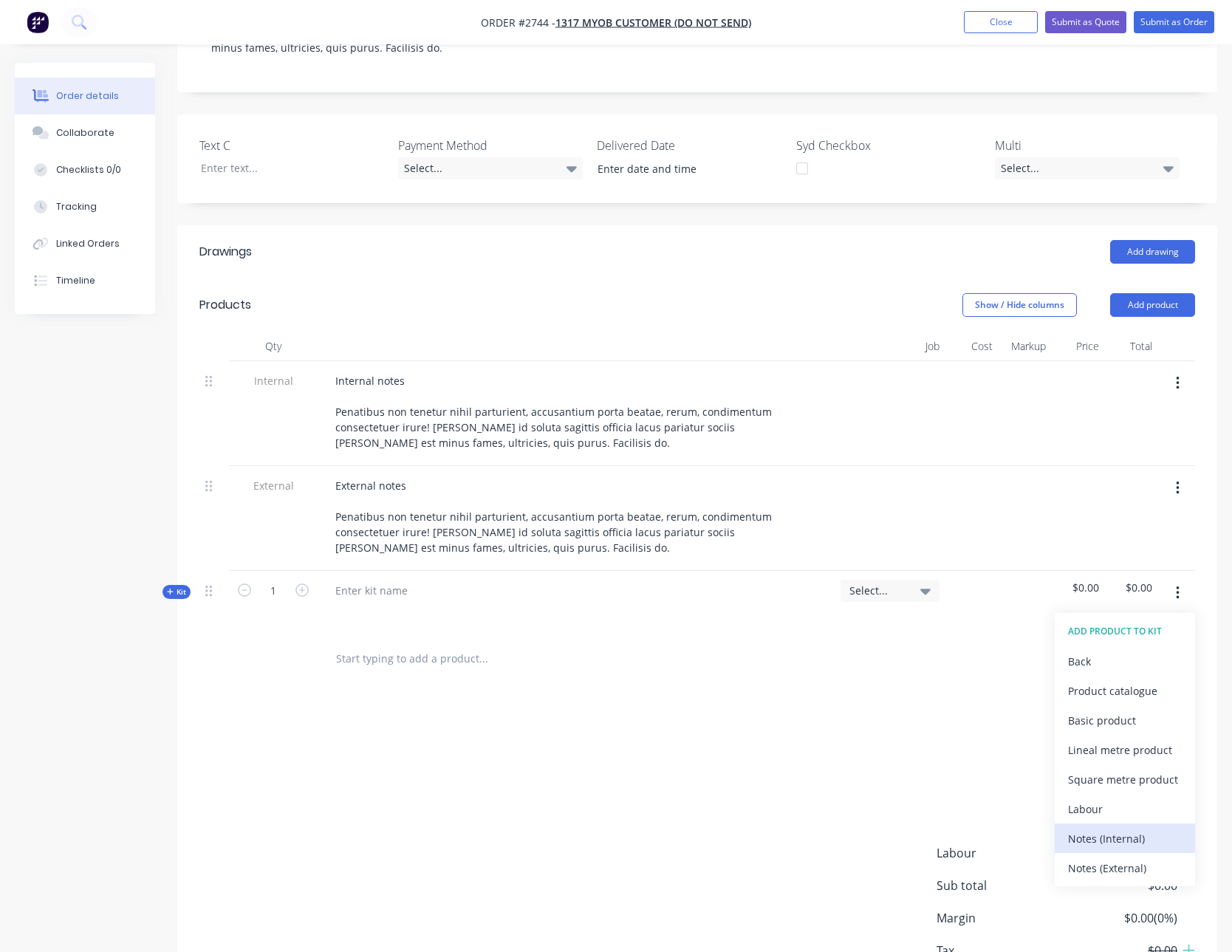
click at [1105, 842] on div "Notes (Internal)" at bounding box center [1125, 838] width 114 height 21
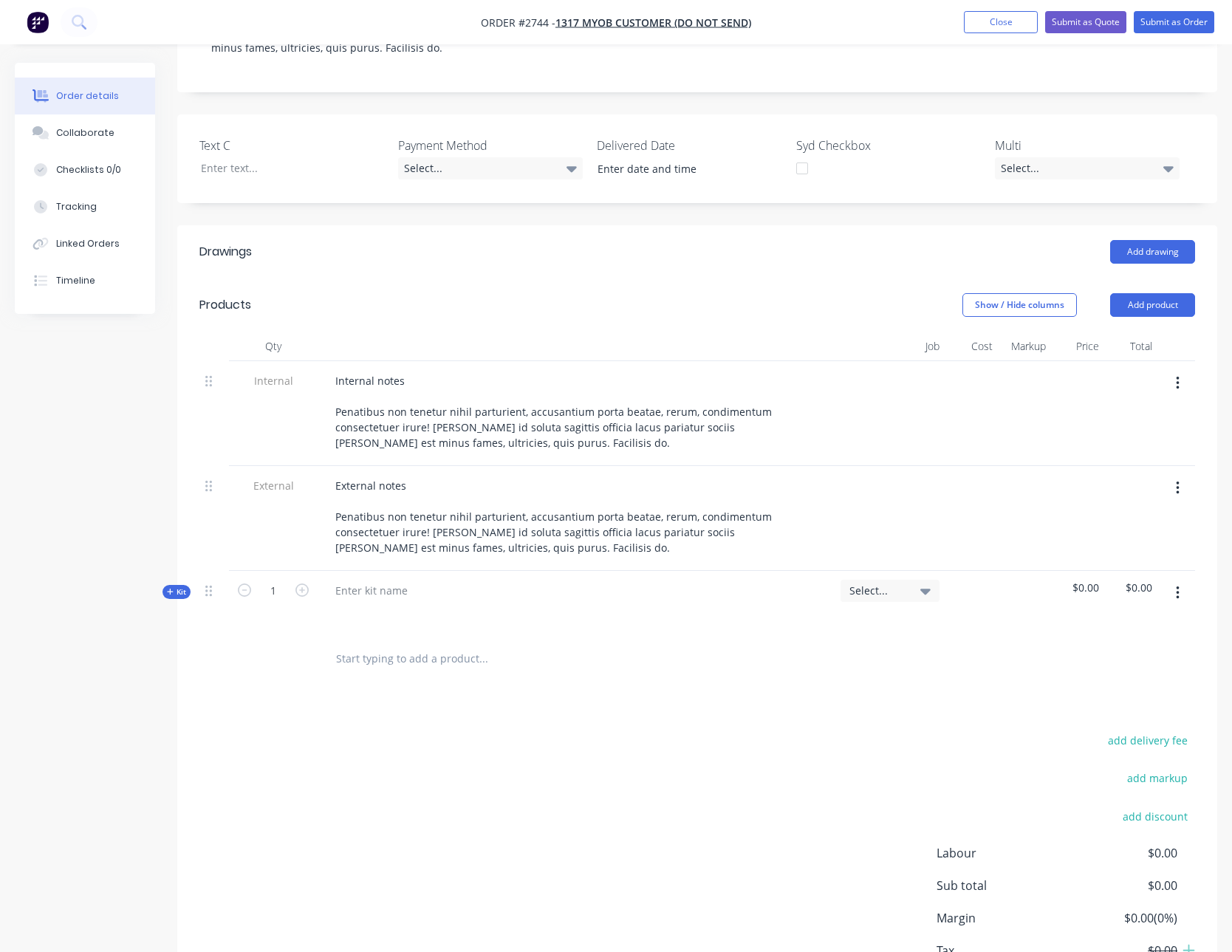
click at [183, 592] on span "Kit" at bounding box center [177, 592] width 20 height 11
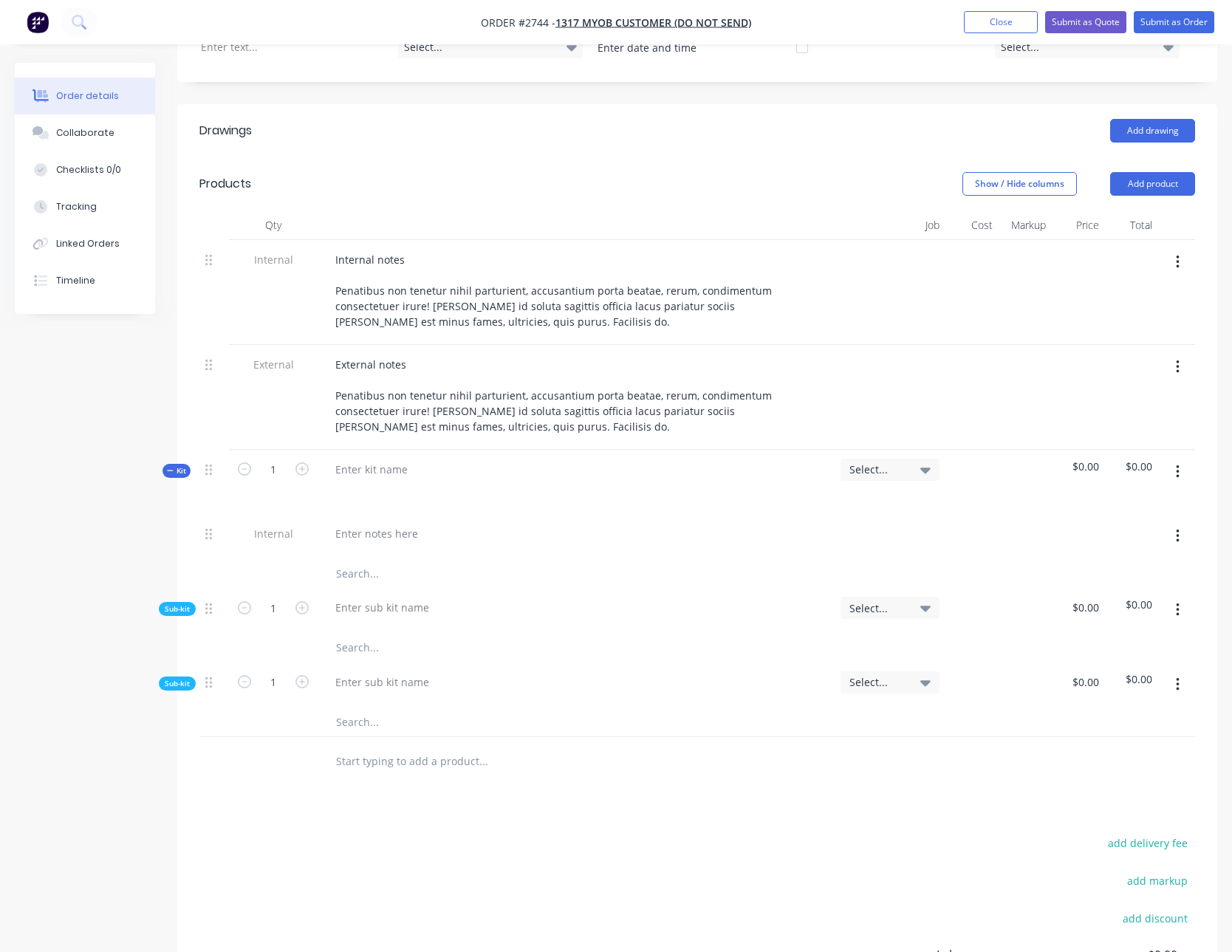
scroll to position [405, 0]
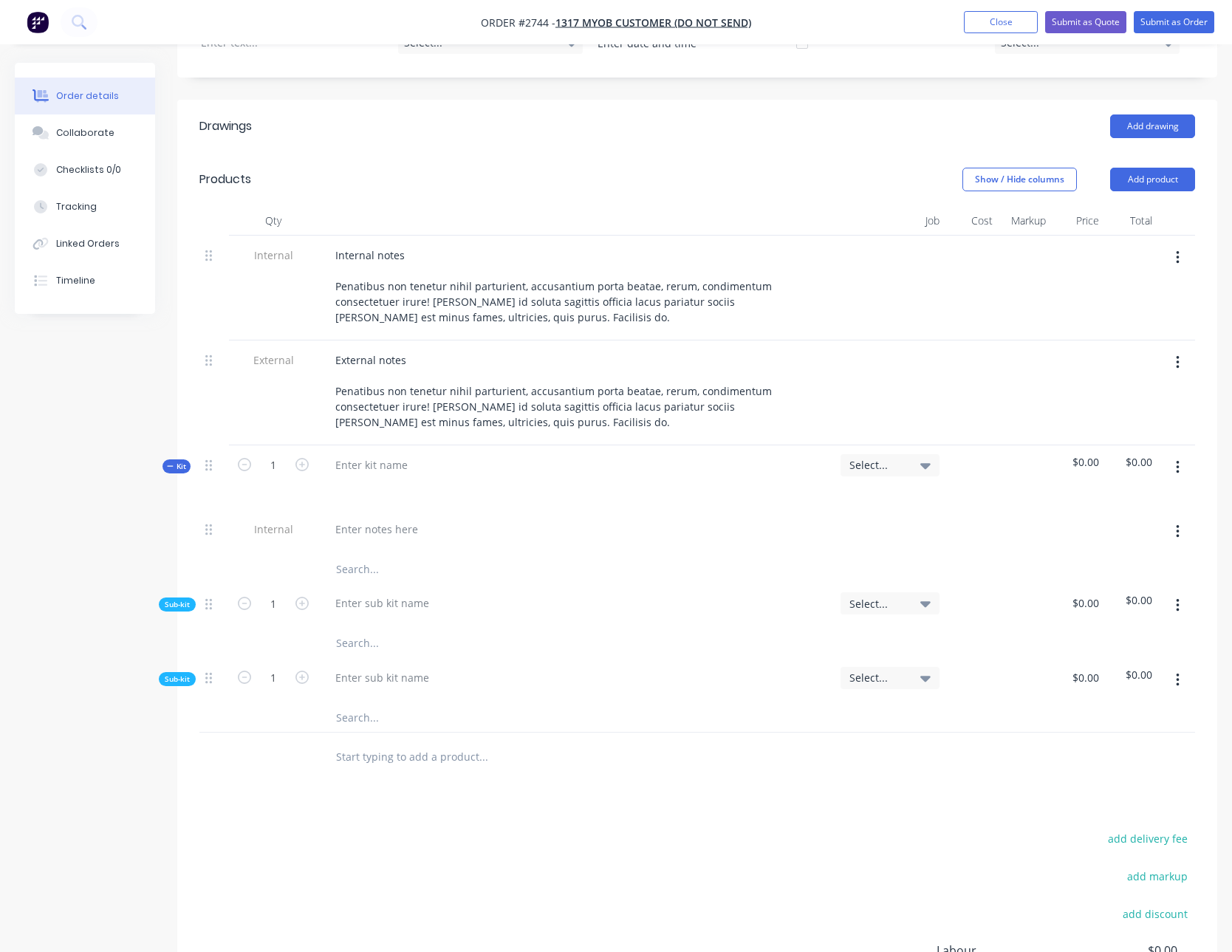
click at [1173, 680] on button "button" at bounding box center [1177, 680] width 35 height 27
click at [1124, 752] on div "Delete" at bounding box center [1125, 748] width 114 height 21
click at [1179, 468] on icon "button" at bounding box center [1178, 468] width 4 height 16
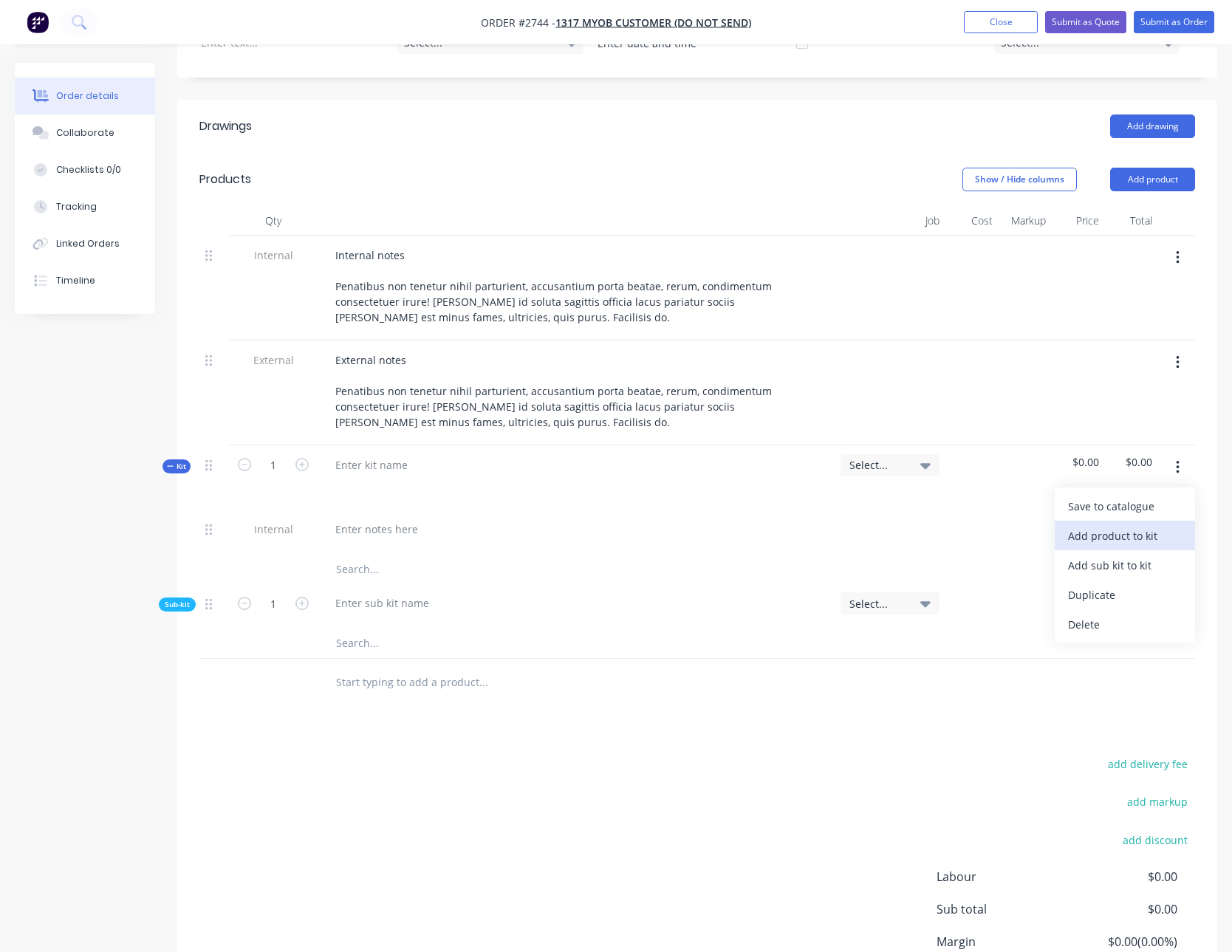
click at [1136, 543] on div "Add product to kit" at bounding box center [1125, 536] width 114 height 21
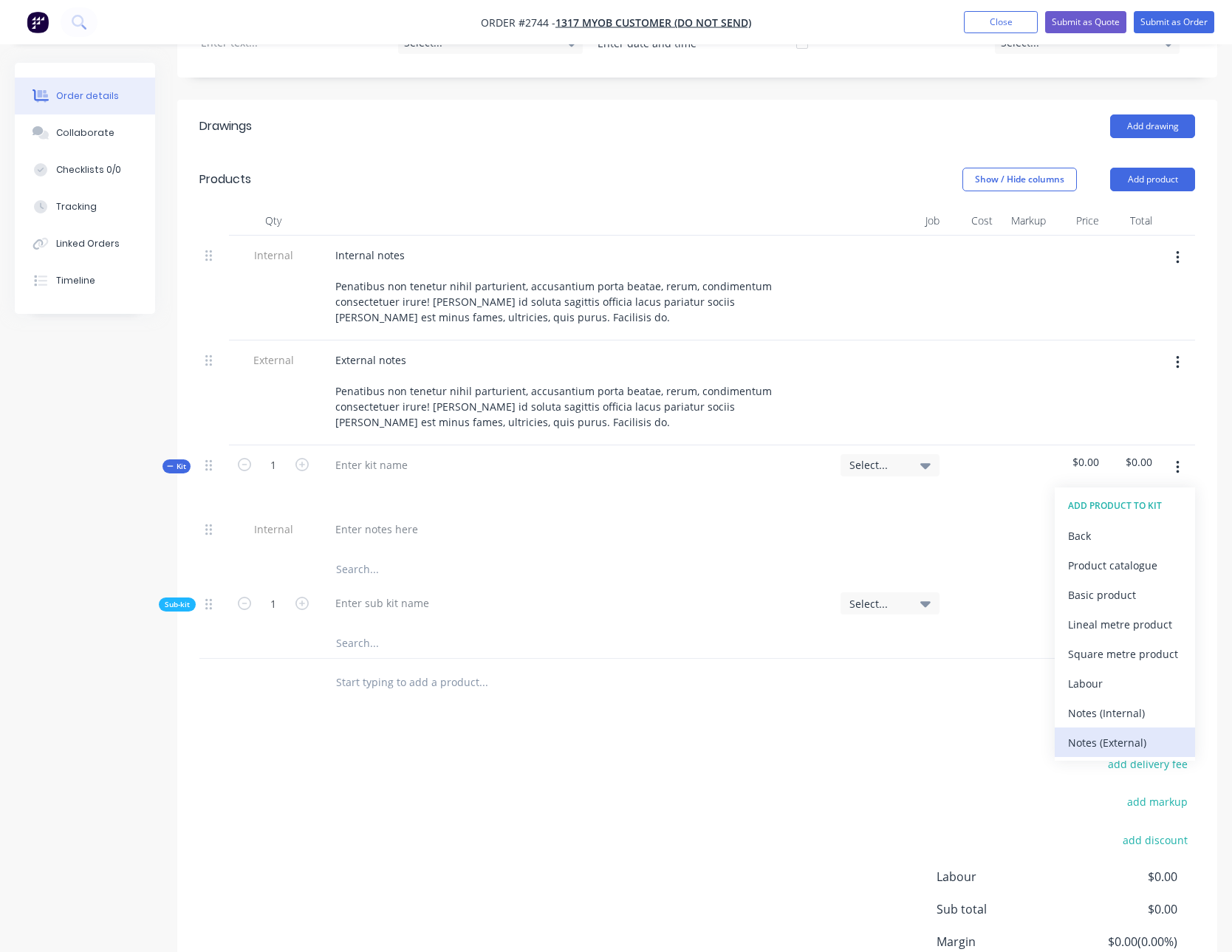
click at [1107, 736] on div "Notes (External)" at bounding box center [1125, 743] width 114 height 21
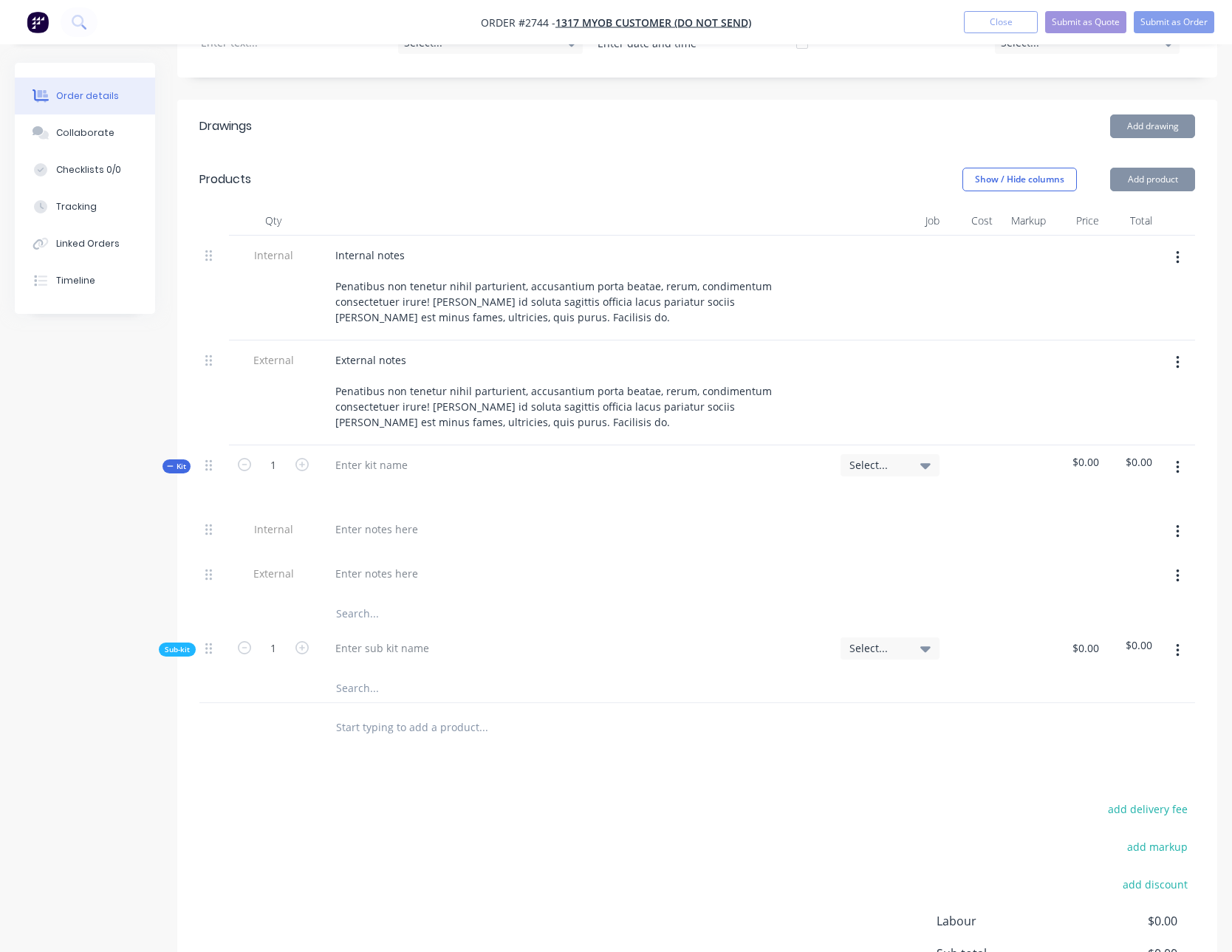
click at [1177, 646] on icon "button" at bounding box center [1177, 650] width 3 height 13
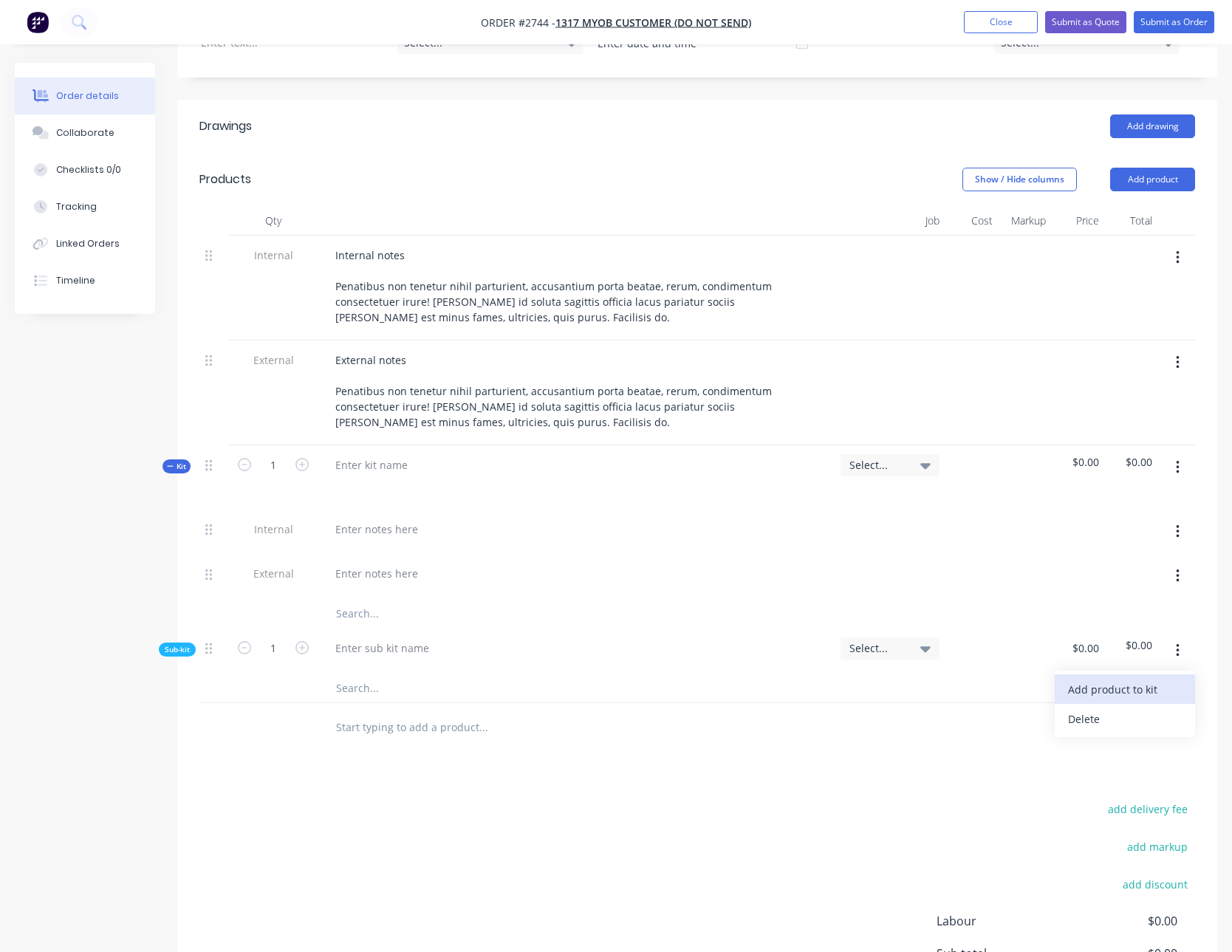
click at [1164, 687] on div "Add product to kit" at bounding box center [1125, 689] width 114 height 21
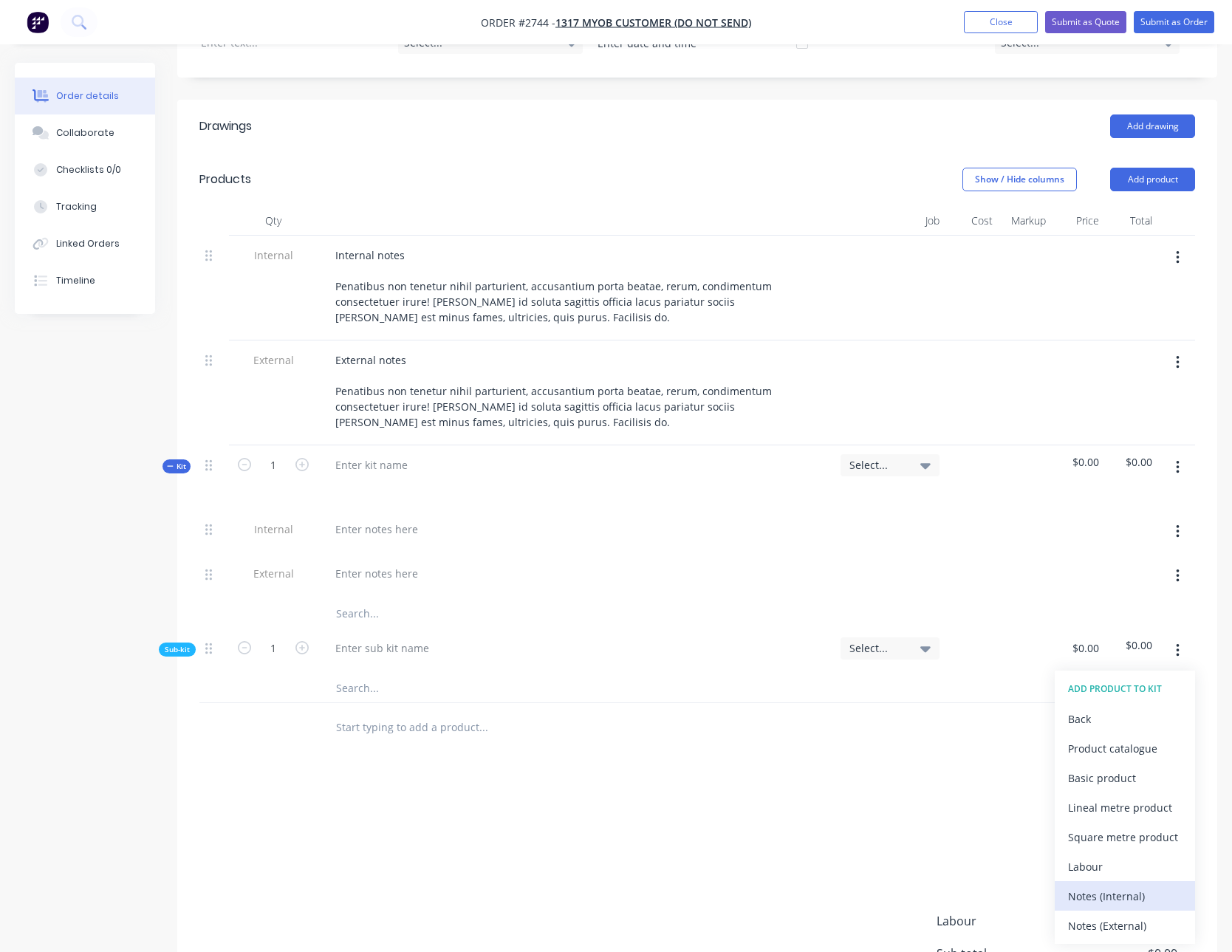
click at [1127, 899] on div "Notes (Internal)" at bounding box center [1125, 896] width 114 height 21
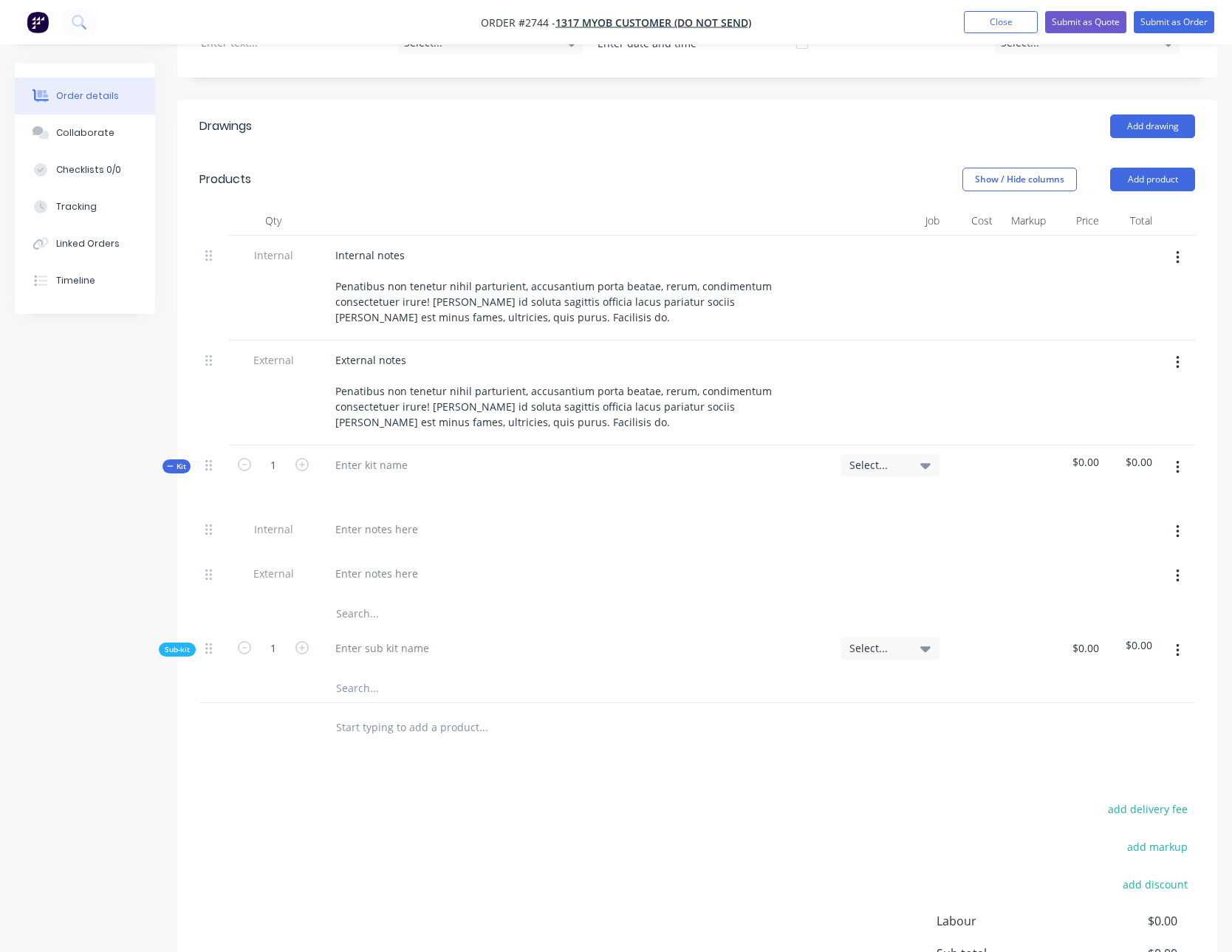
click at [171, 652] on span "Sub-kit" at bounding box center [178, 649] width 25 height 11
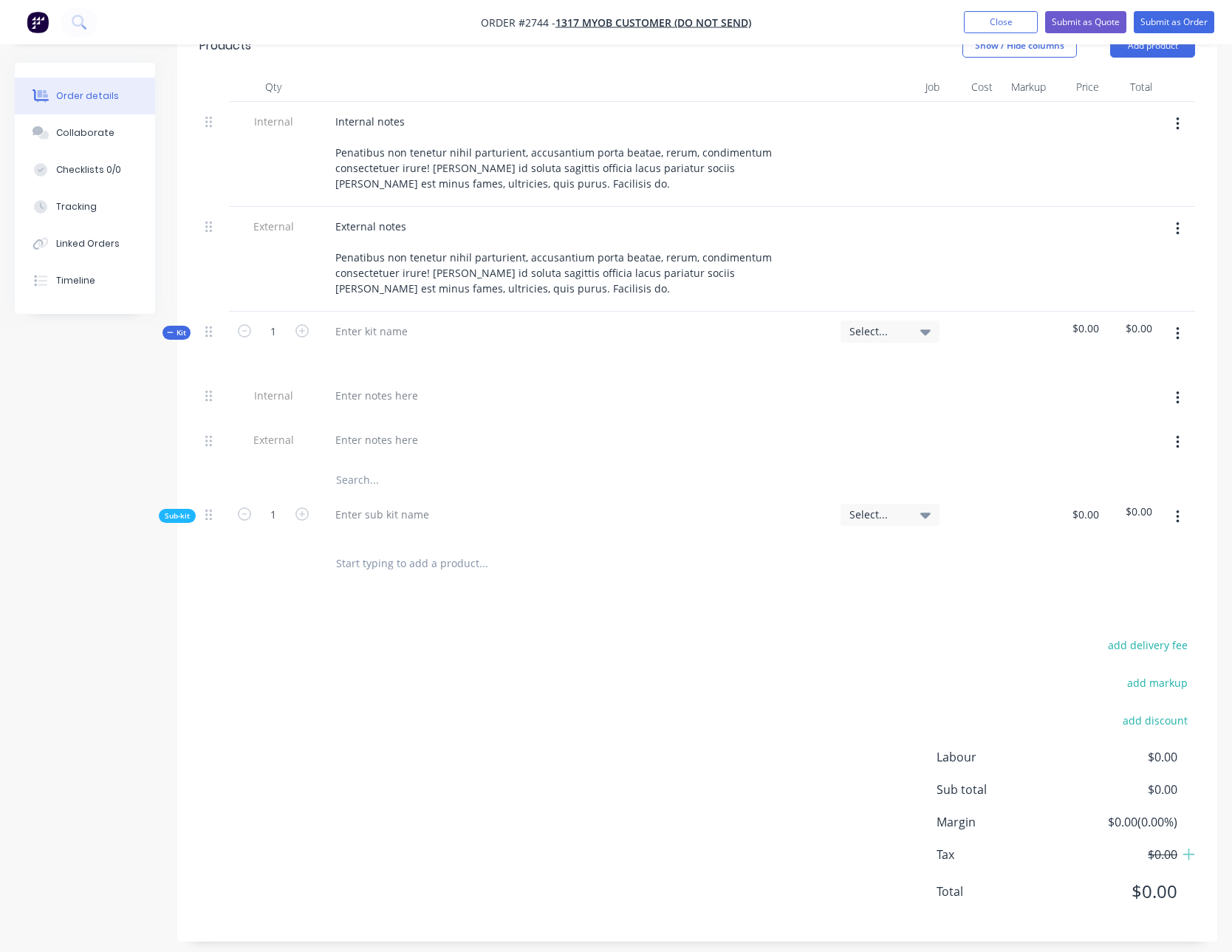
scroll to position [551, 0]
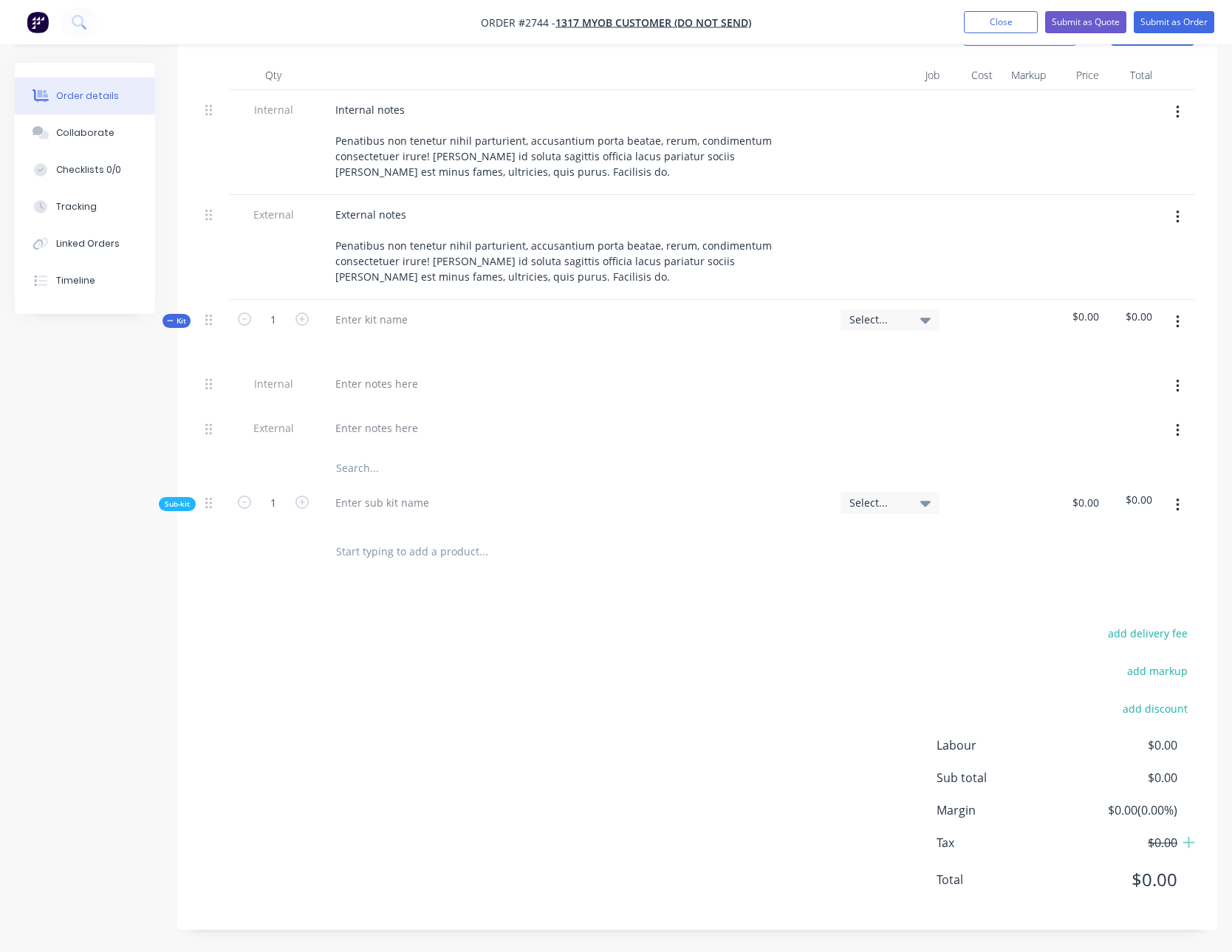
click at [160, 501] on div "Sub-kit" at bounding box center [178, 504] width 37 height 14
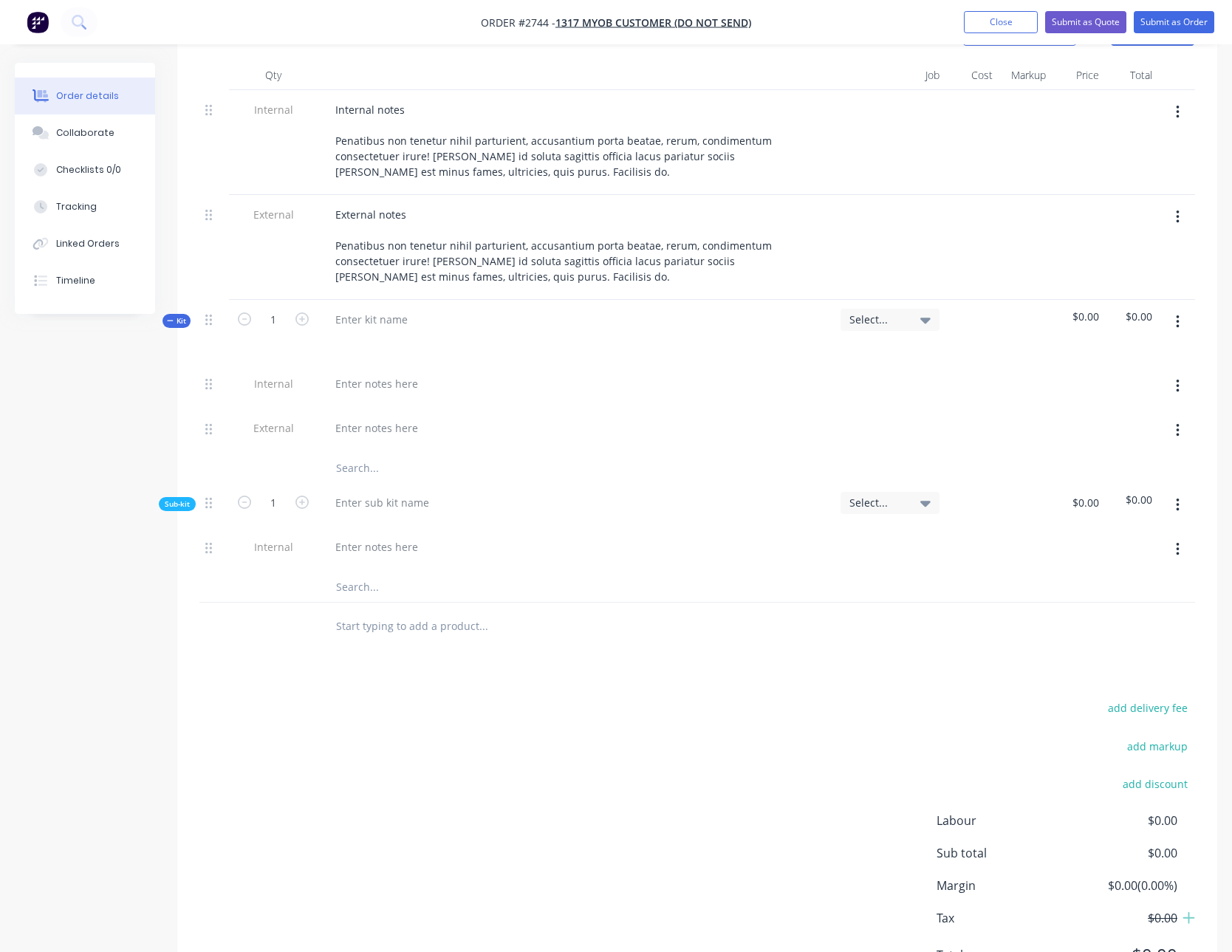
click at [1165, 546] on button "button" at bounding box center [1177, 549] width 35 height 27
drag, startPoint x: 1140, startPoint y: 550, endPoint x: 1155, endPoint y: 534, distance: 21.9
click at [1140, 550] on div at bounding box center [1132, 549] width 53 height 45
click at [1181, 509] on button "button" at bounding box center [1177, 505] width 35 height 27
click at [1149, 548] on div "Add product to kit" at bounding box center [1125, 544] width 114 height 21
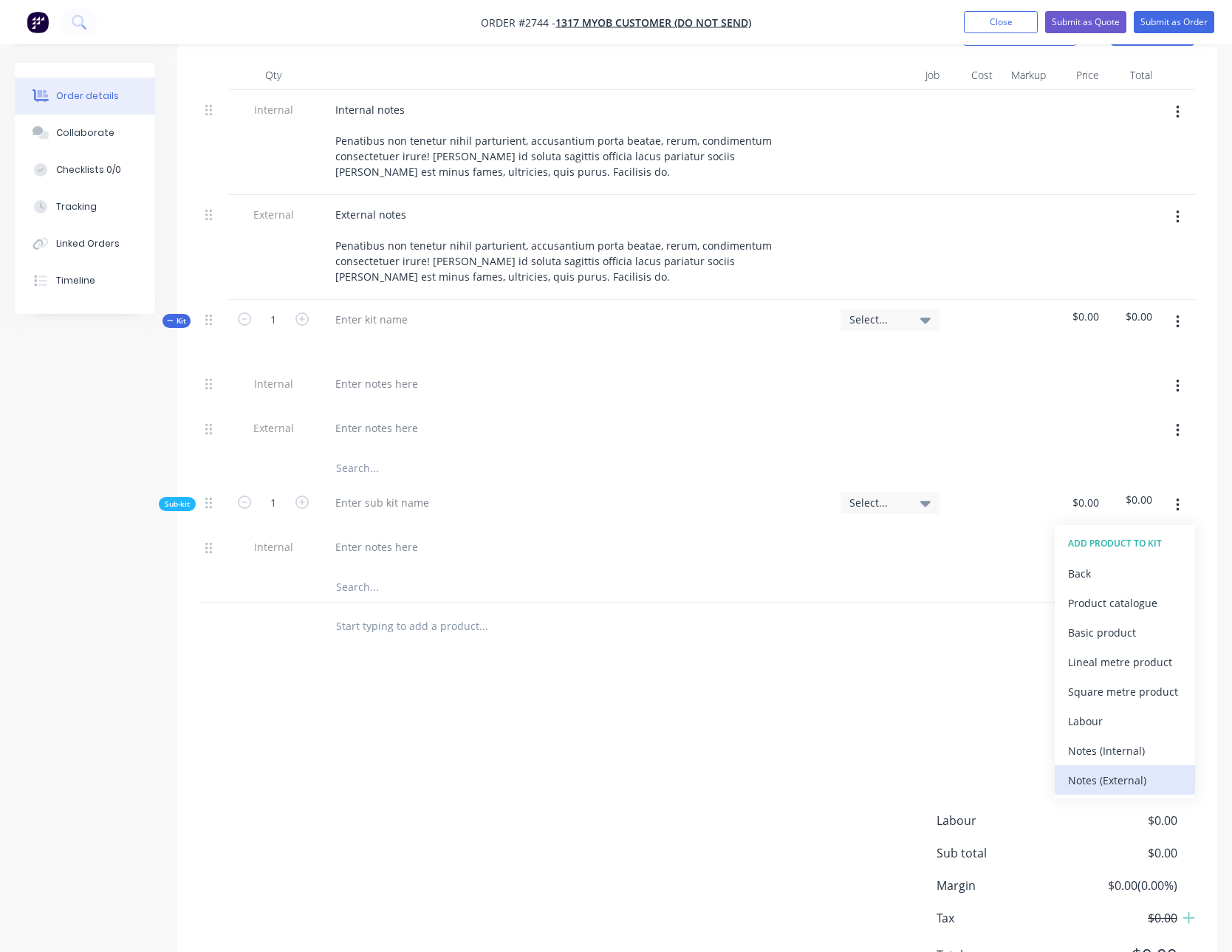
click at [1125, 773] on div "Notes (External)" at bounding box center [1125, 780] width 114 height 21
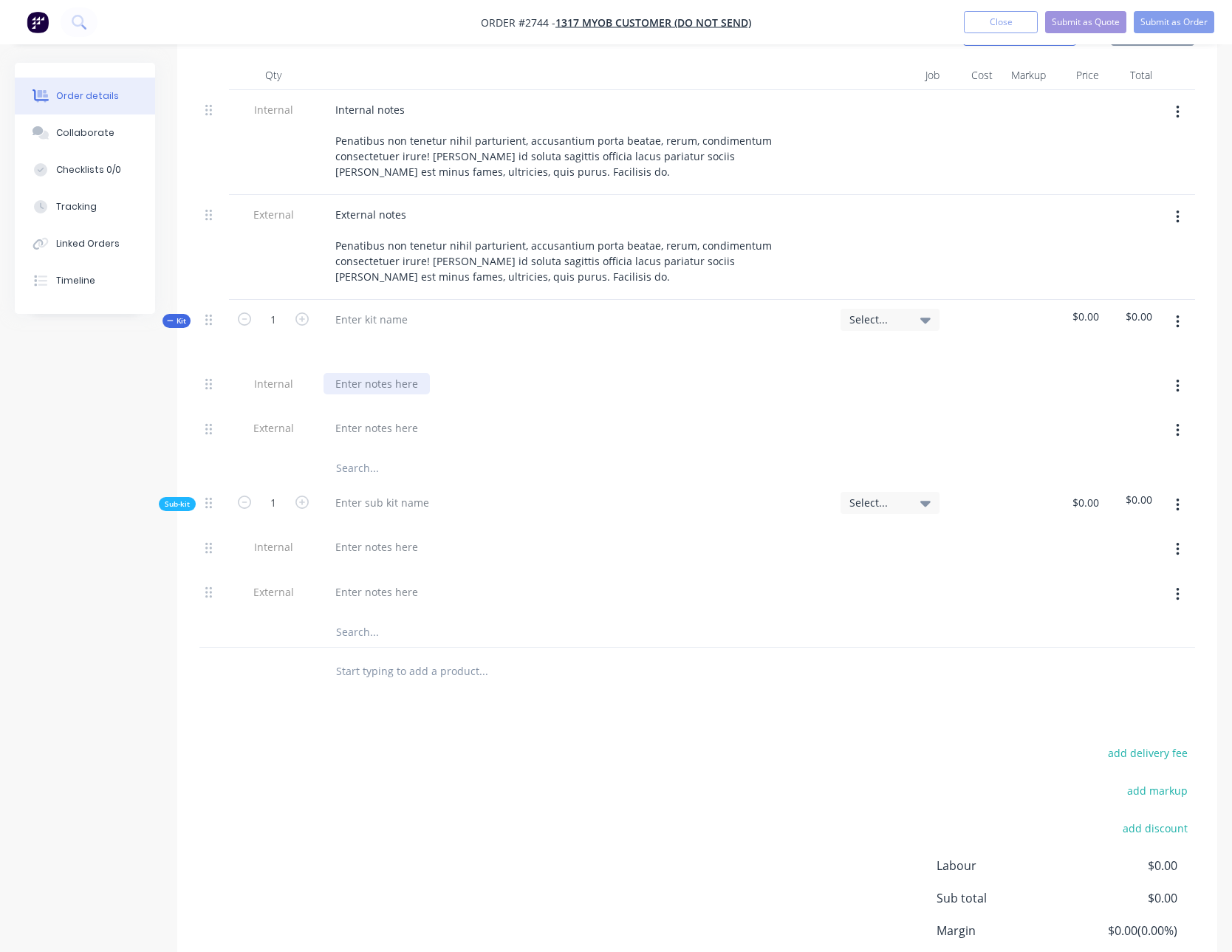
click at [384, 383] on div at bounding box center [376, 383] width 107 height 21
click at [376, 185] on div "Internal notes Penatibus non tenetur nihil parturient, accusantium porta beatae…" at bounding box center [576, 143] width 517 height 105
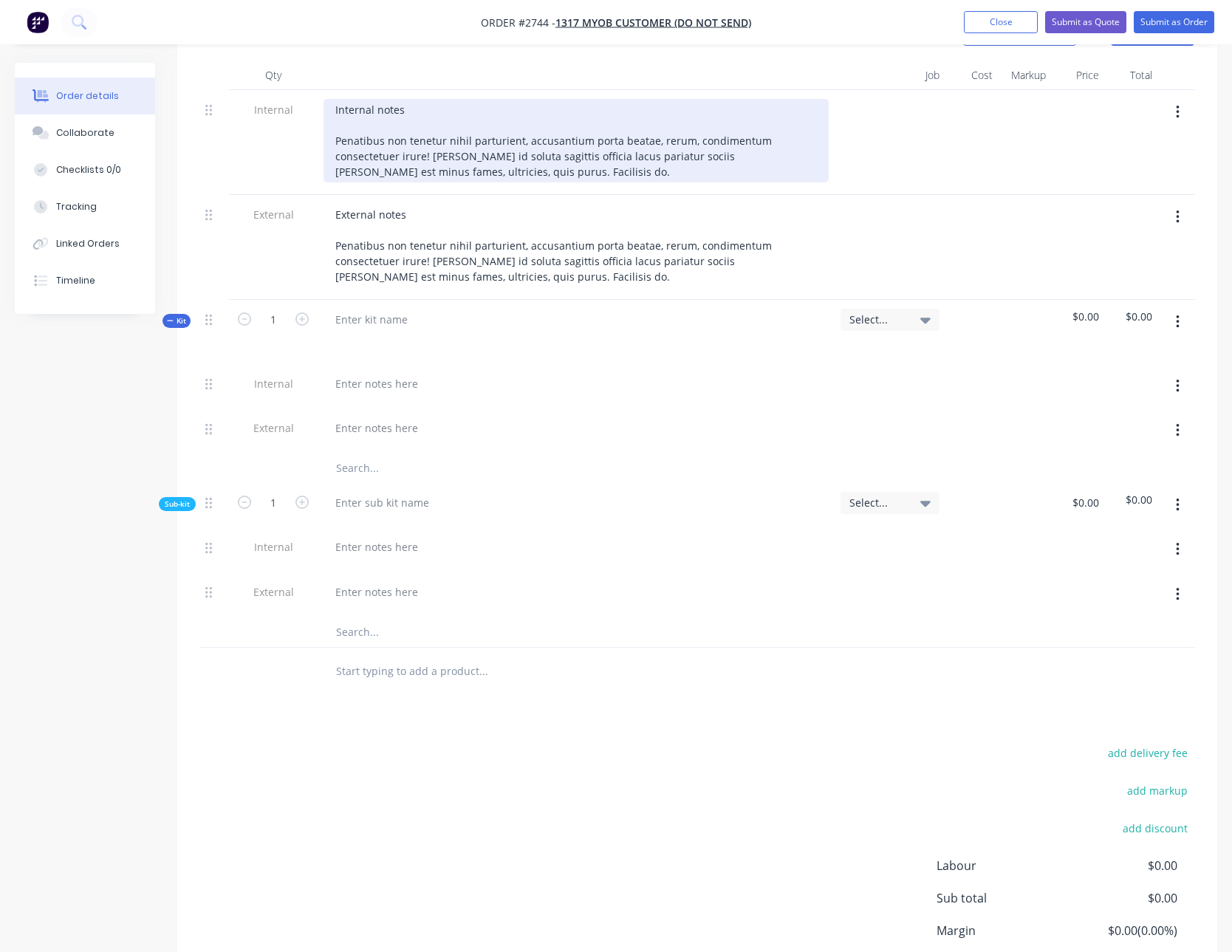
click at [381, 168] on div "Internal notes Penatibus non tenetur nihil parturient, accusantium porta beatae…" at bounding box center [575, 141] width 505 height 83
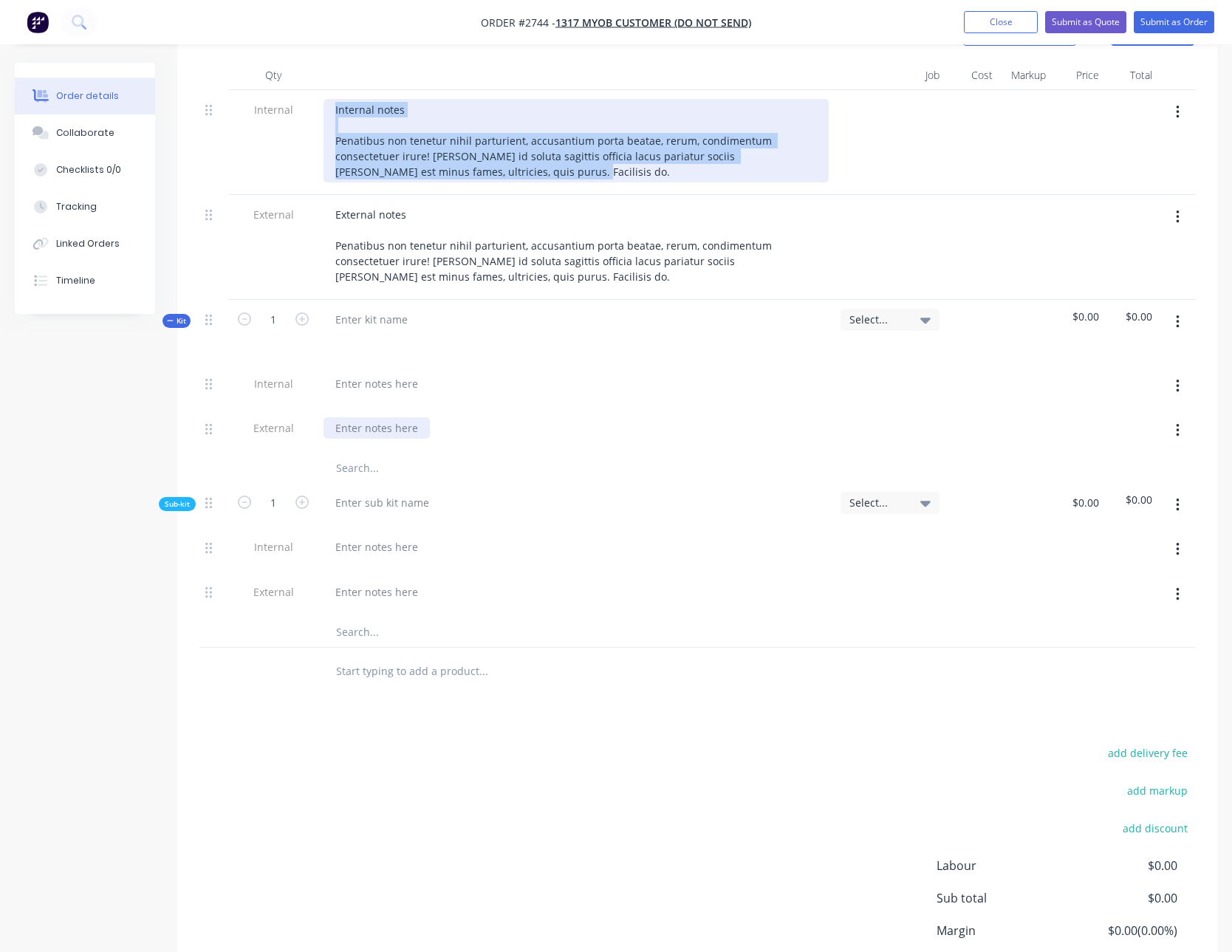
copy div "Internal notes Penatibus non tenetur nihil parturient, accusantium porta beatae…"
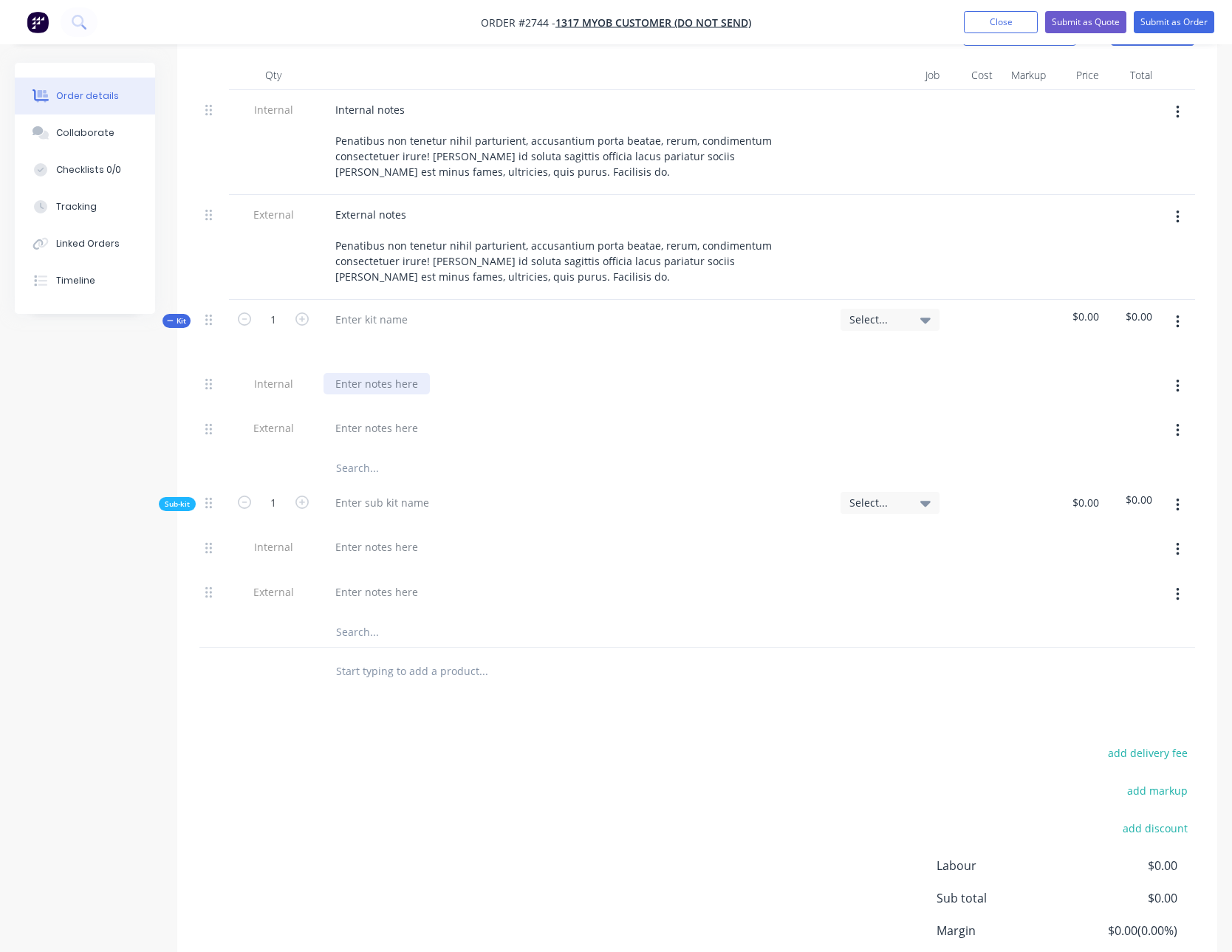
click at [380, 373] on div at bounding box center [376, 383] width 107 height 21
paste div
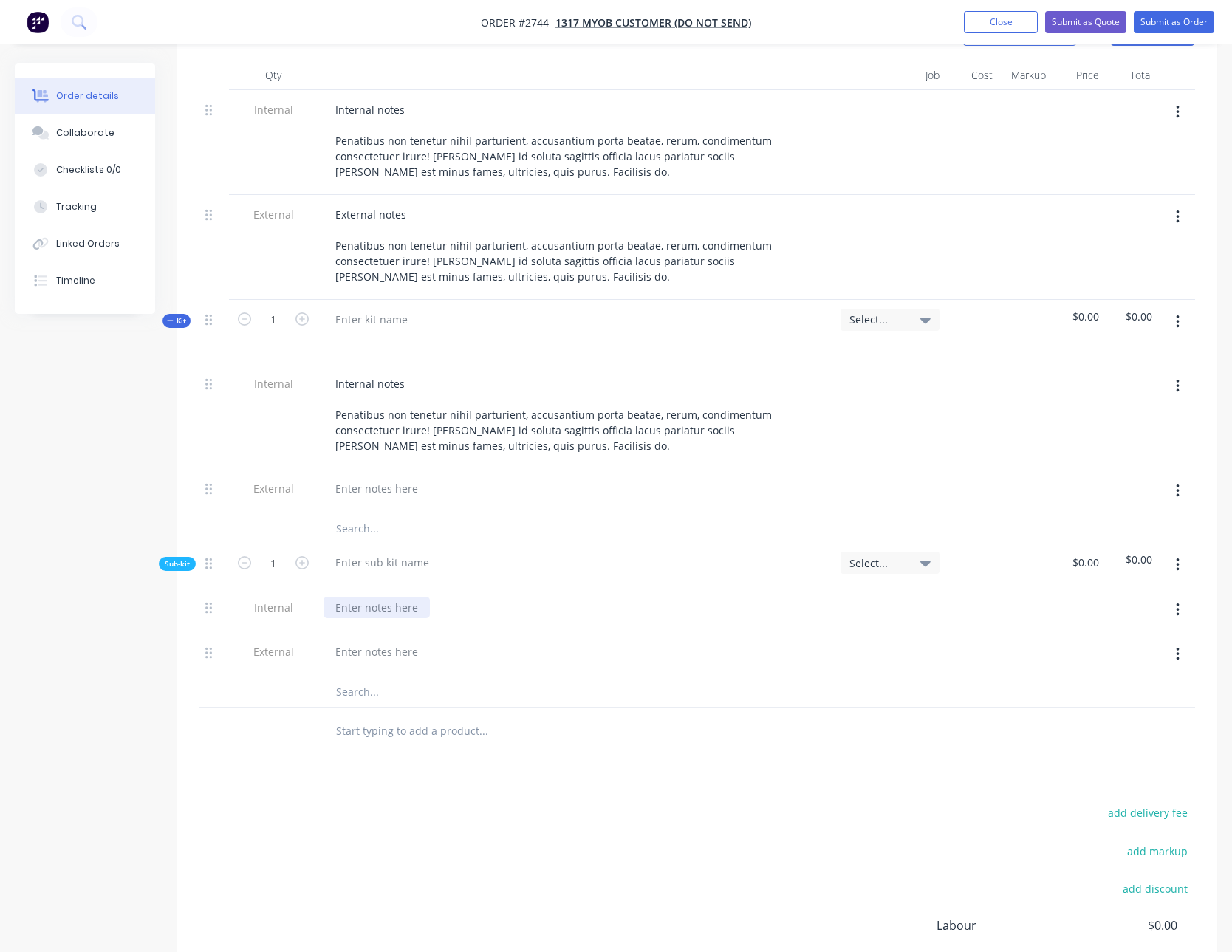
click at [368, 609] on div at bounding box center [376, 607] width 107 height 21
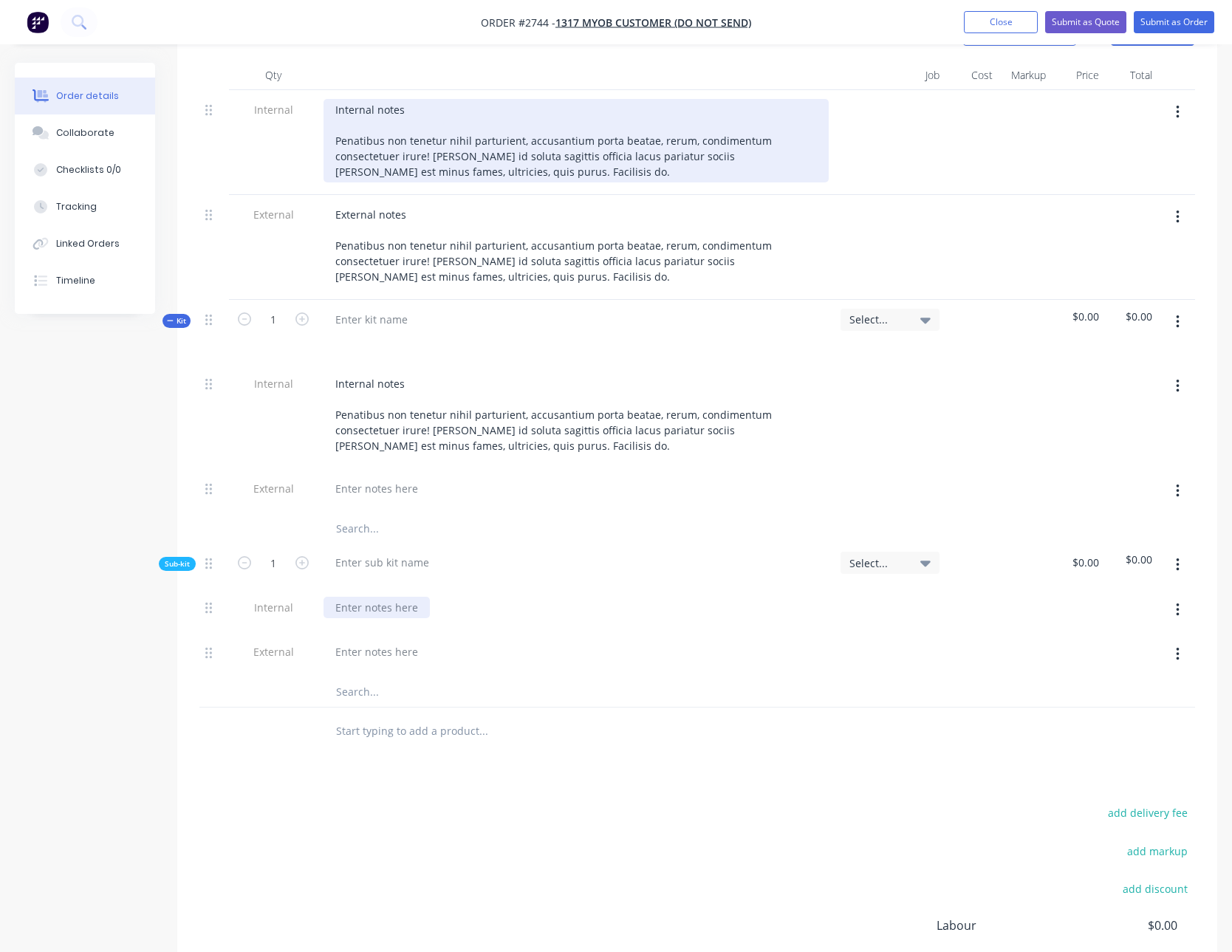
paste div
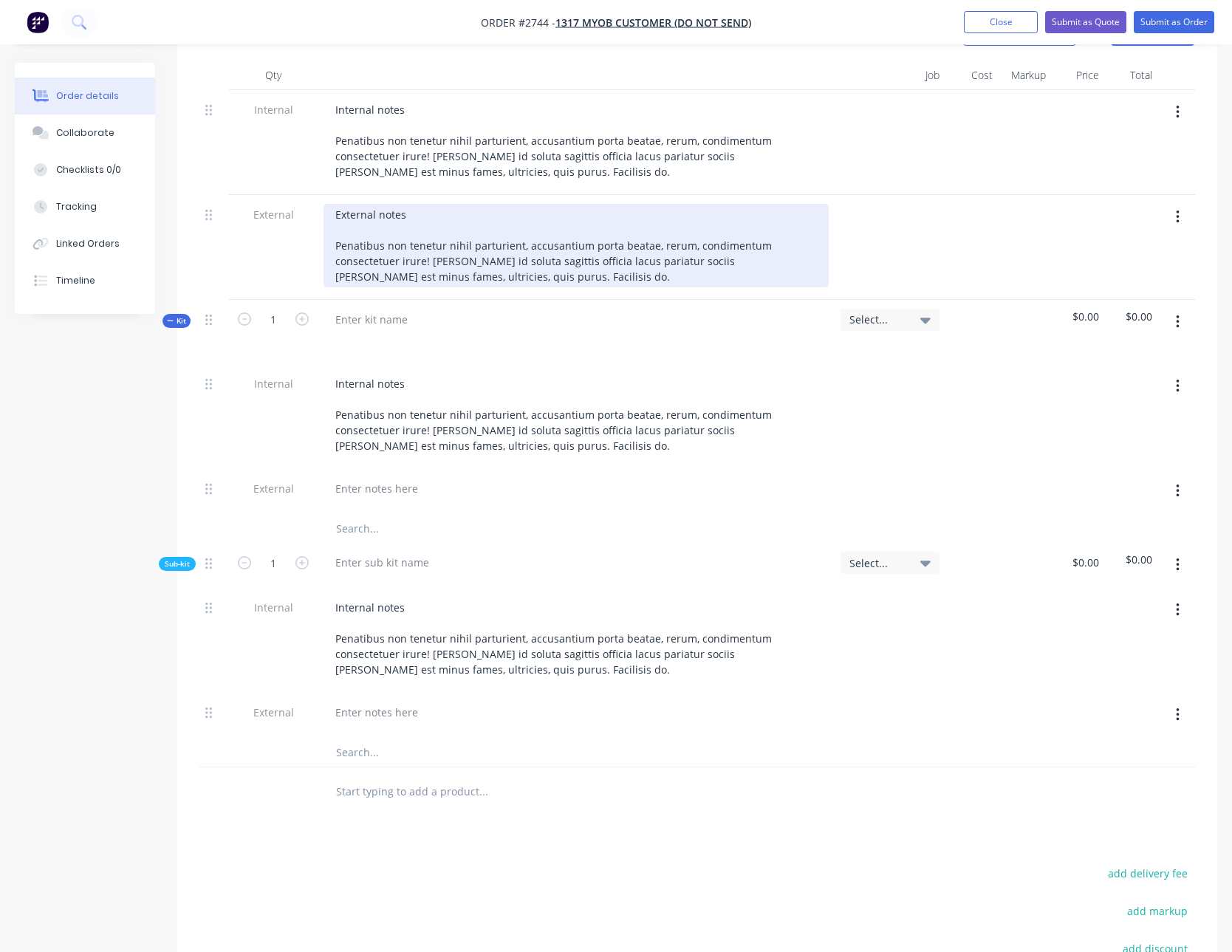
click at [403, 235] on div "External notes Penatibus non tenetur nihil parturient, accusantium porta beatae…" at bounding box center [575, 246] width 505 height 83
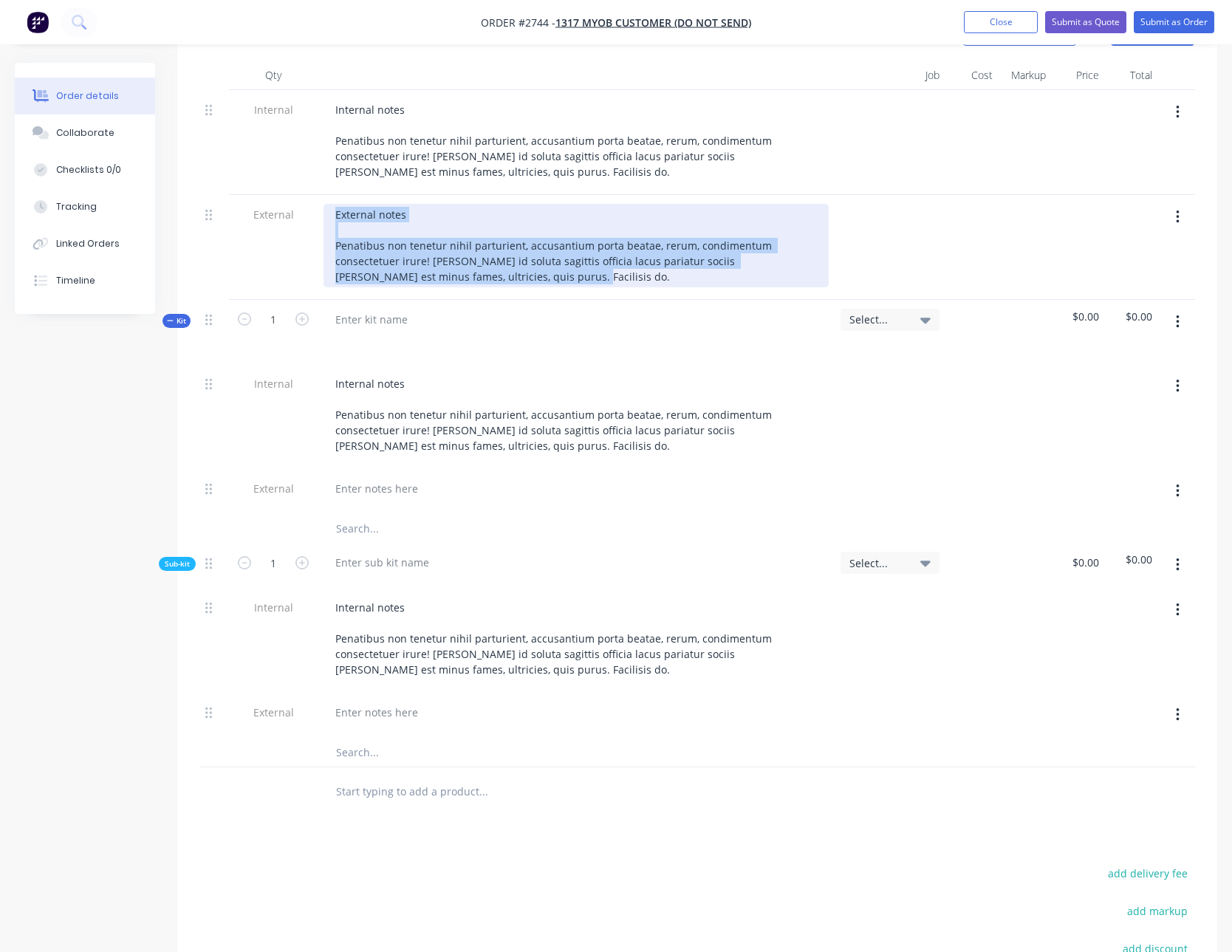
copy div "External notes Penatibus non tenetur nihil parturient, accusantium porta beatae…"
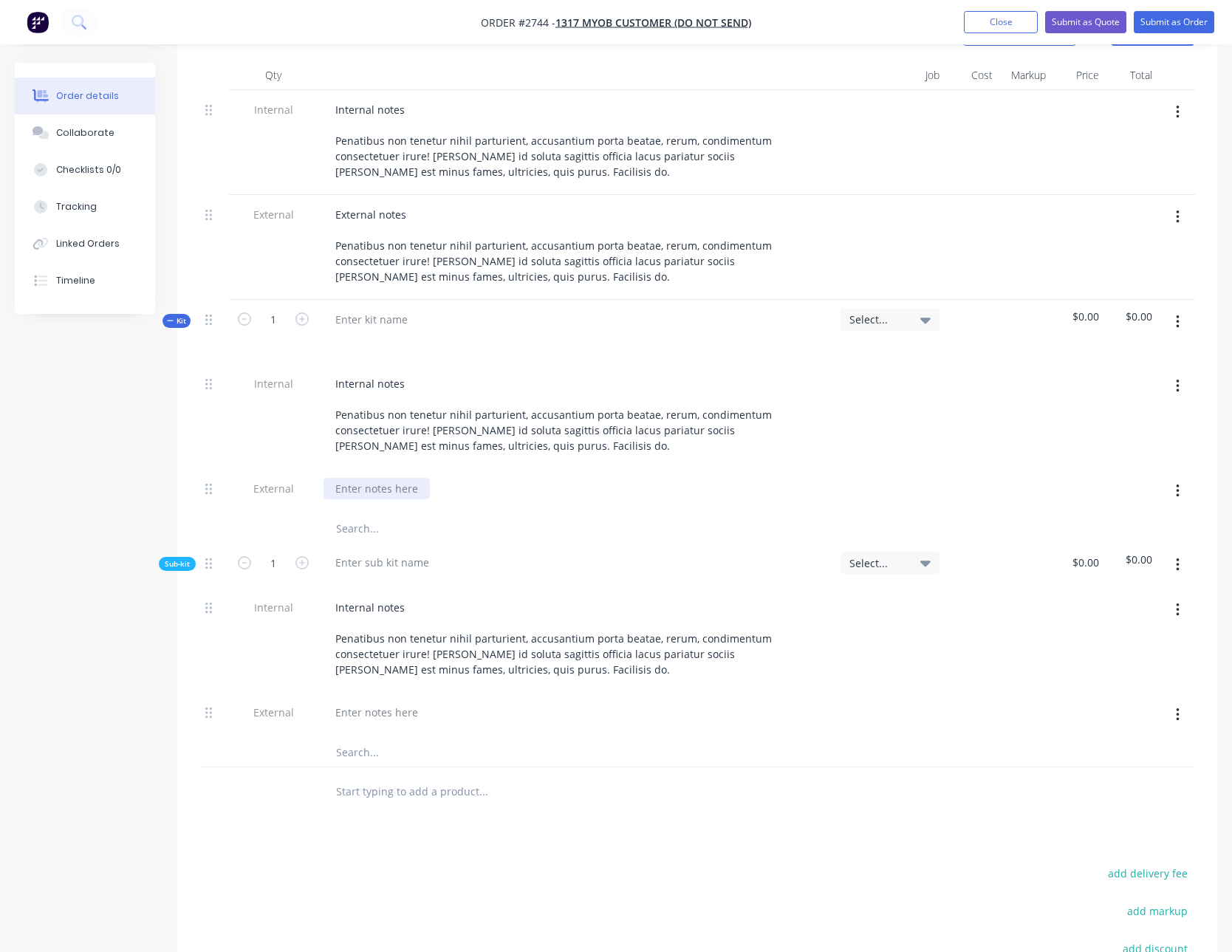
click at [383, 496] on div at bounding box center [376, 488] width 107 height 21
paste div
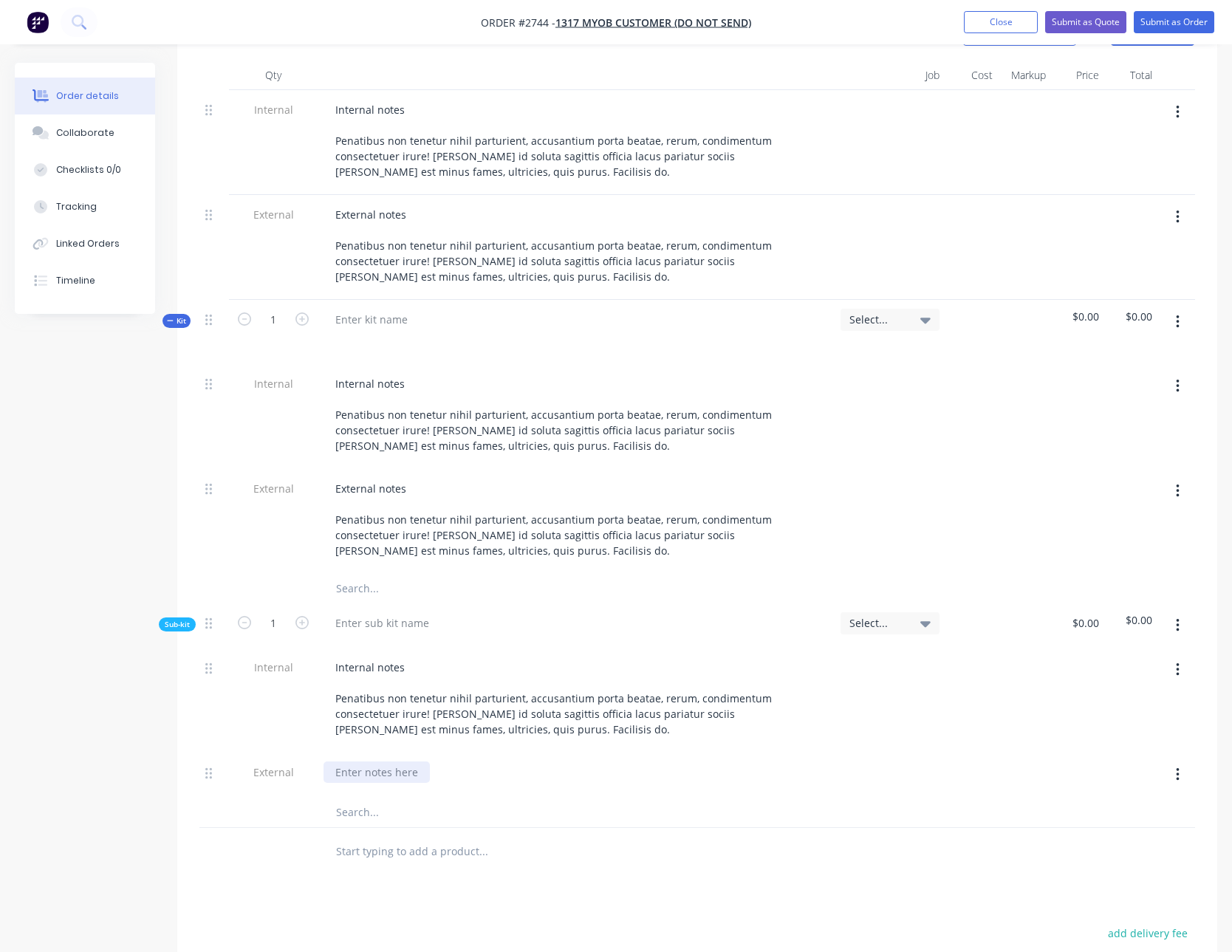
click at [360, 775] on div at bounding box center [376, 772] width 107 height 21
paste div
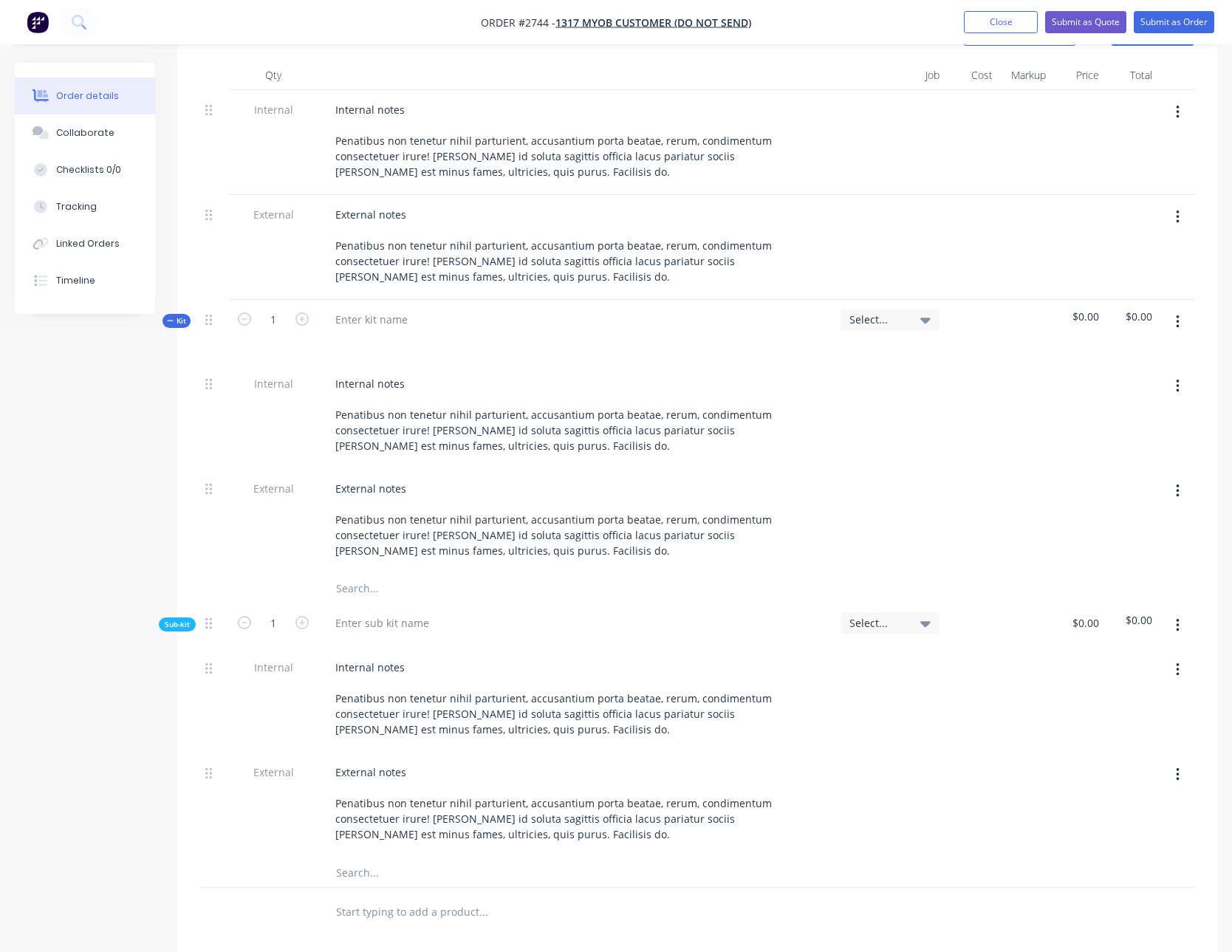
click at [138, 716] on div "Created by Sydney (From Factory) Created 26/08/25 Required 26/08/25 Assigned to…" at bounding box center [616, 412] width 1203 height 1800
click at [1159, 23] on button "Submit as Order" at bounding box center [1173, 21] width 81 height 22
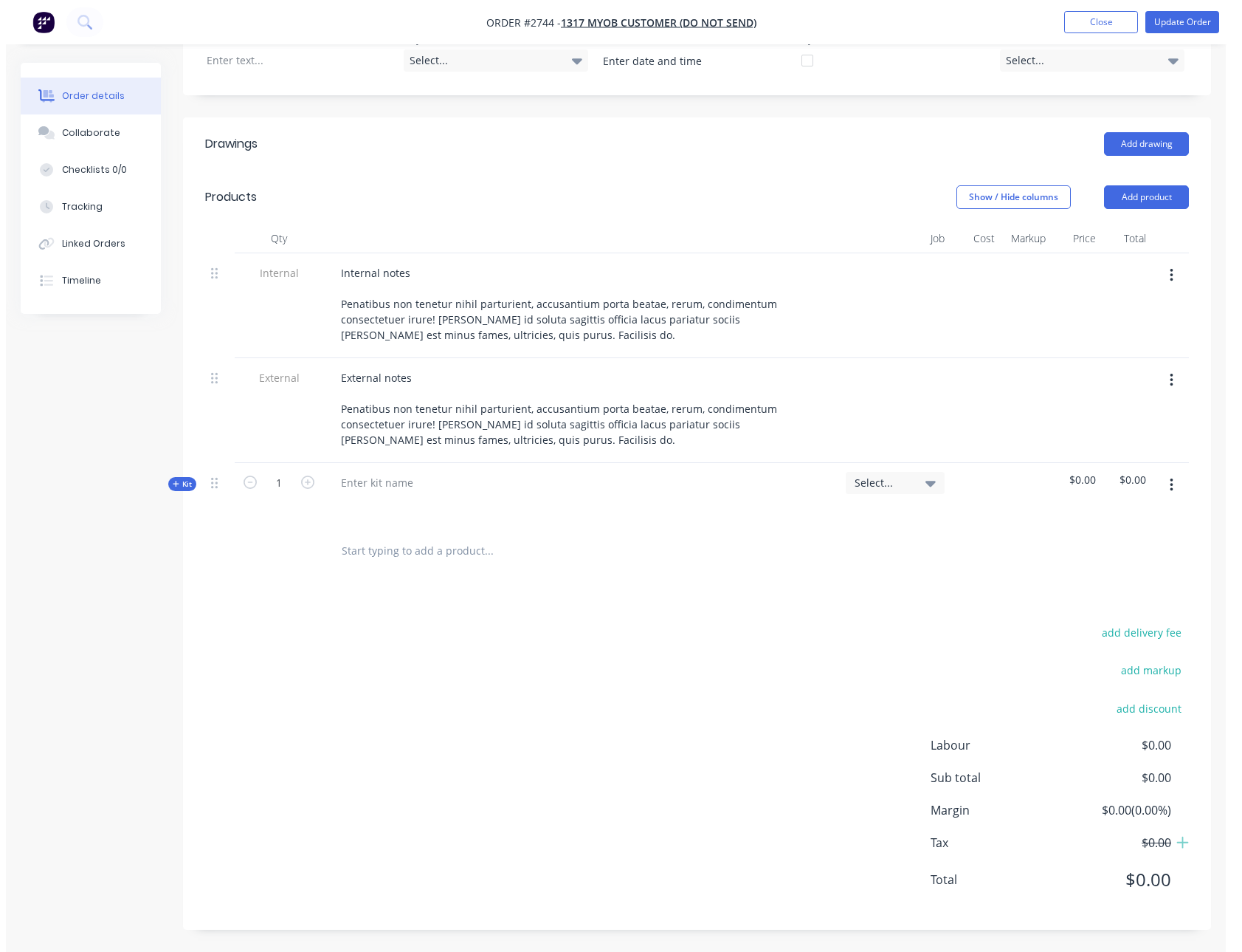
scroll to position [0, 0]
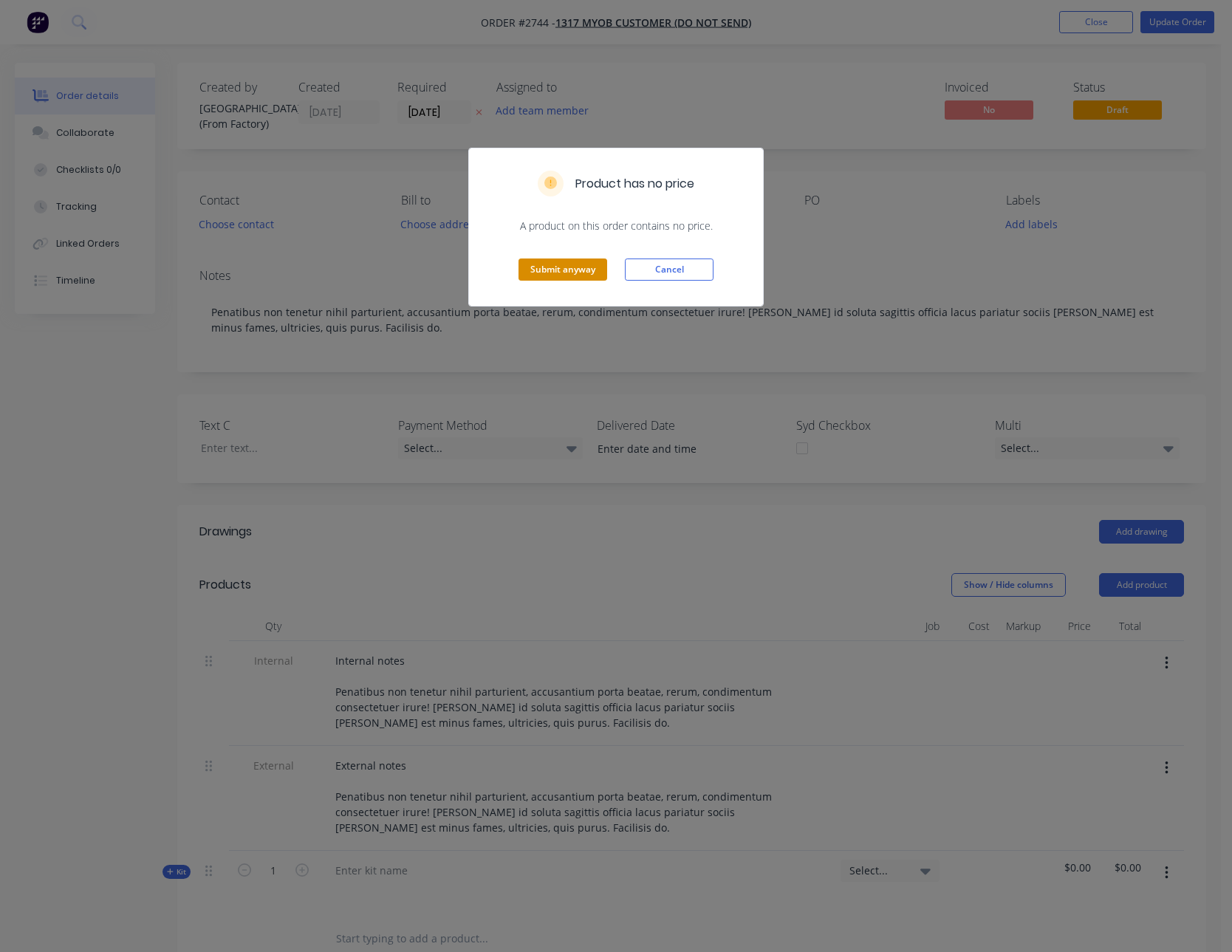
click at [557, 258] on button "Submit anyway" at bounding box center [563, 269] width 89 height 22
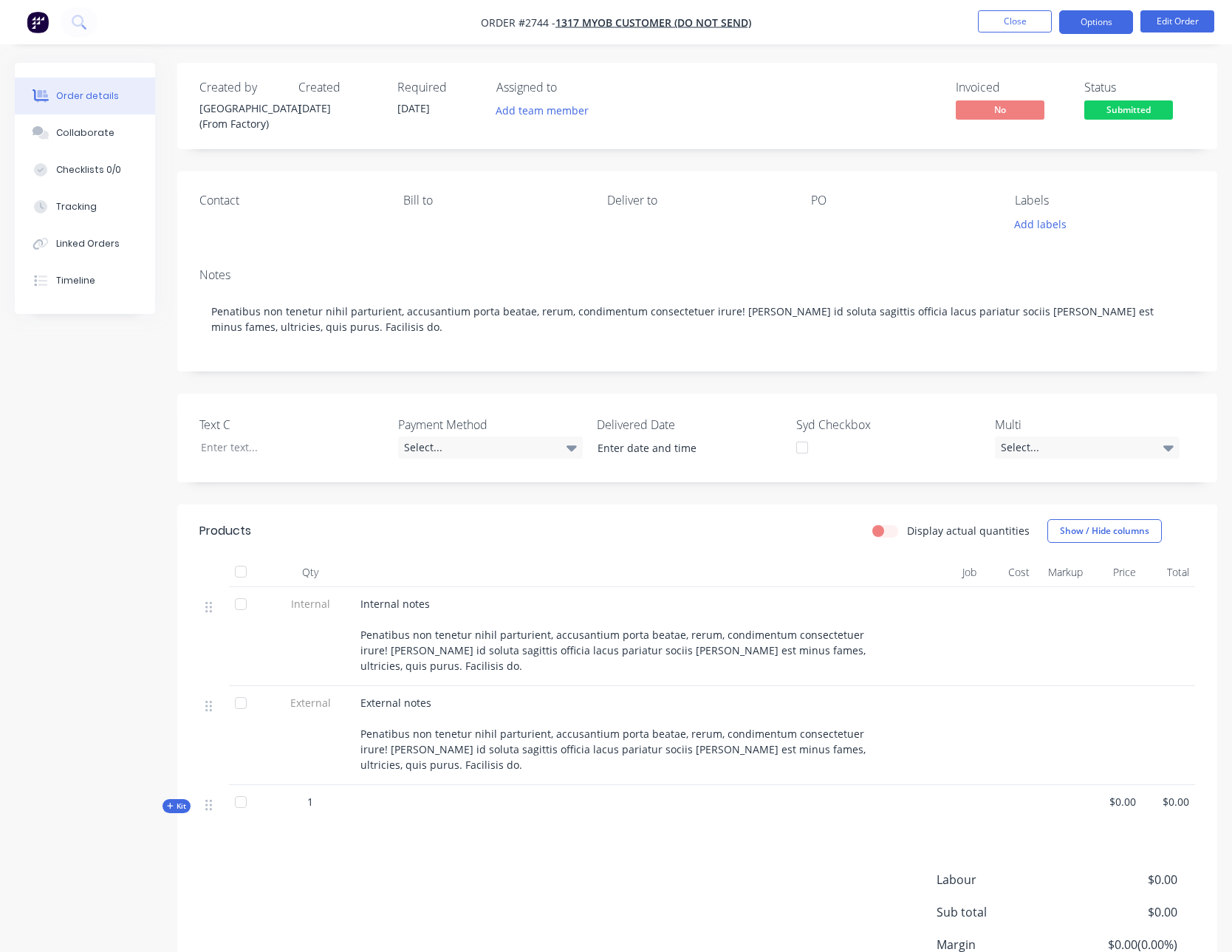
click at [1117, 32] on button "Options" at bounding box center [1095, 22] width 74 height 24
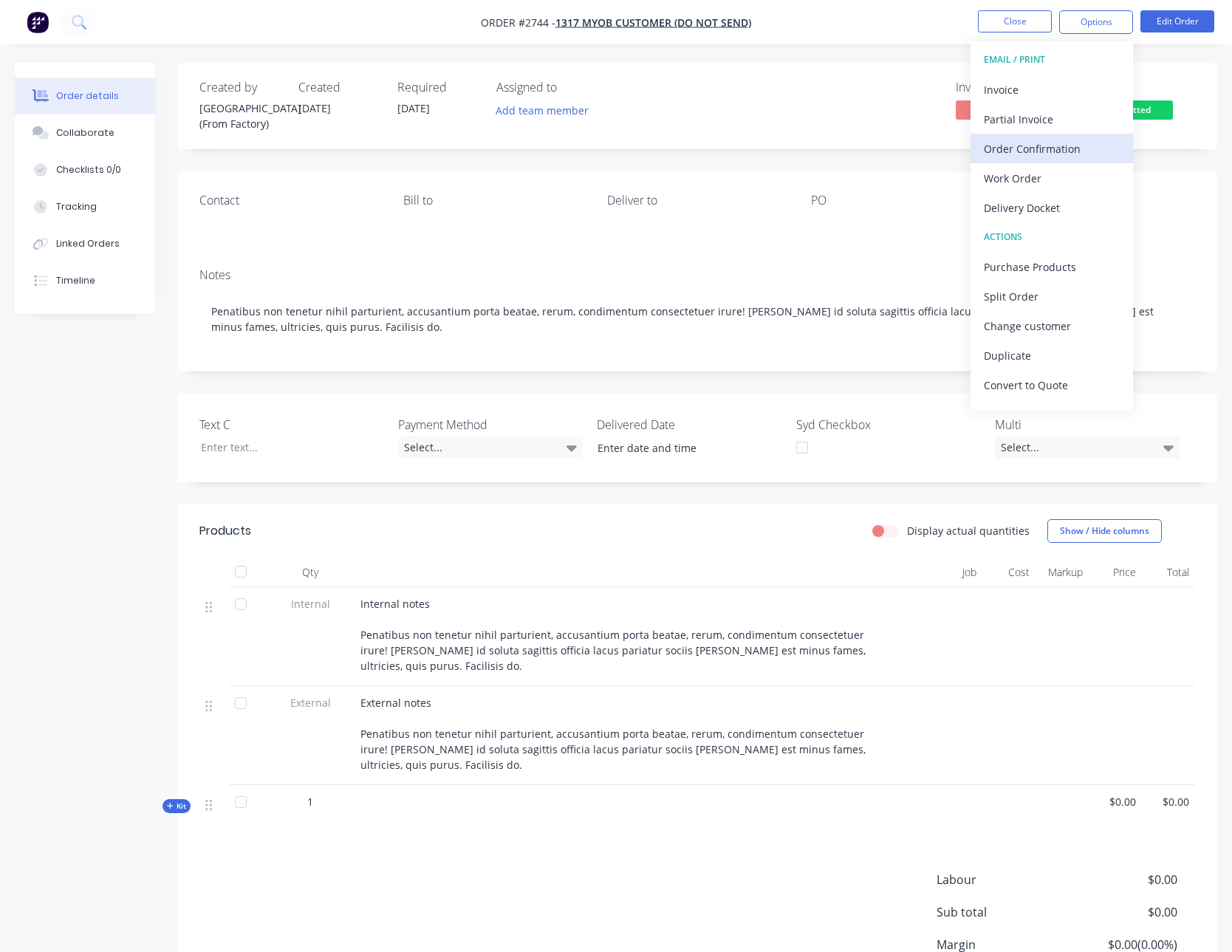
click at [1067, 156] on div "Order Confirmation" at bounding box center [1051, 149] width 136 height 21
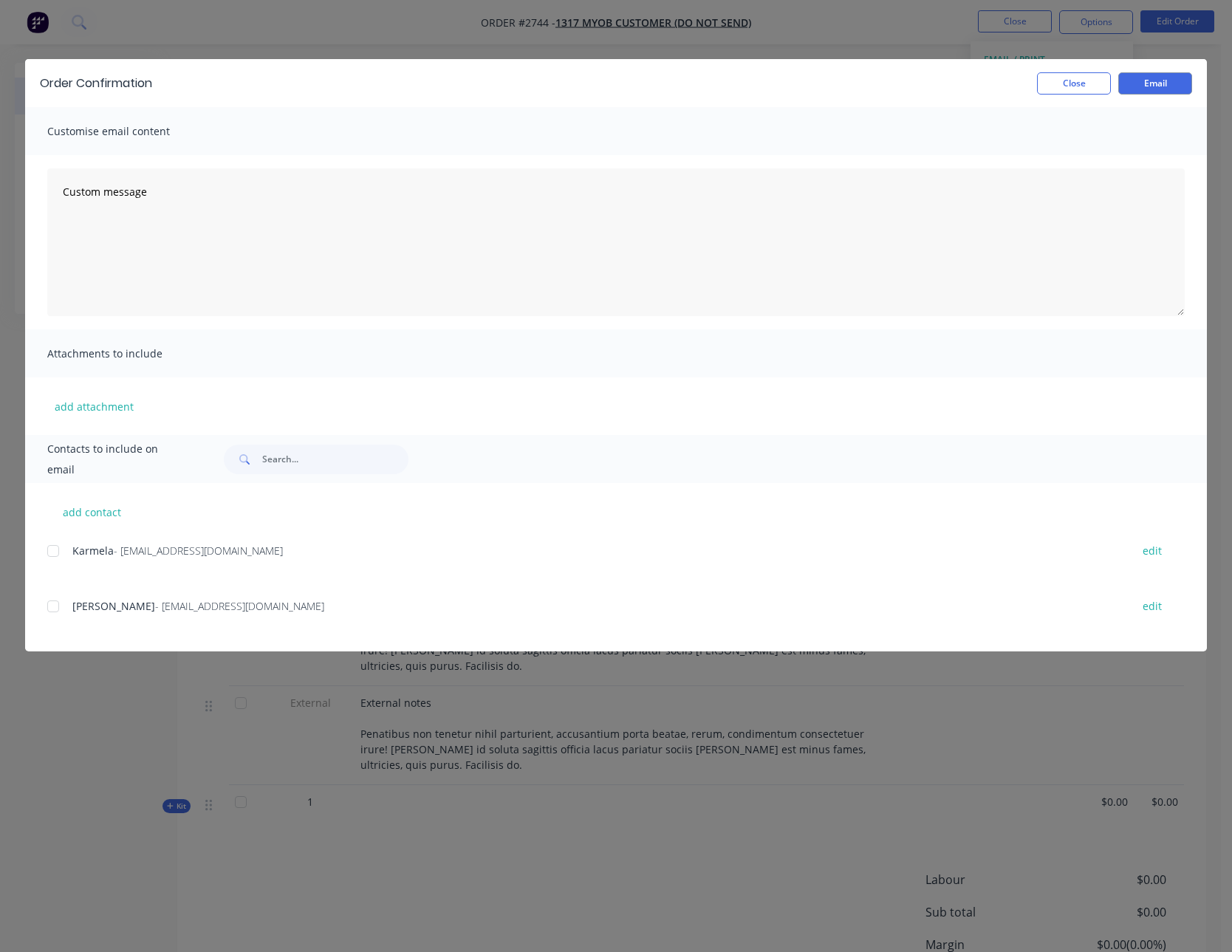
click at [75, 607] on span "Syd" at bounding box center [114, 606] width 83 height 14
click at [61, 613] on div at bounding box center [52, 606] width 29 height 29
click at [1190, 90] on button "Email" at bounding box center [1155, 83] width 74 height 22
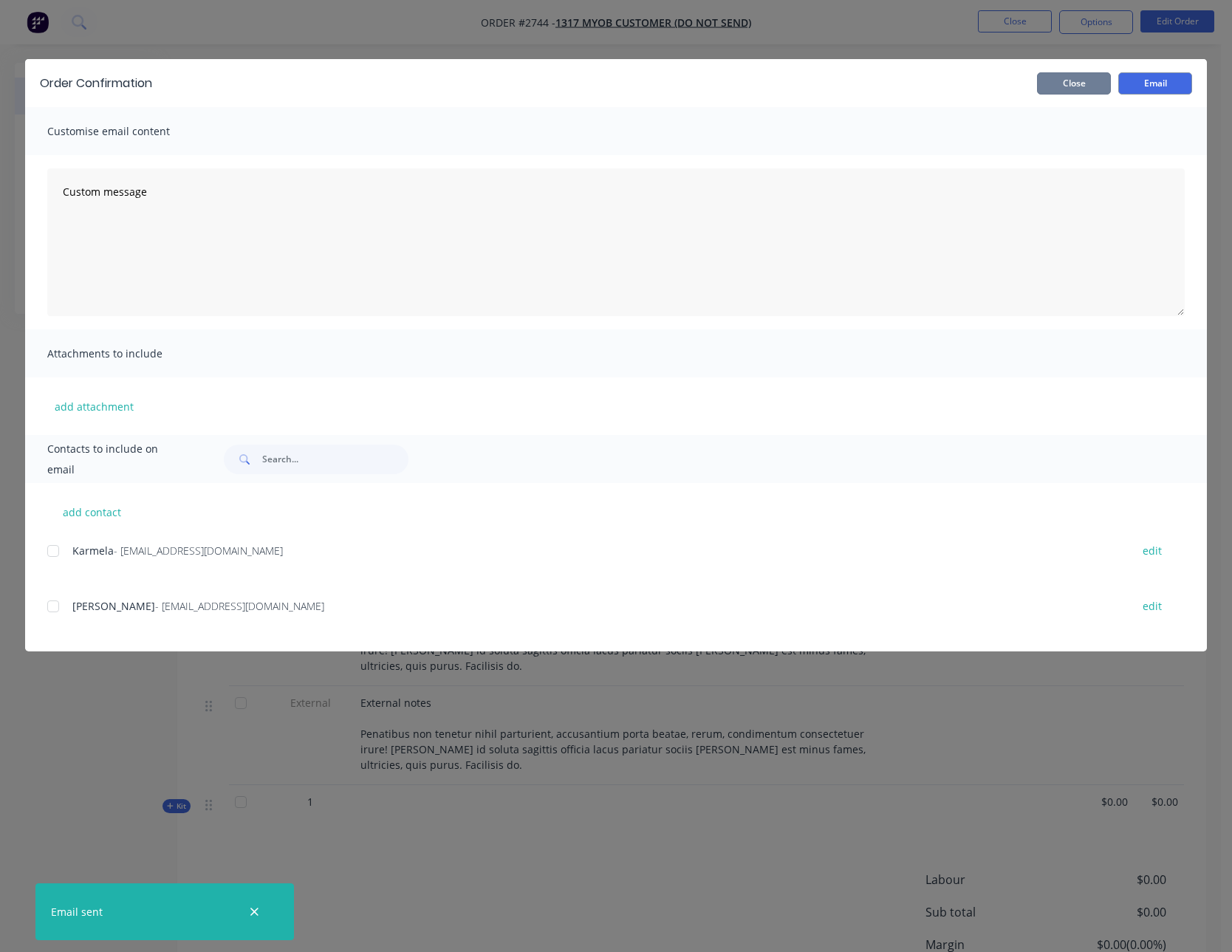
click at [1070, 90] on button "Close" at bounding box center [1073, 83] width 74 height 22
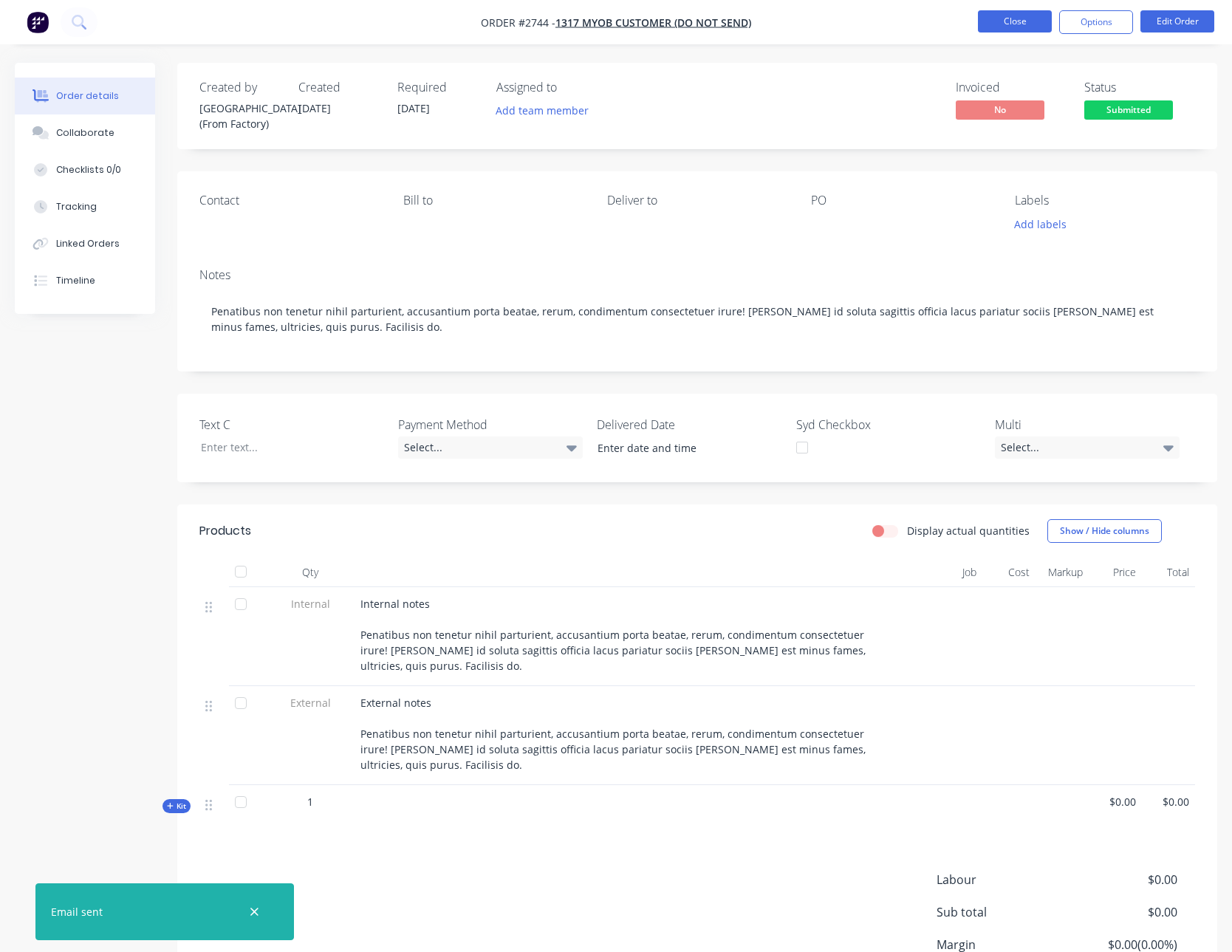
click at [1023, 22] on button "Close" at bounding box center [1015, 21] width 74 height 22
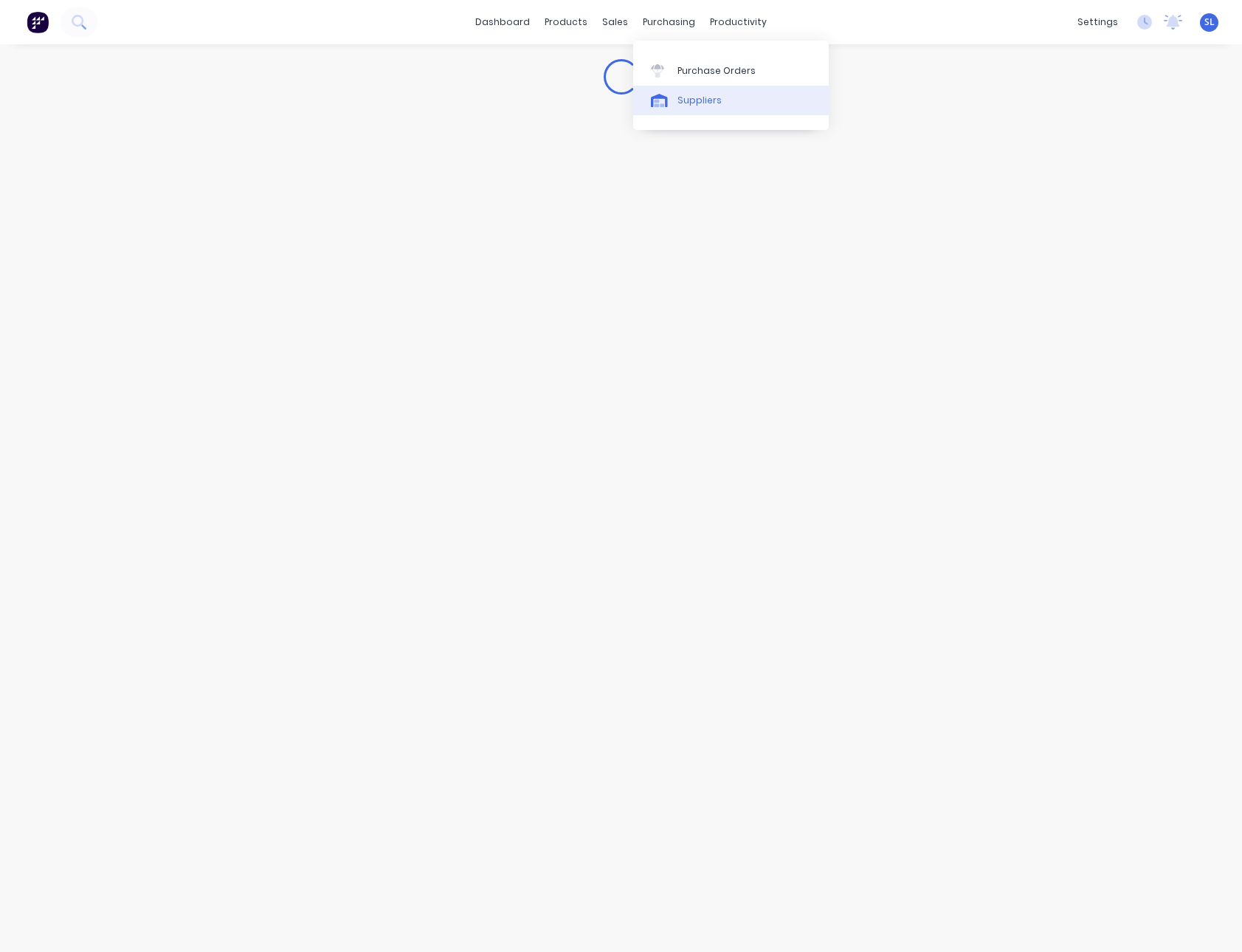
click at [701, 109] on link "Suppliers" at bounding box center [731, 100] width 196 height 29
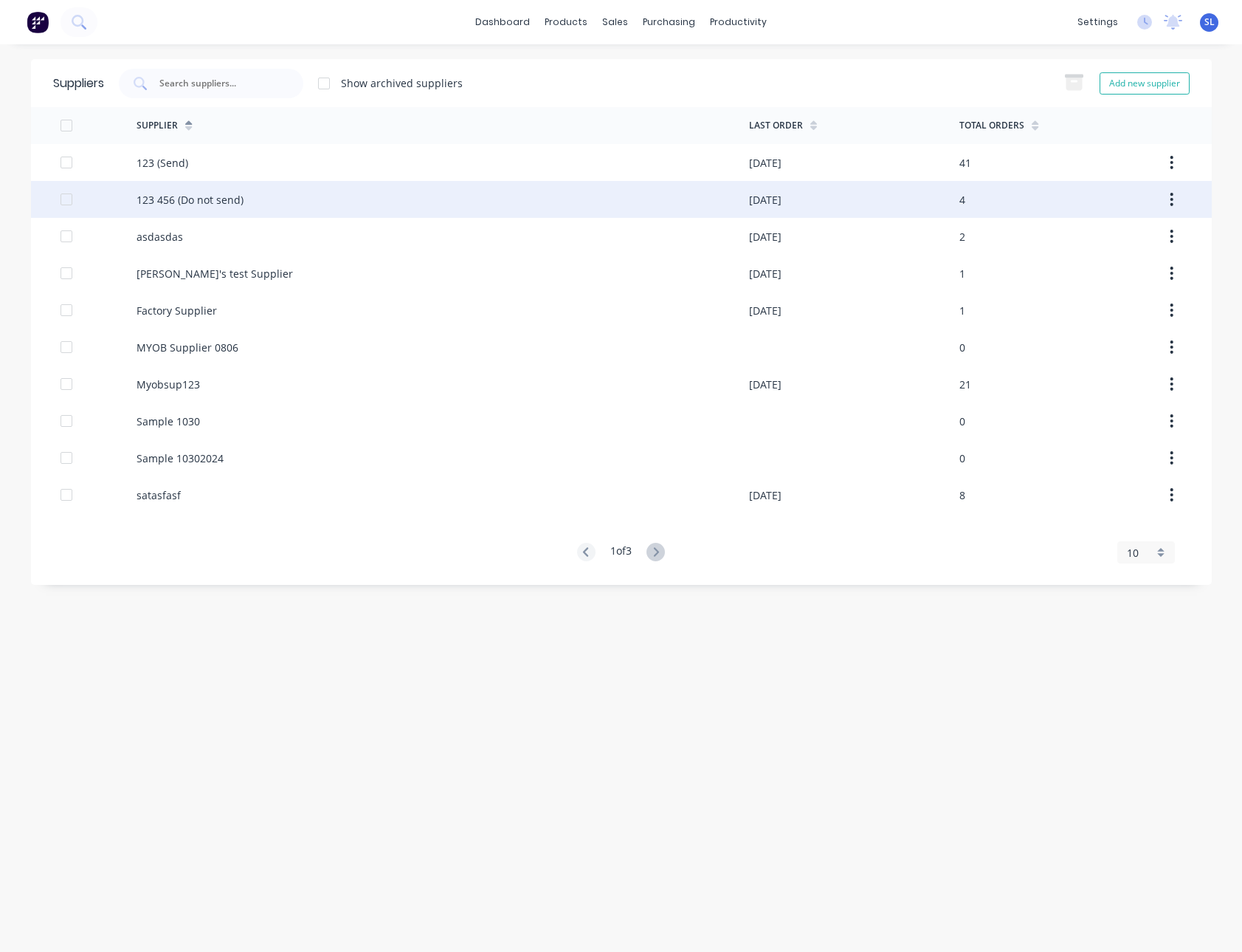
click at [302, 190] on div "123 456 (Do not send)" at bounding box center [443, 200] width 613 height 37
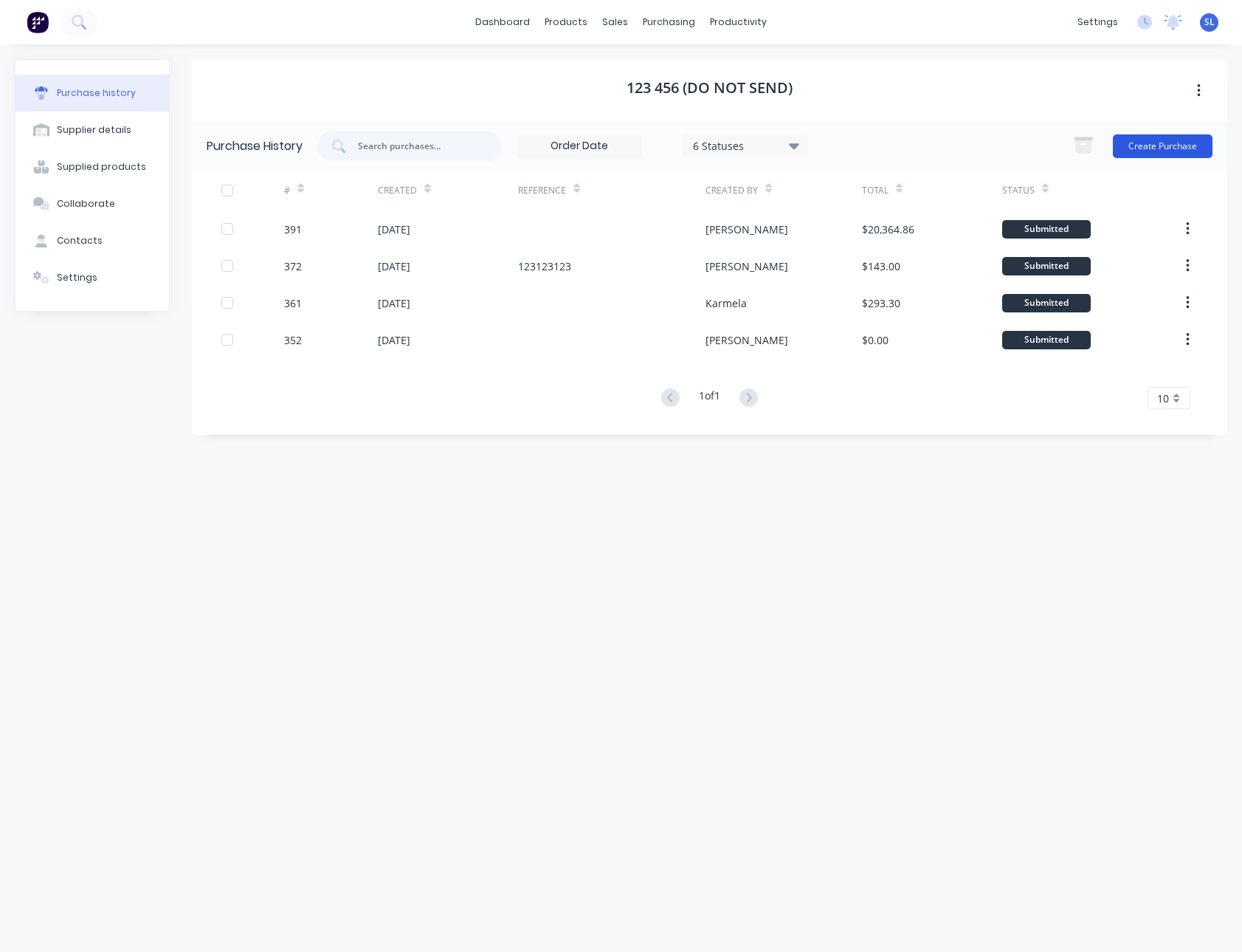
click at [1172, 145] on button "Create Purchase" at bounding box center [1163, 146] width 99 height 24
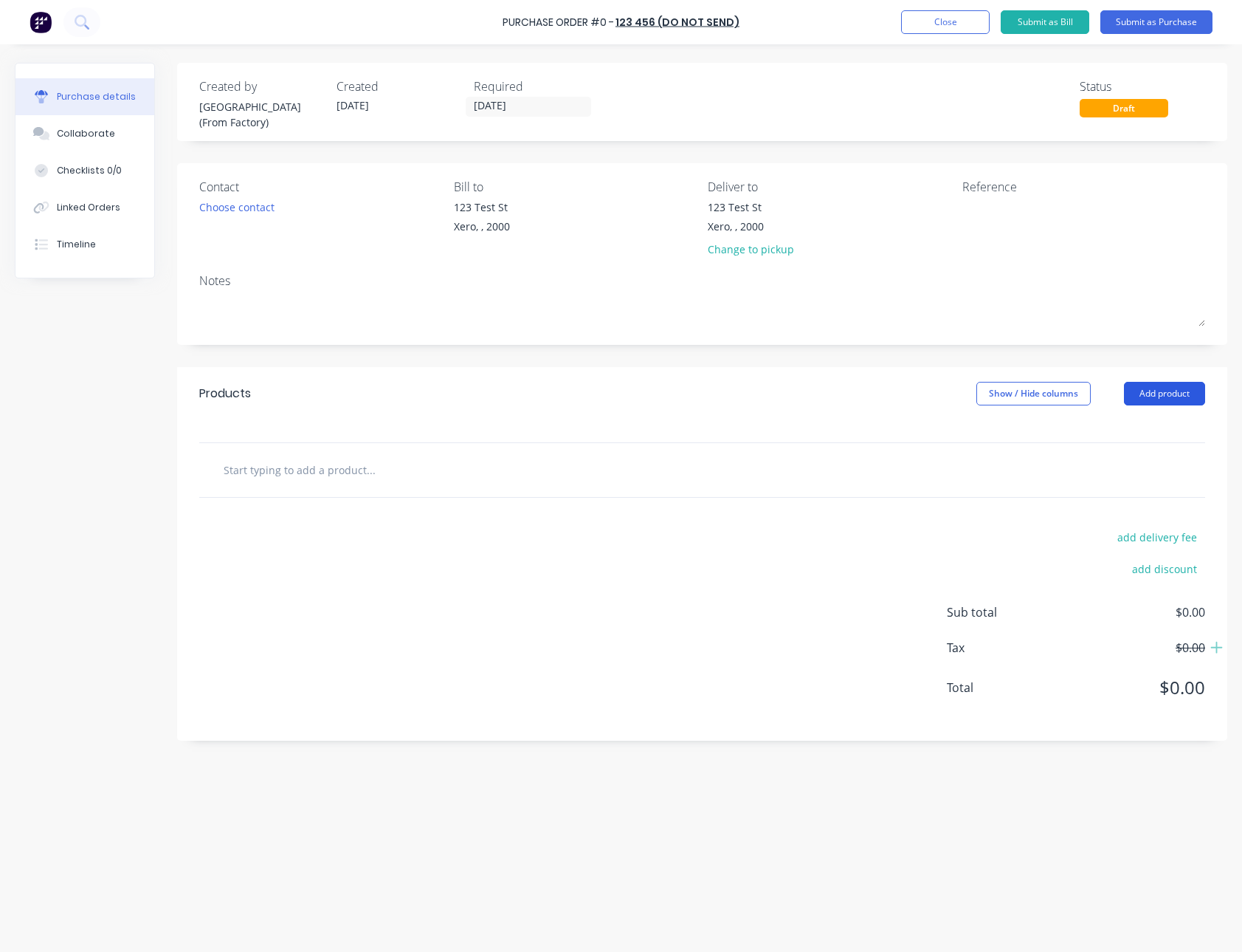
click at [1199, 382] on button "Add product" at bounding box center [1165, 393] width 82 height 24
click at [1123, 534] on button "Notes (Internal)" at bounding box center [1136, 548] width 140 height 29
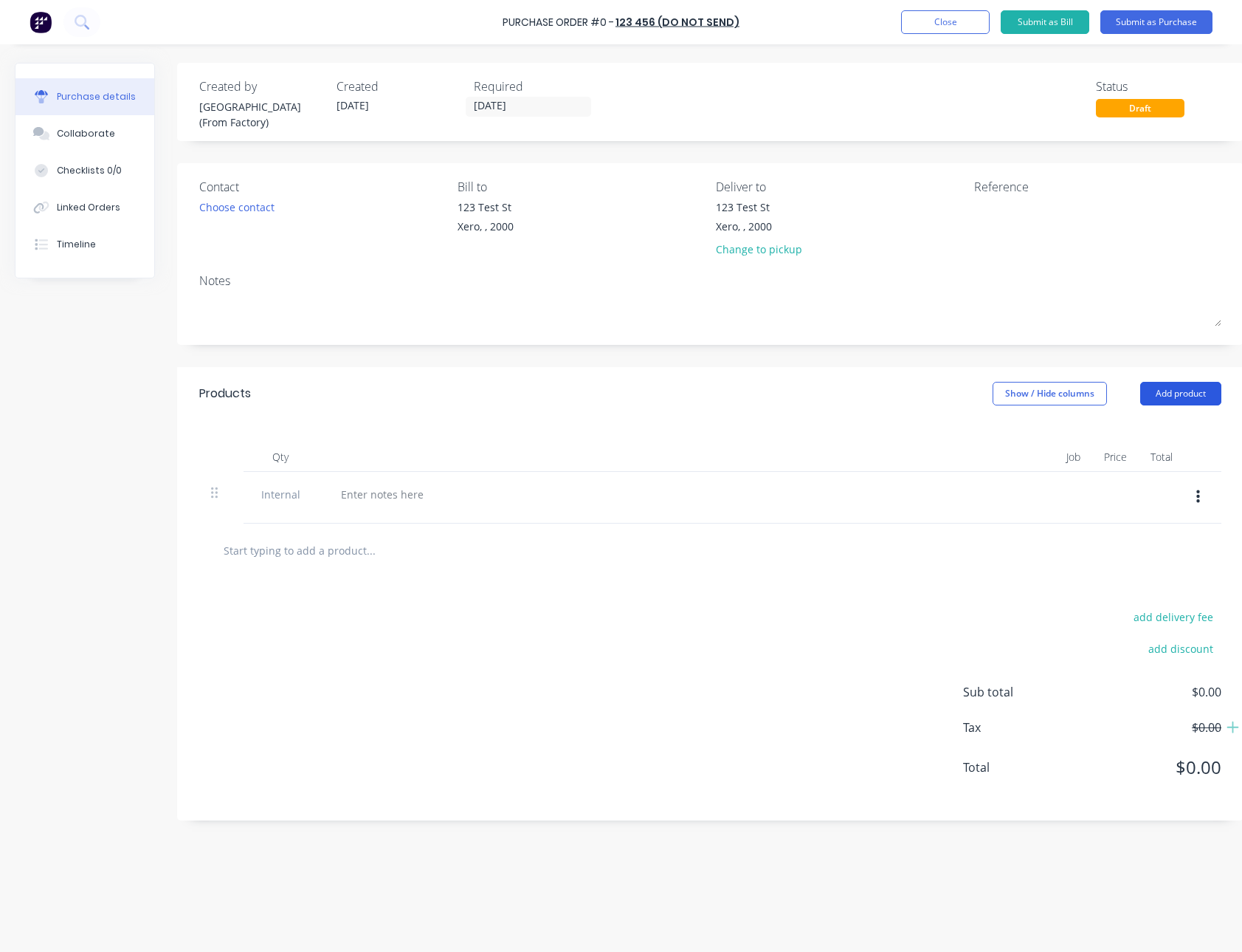
click at [1159, 389] on button "Add product" at bounding box center [1182, 393] width 82 height 24
click at [1180, 399] on button "Add product" at bounding box center [1182, 393] width 82 height 24
click at [1159, 570] on div "Notes (External)" at bounding box center [1152, 579] width 114 height 21
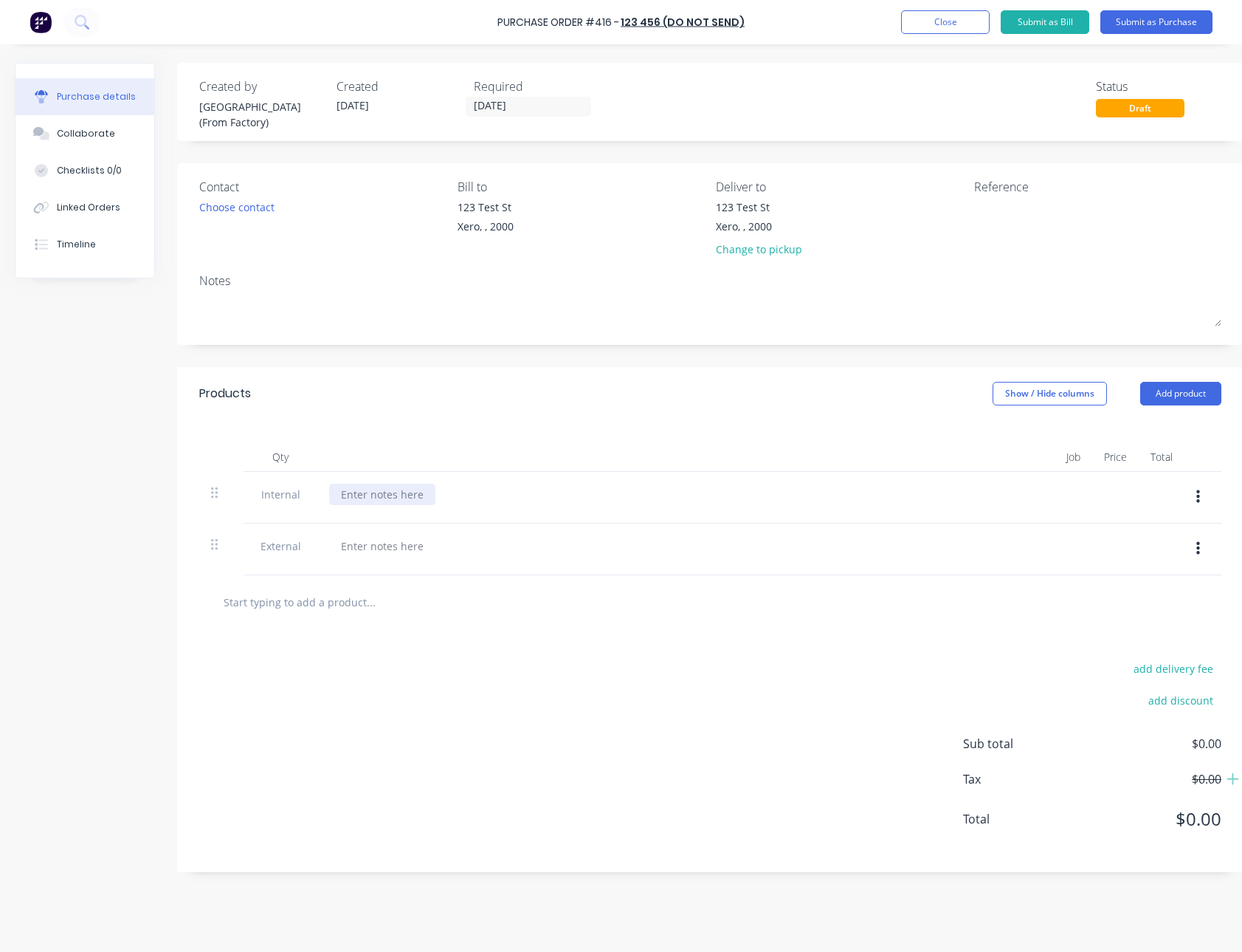
click at [406, 495] on div at bounding box center [382, 494] width 106 height 21
paste div
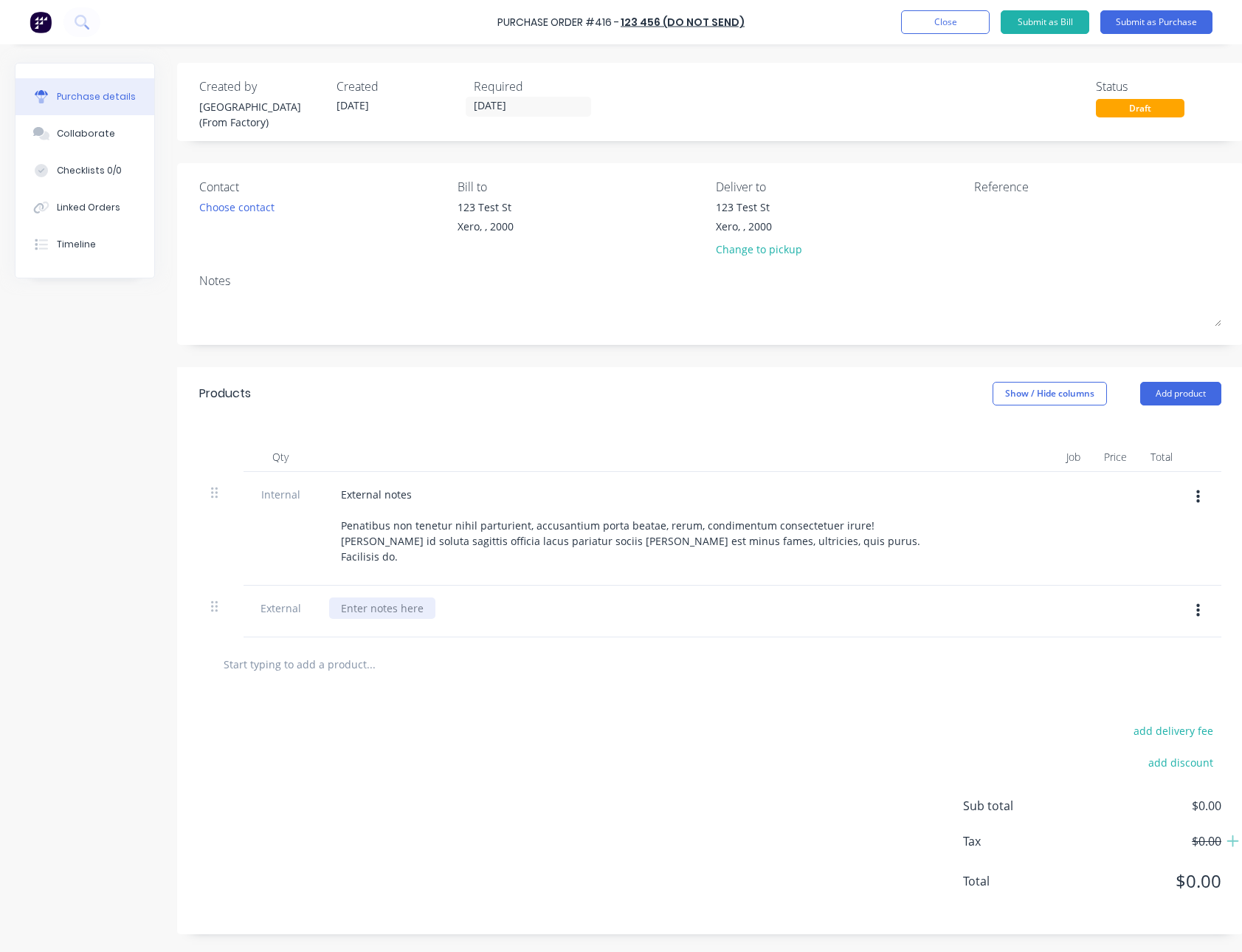
click at [383, 597] on div at bounding box center [382, 608] width 106 height 21
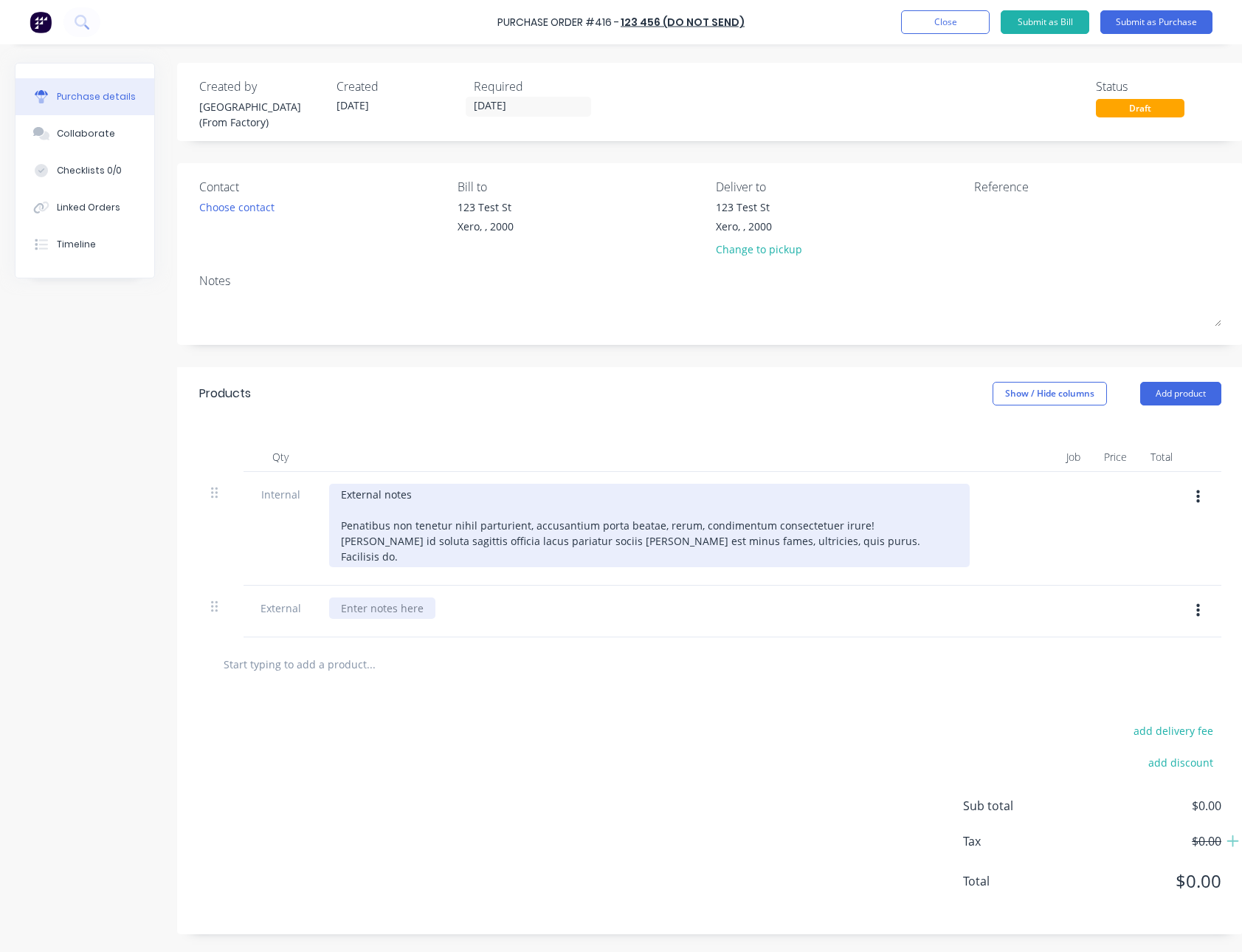
paste div
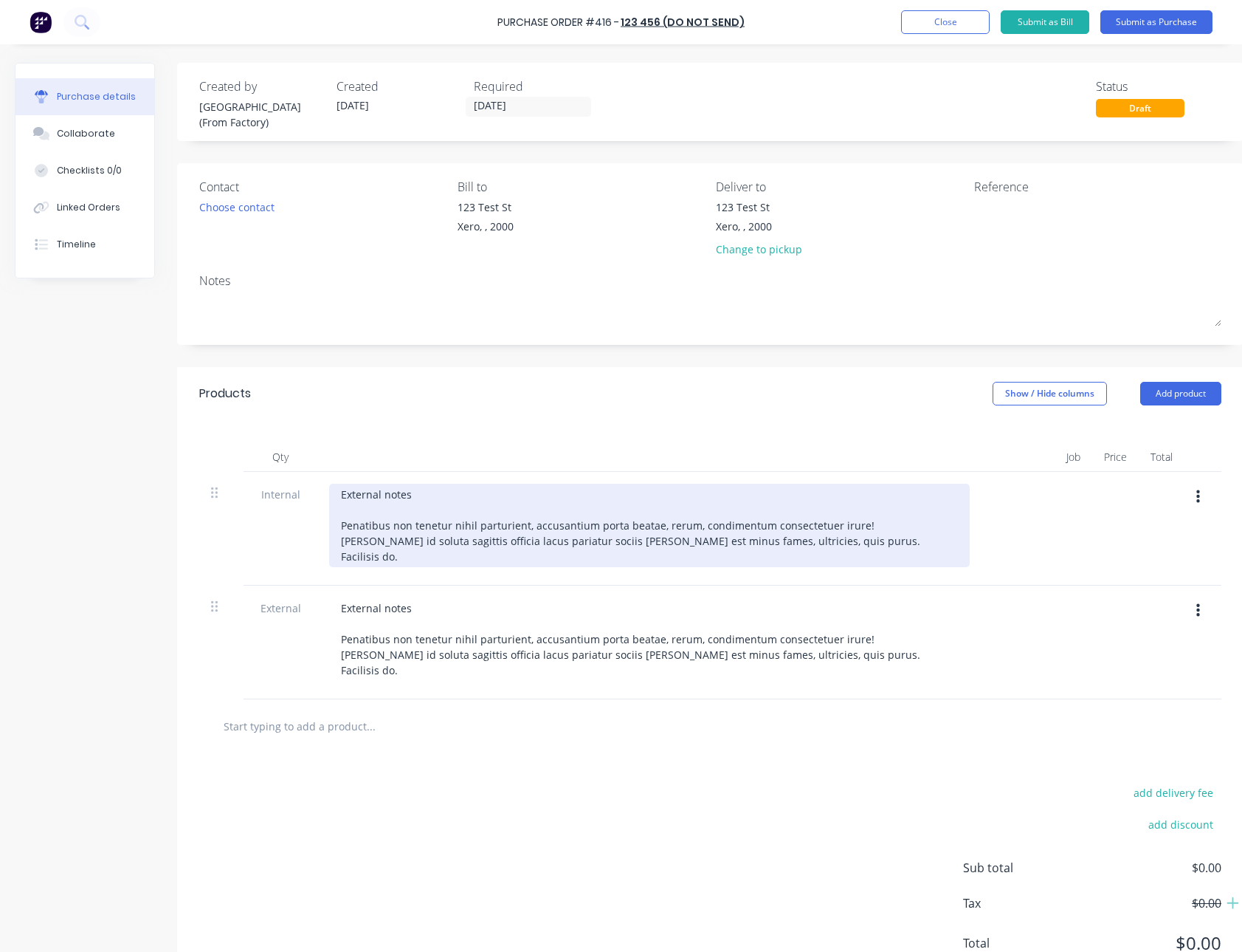
click at [350, 495] on div "External notes Penatibus non tenetur nihil parturient, accusantium porta beatae…" at bounding box center [649, 525] width 641 height 83
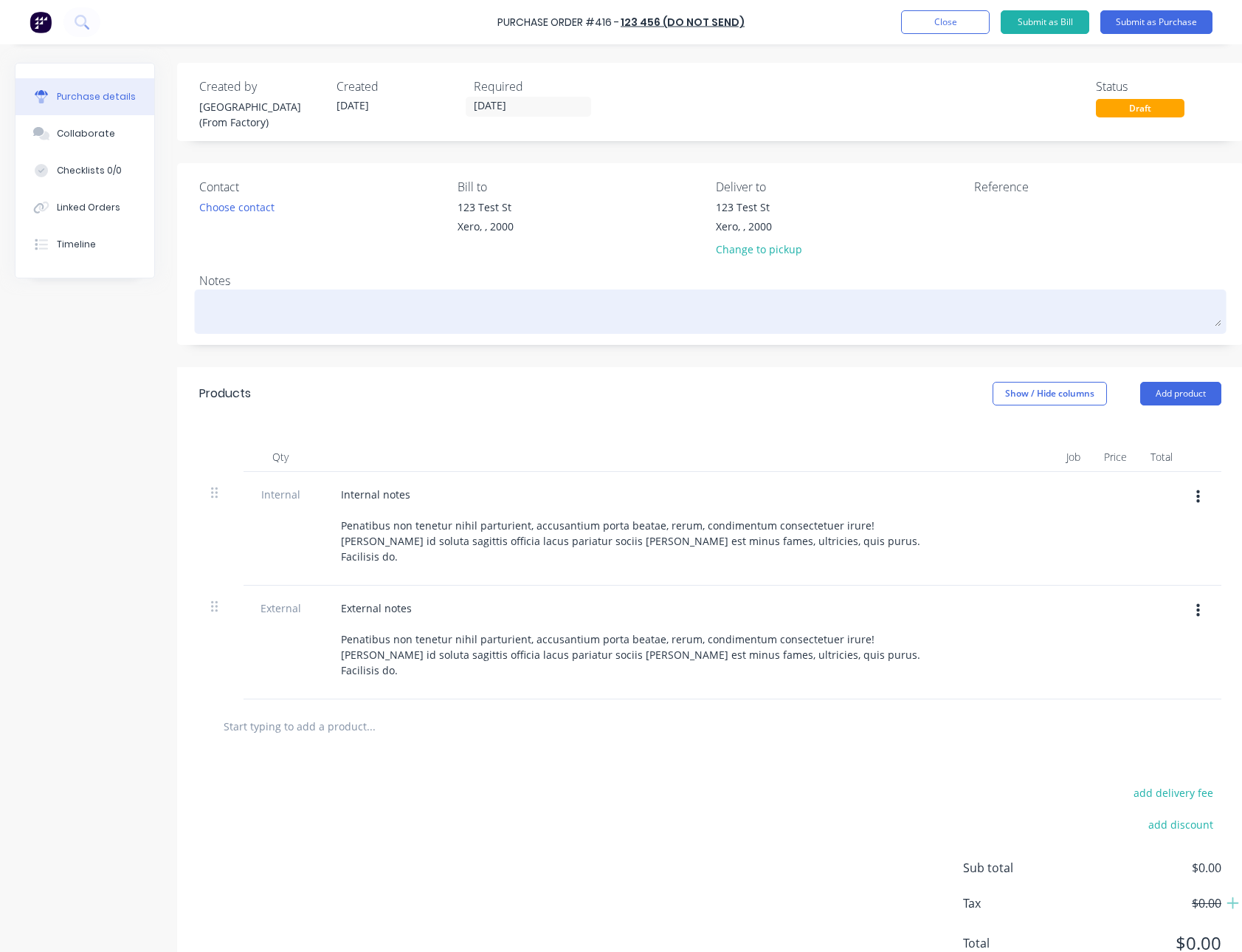
click at [270, 303] on textarea at bounding box center [711, 309] width 1022 height 33
paste textarea "External notes Penatibus non tenetur nihil parturient, accusantium porta beatae…"
type textarea "x"
type textarea "External notes Penatibus non tenetur nihil parturient, accusantium porta beatae…"
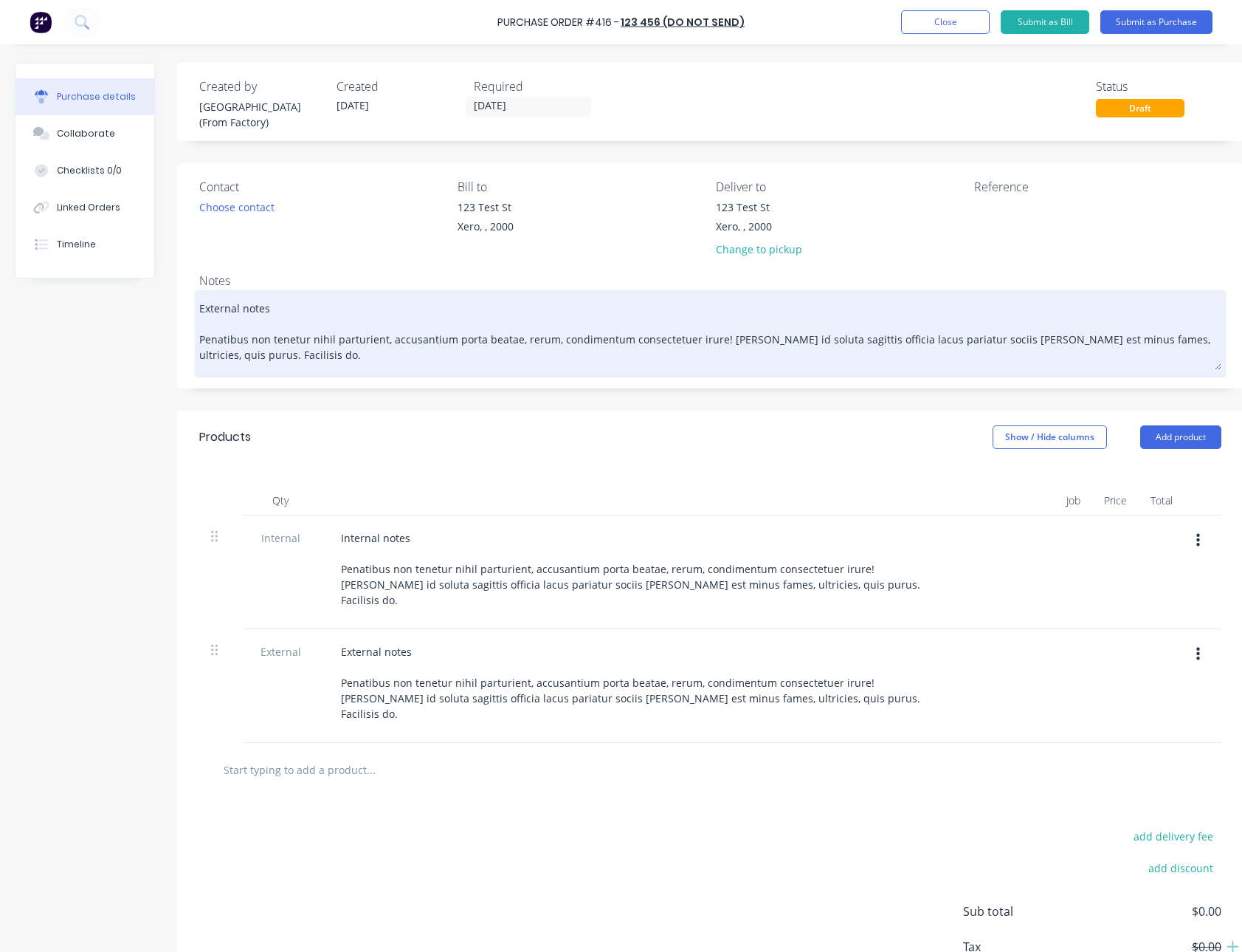
click at [270, 303] on textarea "External notes Penatibus non tenetur nihil parturient, accusantium porta beatae…" at bounding box center [711, 331] width 1022 height 77
type textarea "x"
type textarea "N Penatibus non tenetur nihil parturient, accusantium porta beatae, rerum, cond…"
type textarea "x"
type textarea "NO Penatibus non tenetur nihil parturient, accusantium porta beatae, rerum, con…"
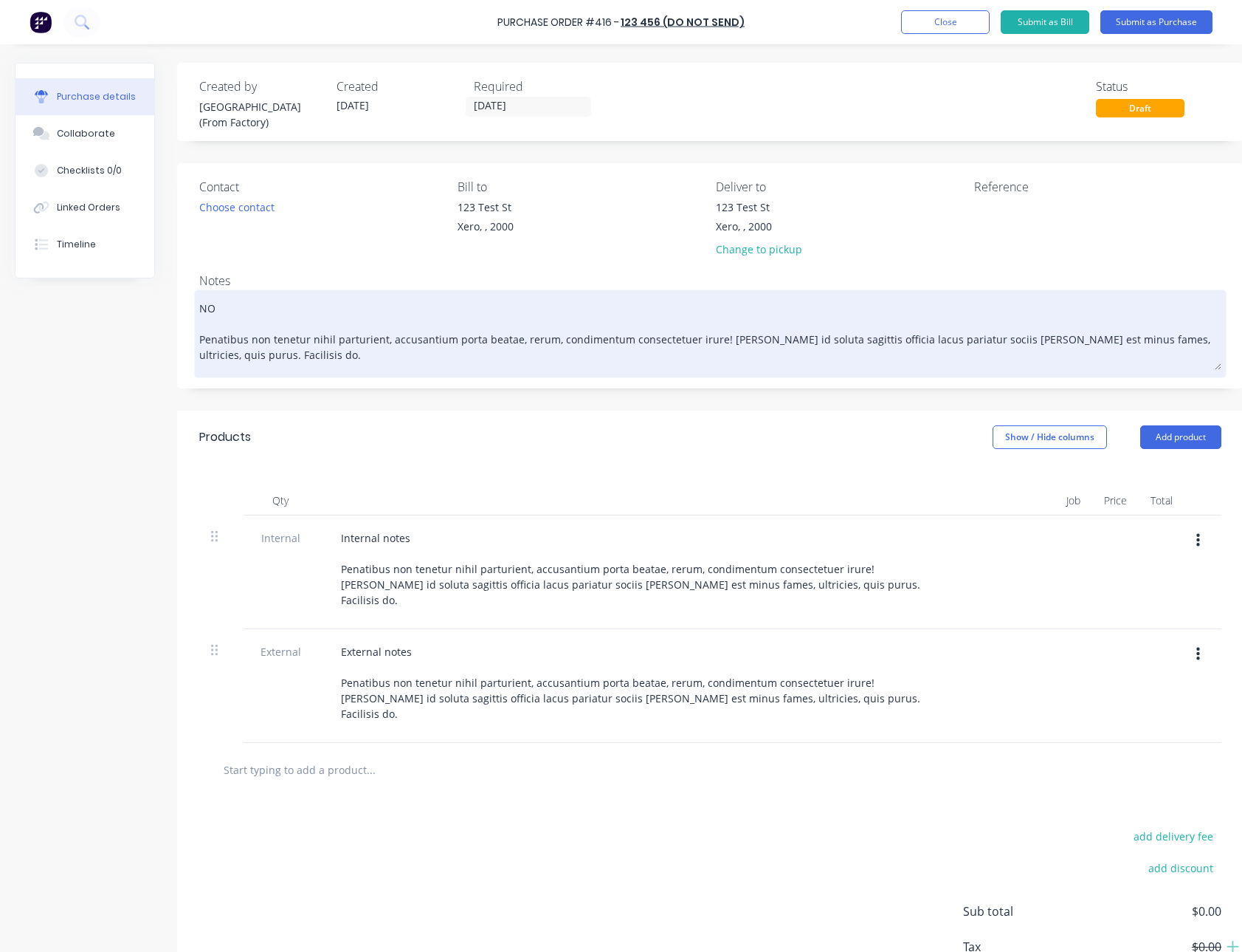
type textarea "x"
type textarea "NOT Penatibus non tenetur nihil parturient, accusantium porta beatae, rerum, co…"
type textarea "x"
type textarea "NOTE Penatibus non tenetur nihil parturient, accusantium porta beatae, rerum, c…"
type textarea "x"
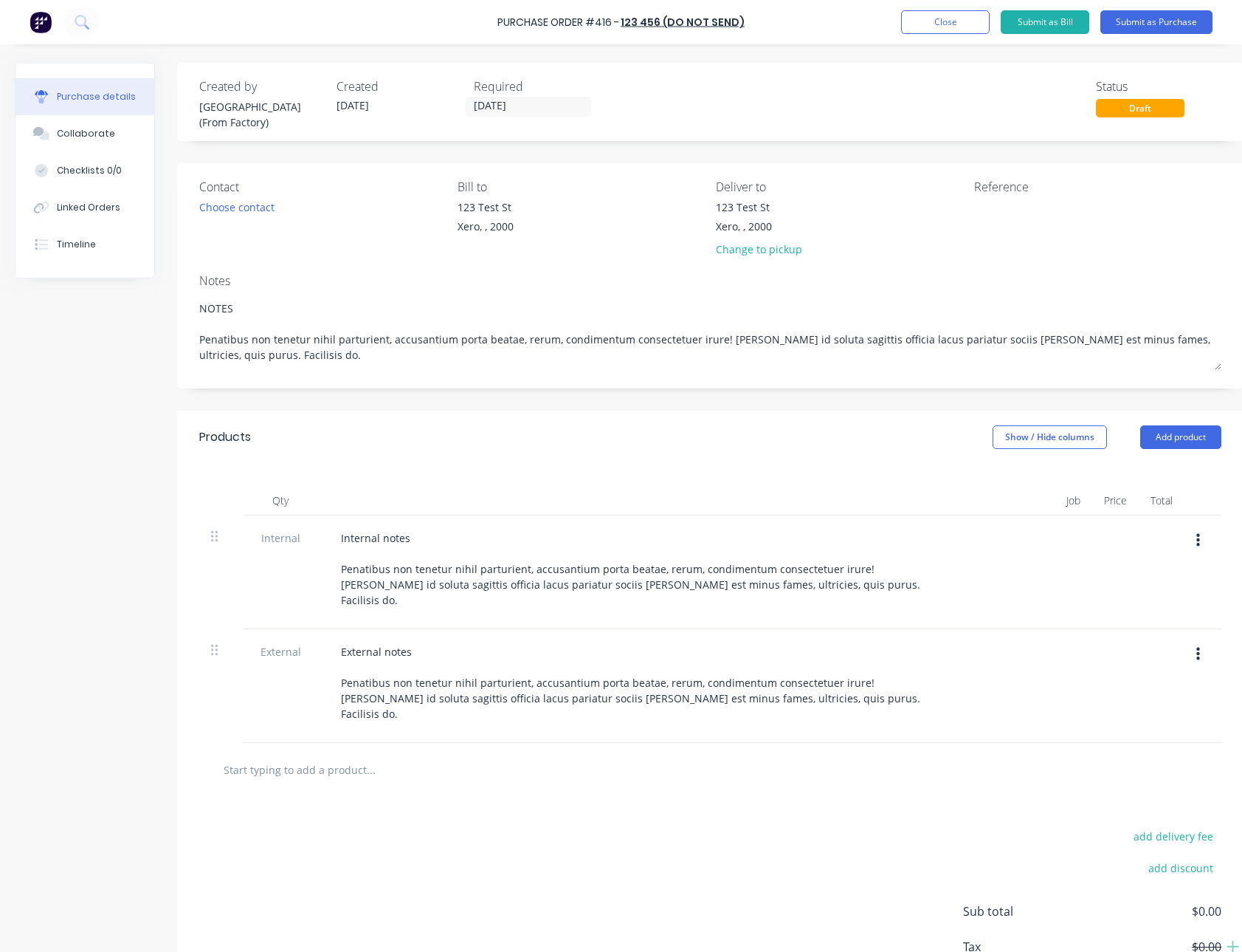
type textarea "NOTES Penatibus non tenetur nihil parturient, accusantium porta beatae, rerum, …"
type textarea "x"
type textarea "NOTES Penatibus non tenetur nihil parturient, accusantium porta beatae, rerum, …"
click at [43, 520] on div "Created by Sydney (From Factory) Created 26/08/25 Required 26/08/25 Status Draf…" at bounding box center [629, 551] width 1229 height 977
click at [1167, 29] on button "Submit as Purchase" at bounding box center [1157, 22] width 112 height 24
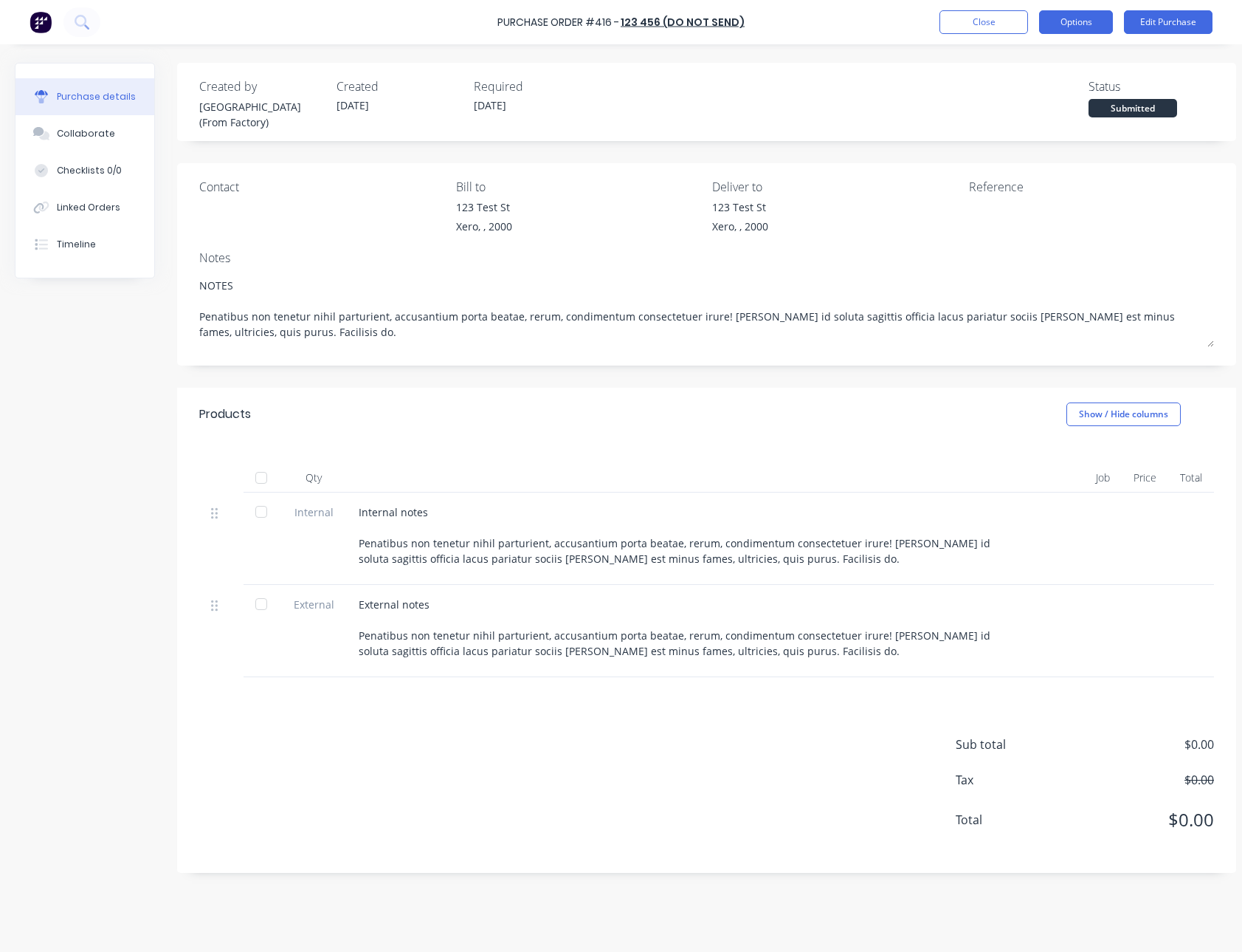
click at [1097, 12] on button "Options" at bounding box center [1076, 22] width 74 height 24
click at [1029, 70] on button "Print / Email" at bounding box center [1043, 59] width 140 height 29
click at [1031, 86] on div "With pricing" at bounding box center [1043, 90] width 114 height 21
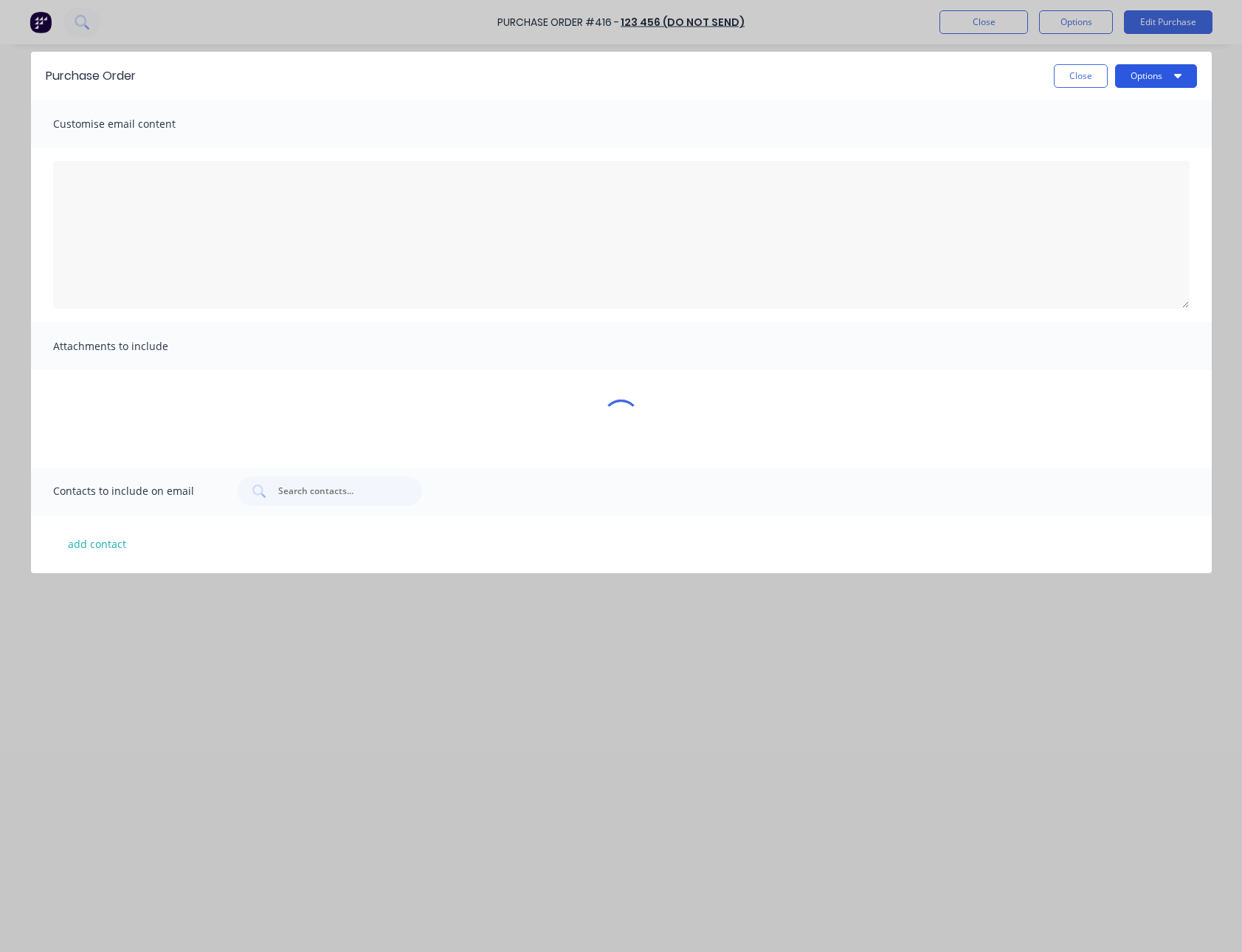
click at [1153, 74] on button "Options" at bounding box center [1156, 75] width 82 height 24
type textarea "x"
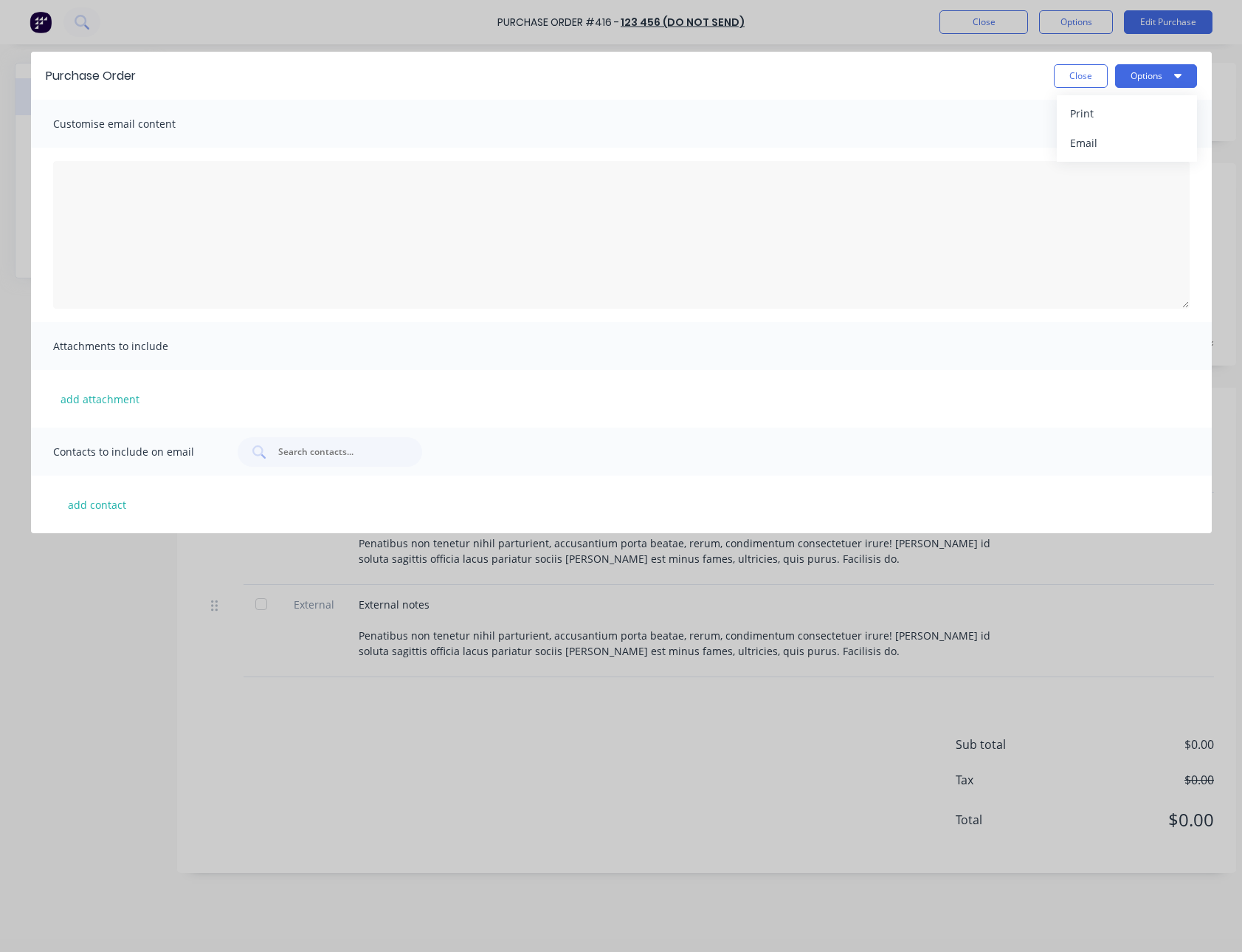
drag, startPoint x: 1124, startPoint y: 106, endPoint x: 861, endPoint y: 74, distance: 264.9
click at [861, 74] on div "Close Options Print Email" at bounding box center [674, 75] width 1047 height 24
click at [107, 510] on button "add contact" at bounding box center [98, 504] width 89 height 22
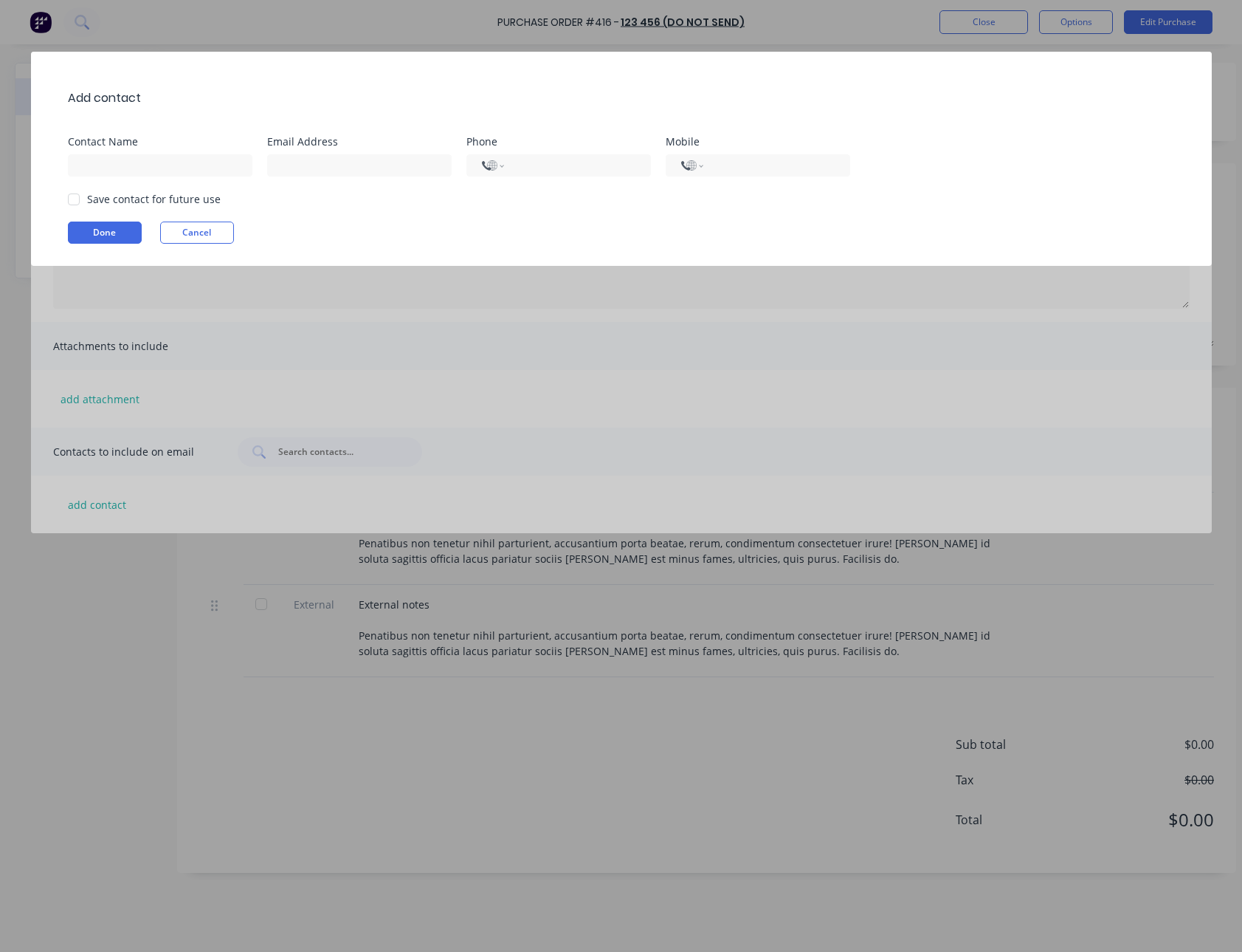
click at [125, 182] on div "Add contact Contact Name Email Address Phone International Afghanistan Åland Is…" at bounding box center [621, 158] width 1181 height 214
click at [127, 166] on input at bounding box center [161, 165] width 185 height 22
type input "Syd"
click at [81, 201] on div at bounding box center [74, 199] width 29 height 29
type input "sydney@factory.app"
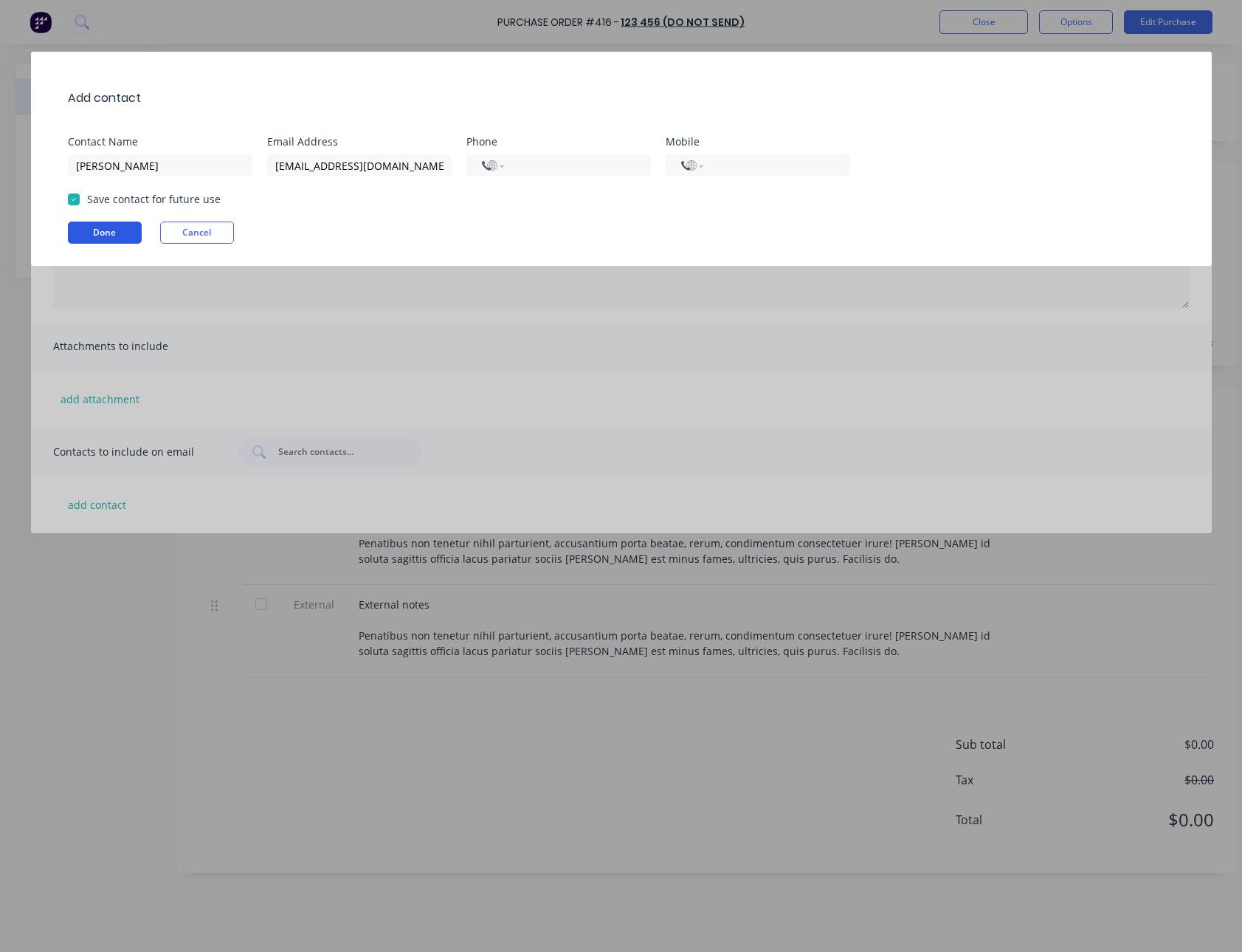
click at [105, 235] on button "Done" at bounding box center [105, 232] width 74 height 22
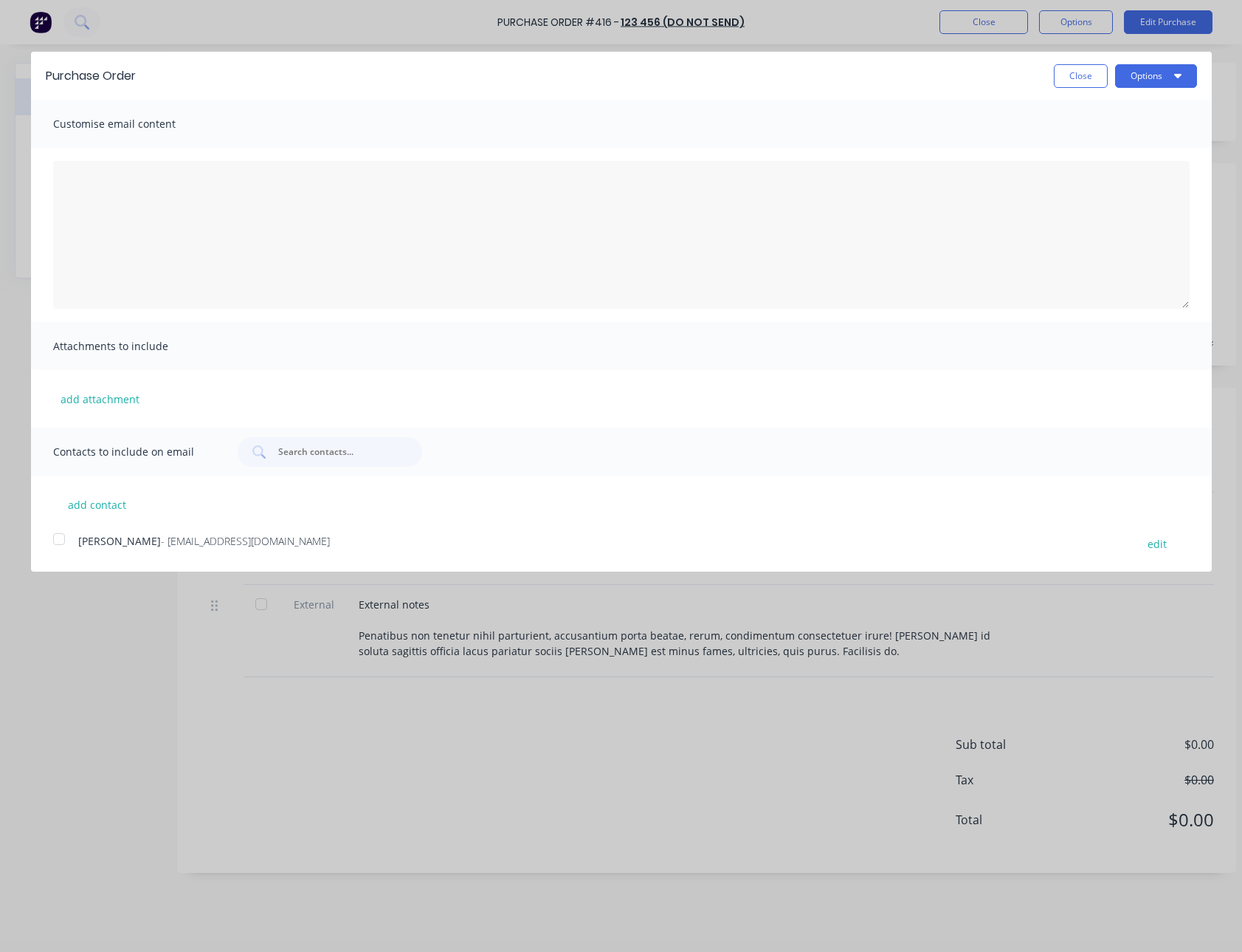
click at [63, 542] on div at bounding box center [59, 539] width 29 height 29
click at [1163, 83] on button "Options" at bounding box center [1156, 75] width 82 height 24
click at [1135, 135] on div "Email" at bounding box center [1128, 143] width 114 height 21
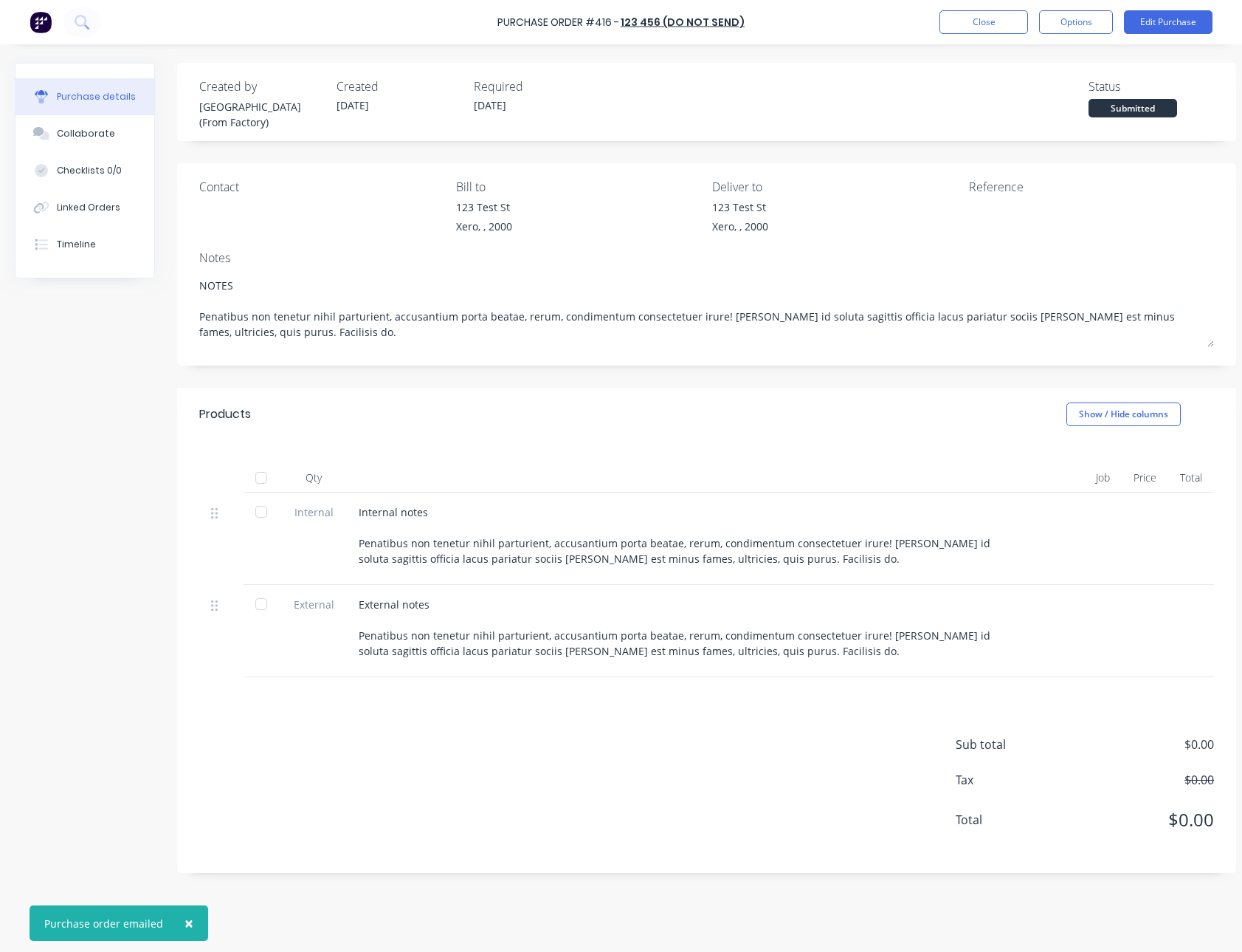
type textarea "x"
click at [972, 20] on button "Close" at bounding box center [984, 22] width 89 height 24
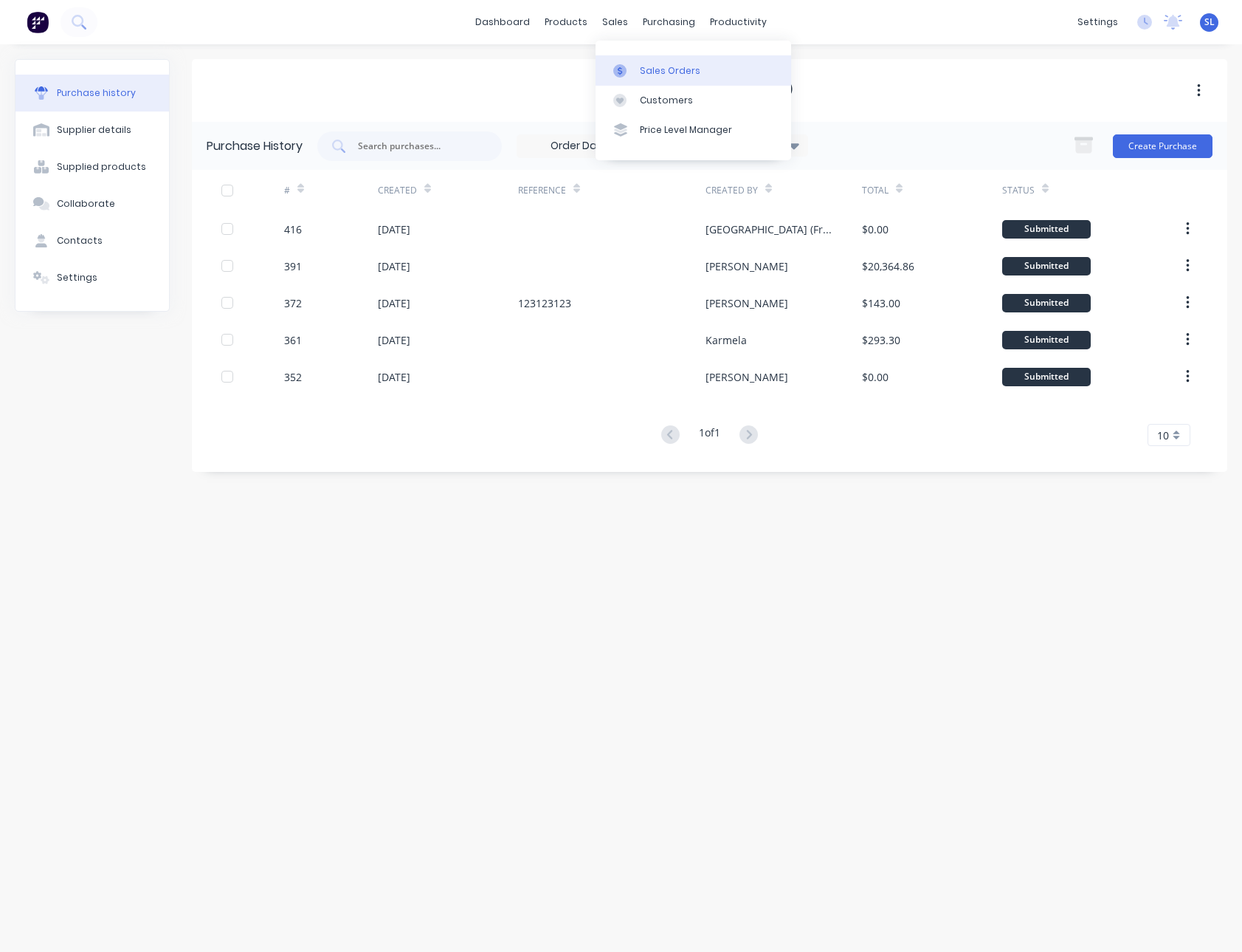
click at [629, 57] on link "Sales Orders" at bounding box center [694, 69] width 196 height 29
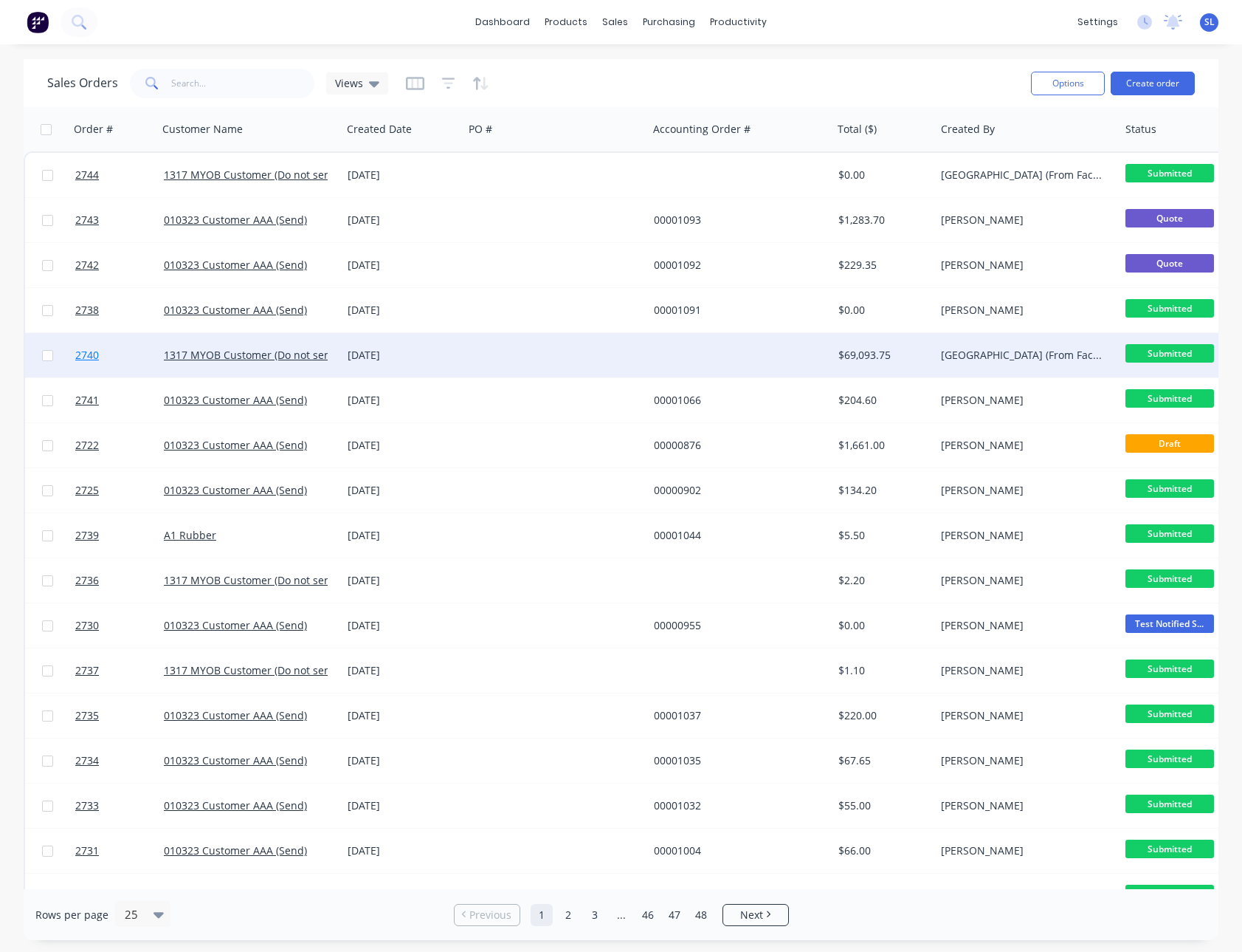
click at [84, 354] on span "2740" at bounding box center [87, 355] width 24 height 15
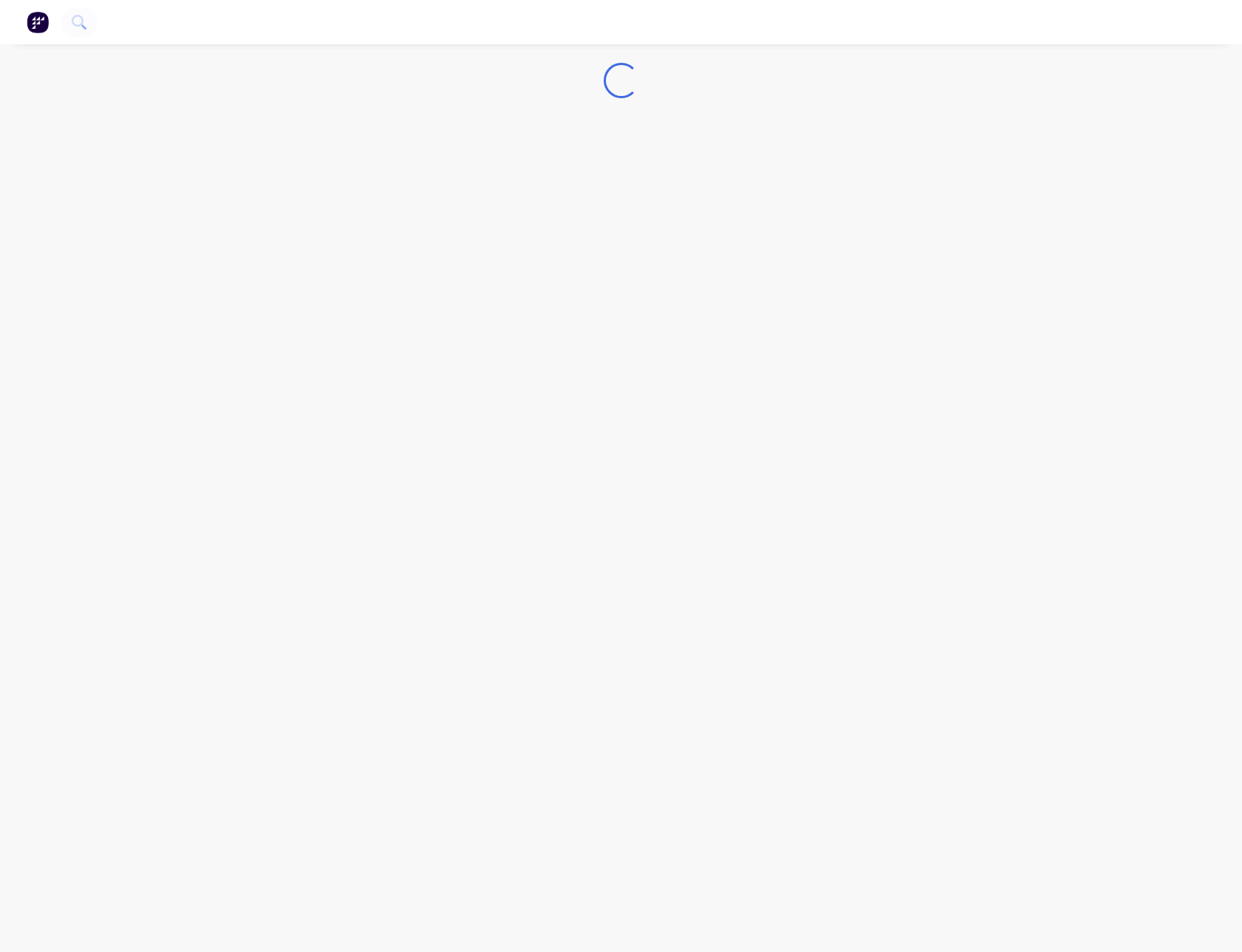
click at [887, 43] on nav at bounding box center [621, 22] width 1242 height 44
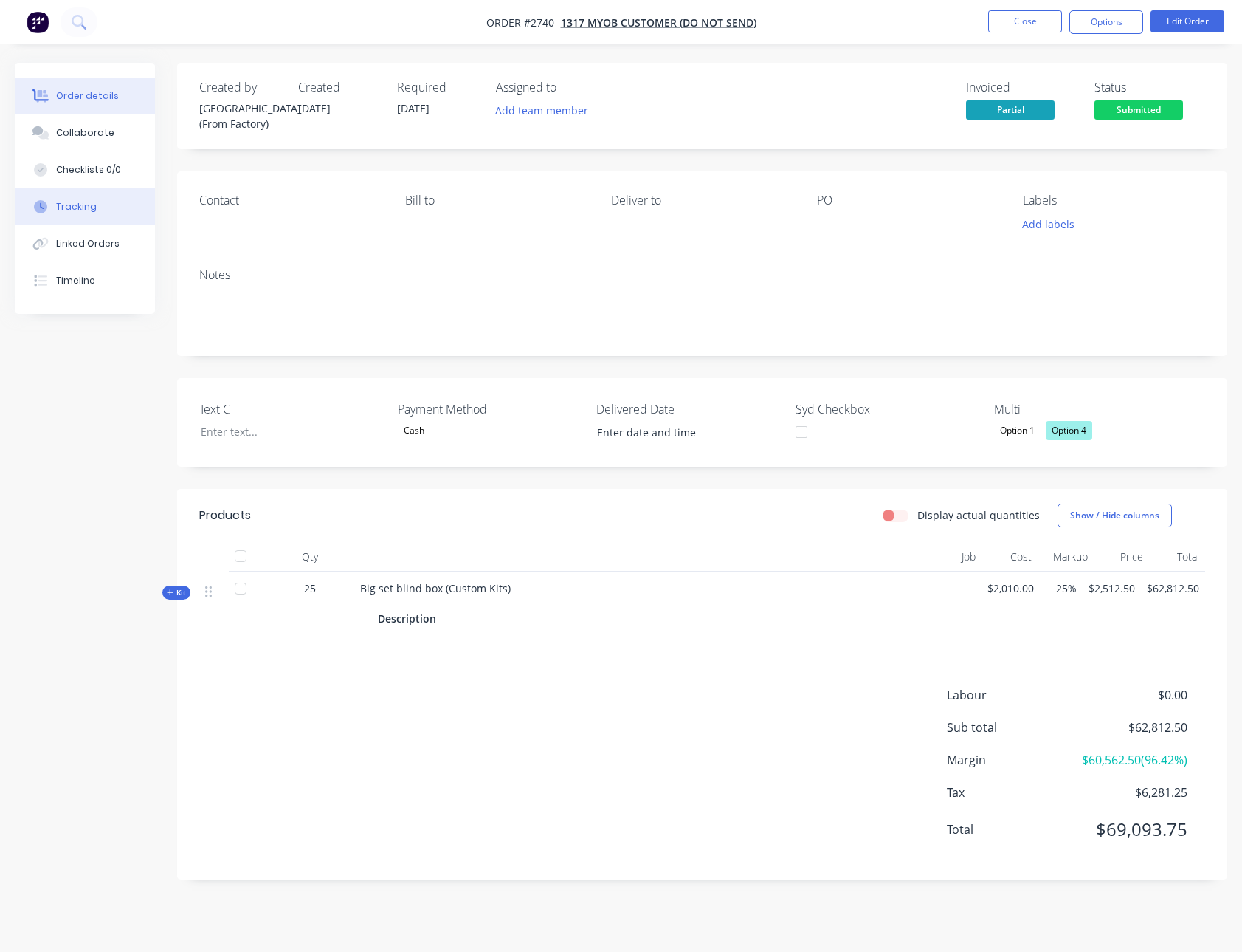
click at [90, 217] on button "Tracking" at bounding box center [85, 207] width 140 height 37
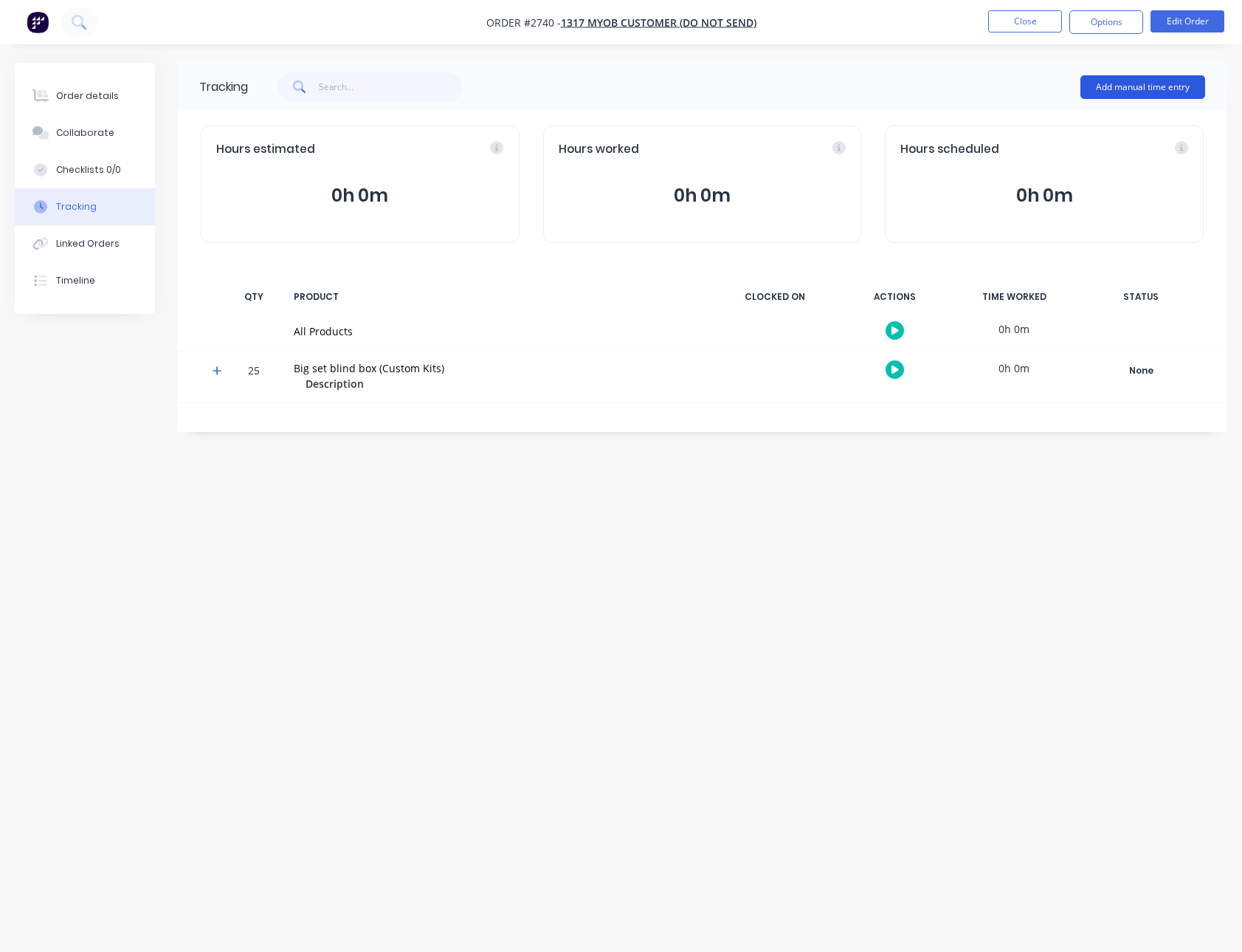
click at [1096, 90] on button "Add manual time entry" at bounding box center [1143, 87] width 125 height 24
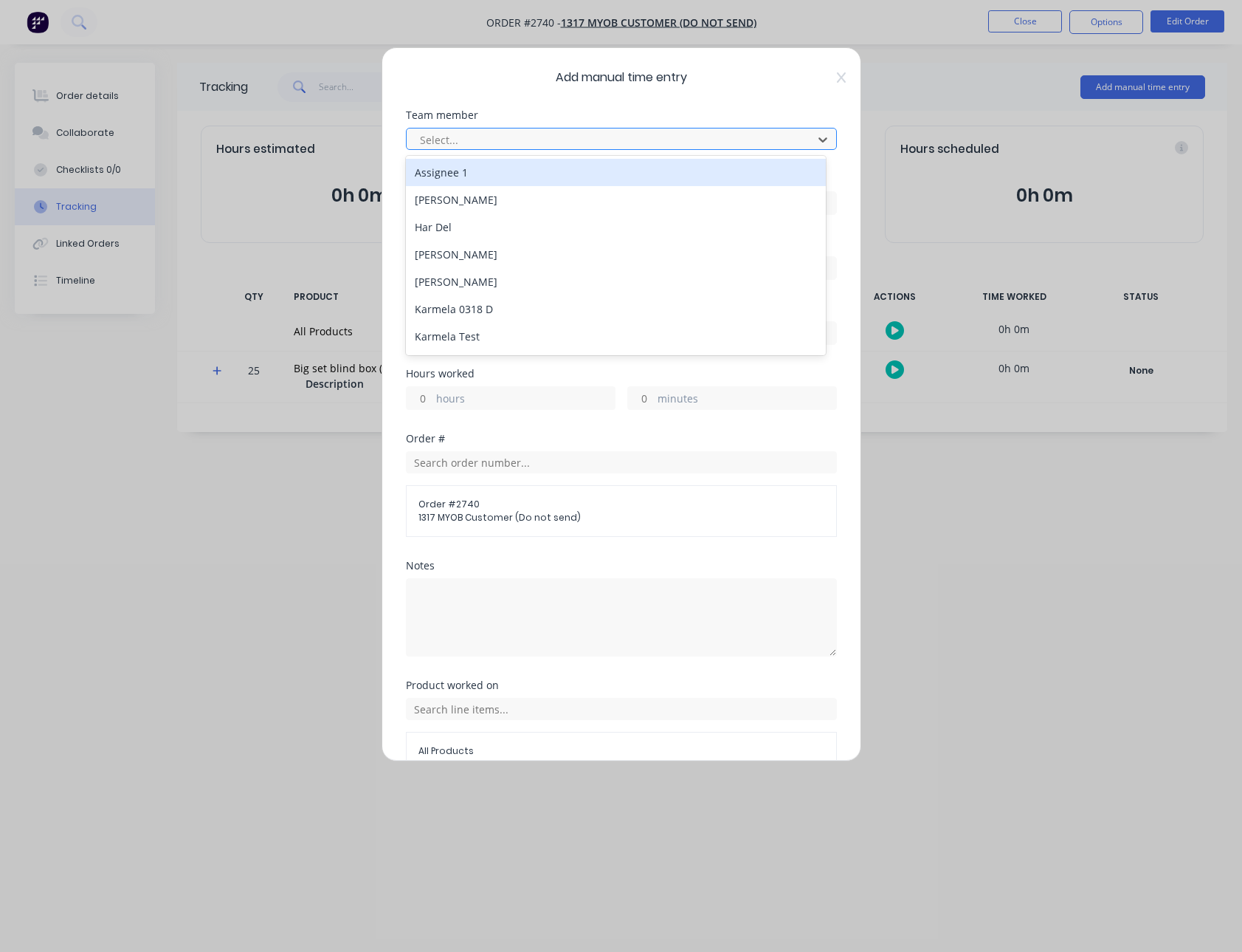
click at [562, 130] on div at bounding box center [612, 139] width 387 height 19
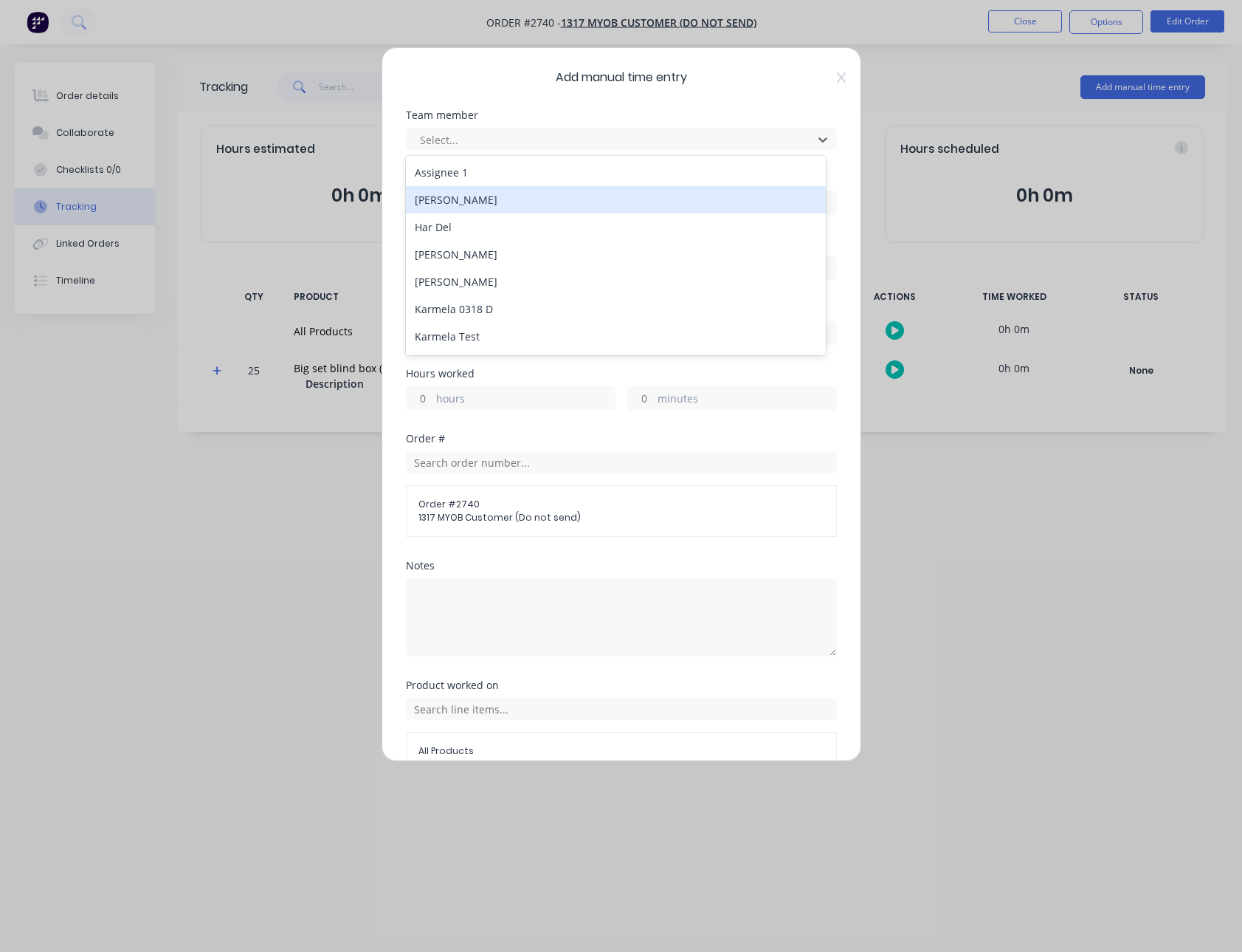
click at [512, 204] on div "Billy Parrish" at bounding box center [616, 200] width 420 height 28
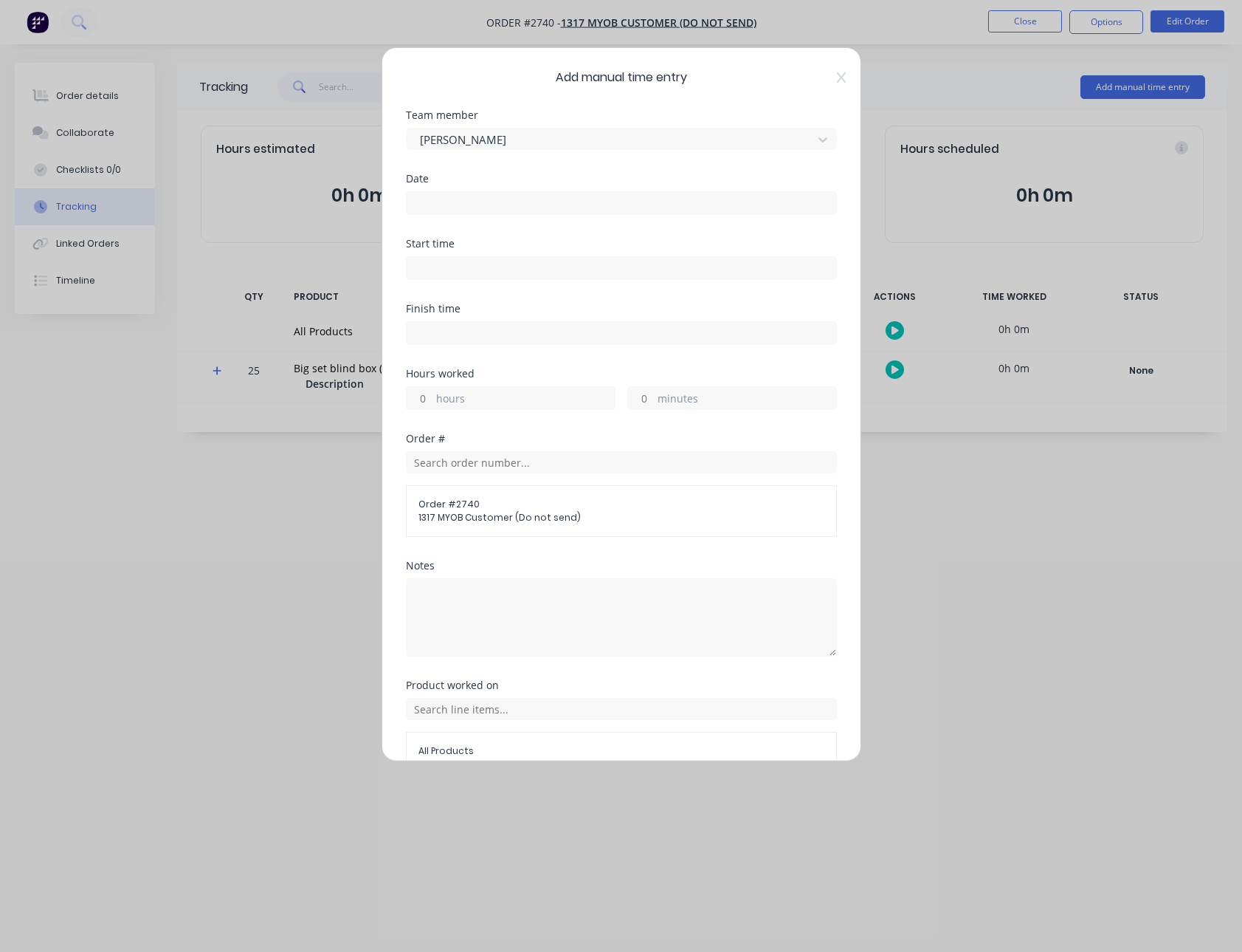
click at [482, 210] on input at bounding box center [621, 202] width 429 height 22
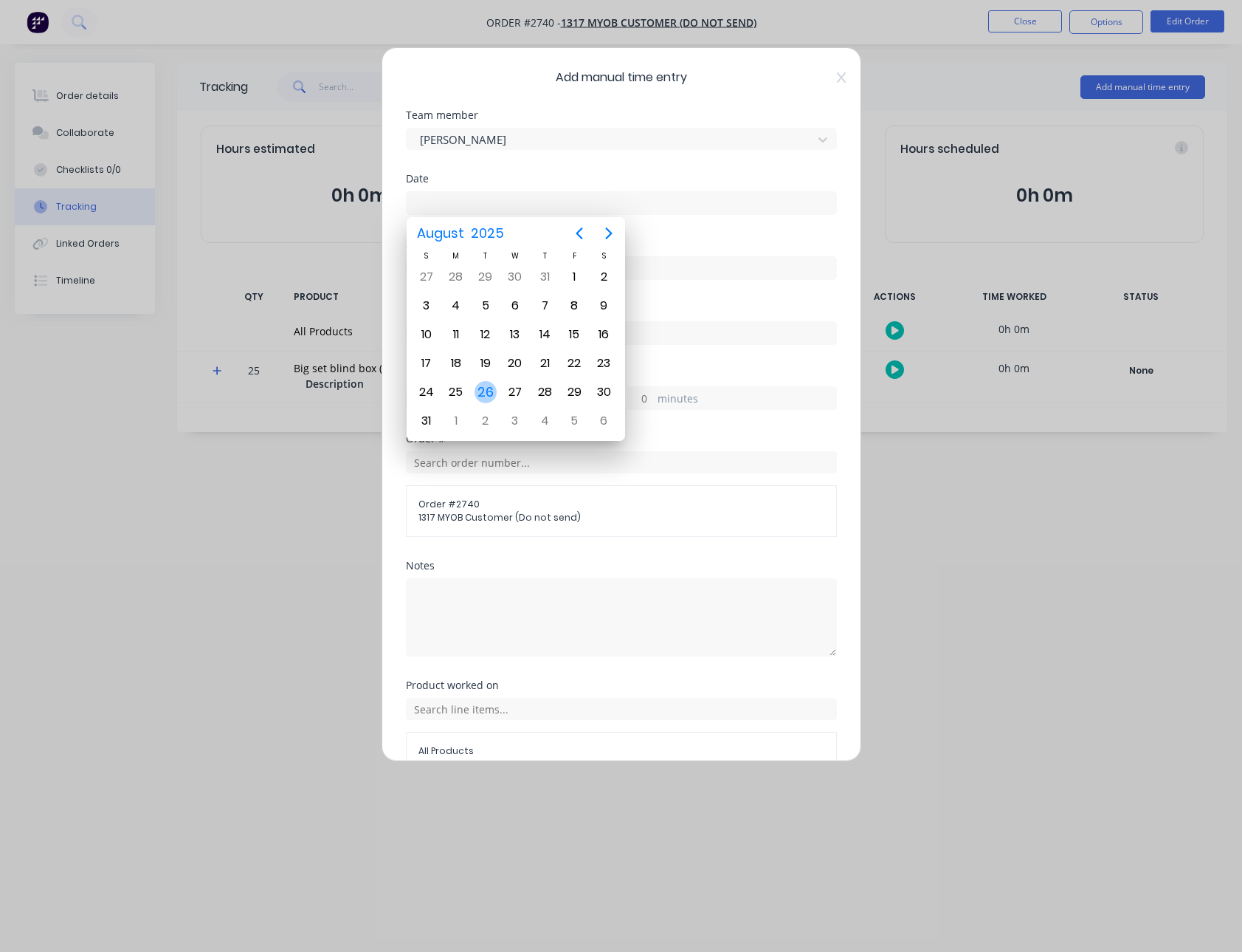
click at [496, 389] on div "26" at bounding box center [485, 391] width 22 height 22
type input "26/08/2025"
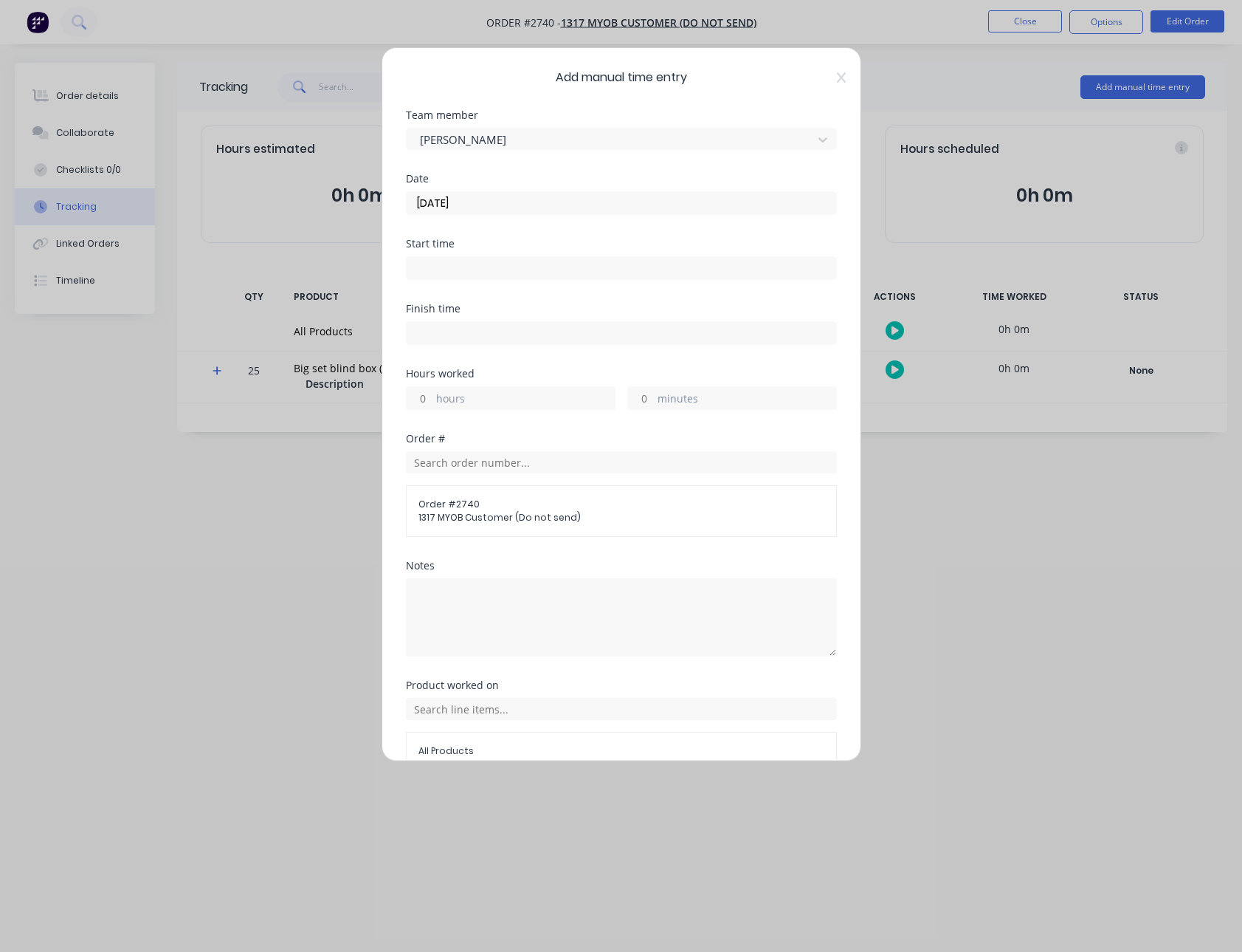
click at [473, 279] on label at bounding box center [622, 268] width 431 height 24
click at [473, 279] on input at bounding box center [621, 268] width 429 height 22
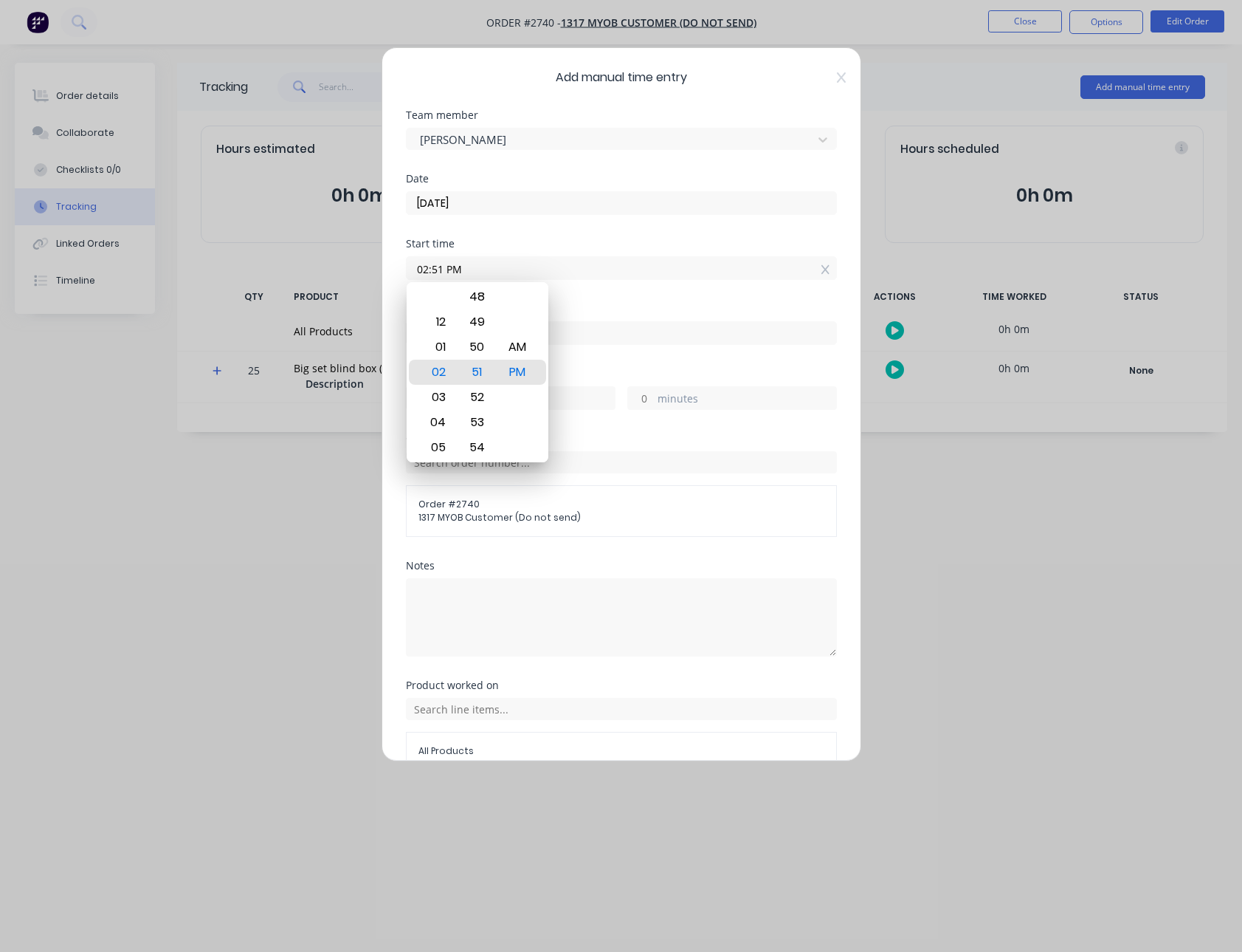
click at [473, 268] on input "02:51 PM" at bounding box center [621, 268] width 429 height 22
click at [437, 350] on div "01" at bounding box center [436, 347] width 36 height 25
click at [480, 348] on div "50" at bounding box center [477, 347] width 36 height 25
type input "01:50 PM"
click at [641, 288] on div "Start time 01:50 PM" at bounding box center [622, 271] width 431 height 65
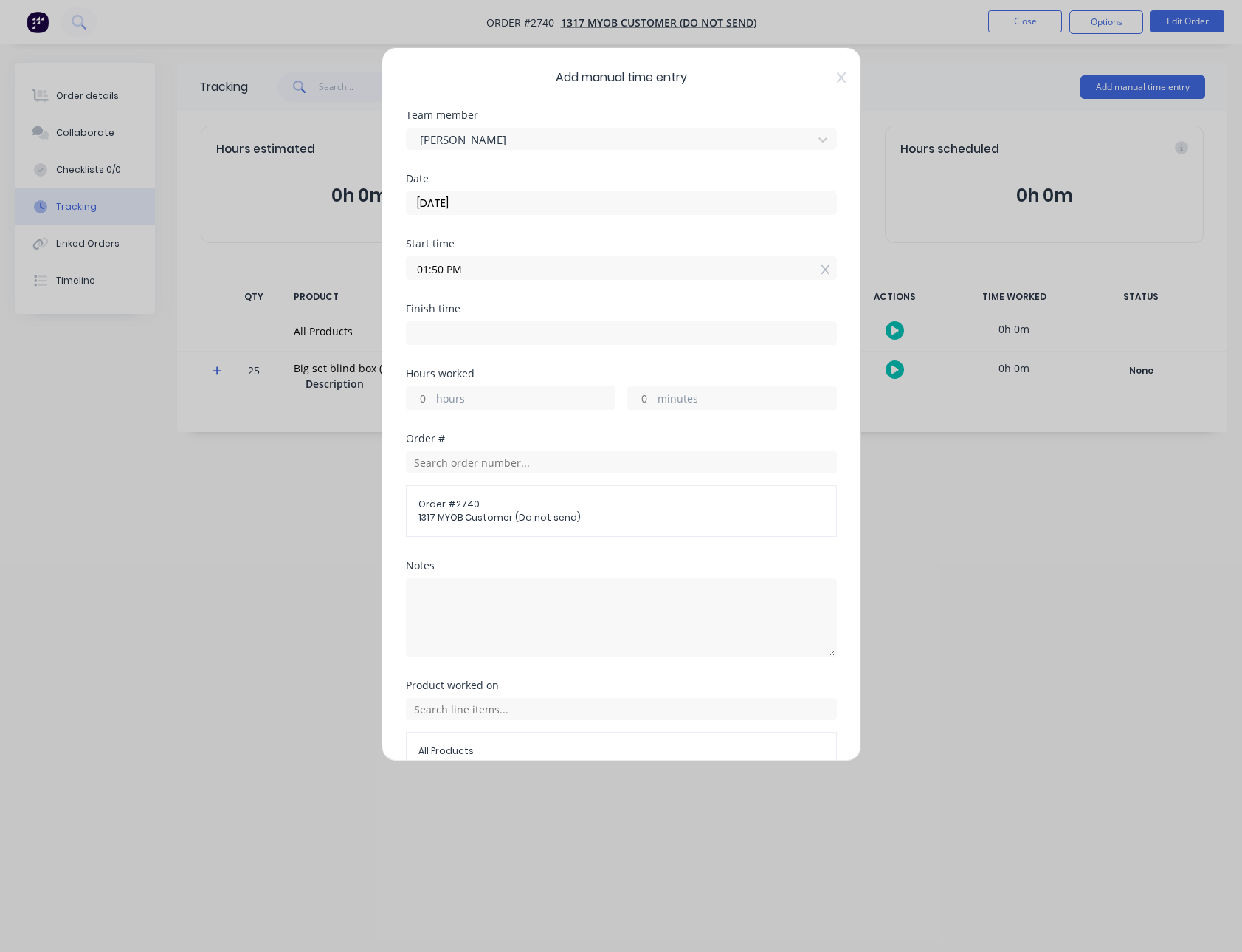
click at [432, 394] on div "hours" at bounding box center [511, 397] width 209 height 24
click at [419, 397] on input "hours" at bounding box center [419, 397] width 26 height 22
type input "01:50 PM"
click at [516, 366] on div "Finish time 01:50 PM" at bounding box center [622, 335] width 431 height 65
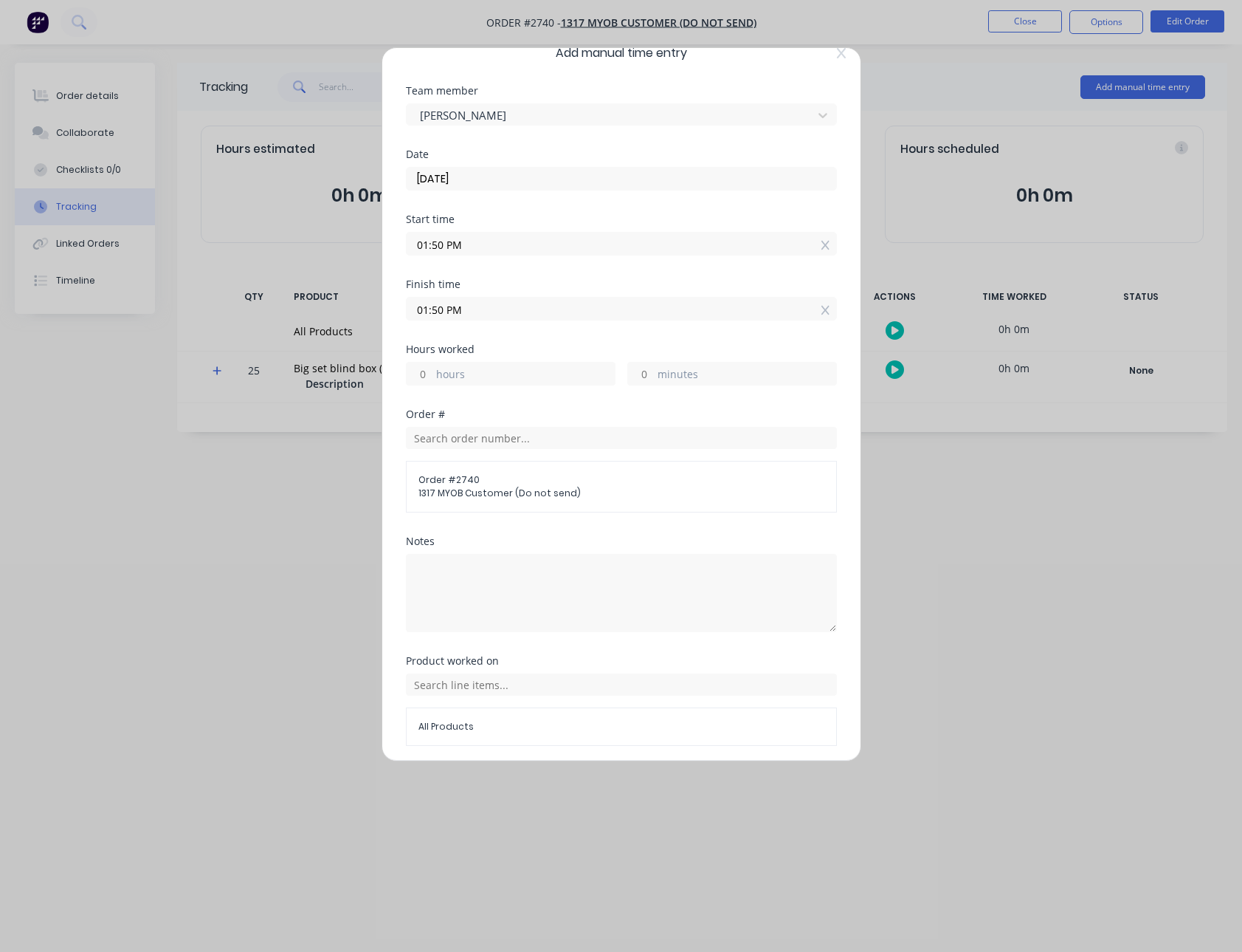
scroll to position [77, 0]
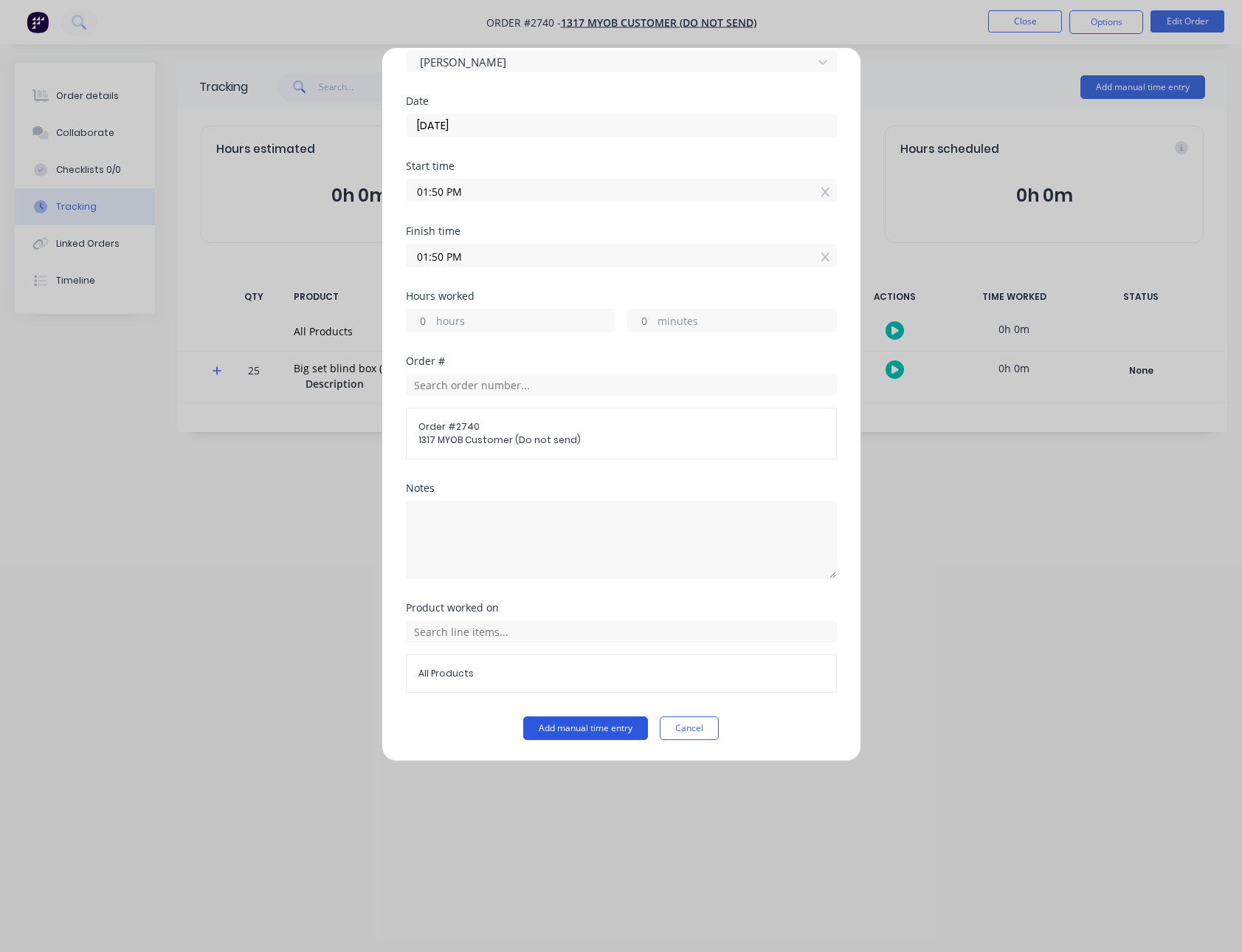
click at [544, 727] on button "Add manual time entry" at bounding box center [586, 728] width 125 height 24
click at [419, 318] on input "hours" at bounding box center [419, 320] width 26 height 22
click at [525, 284] on div "Finish time 01:50 PM" at bounding box center [622, 258] width 431 height 65
click at [420, 327] on input "hours" at bounding box center [419, 320] width 26 height 22
type input "1"
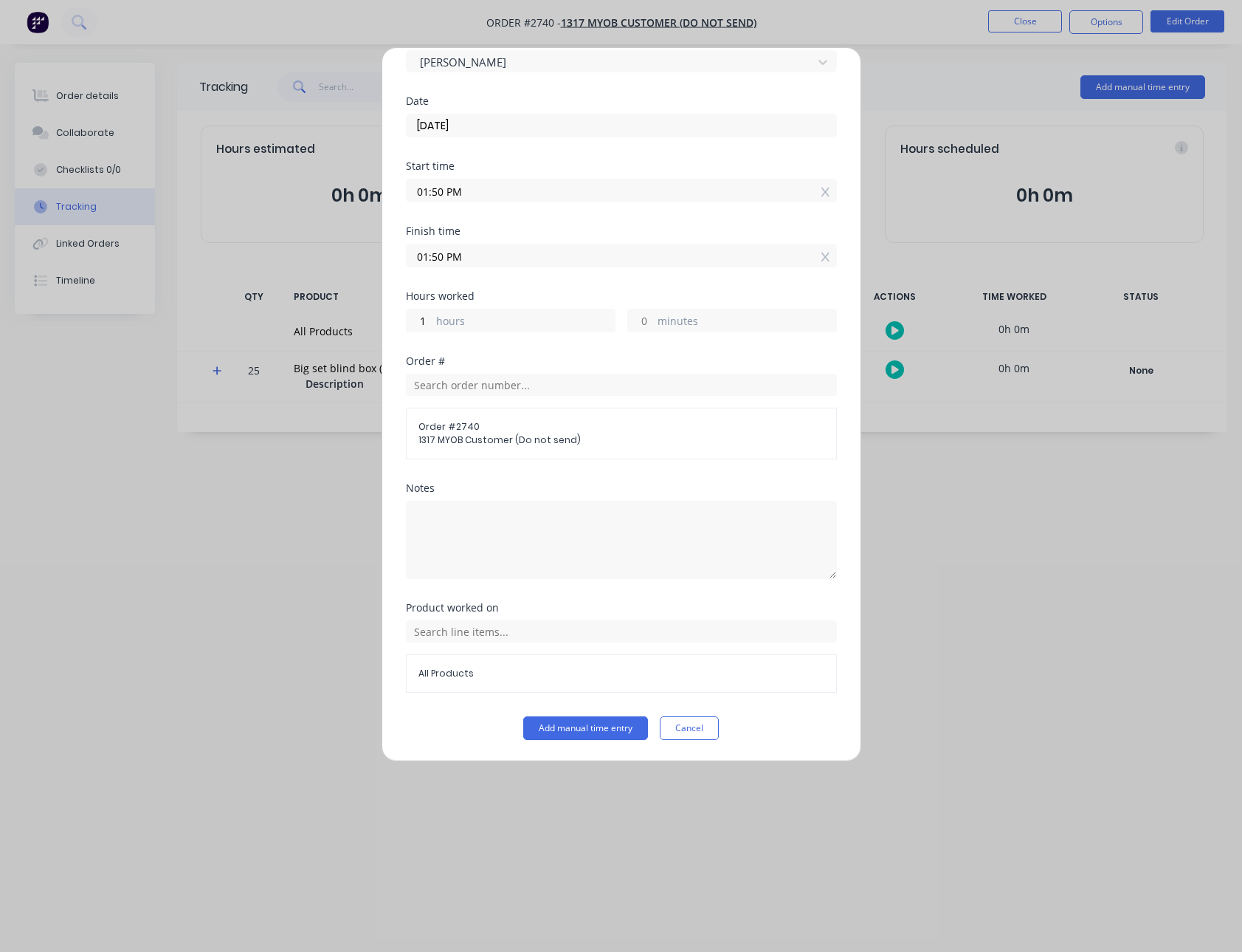
type input "02:50 PM"
click at [533, 281] on div "Finish time 02:50 PM" at bounding box center [622, 258] width 431 height 65
click at [547, 737] on button "Add manual time entry" at bounding box center [586, 728] width 125 height 24
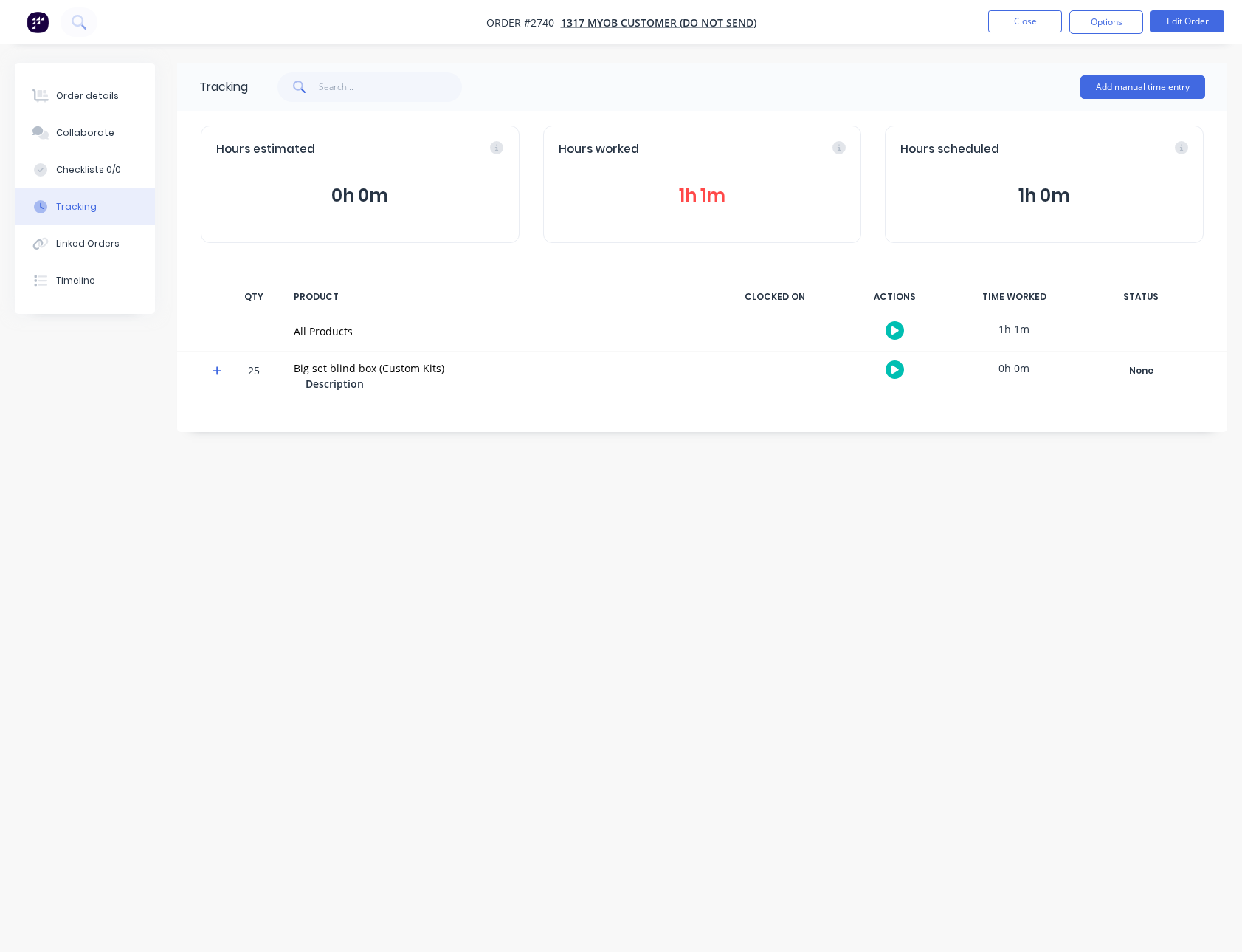
click at [702, 188] on button "1h 1m" at bounding box center [703, 196] width 288 height 28
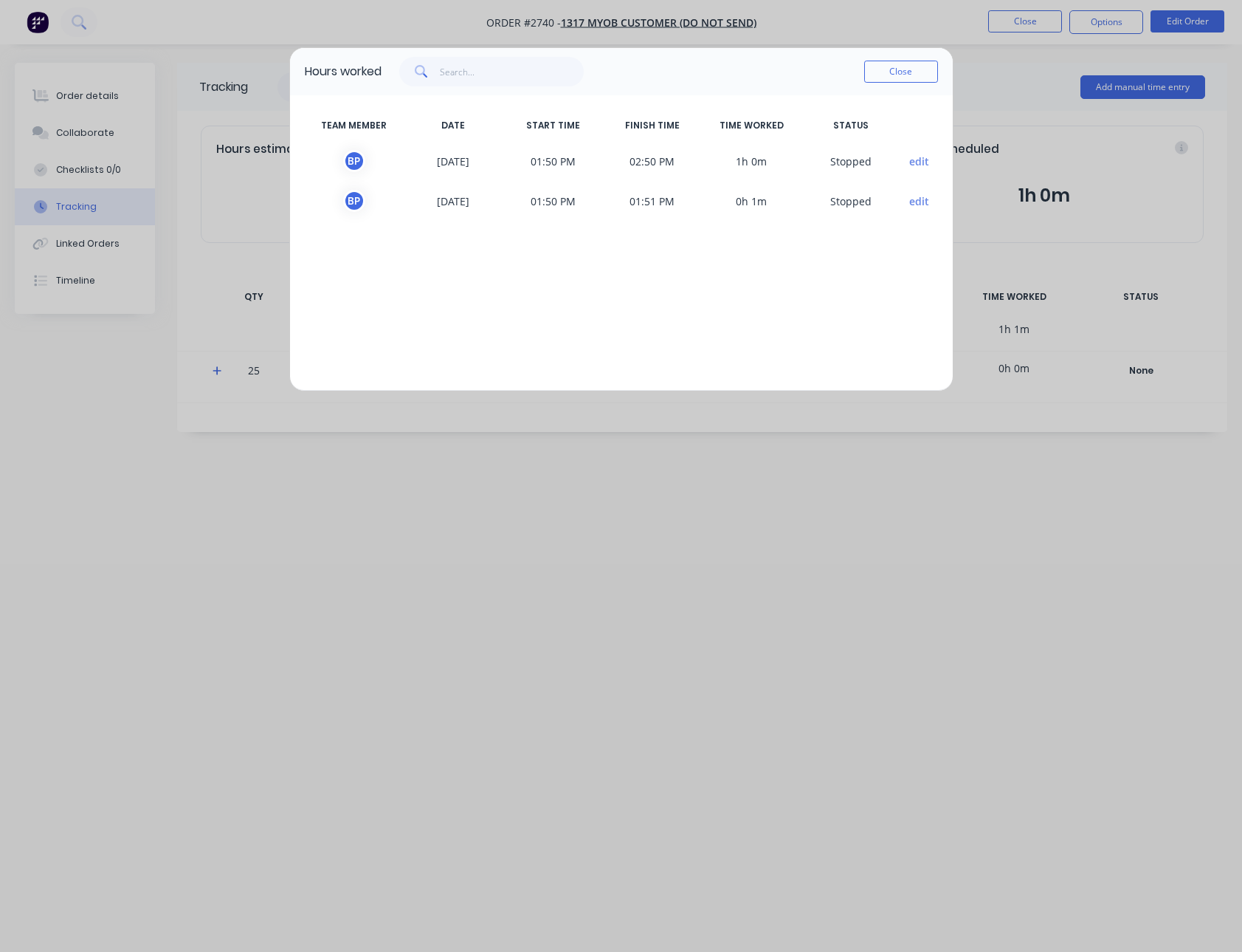
click at [916, 161] on button "edit" at bounding box center [919, 161] width 20 height 15
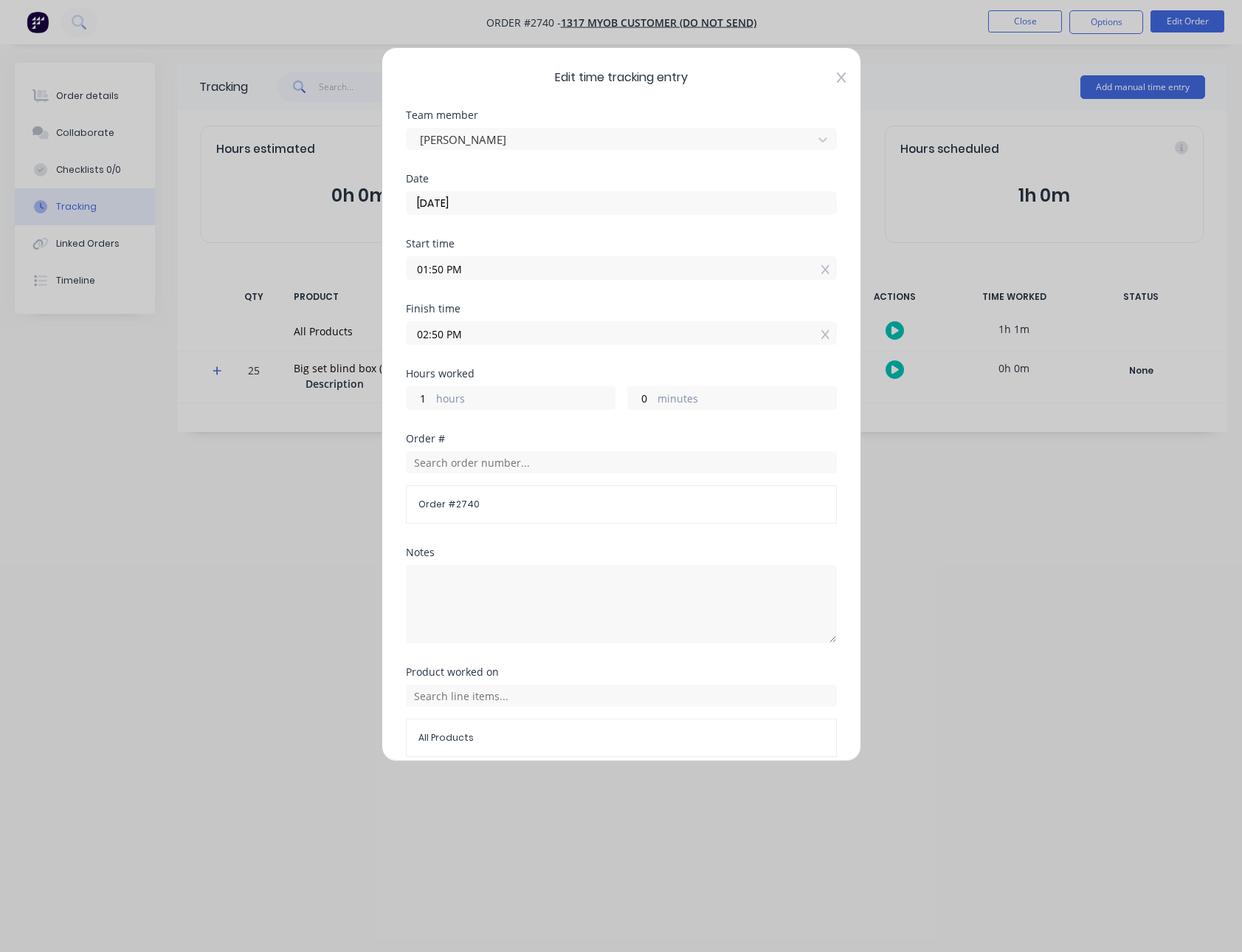
click at [837, 77] on icon at bounding box center [842, 77] width 9 height 12
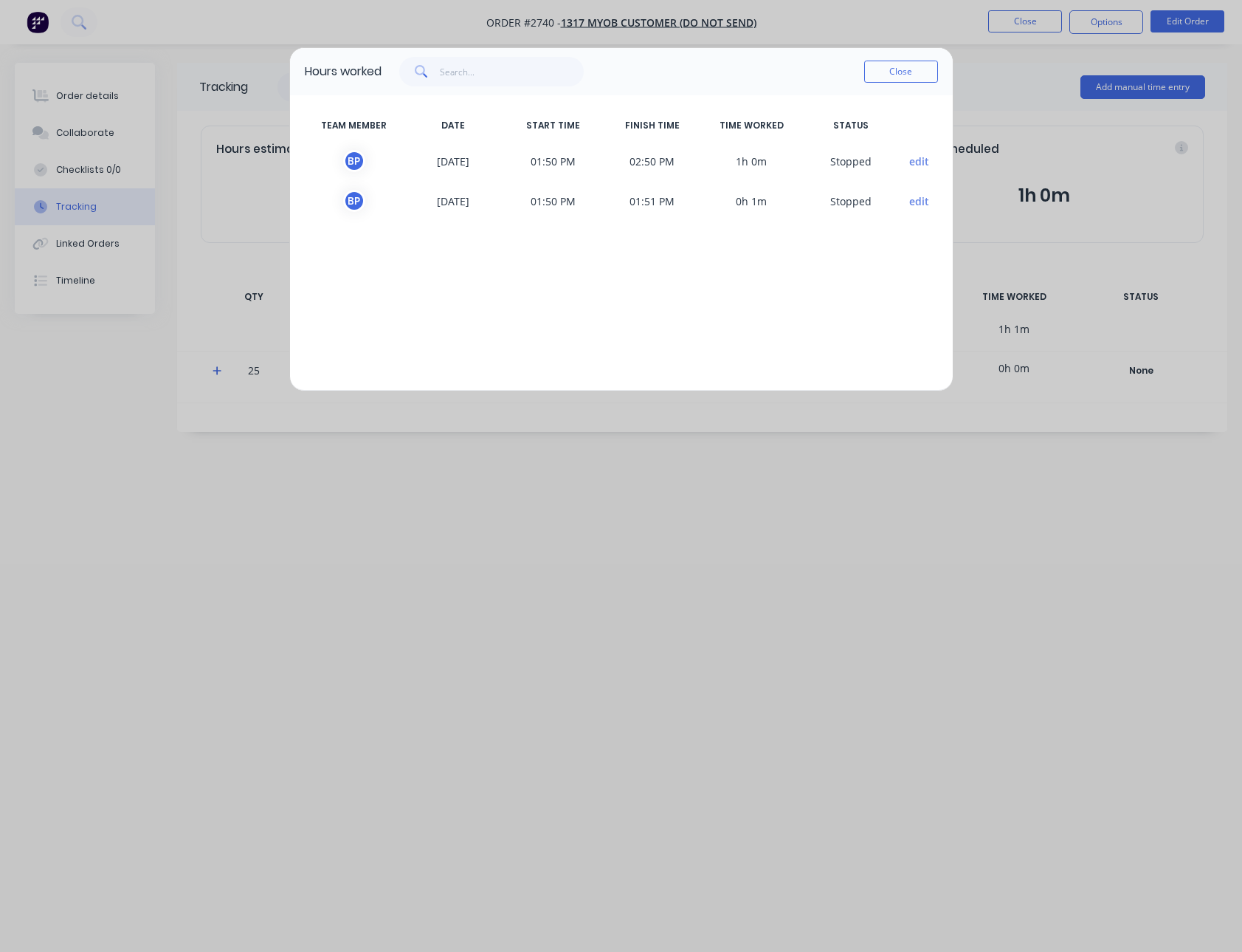
click at [912, 199] on button "edit" at bounding box center [919, 201] width 20 height 15
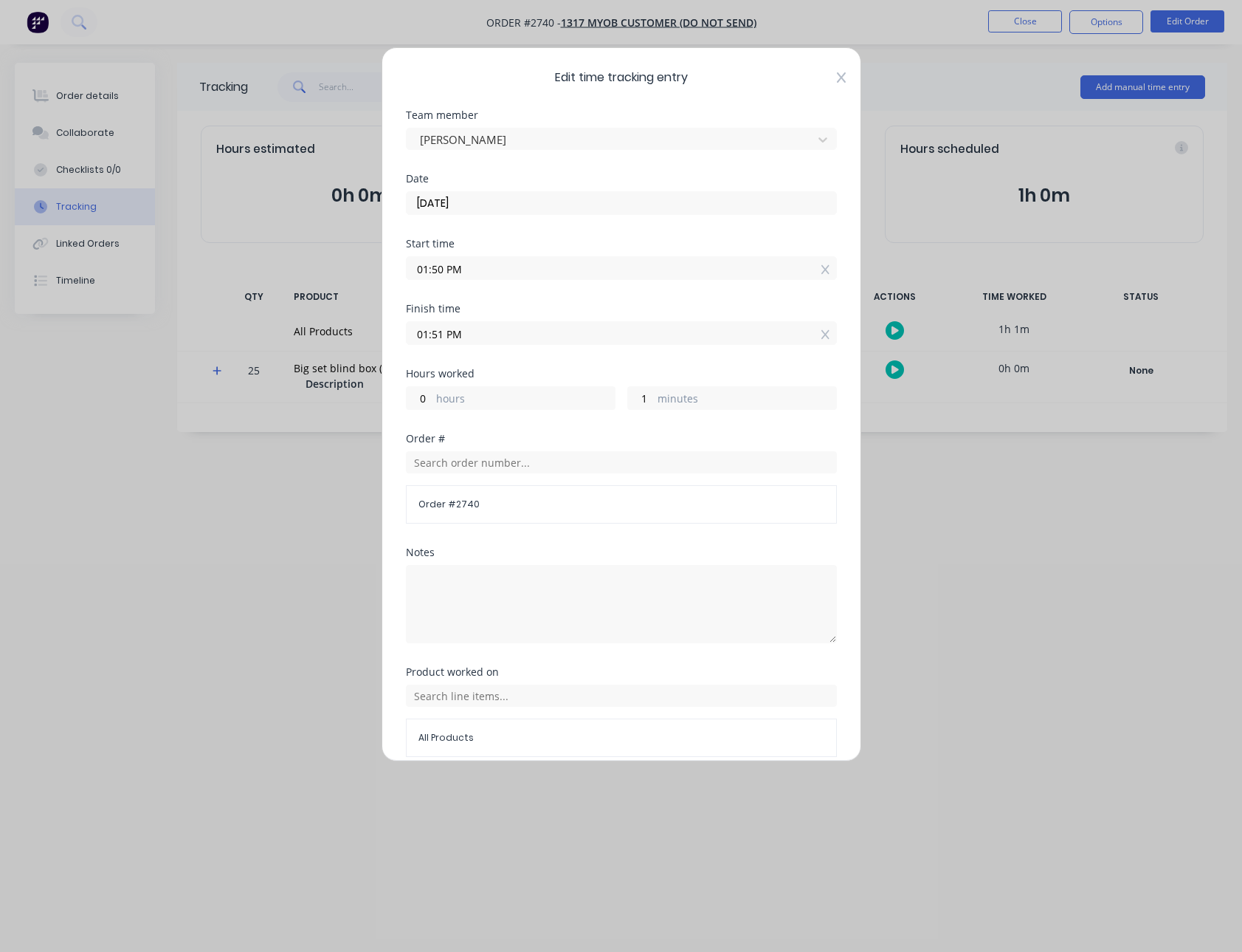
click at [837, 79] on icon at bounding box center [841, 78] width 9 height 11
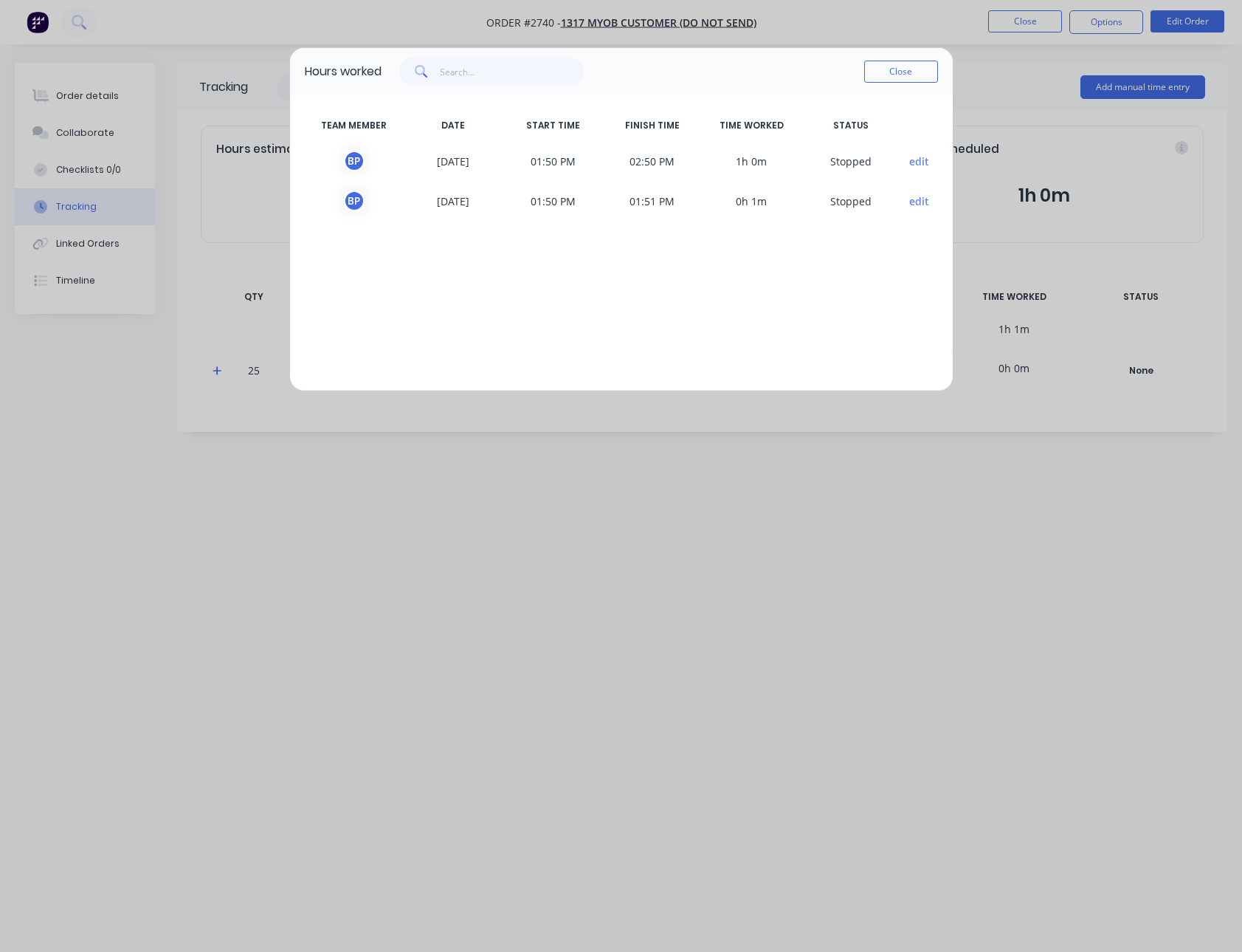
click at [859, 76] on div "Close" at bounding box center [659, 71] width 556 height 29
click at [866, 75] on button "Close" at bounding box center [900, 71] width 74 height 22
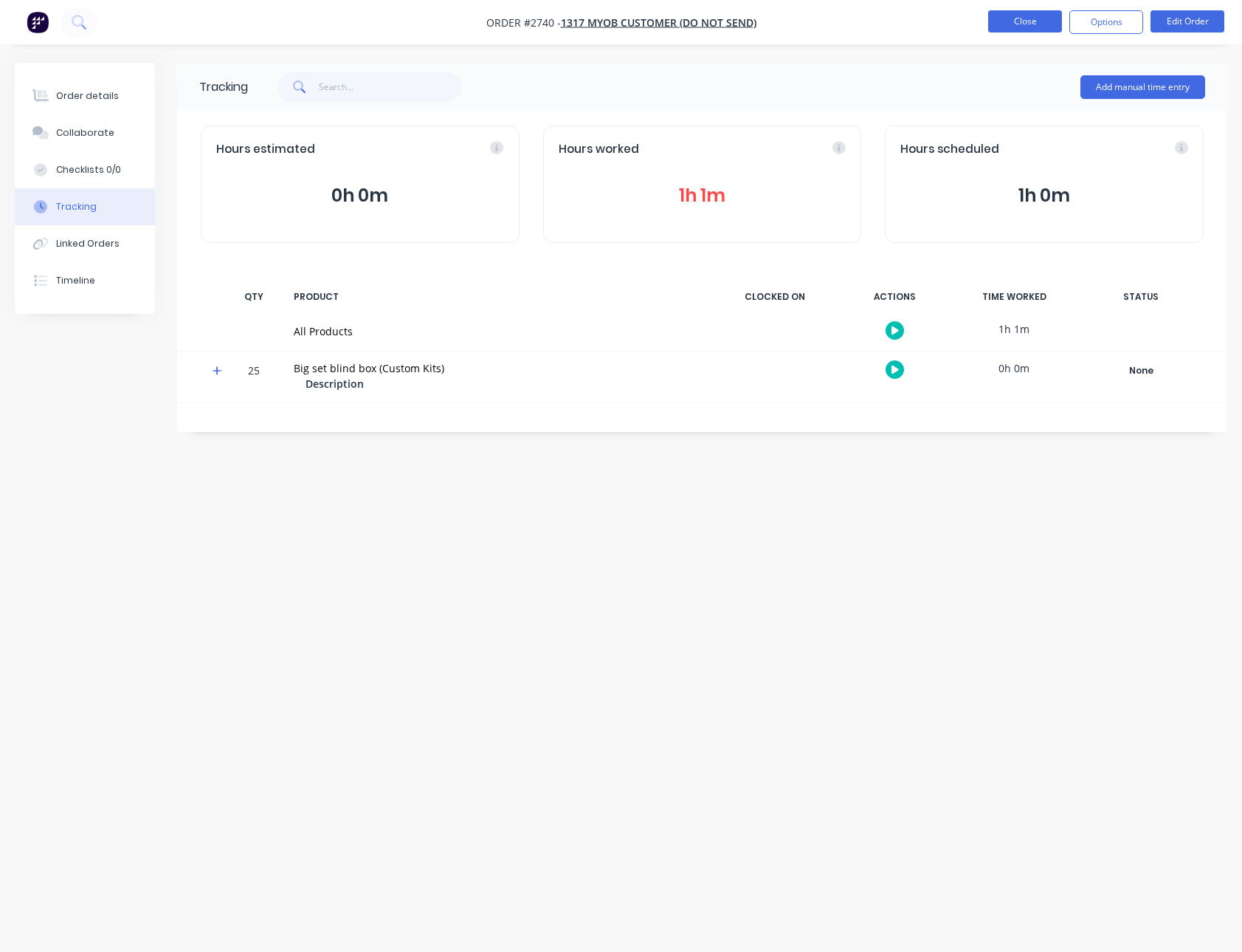
click at [996, 28] on button "Close" at bounding box center [1025, 21] width 74 height 22
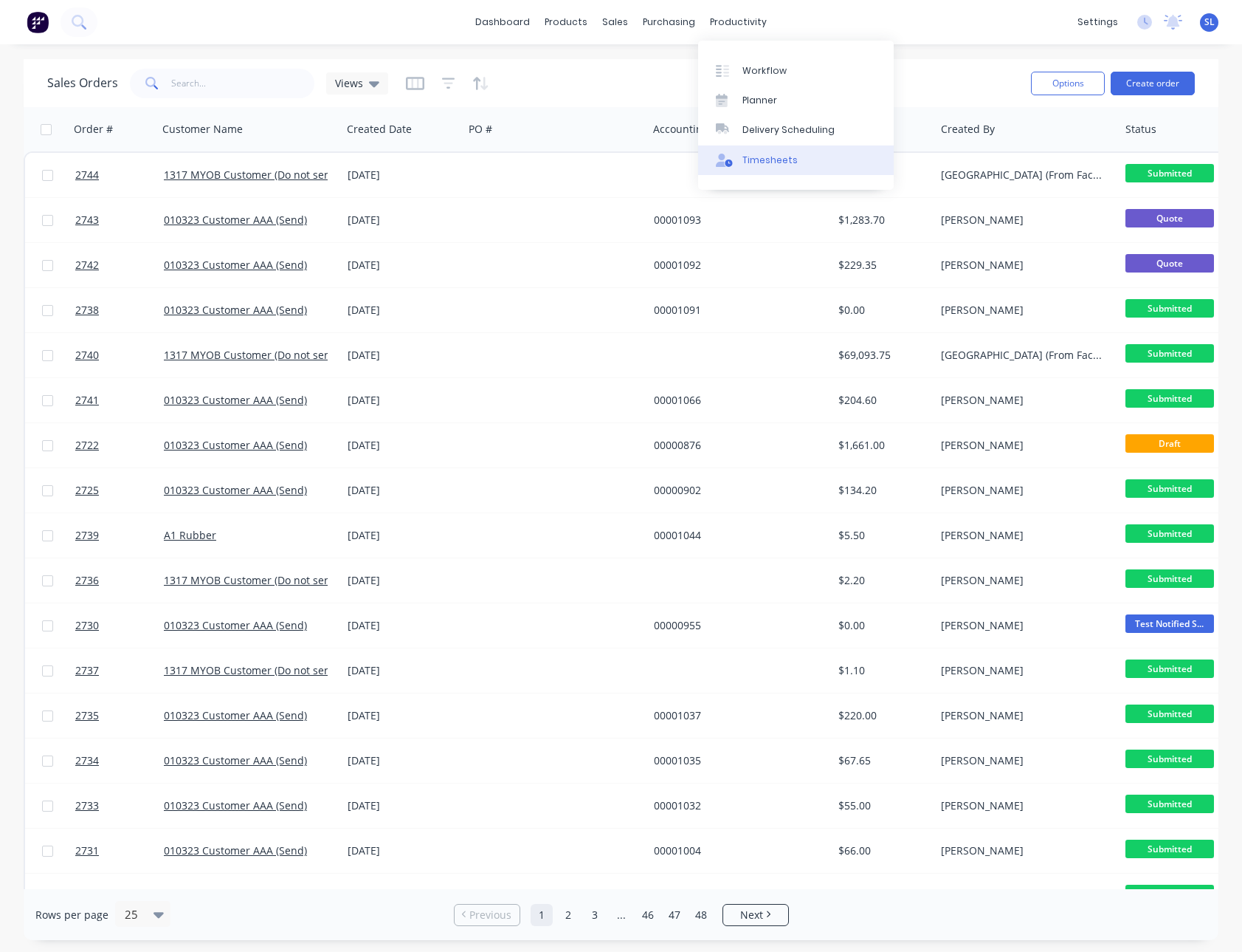
click at [763, 152] on link "Timesheets" at bounding box center [796, 160] width 196 height 29
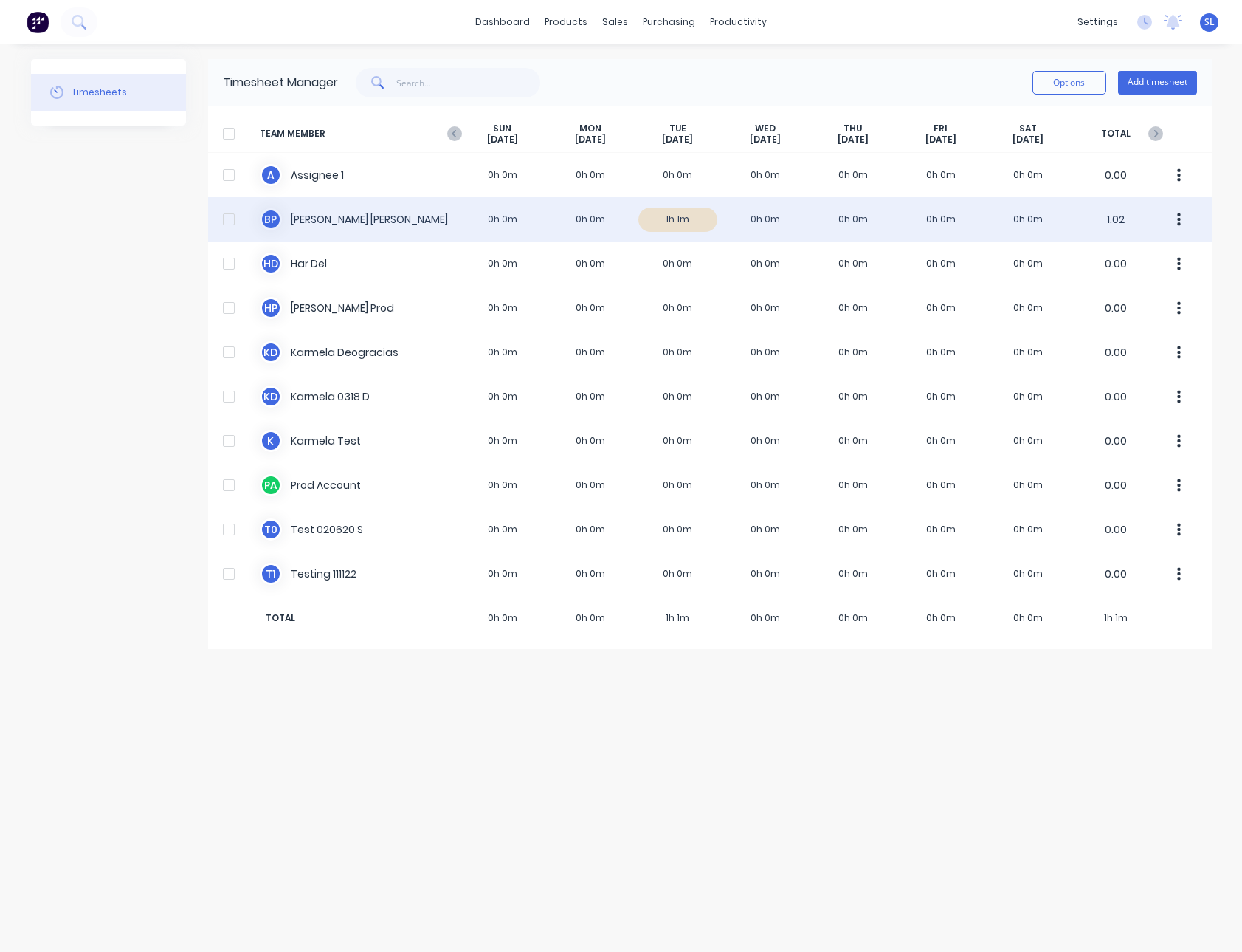
click at [606, 225] on div "B P Billy Parrish 0h 0m 0h 0m 1h 1m 0h 0m 0h 0m 0h 0m 0h 0m 1.02" at bounding box center [711, 219] width 1004 height 44
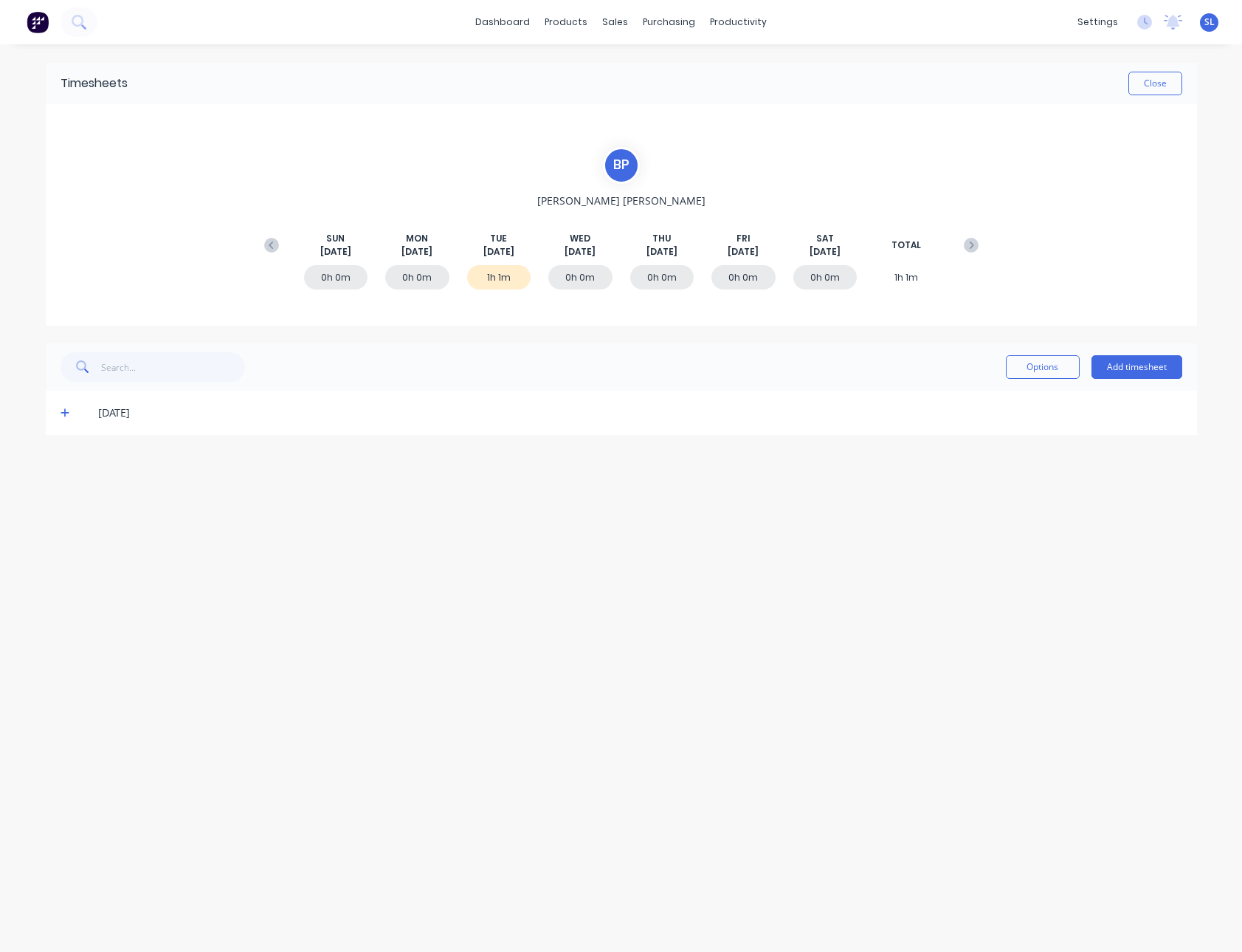
click at [73, 414] on span at bounding box center [67, 413] width 15 height 15
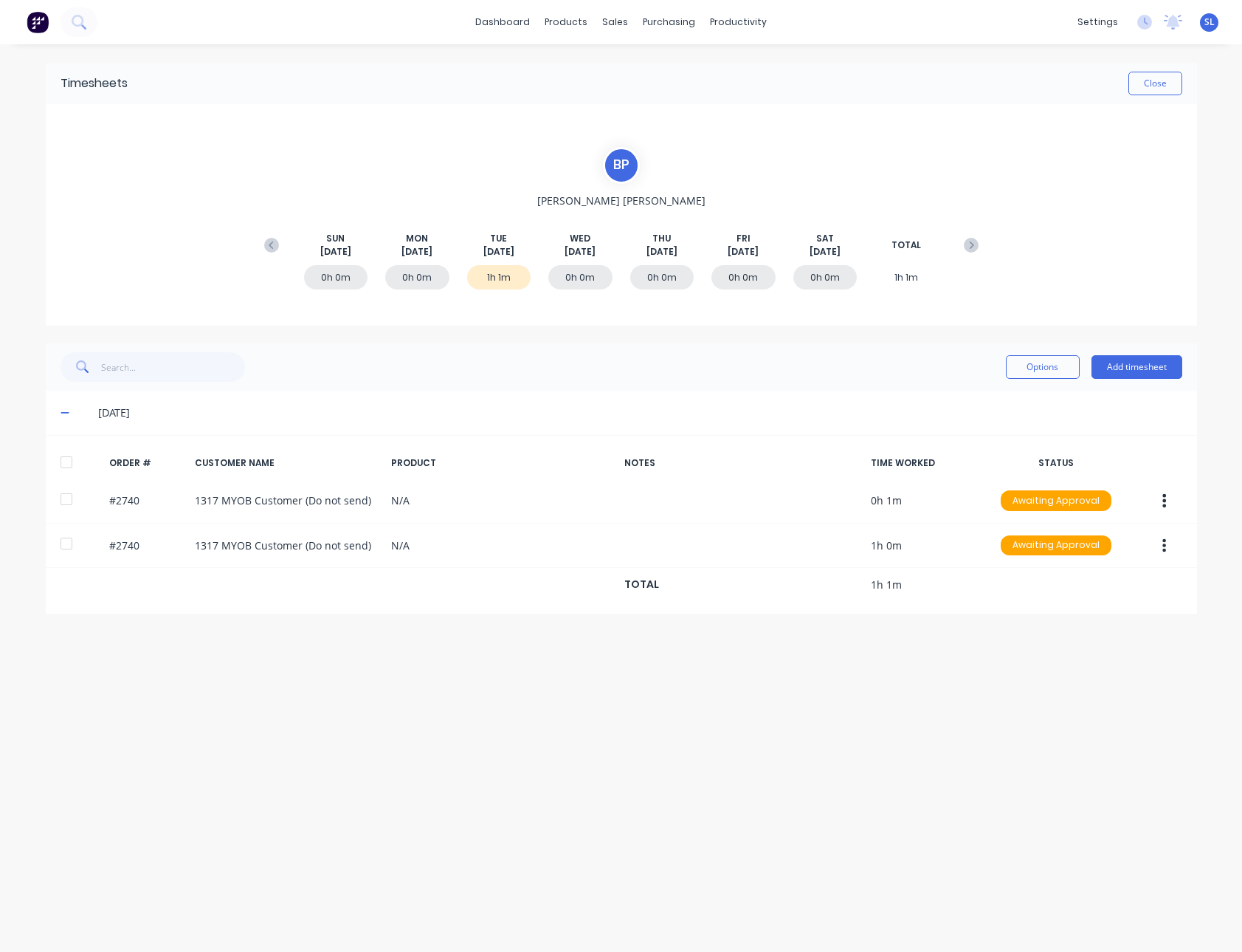
click at [70, 414] on span at bounding box center [67, 413] width 15 height 15
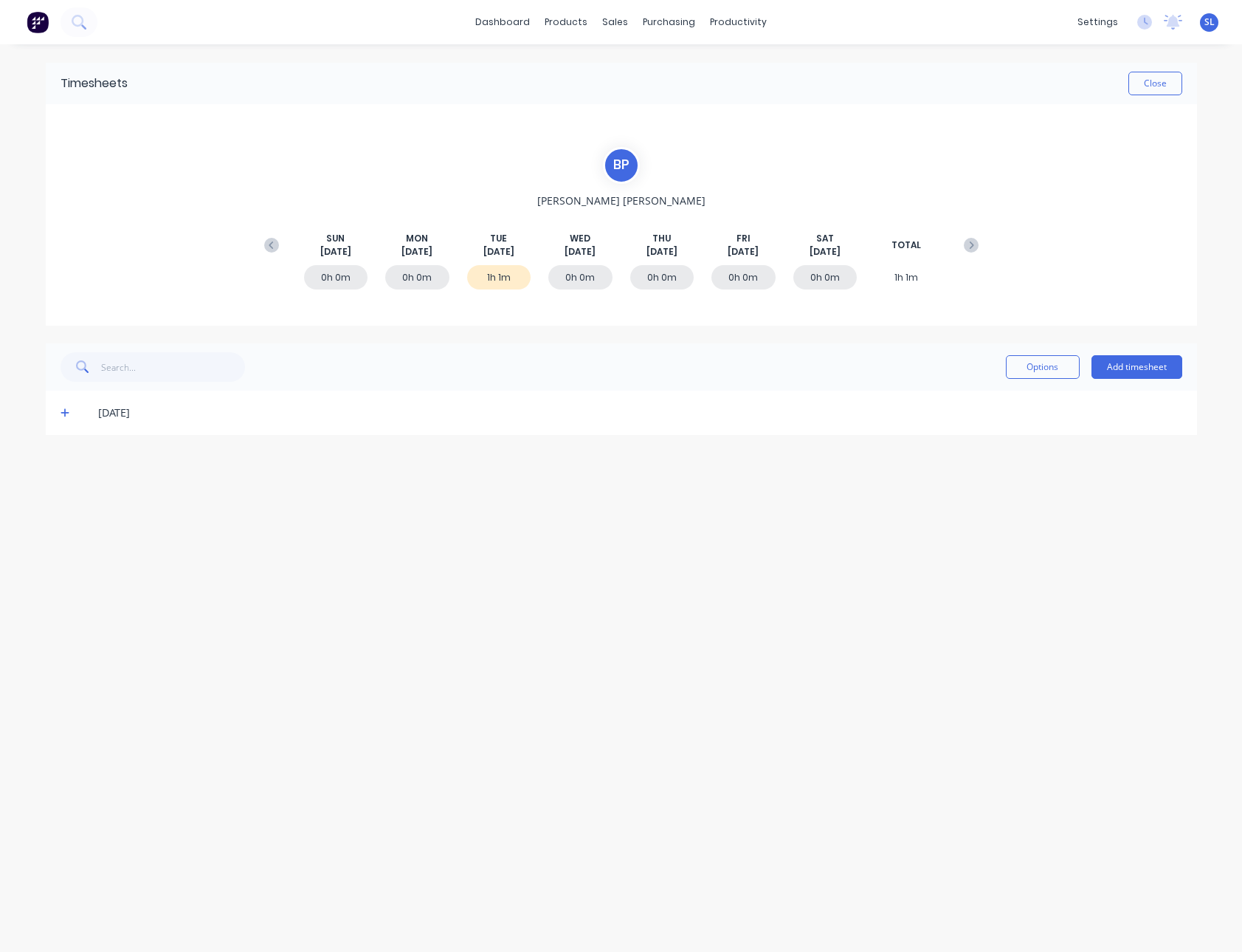
click at [69, 416] on span at bounding box center [67, 413] width 15 height 15
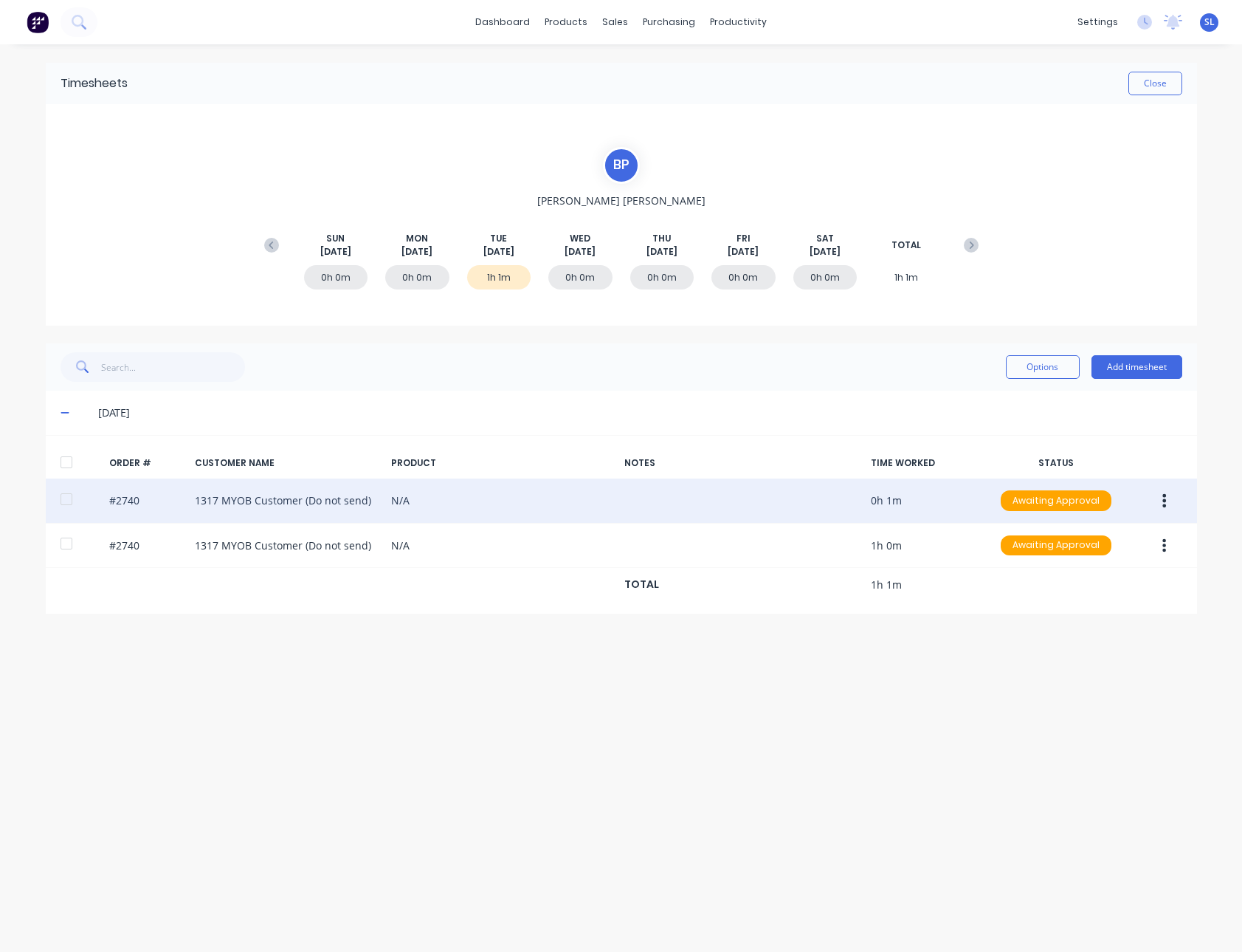
click at [1154, 491] on button "button" at bounding box center [1164, 500] width 35 height 27
click at [1098, 600] on div "Edit" at bounding box center [1112, 598] width 114 height 21
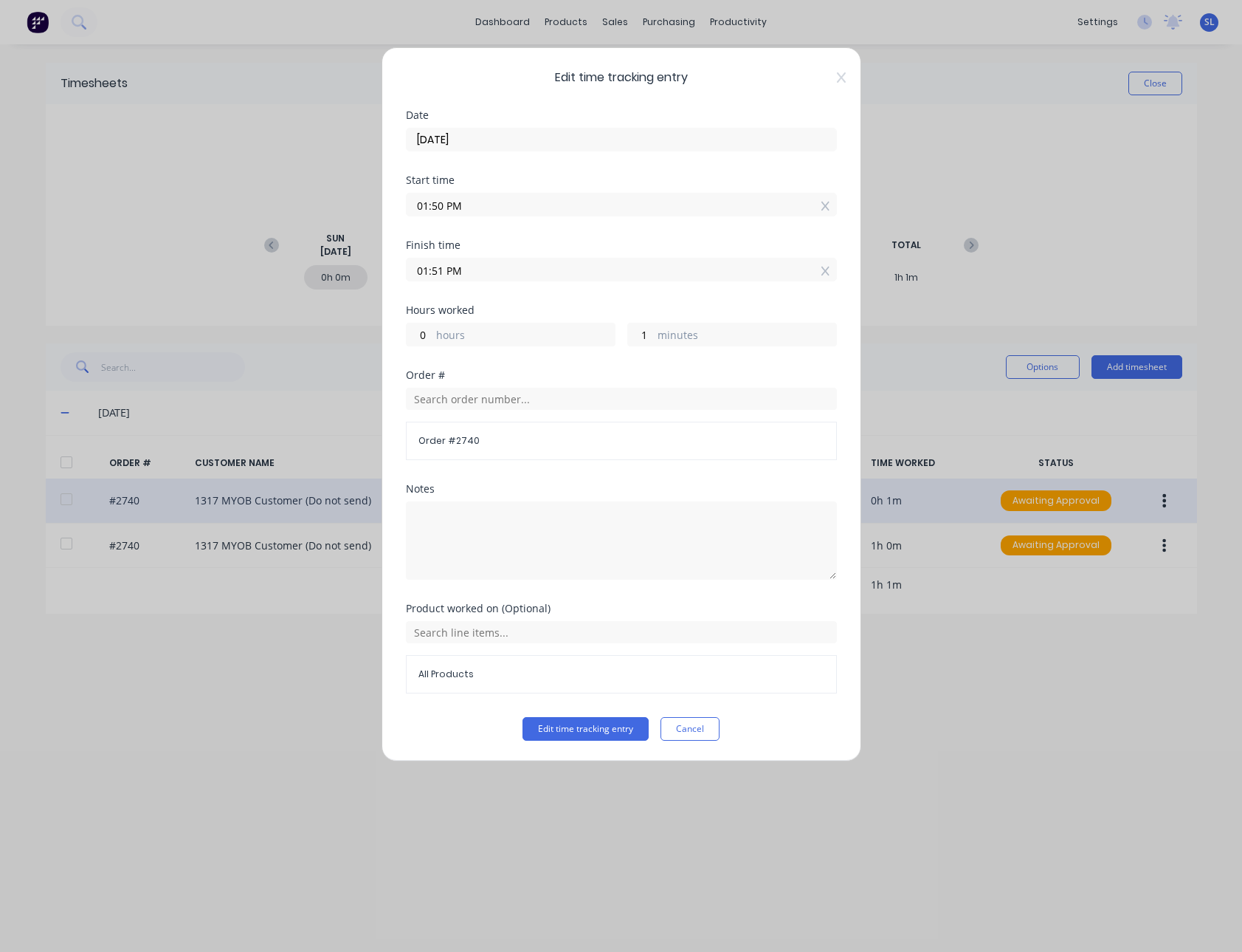
click at [699, 730] on button "Cancel" at bounding box center [690, 728] width 59 height 24
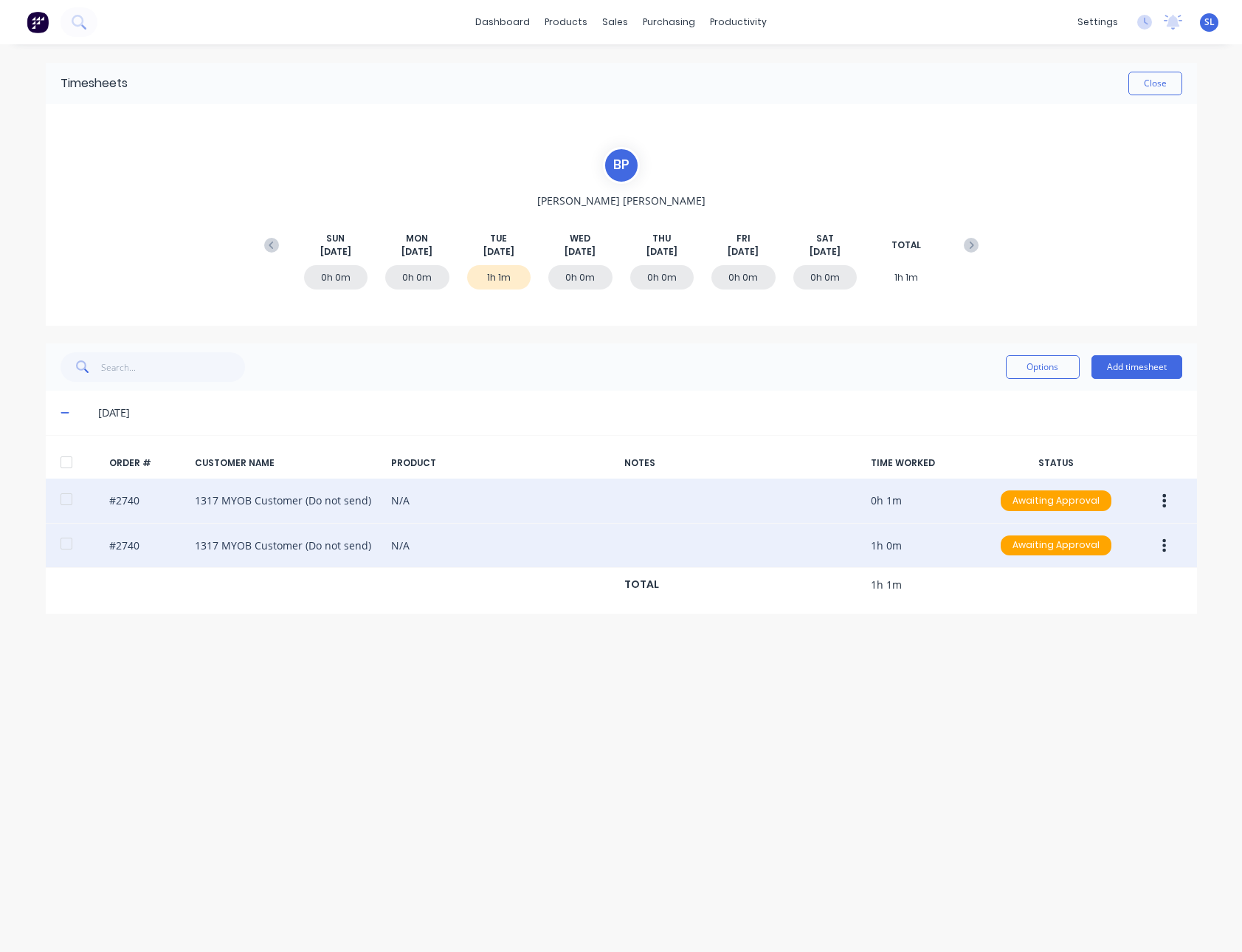
click at [1159, 552] on button "button" at bounding box center [1164, 546] width 35 height 27
click at [1093, 635] on div "Edit" at bounding box center [1112, 643] width 114 height 21
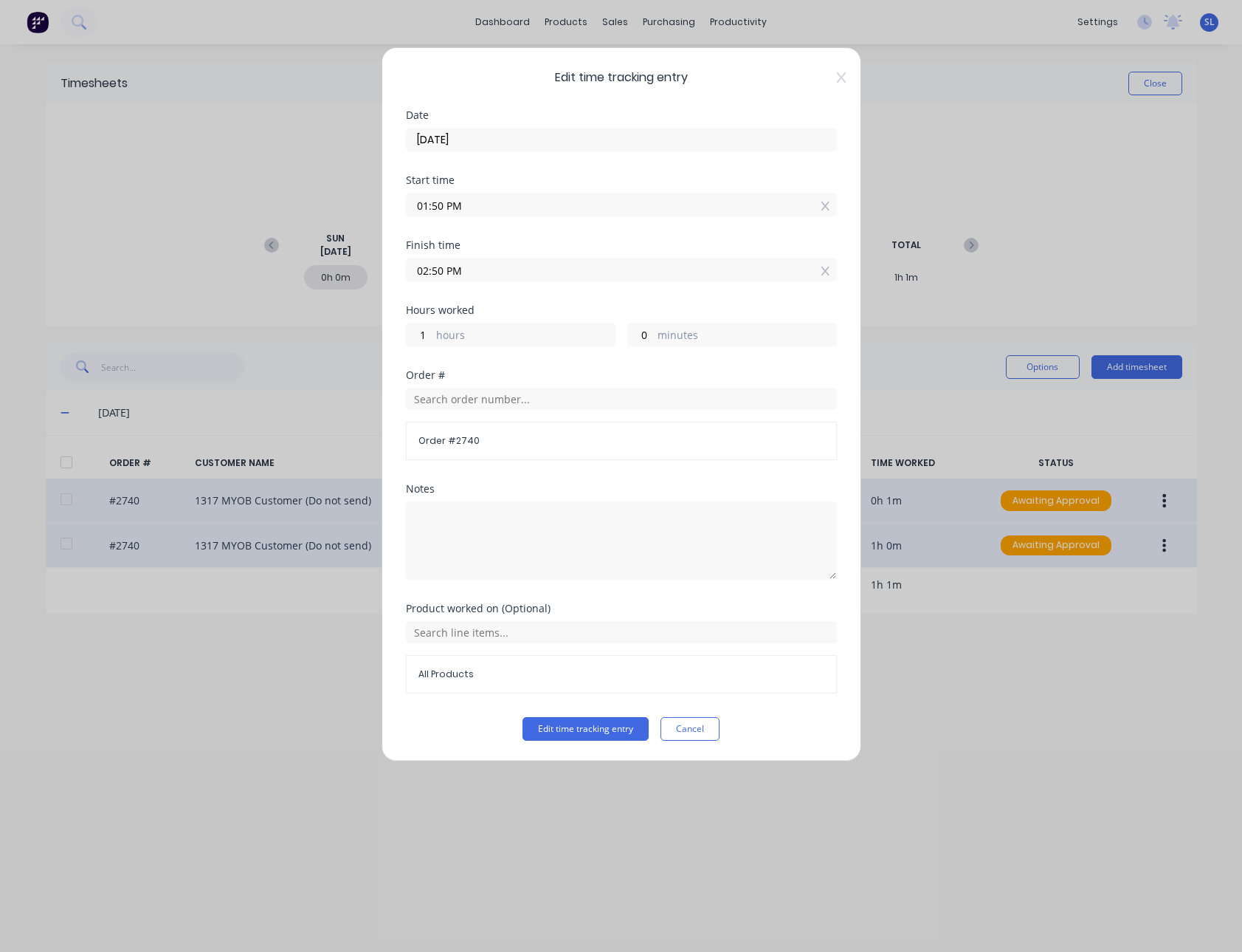
click at [428, 270] on input "02:50 PM" at bounding box center [621, 269] width 429 height 22
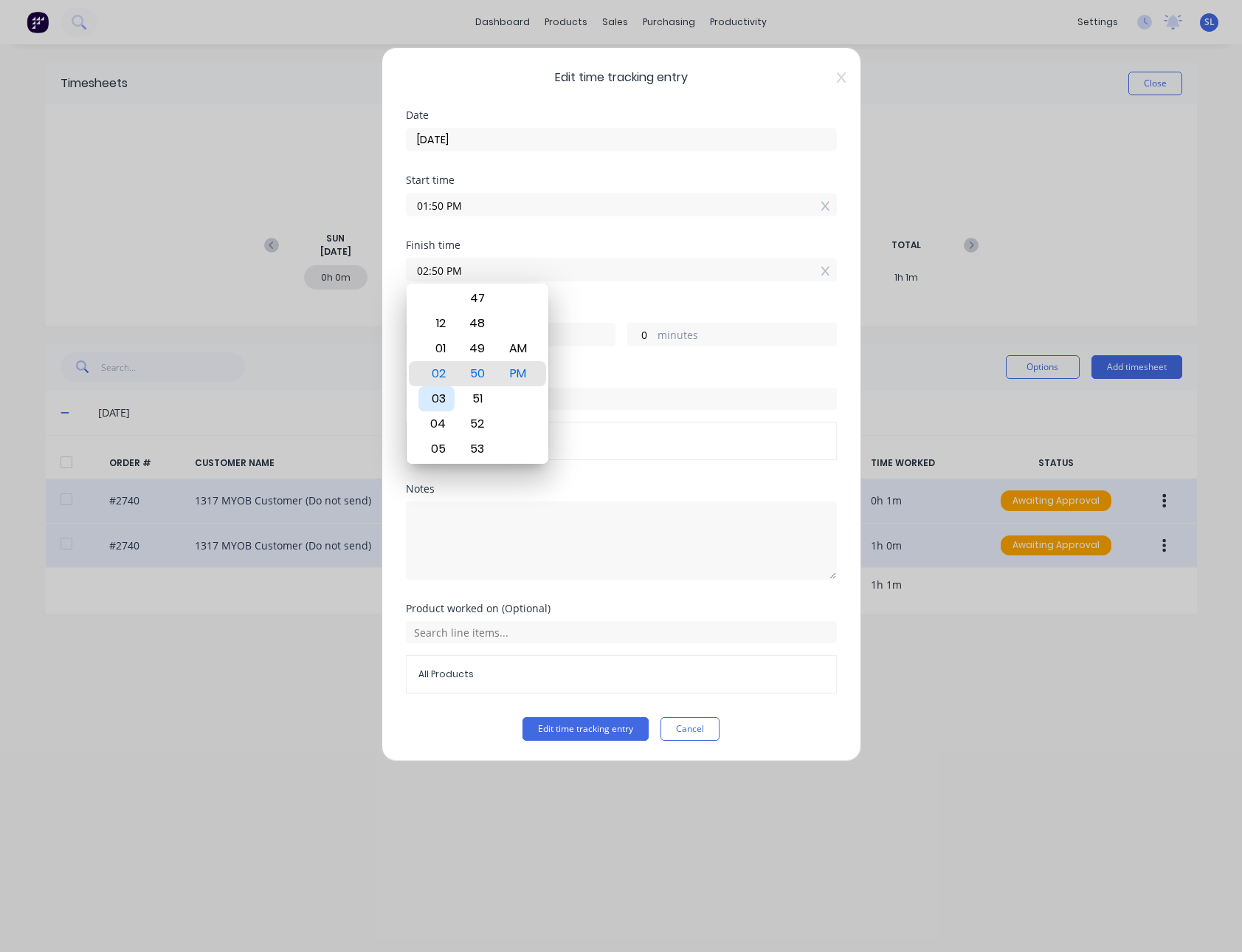
click at [447, 397] on div "03" at bounding box center [436, 398] width 36 height 25
type input "03:50 PM"
type input "2"
click at [591, 306] on div "Hours worked" at bounding box center [622, 311] width 431 height 11
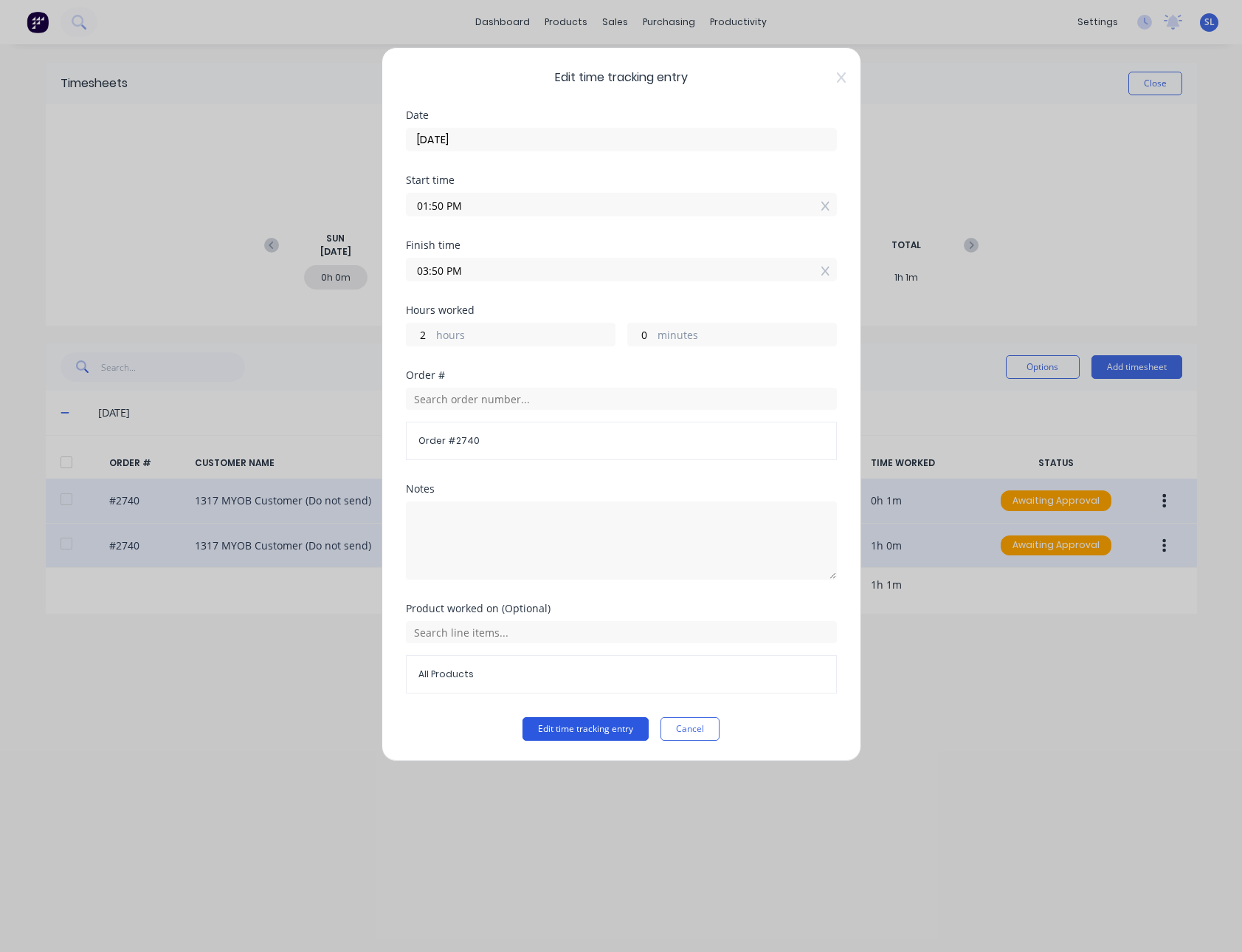
click at [552, 726] on button "Edit time tracking entry" at bounding box center [586, 728] width 126 height 24
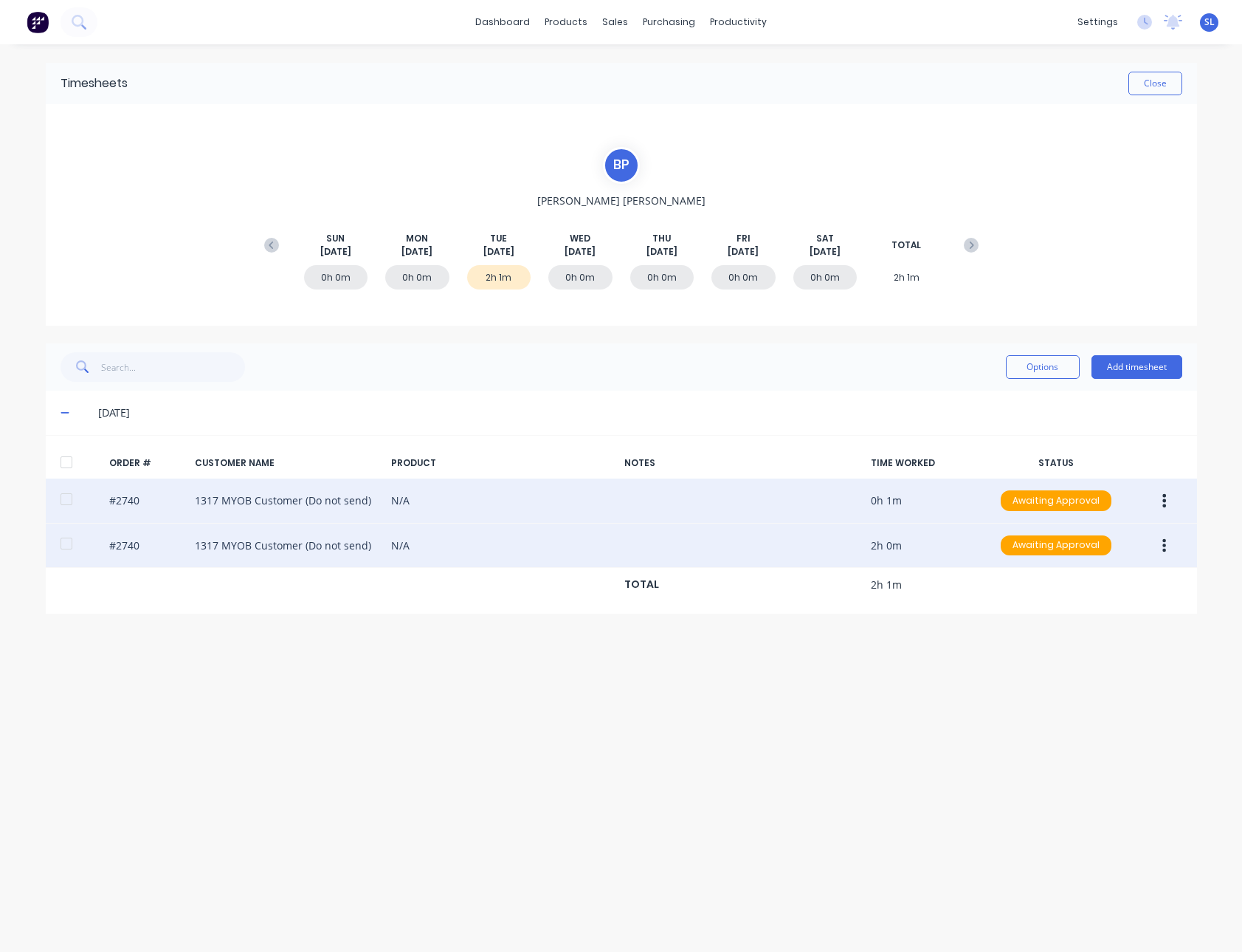
click at [1154, 549] on button "button" at bounding box center [1164, 546] width 35 height 27
click at [1090, 652] on div "Edit" at bounding box center [1112, 643] width 114 height 21
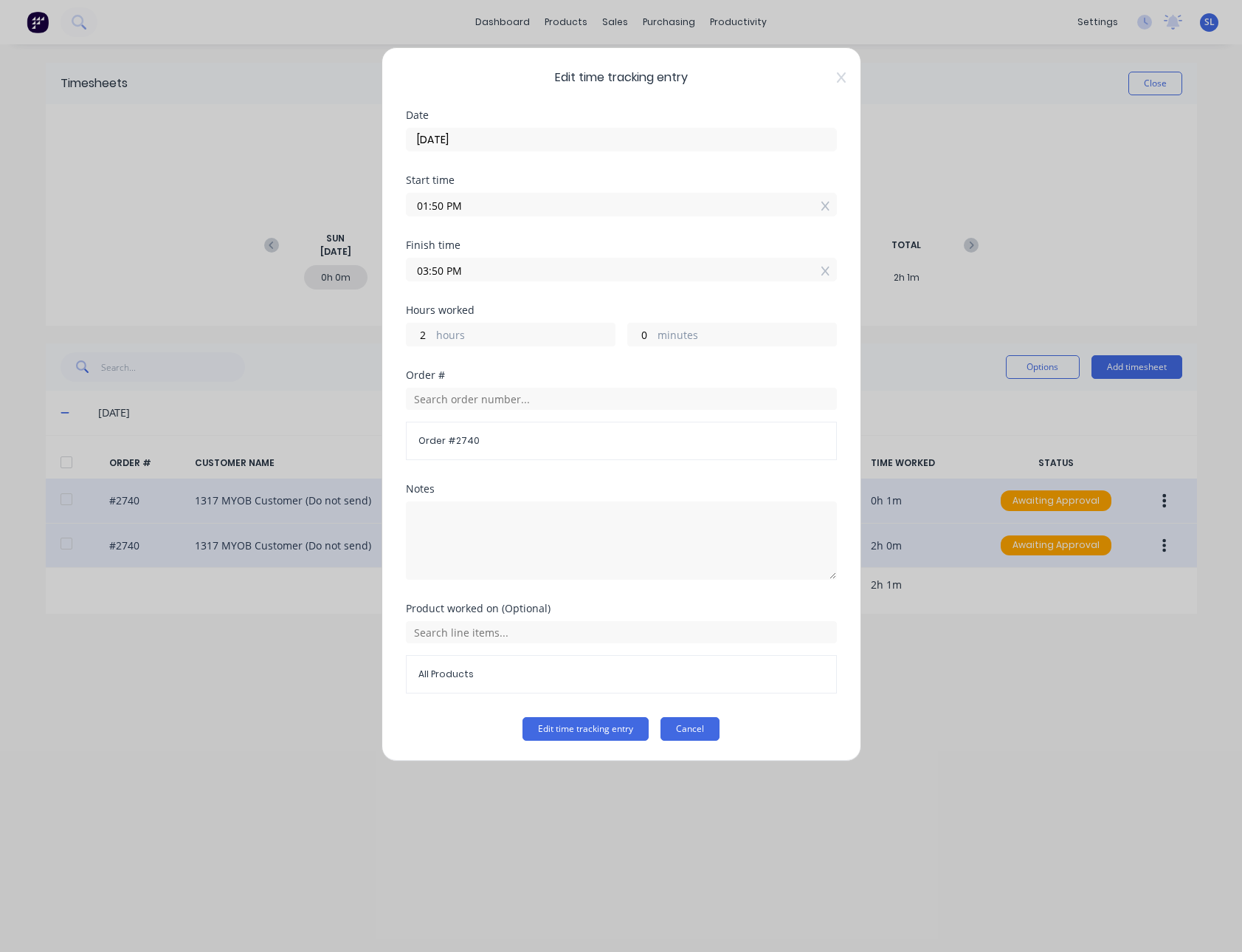
click at [680, 723] on button "Cancel" at bounding box center [690, 728] width 59 height 24
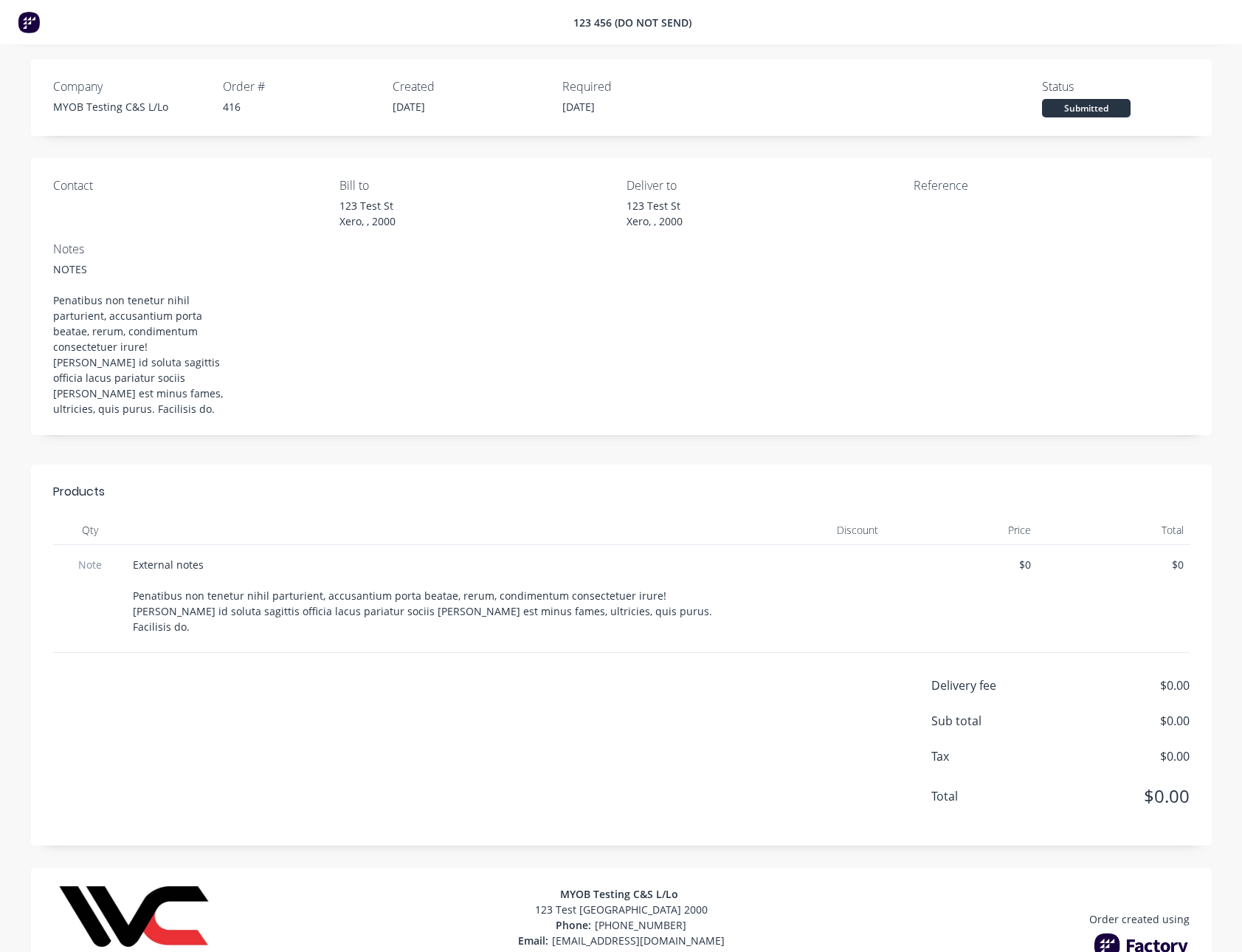
click at [130, 309] on div "NOTES Penatibus non tenetur nihil parturient, accusantium porta beatae, rerum, …" at bounding box center [138, 339] width 169 height 155
